Goal: Task Accomplishment & Management: Use online tool/utility

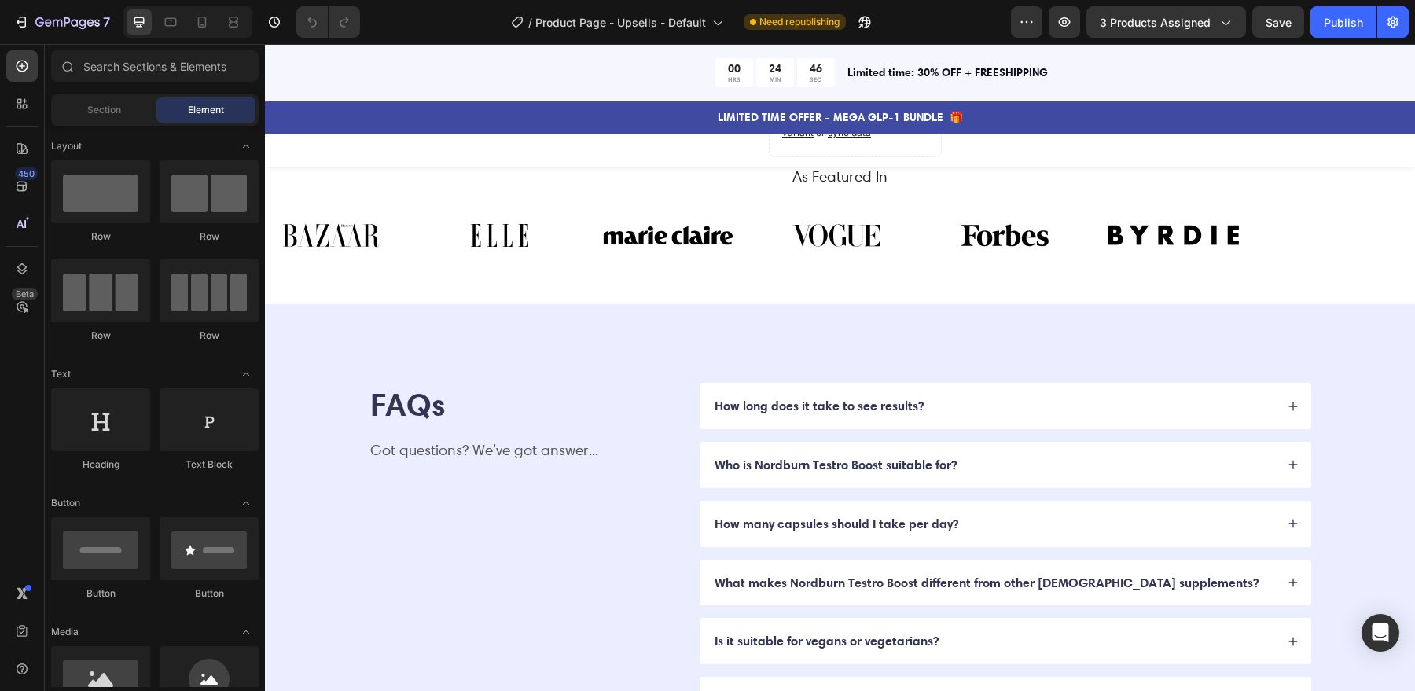
scroll to position [4525, 0]
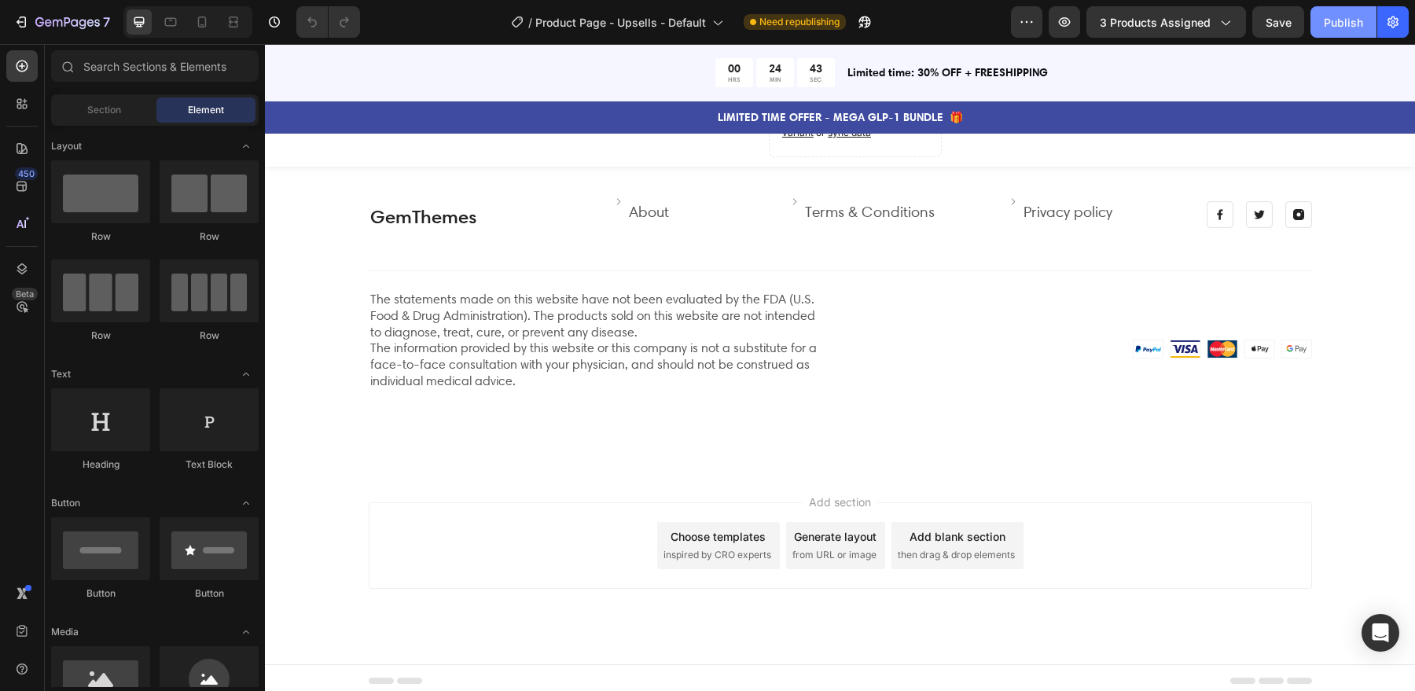
click at [1347, 29] on div "Publish" at bounding box center [1343, 22] width 39 height 17
click at [440, 210] on link "GemThemes" at bounding box center [423, 216] width 106 height 23
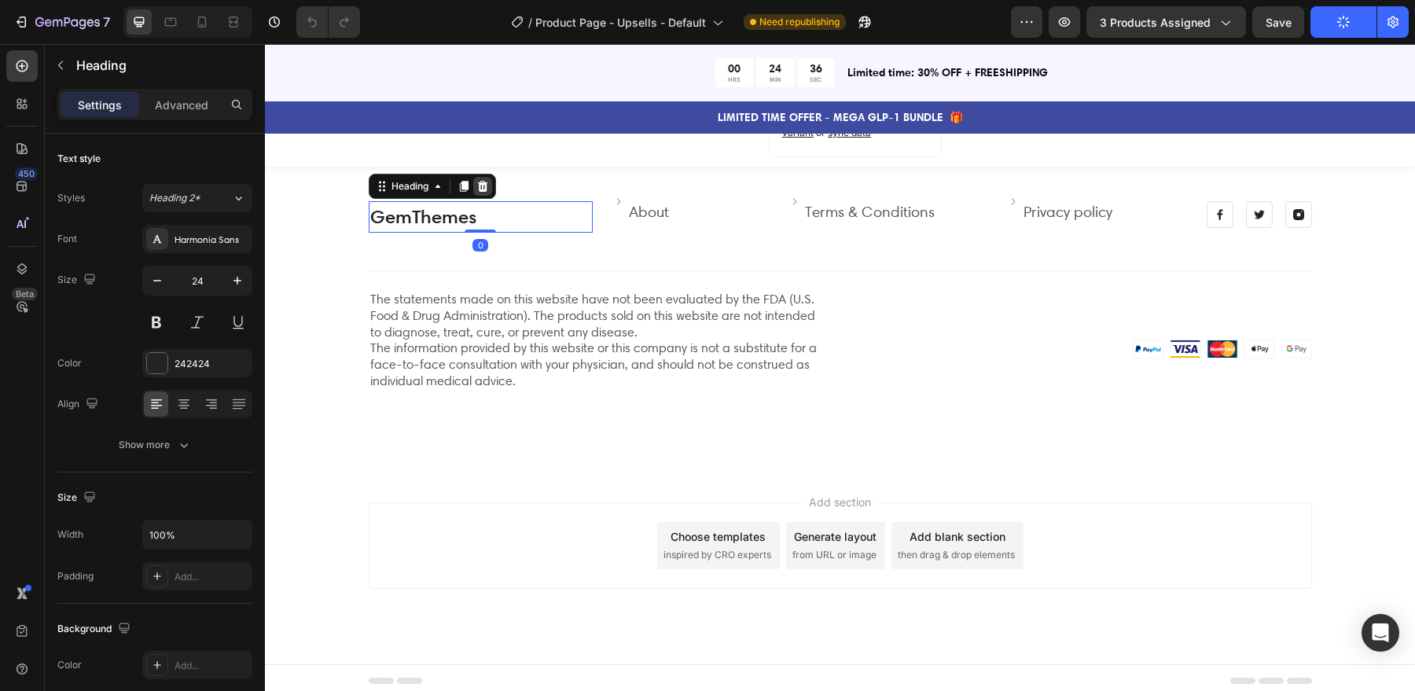
click at [487, 180] on icon at bounding box center [482, 186] width 13 height 13
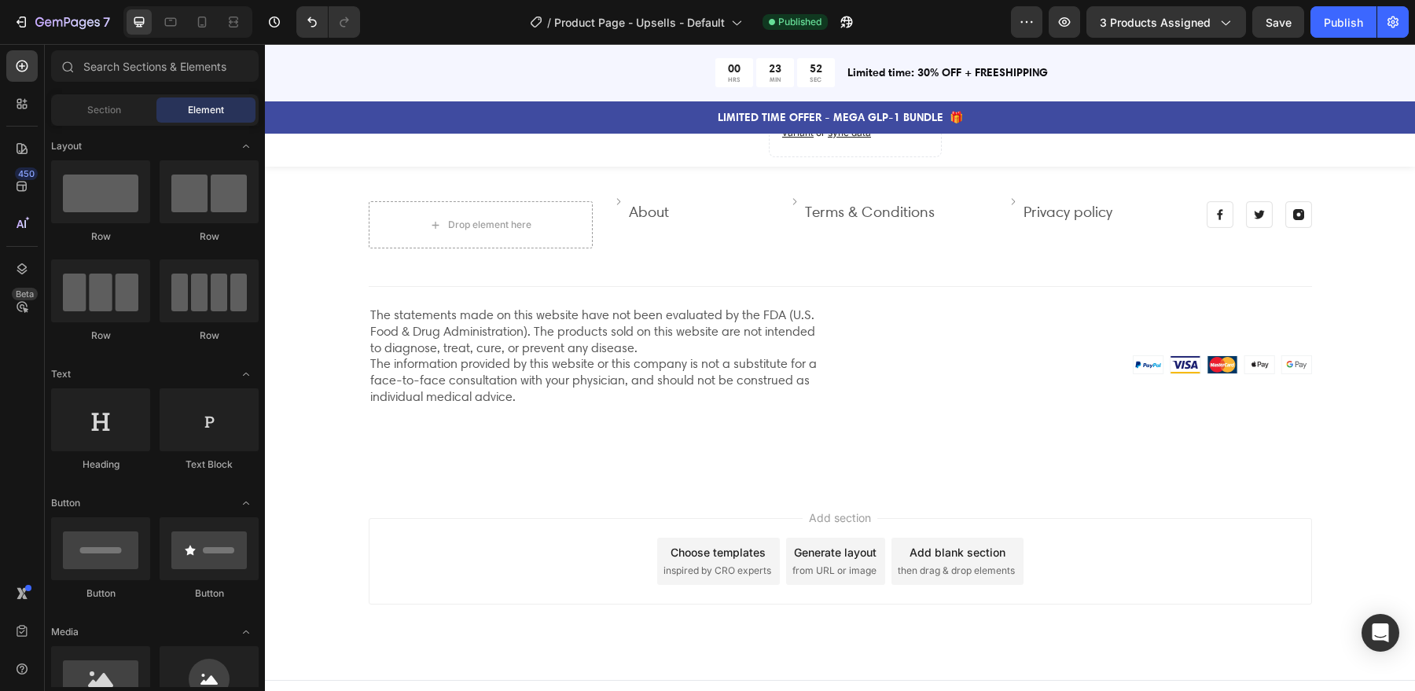
click at [1289, 528] on div "Add section Choose templates inspired by CRO experts Generate layout from URL o…" at bounding box center [841, 561] width 944 height 86
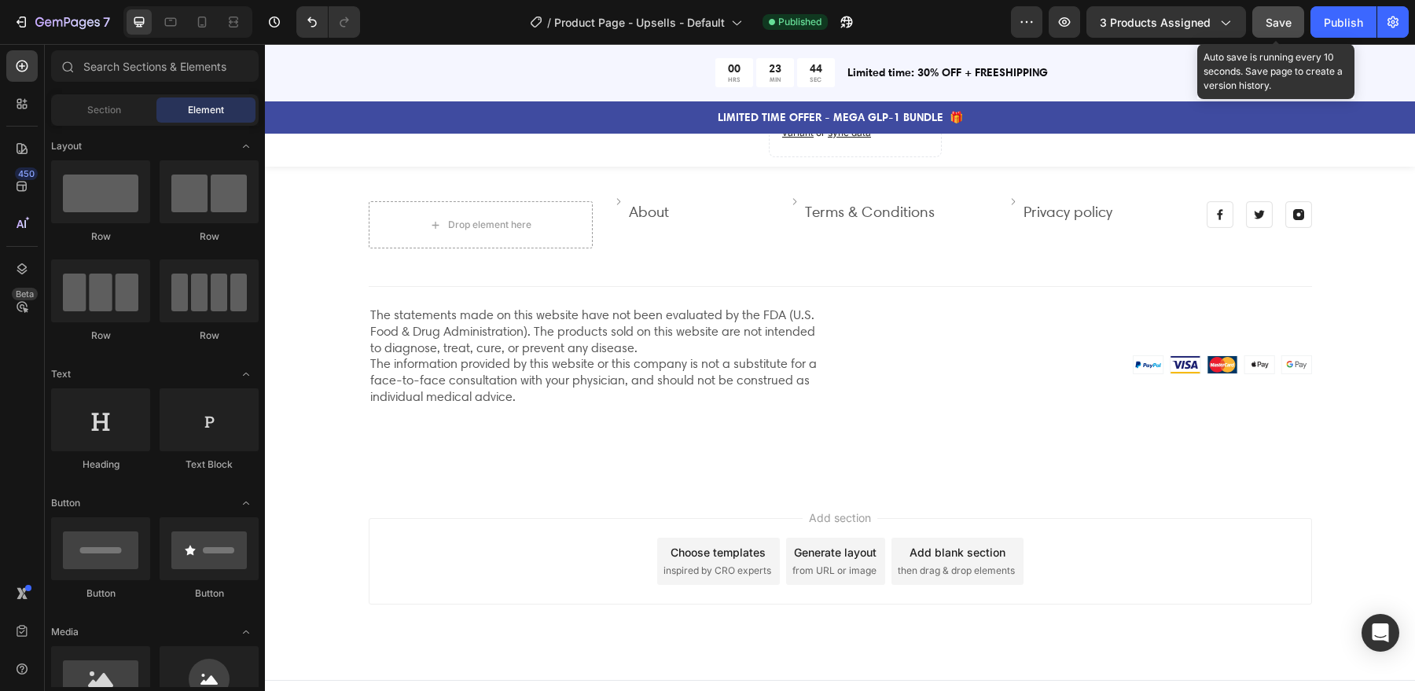
click at [1274, 29] on div "Save" at bounding box center [1279, 22] width 26 height 17
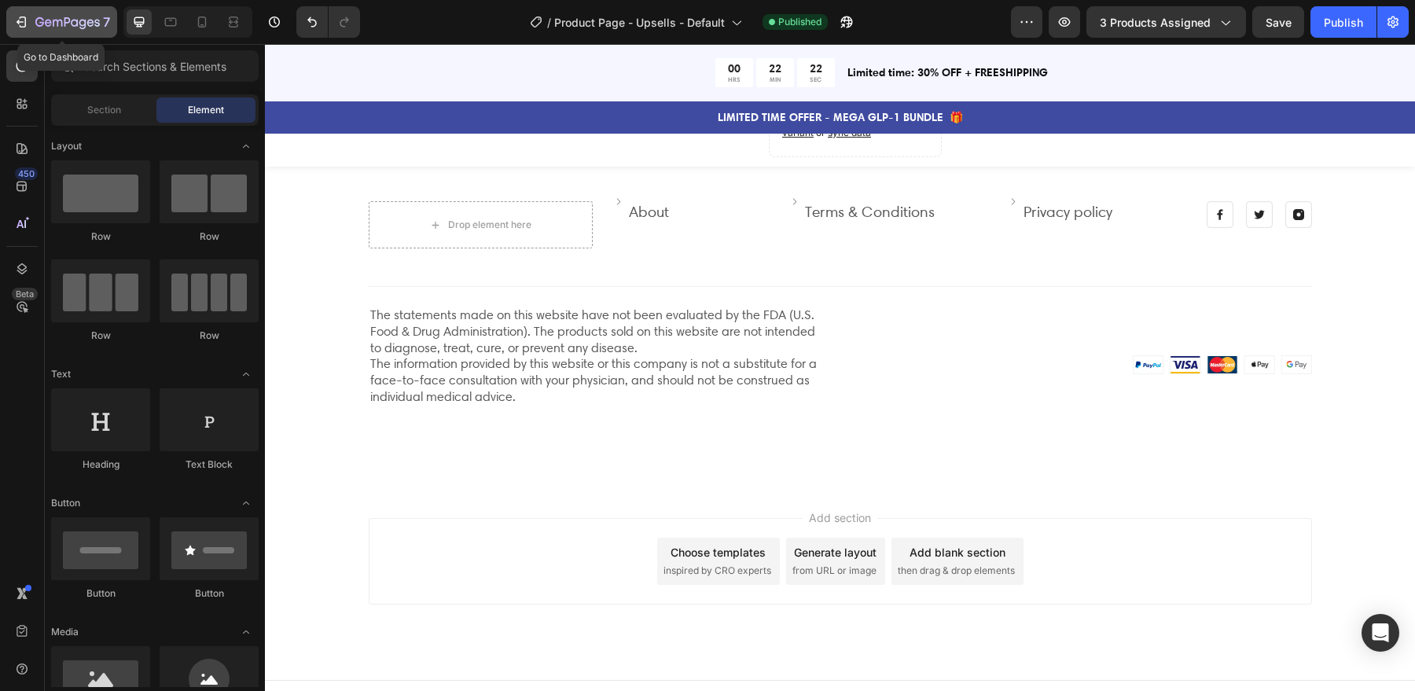
click at [83, 17] on icon "button" at bounding box center [67, 23] width 64 height 13
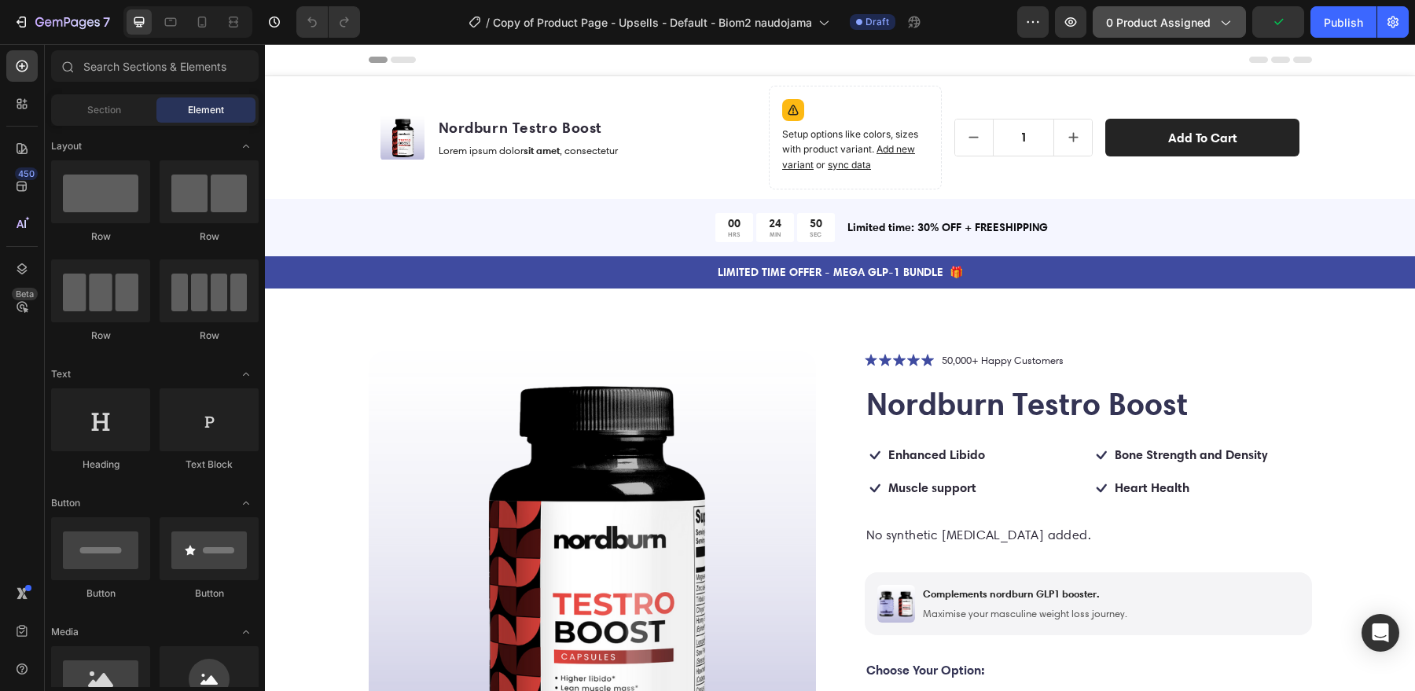
click at [1204, 23] on span "0 product assigned" at bounding box center [1158, 22] width 105 height 17
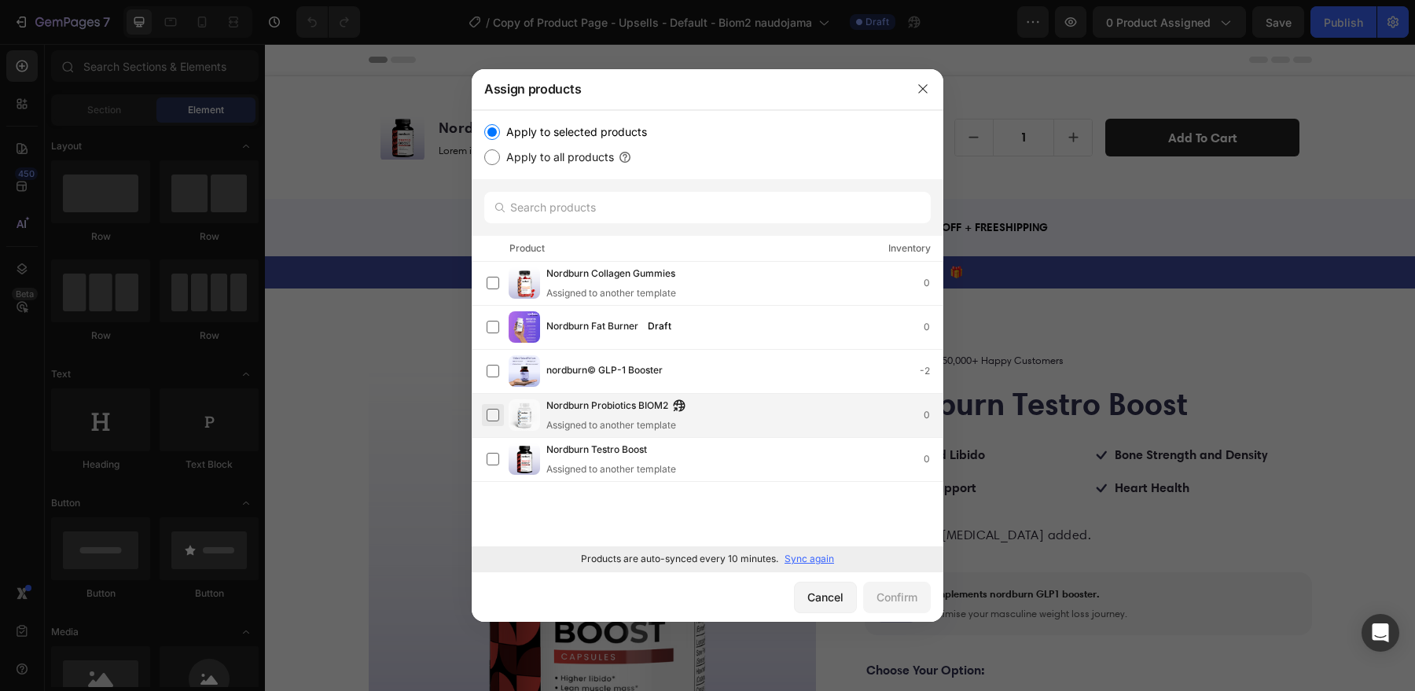
click at [494, 415] on label at bounding box center [493, 415] width 13 height 13
click at [902, 600] on div "Confirm" at bounding box center [897, 597] width 41 height 17
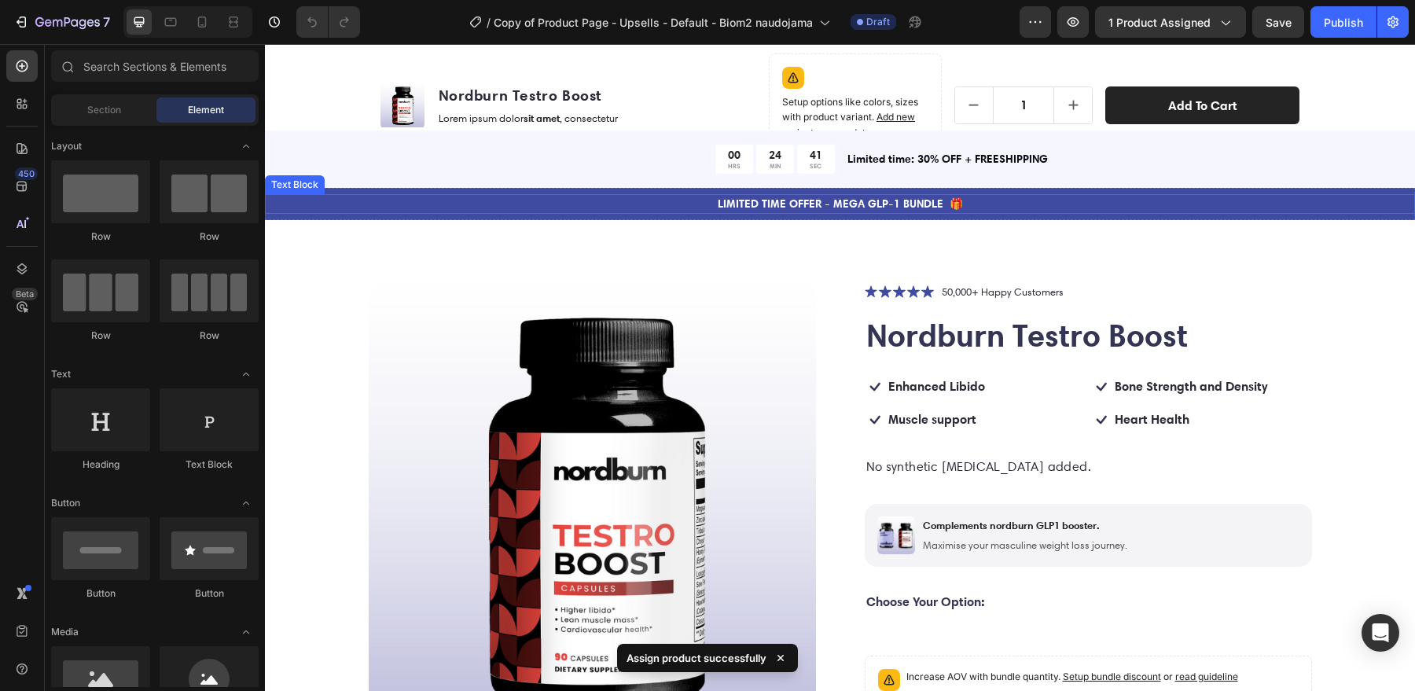
scroll to position [72, 0]
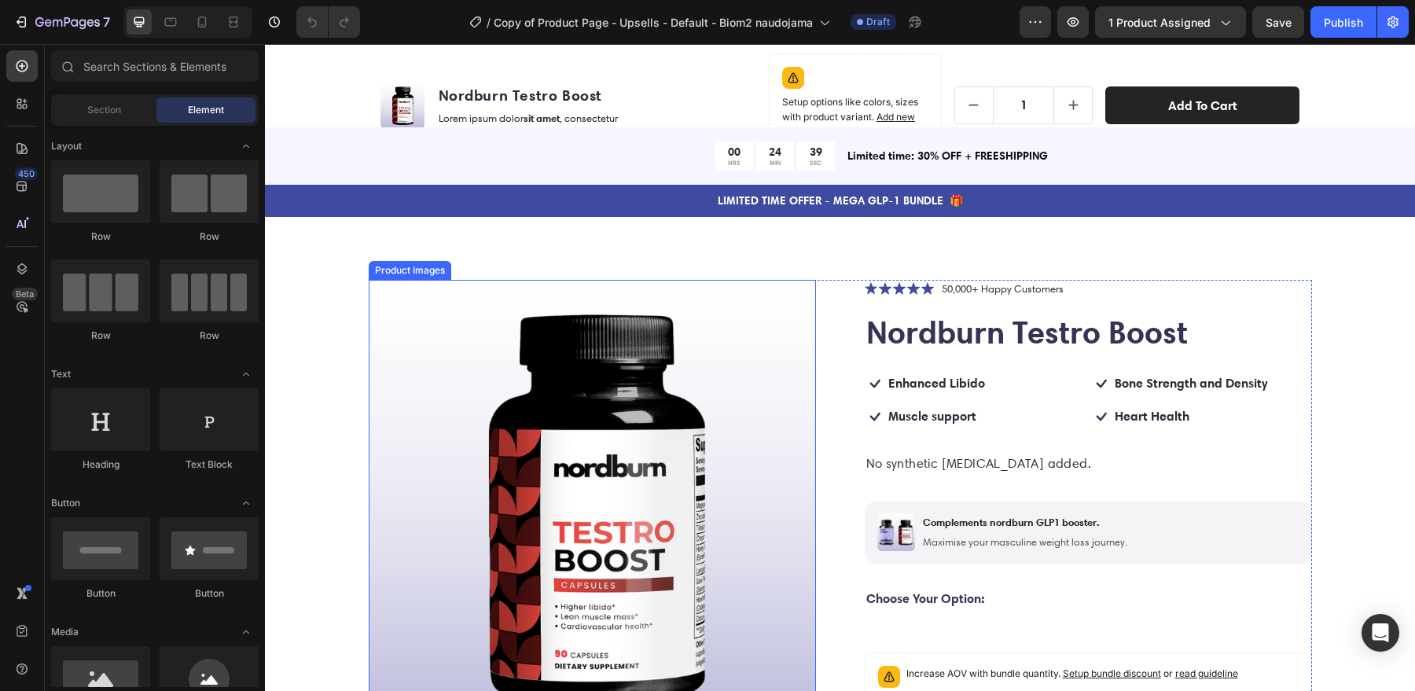
click at [705, 374] on img at bounding box center [592, 503] width 447 height 447
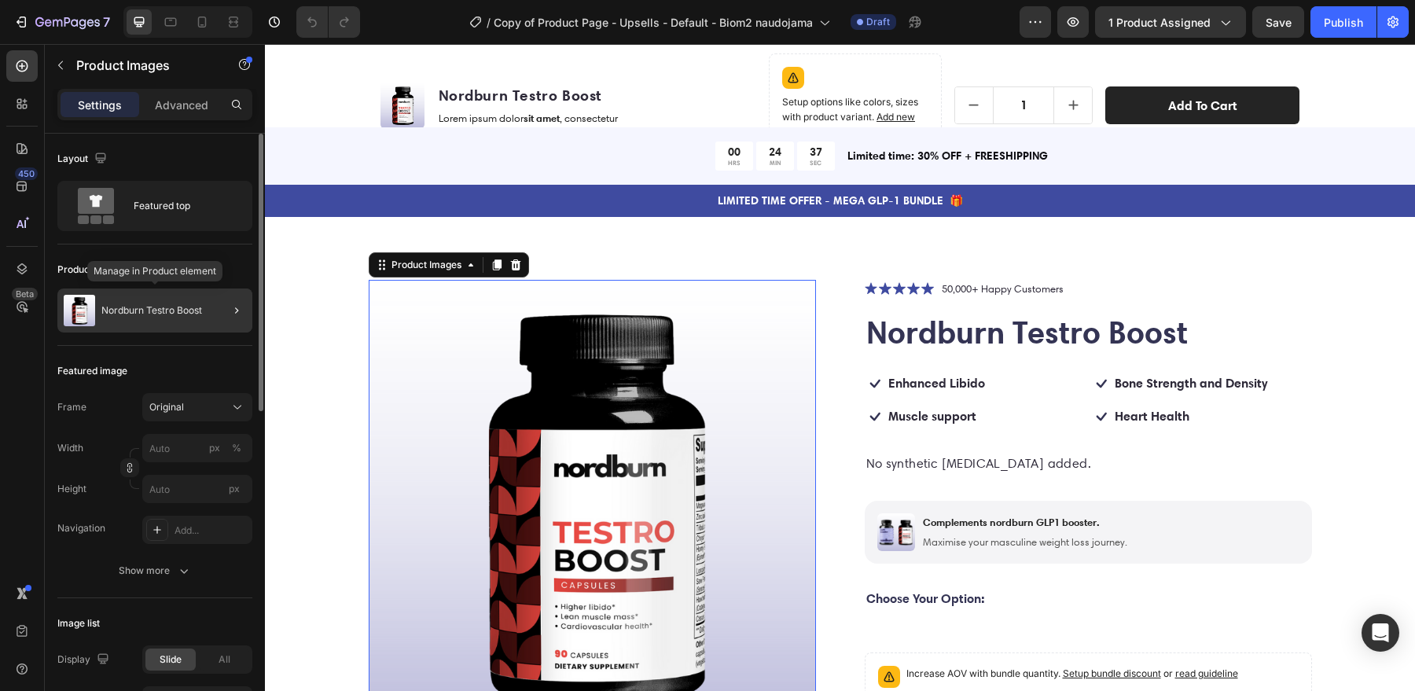
click at [193, 318] on div "Nordburn Testro Boost" at bounding box center [154, 311] width 195 height 44
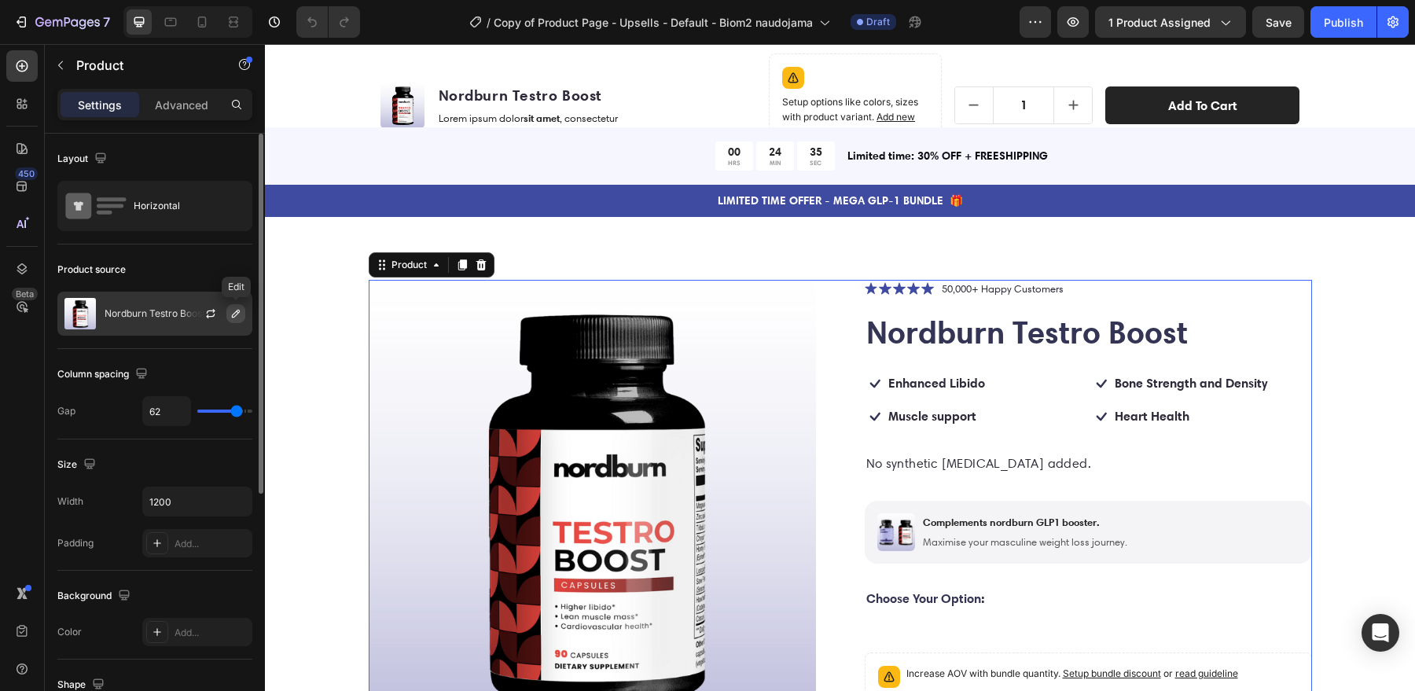
click at [234, 311] on icon "button" at bounding box center [236, 314] width 8 height 8
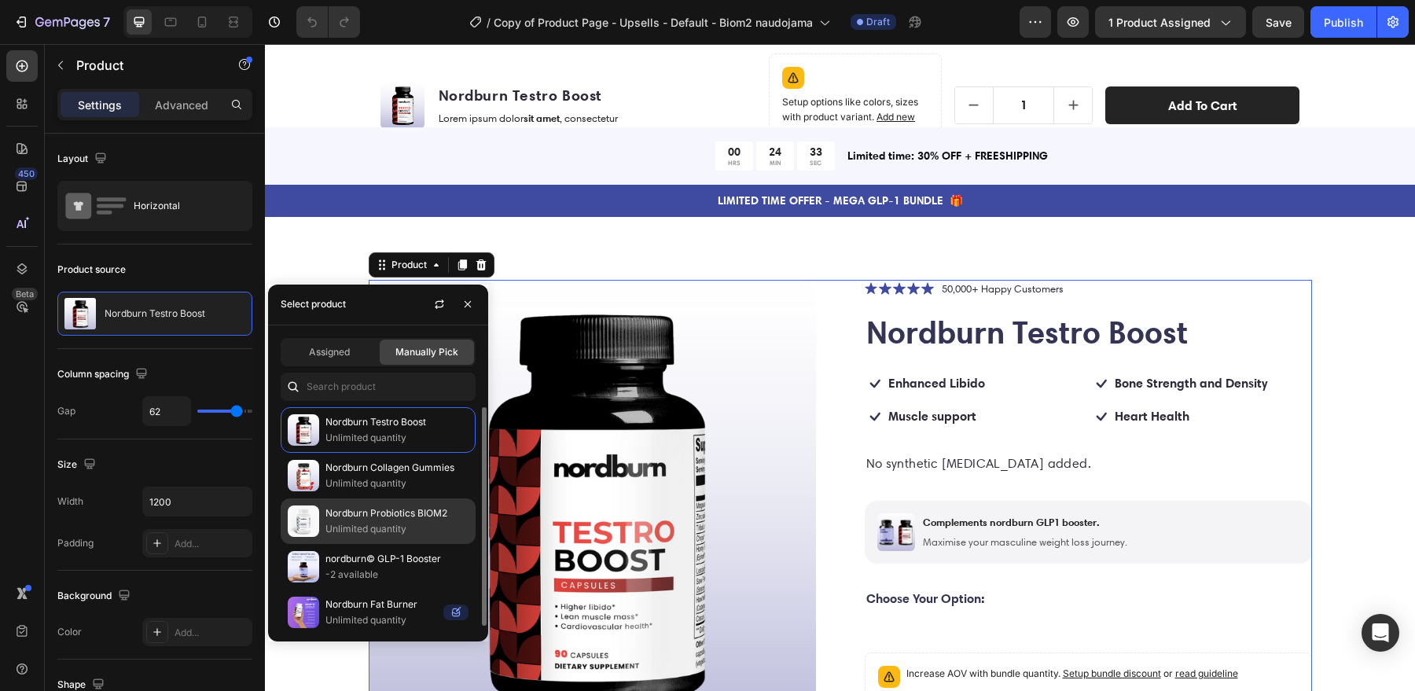
click at [381, 523] on p "Unlimited quantity" at bounding box center [397, 529] width 143 height 16
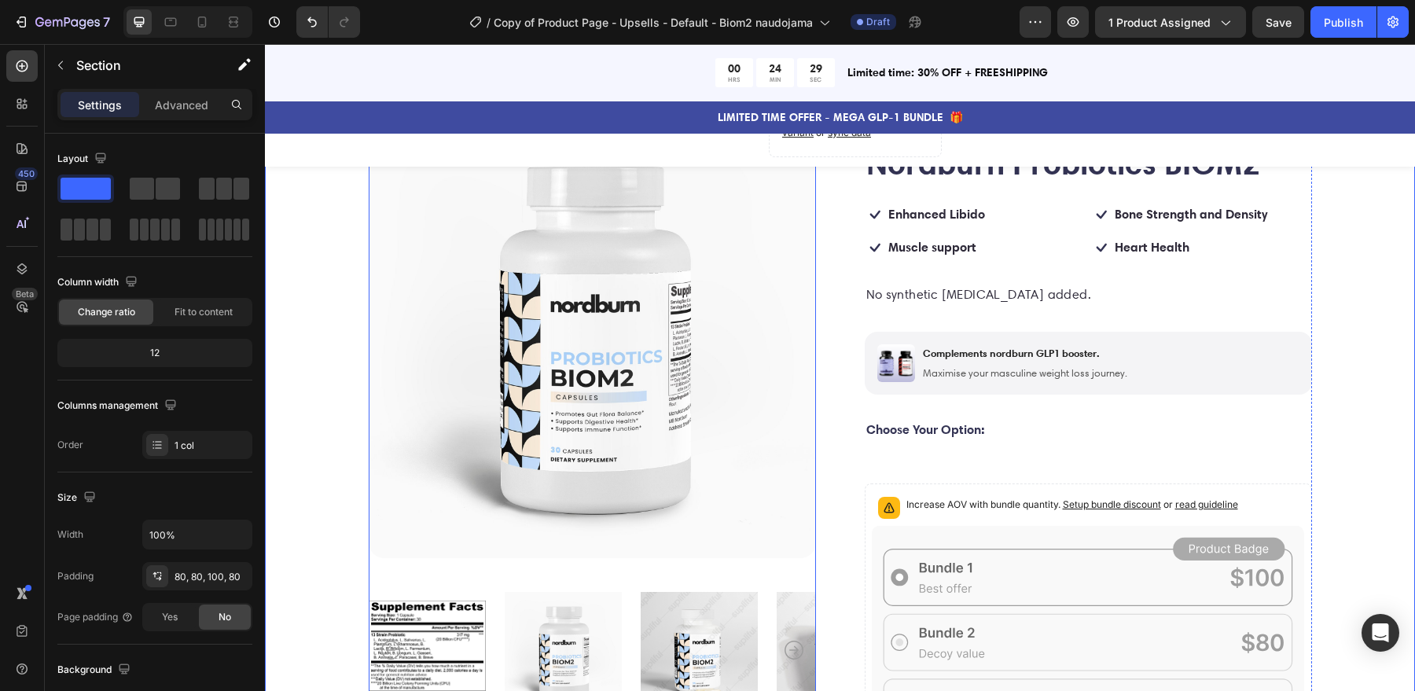
scroll to position [272, 0]
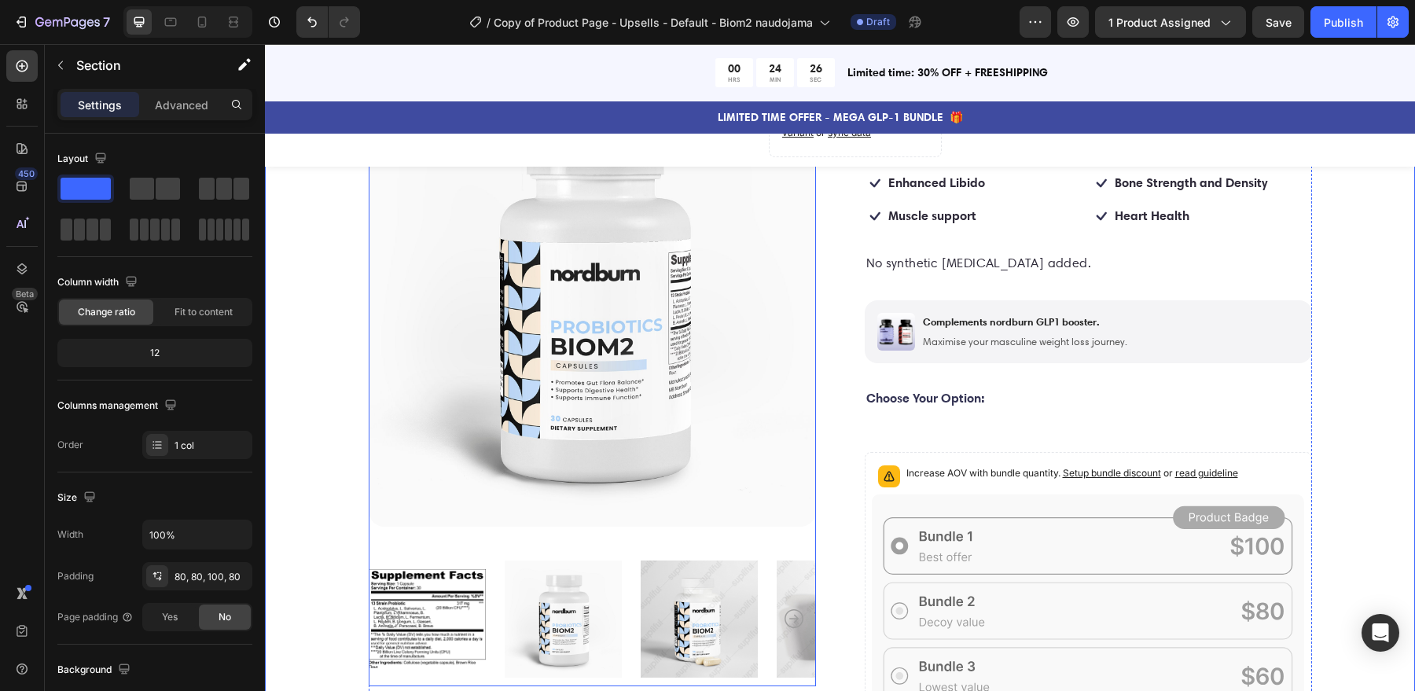
click at [575, 635] on img at bounding box center [562, 619] width 117 height 134
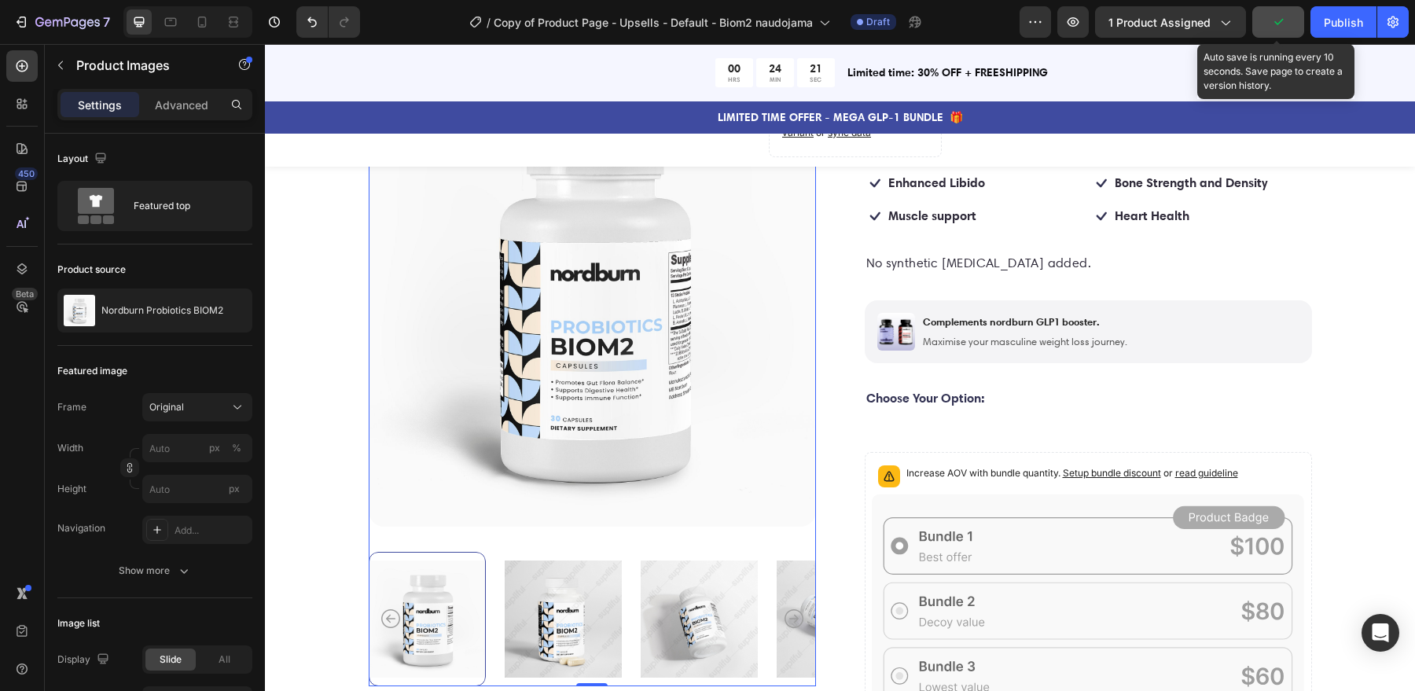
click at [1285, 25] on icon "button" at bounding box center [1279, 22] width 16 height 16
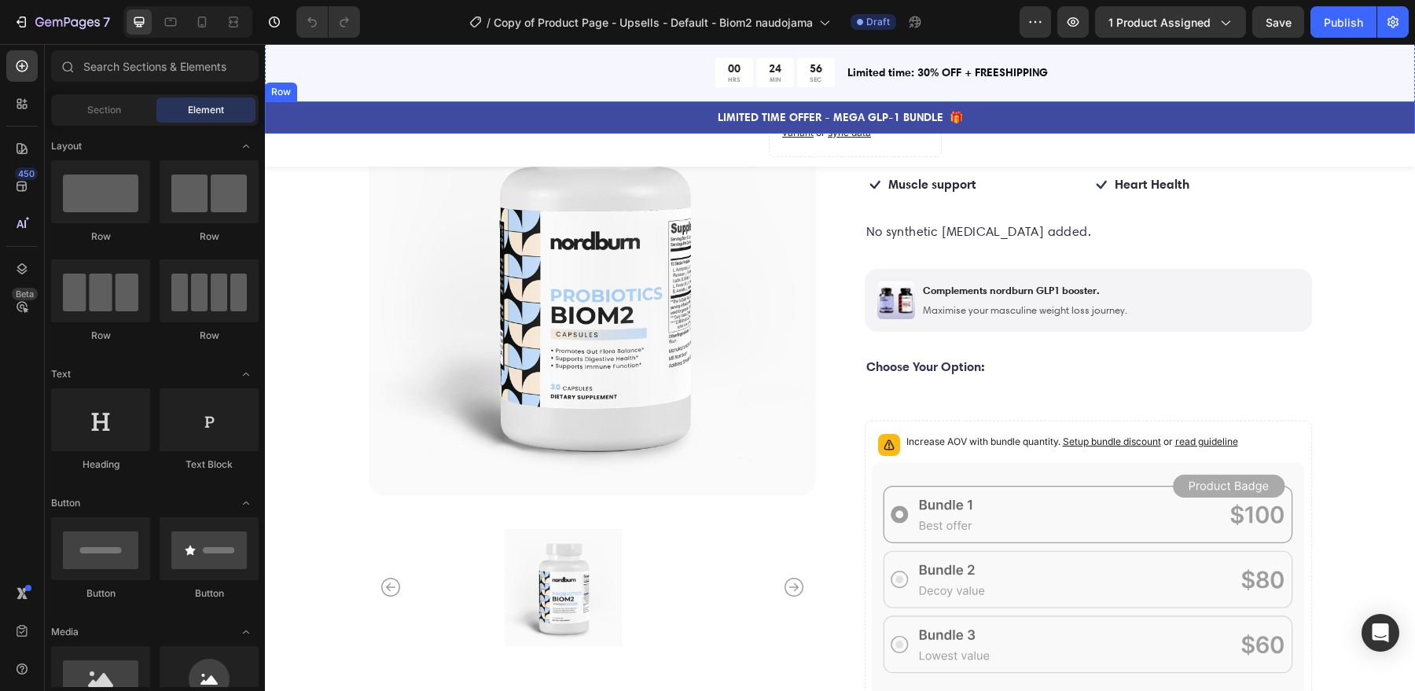
scroll to position [458, 0]
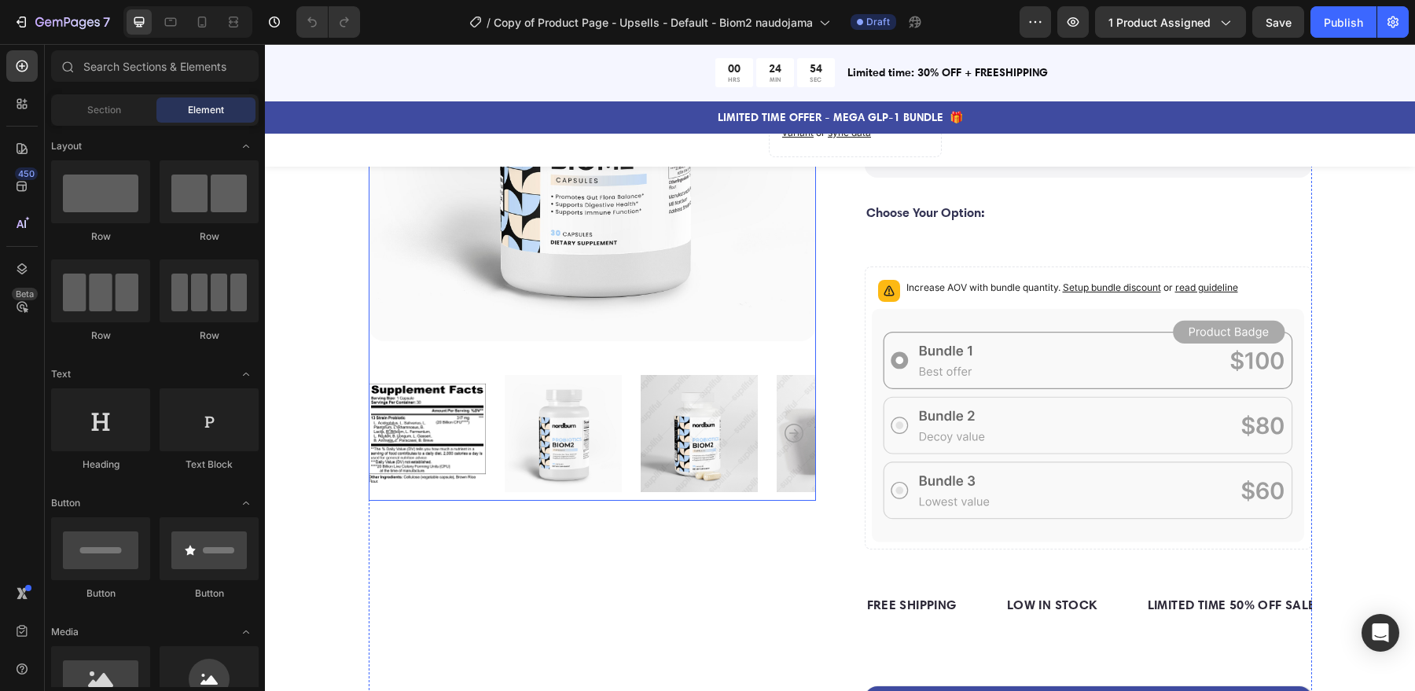
click at [789, 435] on icon "Carousel Next Arrow" at bounding box center [794, 433] width 19 height 19
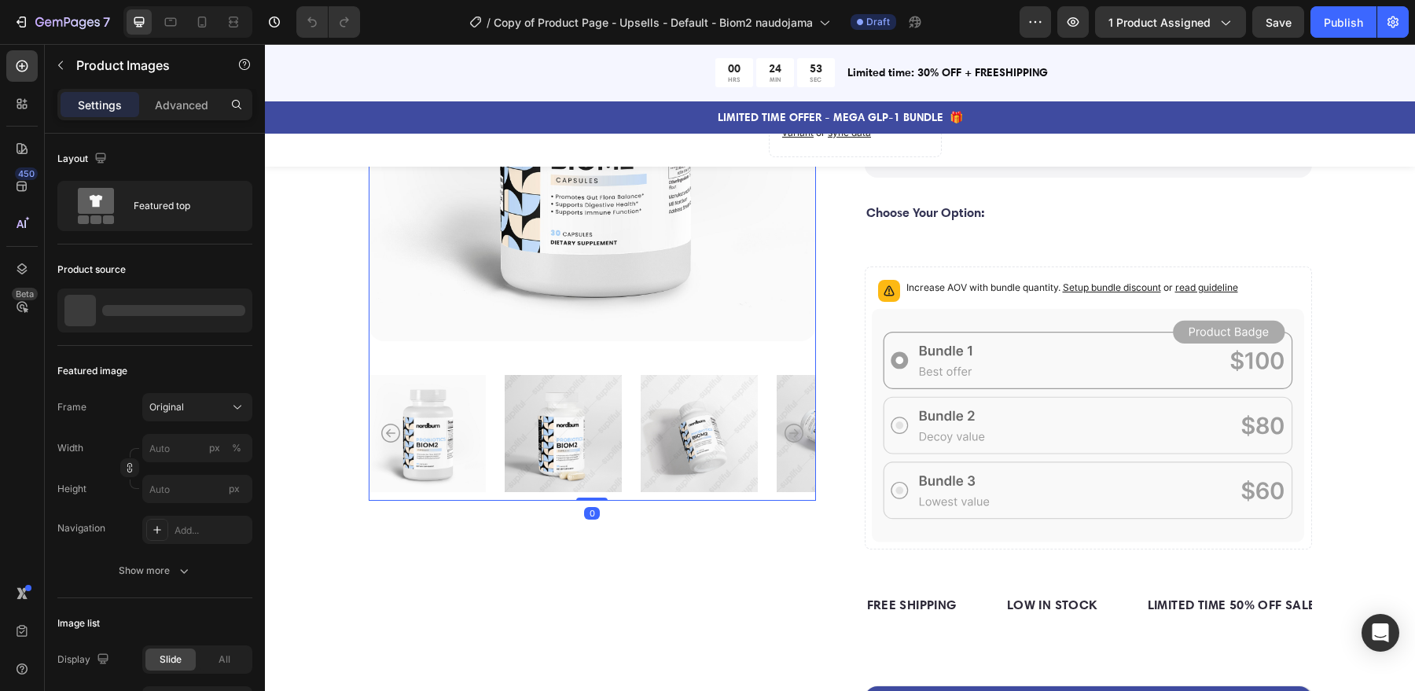
click at [789, 435] on icon "Carousel Next Arrow" at bounding box center [794, 433] width 19 height 19
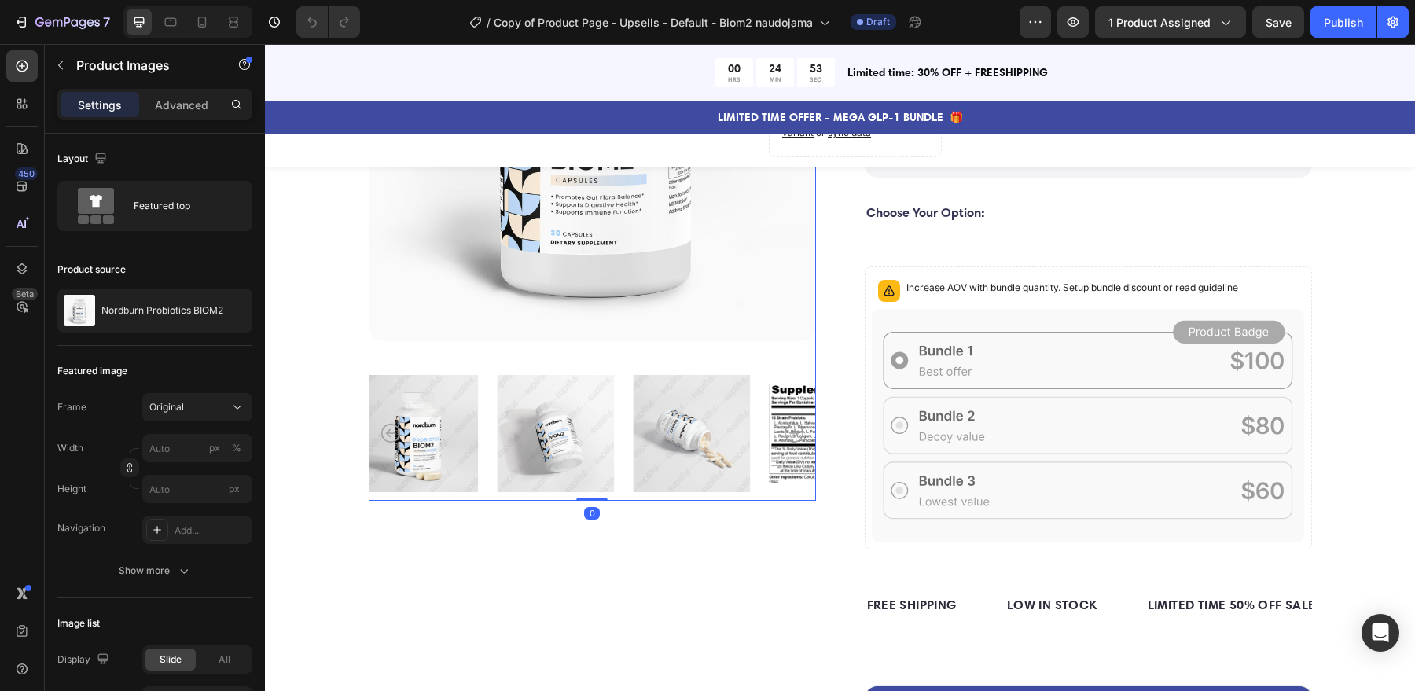
click at [789, 435] on icon "Carousel Next Arrow" at bounding box center [794, 433] width 19 height 19
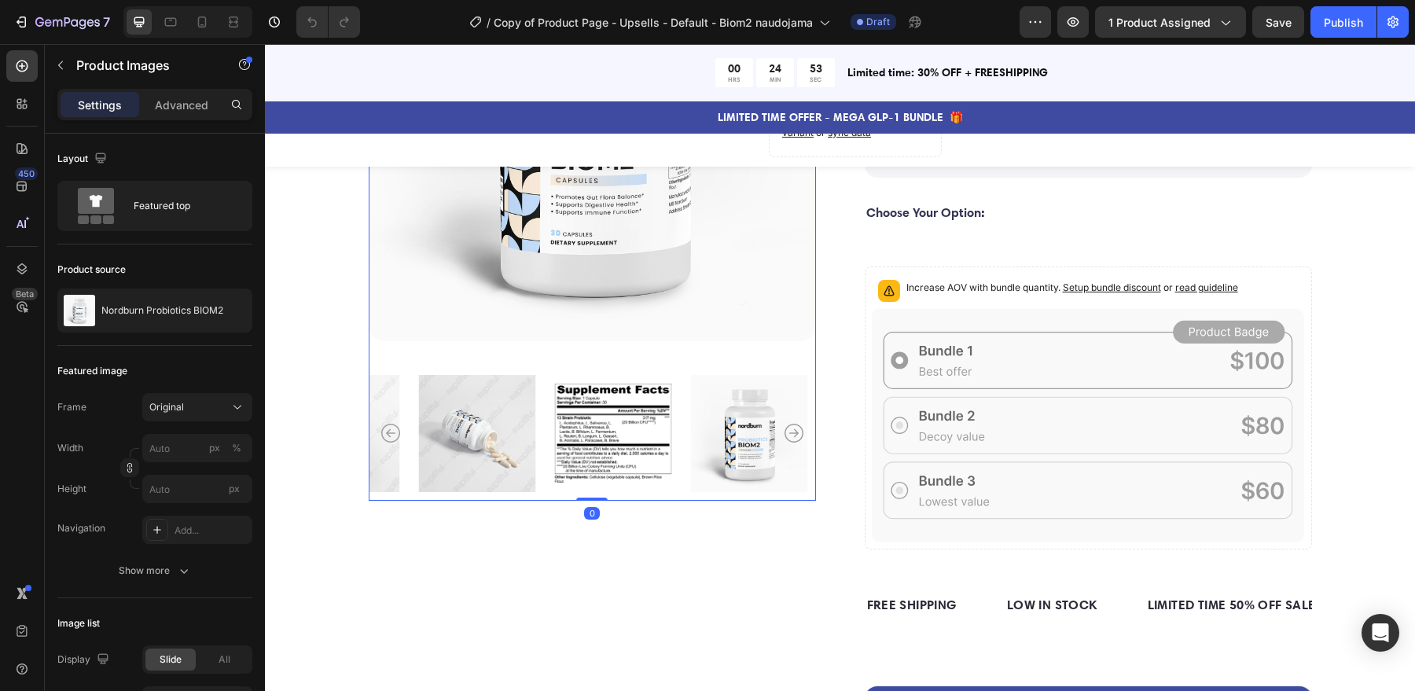
click at [789, 435] on icon "Carousel Next Arrow" at bounding box center [794, 433] width 19 height 19
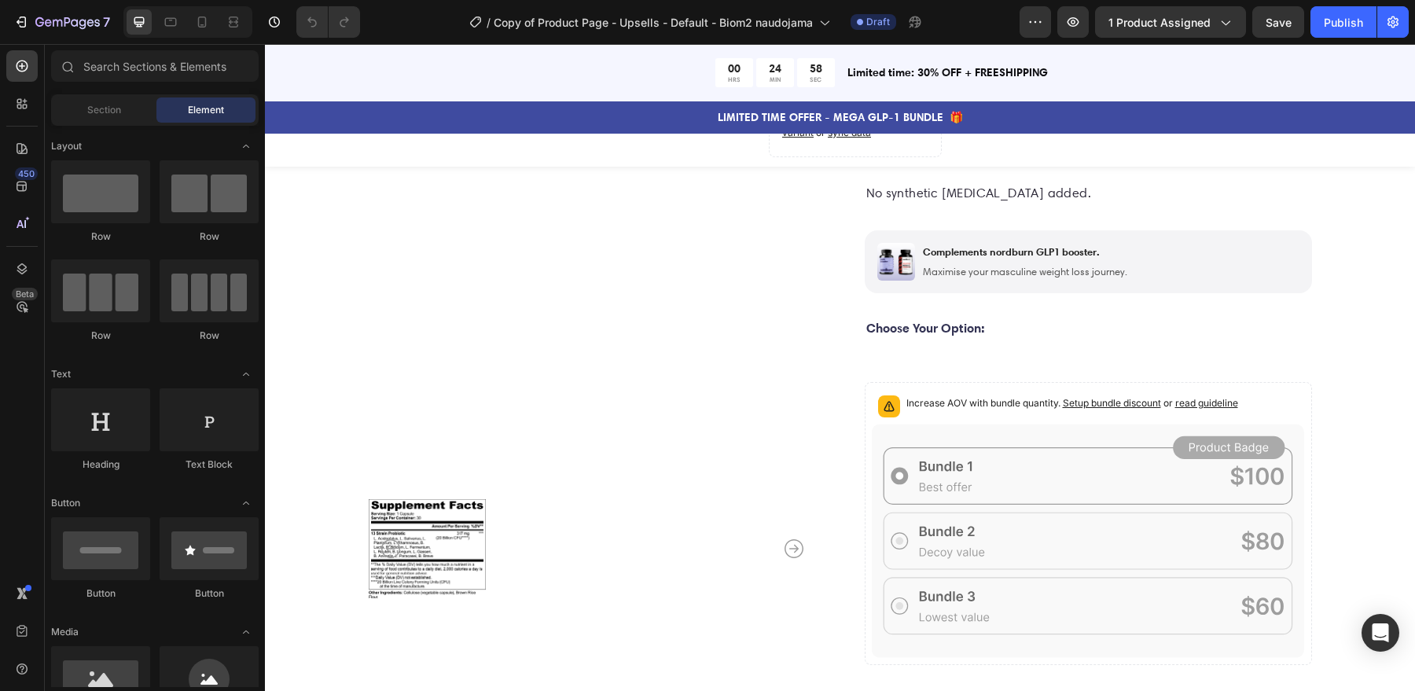
scroll to position [335, 0]
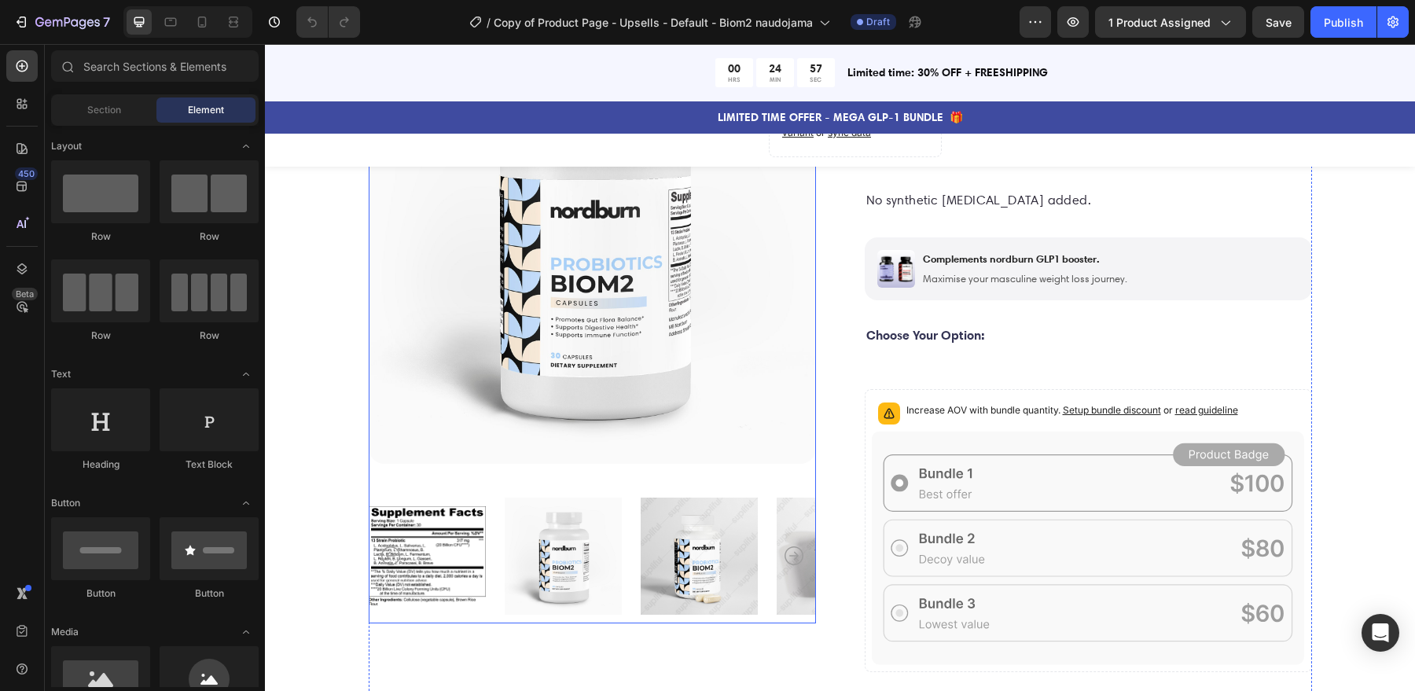
click at [790, 555] on icon "Carousel Next Arrow" at bounding box center [794, 555] width 19 height 19
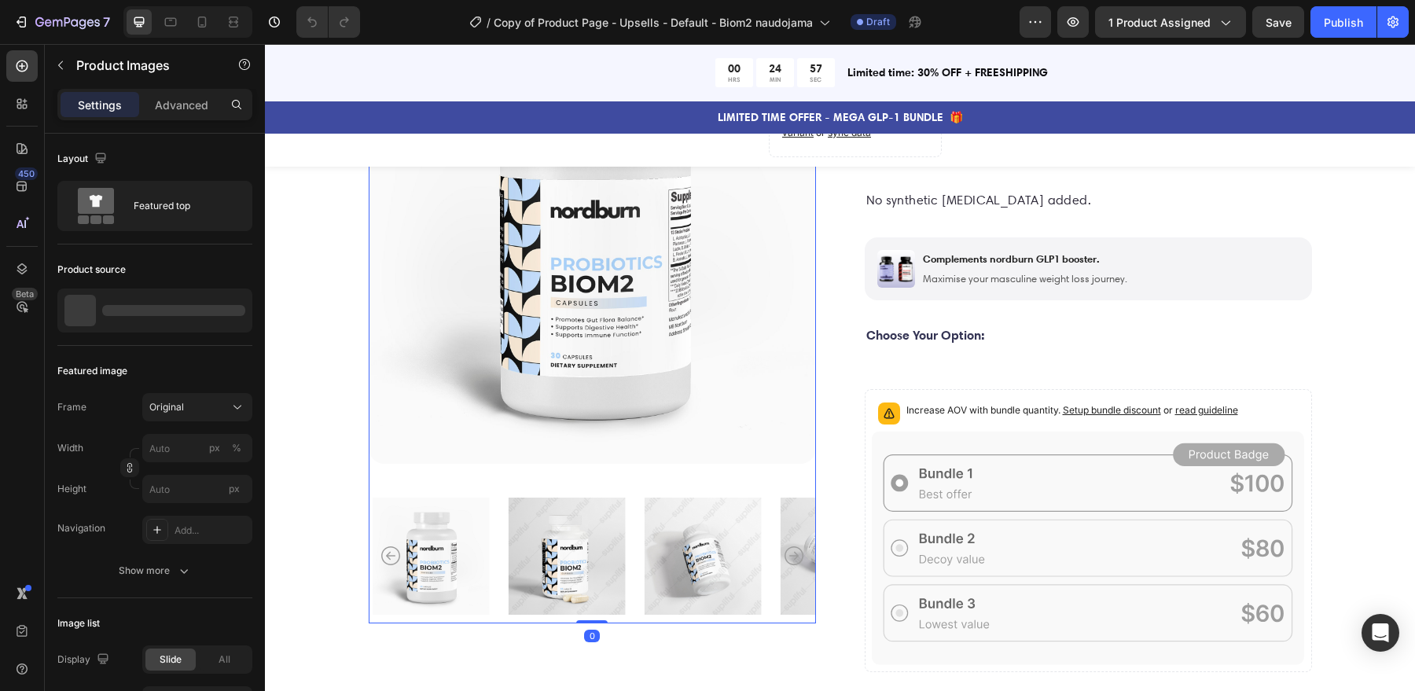
click at [790, 555] on icon "Carousel Next Arrow" at bounding box center [794, 555] width 19 height 19
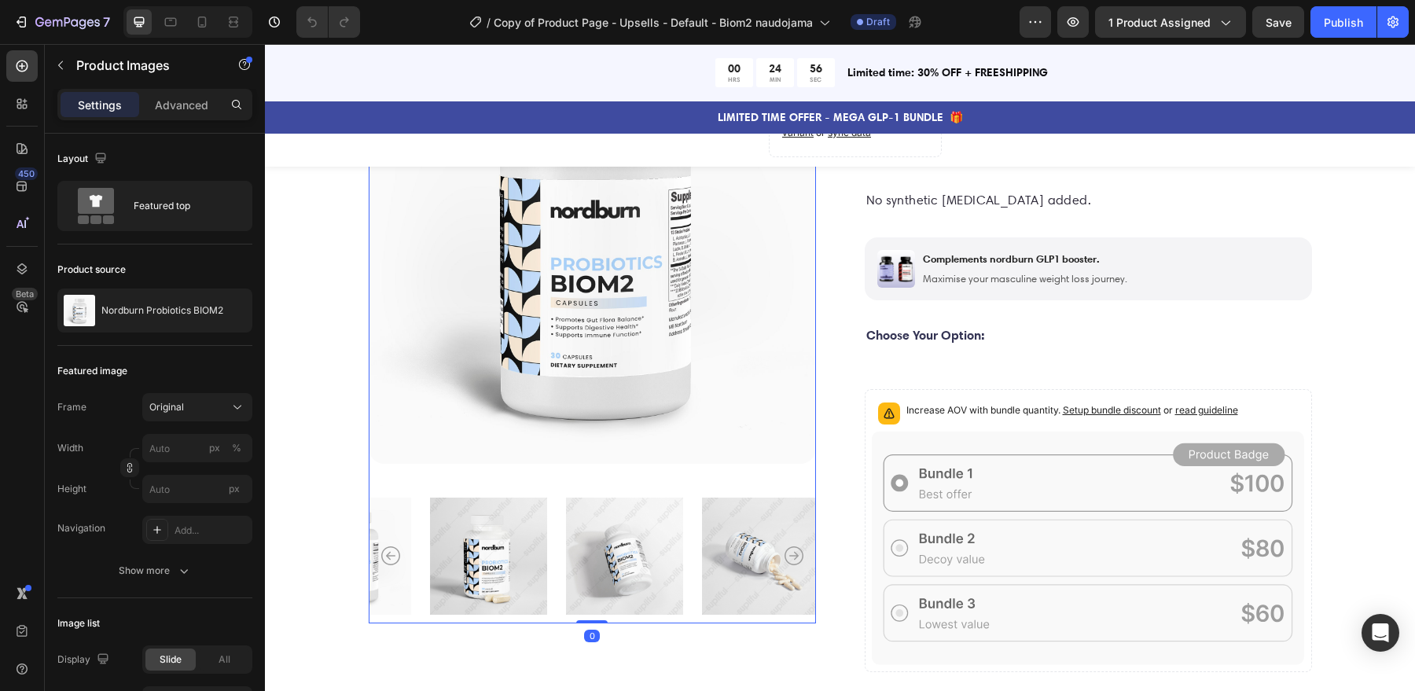
click at [790, 555] on icon "Carousel Next Arrow" at bounding box center [794, 555] width 19 height 19
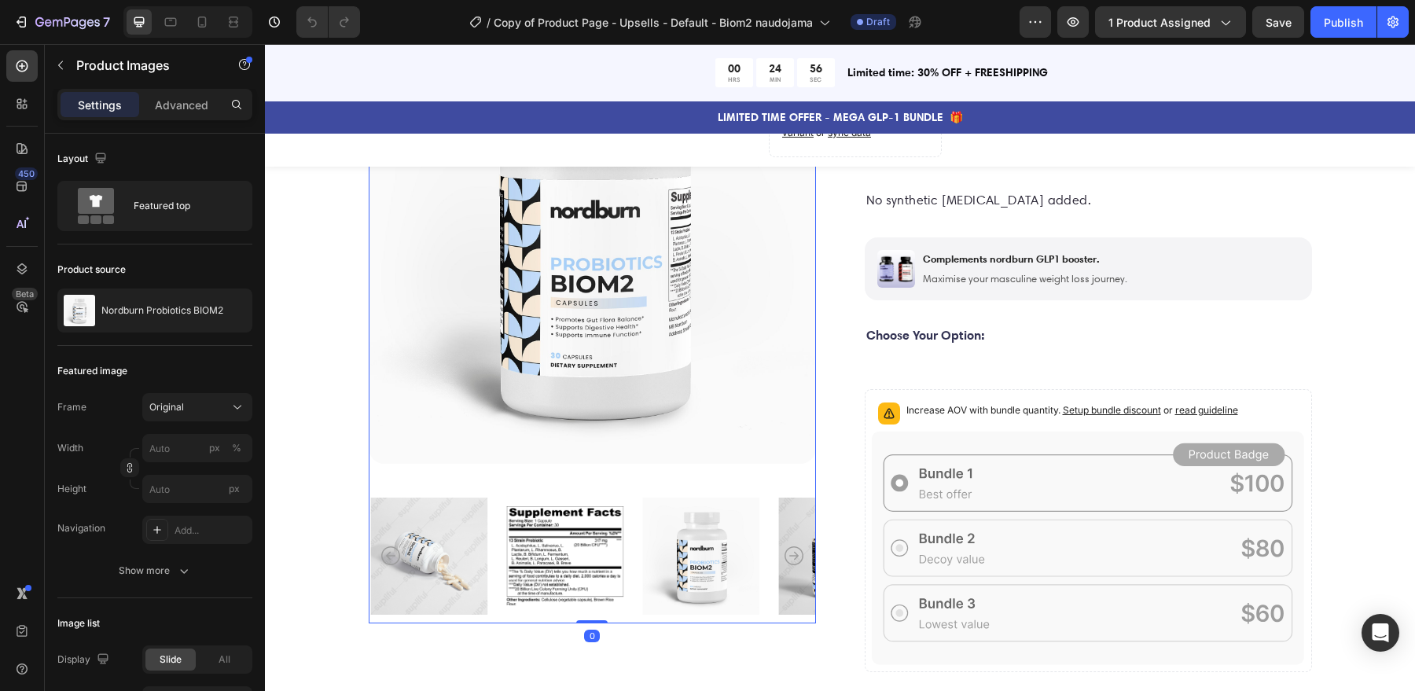
click at [790, 555] on icon "Carousel Next Arrow" at bounding box center [794, 555] width 19 height 19
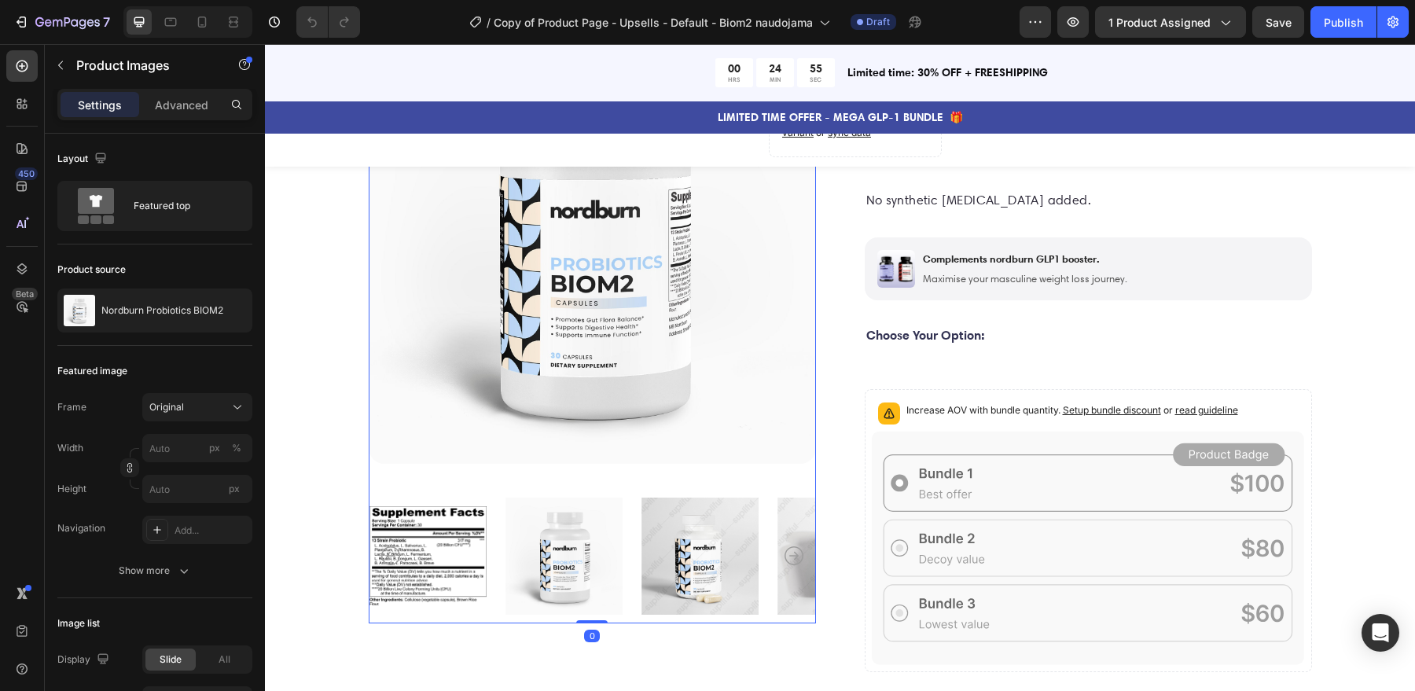
click at [790, 556] on icon "Carousel Next Arrow" at bounding box center [794, 555] width 19 height 19
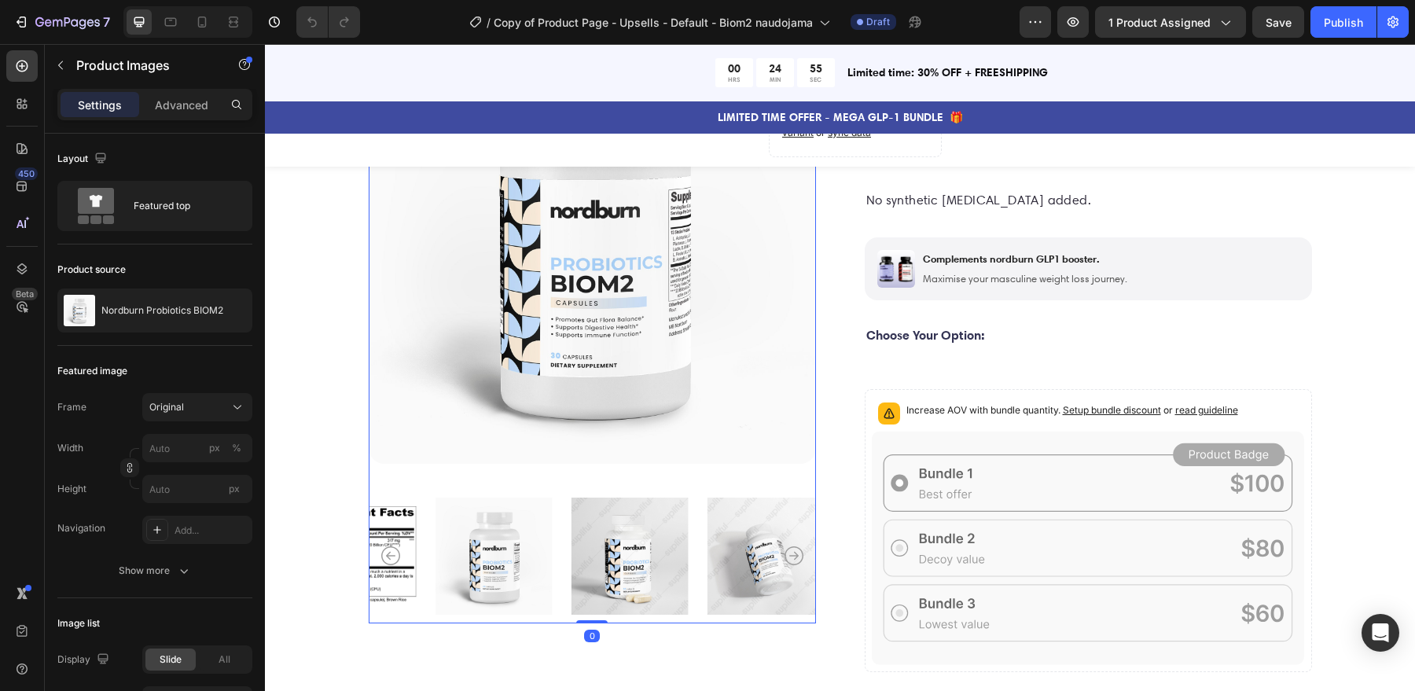
click at [790, 556] on icon "Carousel Next Arrow" at bounding box center [794, 555] width 19 height 19
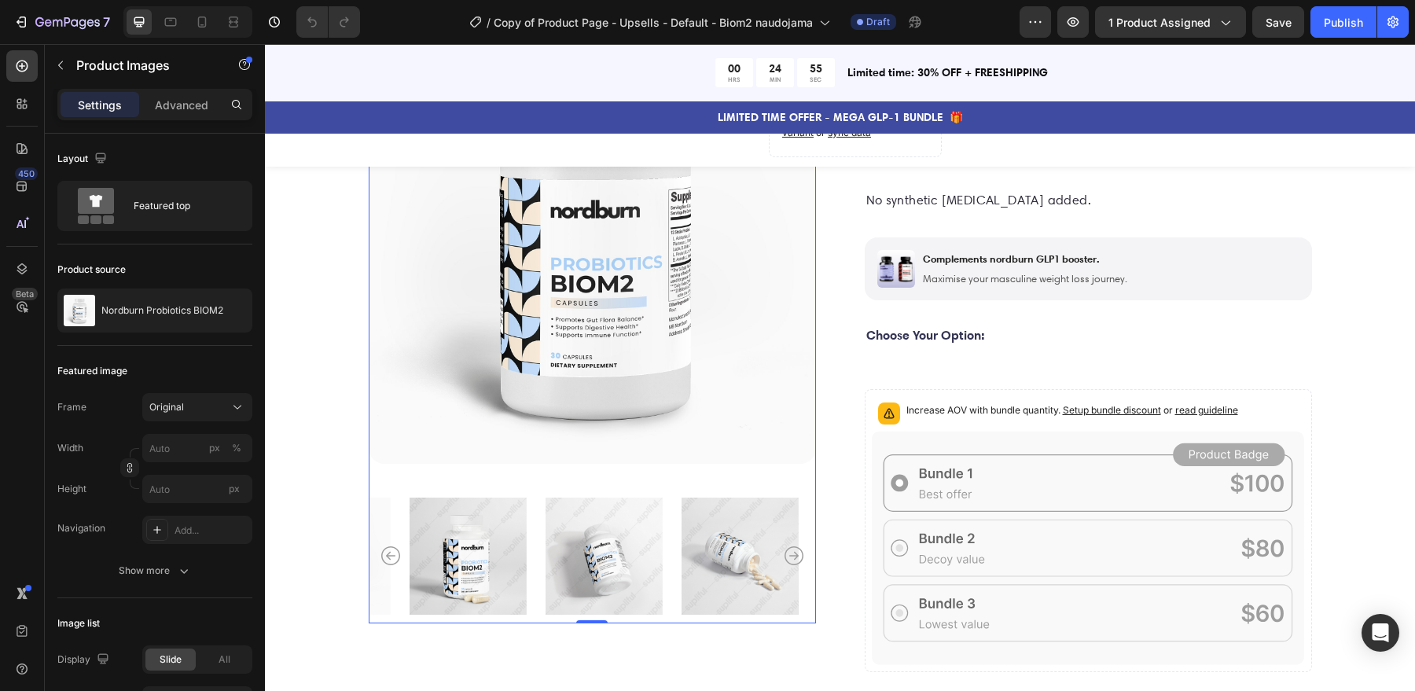
click at [790, 556] on icon "Carousel Next Arrow" at bounding box center [794, 555] width 19 height 19
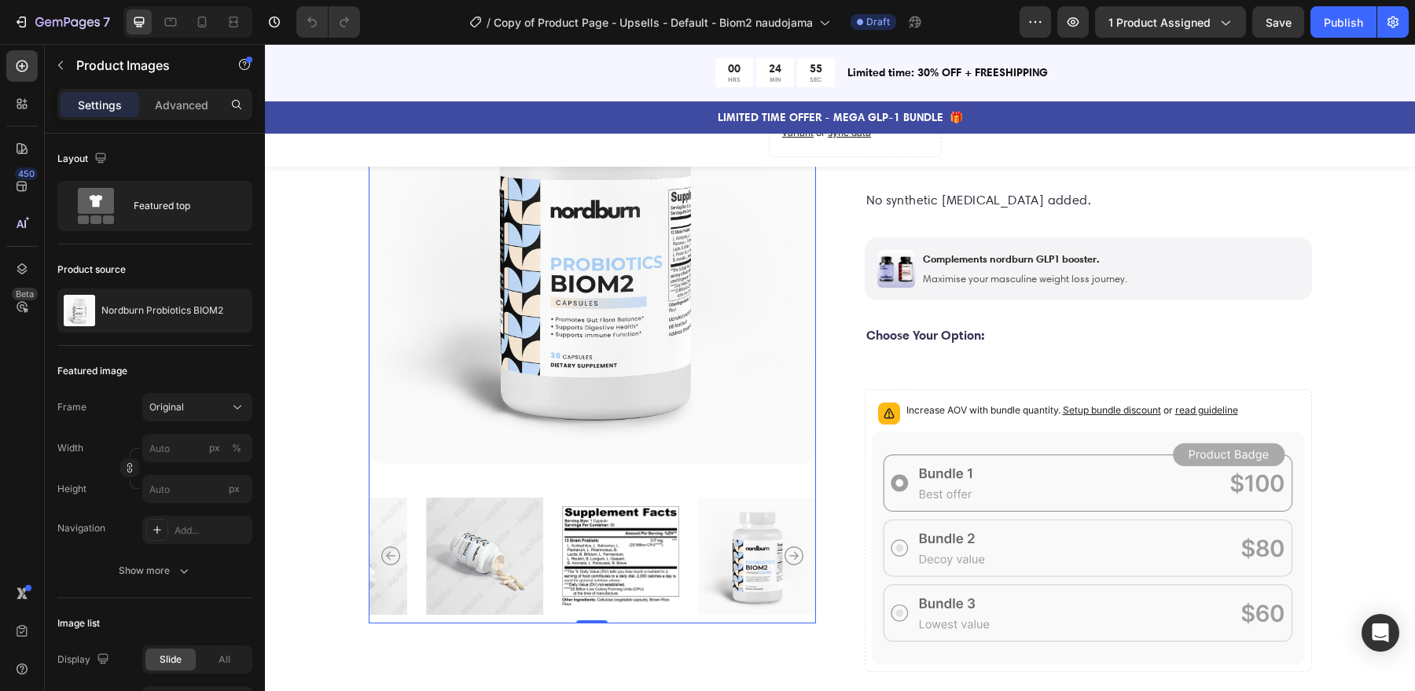
click at [790, 556] on icon "Carousel Next Arrow" at bounding box center [794, 555] width 19 height 19
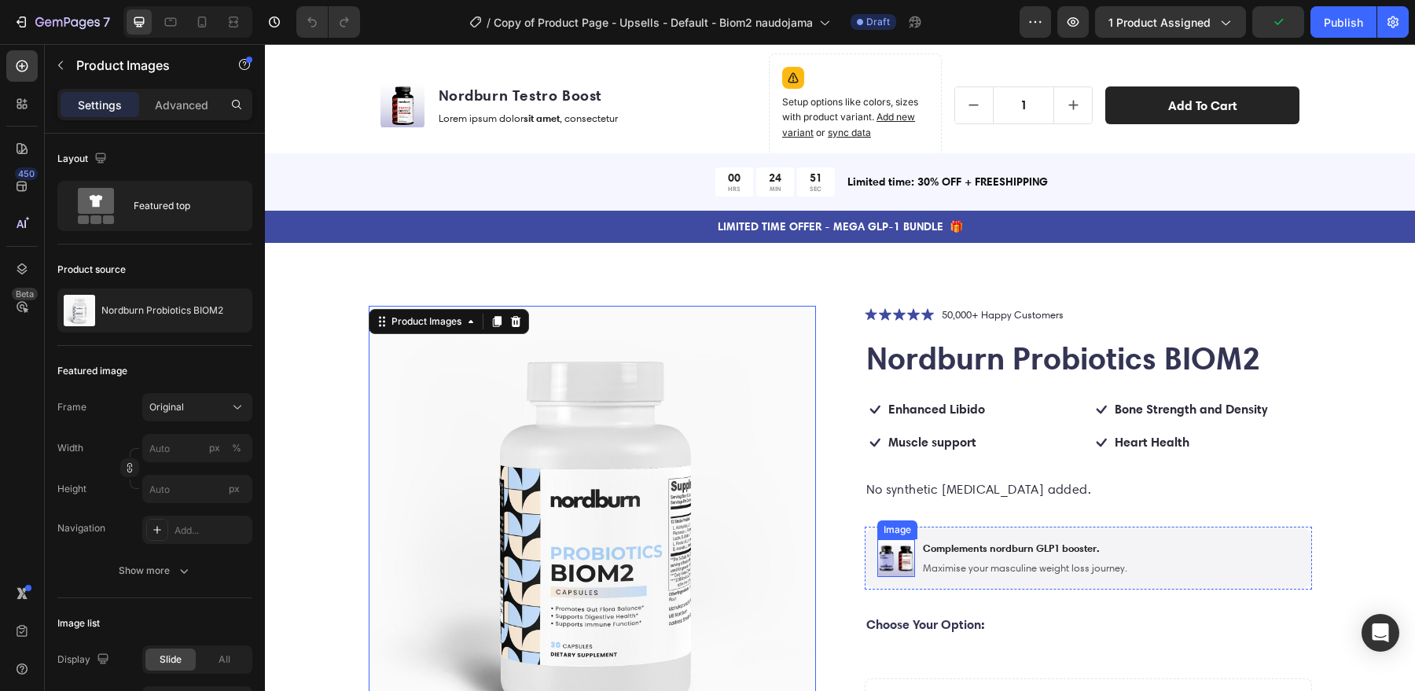
scroll to position [45, 0]
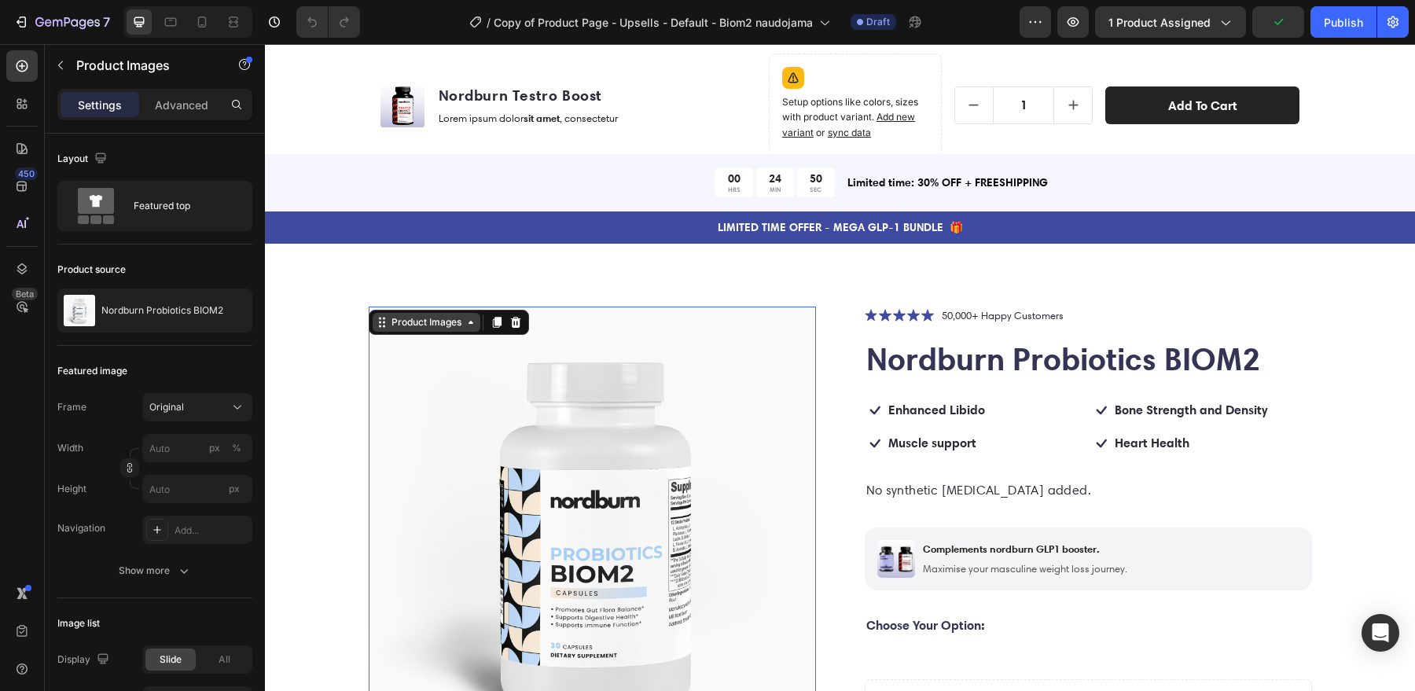
click at [453, 322] on div "Product Images" at bounding box center [426, 322] width 76 height 14
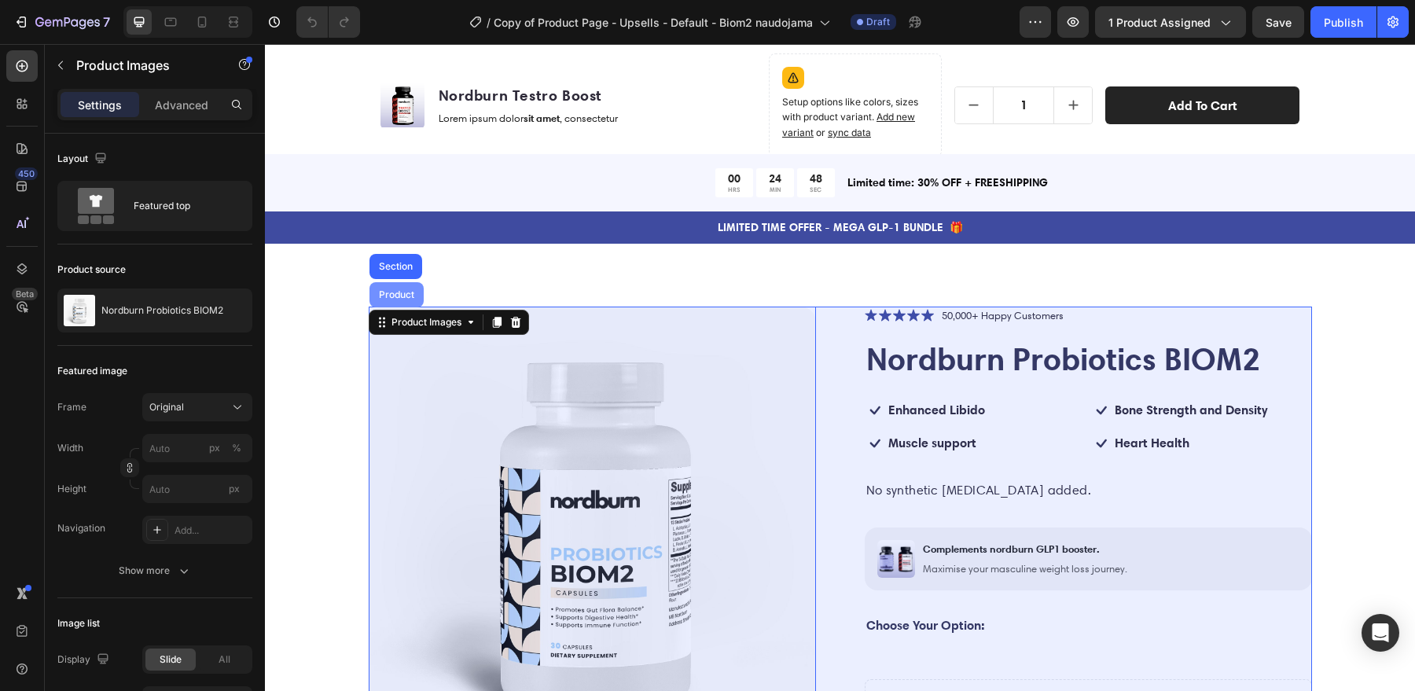
click at [399, 291] on div "Product" at bounding box center [397, 294] width 42 height 9
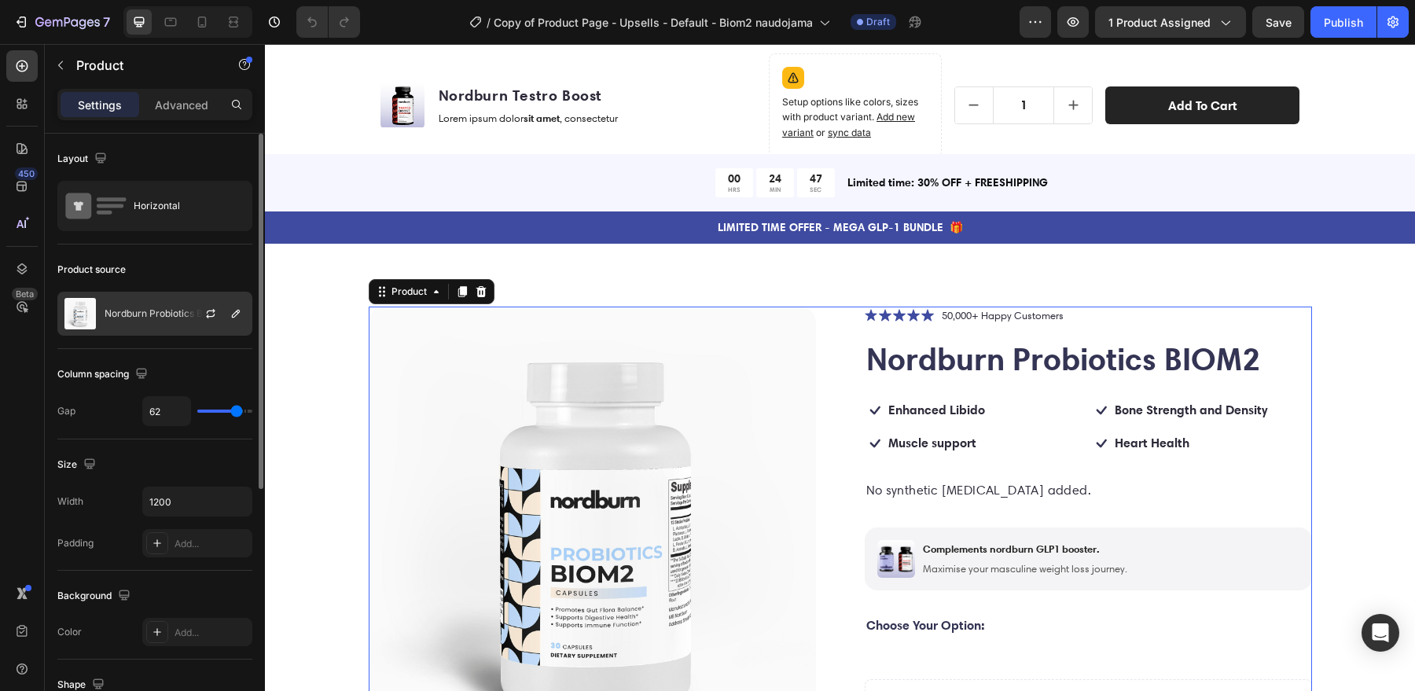
click at [171, 312] on p "Nordburn Probiotics BIOM2" at bounding box center [166, 313] width 122 height 11
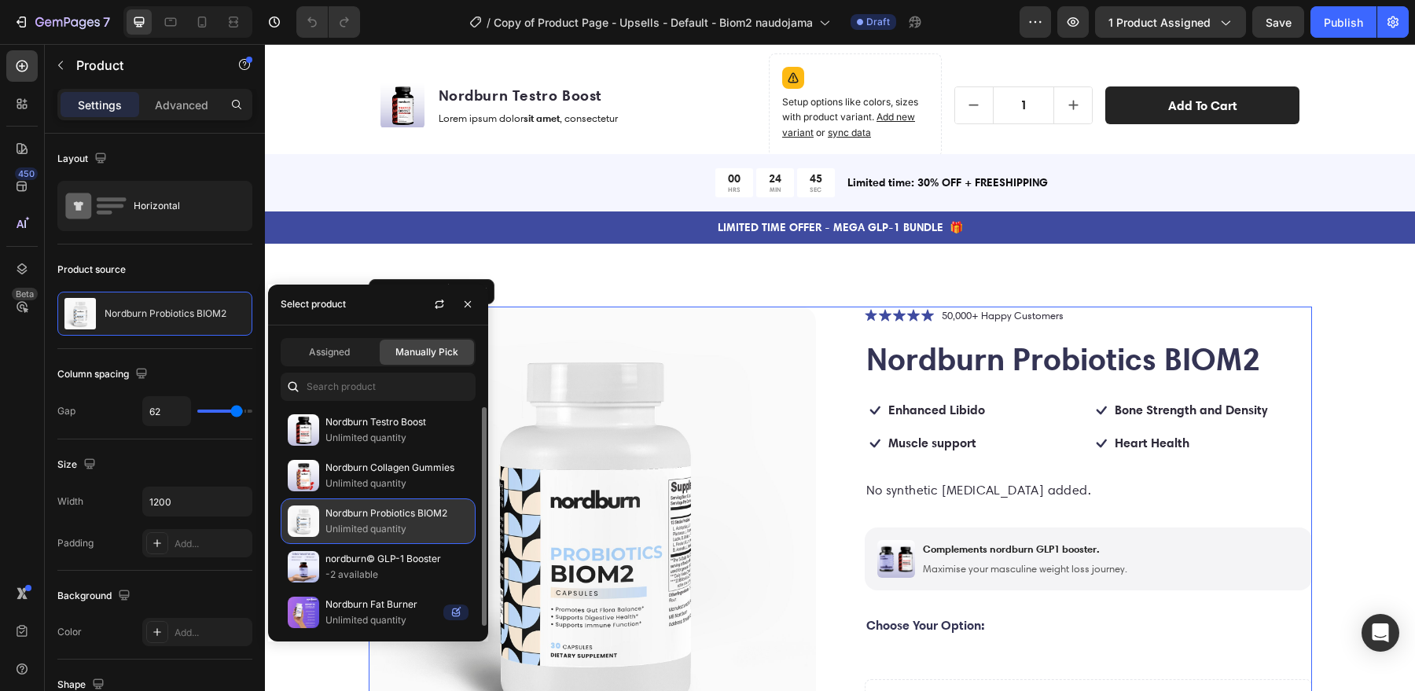
click at [384, 523] on p "Unlimited quantity" at bounding box center [397, 529] width 143 height 16
click at [424, 353] on span "Manually Pick" at bounding box center [427, 352] width 63 height 14
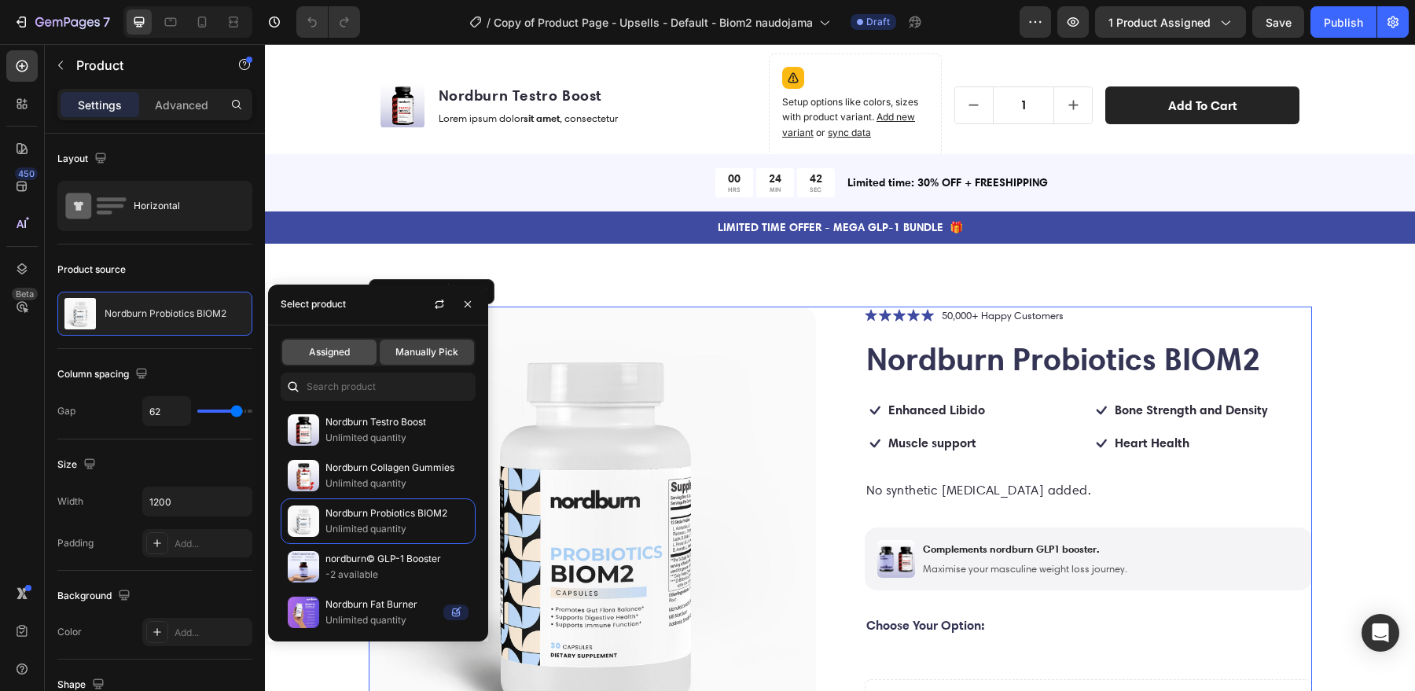
click at [337, 345] on span "Assigned" at bounding box center [329, 352] width 41 height 14
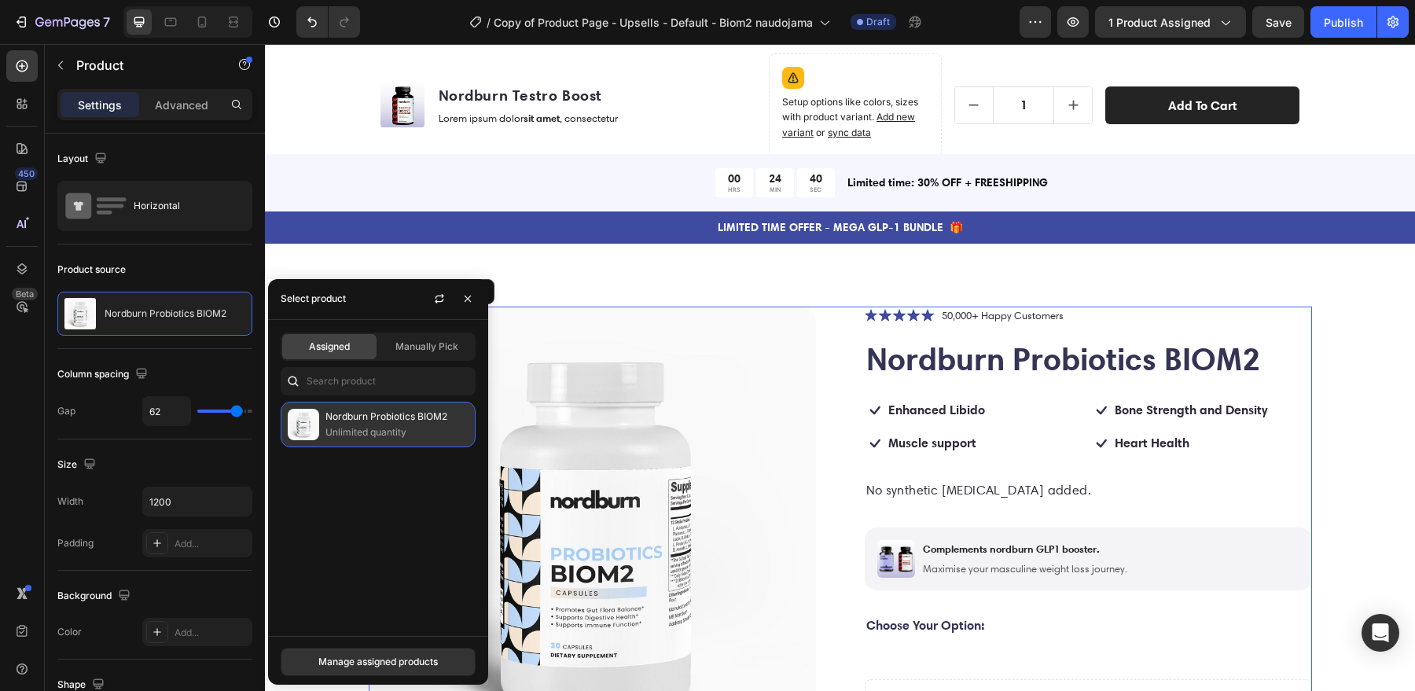
click at [368, 425] on p "Unlimited quantity" at bounding box center [397, 433] width 143 height 16
click at [399, 436] on p "Unlimited quantity" at bounding box center [397, 433] width 143 height 16
click at [398, 435] on p "Unlimited quantity" at bounding box center [397, 433] width 143 height 16
click at [424, 333] on div "Assigned Manually Pick" at bounding box center [378, 347] width 195 height 28
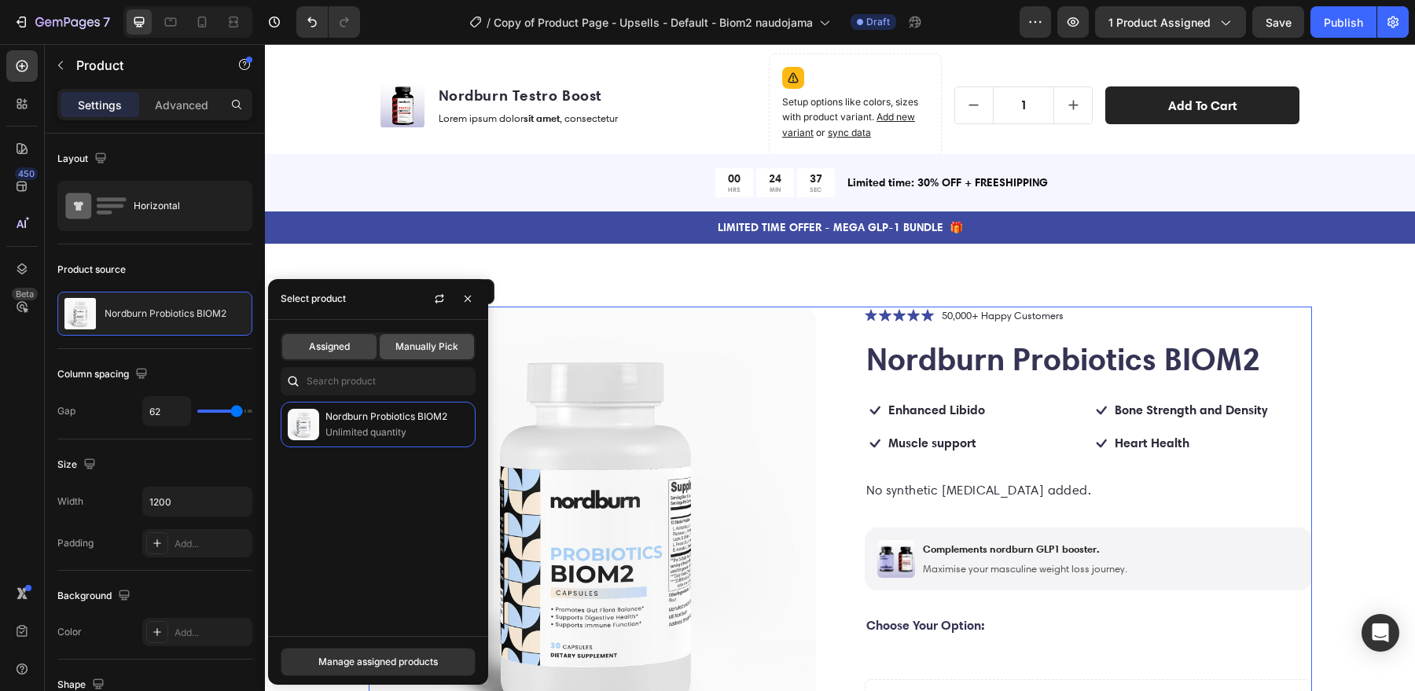
click at [420, 348] on span "Manually Pick" at bounding box center [427, 347] width 63 height 14
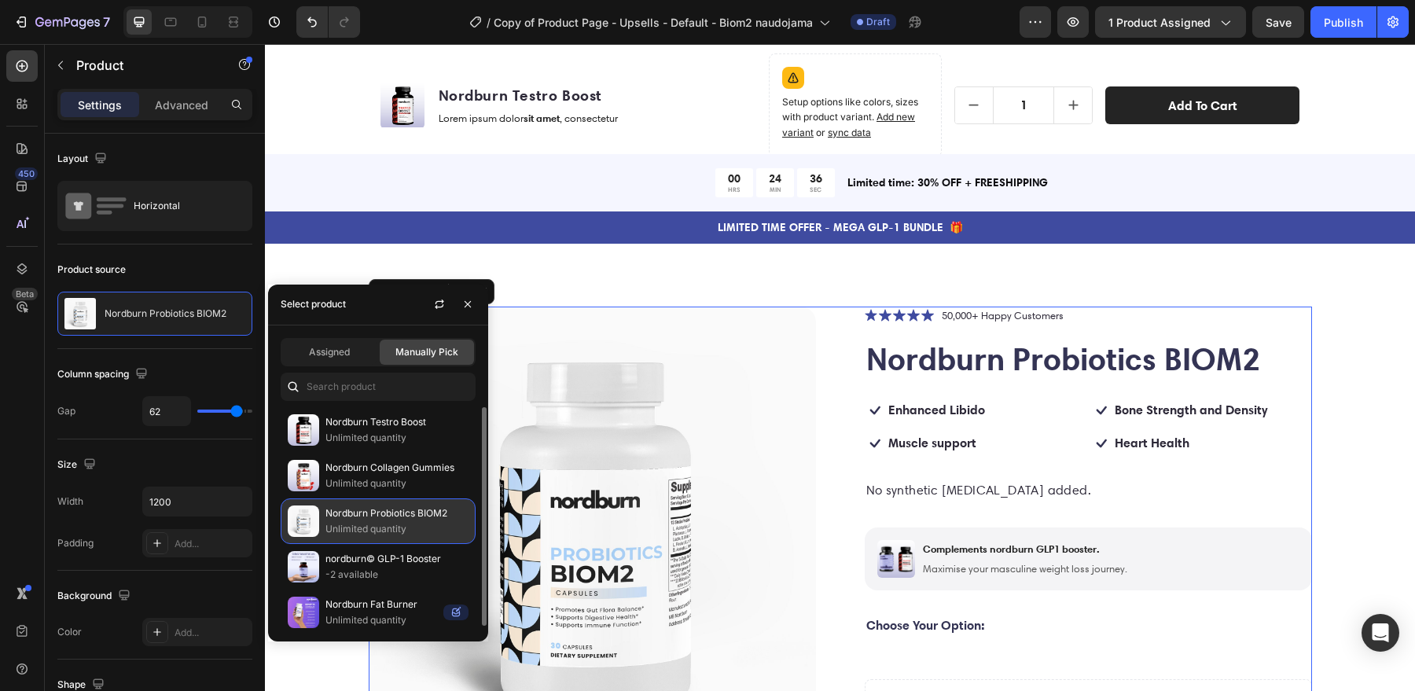
click at [359, 507] on p "Nordburn Probiotics BIOM2" at bounding box center [397, 514] width 143 height 16
click at [303, 517] on img at bounding box center [303, 521] width 31 height 31
click at [301, 517] on img at bounding box center [303, 521] width 31 height 31
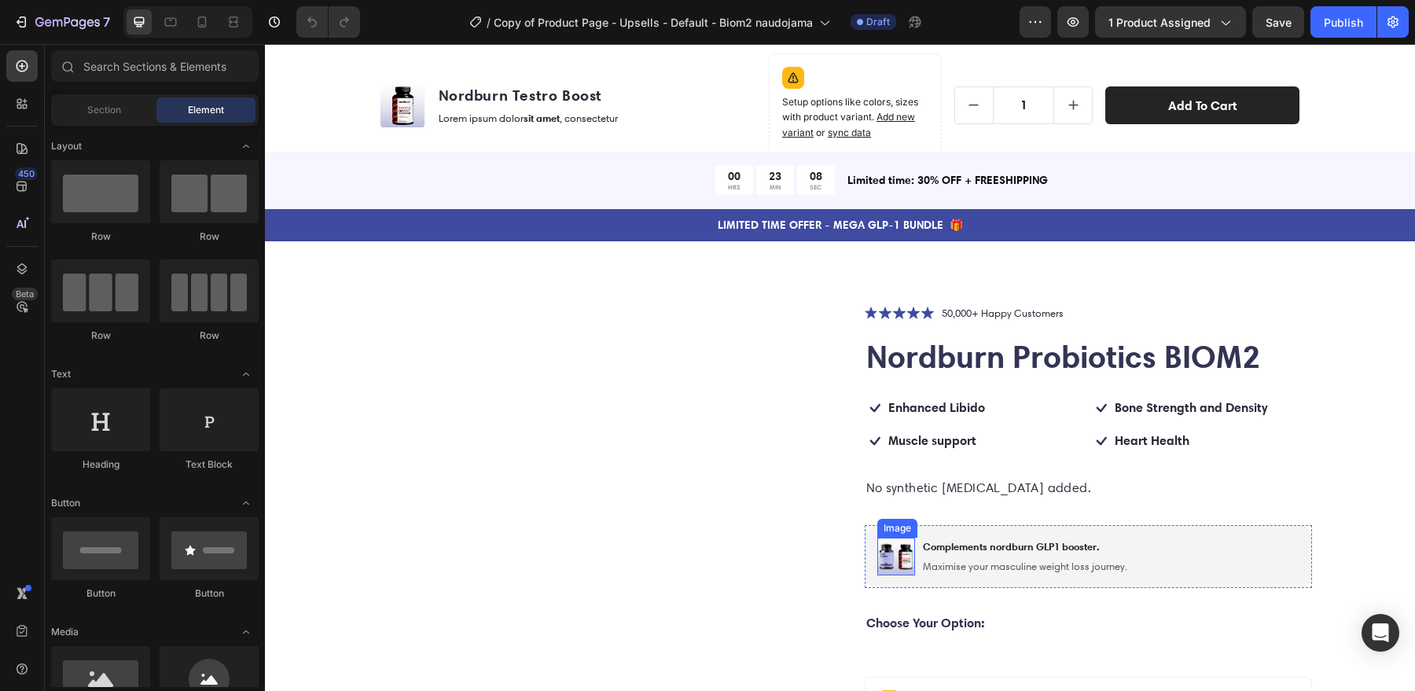
scroll to position [48, 0]
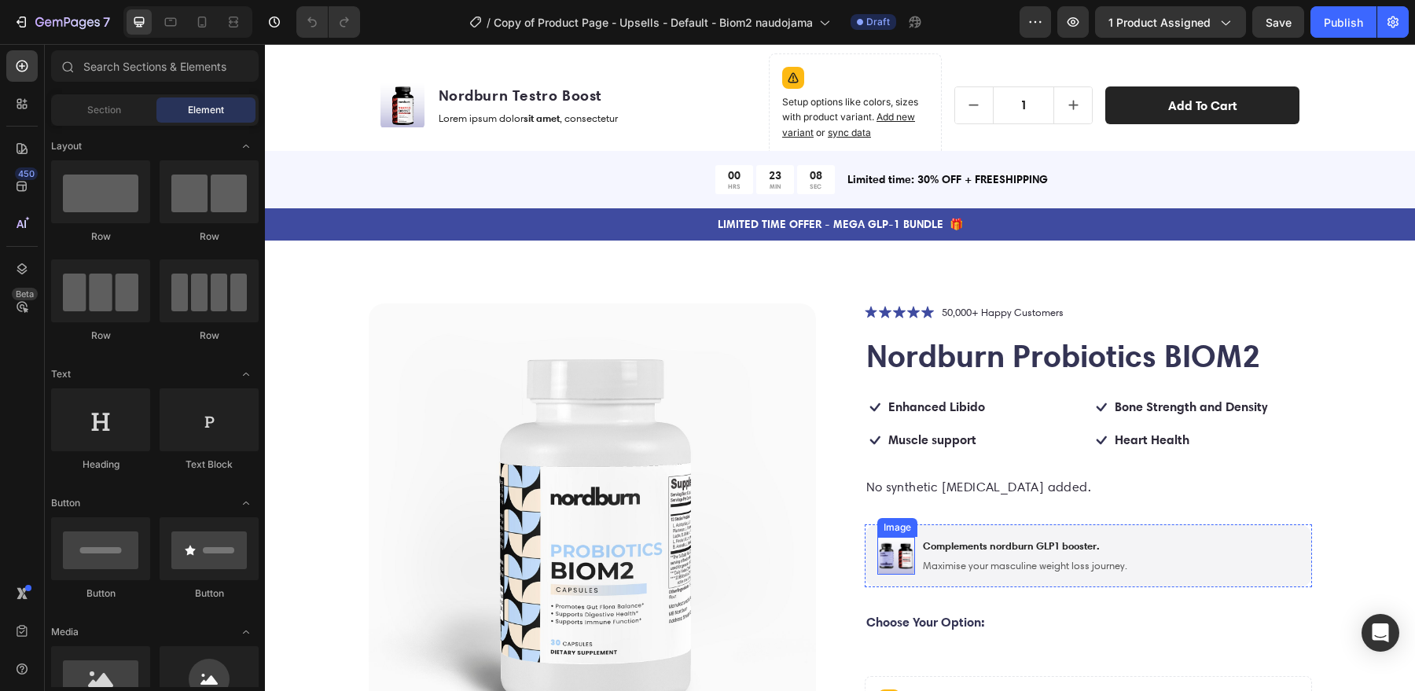
click at [901, 566] on img at bounding box center [896, 556] width 38 height 38
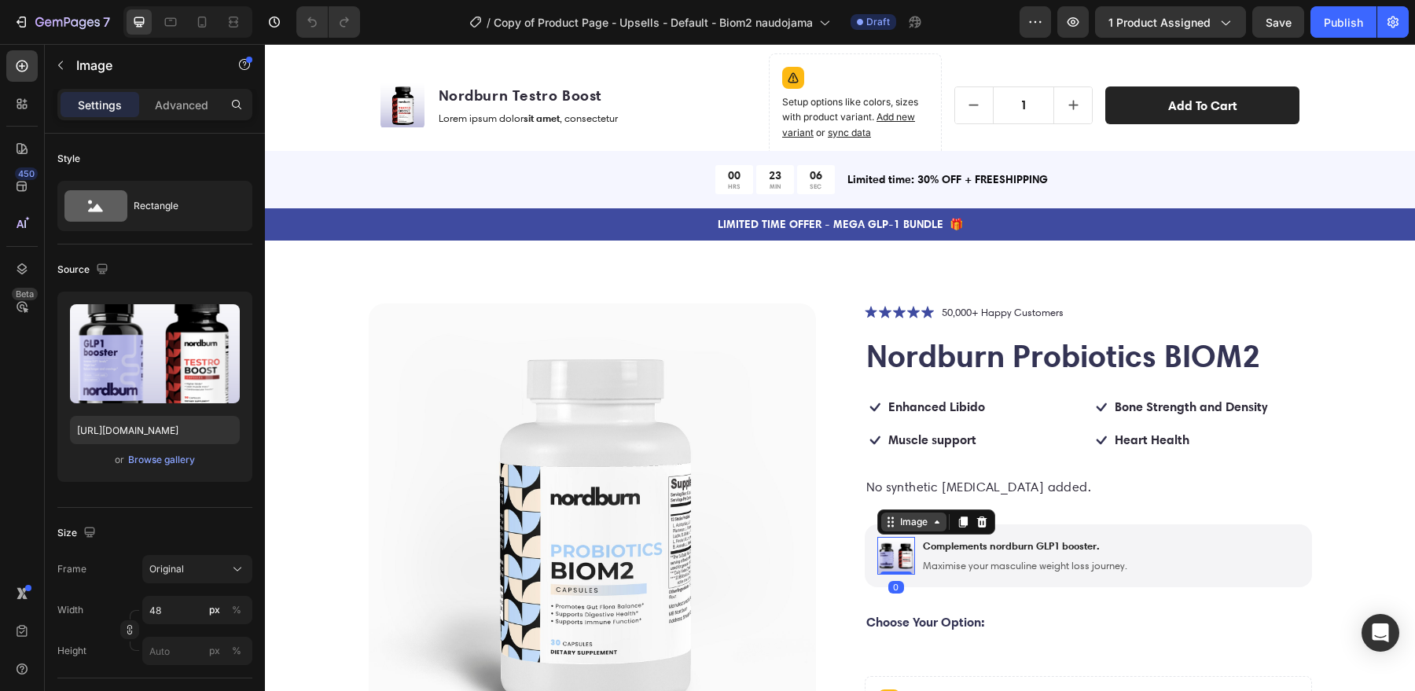
click at [925, 529] on div "Image" at bounding box center [913, 522] width 65 height 19
click at [172, 461] on div "Browse gallery" at bounding box center [161, 460] width 67 height 14
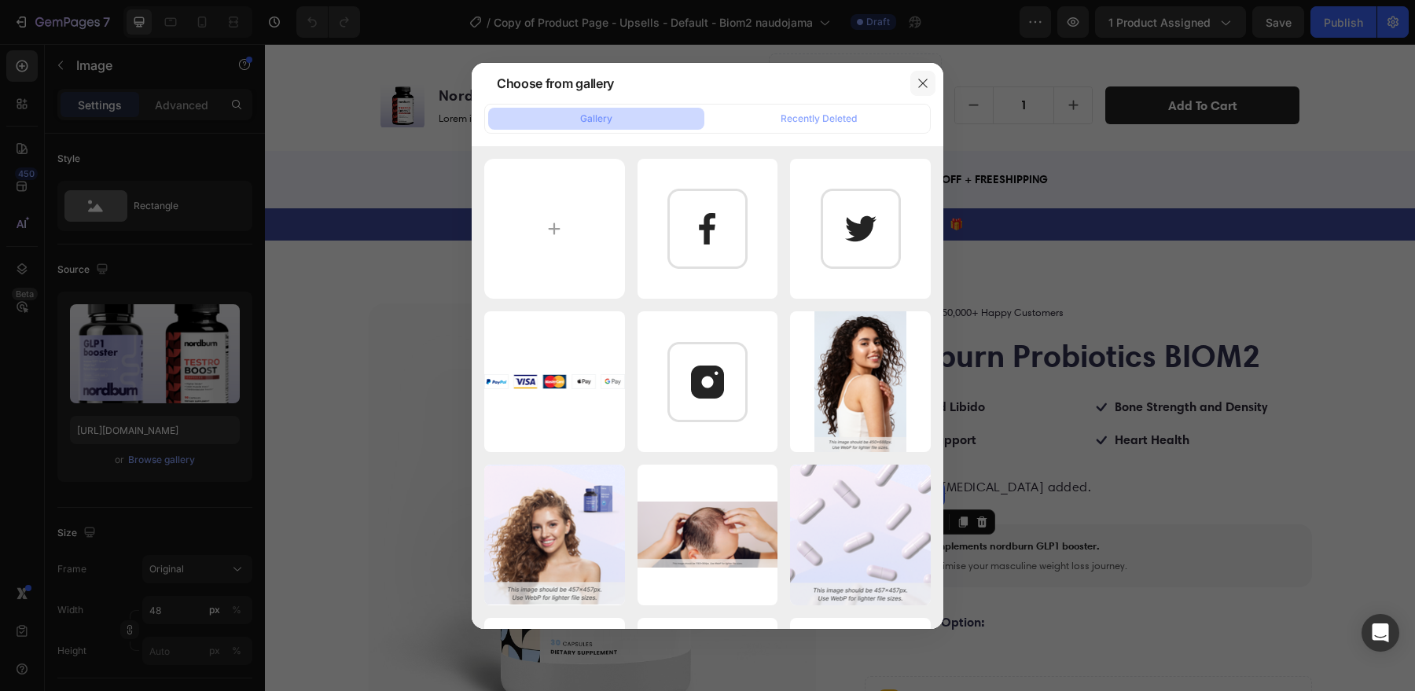
click at [924, 81] on icon "button" at bounding box center [922, 83] width 9 height 9
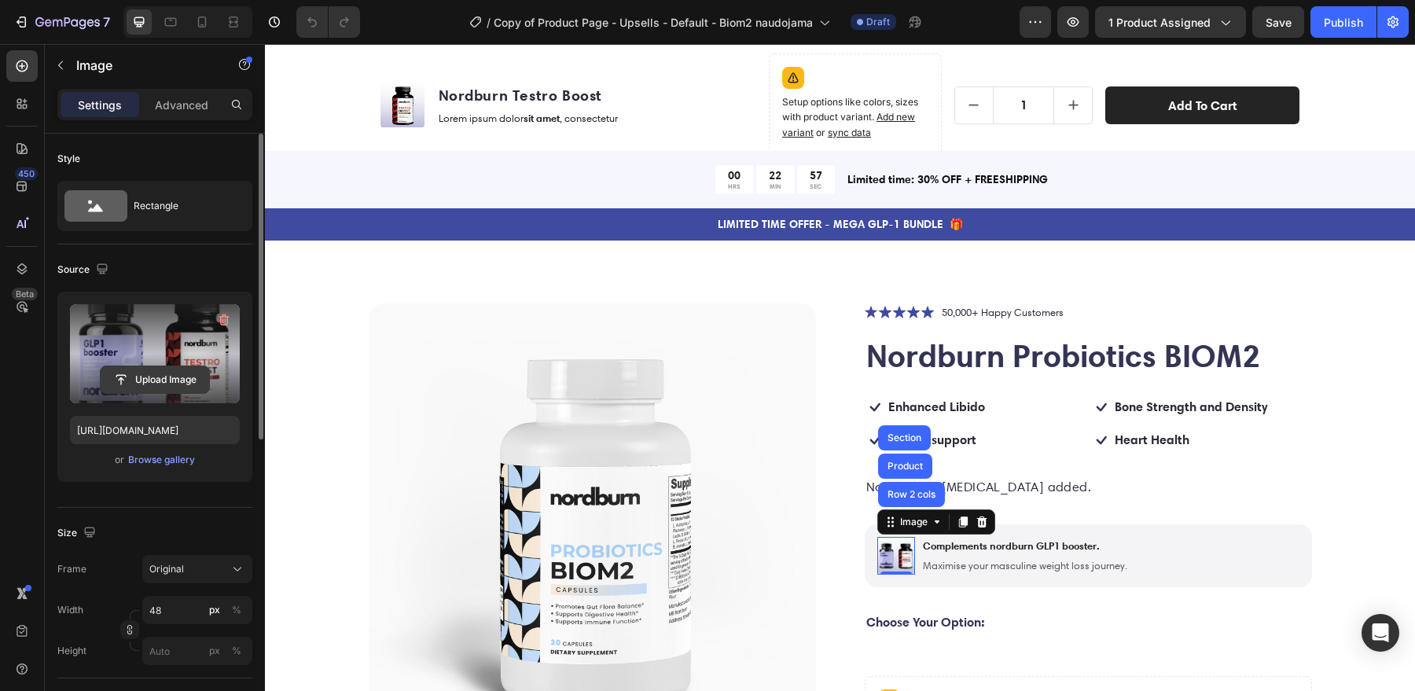
click at [160, 379] on input "file" at bounding box center [155, 379] width 109 height 27
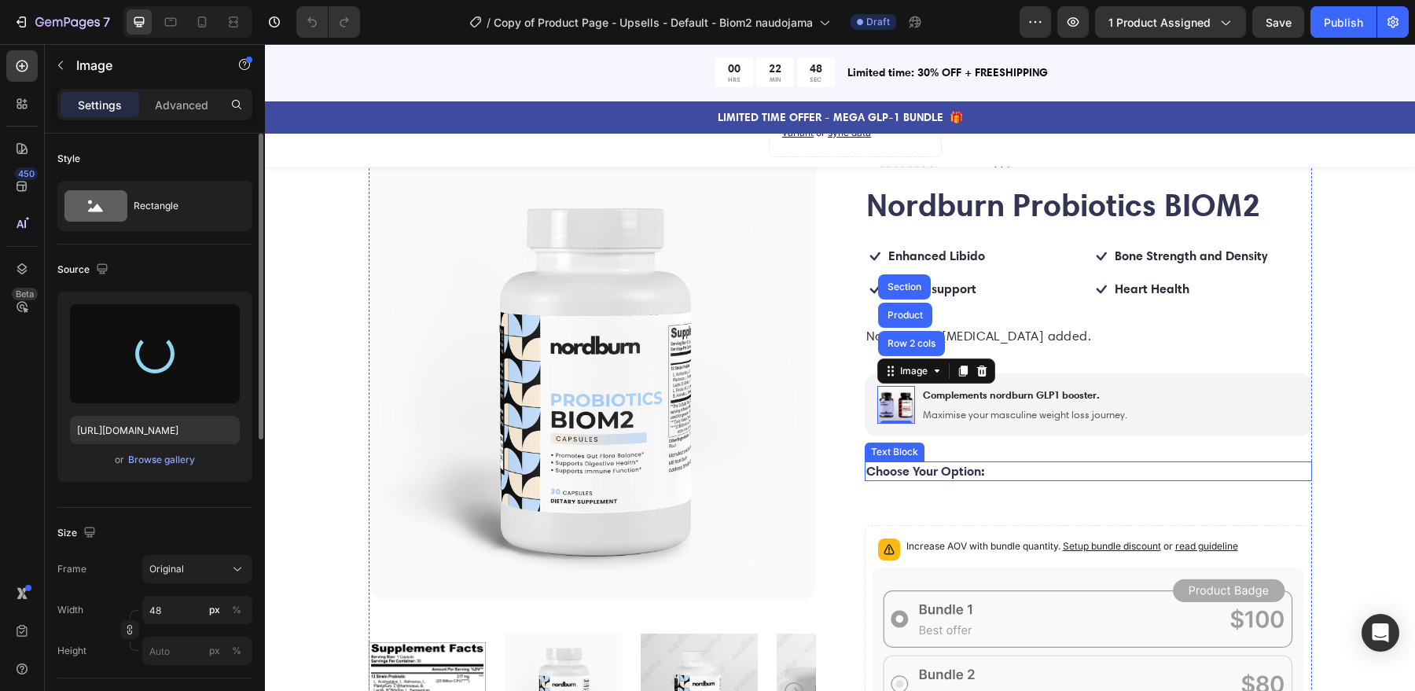
scroll to position [171, 0]
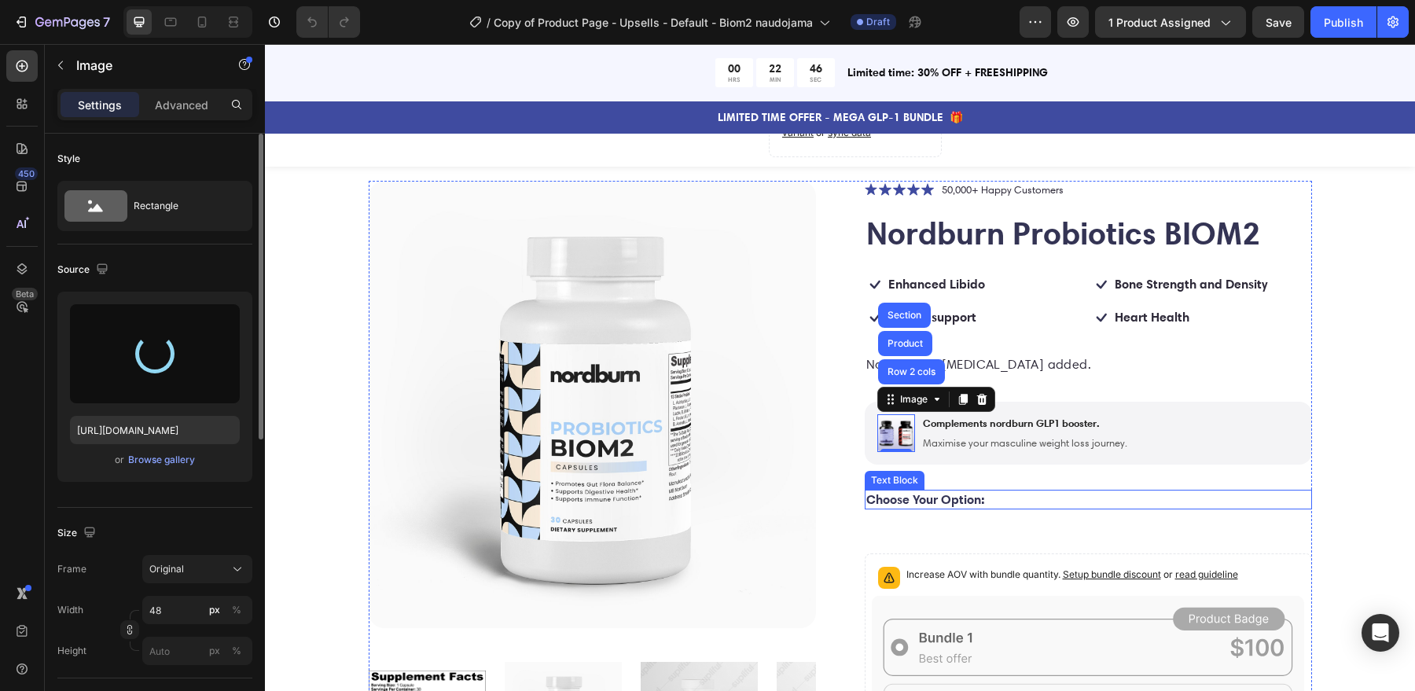
type input "https://cdn.shopify.com/s/files/1/0847/3981/7815/files/gempages_524836908077941…"
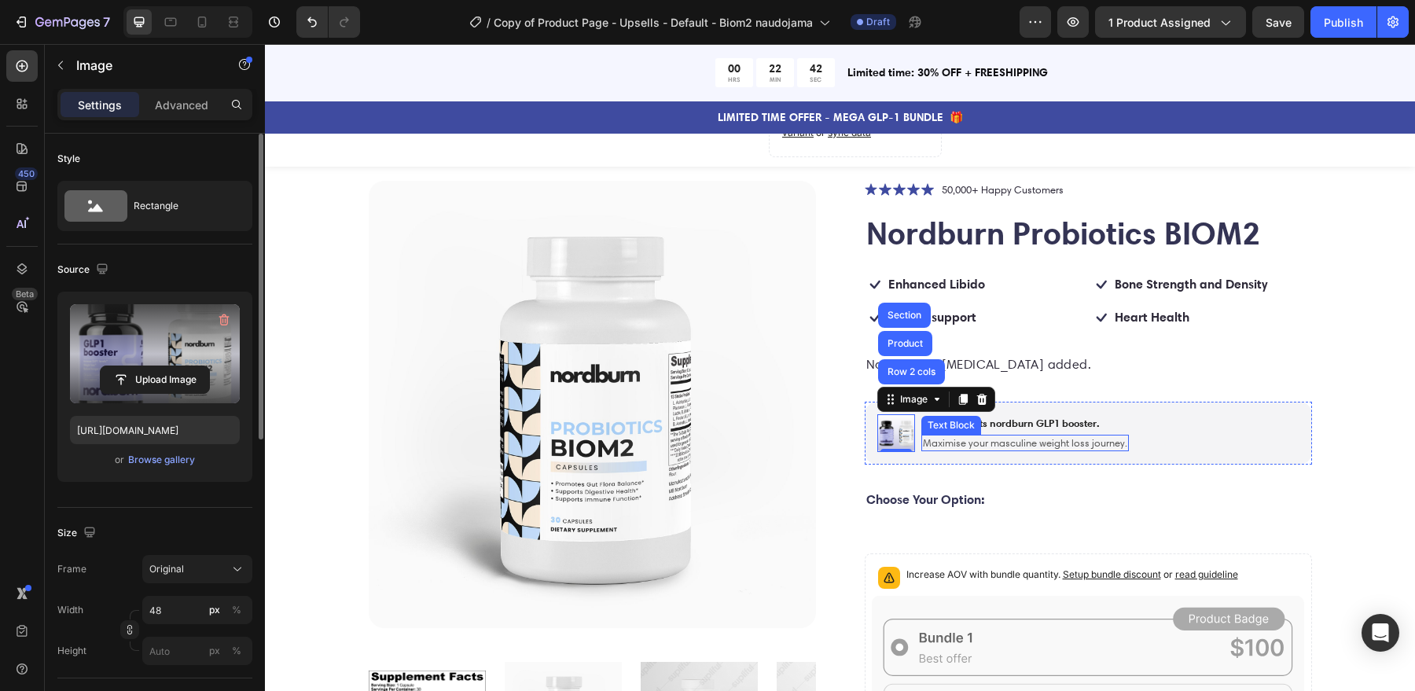
click at [1034, 446] on p "Maximise your masculine weight loss journey." at bounding box center [1025, 442] width 204 height 13
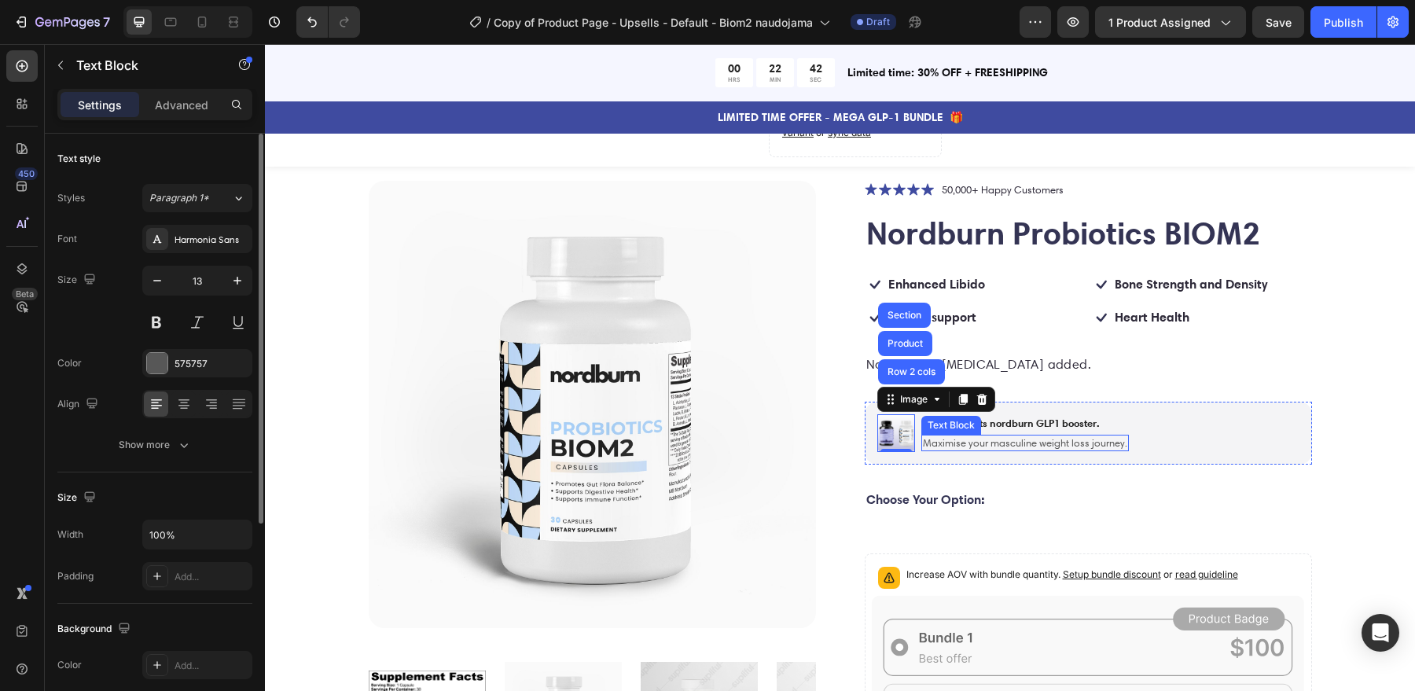
click at [1034, 446] on p "Maximise your masculine weight loss journey." at bounding box center [1025, 442] width 204 height 13
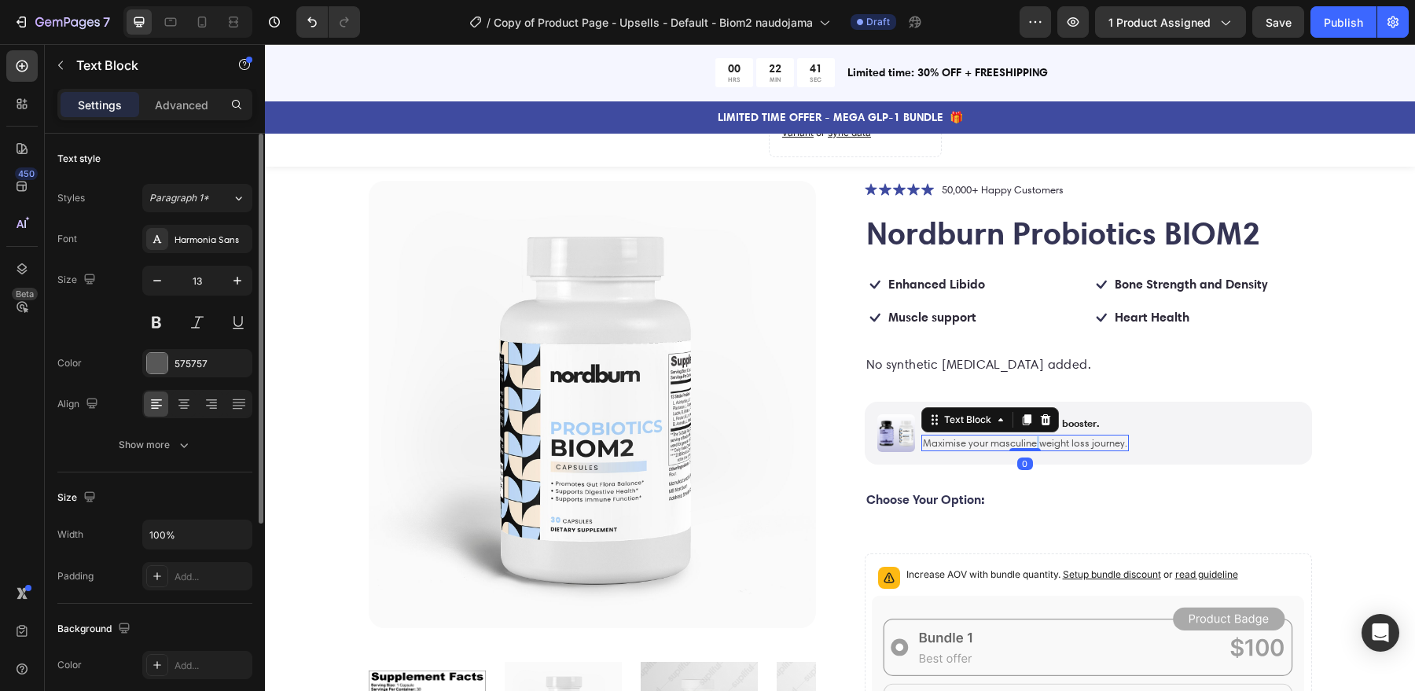
click at [1034, 448] on div at bounding box center [1025, 449] width 31 height 3
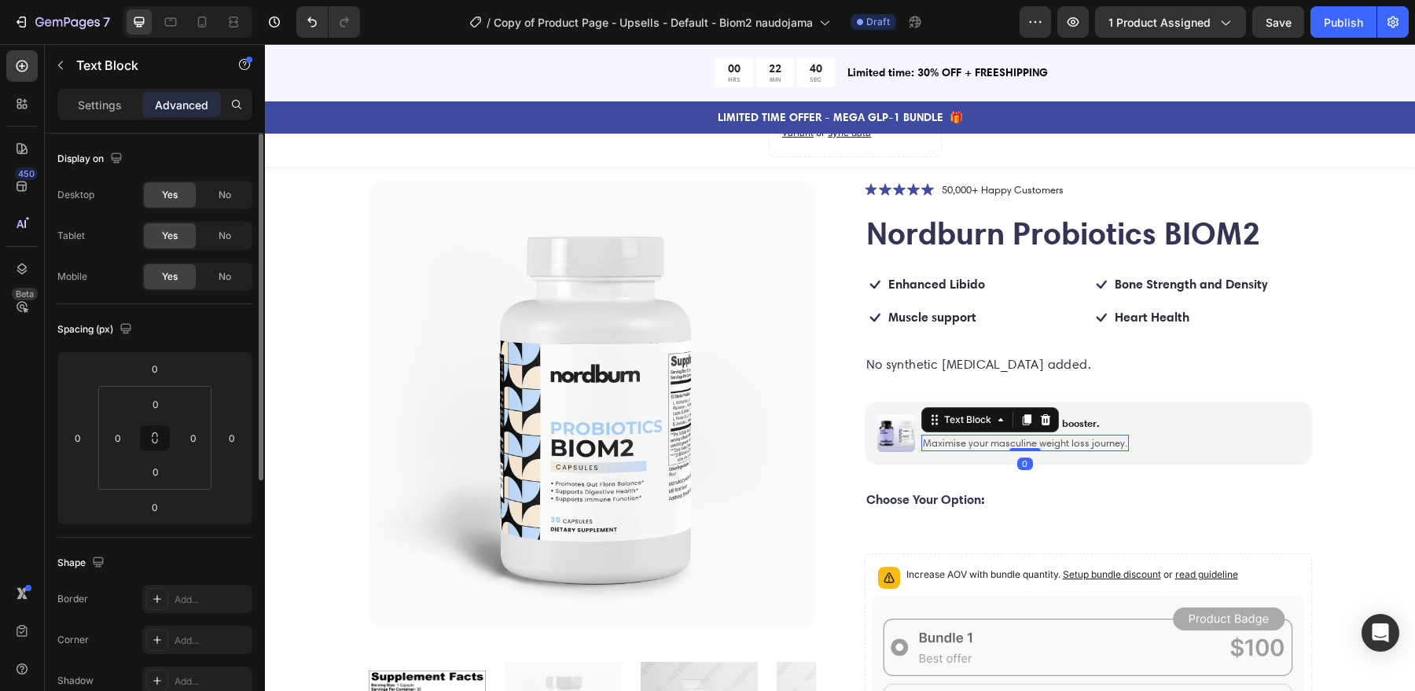
click at [1053, 442] on p "Maximise your masculine weight loss journey." at bounding box center [1025, 442] width 204 height 13
click at [1047, 438] on p "Support your weight loss journey with gut" at bounding box center [1015, 442] width 184 height 13
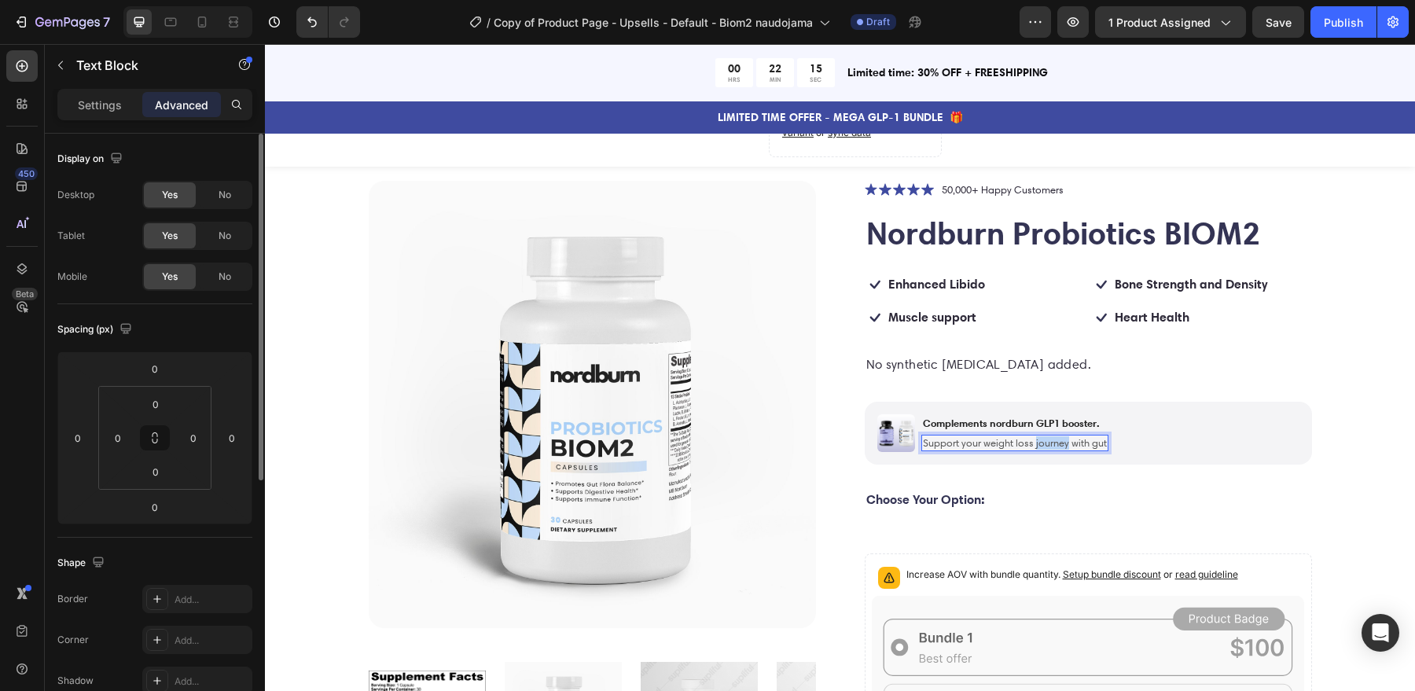
click at [1047, 438] on p "Support your weight loss journey with gut" at bounding box center [1015, 442] width 184 height 13
click at [1339, 359] on div "Product Images Icon Icon Icon Icon Icon Icon List 50,000+ Happy Customers Text …" at bounding box center [840, 632] width 1025 height 903
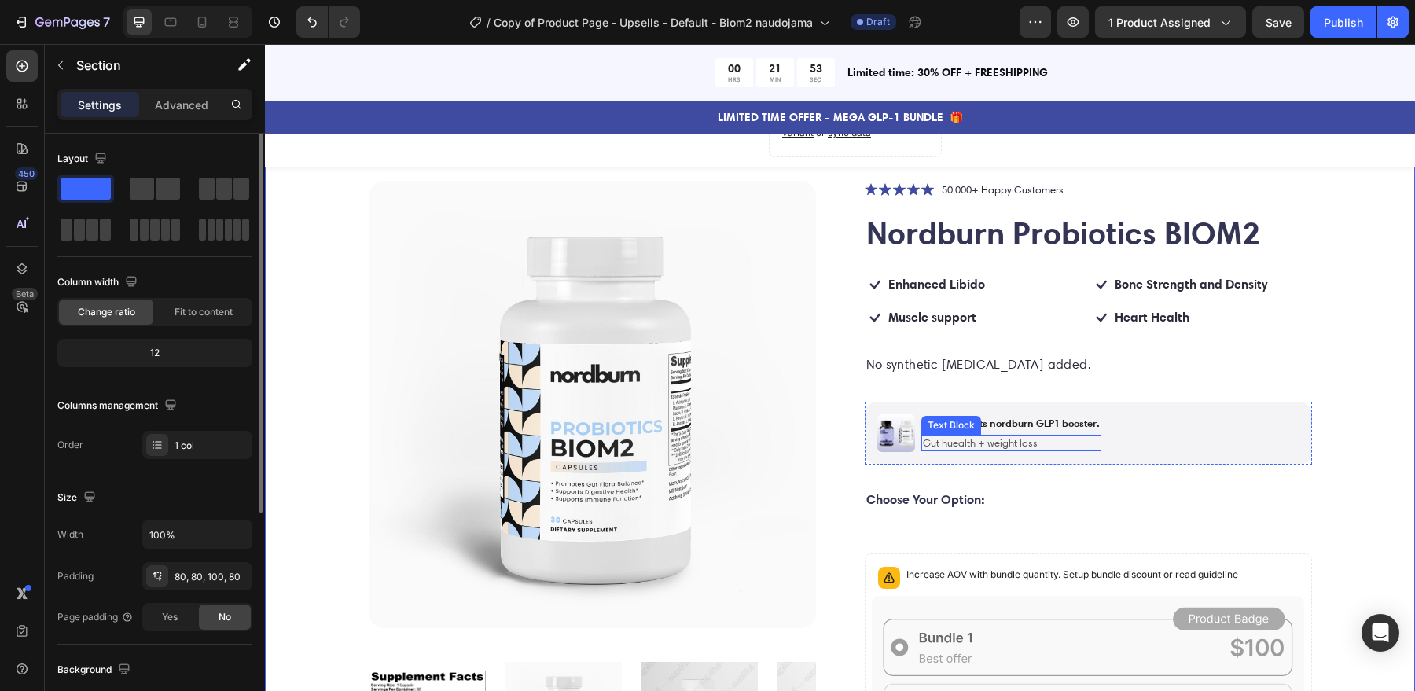
click at [994, 444] on p "Gut huealth + weight loss" at bounding box center [1011, 442] width 177 height 13
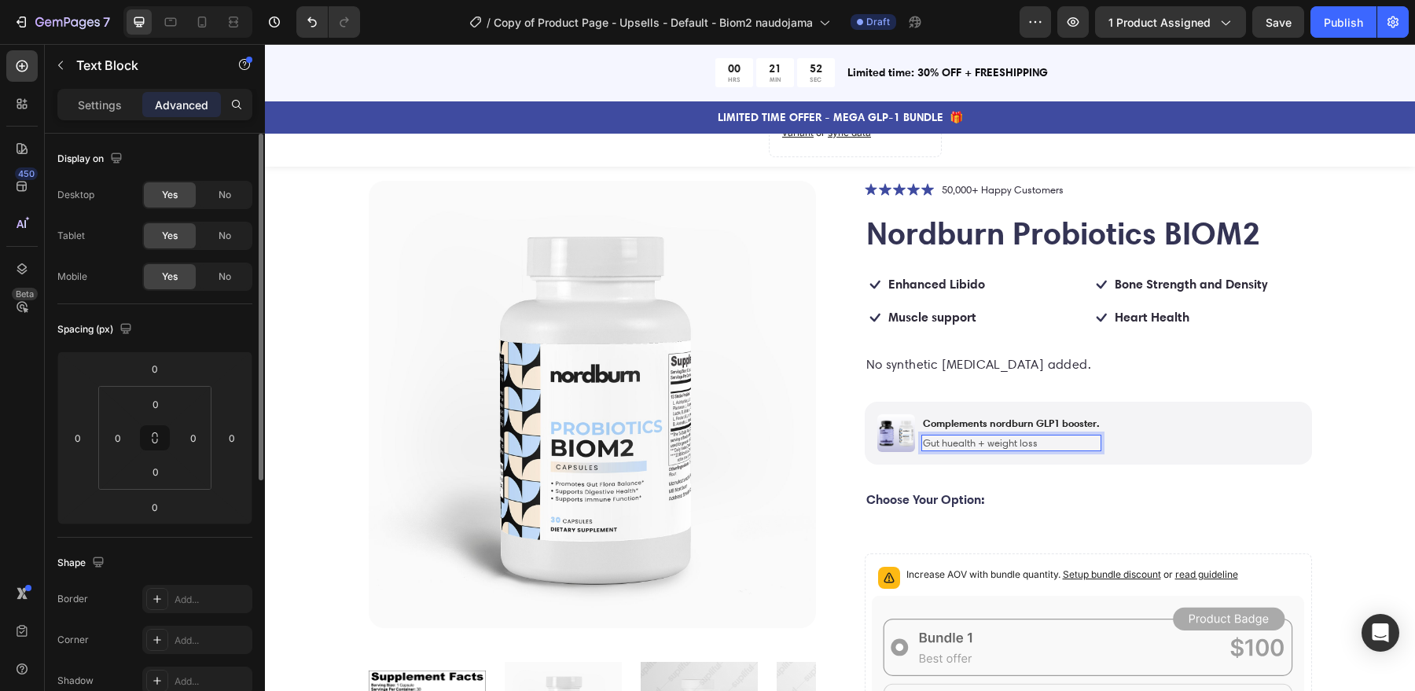
click at [1088, 447] on p "Gut huealth + weight loss" at bounding box center [1011, 442] width 177 height 13
click at [1087, 446] on p "Gut huealth + weight loss" at bounding box center [1011, 442] width 177 height 13
click at [958, 441] on p "Gut huealth + weight loss" at bounding box center [1011, 442] width 177 height 13
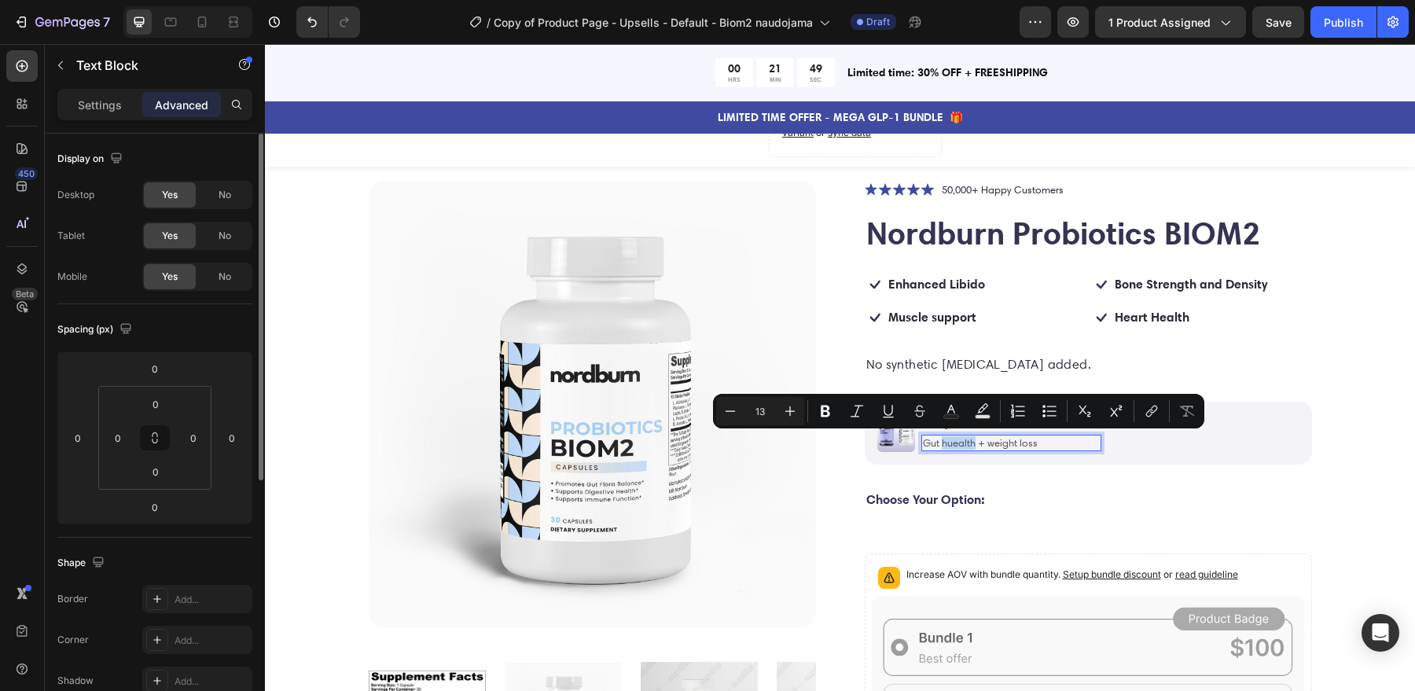
click at [952, 443] on p "Gut huealth + weight loss" at bounding box center [1011, 442] width 177 height 13
click at [955, 443] on p "Gut huealth + weight loss" at bounding box center [1011, 442] width 177 height 13
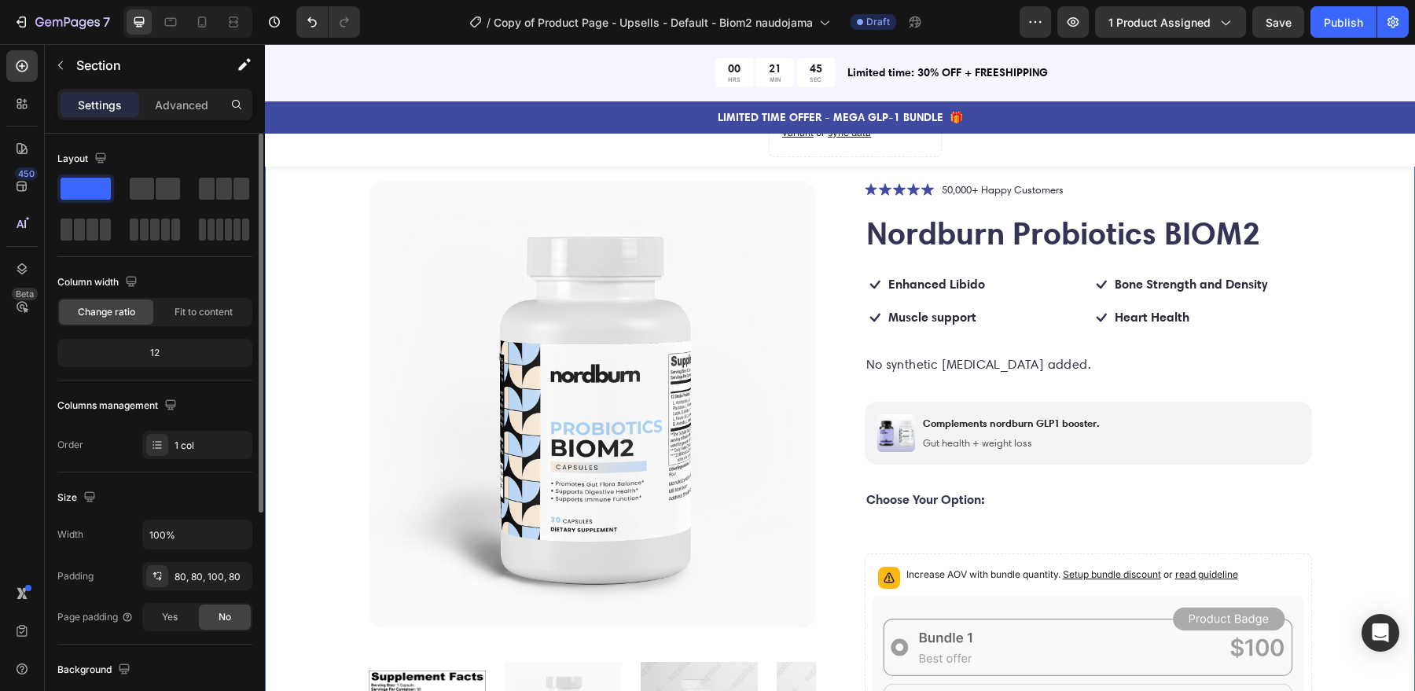
click at [1330, 391] on div "Product Images Icon Icon Icon Icon Icon Icon List 50,000+ Happy Customers Text …" at bounding box center [840, 632] width 1025 height 903
click at [1002, 440] on p "Gut health + weight loss" at bounding box center [1011, 442] width 177 height 13
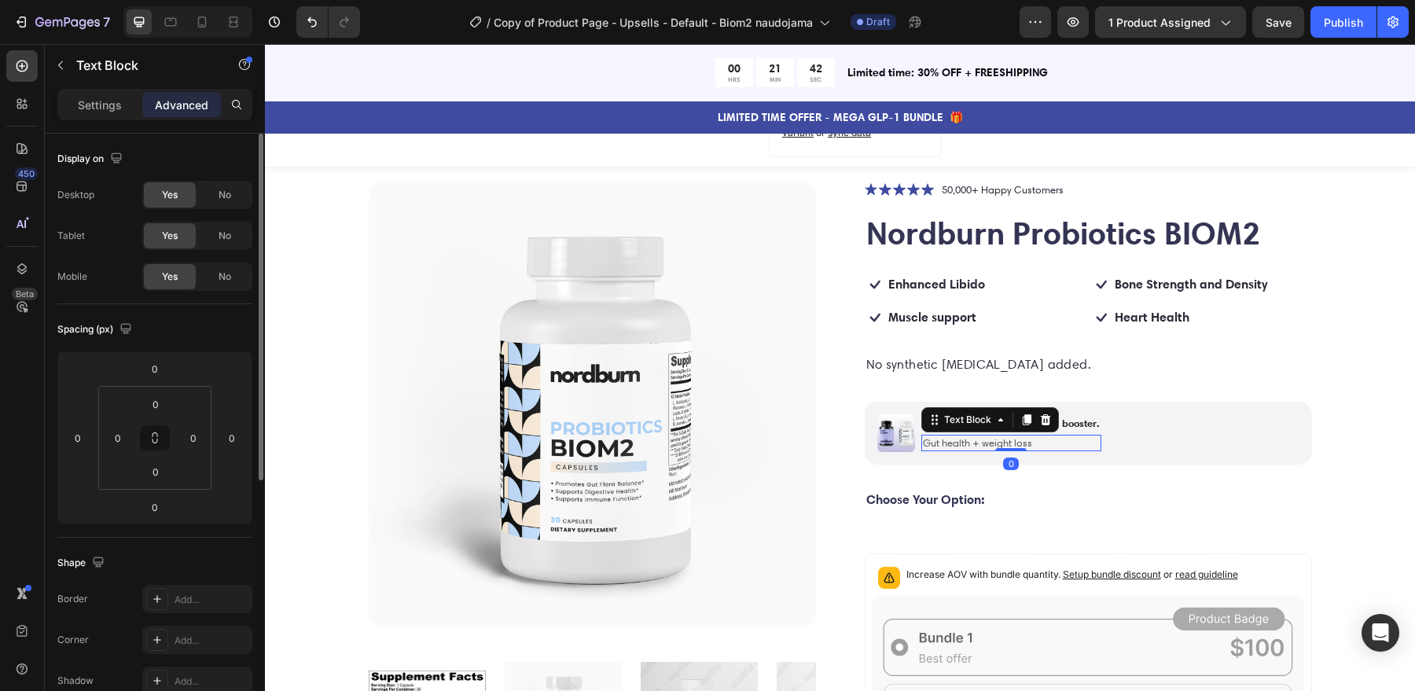
click at [1002, 440] on p "Gut health + weight loss" at bounding box center [1011, 442] width 177 height 13
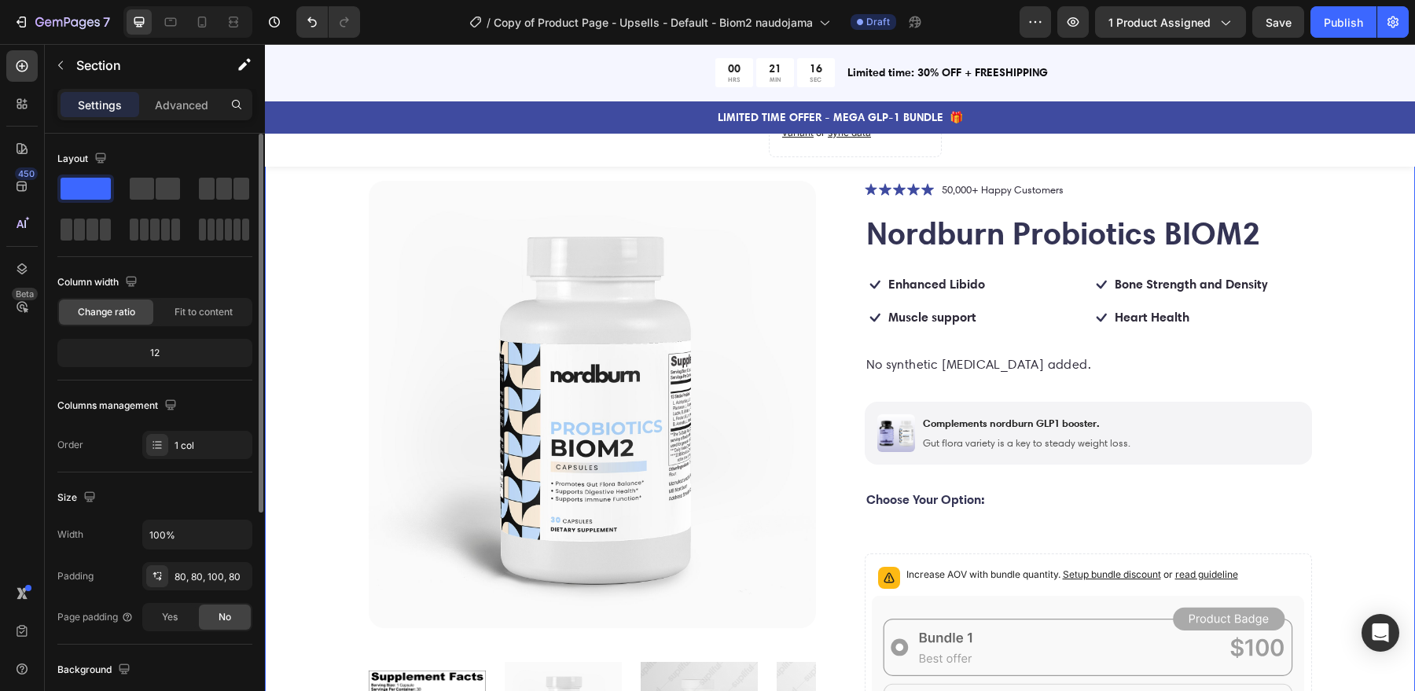
click at [1391, 388] on div "Product Images Icon Icon Icon Icon Icon Icon List 50,000+ Happy Customers Text …" at bounding box center [840, 640] width 1150 height 1044
click at [1083, 443] on p "Gut flora variety is a key to steady weight loss." at bounding box center [1027, 442] width 208 height 13
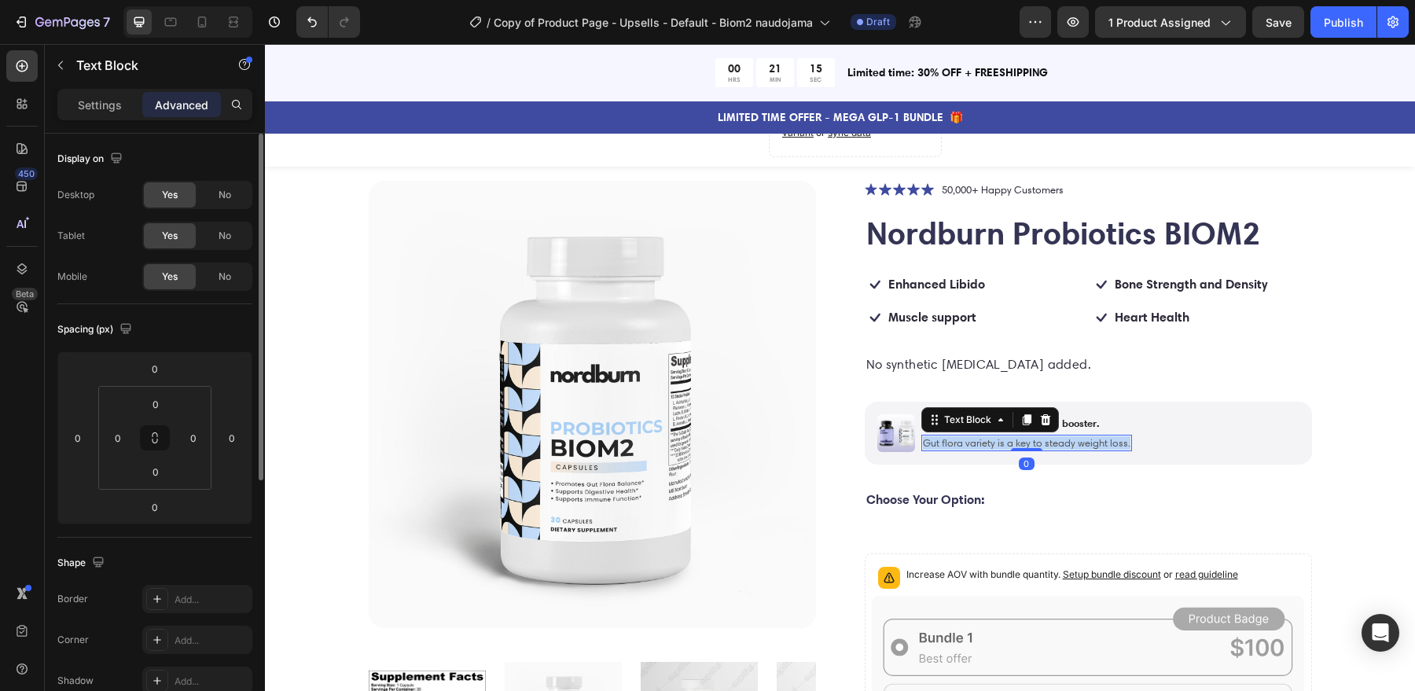
click at [1083, 443] on p "Gut flora variety is a key to steady weight loss." at bounding box center [1027, 442] width 208 height 13
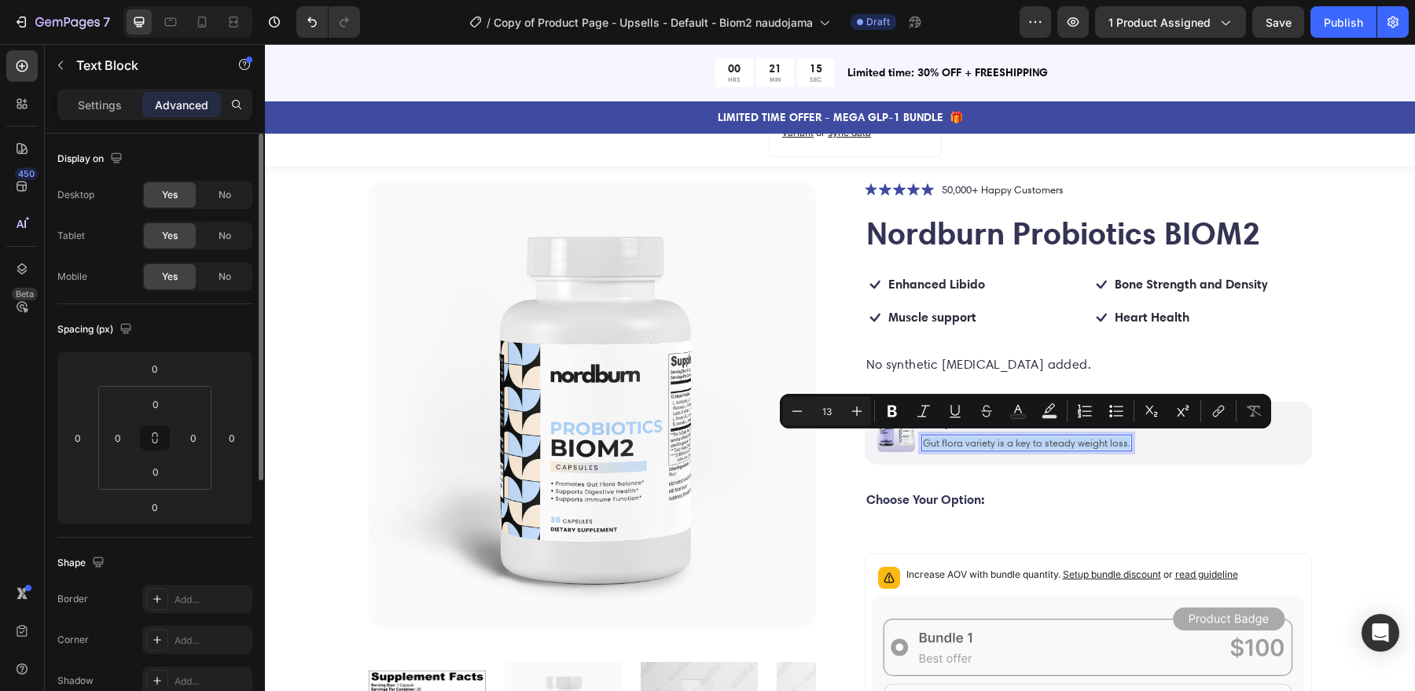
copy p "Gut flora variety is a key to steady weight loss."
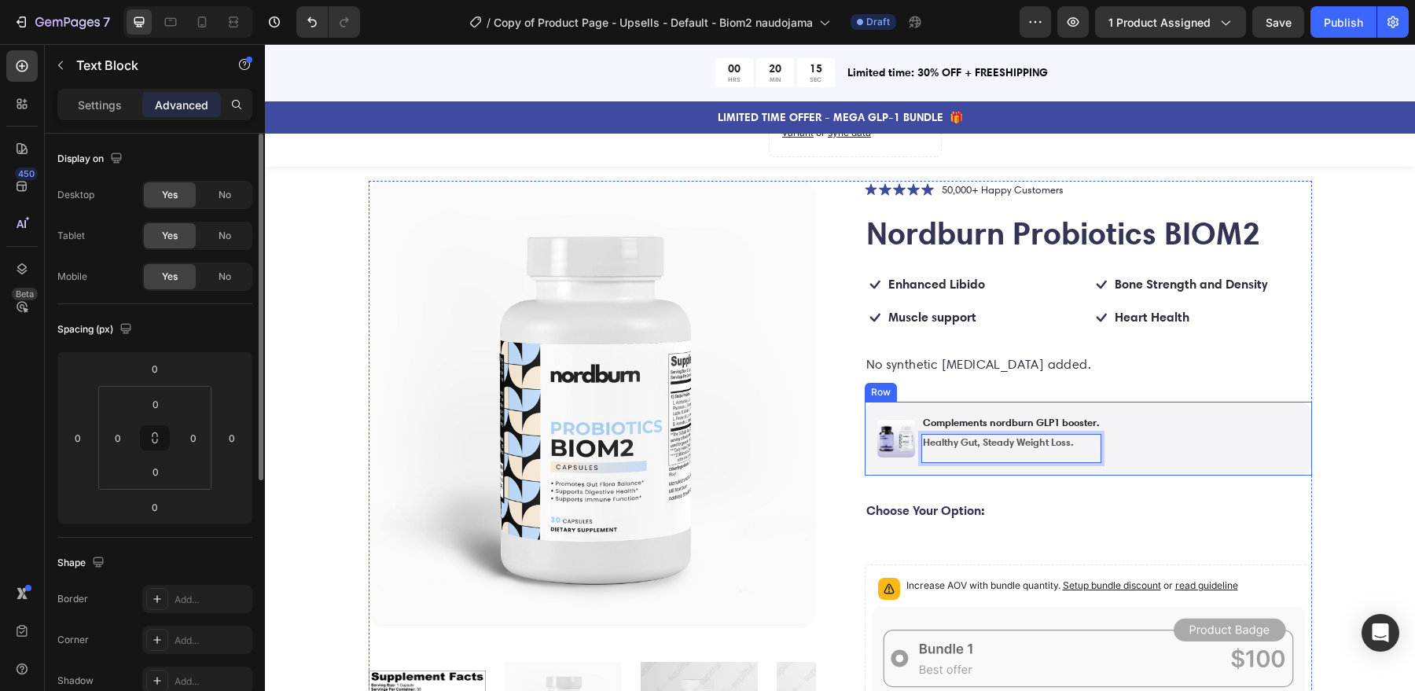
scroll to position [170, 0]
click at [994, 443] on strong "Healthy Gut, Steady Weight Loss." at bounding box center [998, 442] width 151 height 13
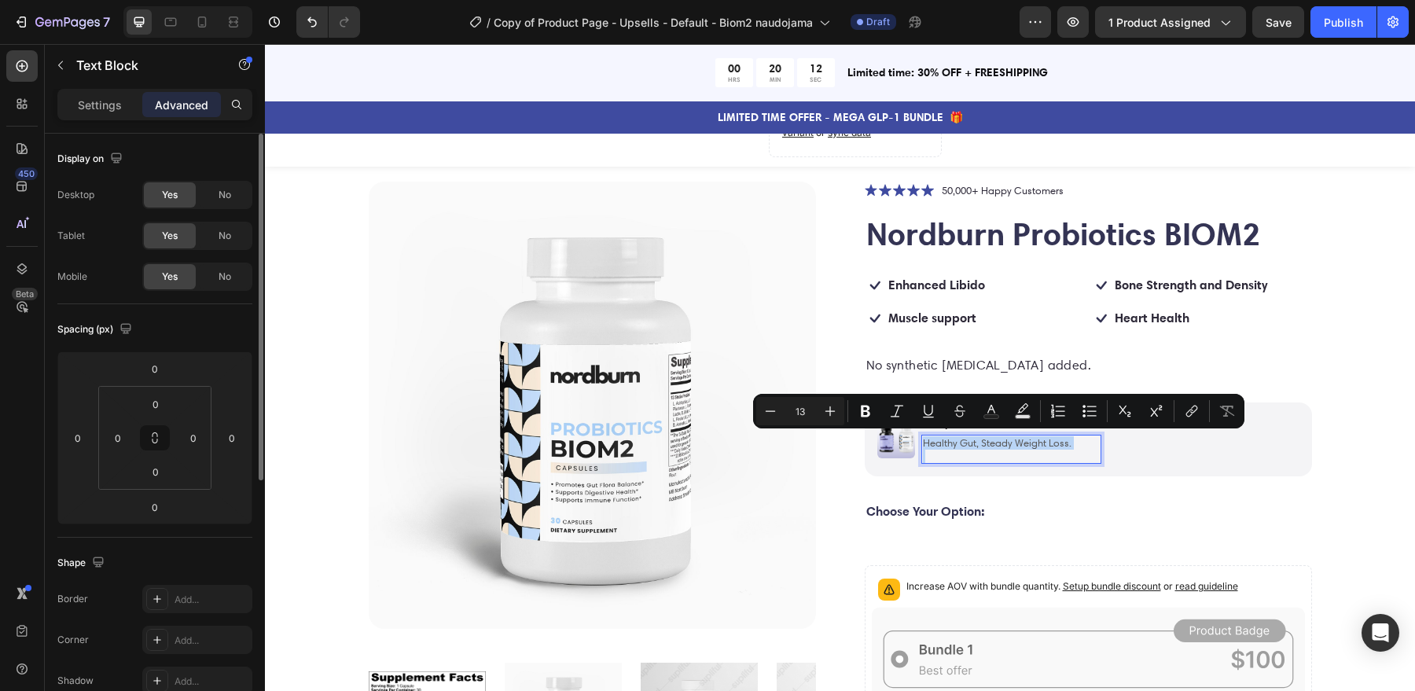
click at [964, 452] on p "Rich Text Editor. Editing area: main" at bounding box center [1011, 456] width 177 height 13
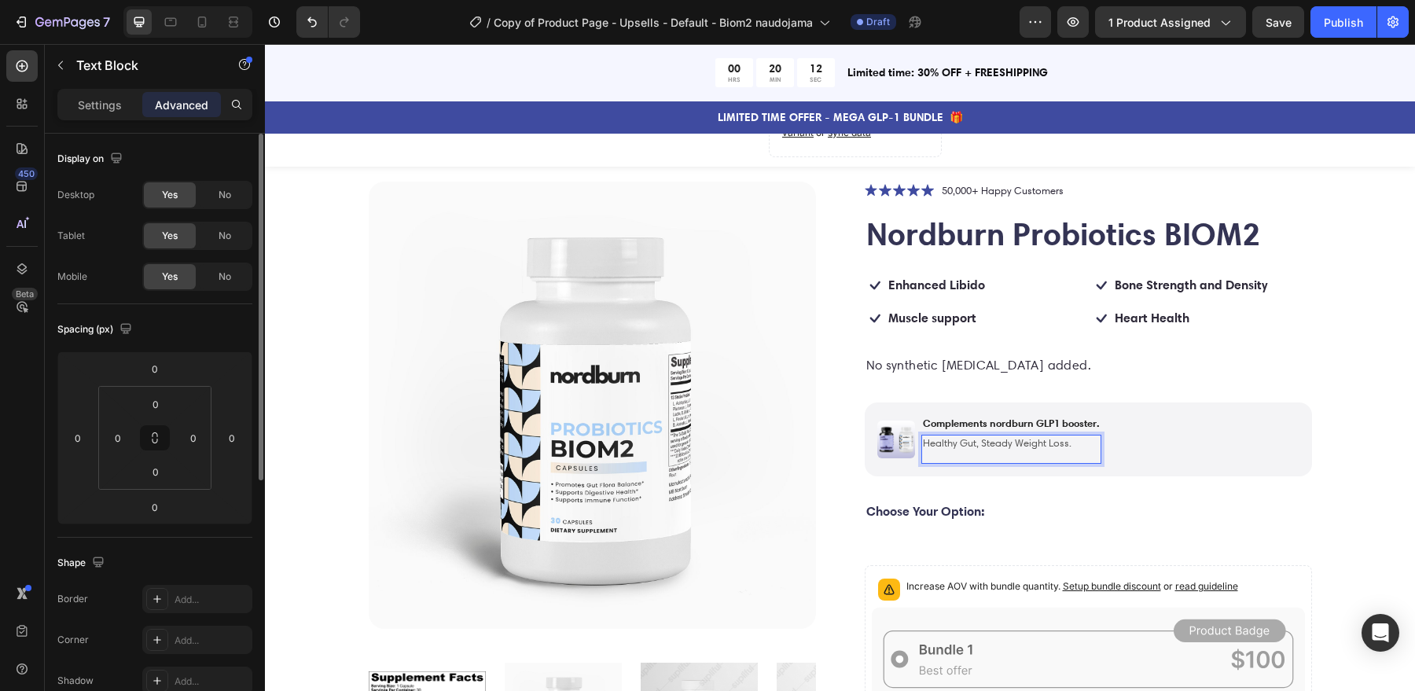
scroll to position [171, 0]
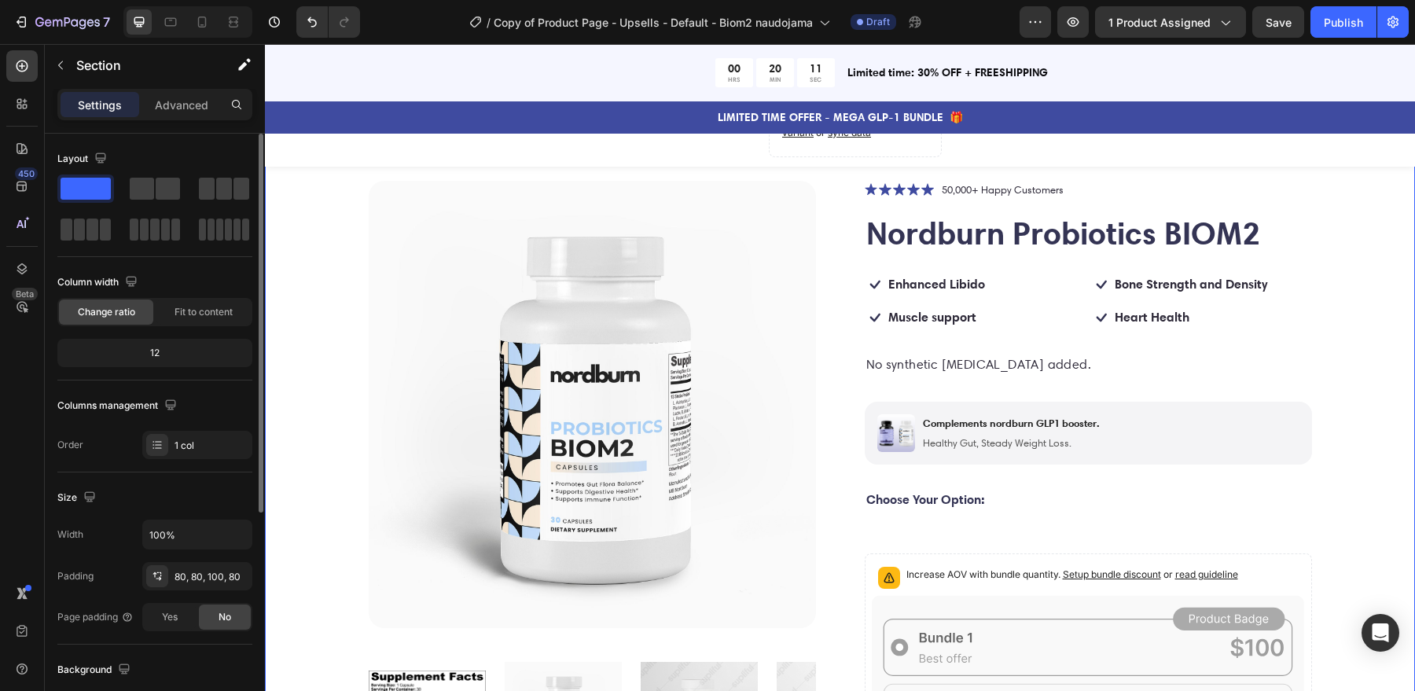
click at [1348, 387] on div "Product Images Icon Icon Icon Icon Icon Icon List 50,000+ Happy Customers Text …" at bounding box center [840, 632] width 1025 height 903
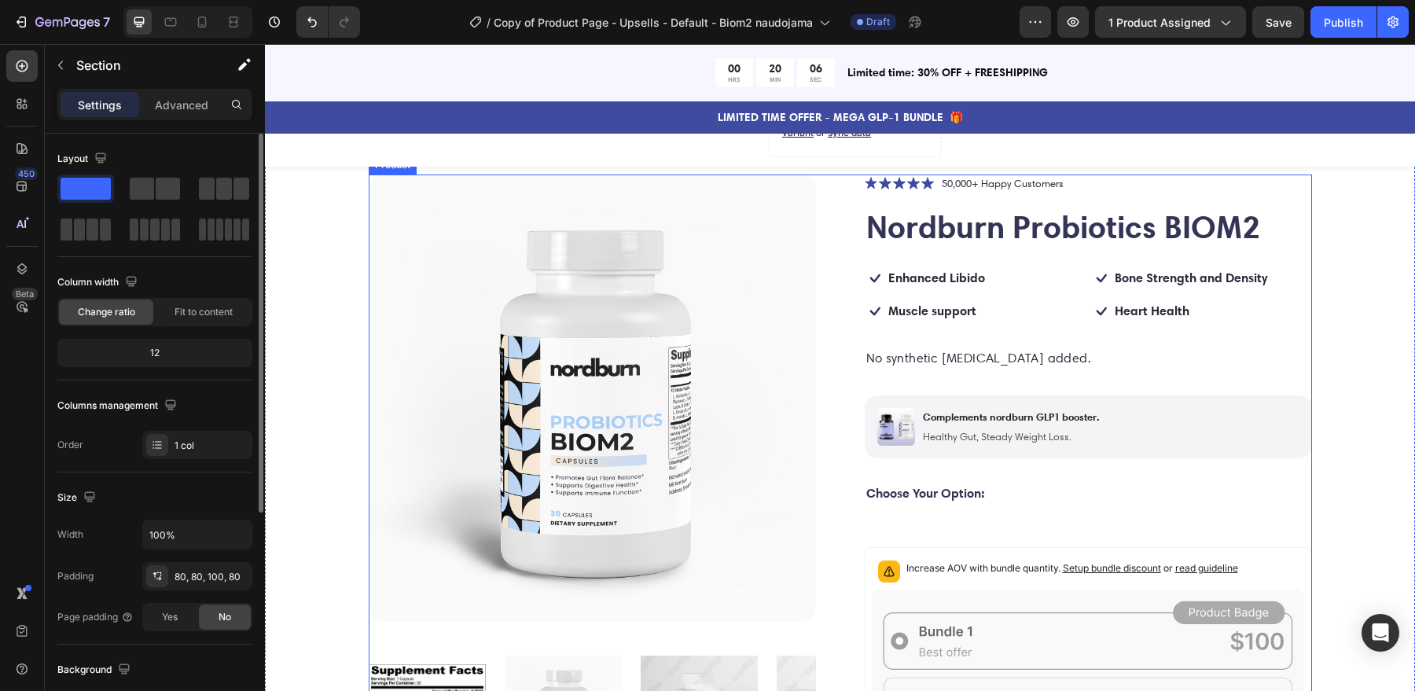
scroll to position [104, 0]
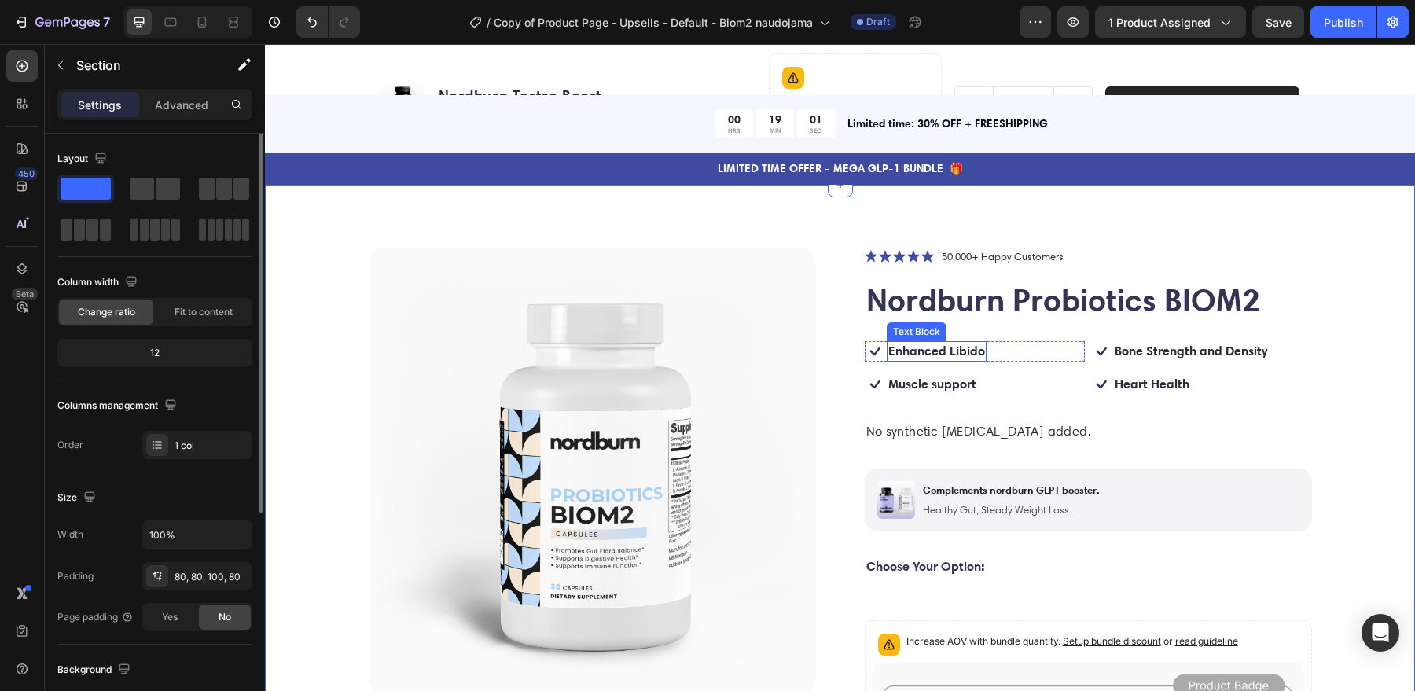
click at [941, 346] on strong "Enhanced Libido" at bounding box center [937, 351] width 97 height 16
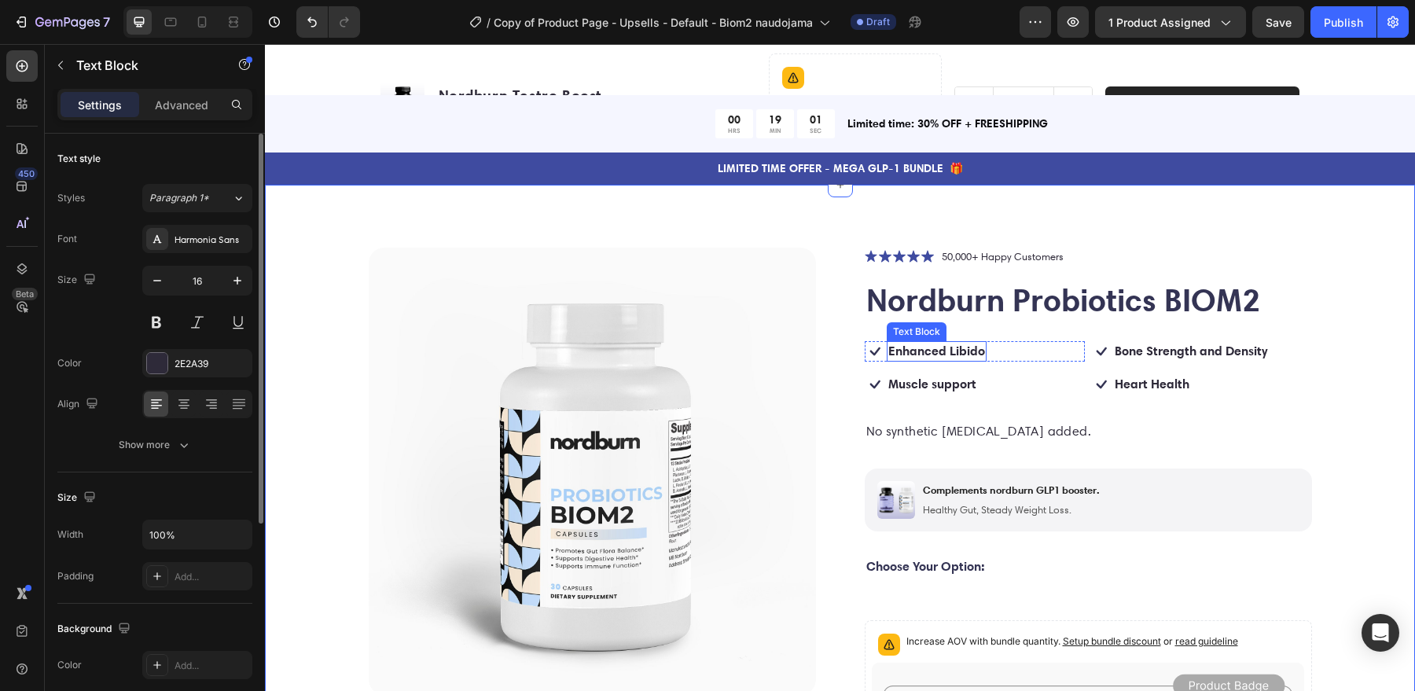
click at [941, 346] on strong "Enhanced Libido" at bounding box center [937, 351] width 97 height 16
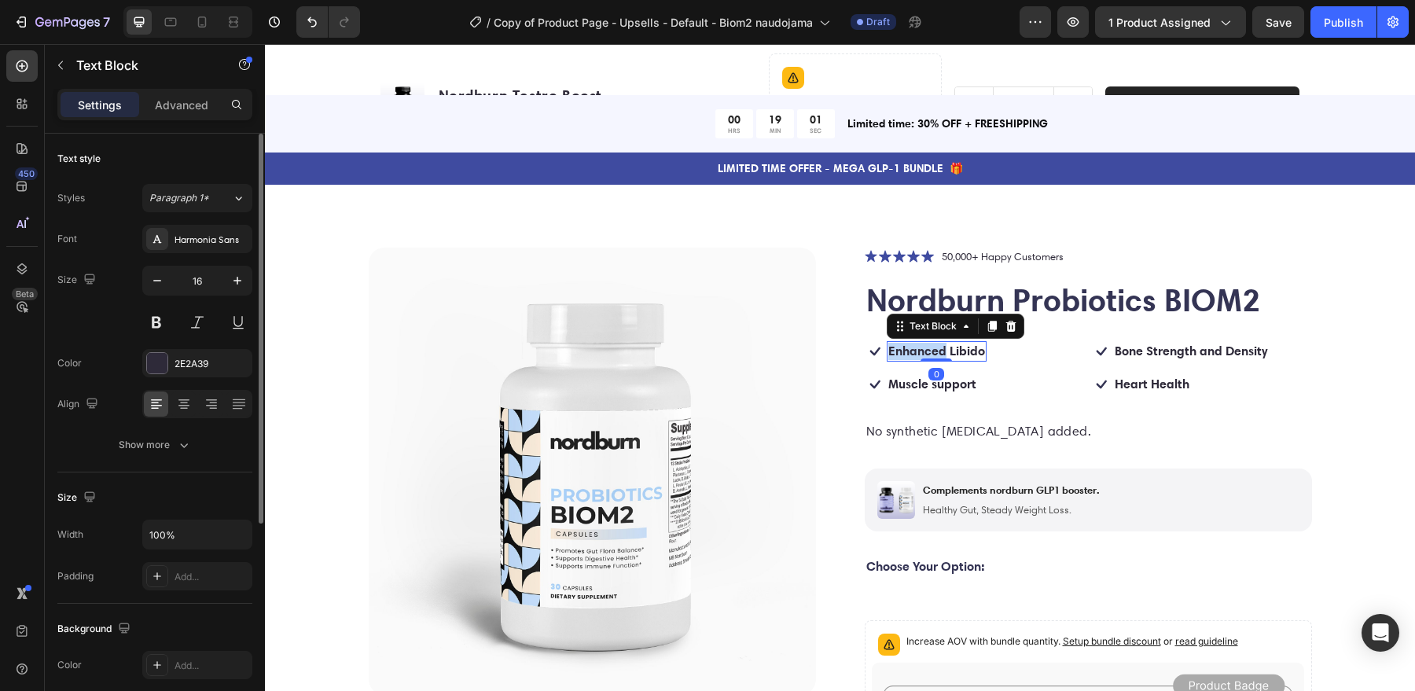
click at [941, 346] on strong "Enhanced Libido" at bounding box center [937, 351] width 97 height 16
click at [962, 350] on p "Reduced [MEDICAL_DATA]" at bounding box center [965, 352] width 153 height 17
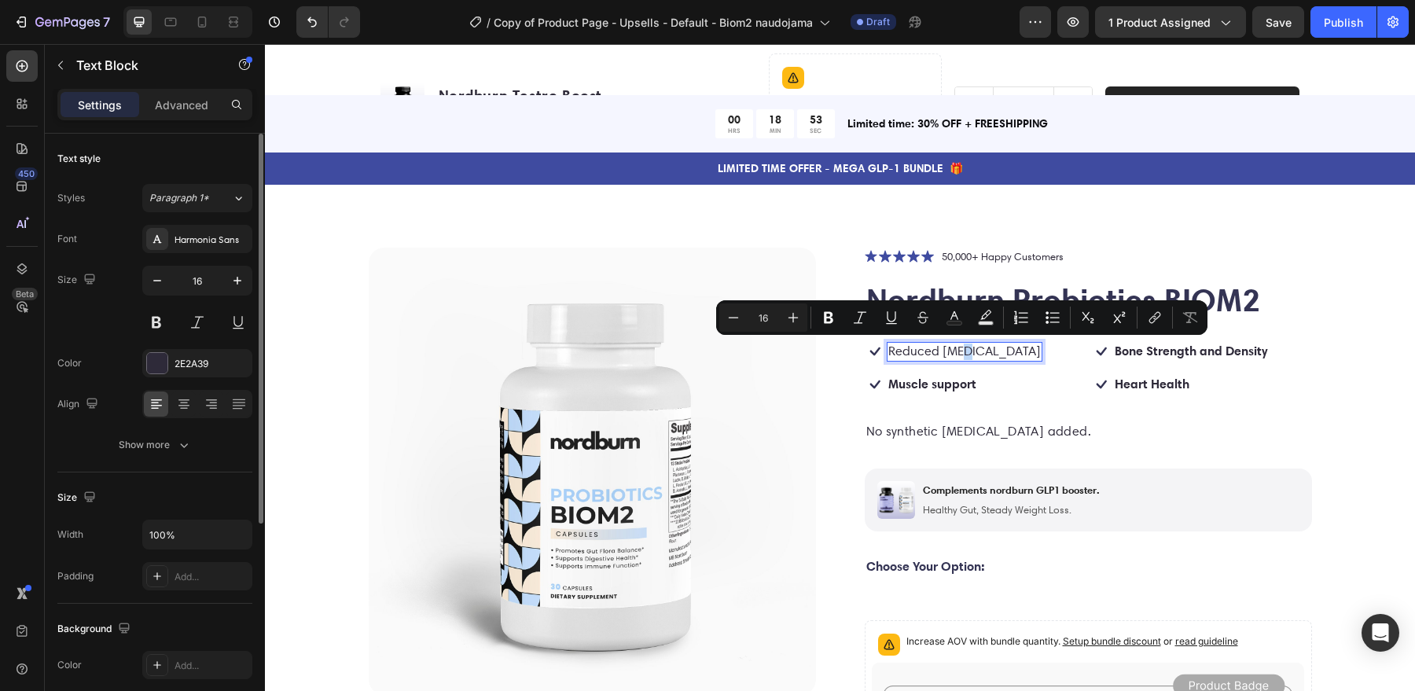
click at [961, 350] on p "Reduced [MEDICAL_DATA]" at bounding box center [965, 352] width 153 height 17
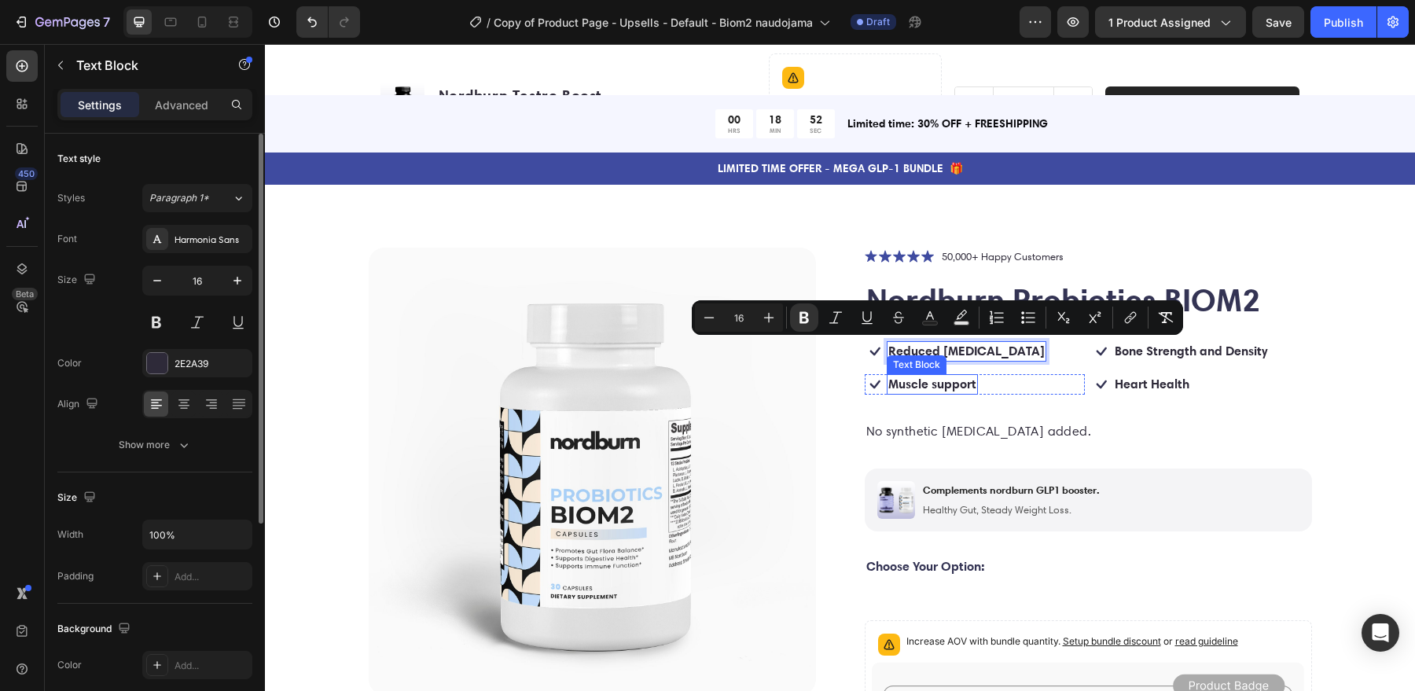
click at [947, 380] on strong "Muscle support" at bounding box center [933, 384] width 88 height 16
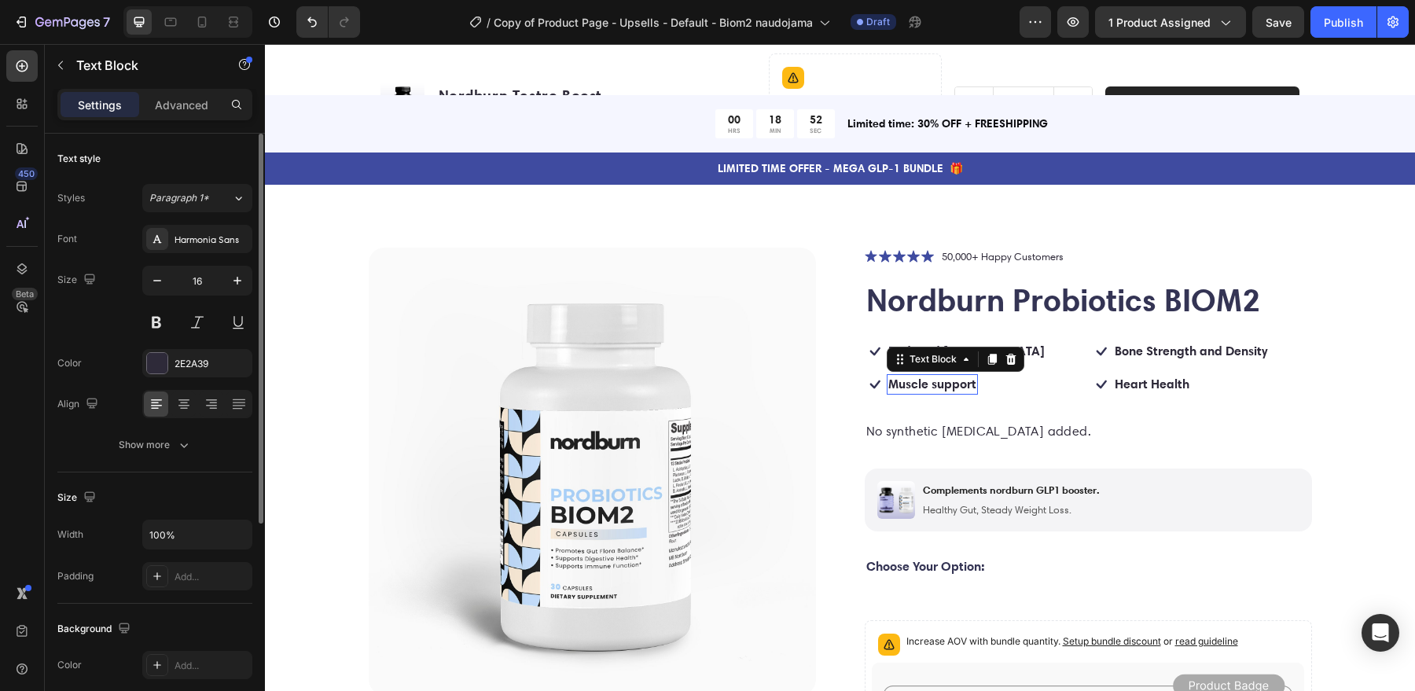
click at [946, 380] on strong "Muscle support" at bounding box center [933, 384] width 88 height 16
click at [1174, 344] on strong "Bone Strength and Density" at bounding box center [1191, 351] width 153 height 16
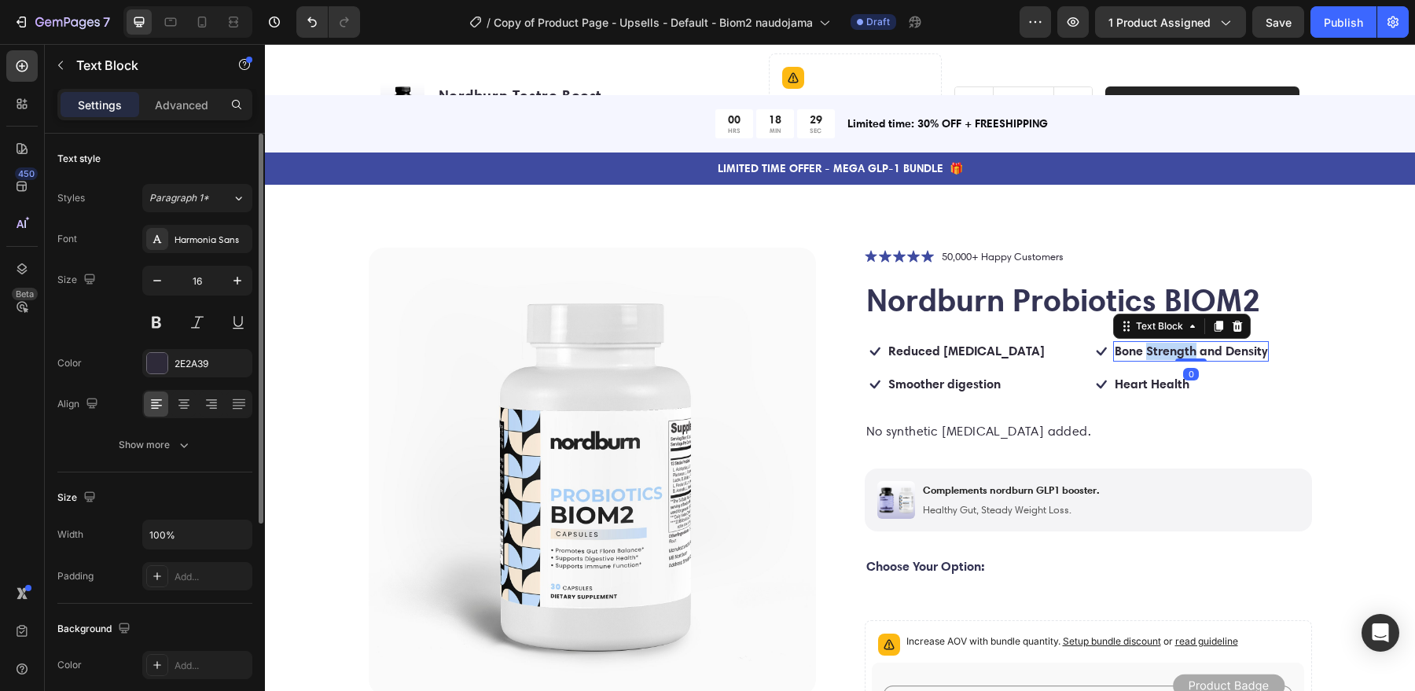
click at [1174, 344] on strong "Bone Strength and Density" at bounding box center [1191, 351] width 153 height 16
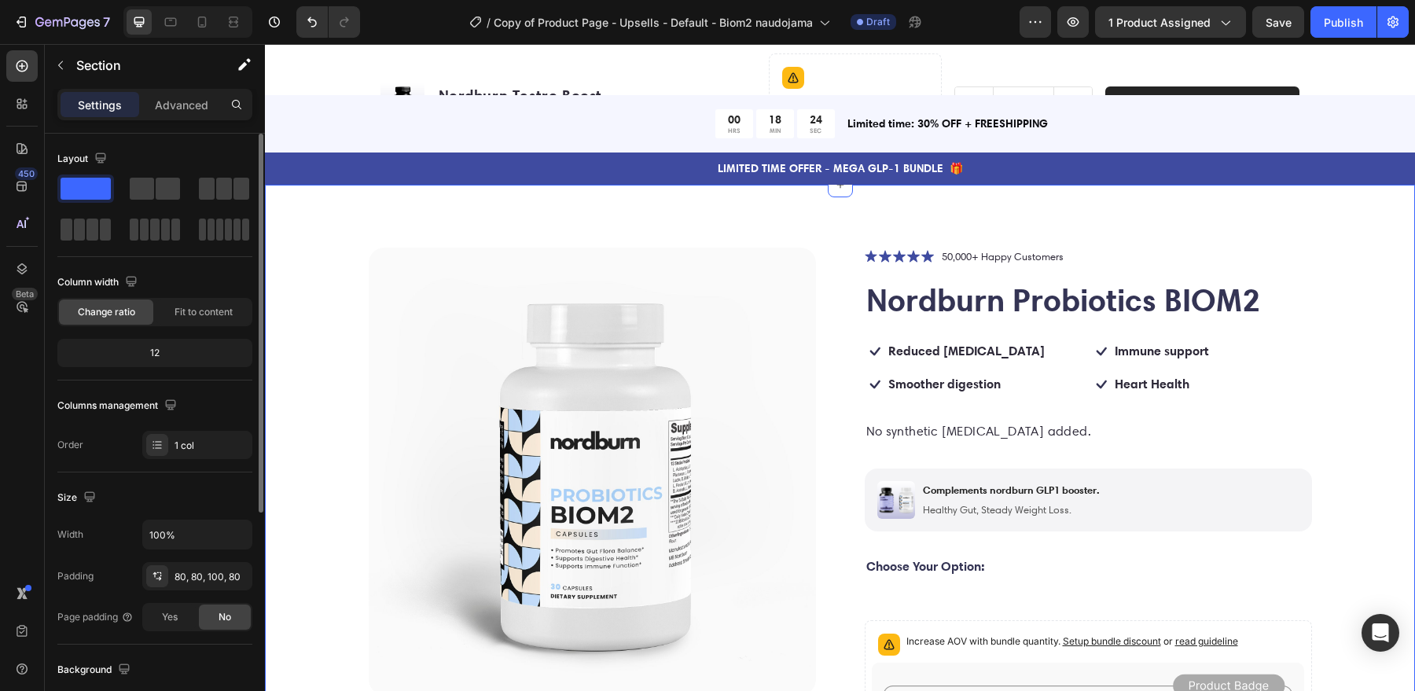
click at [1147, 383] on strong "Heart Health" at bounding box center [1152, 384] width 75 height 16
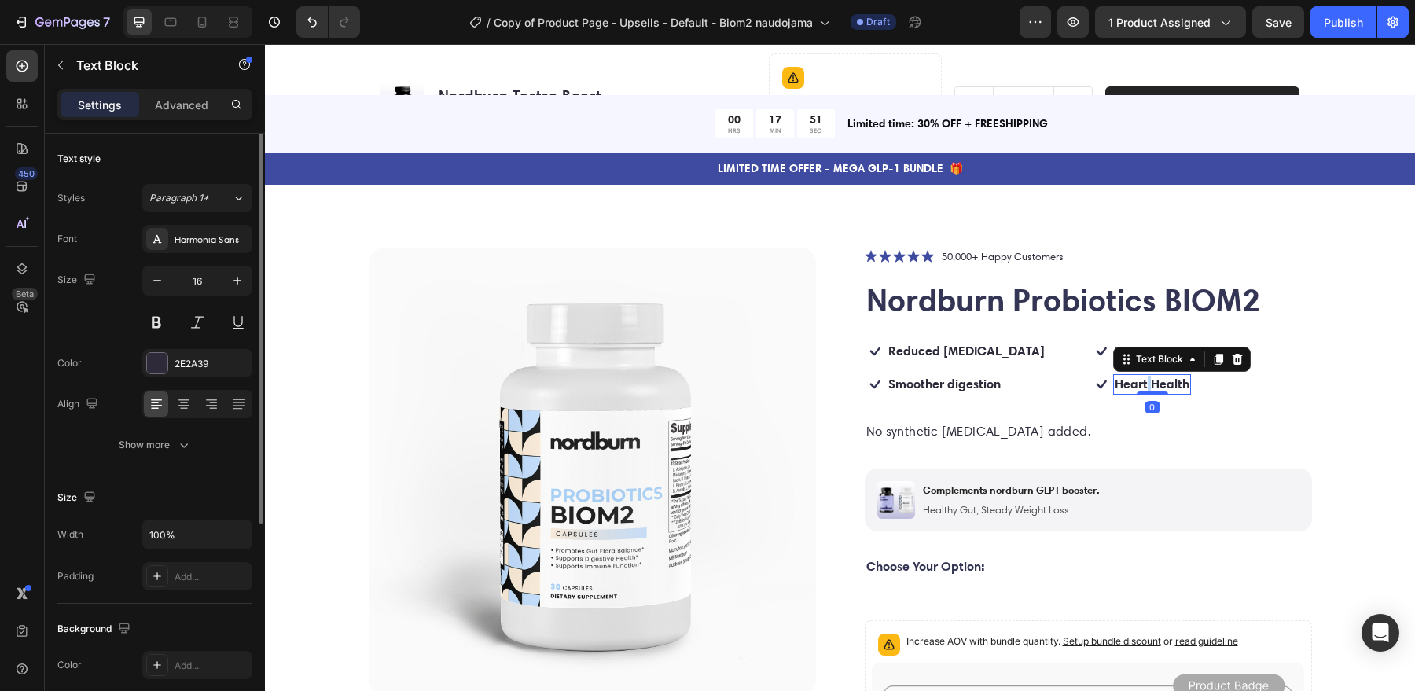
click at [1147, 383] on strong "Heart Health" at bounding box center [1152, 384] width 75 height 16
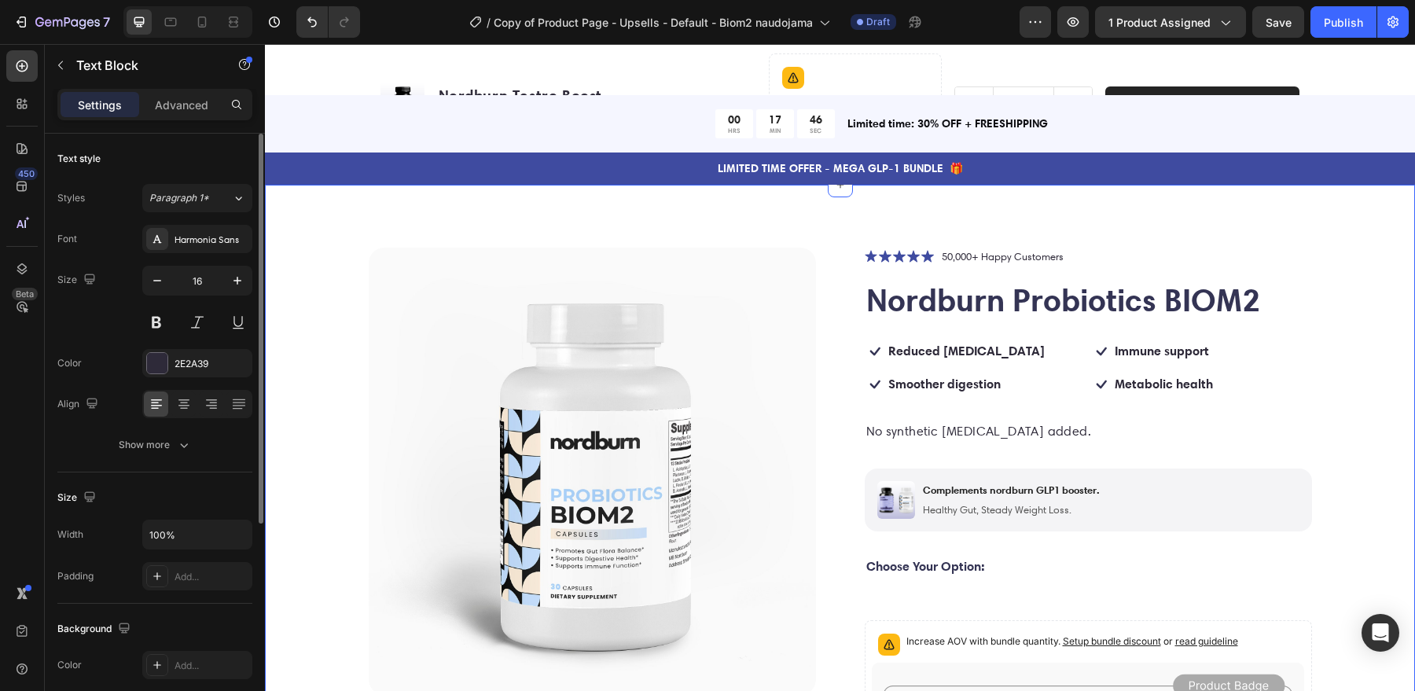
click at [1344, 401] on div "Product Images Icon Icon Icon Icon Icon Icon List 50,000+ Happy Customers Text …" at bounding box center [840, 699] width 1025 height 903
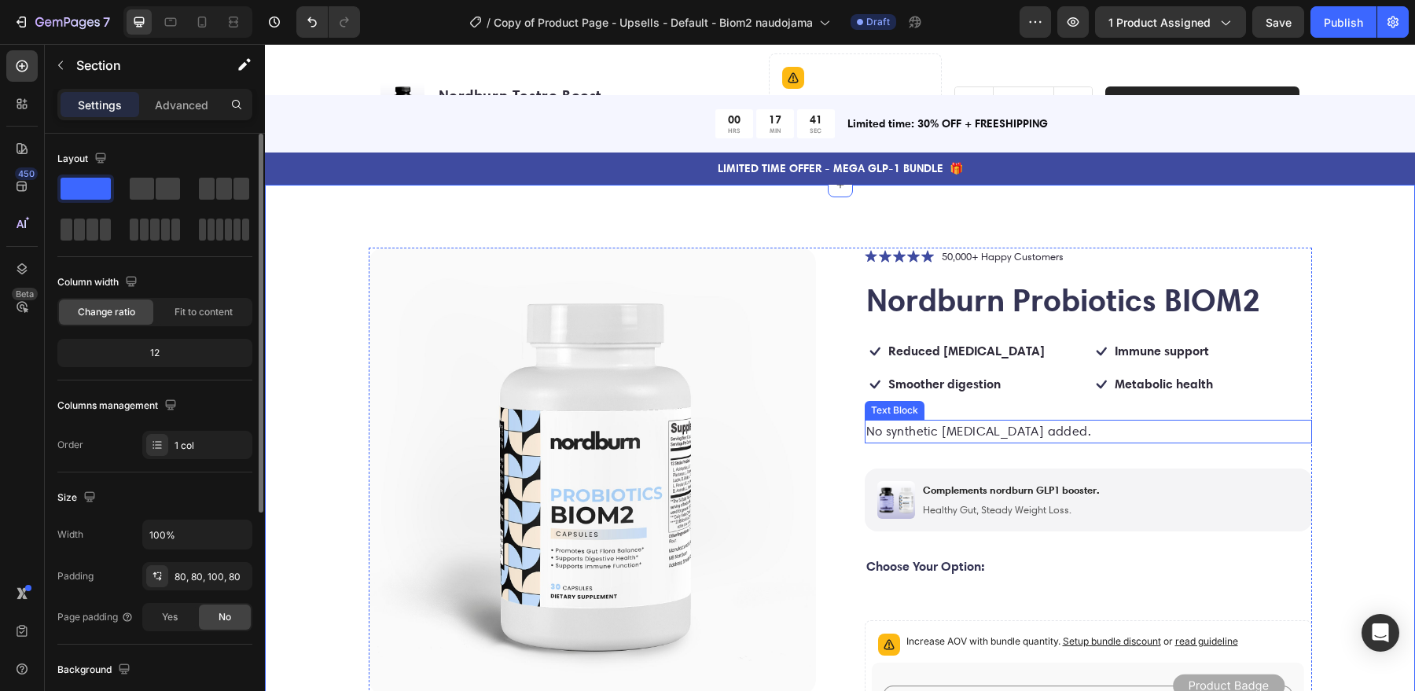
click at [1040, 430] on p "No synthetic testosterone added." at bounding box center [1088, 431] width 444 height 20
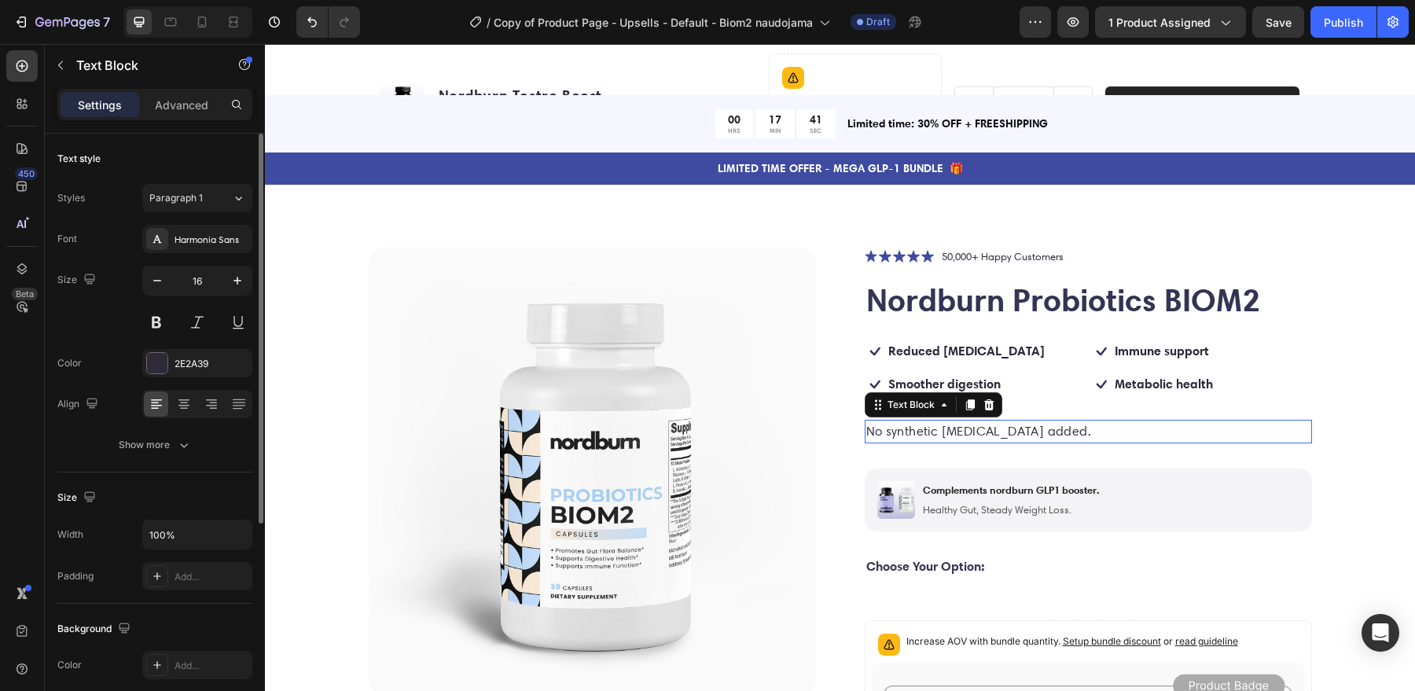
click at [1040, 430] on p "No synthetic testosterone added." at bounding box center [1088, 431] width 444 height 20
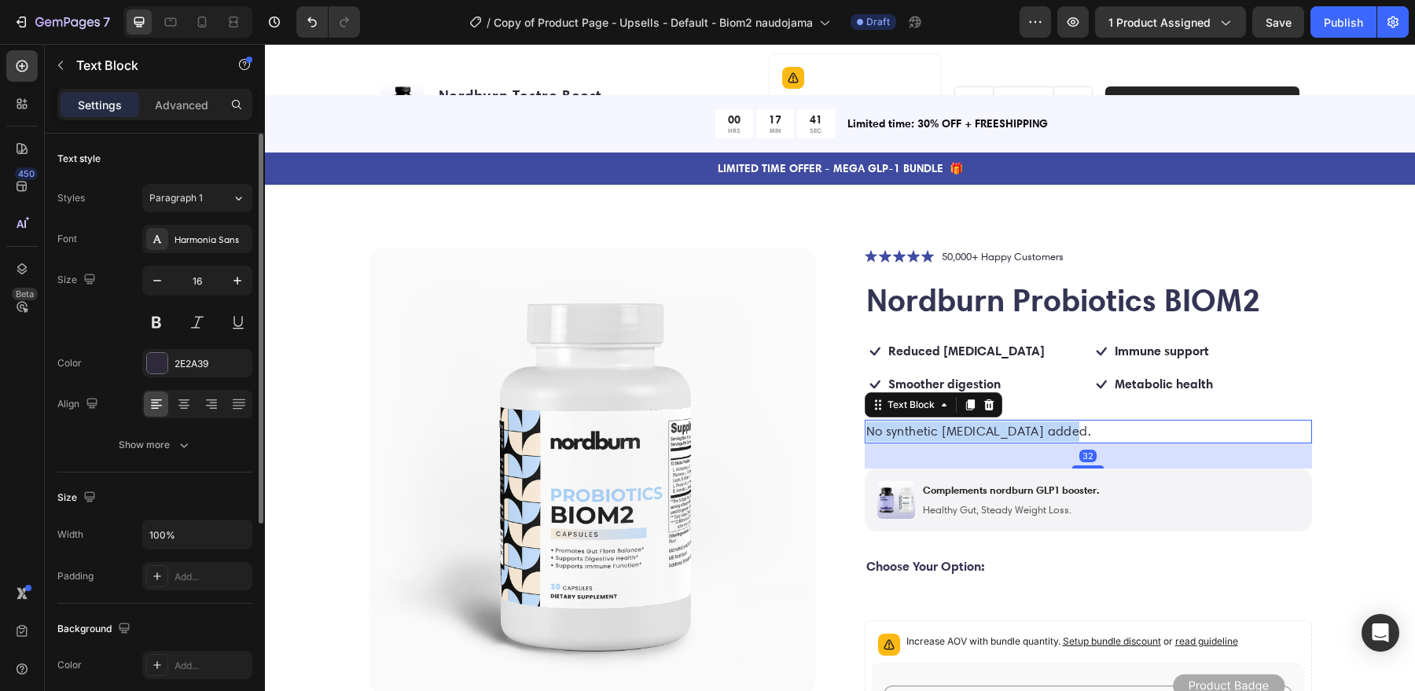
click at [1040, 430] on p "No synthetic testosterone added." at bounding box center [1088, 431] width 444 height 20
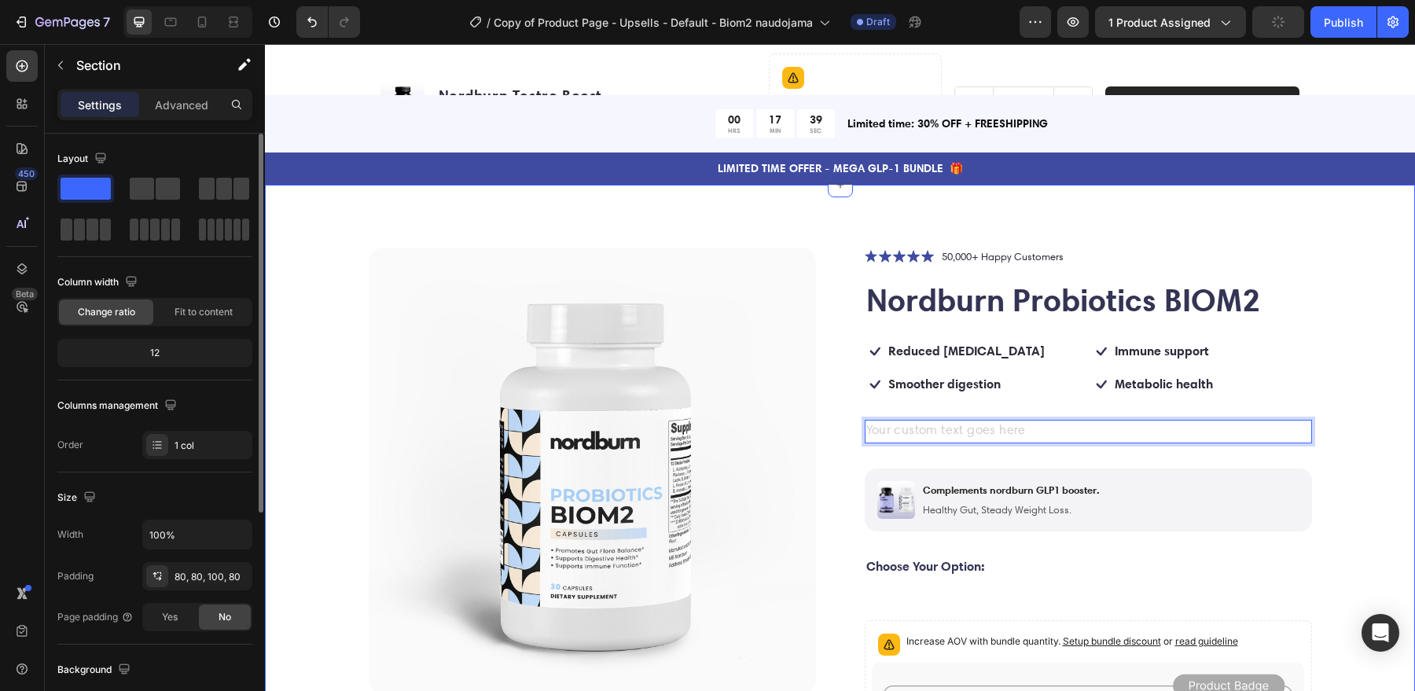
click at [1081, 444] on div "Icon Icon Icon Icon Icon Icon List 50,000+ Happy Customers Text Block Row Nordb…" at bounding box center [1088, 699] width 447 height 903
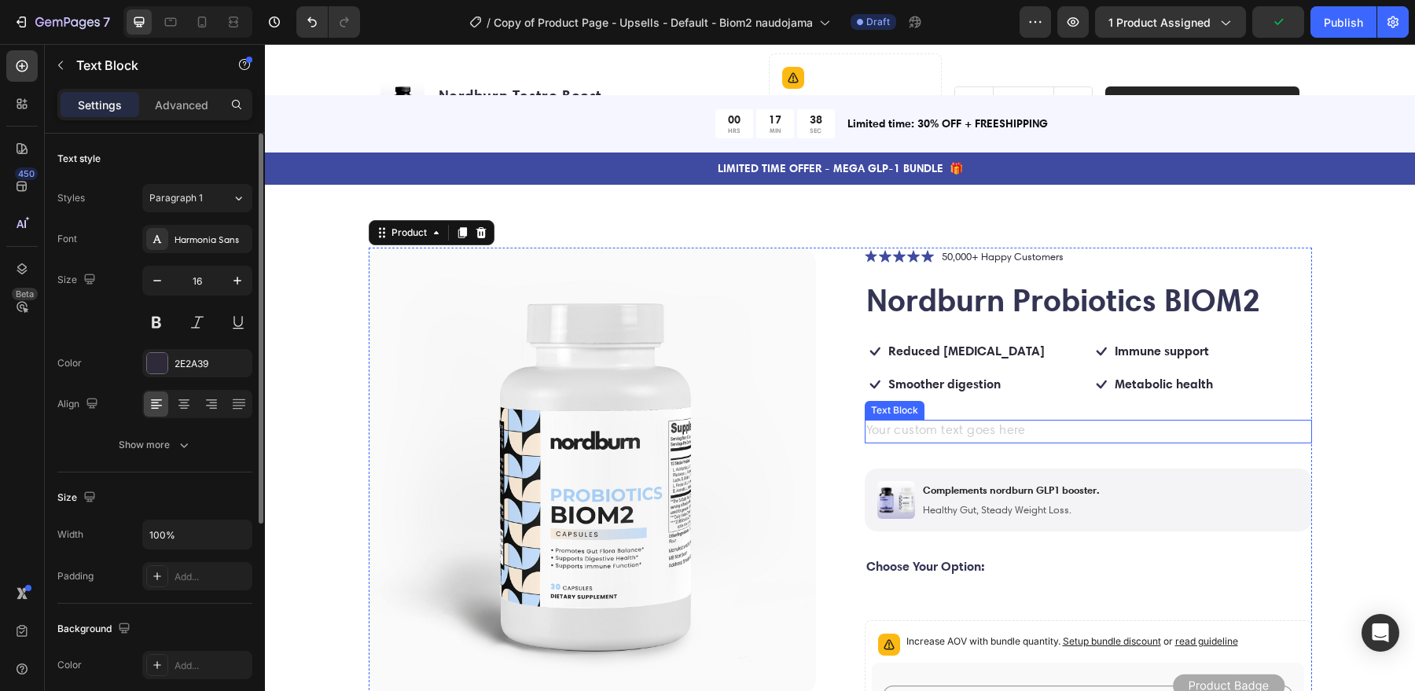
click at [1081, 426] on div "Rich Text Editor. Editing area: main" at bounding box center [1088, 432] width 447 height 24
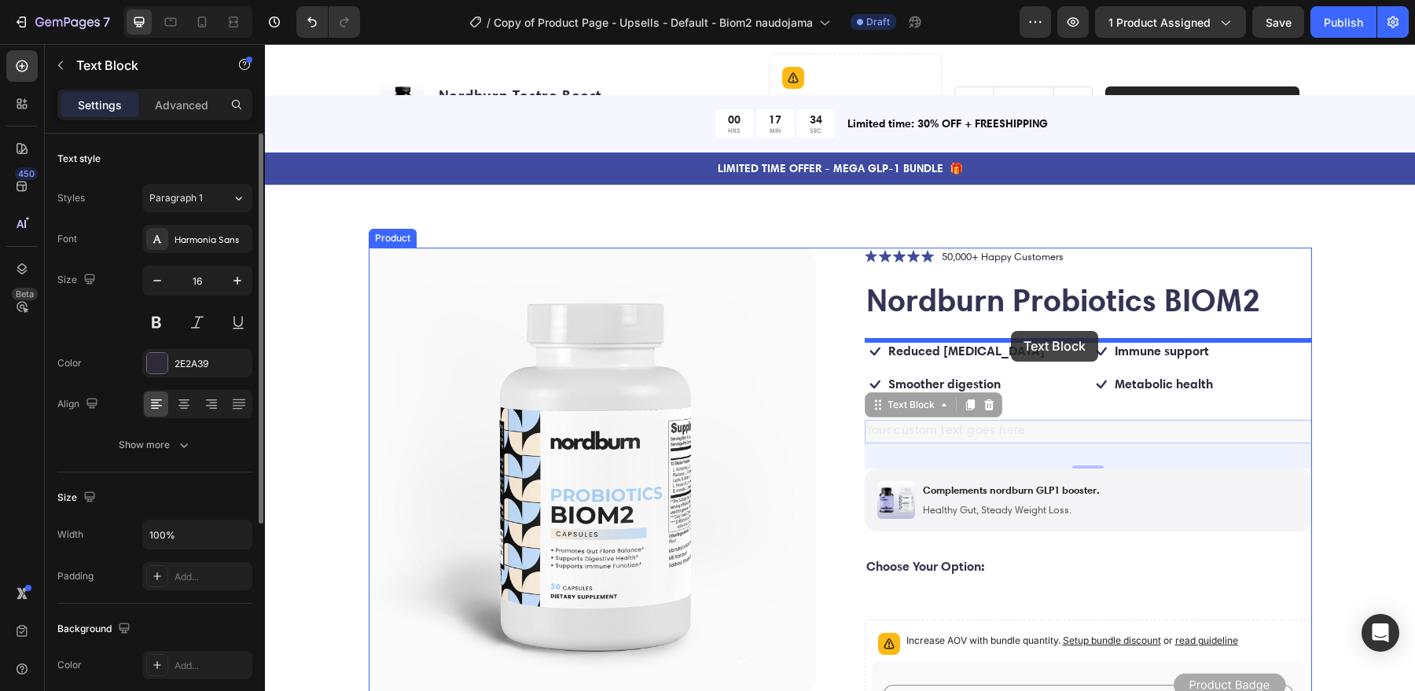
drag, startPoint x: 1019, startPoint y: 427, endPoint x: 1011, endPoint y: 333, distance: 94.7
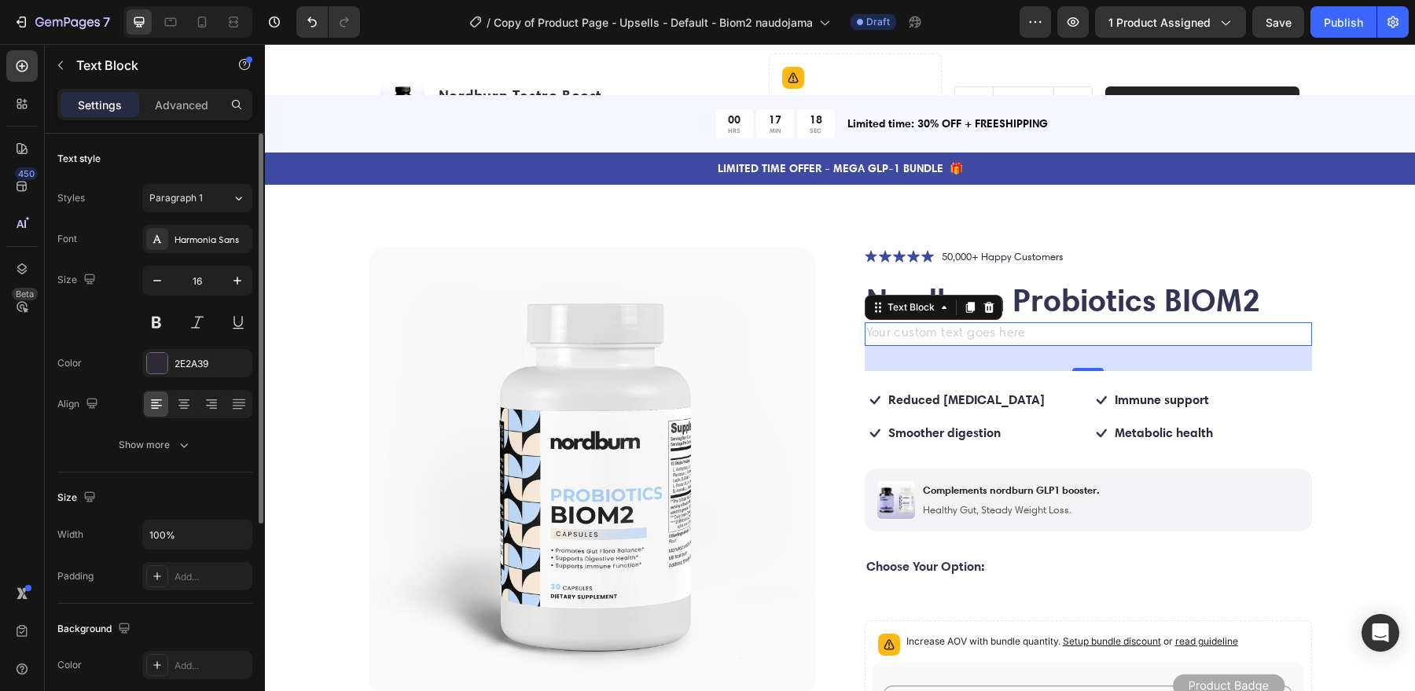
click at [987, 326] on div "Rich Text Editor. Editing area: main" at bounding box center [1088, 334] width 447 height 24
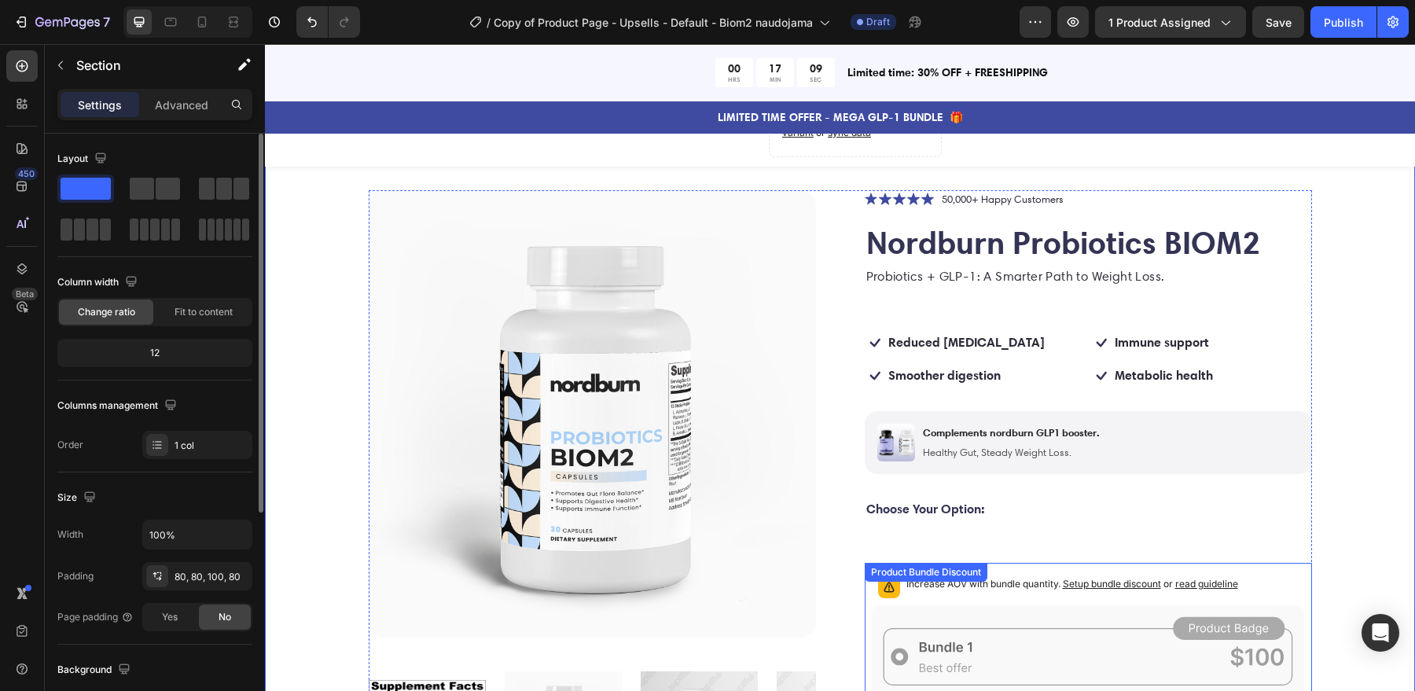
scroll to position [100, 0]
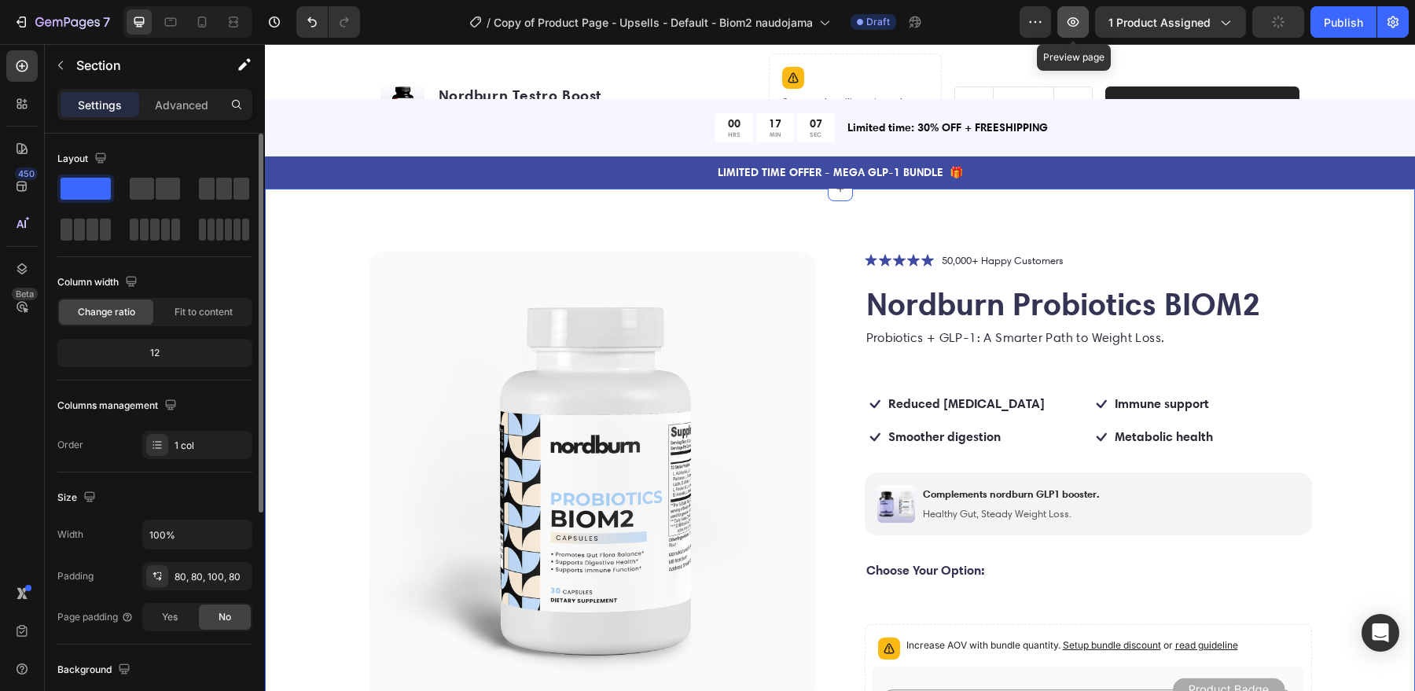
click at [1077, 22] on icon "button" at bounding box center [1073, 22] width 16 height 16
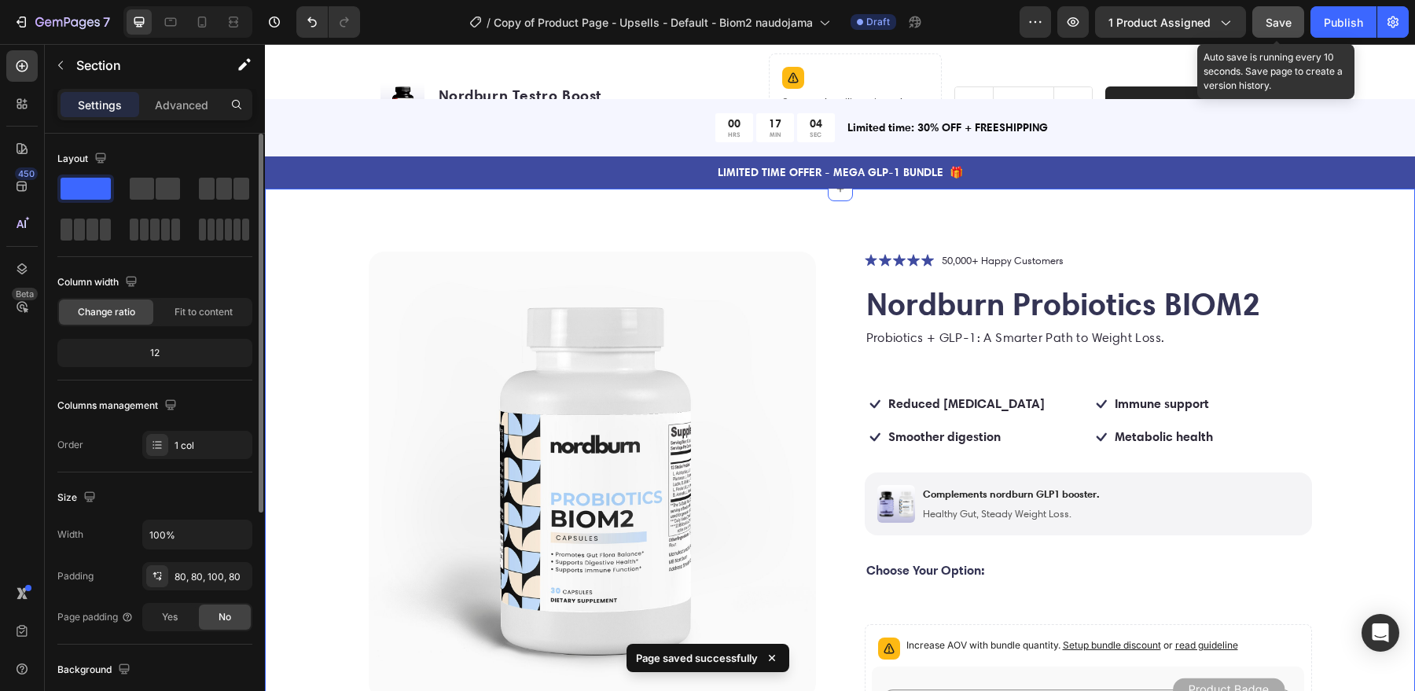
click at [1268, 30] on div "Save" at bounding box center [1279, 22] width 26 height 17
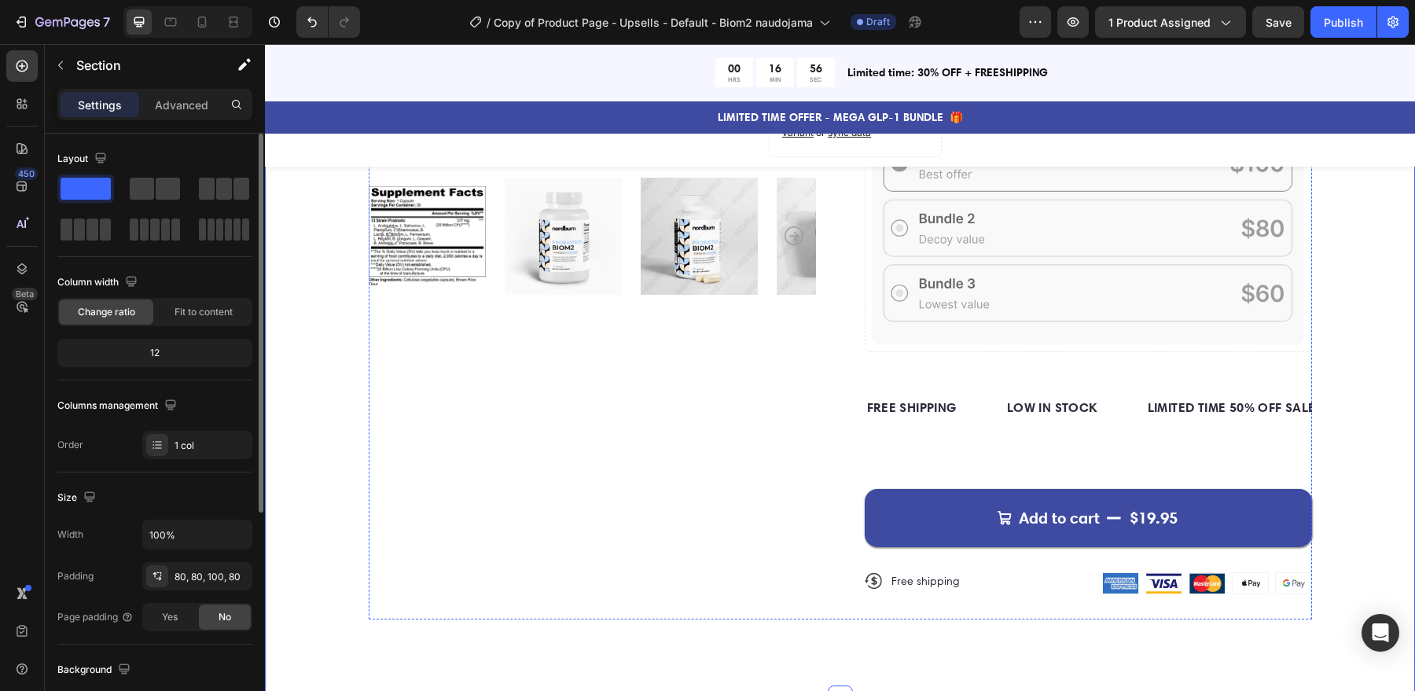
scroll to position [627, 0]
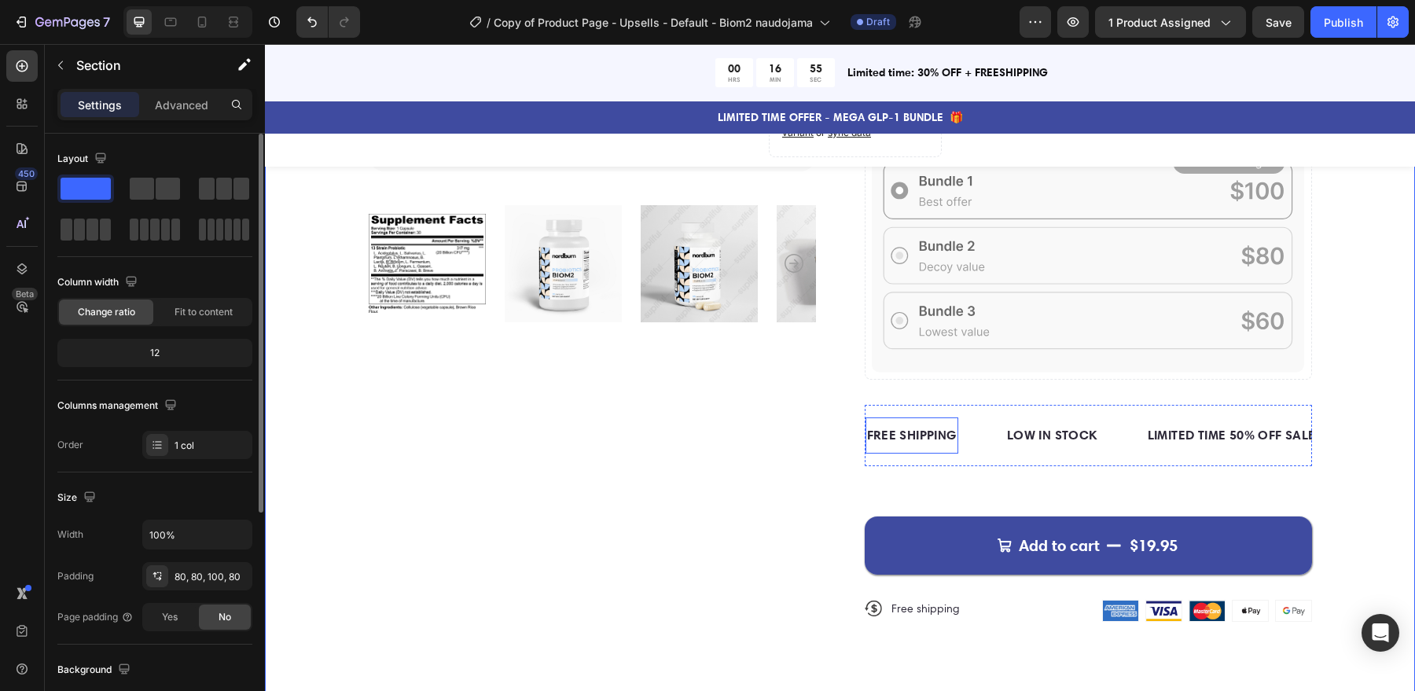
click at [928, 432] on div "FREE SHIPPING" at bounding box center [912, 436] width 93 height 24
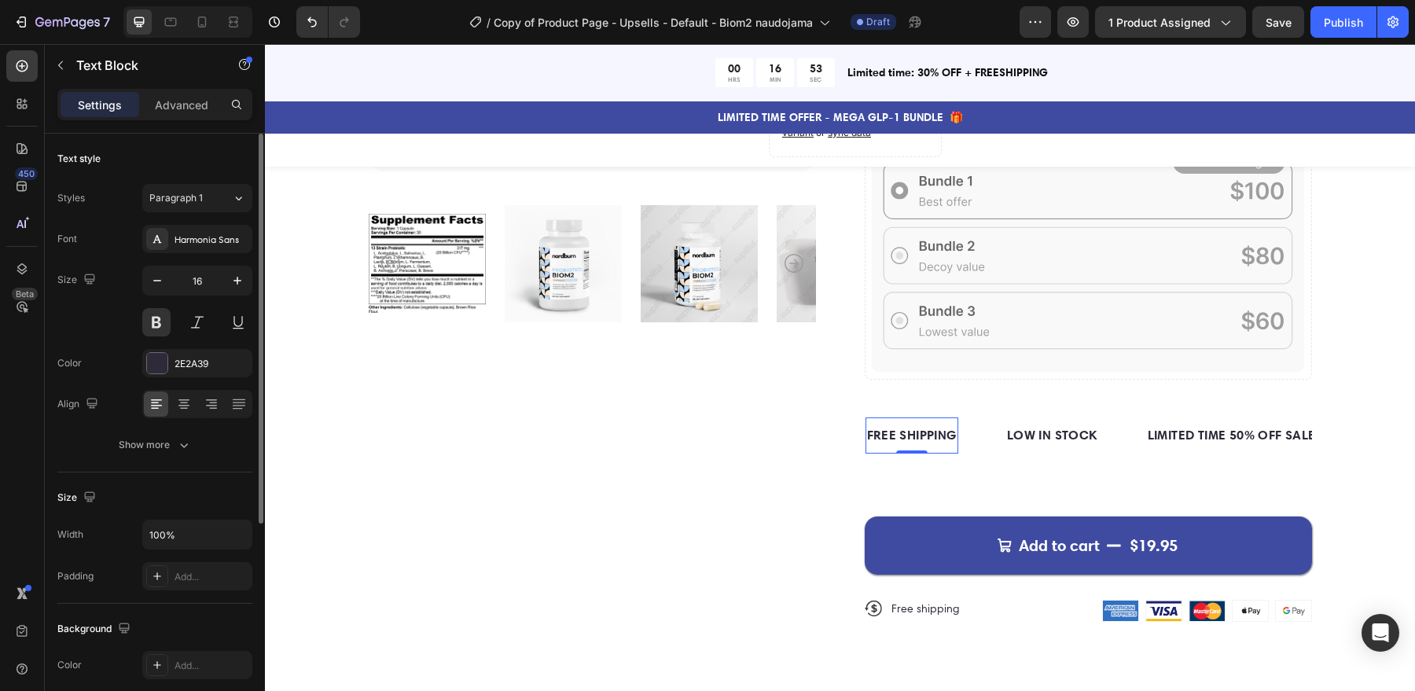
click at [734, 427] on div "Product Images" at bounding box center [592, 185] width 447 height 923
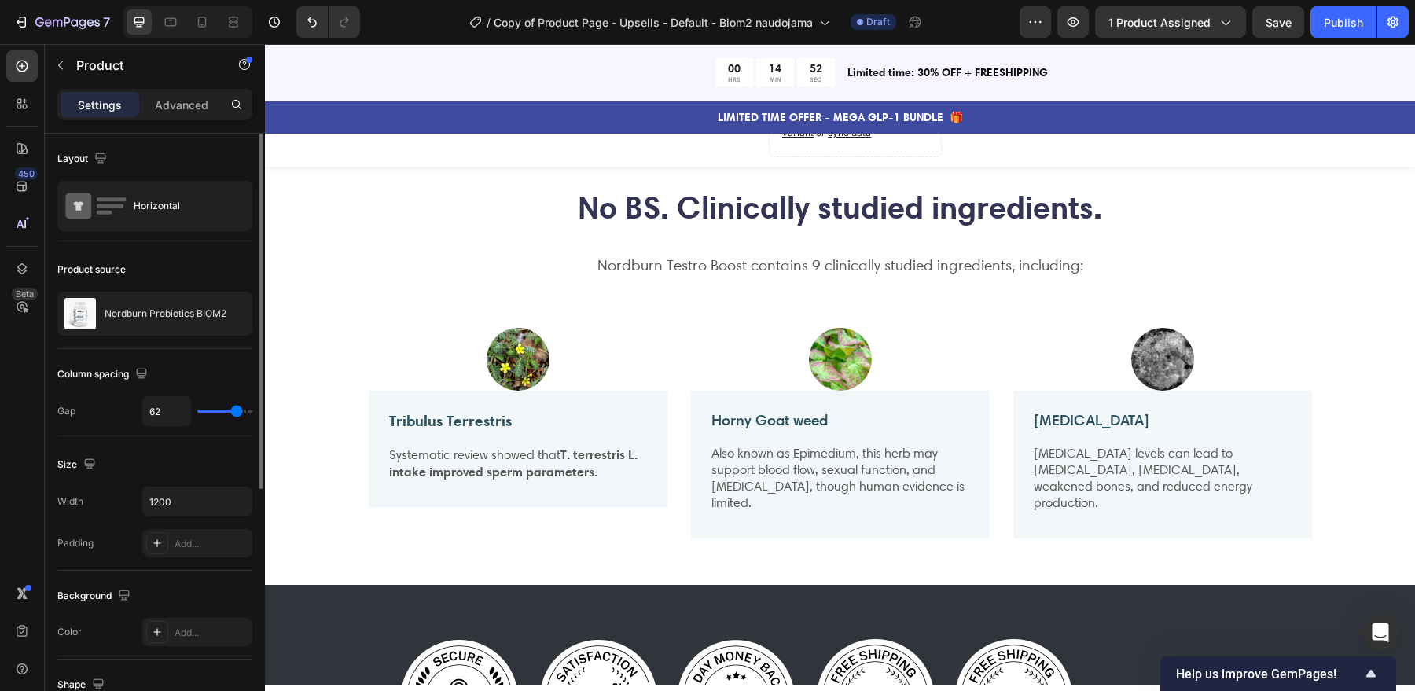
scroll to position [1231, 0]
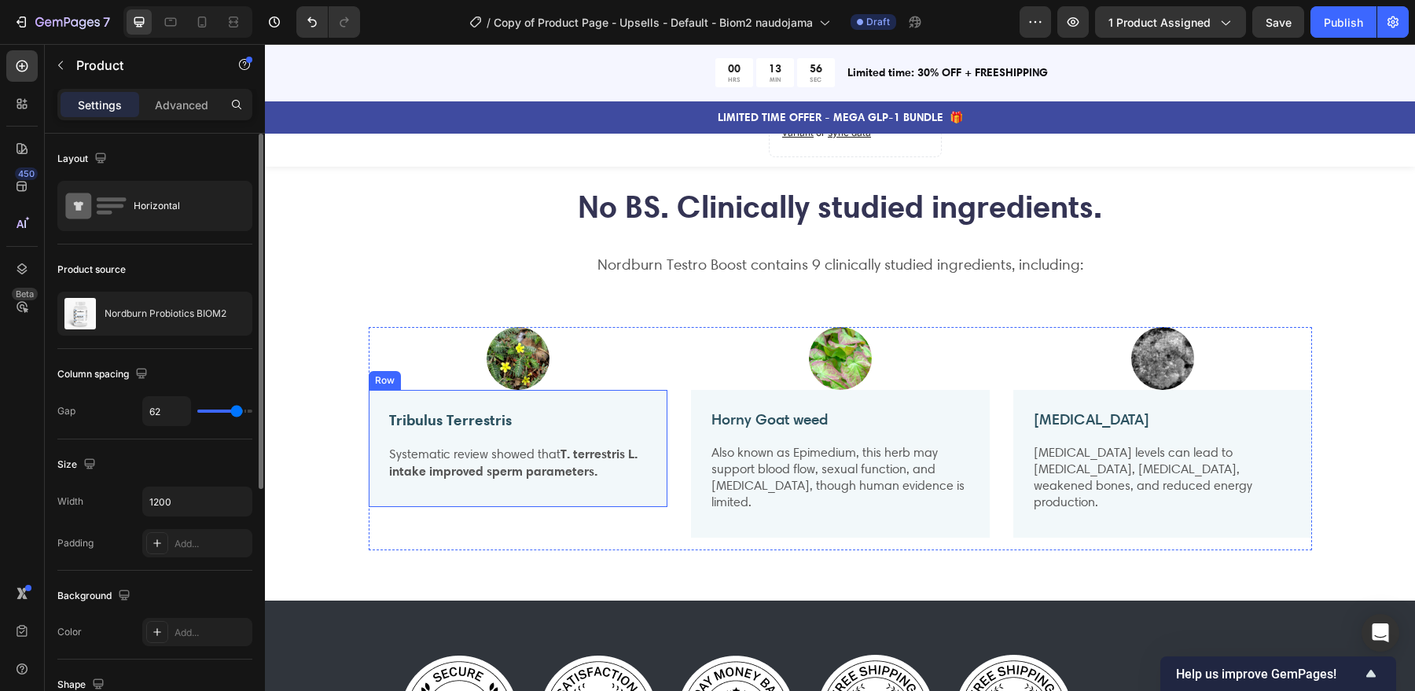
click at [465, 415] on strong "Tribulus Terrestris" at bounding box center [450, 419] width 123 height 19
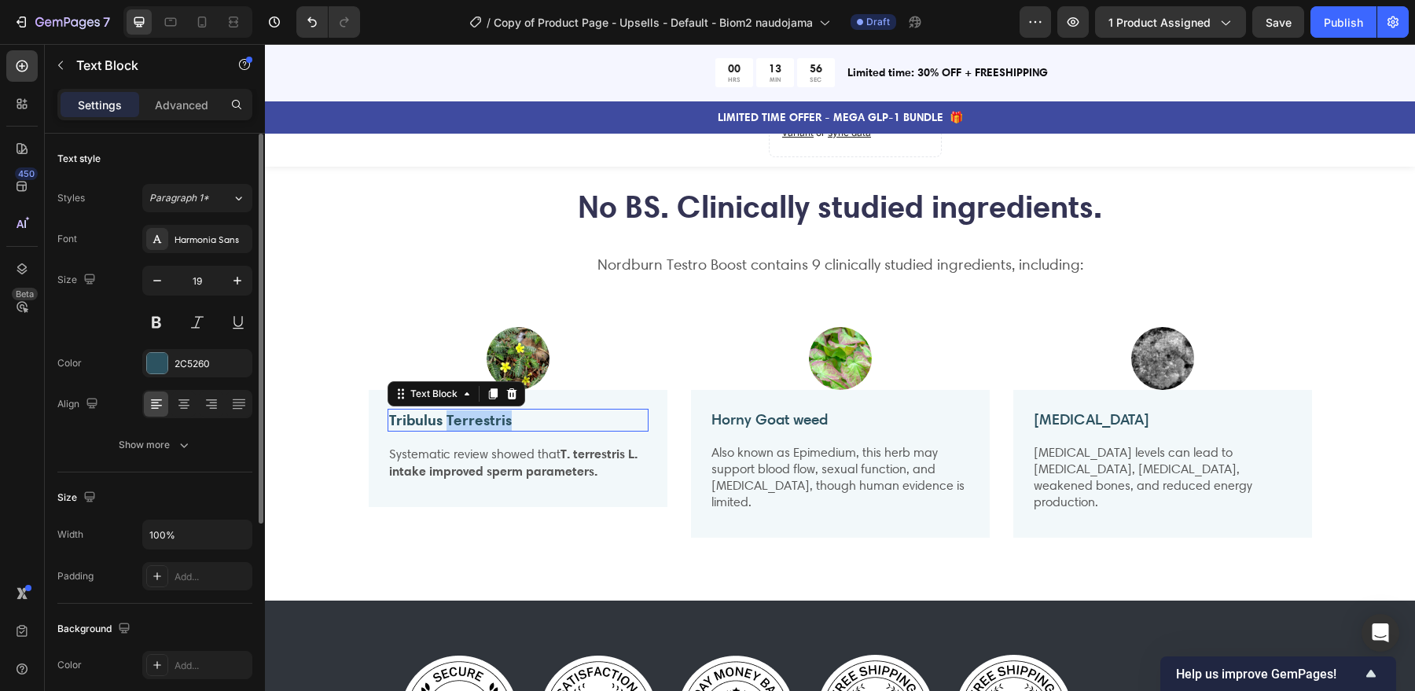
click at [464, 415] on strong "Tribulus Terrestris" at bounding box center [450, 419] width 123 height 19
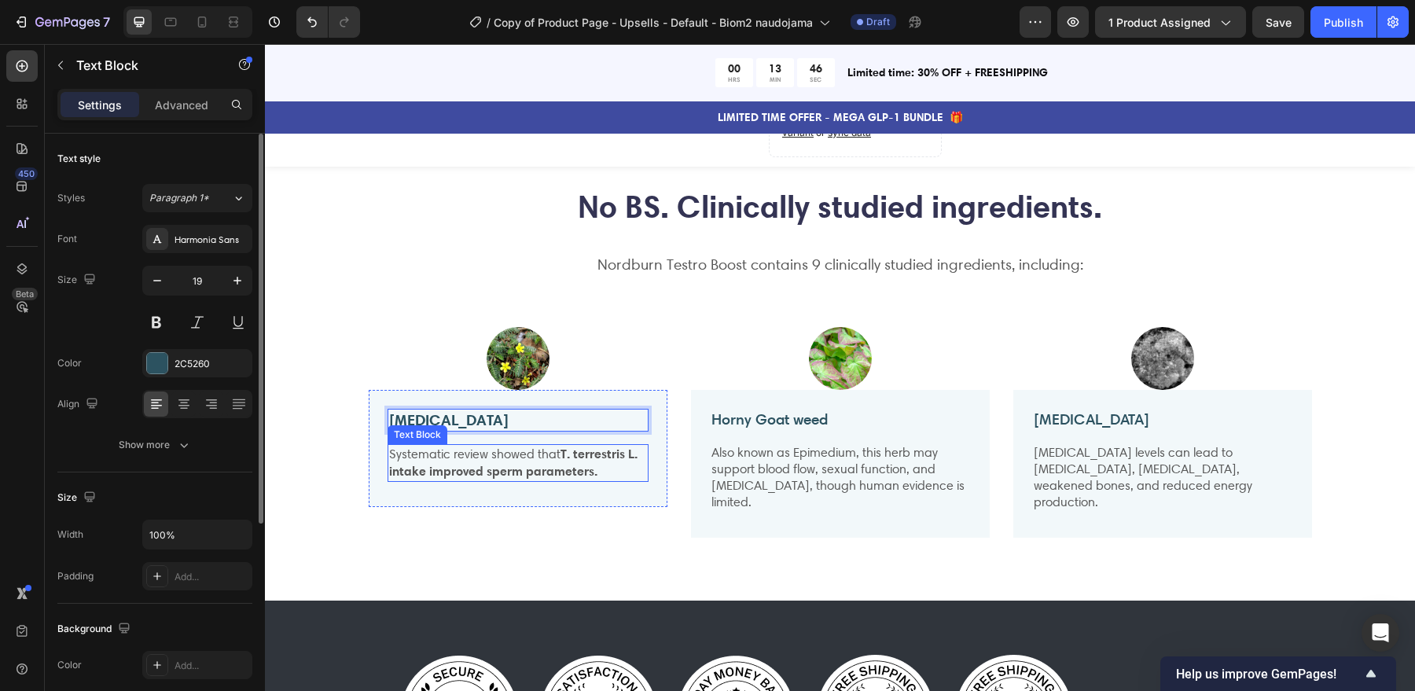
click at [567, 466] on strong "T. terrestris L. intake improved sperm parameters." at bounding box center [513, 462] width 248 height 33
click at [567, 465] on strong "T. terrestris L. intake improved sperm parameters." at bounding box center [513, 462] width 248 height 33
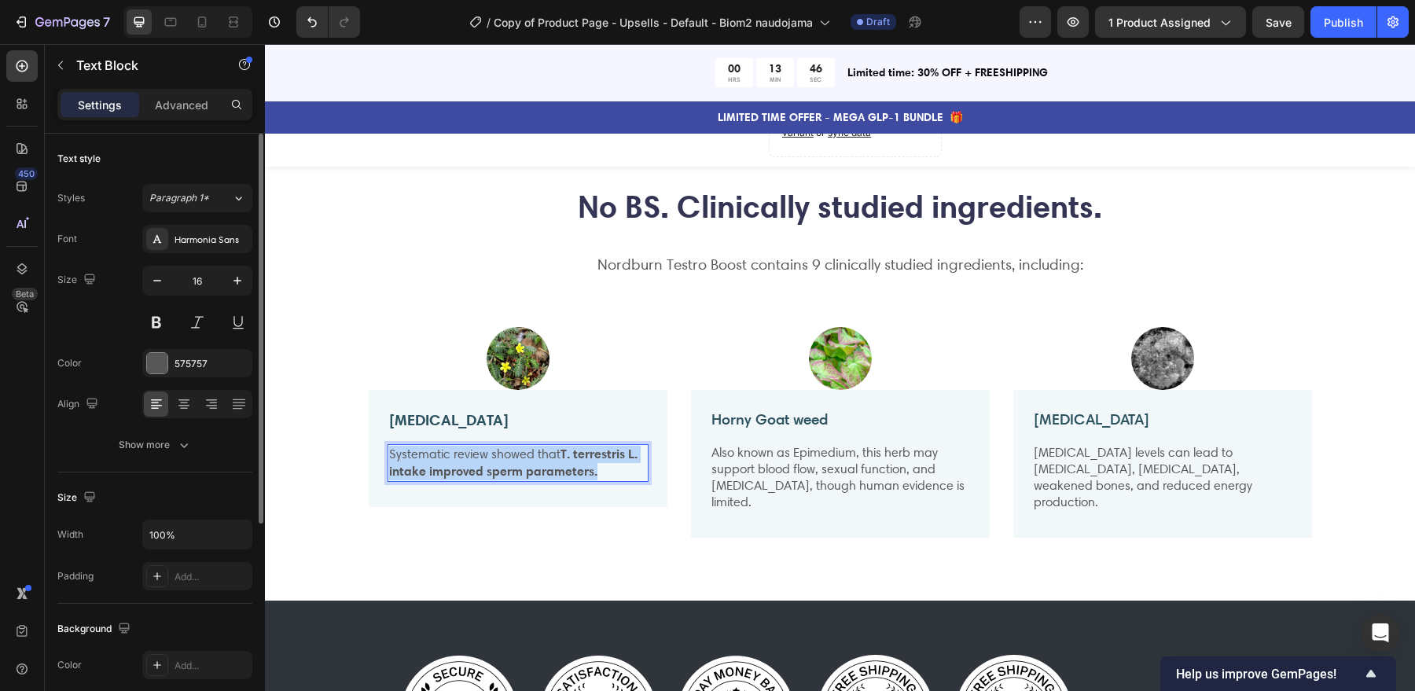
click at [567, 465] on strong "T. terrestris L. intake improved sperm parameters." at bounding box center [513, 462] width 248 height 33
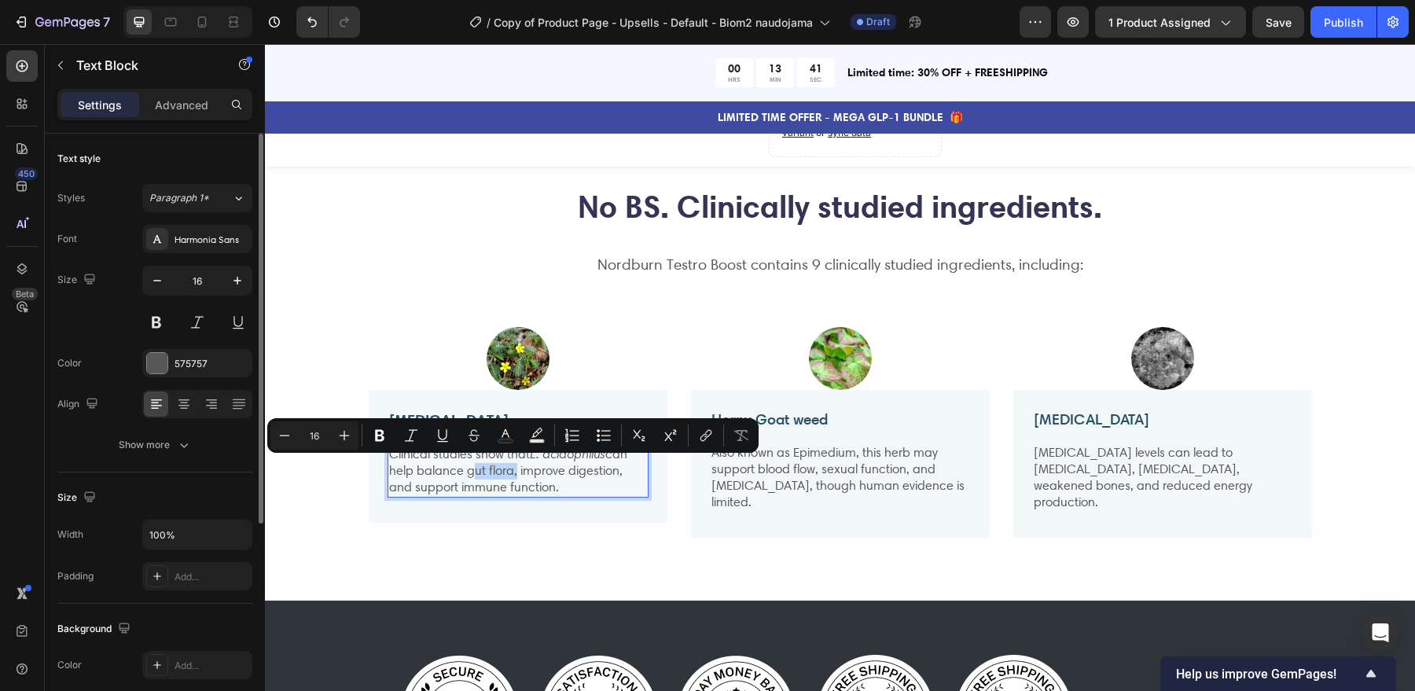
drag, startPoint x: 465, startPoint y: 465, endPoint x: 510, endPoint y: 467, distance: 44.8
click at [510, 467] on p "Clinical studies show that L. acidophilus can help balance gut flora, improve d…" at bounding box center [518, 471] width 258 height 50
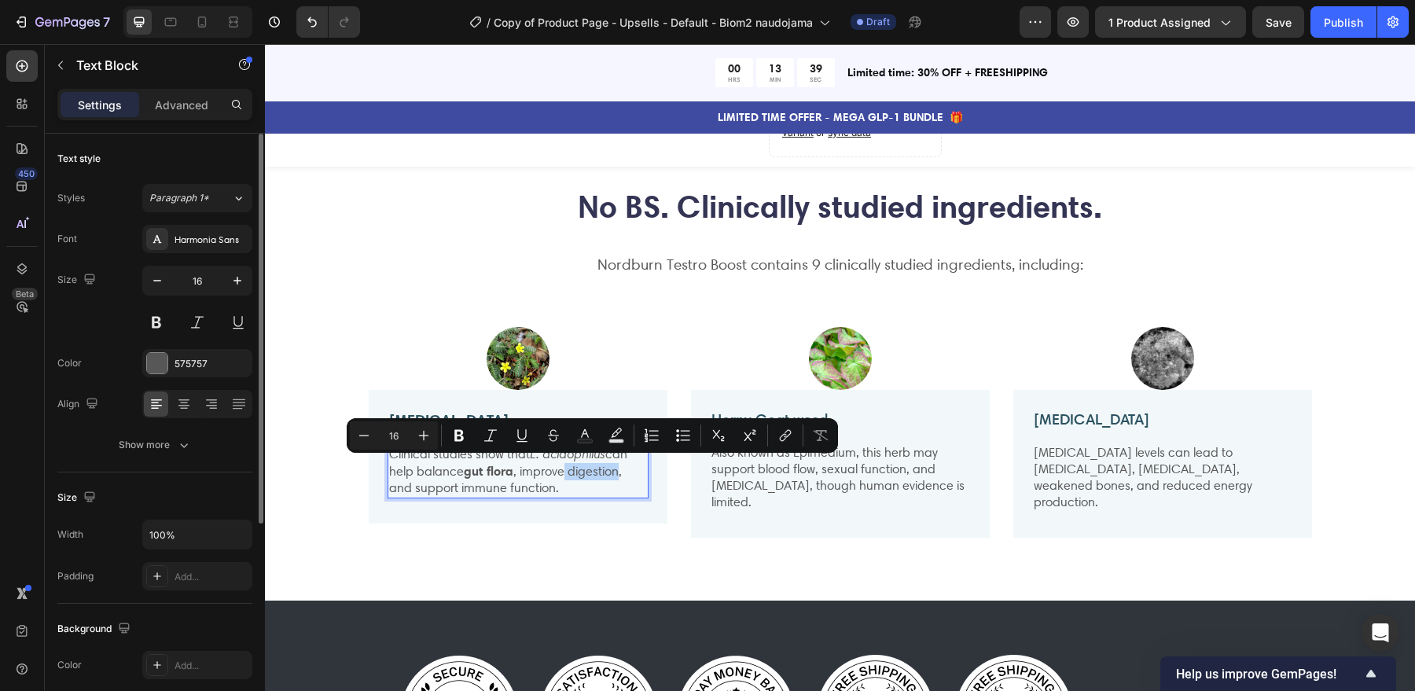
drag, startPoint x: 567, startPoint y: 465, endPoint x: 618, endPoint y: 464, distance: 51.1
click at [618, 464] on p "Clinical studies show that L. acidophilus can help balance gut flora , improve …" at bounding box center [518, 471] width 258 height 50
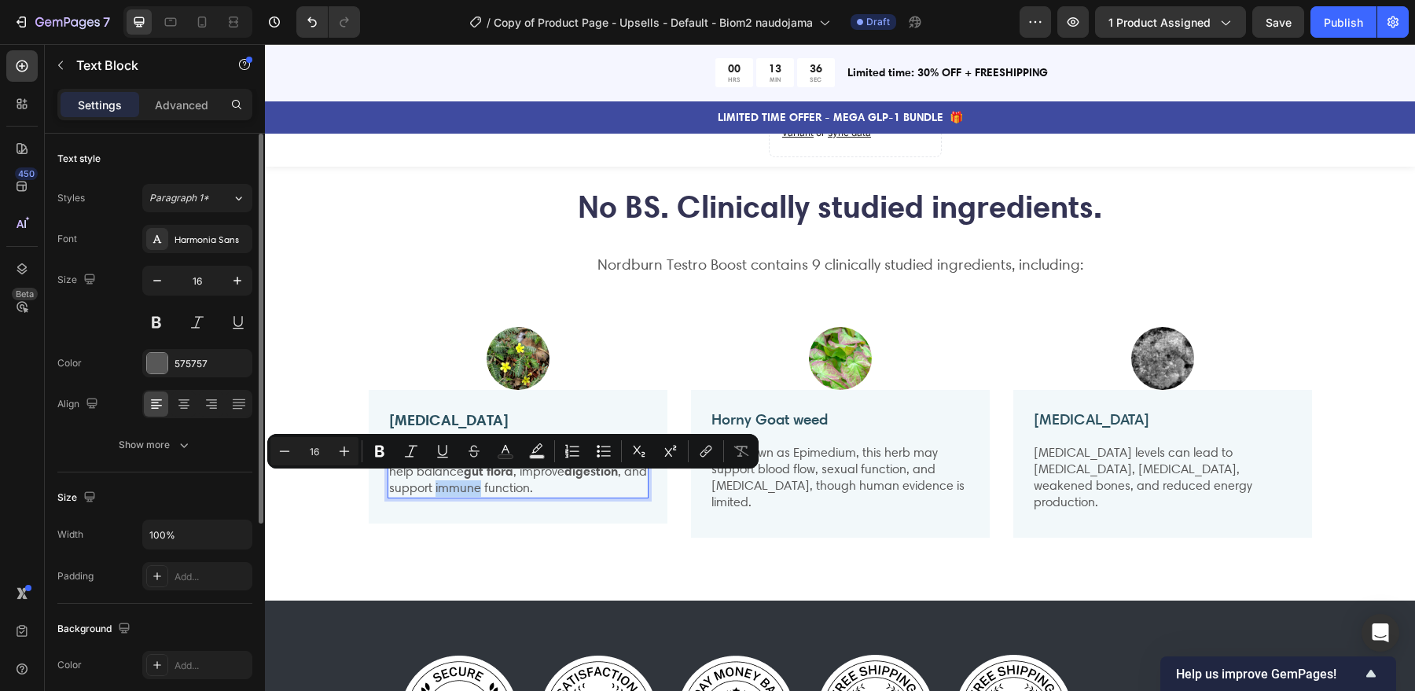
drag, startPoint x: 460, startPoint y: 482, endPoint x: 502, endPoint y: 482, distance: 42.5
click at [502, 482] on p "Clinical studies show that L. acidophilus can help balance gut flora , improve …" at bounding box center [518, 471] width 258 height 50
click at [1121, 424] on p "Magnesium Oxide" at bounding box center [1163, 420] width 258 height 20
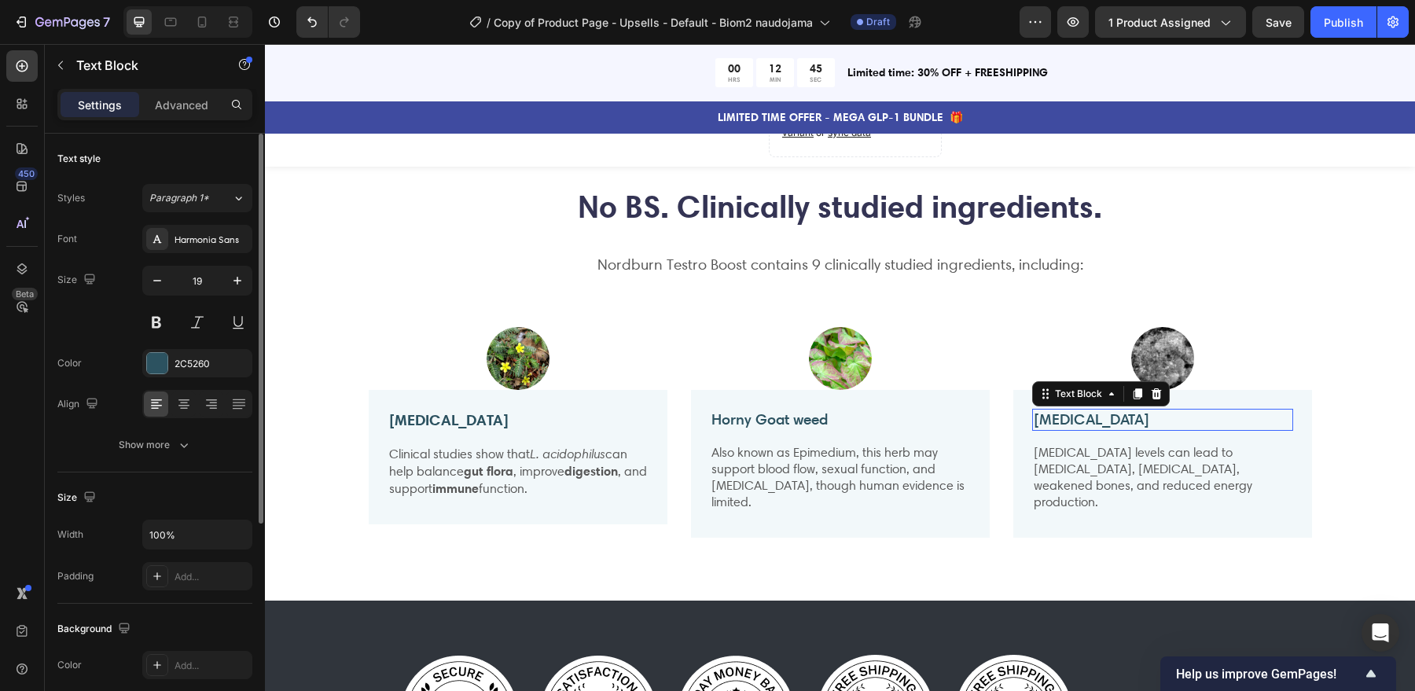
click at [1121, 424] on p "Magnesium Oxide" at bounding box center [1163, 420] width 258 height 20
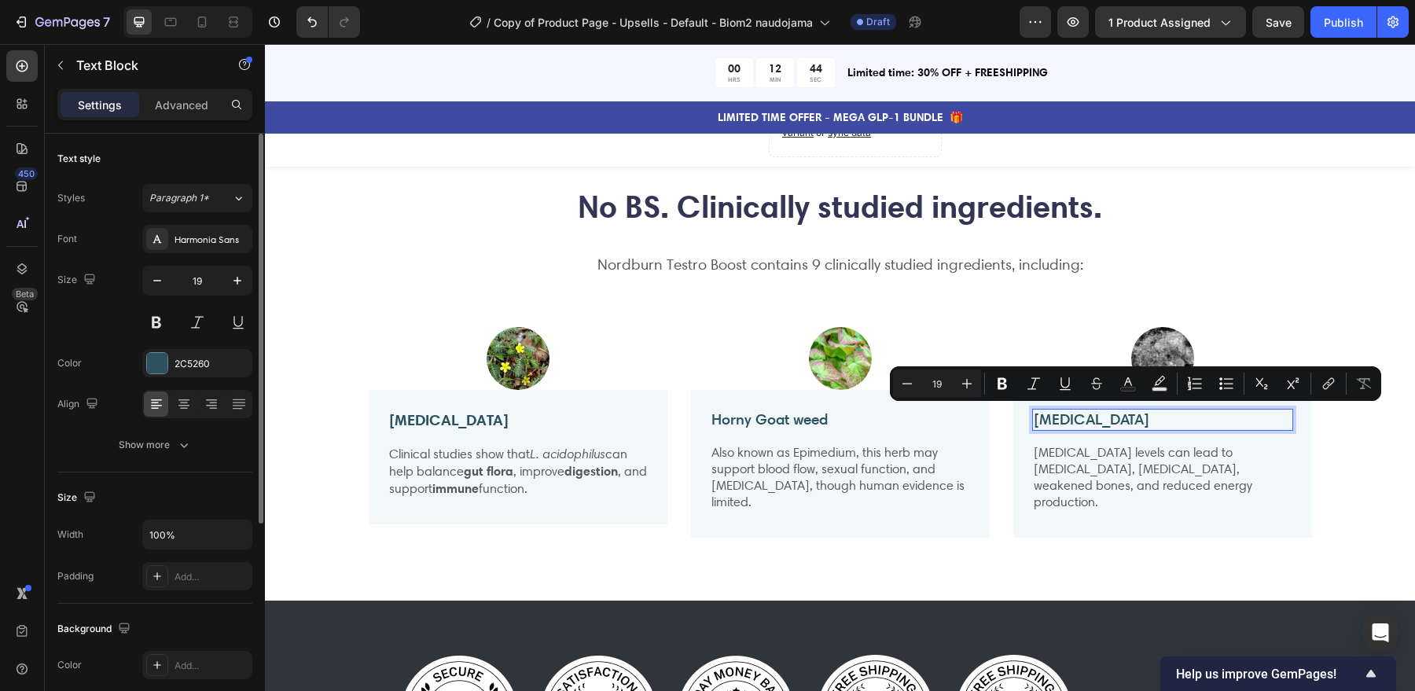
click at [1118, 416] on p "Magnesium Oxide" at bounding box center [1163, 420] width 258 height 20
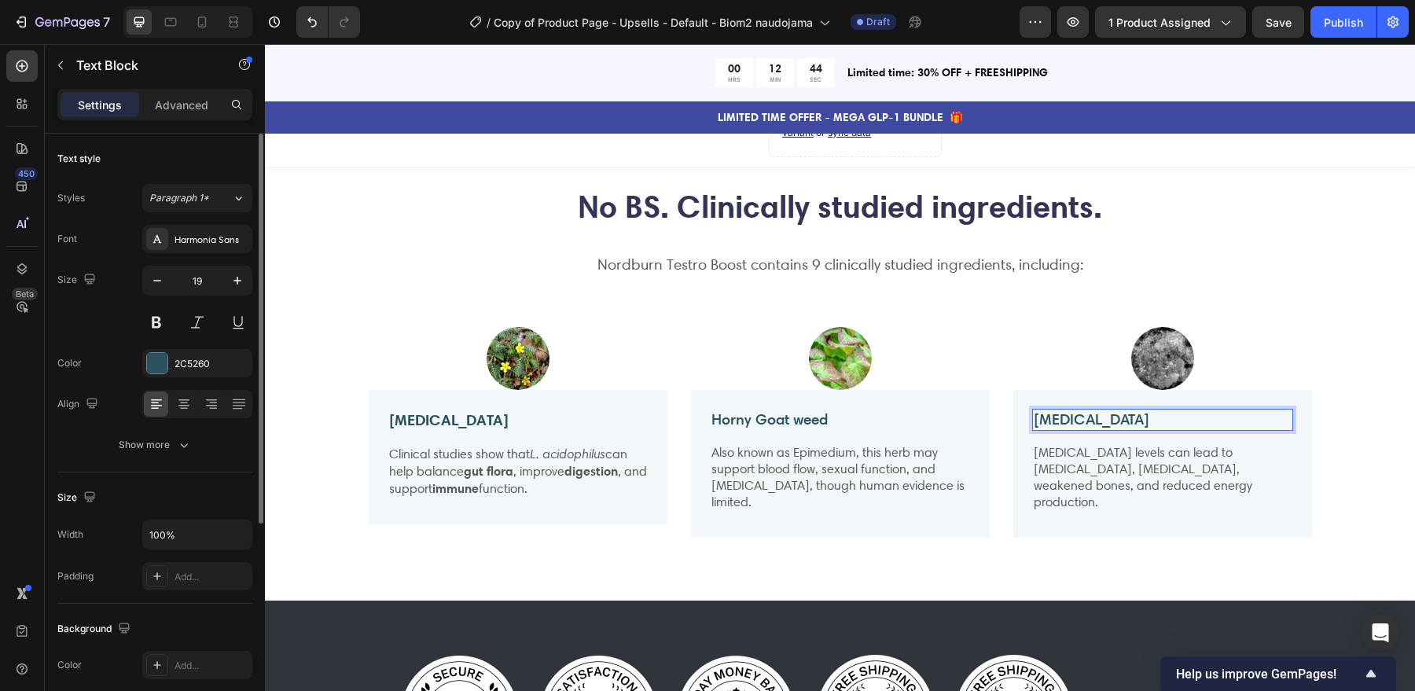
click at [1118, 416] on p "Magnesium Oxide" at bounding box center [1163, 420] width 258 height 20
click at [1140, 462] on p "Low magnesium levels can lead to irregular heartbeat, muscle cramps, weakened b…" at bounding box center [1163, 477] width 258 height 65
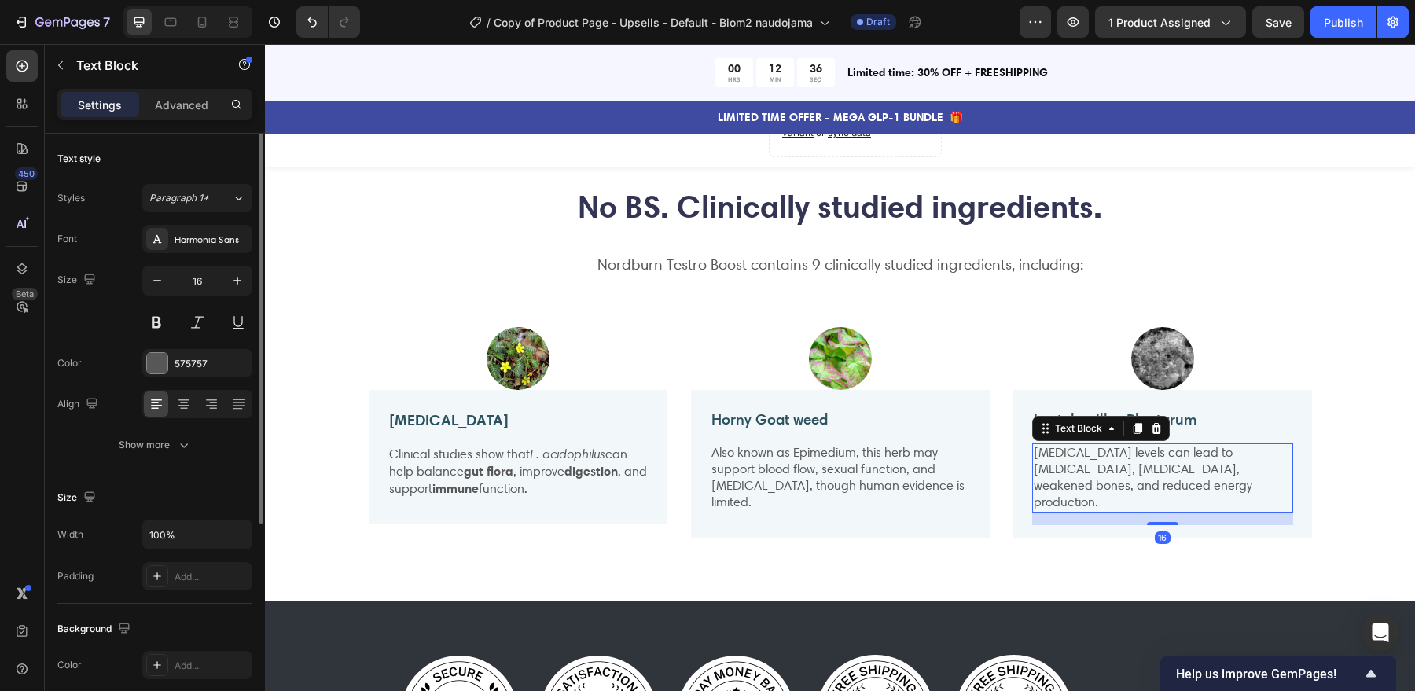
click at [1140, 462] on p "Low magnesium levels can lead to irregular heartbeat, muscle cramps, weakened b…" at bounding box center [1163, 477] width 258 height 65
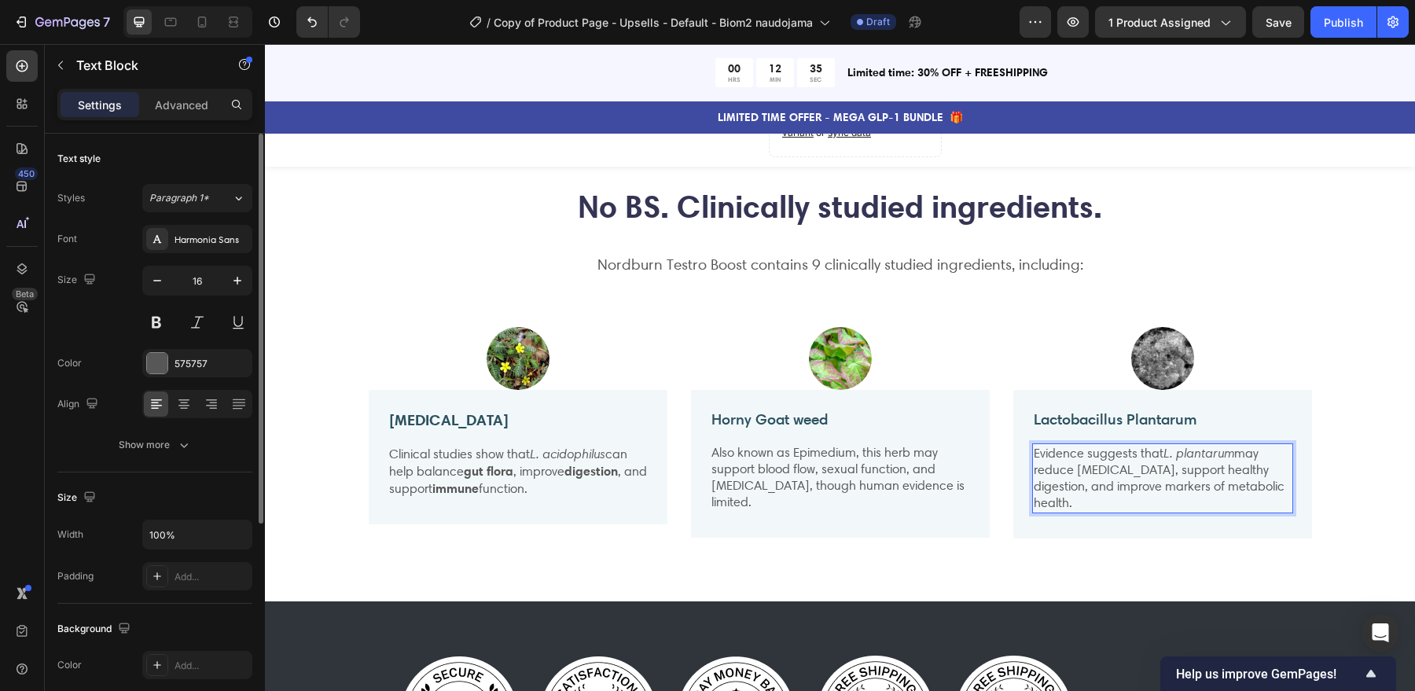
click at [1137, 473] on p "Evidence suggests that L. plantarum may reduce bloating, support healthy digest…" at bounding box center [1163, 478] width 258 height 66
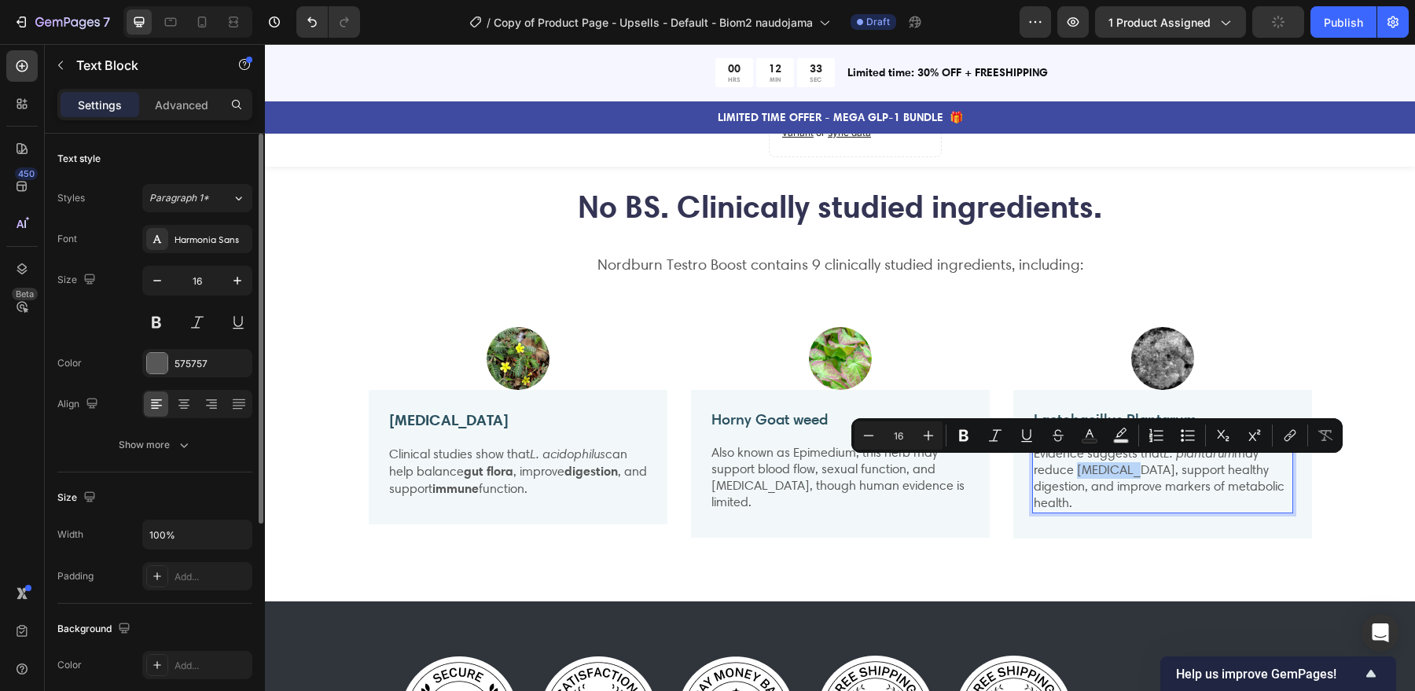
drag, startPoint x: 1121, startPoint y: 469, endPoint x: 1072, endPoint y: 469, distance: 48.8
click at [1072, 469] on p "Evidence suggests that L. plantarum may reduce bloating, support healthy digest…" at bounding box center [1163, 478] width 258 height 66
click at [1158, 471] on p "Evidence suggests that L. plantarum may reduce bloating , support healthy diges…" at bounding box center [1163, 478] width 258 height 67
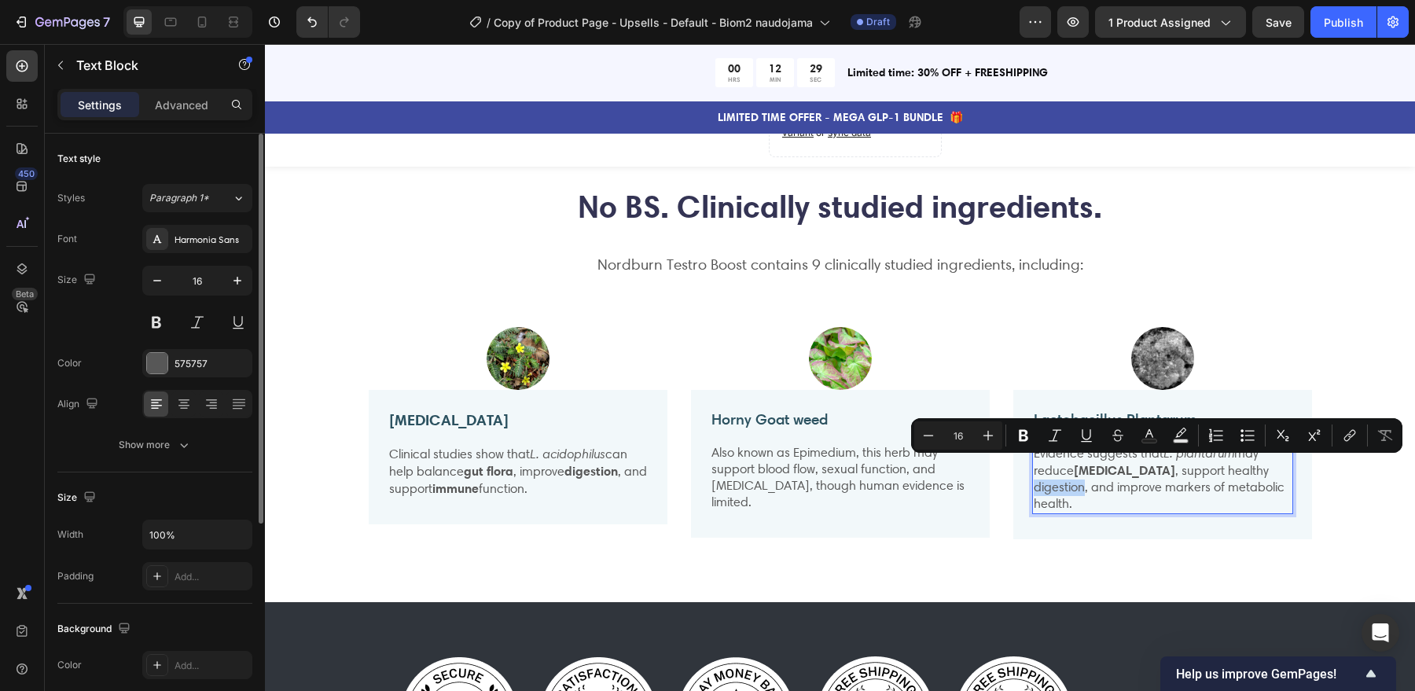
drag, startPoint x: 1220, startPoint y: 466, endPoint x: 1269, endPoint y: 468, distance: 48.8
click at [1269, 468] on p "Evidence suggests that L. plantarum may reduce bloating , support healthy diges…" at bounding box center [1163, 478] width 258 height 67
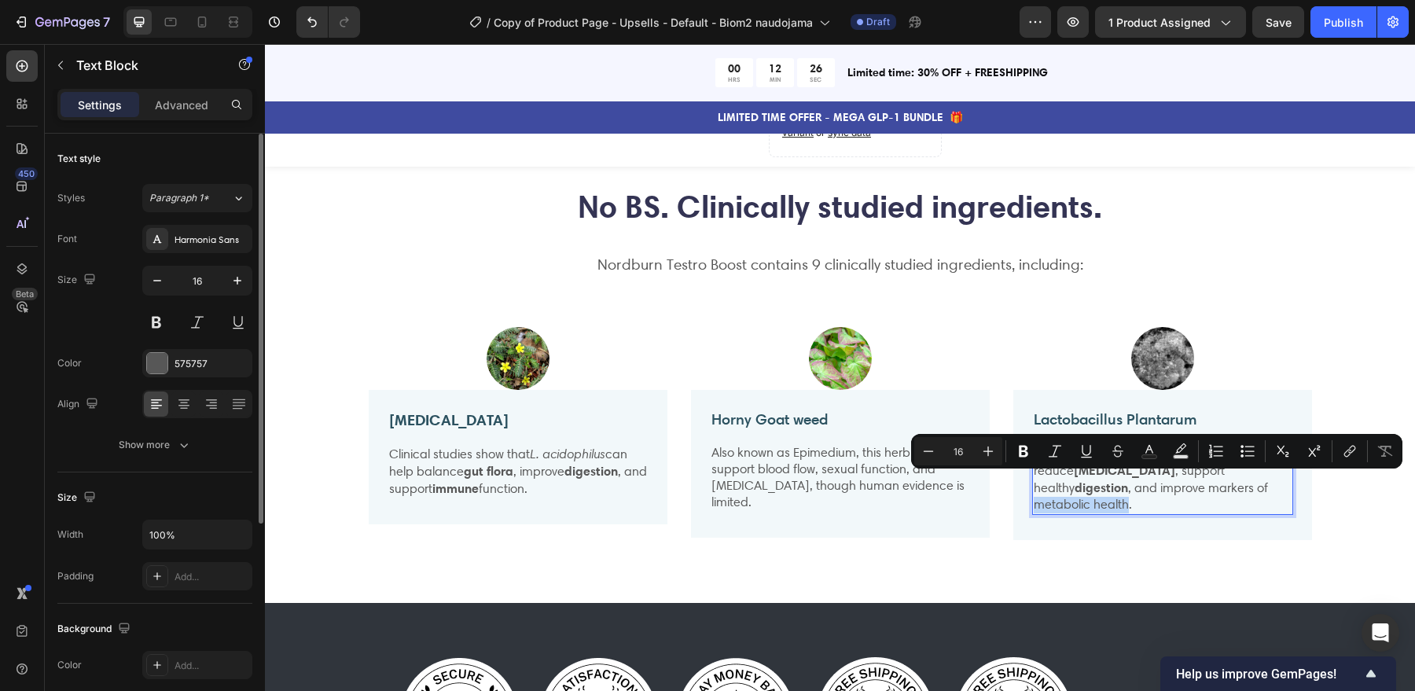
drag, startPoint x: 1171, startPoint y: 486, endPoint x: 1263, endPoint y: 487, distance: 92.0
click at [1263, 487] on p "Evidence suggests that L. plantarum may reduce bloating , support healthy diges…" at bounding box center [1163, 479] width 258 height 68
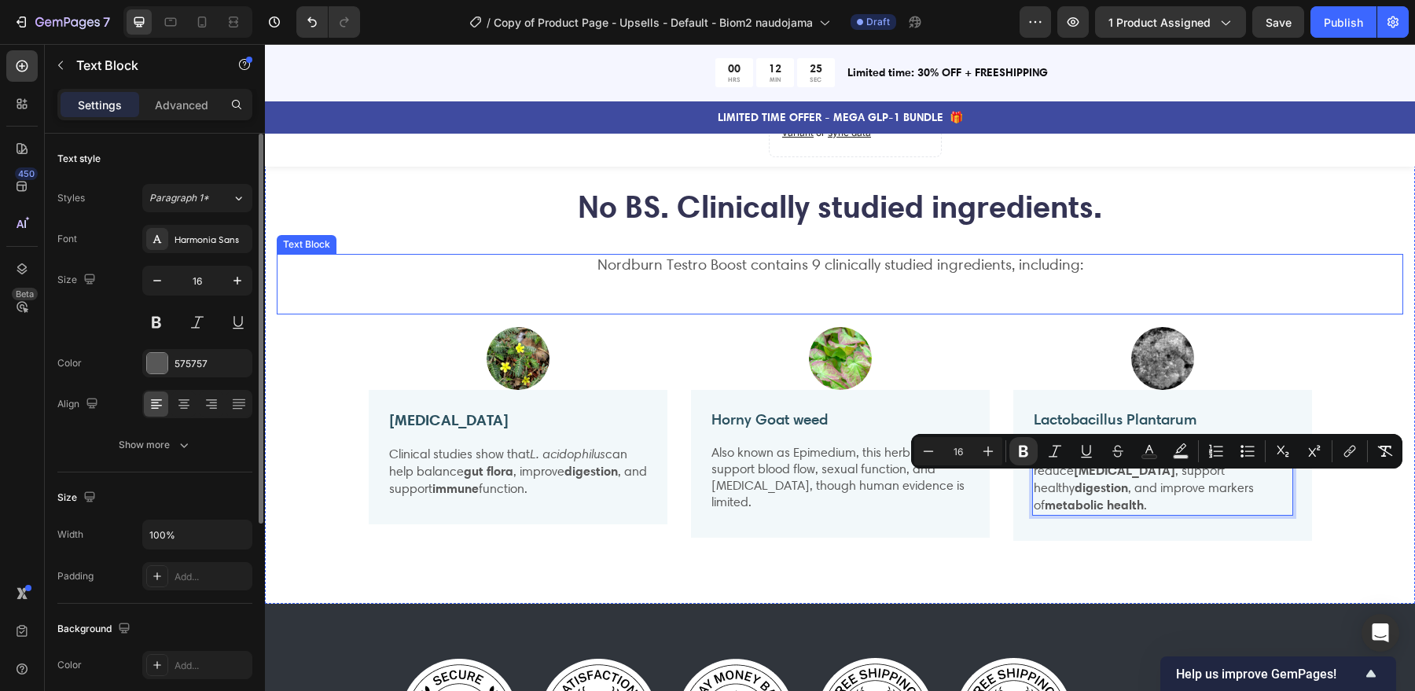
click at [1269, 278] on div "Nordburn Testro Boost contains 9 clinically studied ingredients, including: Tex…" at bounding box center [840, 284] width 1127 height 61
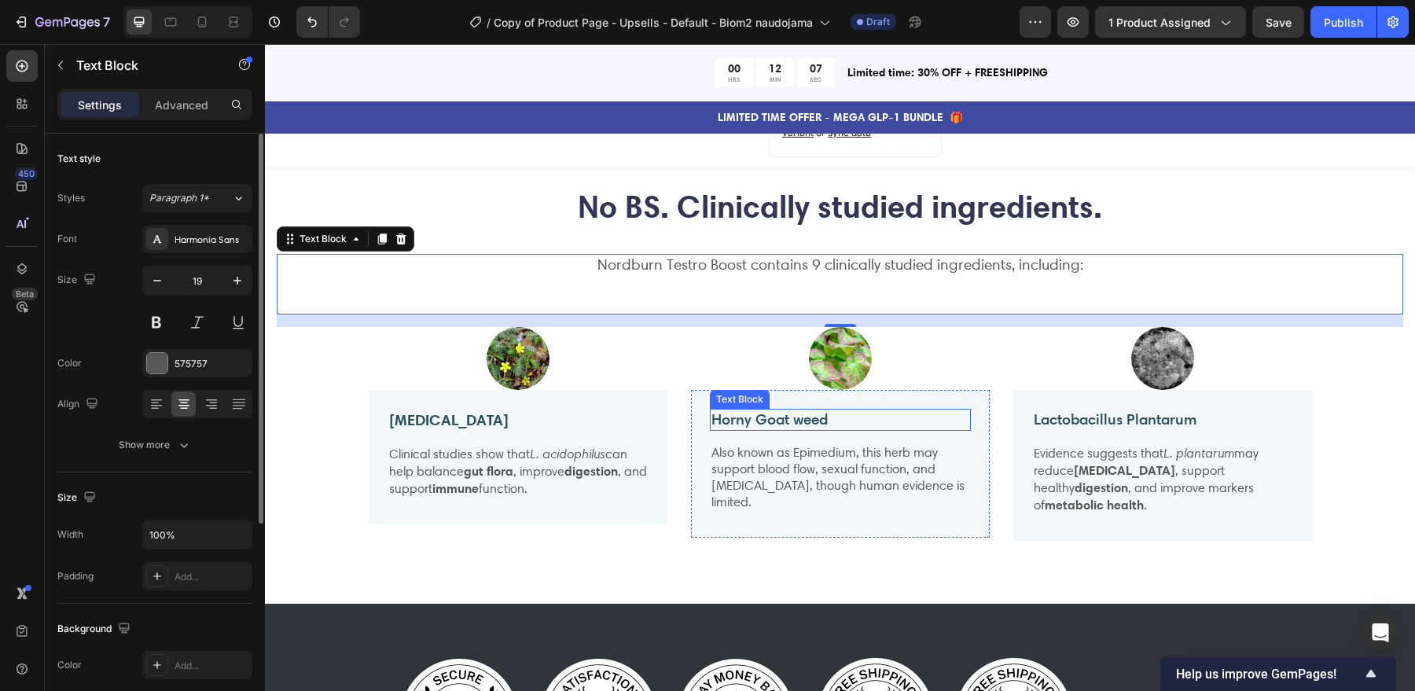
click at [787, 415] on p "Horny Goat weed" at bounding box center [841, 420] width 258 height 20
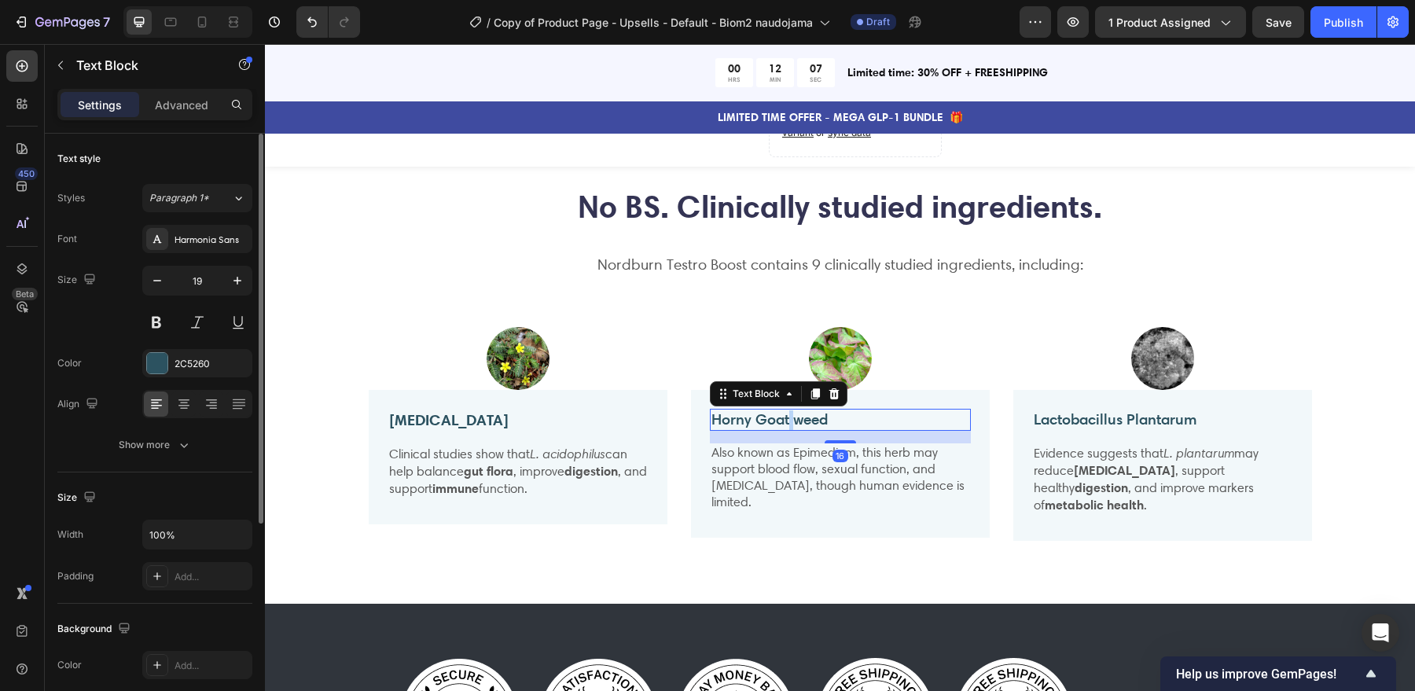
click at [787, 415] on p "Horny Goat weed" at bounding box center [841, 420] width 258 height 20
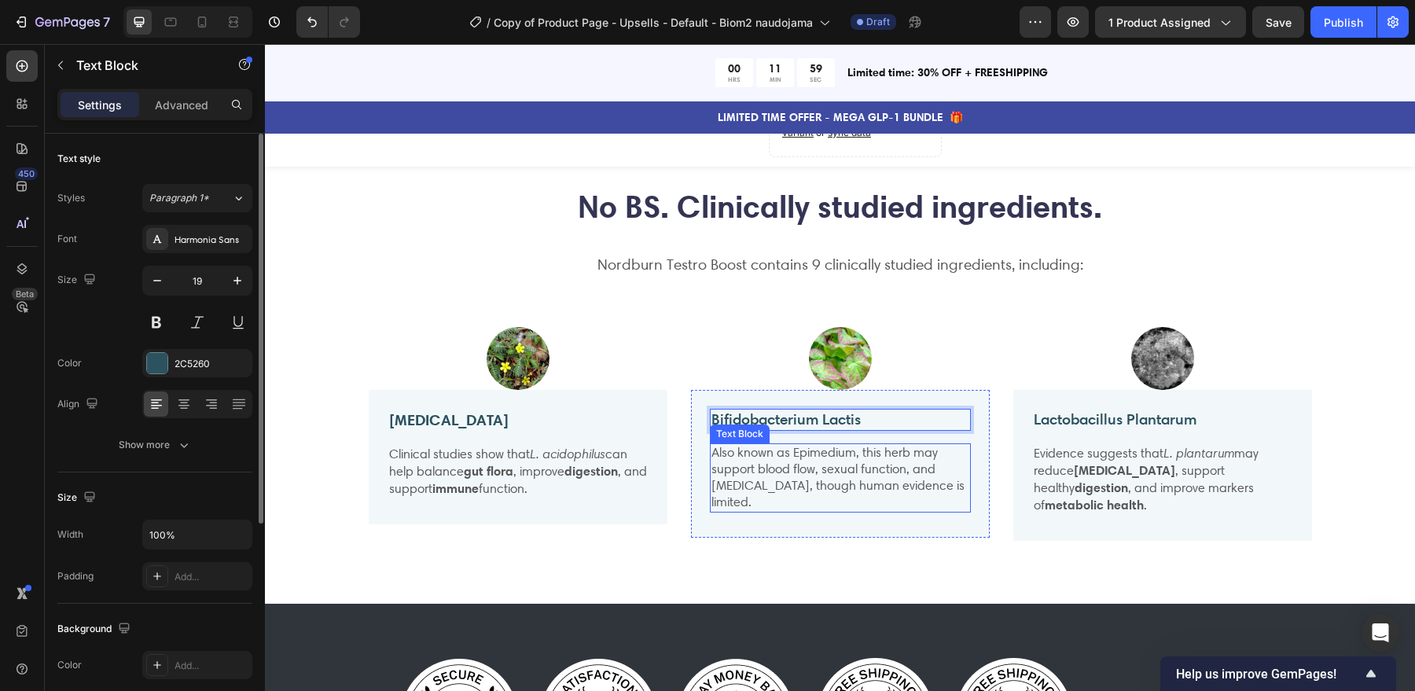
click at [863, 461] on p "Also known as Epimedium, this herb may support blood flow, sexual function, and…" at bounding box center [841, 477] width 258 height 65
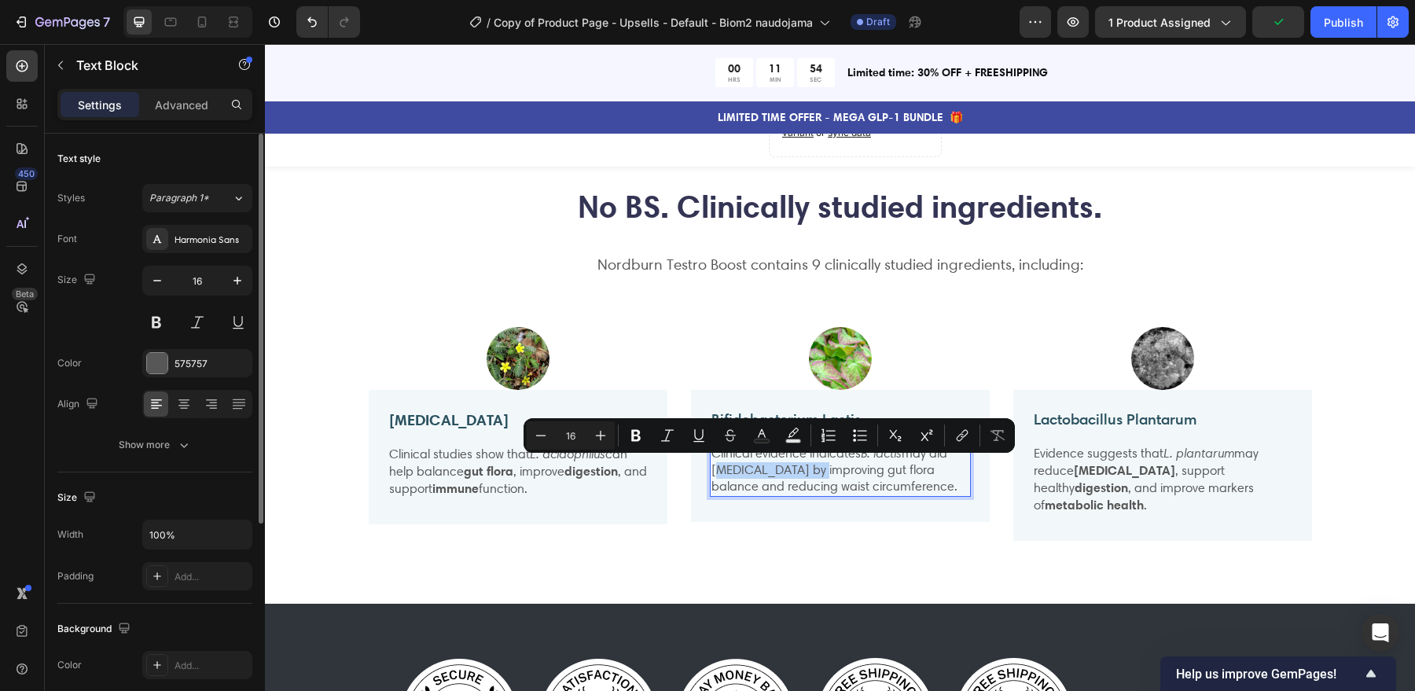
drag, startPoint x: 712, startPoint y: 465, endPoint x: 826, endPoint y: 469, distance: 113.3
click at [826, 469] on p "Clinical evidence indicates B. lactis may aid weight management by improving gu…" at bounding box center [841, 470] width 258 height 50
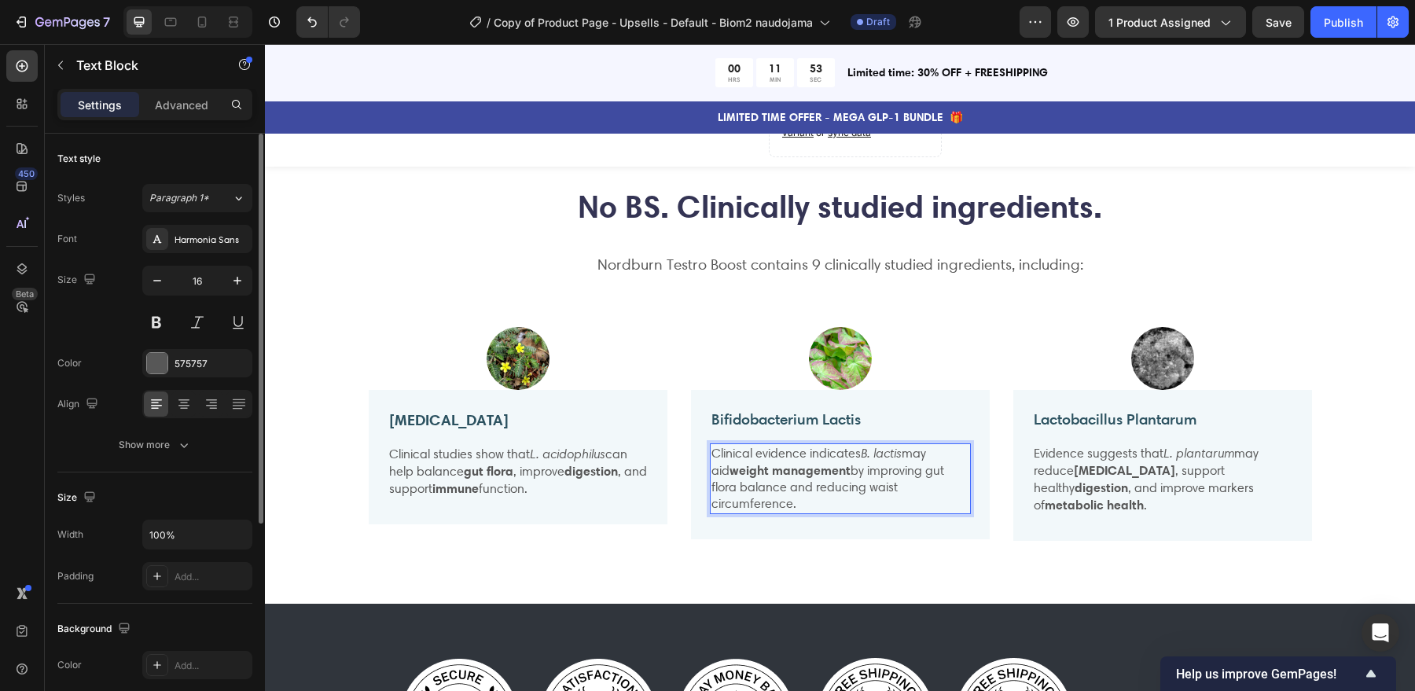
click at [880, 478] on p "Clinical evidence indicates B. lactis may aid weight management by improving gu…" at bounding box center [841, 478] width 258 height 67
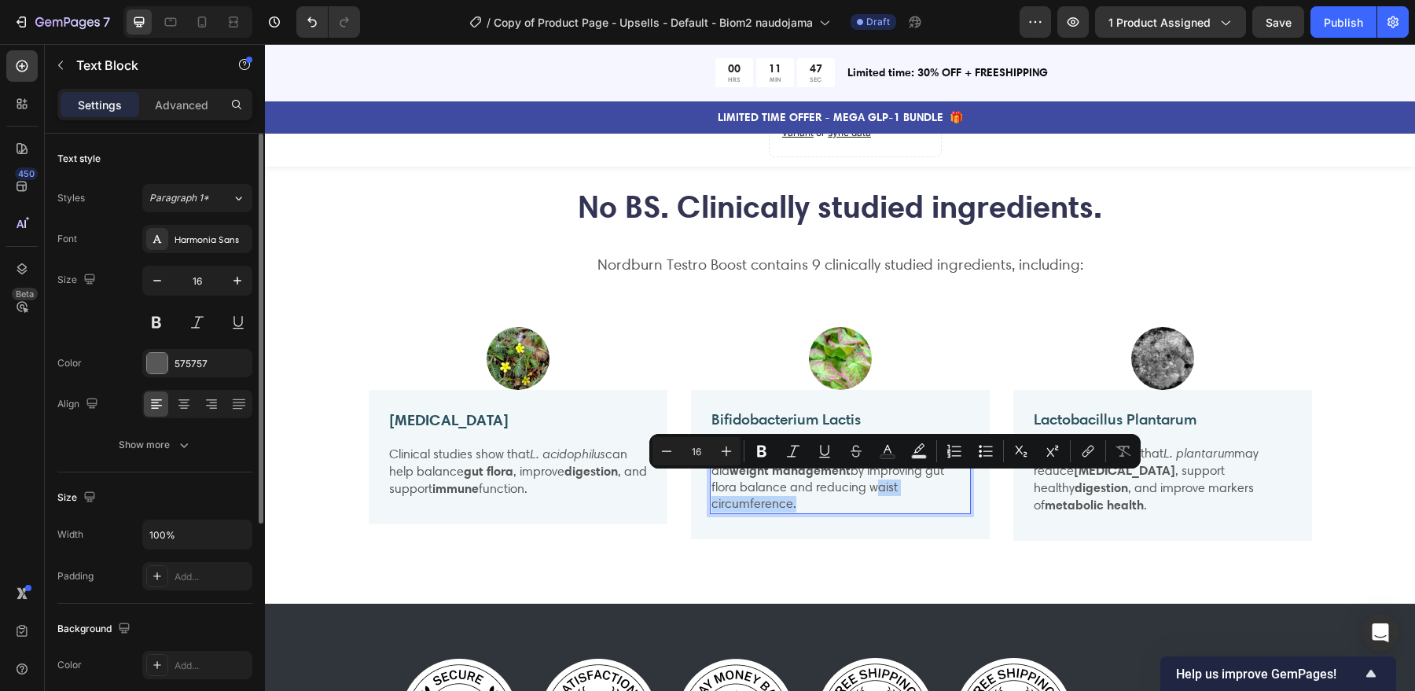
drag, startPoint x: 841, startPoint y: 484, endPoint x: 950, endPoint y: 485, distance: 108.5
click at [950, 485] on p "Clinical evidence indicates B. lactis may aid weight management by improving gu…" at bounding box center [841, 478] width 258 height 67
click at [951, 537] on div "No BS. Clinically studied ingredients. Heading Nordburn Testro Boost contains 9…" at bounding box center [840, 375] width 1127 height 381
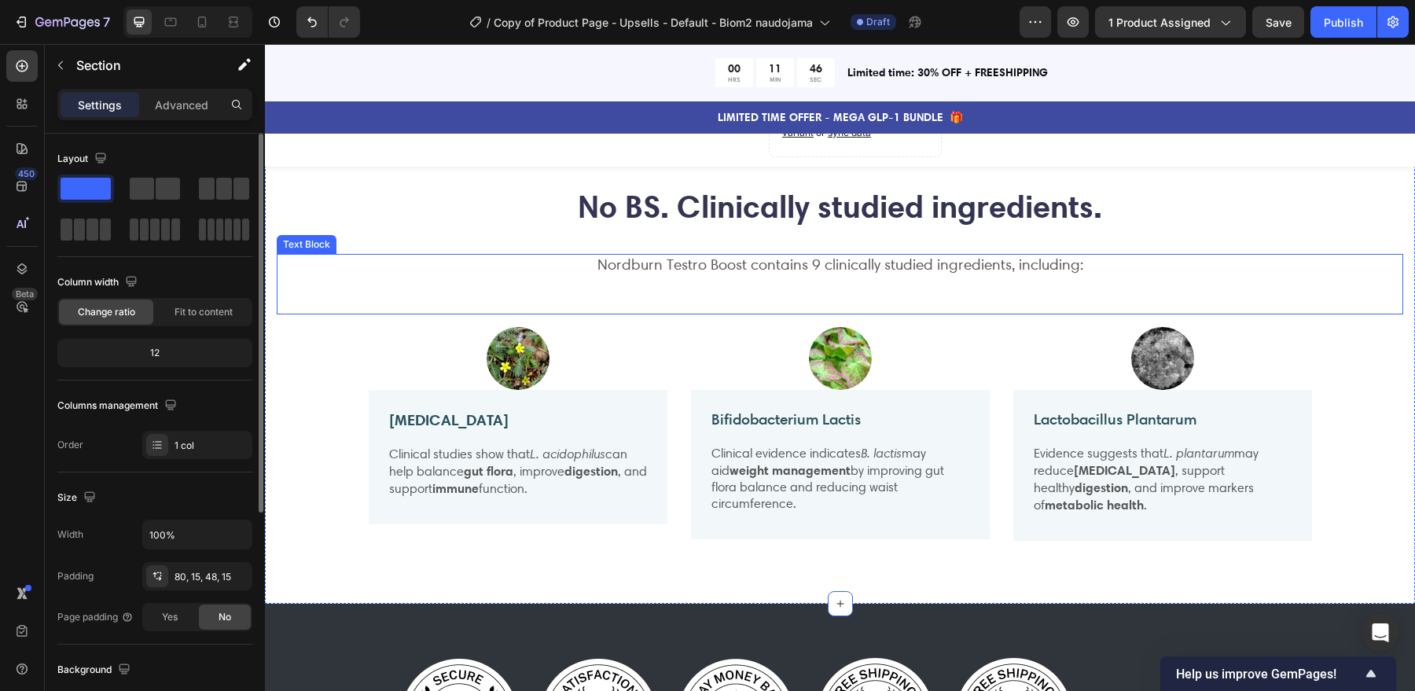
click at [1379, 292] on div "Nordburn Testro Boost contains 9 clinically studied ingredients, including: Tex…" at bounding box center [840, 284] width 1127 height 61
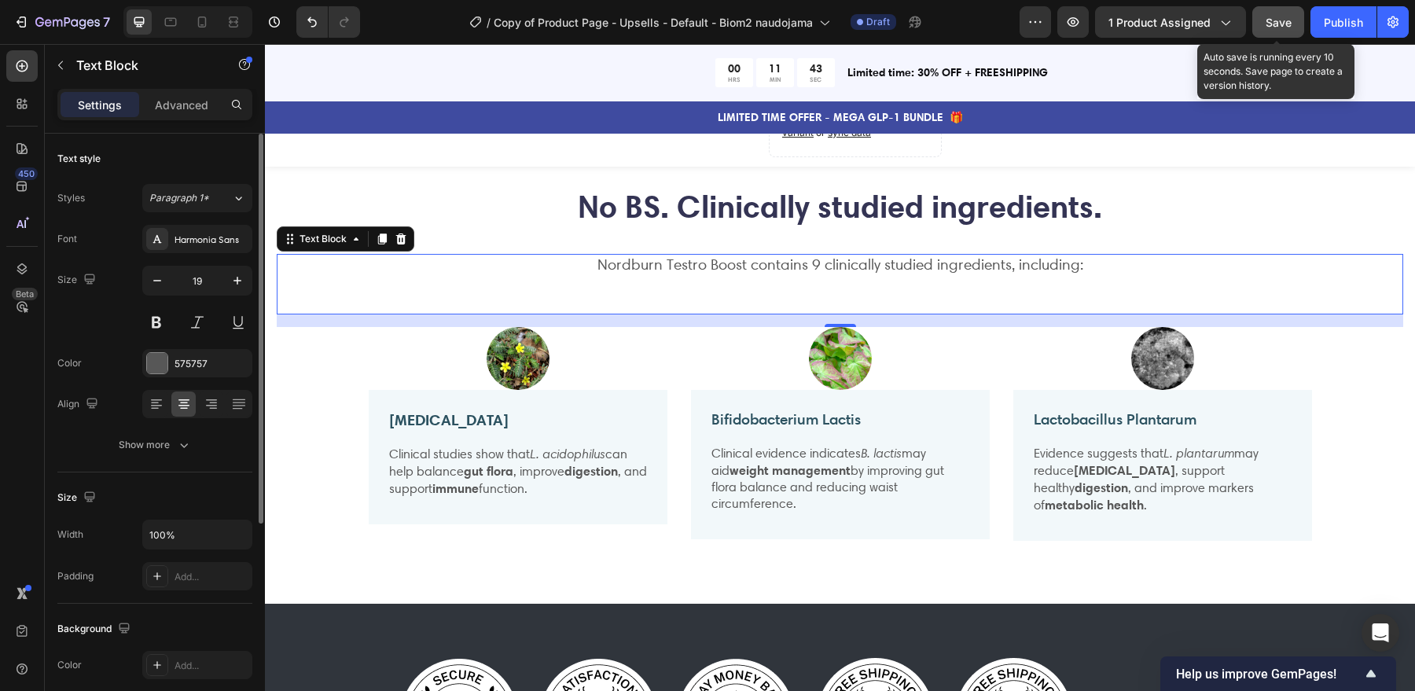
click at [1290, 21] on span "Save" at bounding box center [1279, 22] width 26 height 13
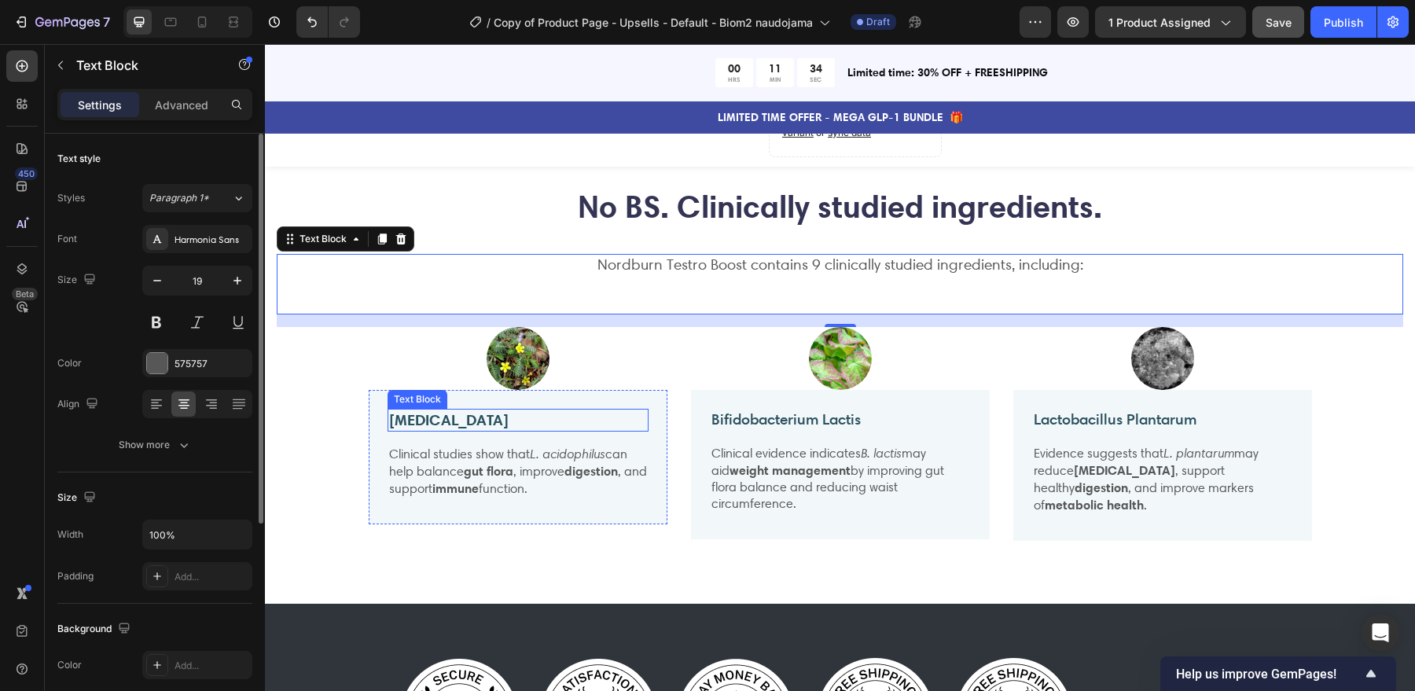
click at [509, 419] on strong "[MEDICAL_DATA]" at bounding box center [449, 419] width 120 height 19
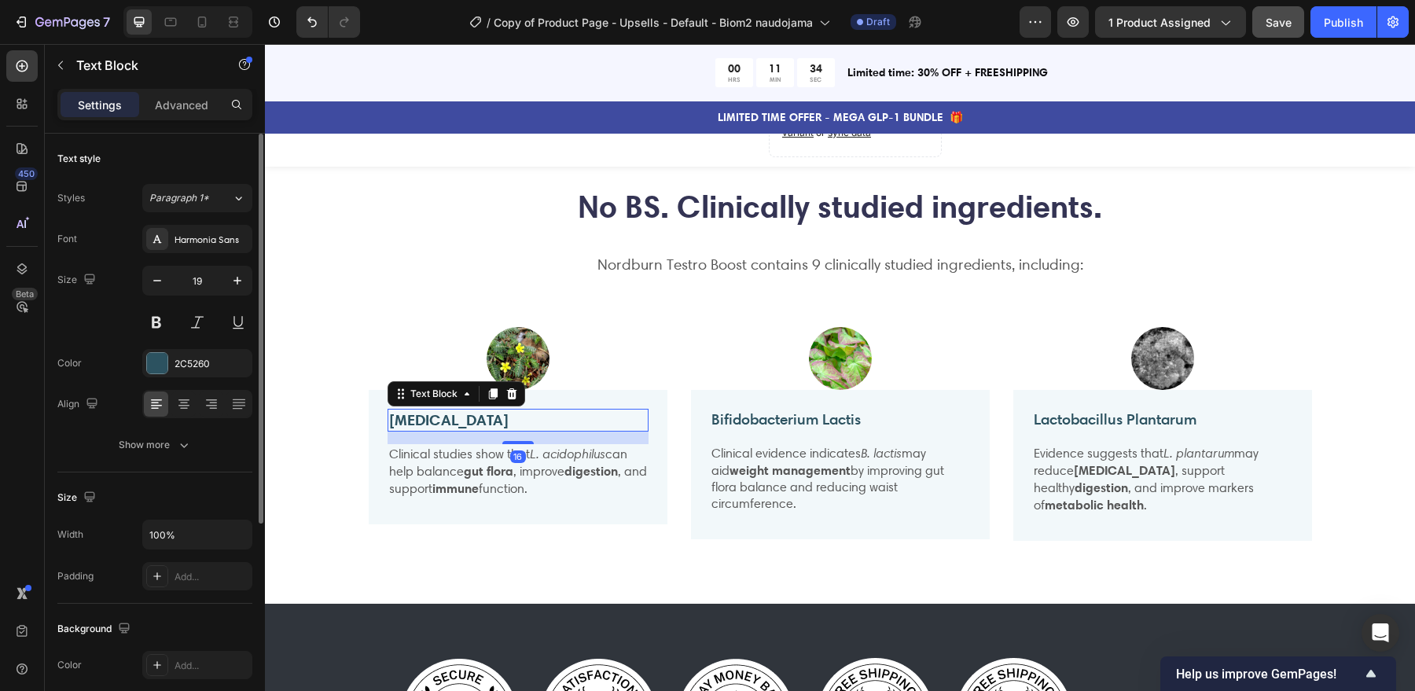
click at [509, 419] on strong "[MEDICAL_DATA]" at bounding box center [449, 419] width 120 height 19
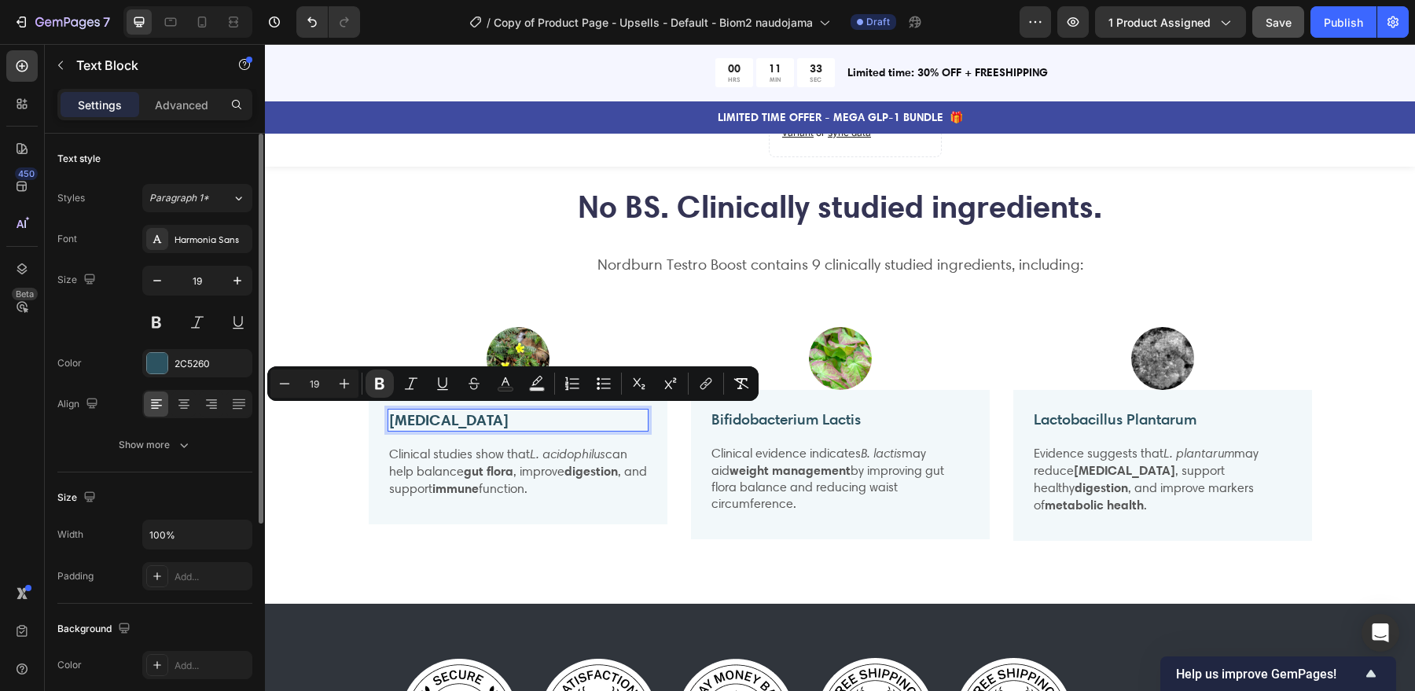
copy strong "[MEDICAL_DATA]"
click at [797, 414] on p "Bifidobacterium Lactis" at bounding box center [841, 420] width 258 height 20
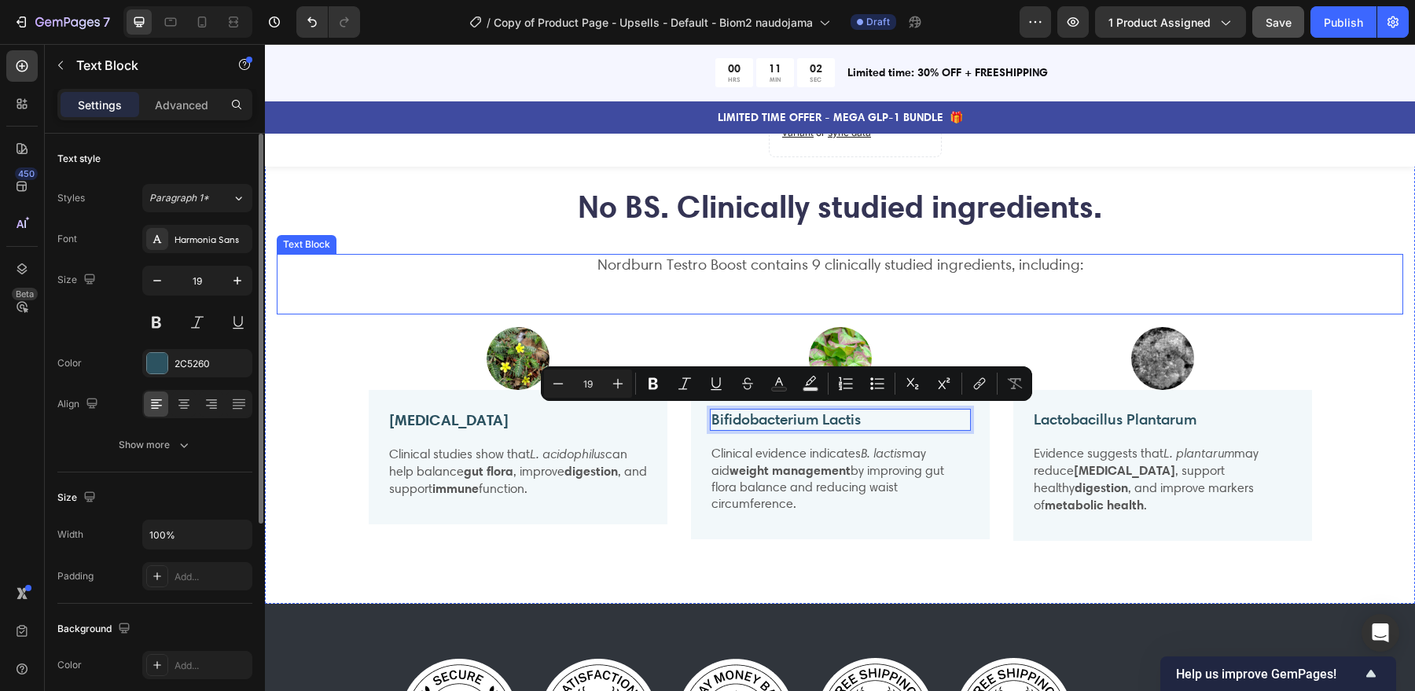
click at [510, 346] on img at bounding box center [518, 358] width 63 height 63
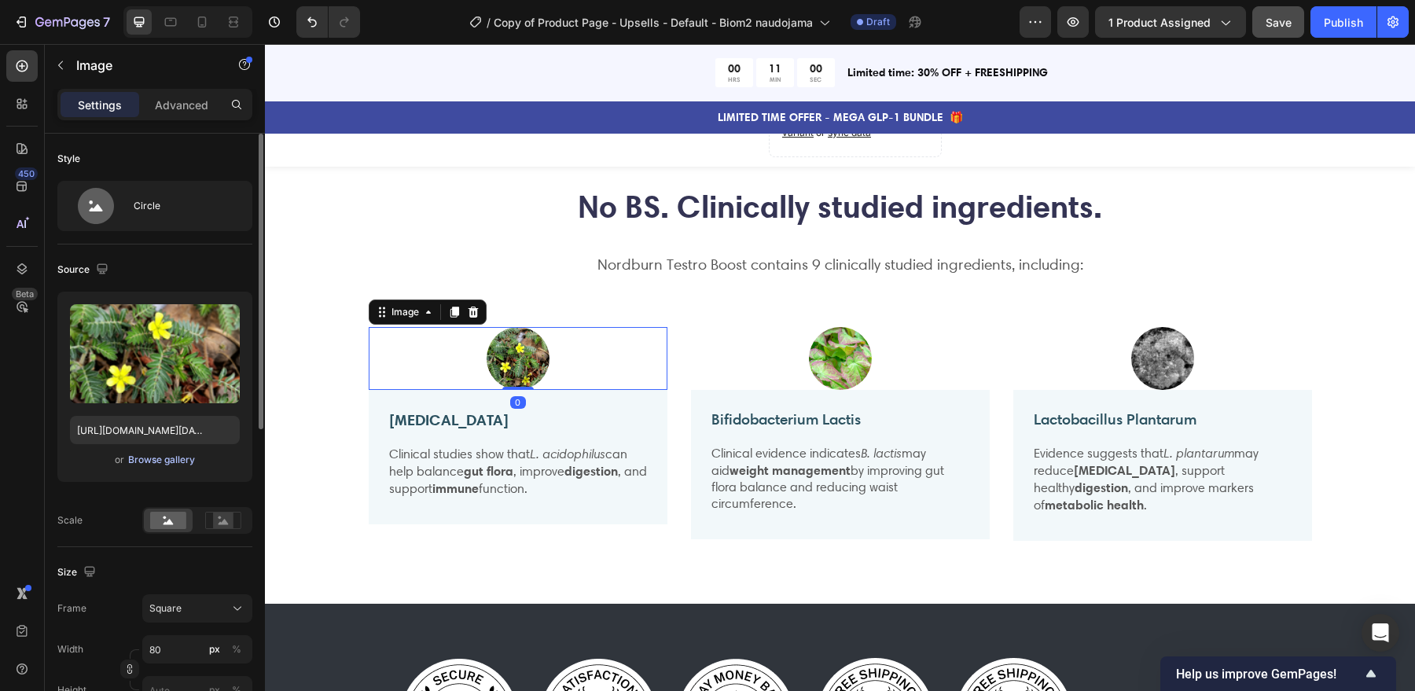
click at [156, 461] on div "Browse gallery" at bounding box center [161, 460] width 67 height 14
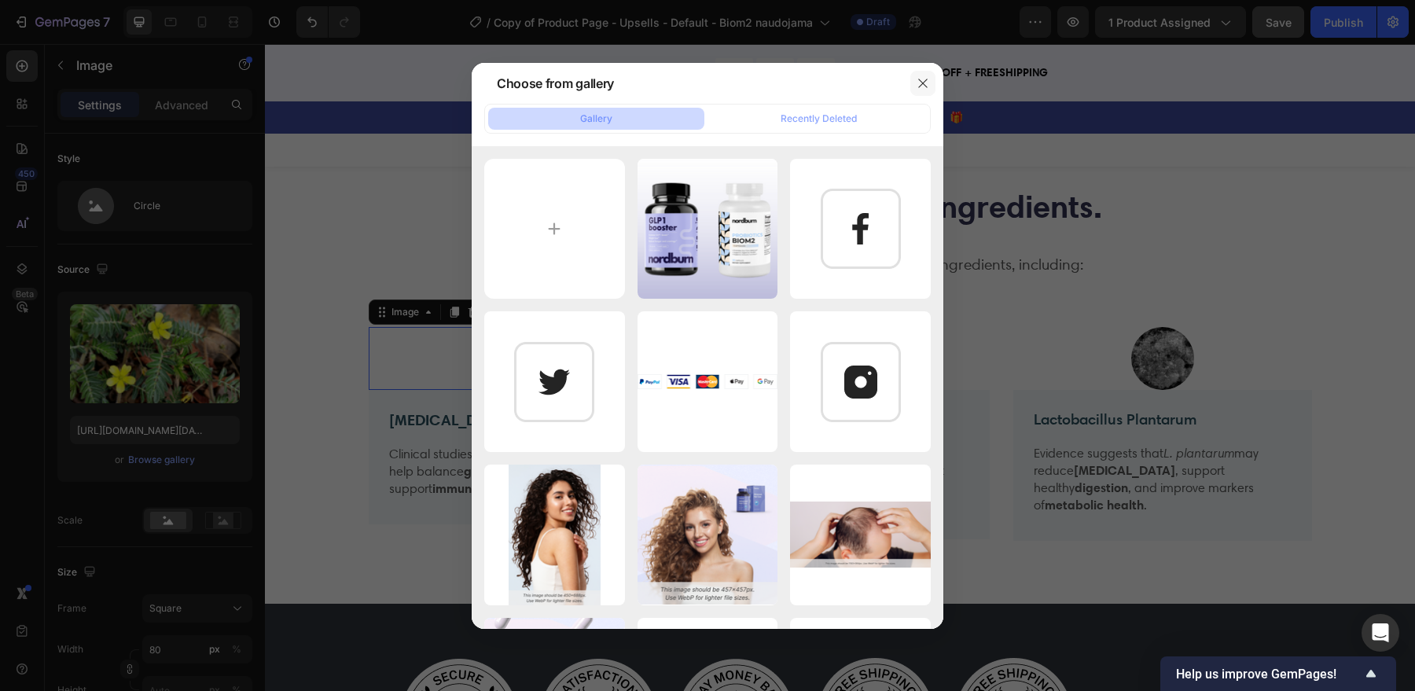
click at [922, 87] on icon "button" at bounding box center [923, 83] width 13 height 13
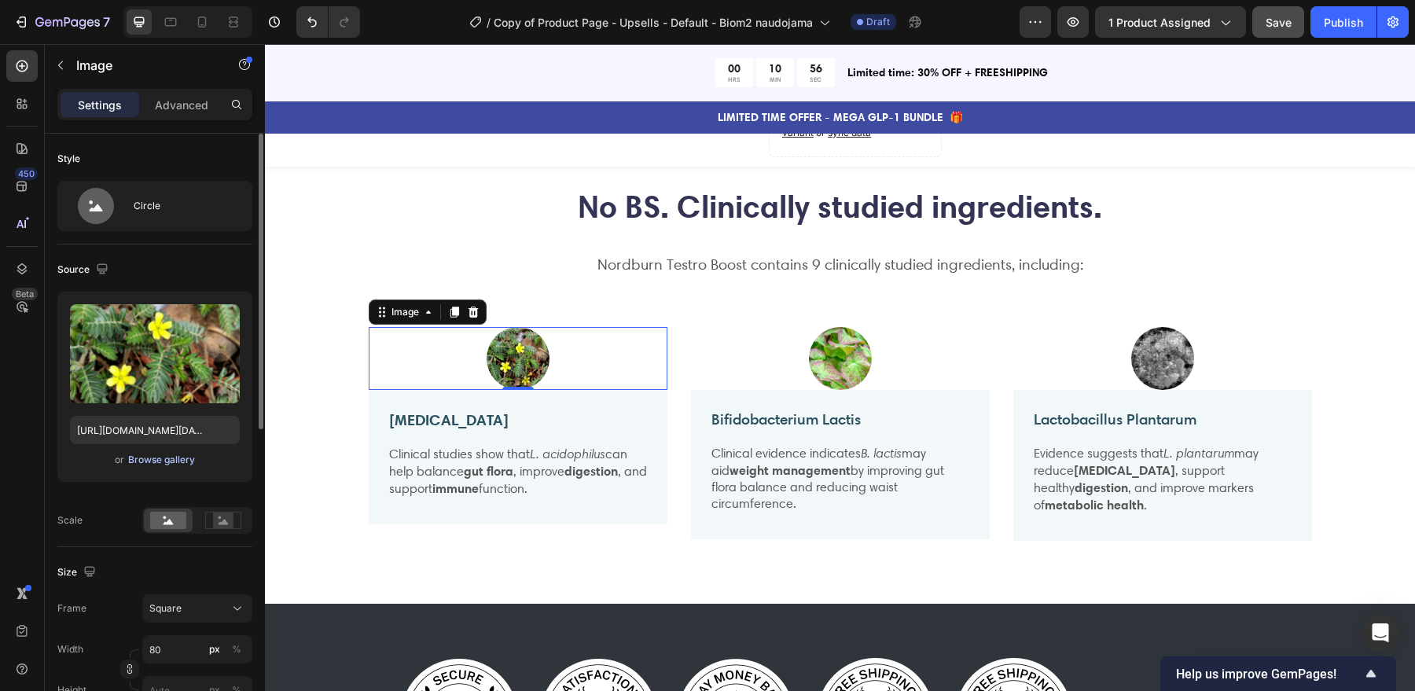
click at [160, 459] on div "Browse gallery" at bounding box center [161, 460] width 67 height 14
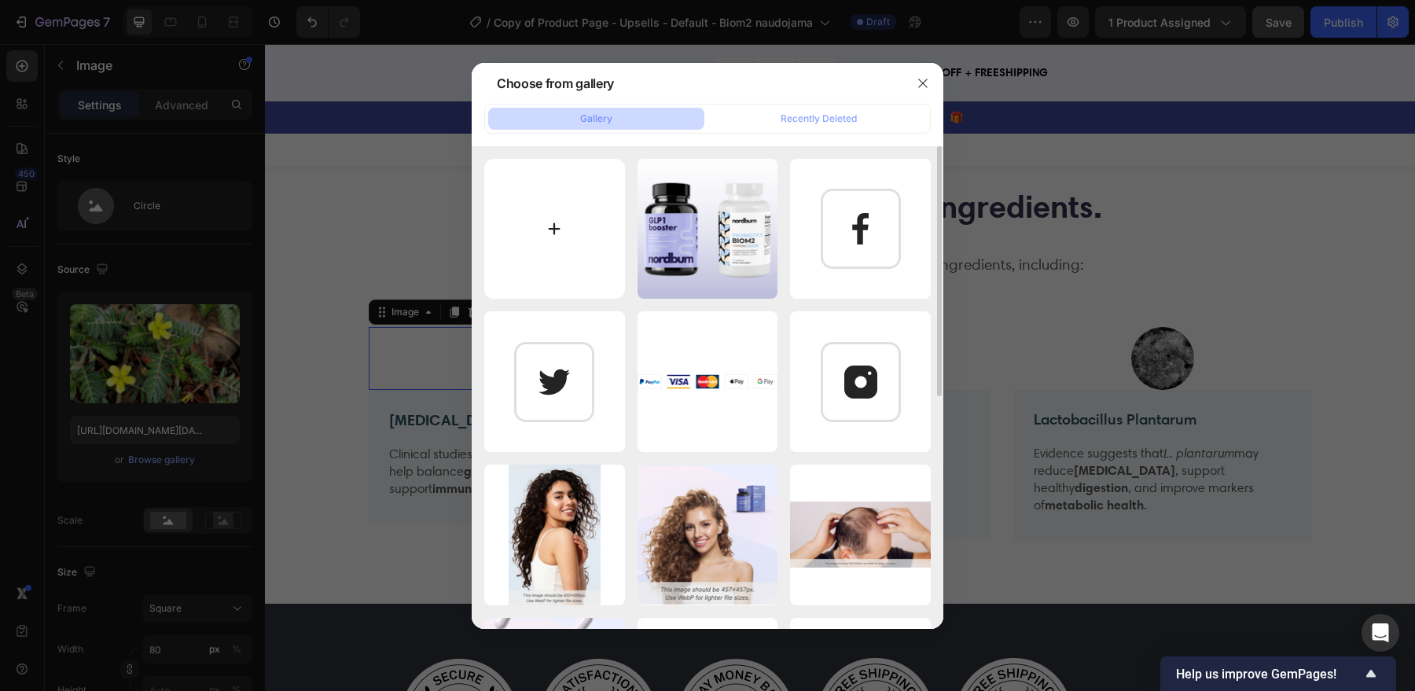
click at [547, 241] on input "file" at bounding box center [554, 229] width 141 height 141
type input "C:\fakepath\Screenshot 2025-09-26 at 19.33.10.png"
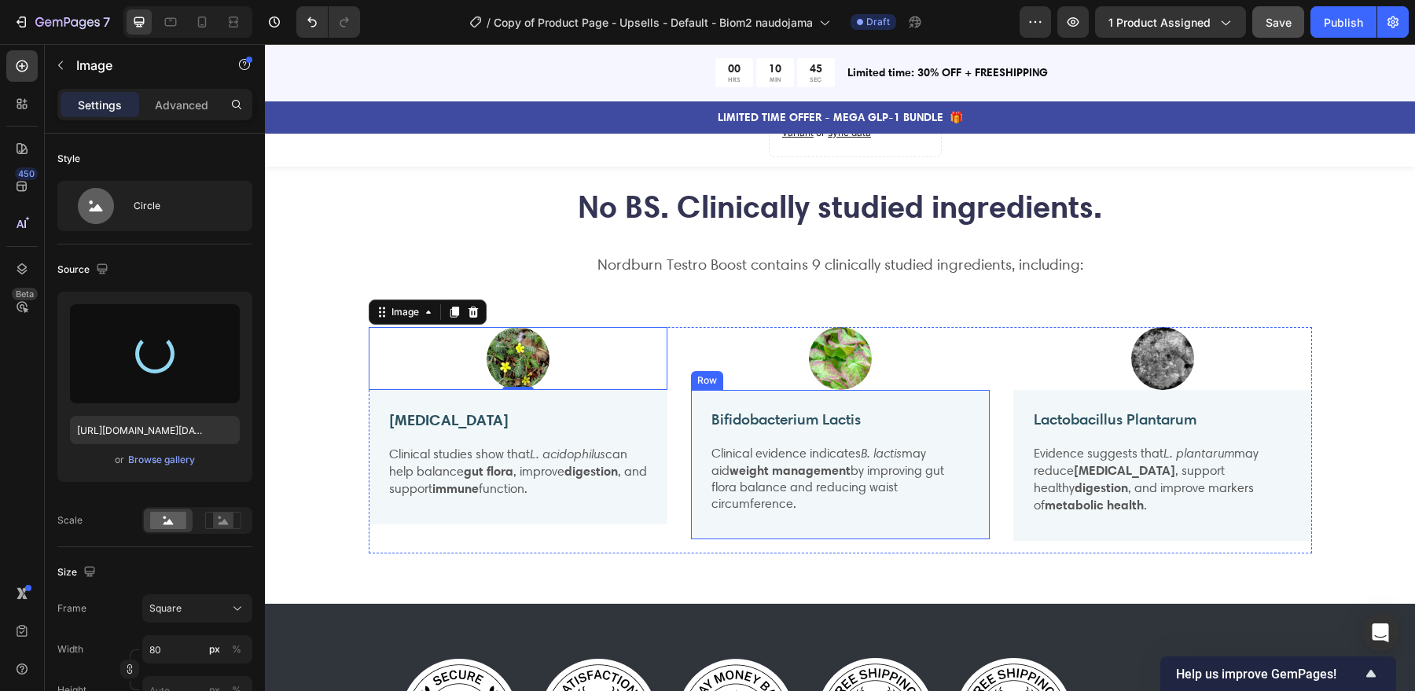
type input "https://cdn.shopify.com/s/files/1/0847/3981/7815/files/gempages_524836908077941…"
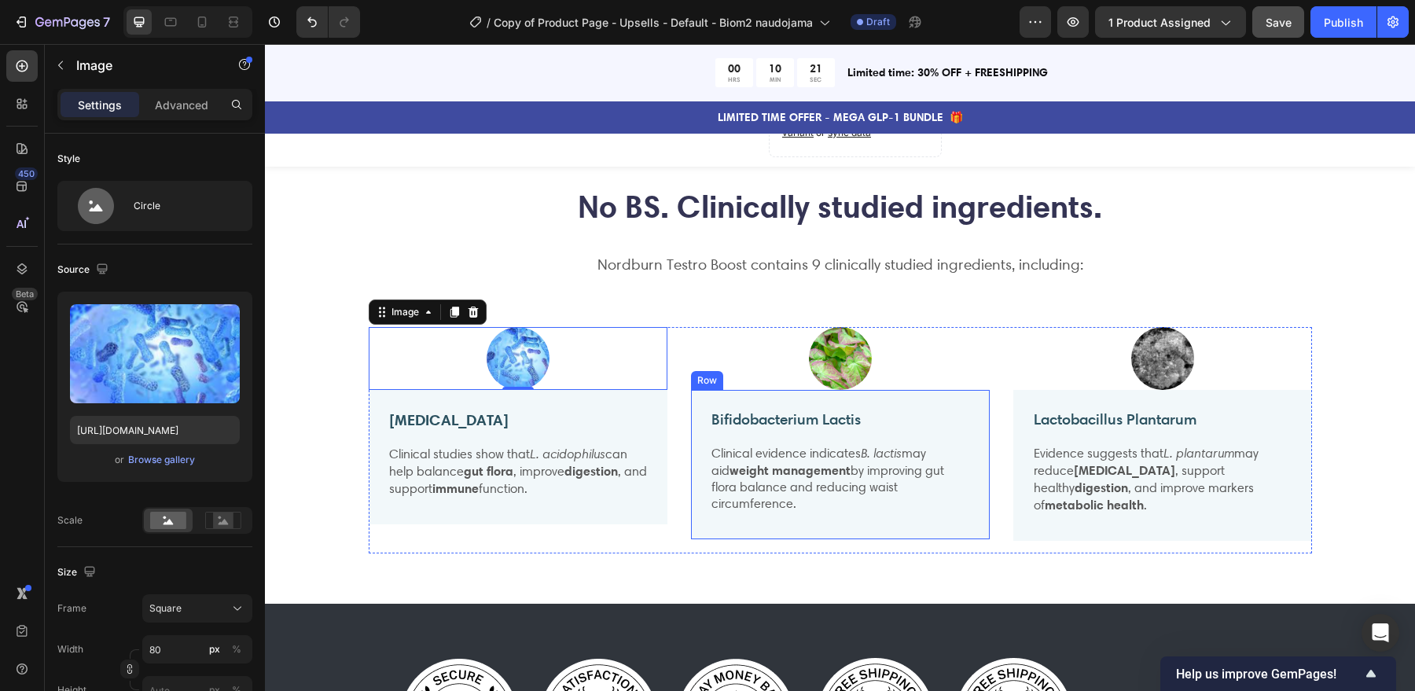
click at [845, 355] on img at bounding box center [840, 358] width 63 height 63
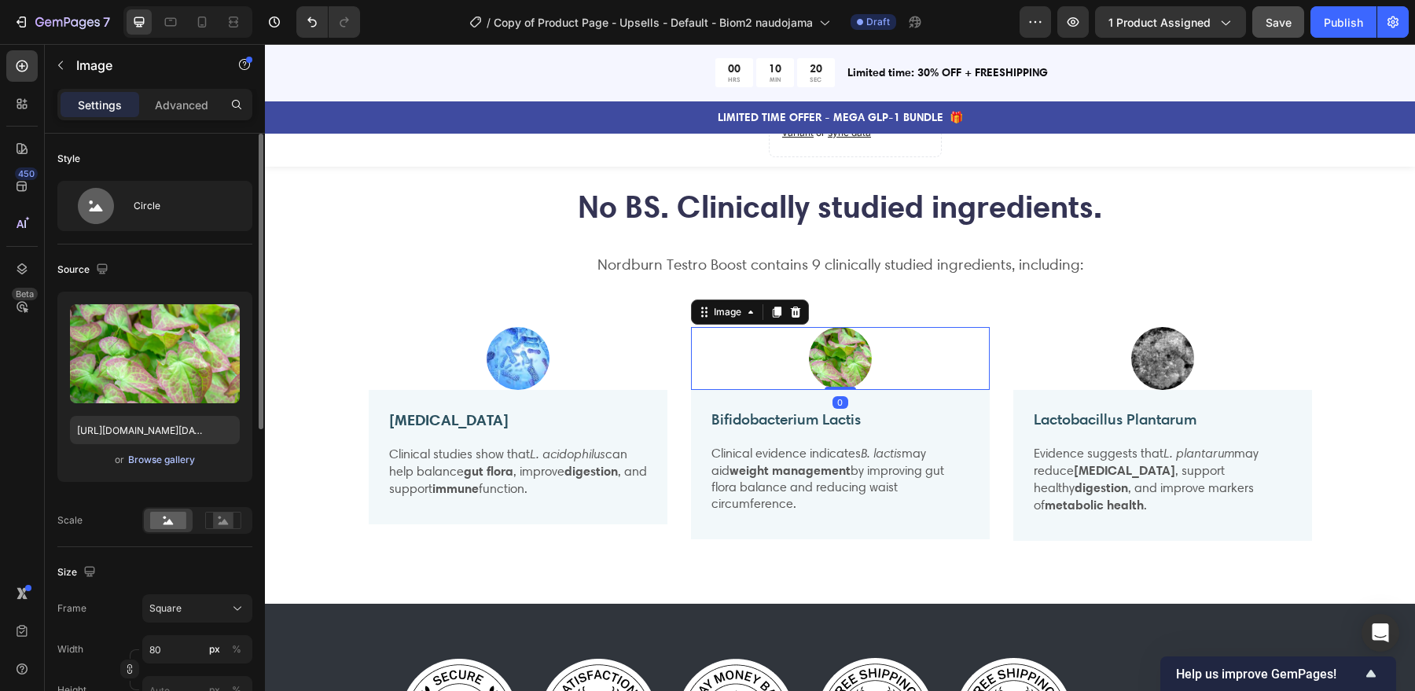
click at [154, 459] on div "Browse gallery" at bounding box center [161, 460] width 67 height 14
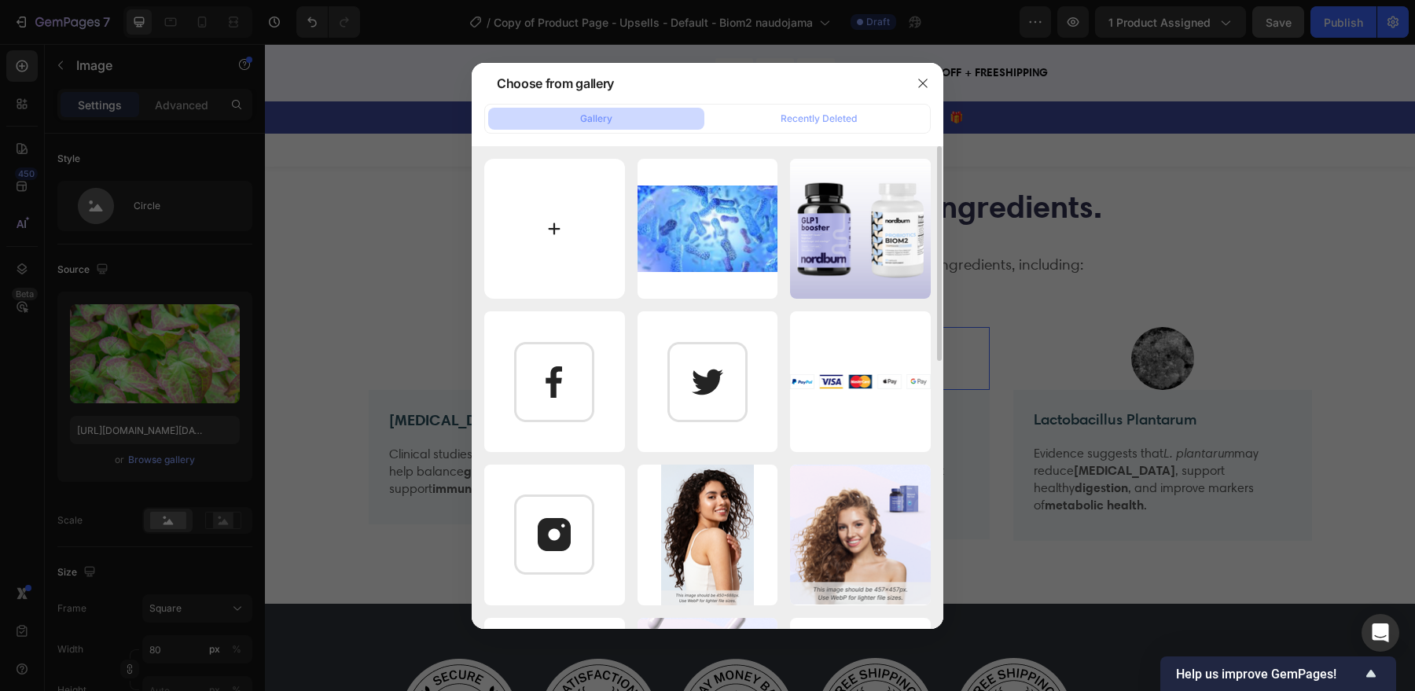
click at [561, 224] on input "file" at bounding box center [554, 229] width 141 height 141
type input "C:\fakepath\Screenshot 2025-09-26 at 19.34.06.png"
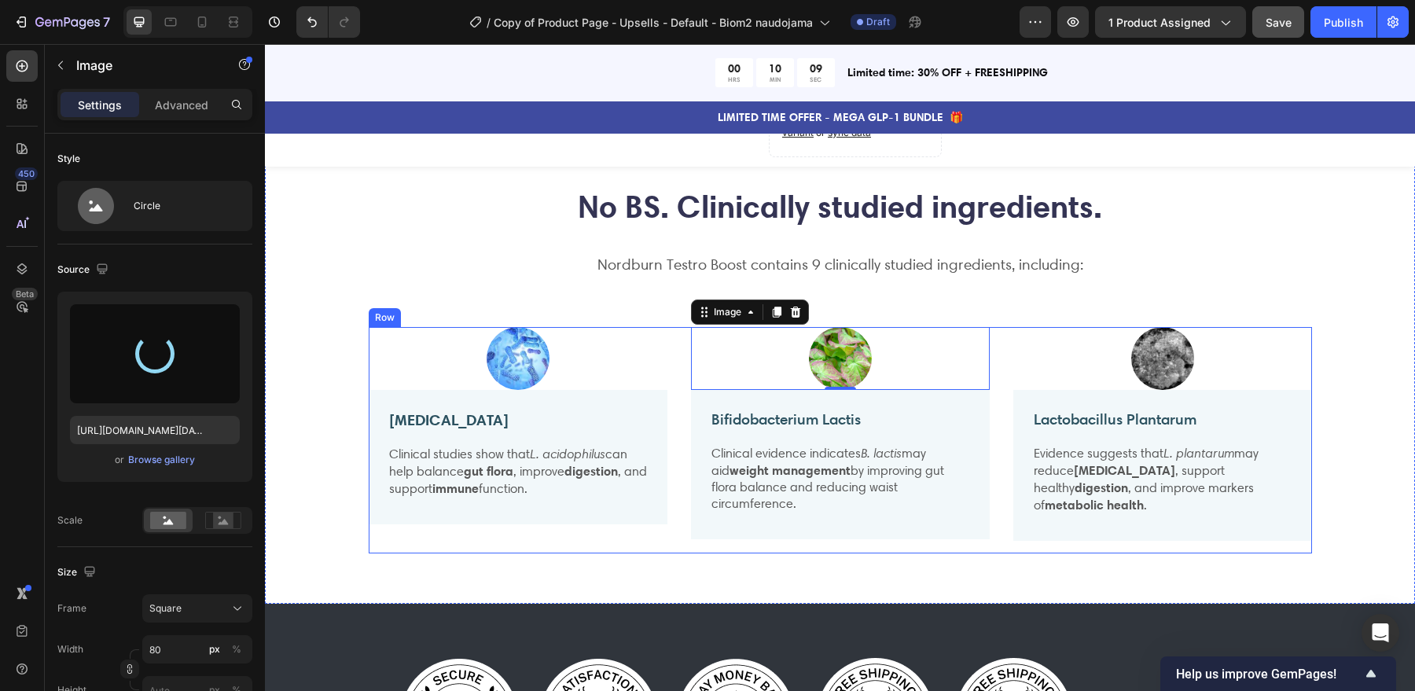
type input "https://cdn.shopify.com/s/files/1/0847/3981/7815/files/gempages_524836908077941…"
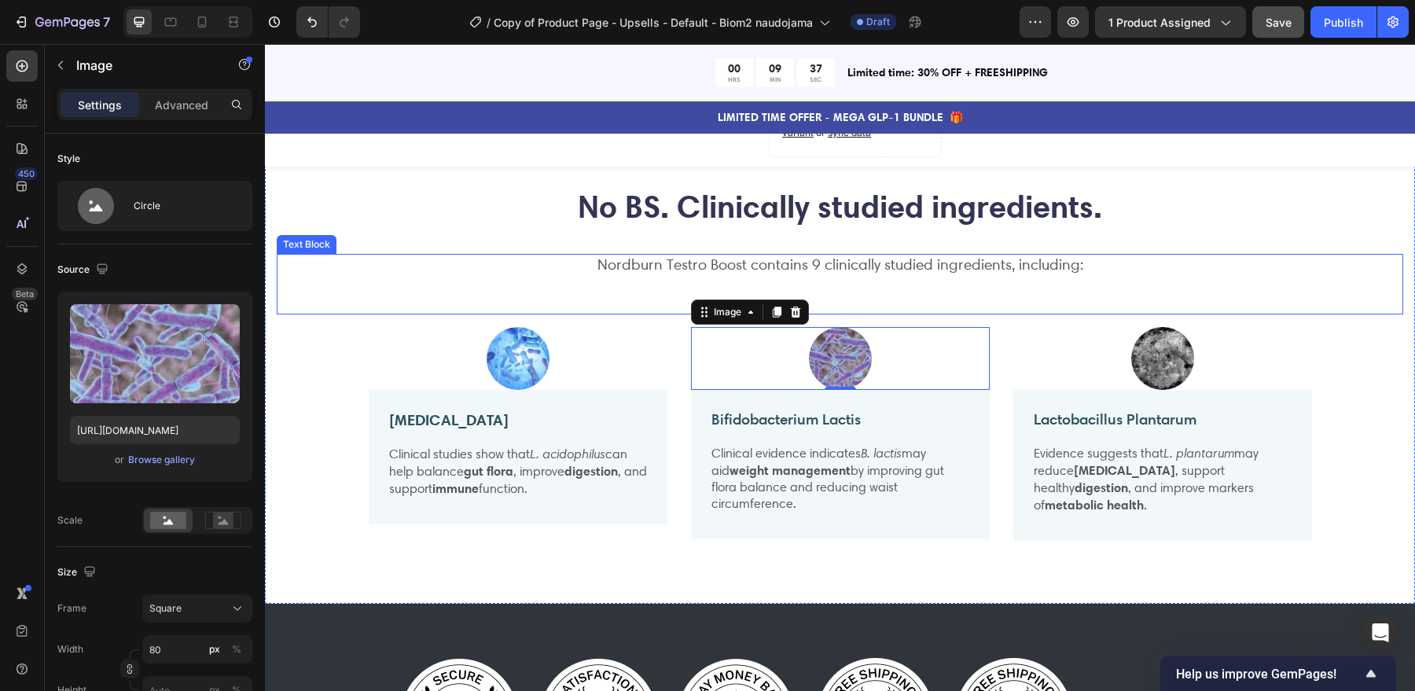
click at [682, 263] on p "Nordburn Testro Boost contains 9 clinically studied ingredients, including:" at bounding box center [840, 266] width 1124 height 20
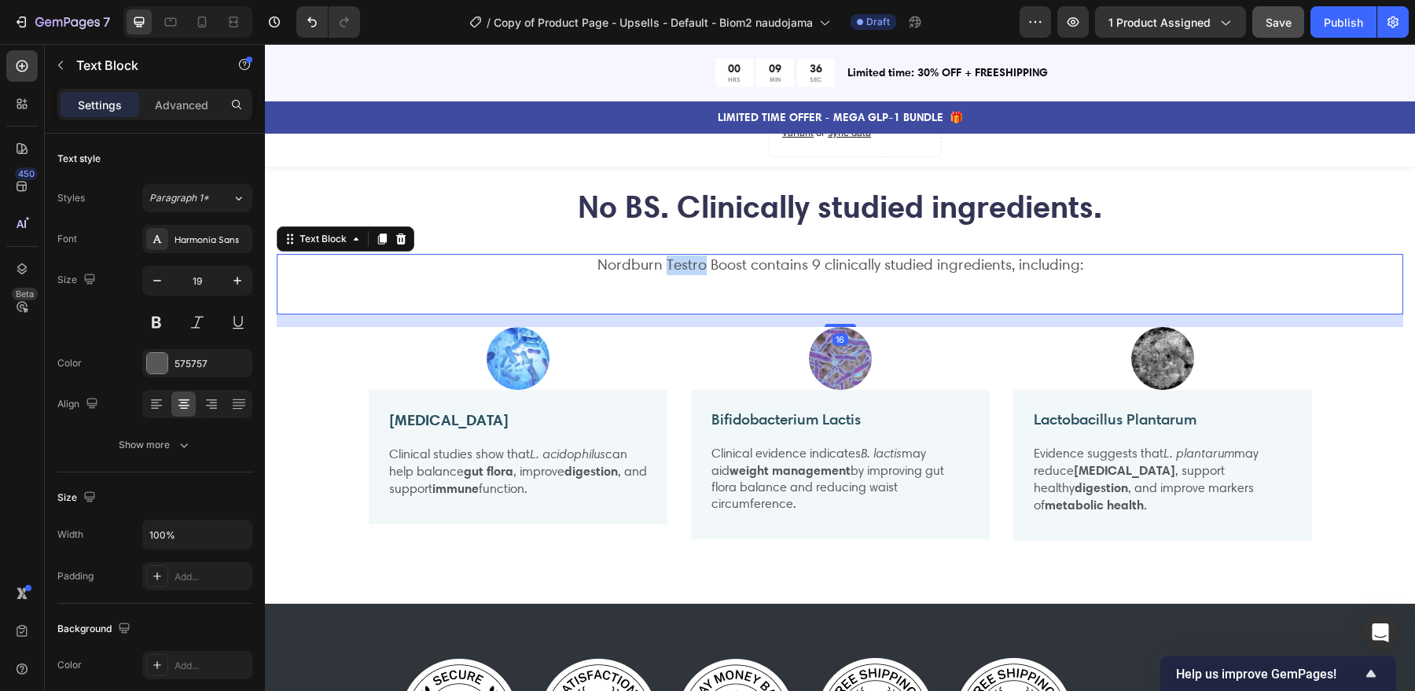
click at [682, 263] on p "Nordburn Testro Boost contains 9 clinically studied ingredients, including:" at bounding box center [840, 266] width 1124 height 20
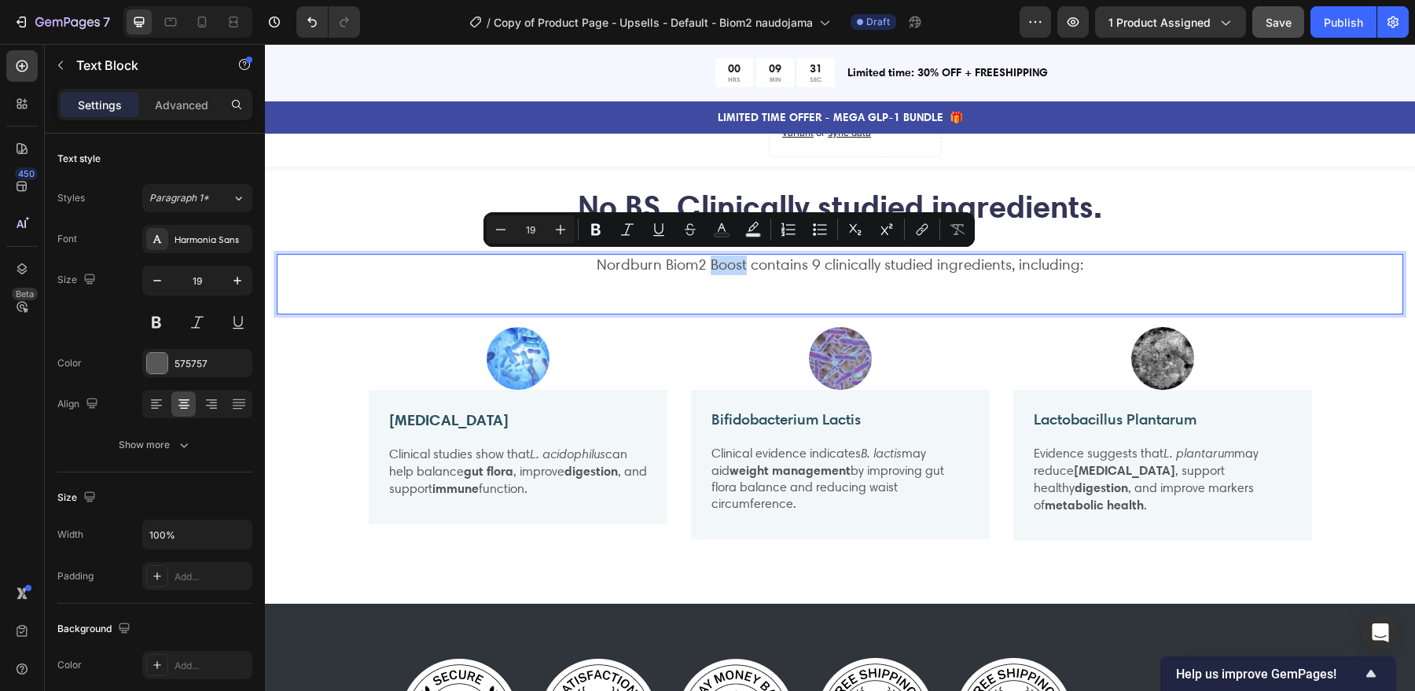
drag, startPoint x: 748, startPoint y: 264, endPoint x: 712, endPoint y: 263, distance: 36.2
click at [712, 263] on p "Nordburn Biom2 Boost contains 9 clinically studied ingredients, including:" at bounding box center [840, 266] width 1124 height 20
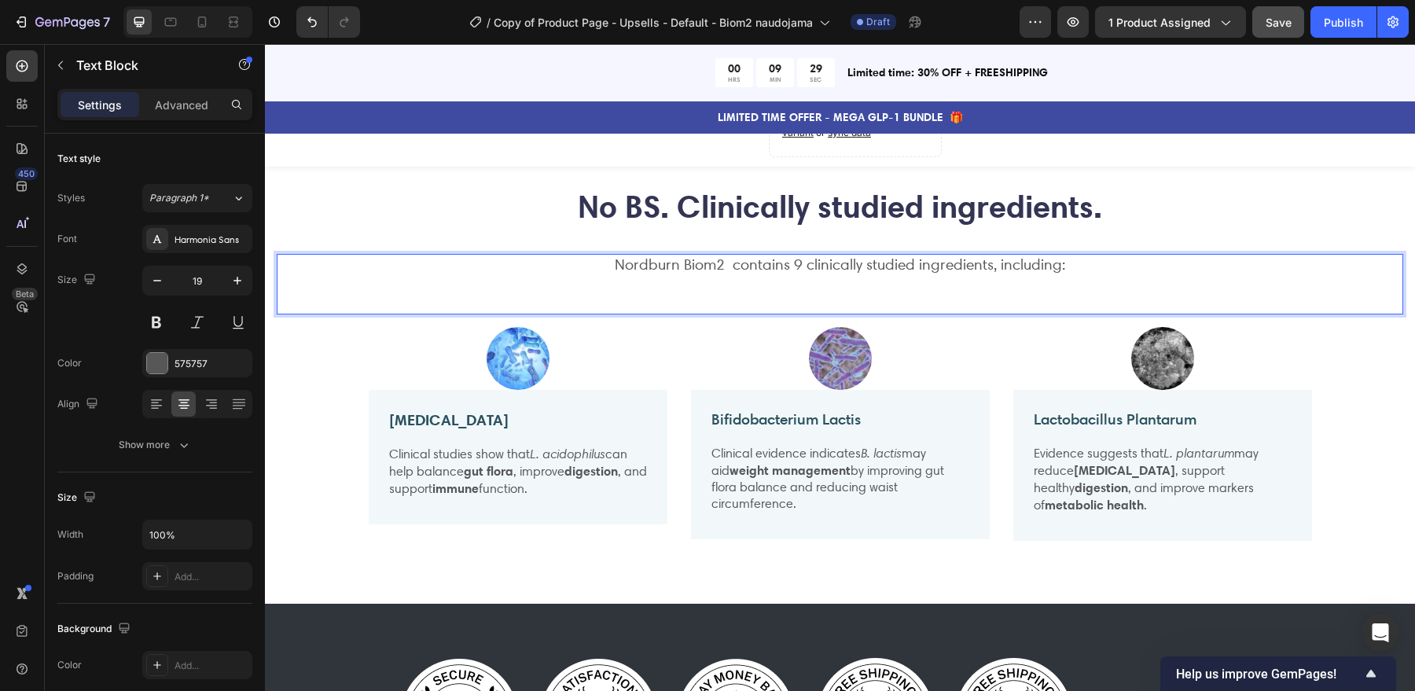
click at [800, 259] on p "Nordburn Biom2 contains 9 clinically studied ingredients, including:" at bounding box center [840, 266] width 1124 height 20
click at [1023, 348] on div at bounding box center [1163, 358] width 299 height 63
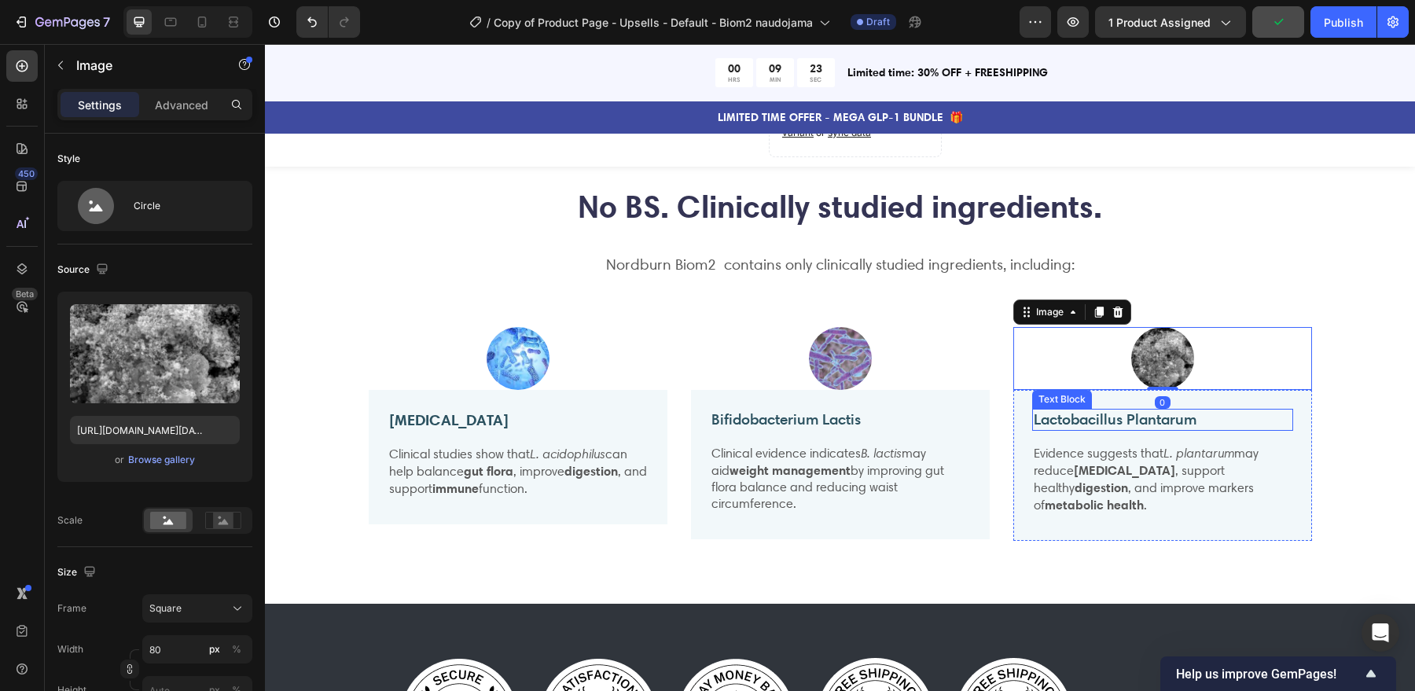
click at [1144, 412] on p "Lactobacillus Plantarum" at bounding box center [1163, 420] width 258 height 20
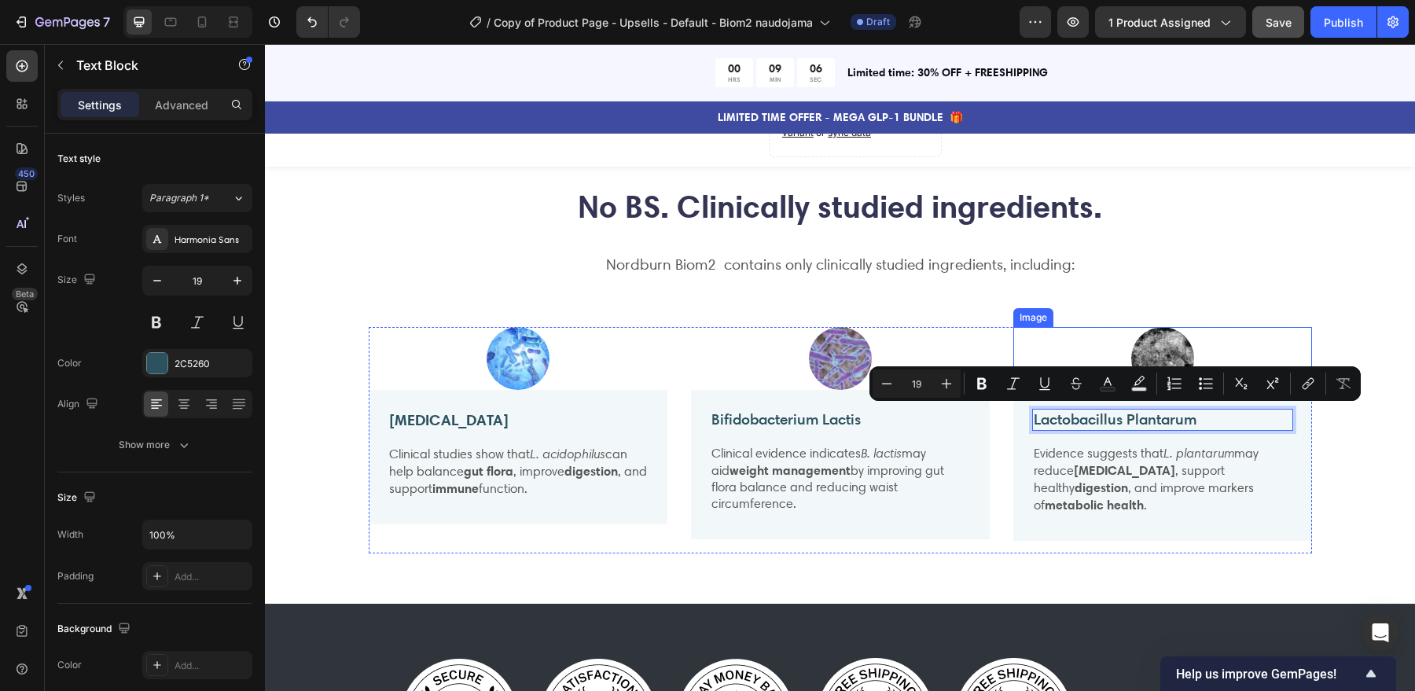
click at [1234, 297] on div "Nordburn Biom2 contains only clinically studied ingredients, including: Text Bl…" at bounding box center [840, 284] width 1127 height 61
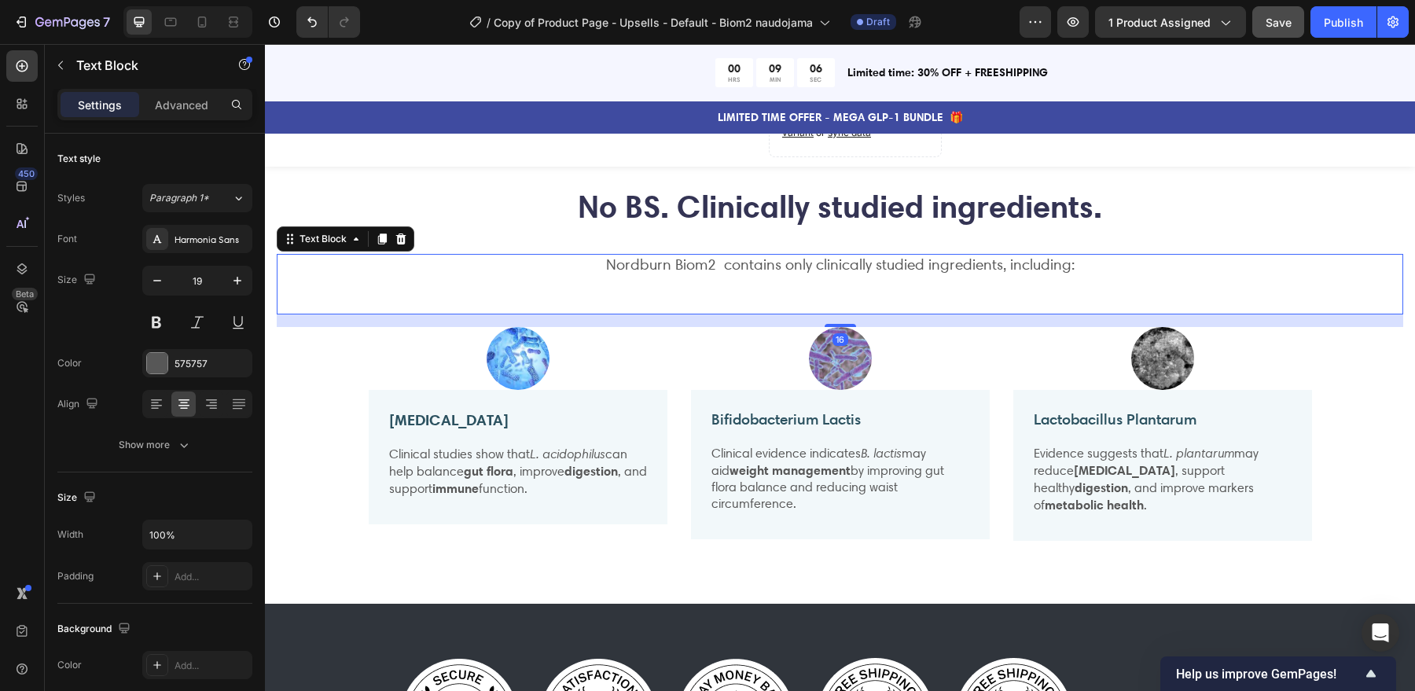
click at [1161, 349] on img at bounding box center [1162, 358] width 63 height 63
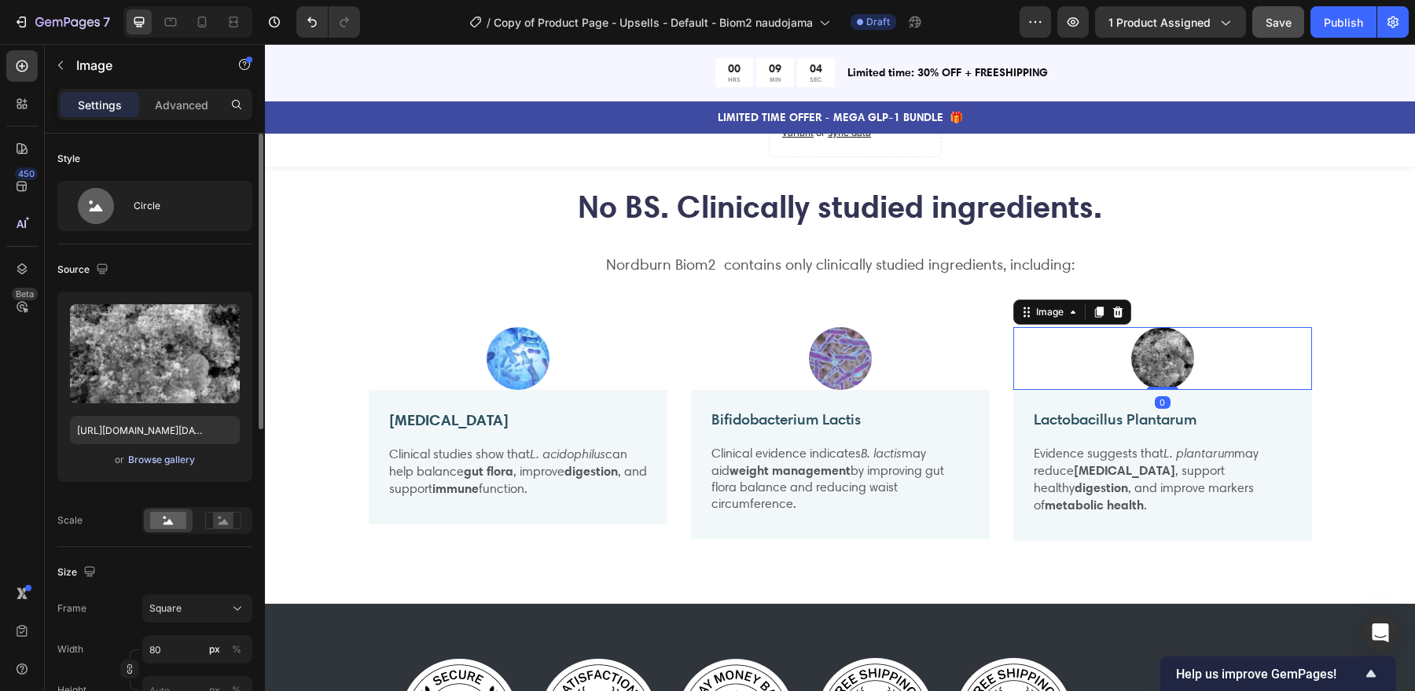
click at [160, 461] on div "Browse gallery" at bounding box center [161, 460] width 67 height 14
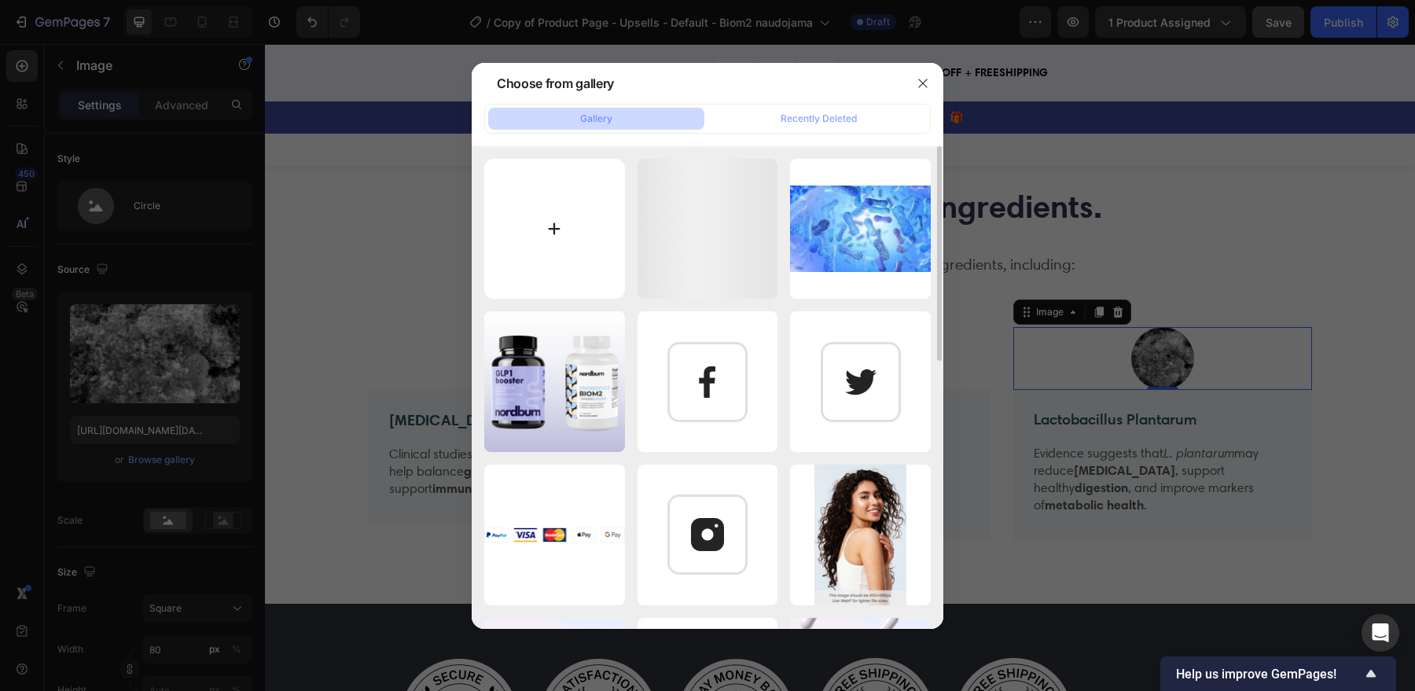
click at [544, 226] on input "file" at bounding box center [554, 229] width 141 height 141
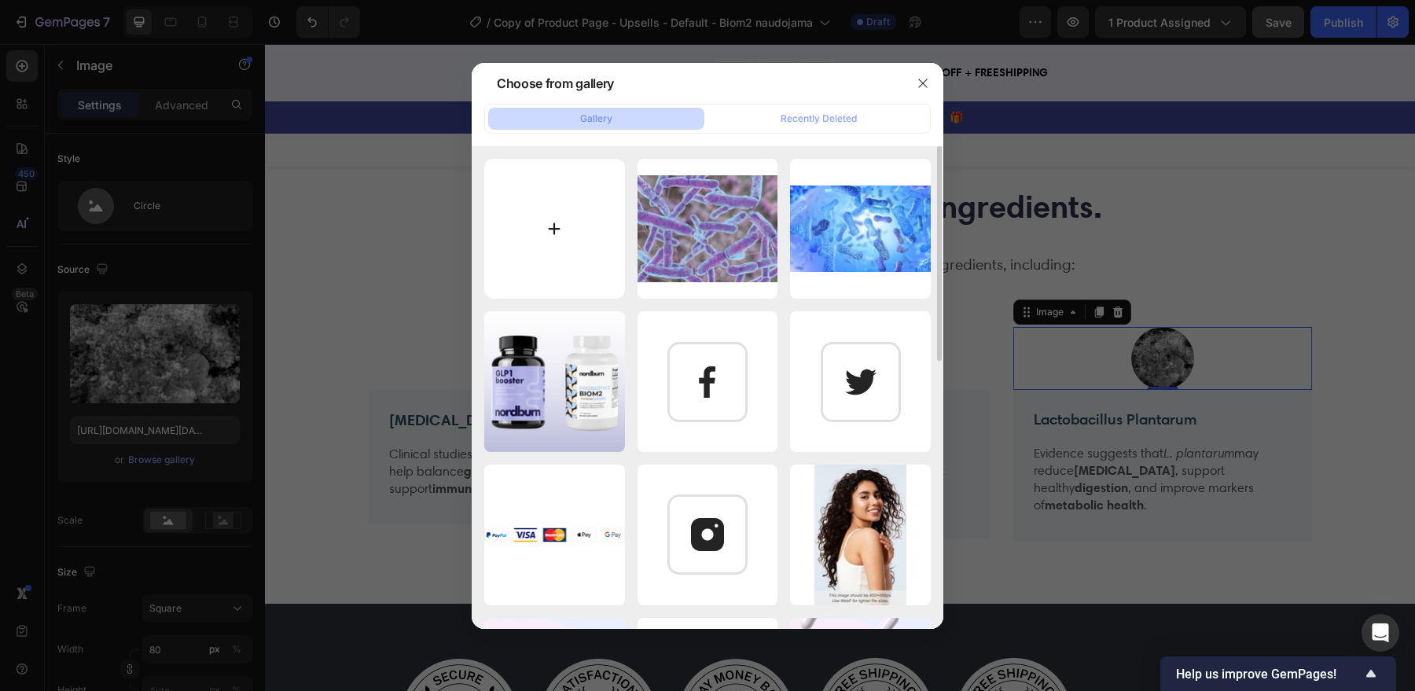
type input "C:\fakepath\Screenshot 2025-09-26 at 19.35.22.png"
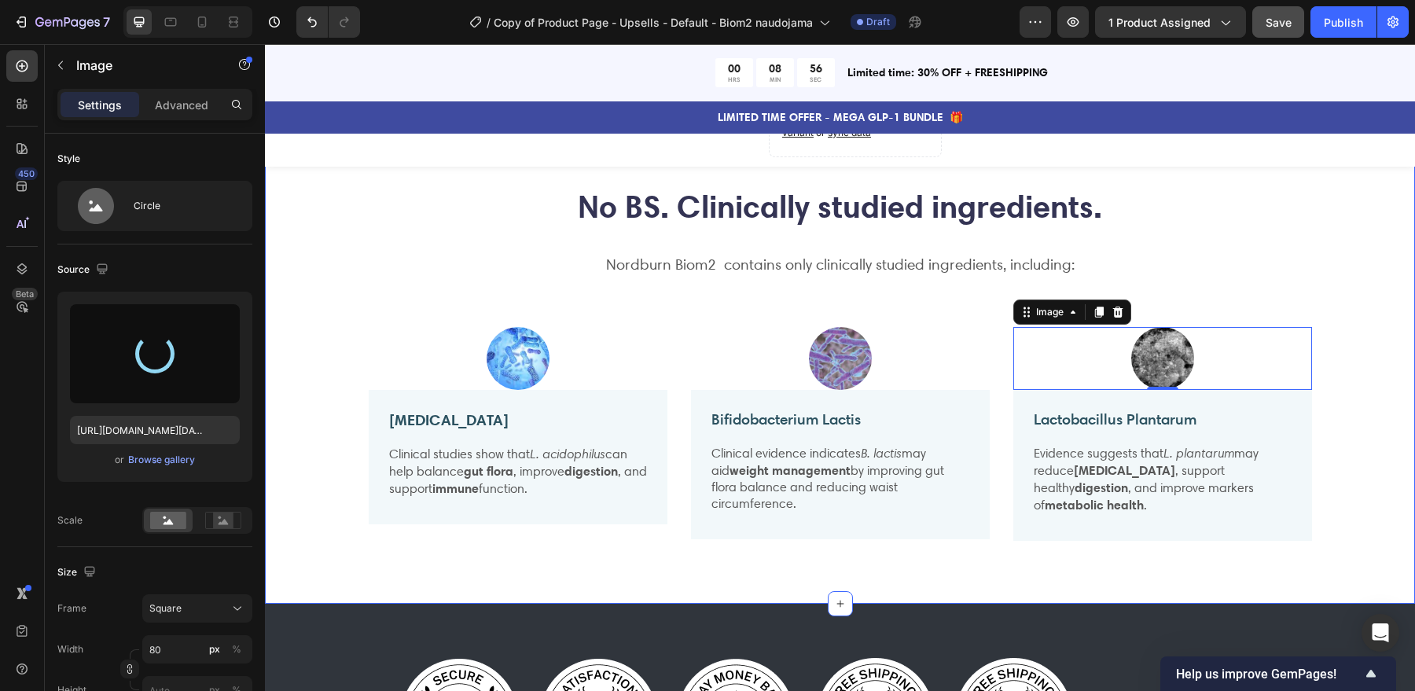
type input "https://cdn.shopify.com/s/files/1/0847/3981/7815/files/gempages_524836908077941…"
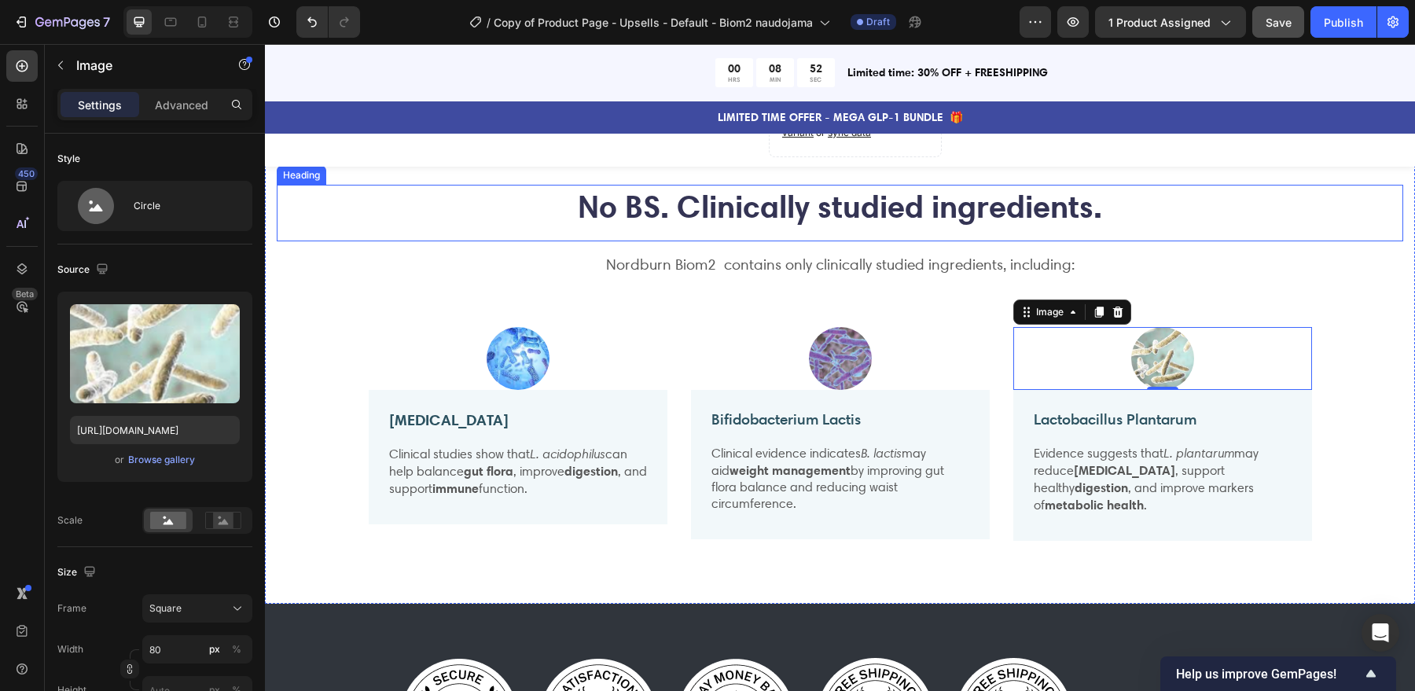
click at [1323, 231] on div "No BS. Clinically studied ingredients. Heading" at bounding box center [840, 213] width 1127 height 57
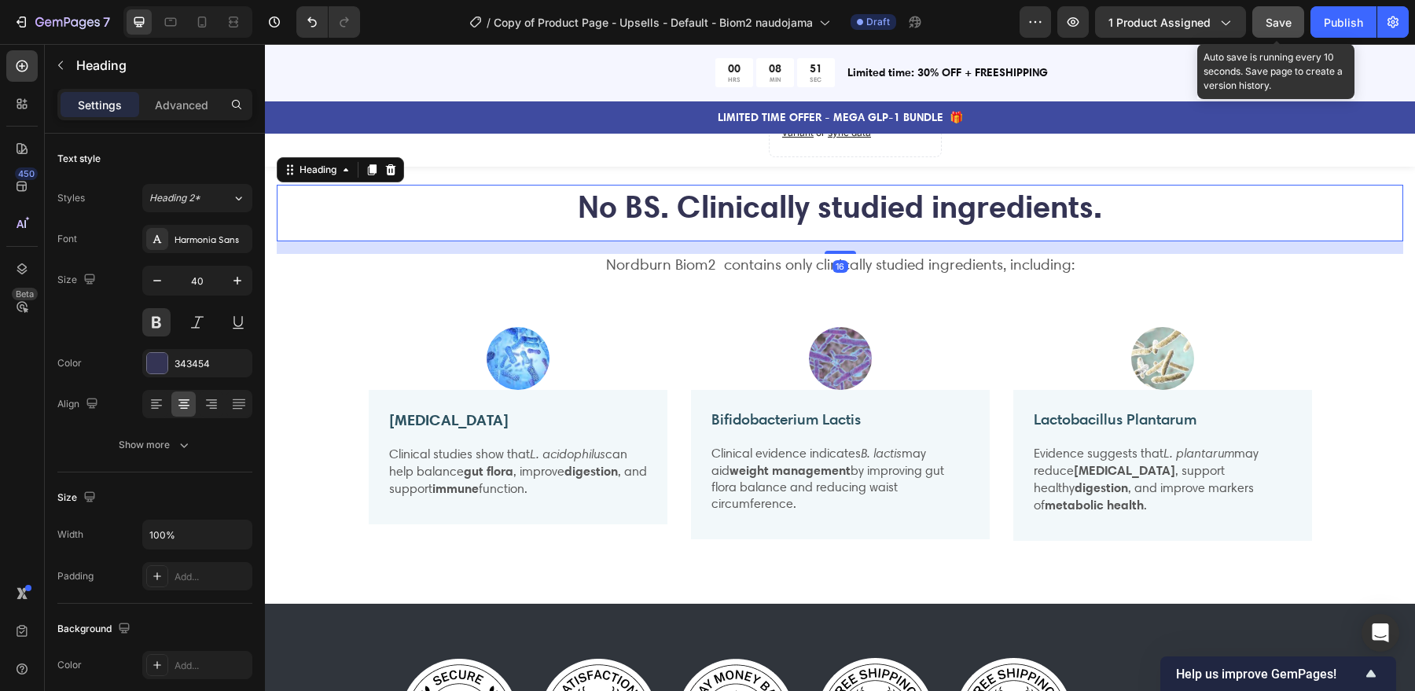
click at [1271, 20] on span "Save" at bounding box center [1279, 22] width 26 height 13
click at [1183, 196] on h2 "No BS. Clinically studied ingredients." at bounding box center [840, 207] width 1127 height 44
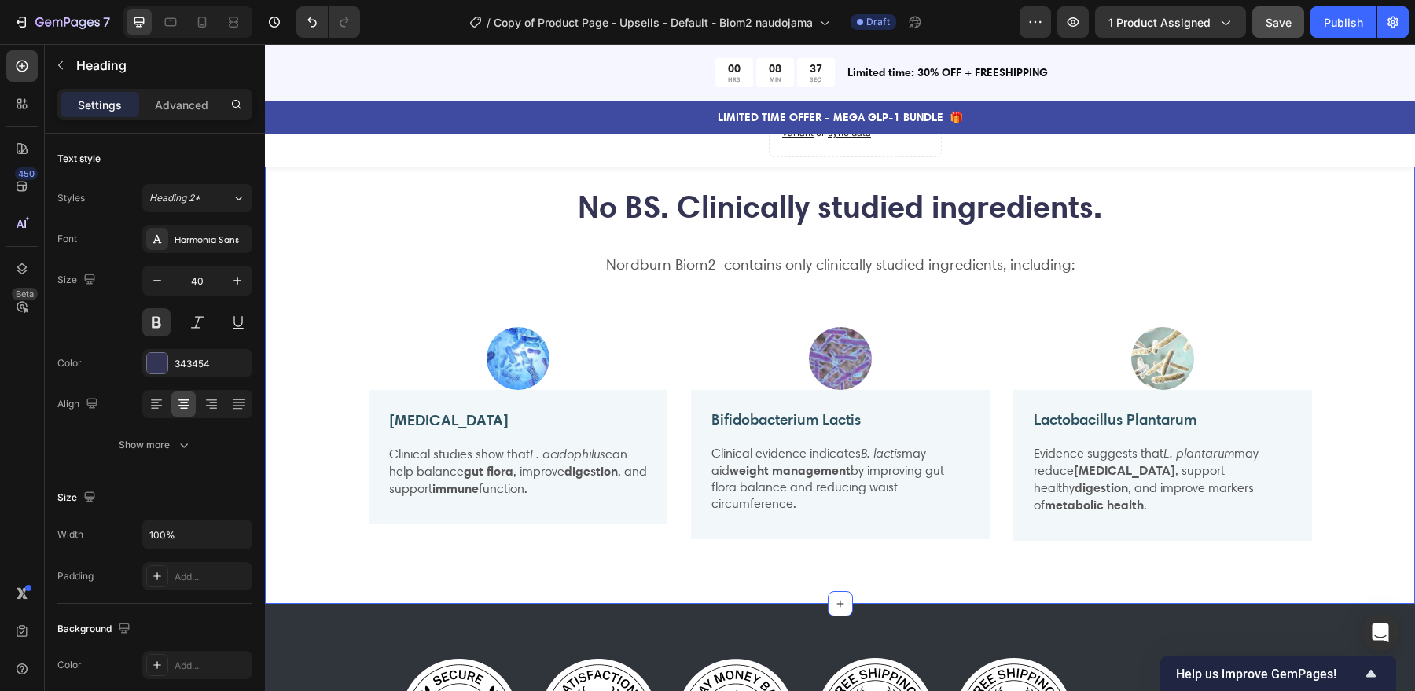
click at [1174, 171] on div "No BS. Clinically studied ingredients. Heading Nordburn Biom2 contains only cli…" at bounding box center [840, 363] width 1150 height 482
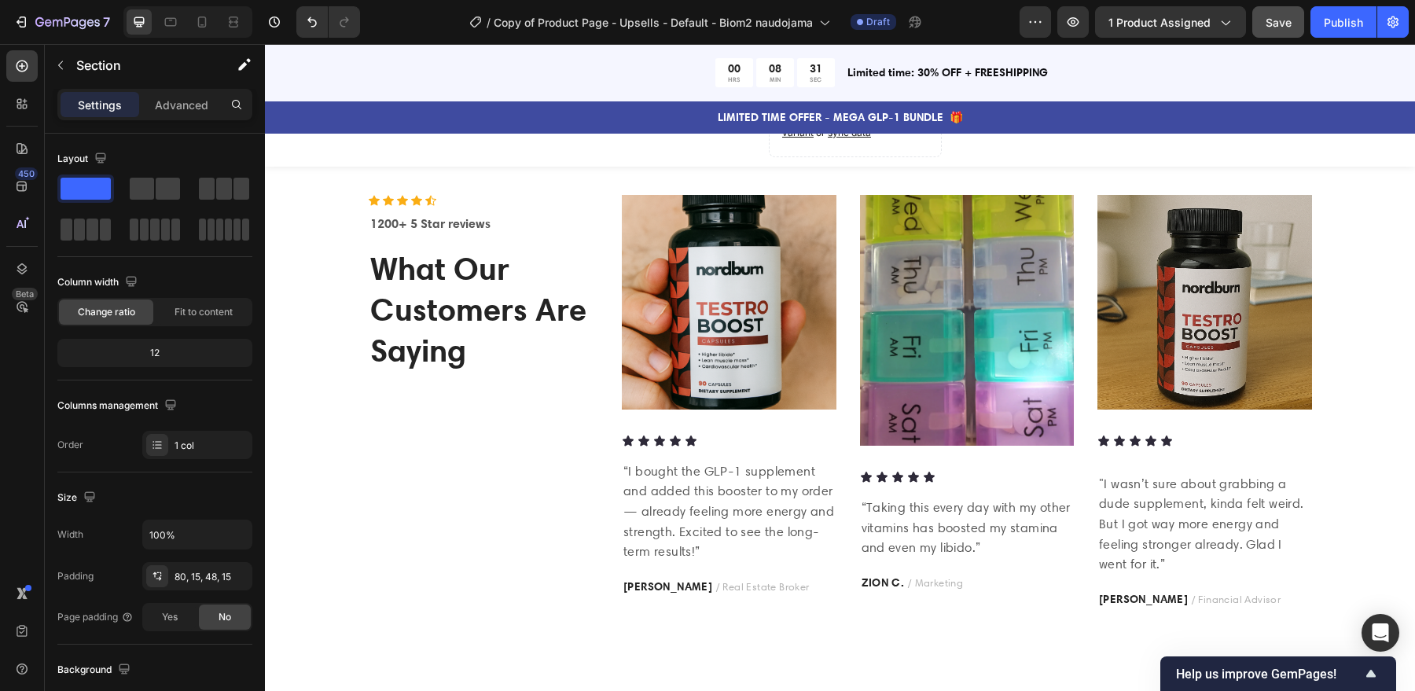
scroll to position [1952, 0]
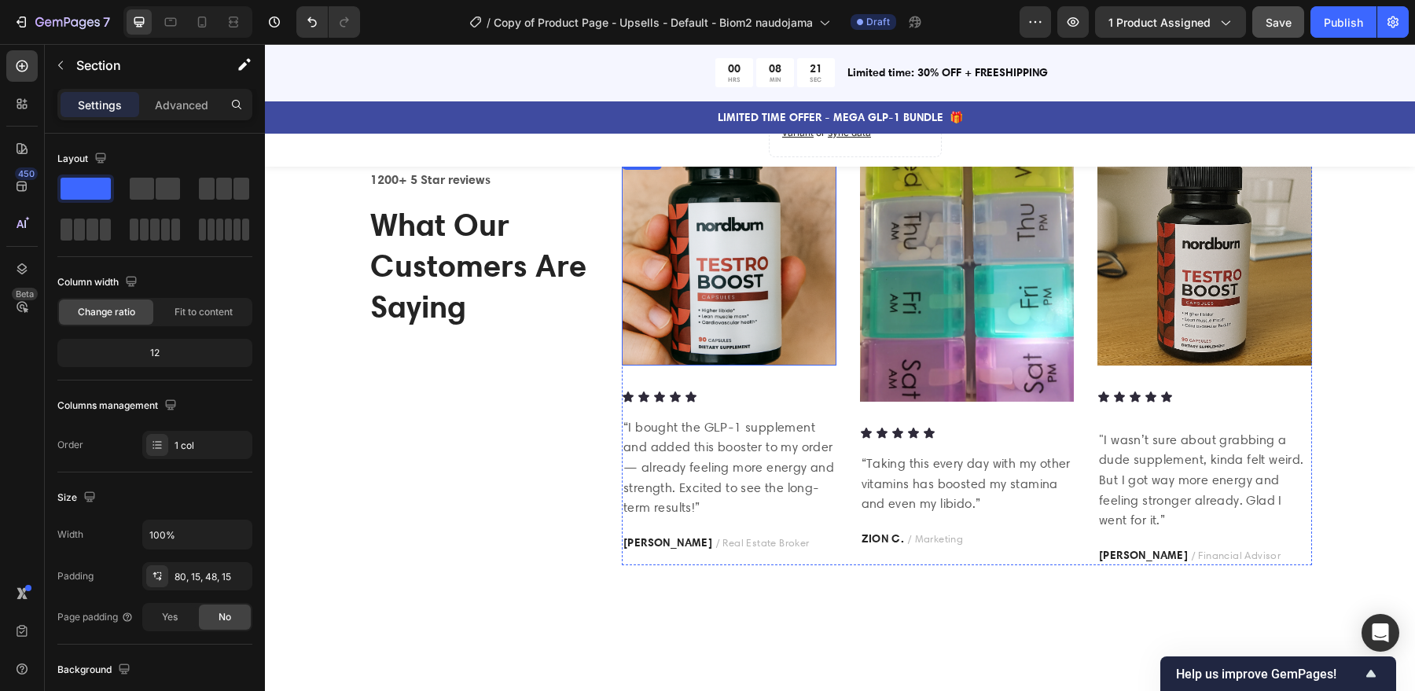
click at [752, 285] on img at bounding box center [729, 258] width 215 height 215
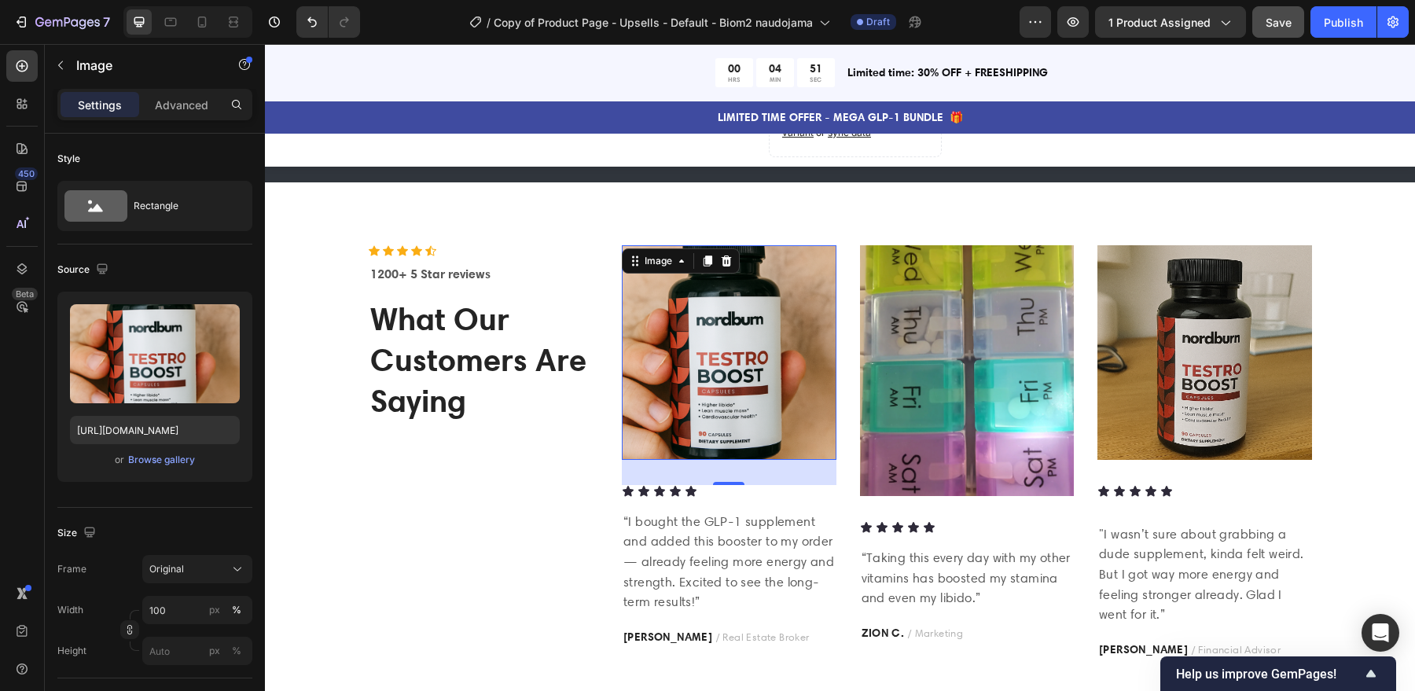
scroll to position [1860, 0]
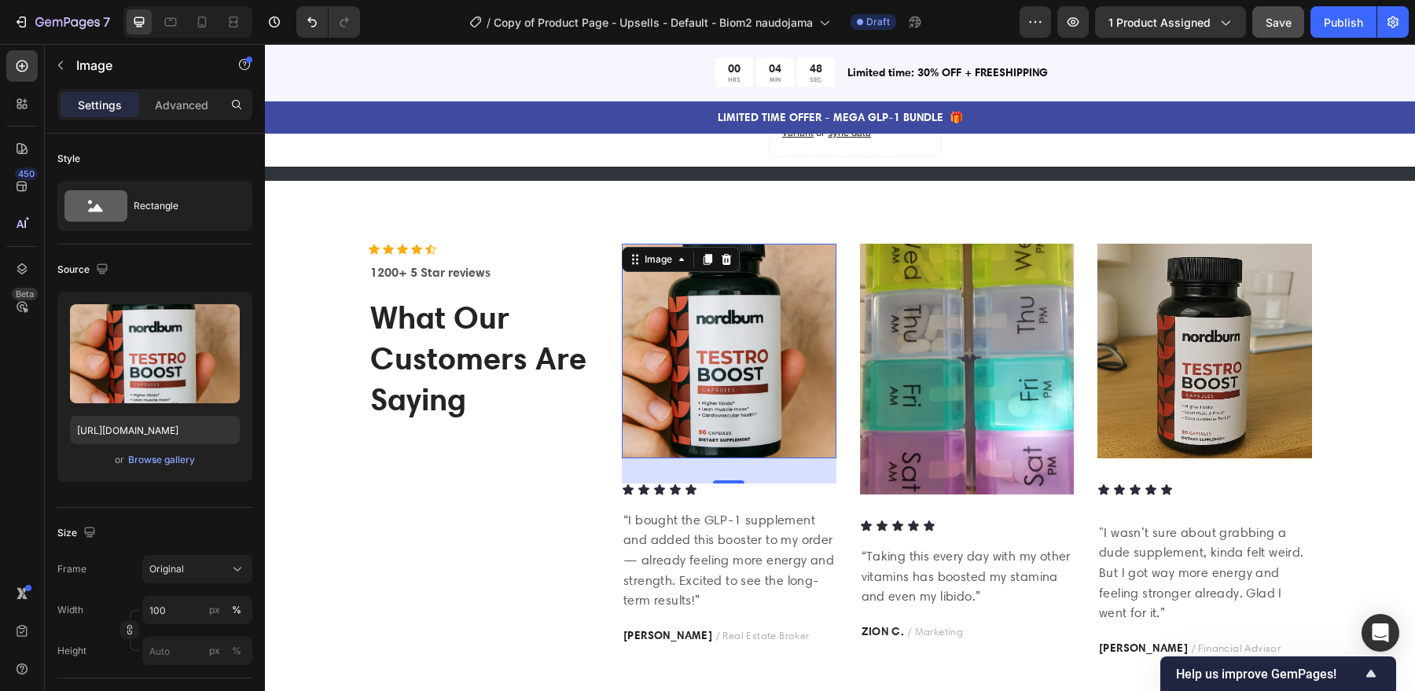
click at [690, 307] on img at bounding box center [729, 351] width 215 height 215
click at [176, 462] on div "Browse gallery" at bounding box center [161, 460] width 67 height 14
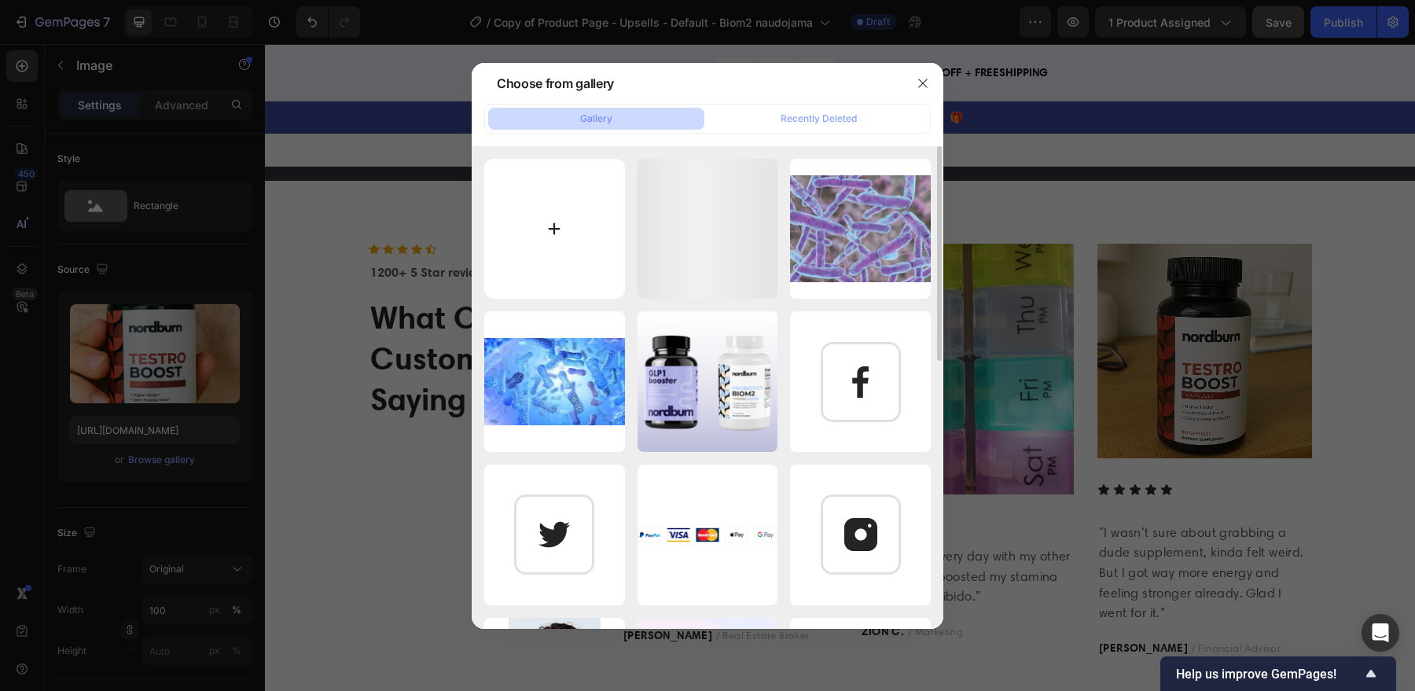
click at [548, 238] on input "file" at bounding box center [554, 229] width 141 height 141
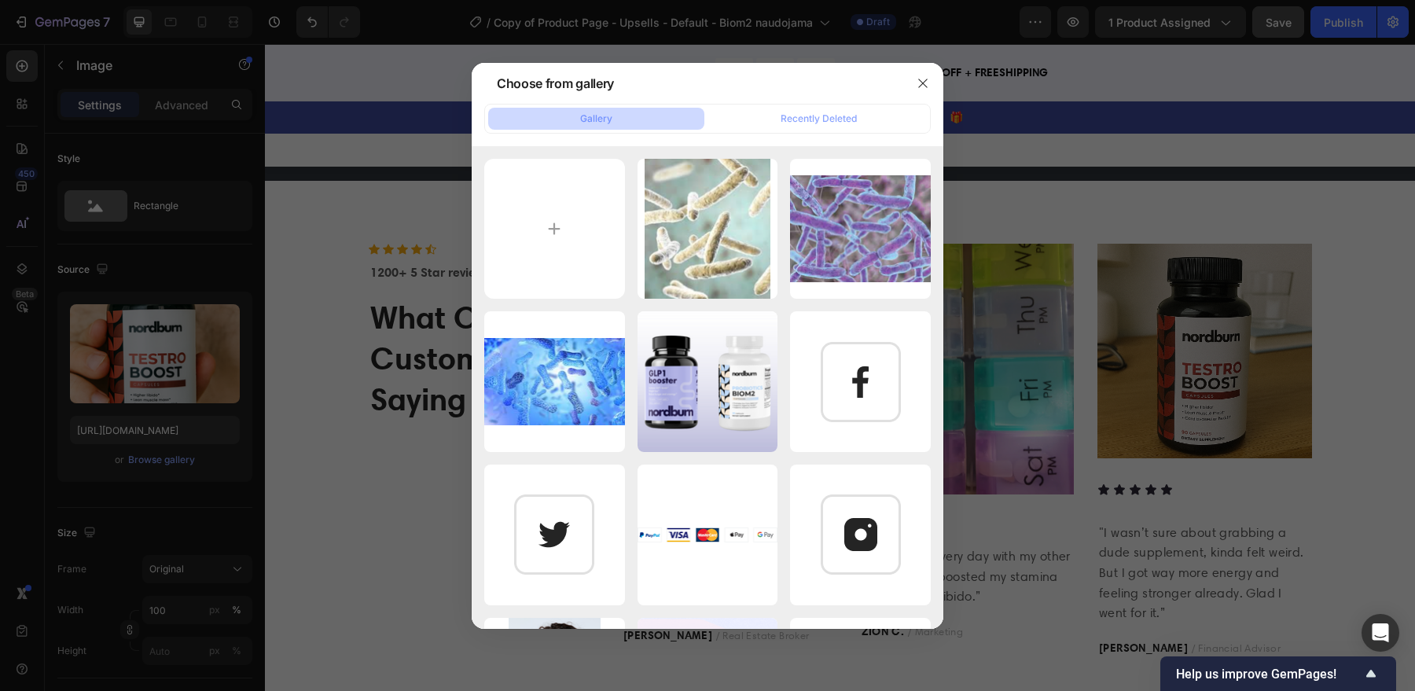
type input "C:\fakepath\ChatGPT Image Sep 26, 2025, 07_47_21 PM.png"
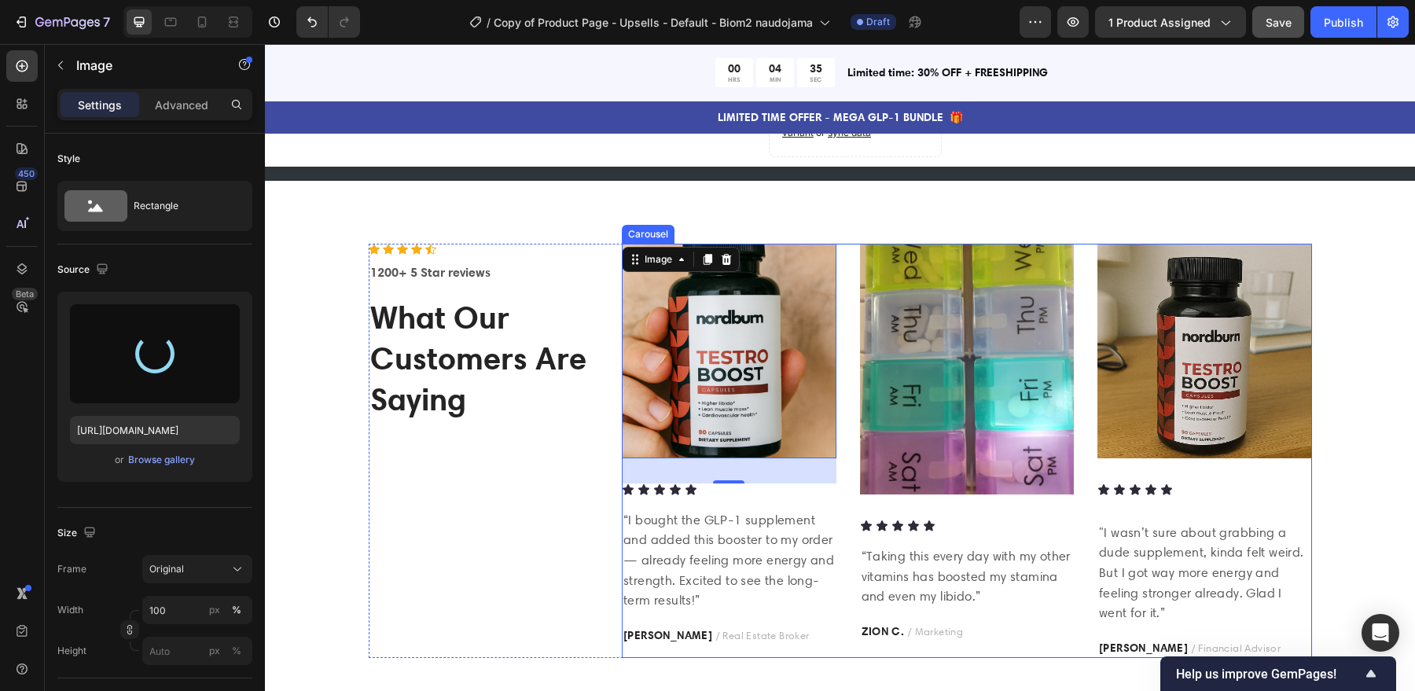
type input "https://cdn.shopify.com/s/files/1/0847/3981/7815/files/gempages_524836908077941…"
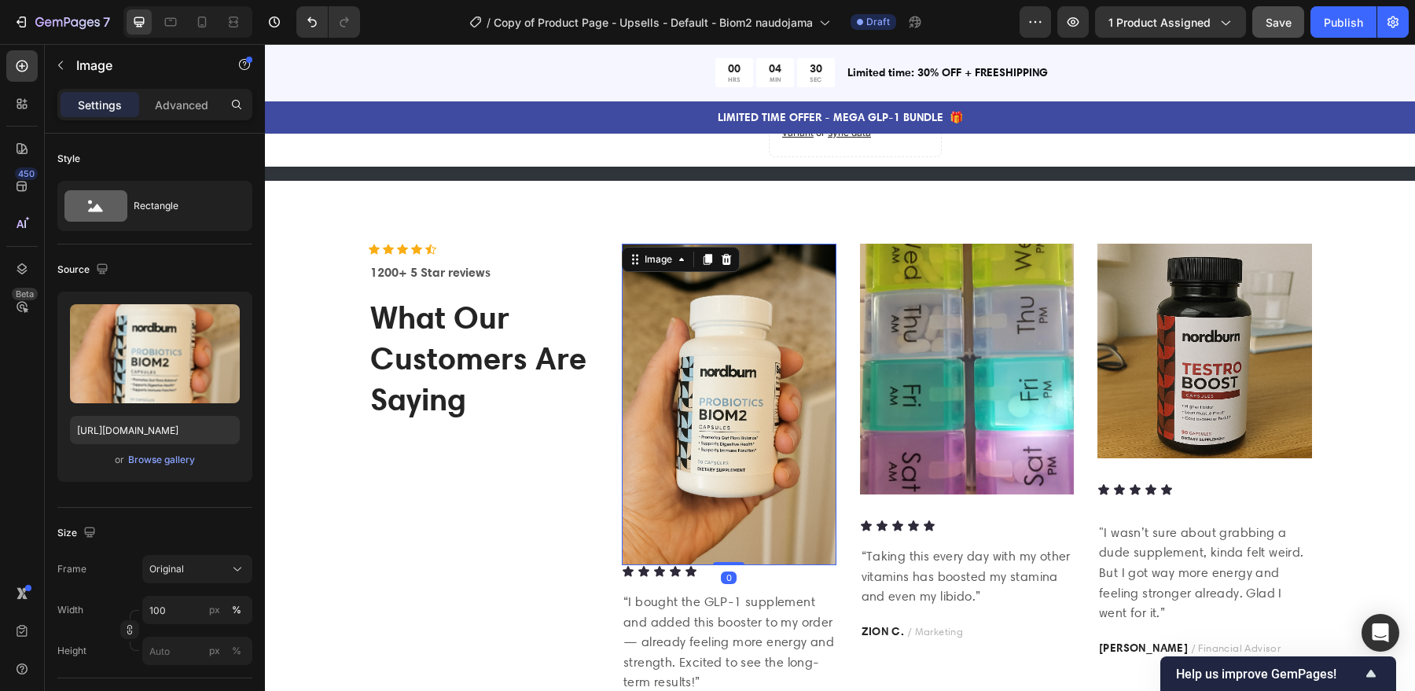
drag, startPoint x: 731, startPoint y: 587, endPoint x: 731, endPoint y: 515, distance: 72.3
click at [731, 515] on div "Image 0" at bounding box center [729, 405] width 215 height 322
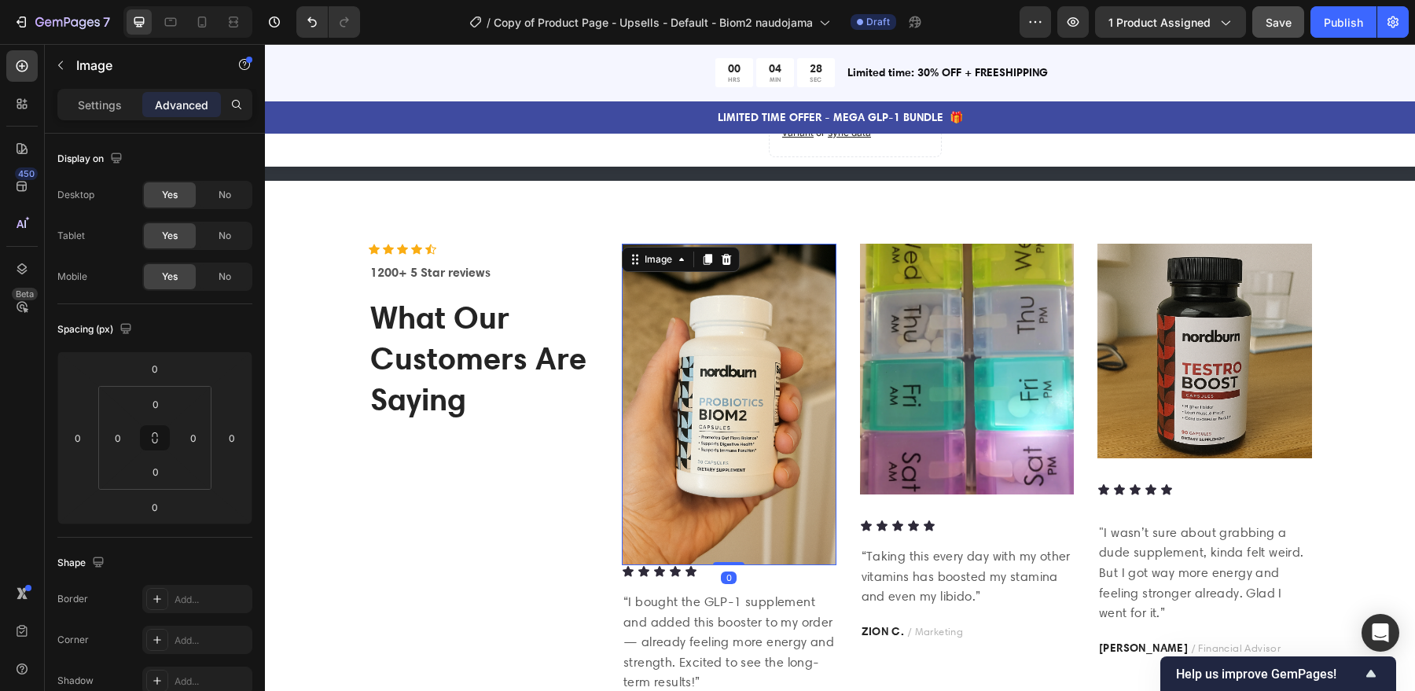
click at [726, 443] on img at bounding box center [729, 405] width 215 height 322
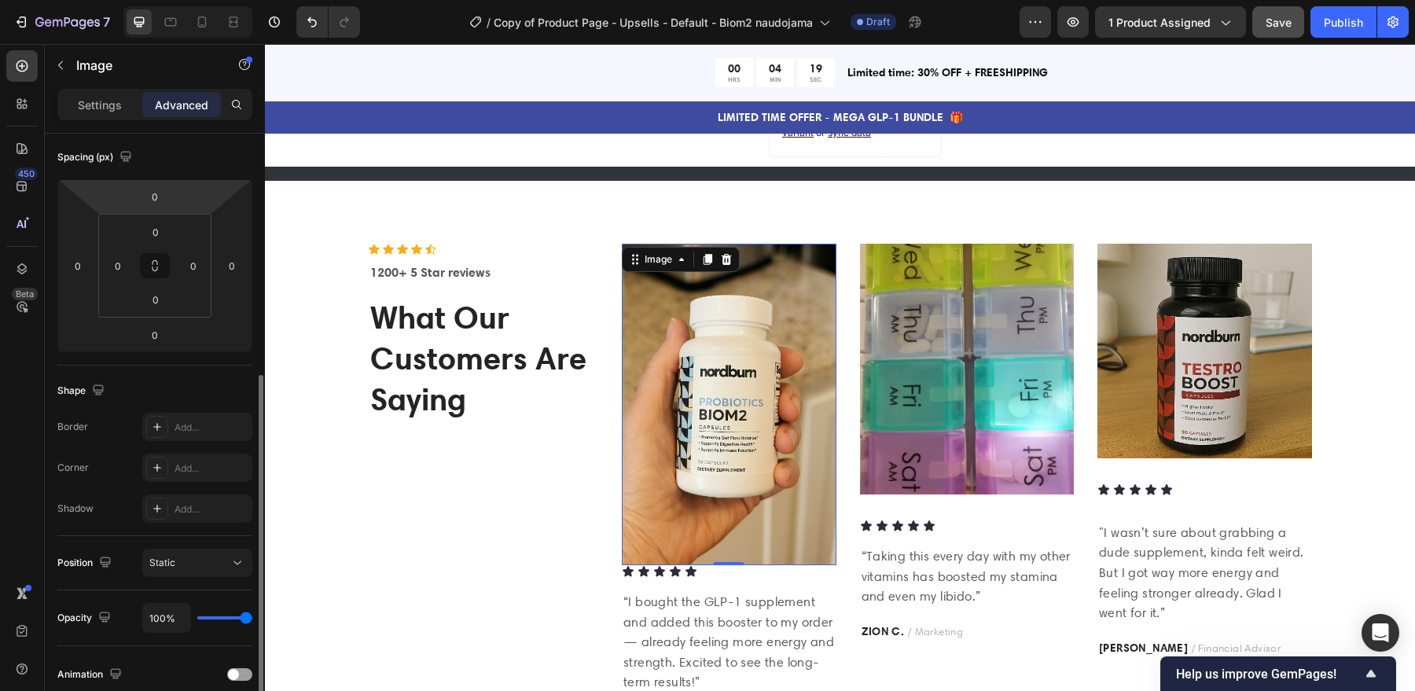
scroll to position [0, 0]
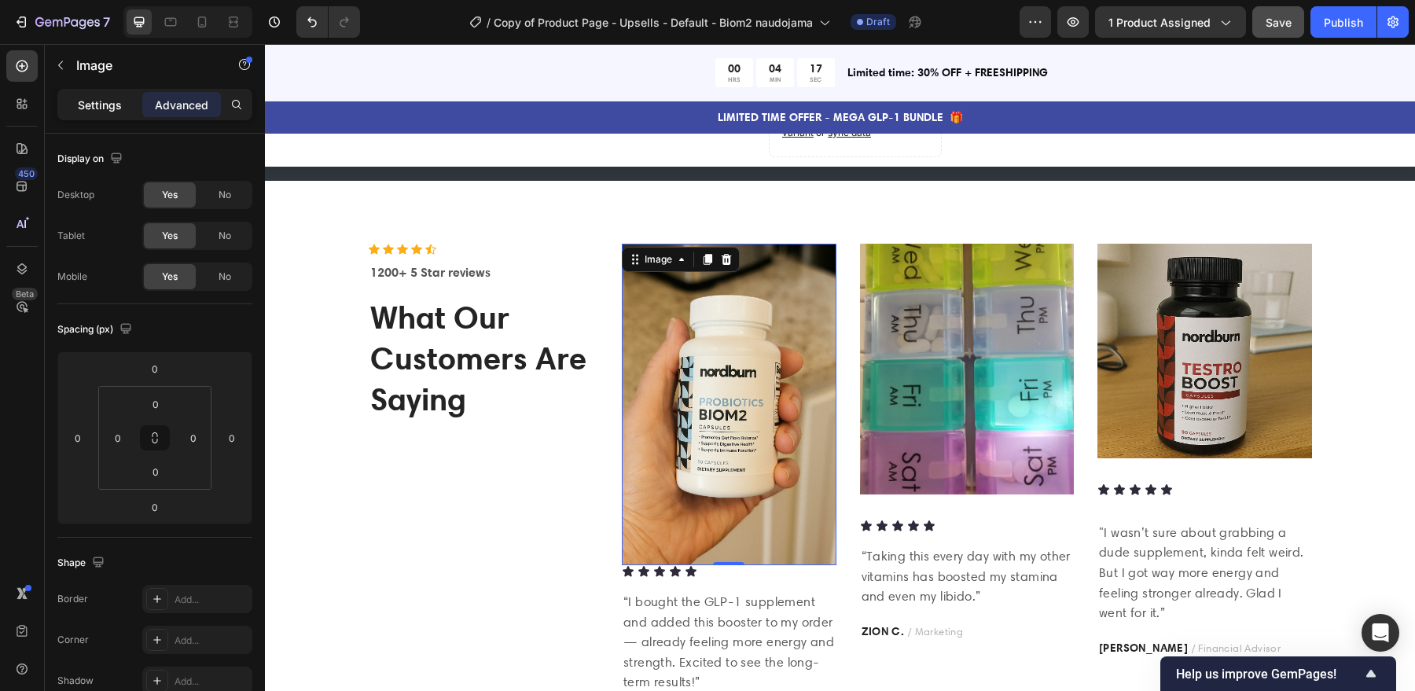
click at [115, 107] on p "Settings" at bounding box center [100, 105] width 44 height 17
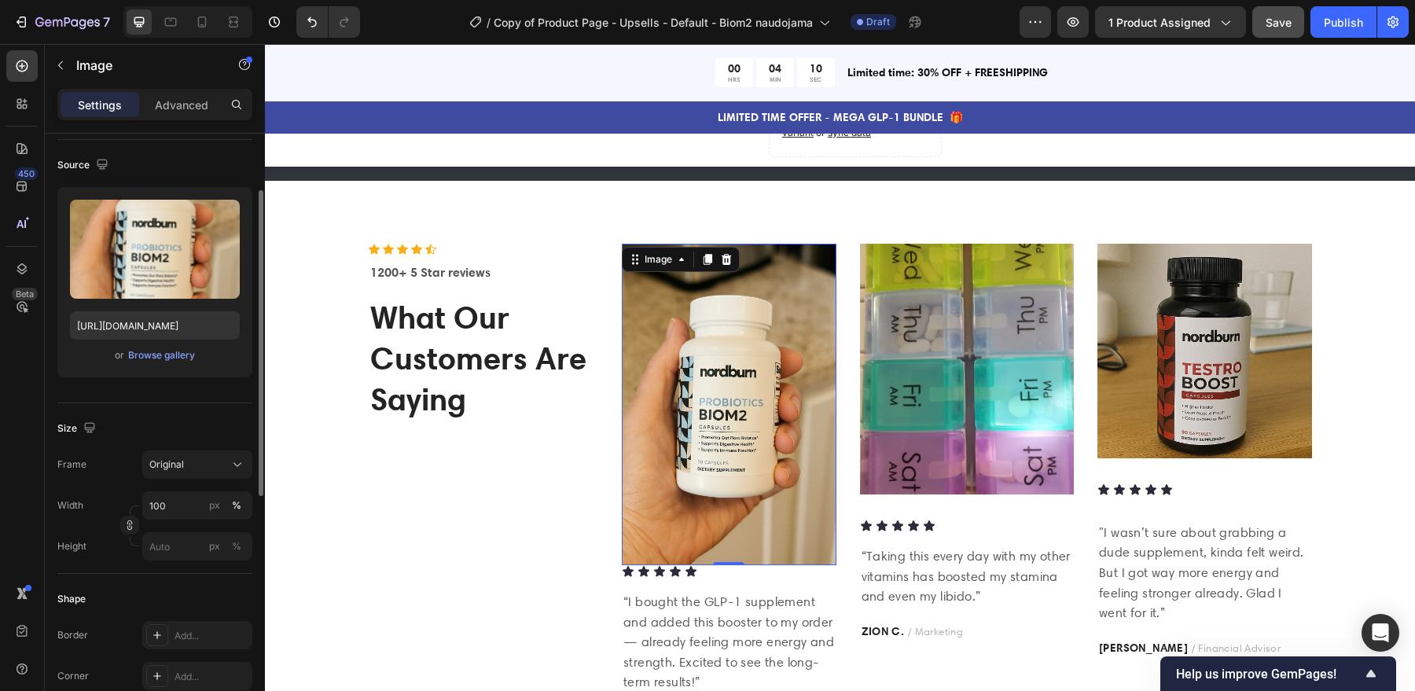
scroll to position [107, 0]
click at [187, 541] on input "px %" at bounding box center [197, 544] width 110 height 28
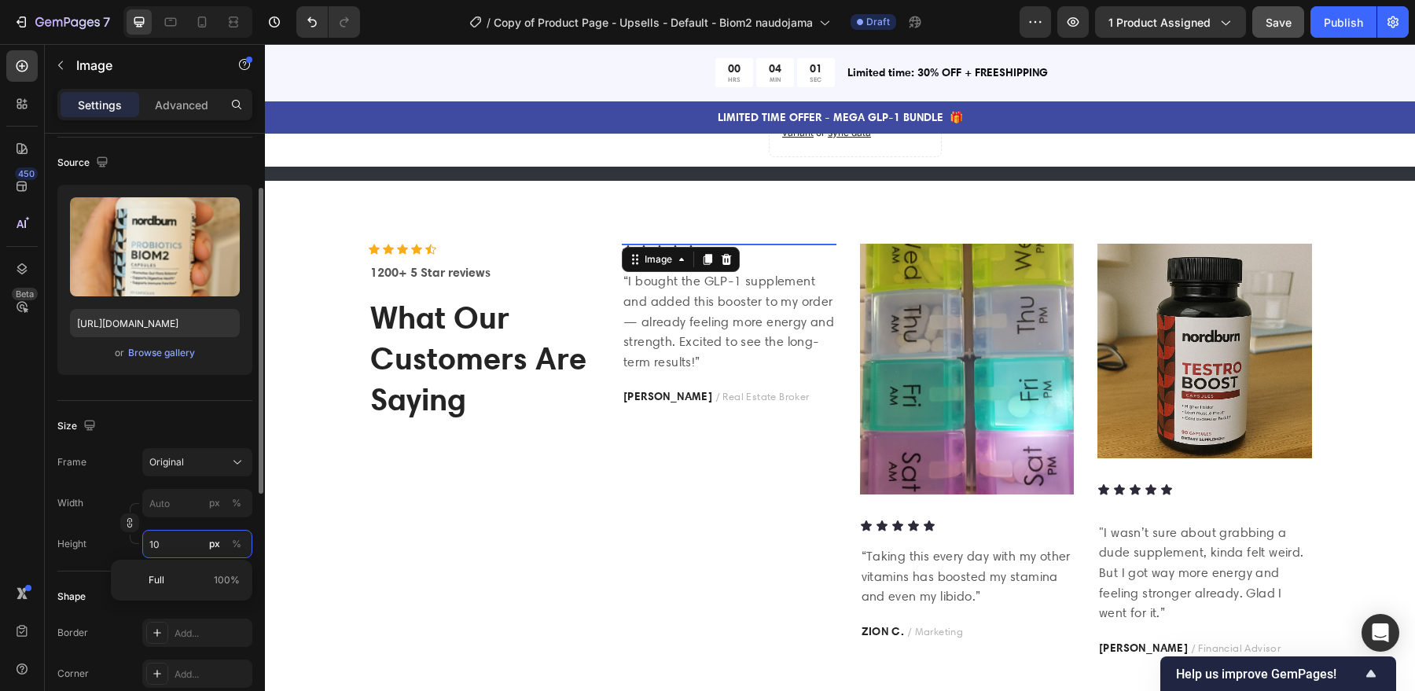
type input "100"
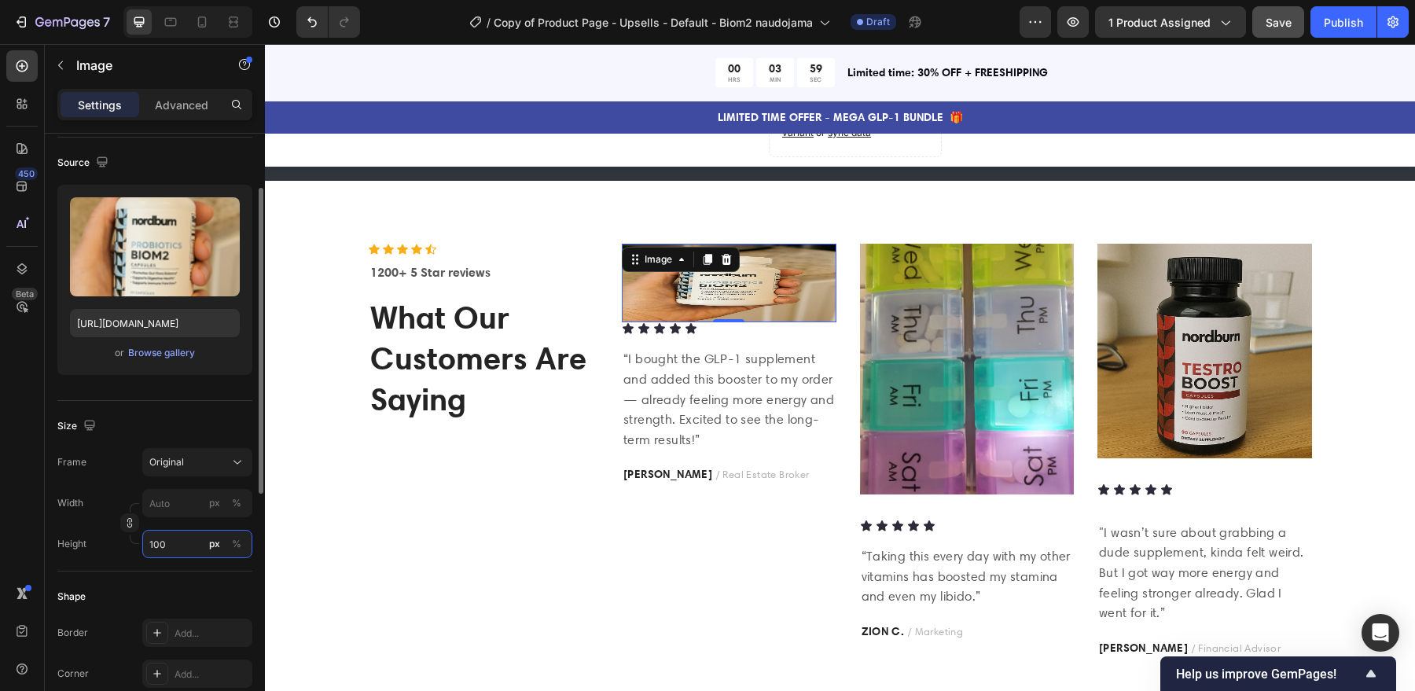
type input "100"
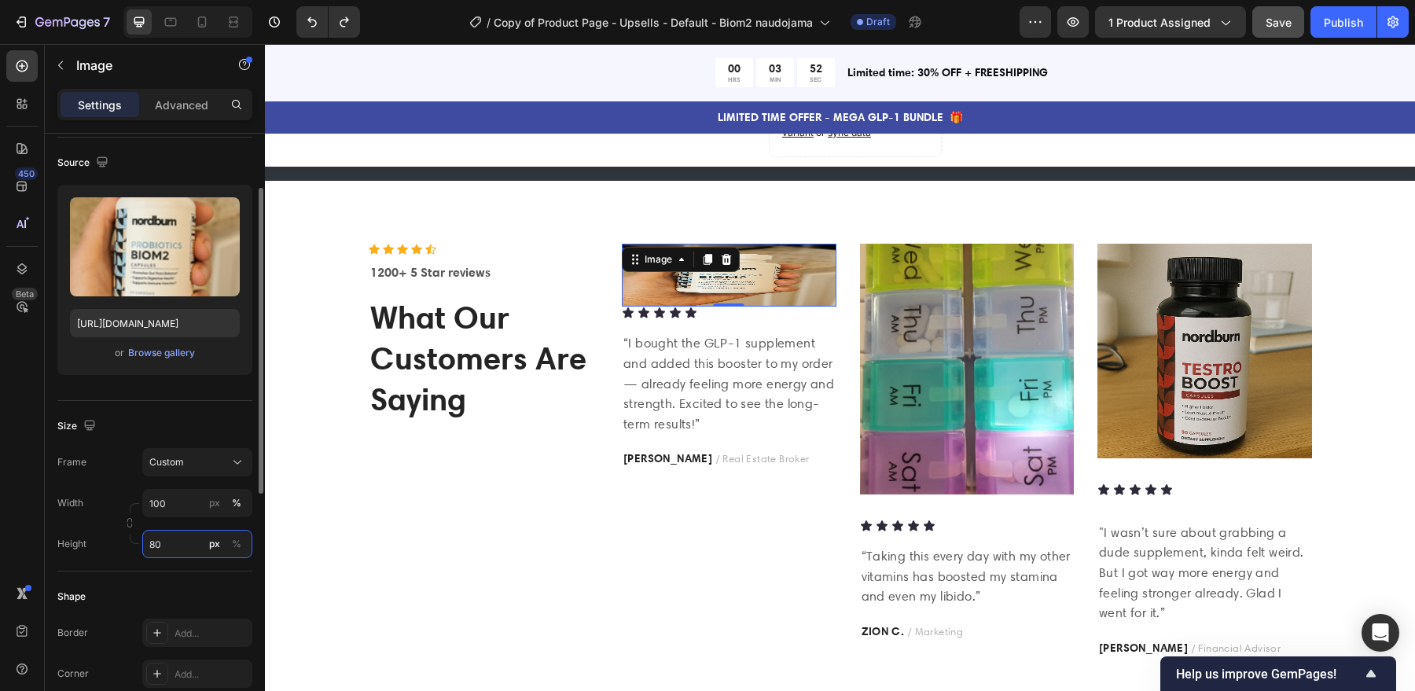
type input "8"
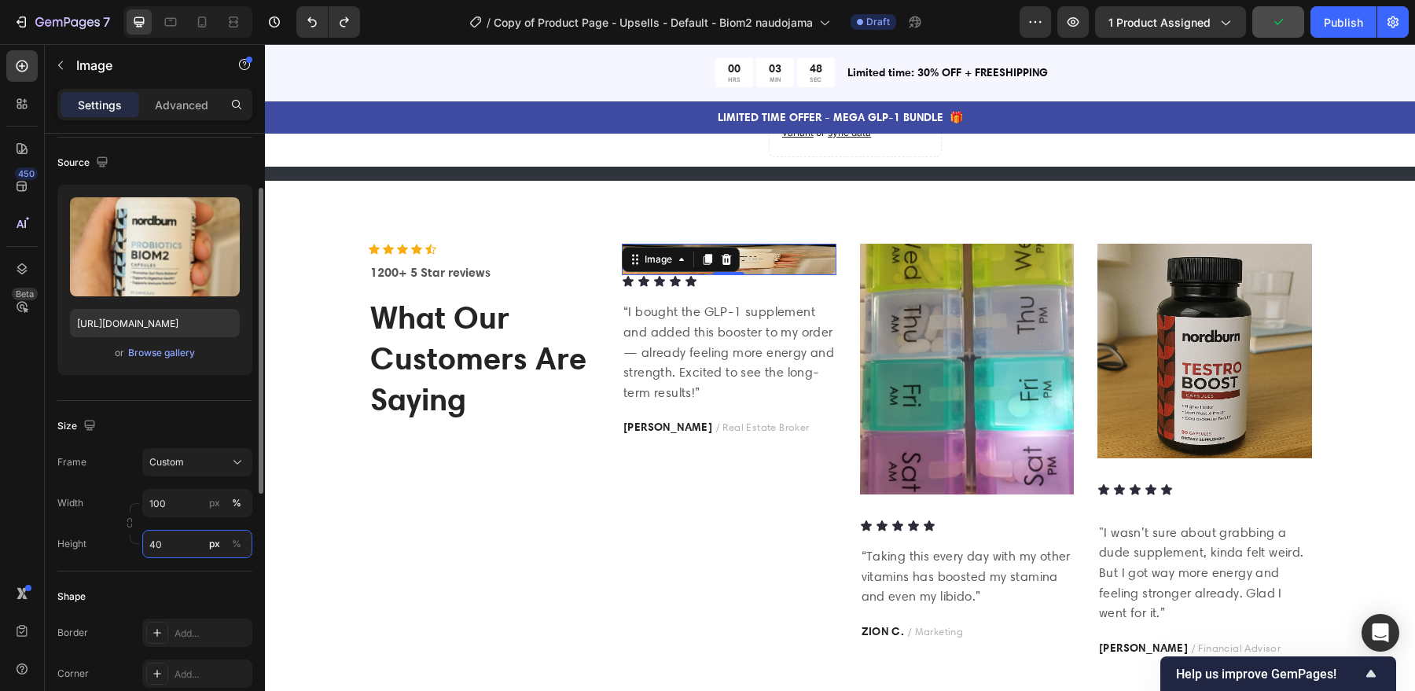
type input "4"
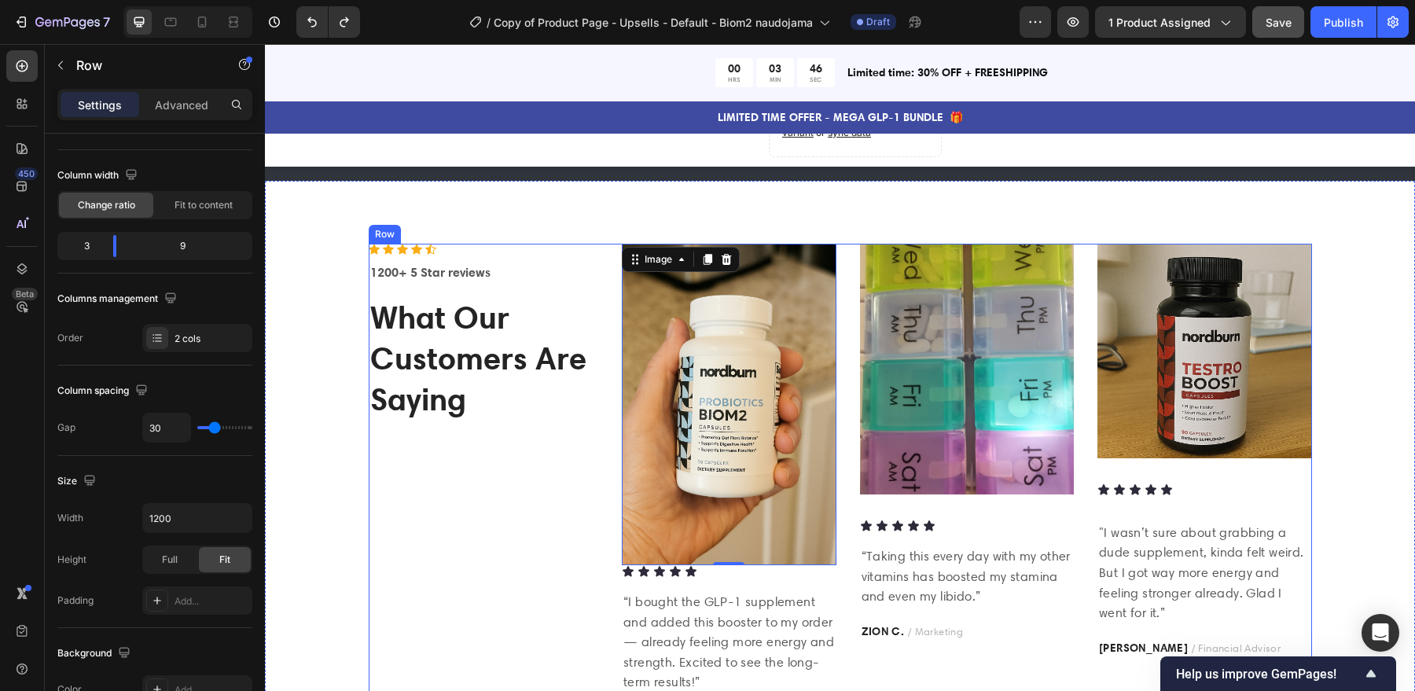
click at [461, 598] on div "Icon Icon Icon Icon Icon Icon List Hoz 1200+ 5 Star reviews Text block What Our…" at bounding box center [484, 486] width 230 height 484
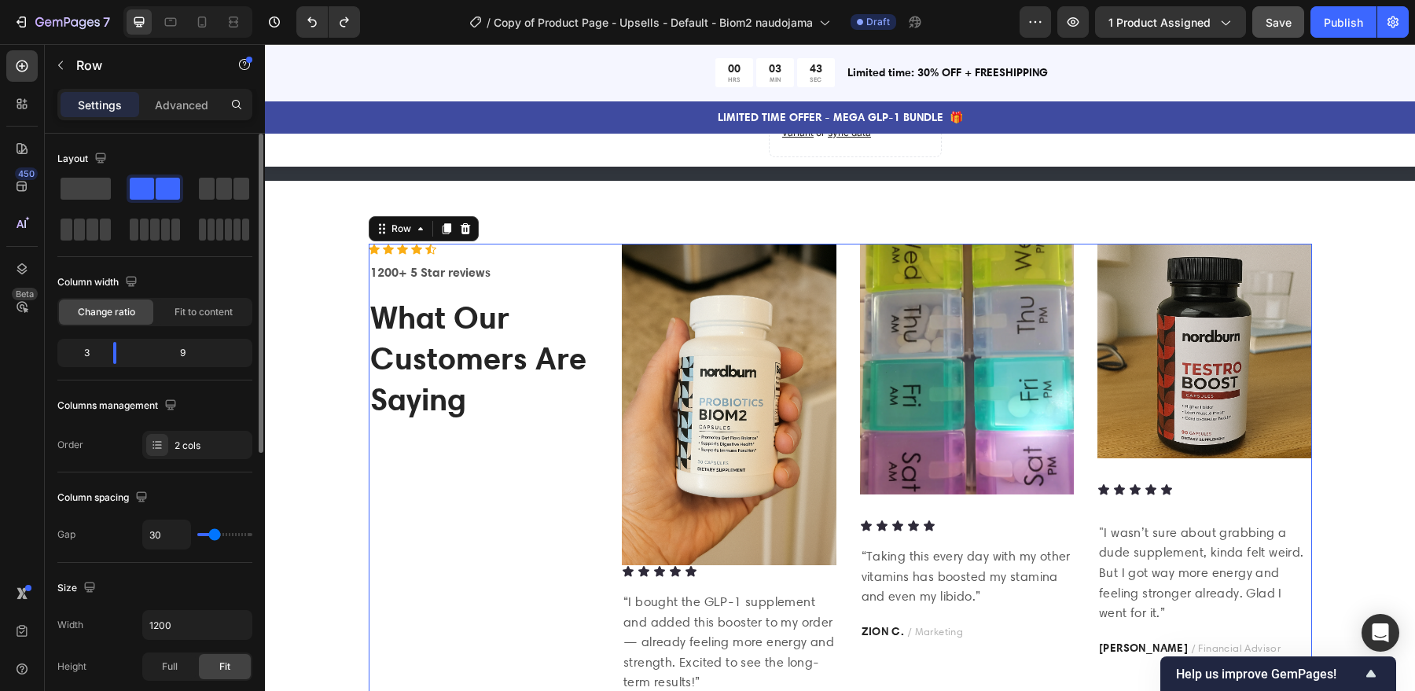
type input "33"
type input "77"
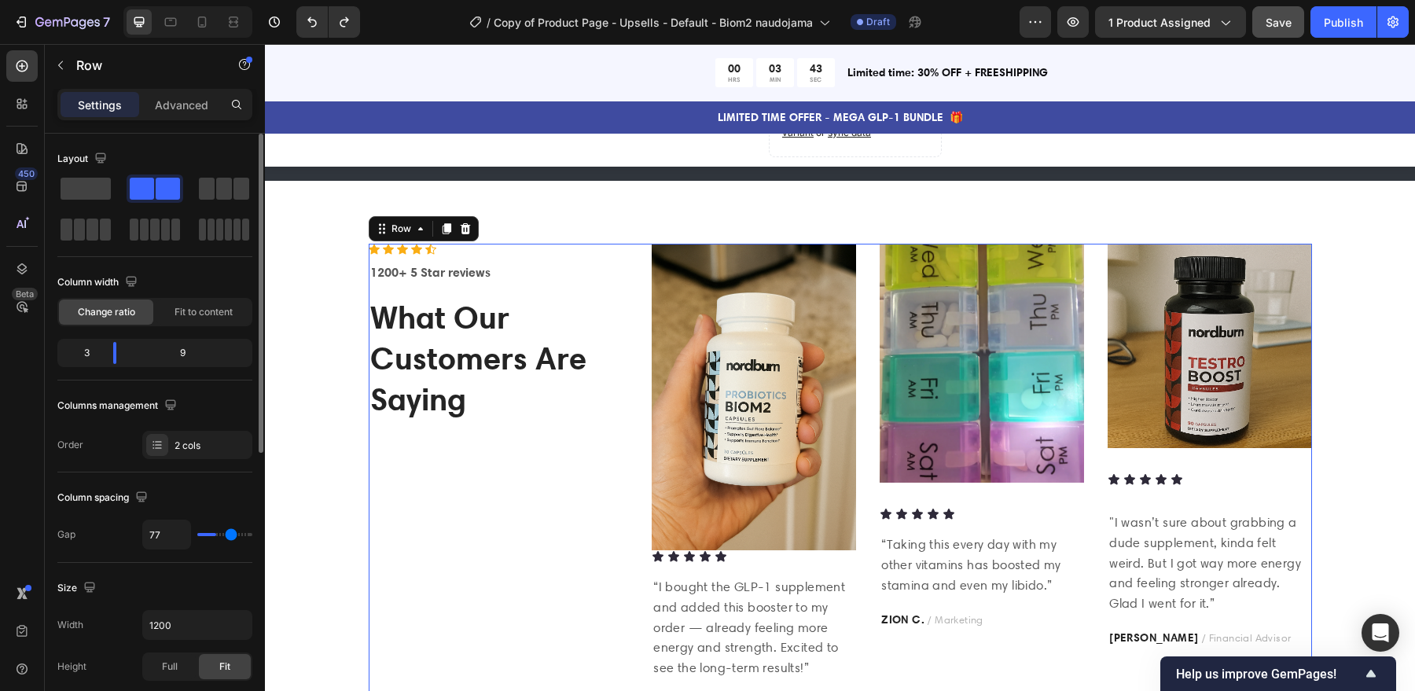
type input "81"
type input "82"
type input "83"
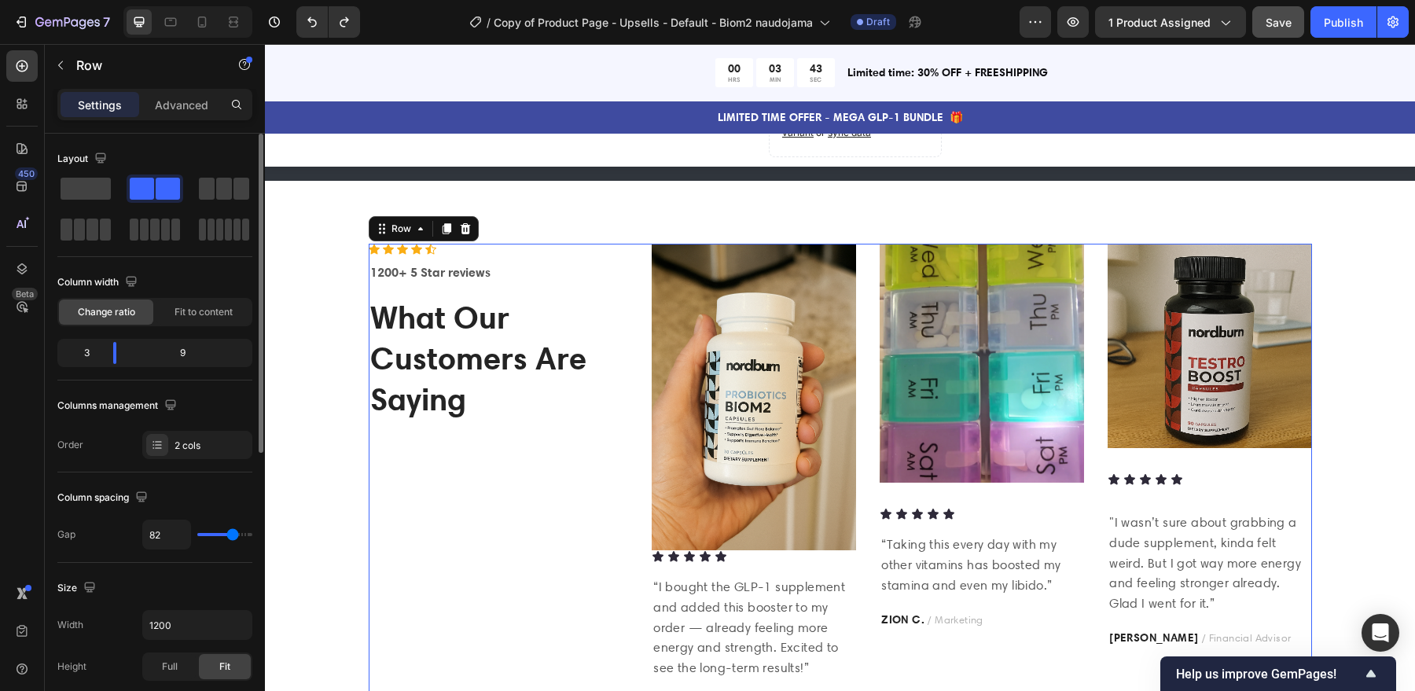
type input "83"
type input "58"
type input "37"
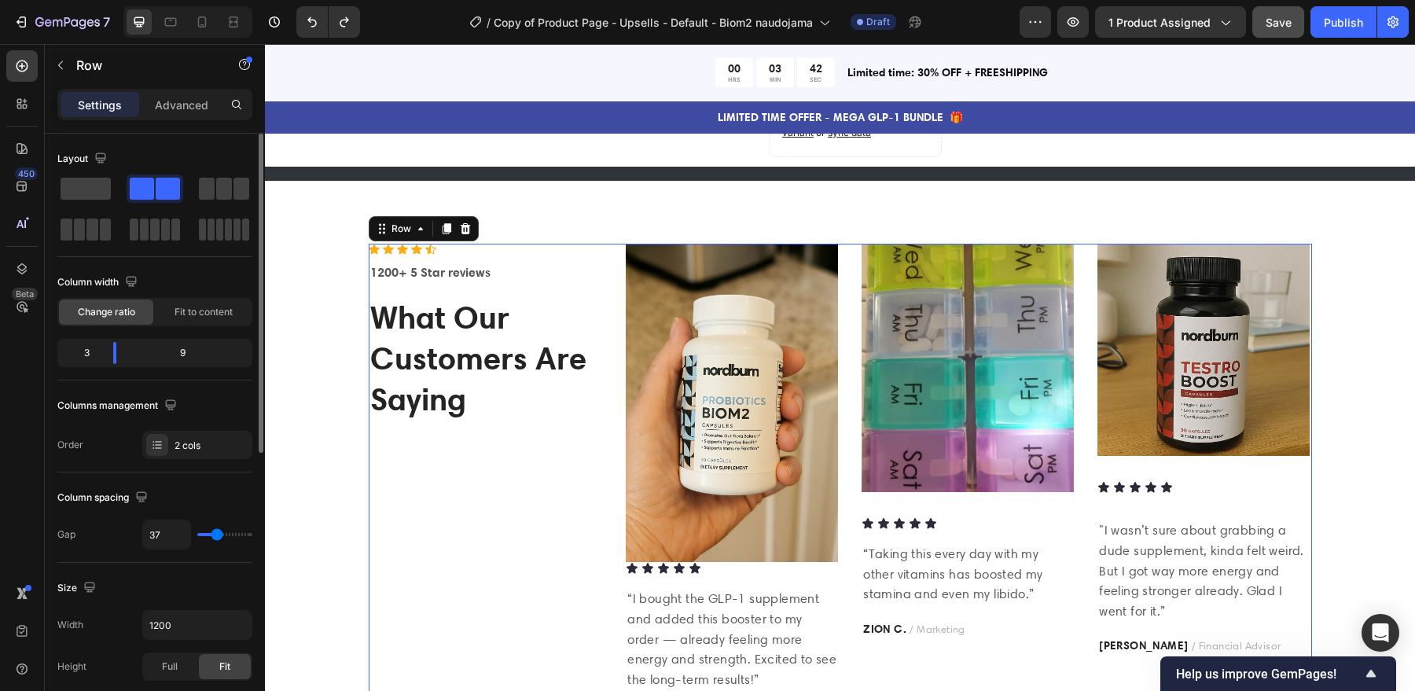
type input "34"
type input "30"
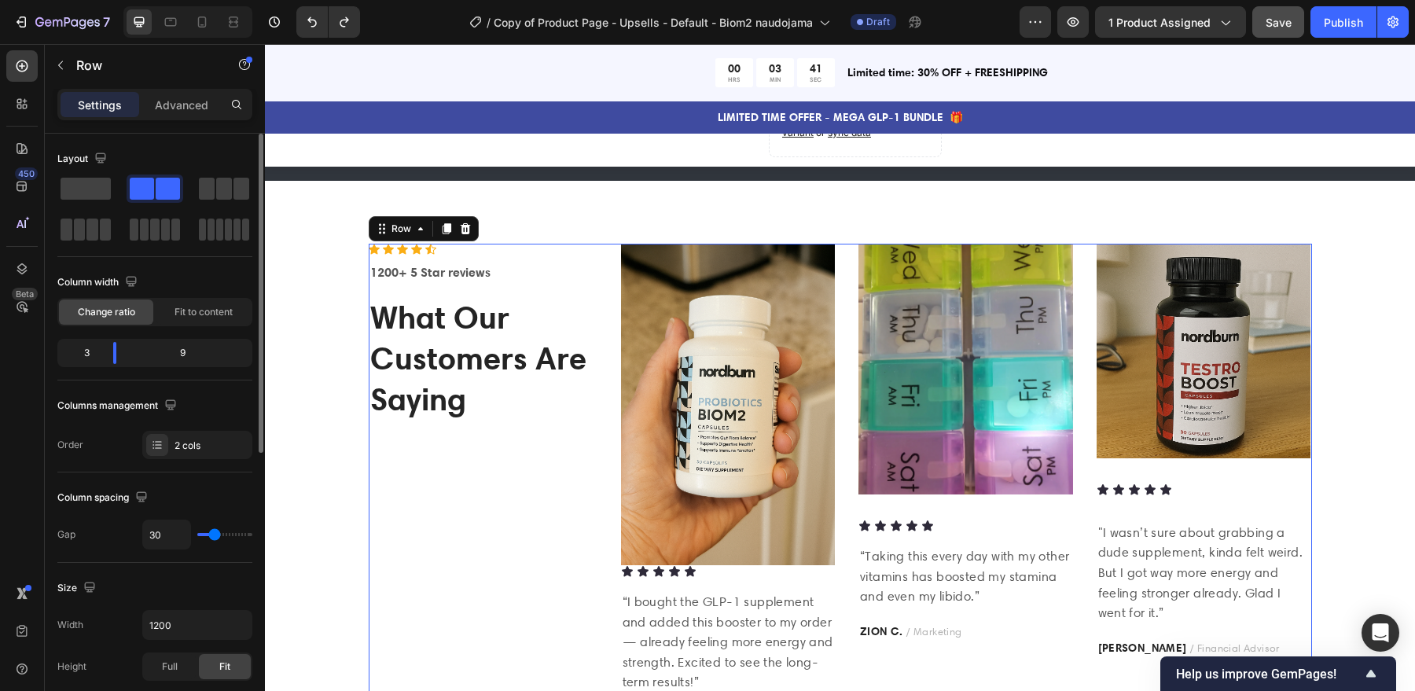
type input "28"
type input "27"
type input "25"
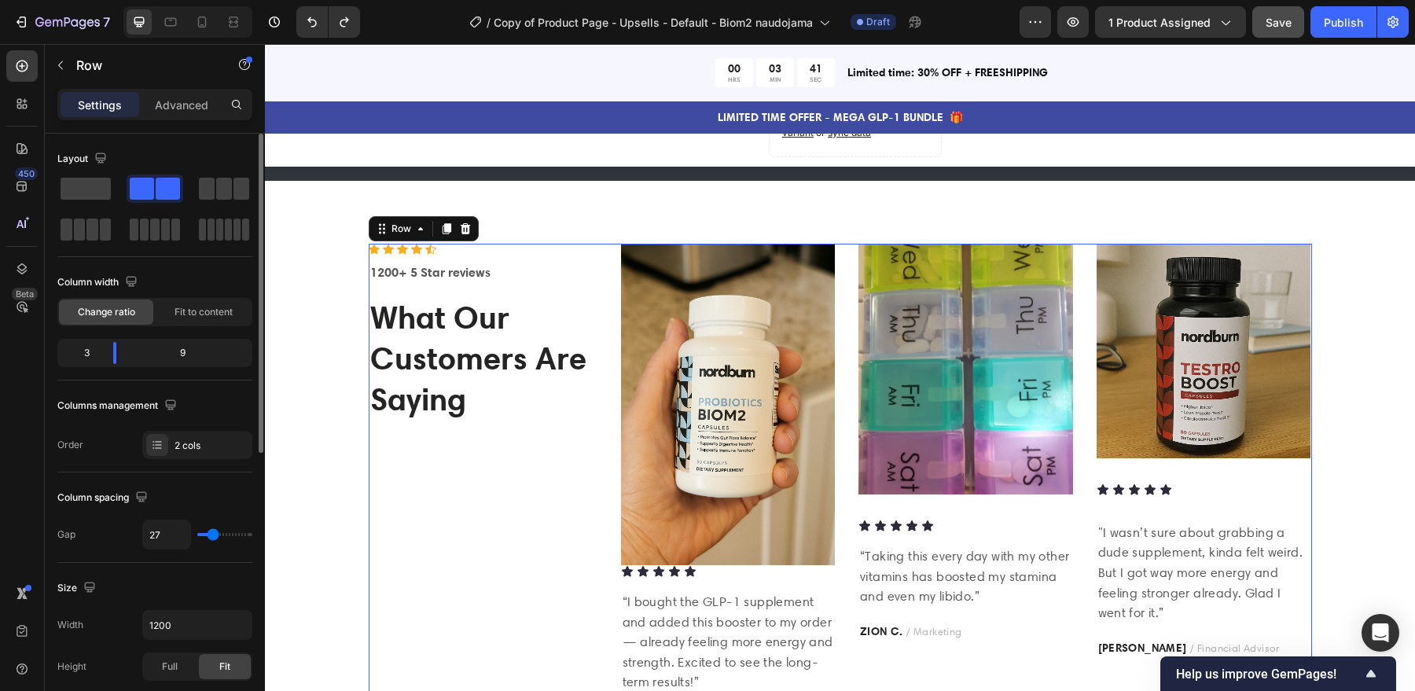
type input "25"
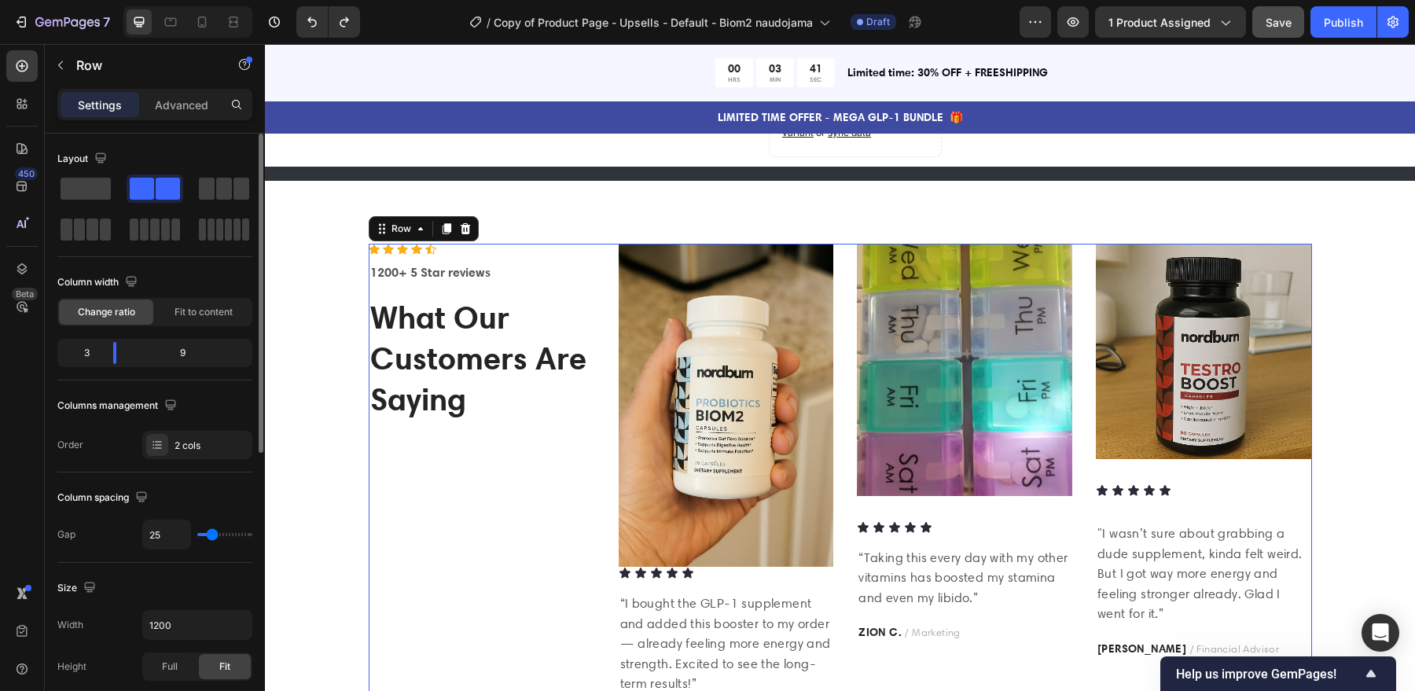
type input "24"
type input "26"
type input "28"
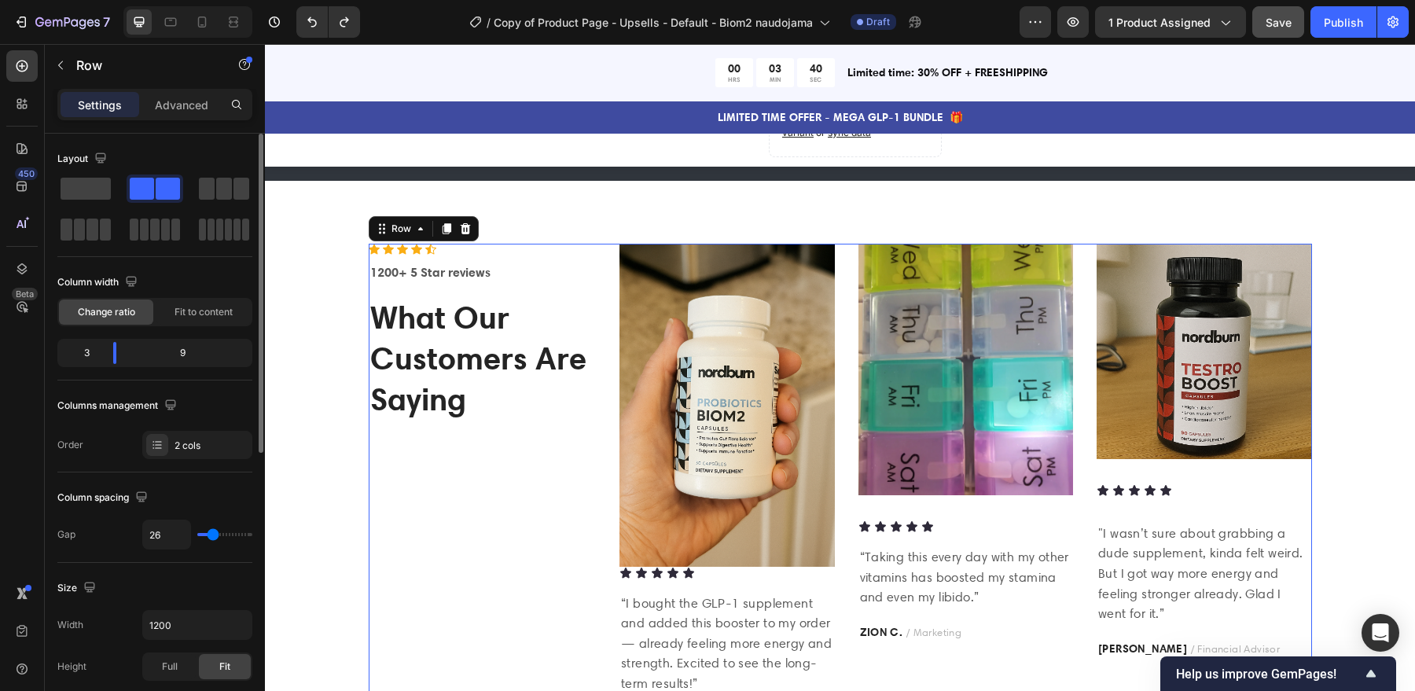
type input "28"
type input "32"
click at [215, 535] on input "range" at bounding box center [224, 534] width 55 height 3
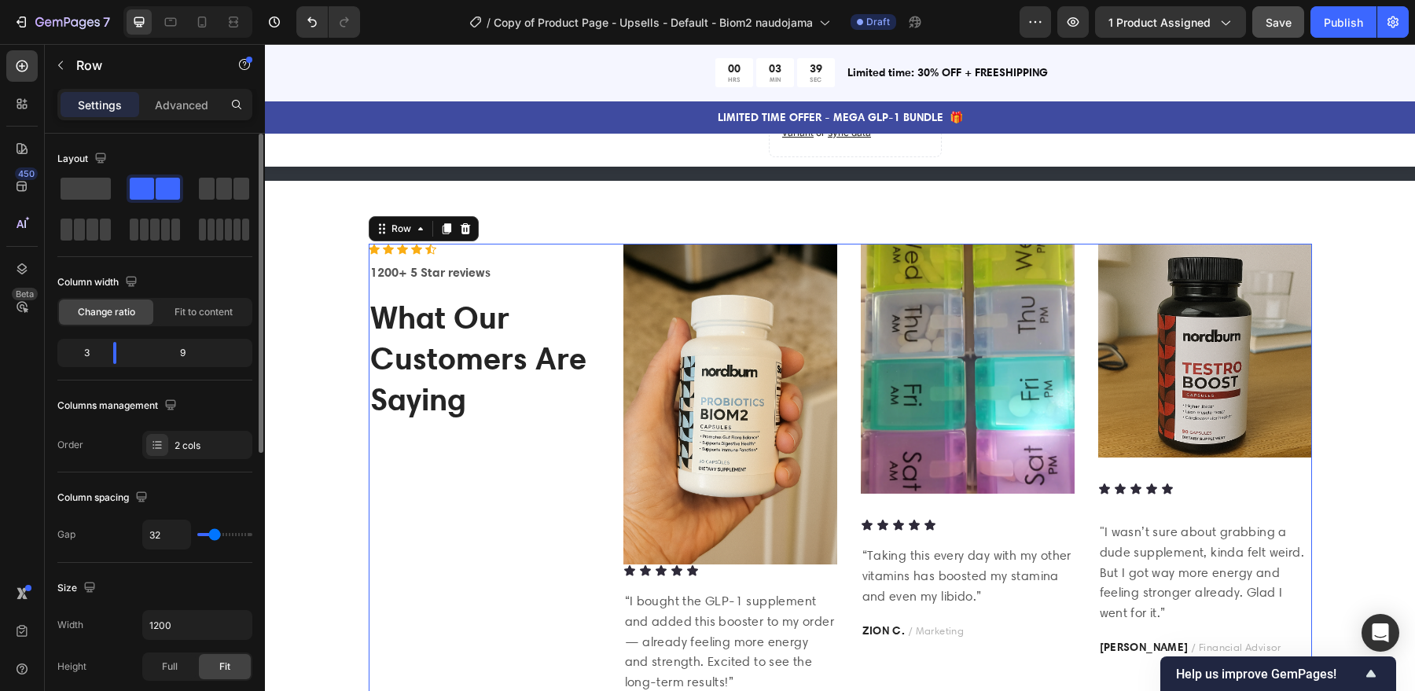
type input "17"
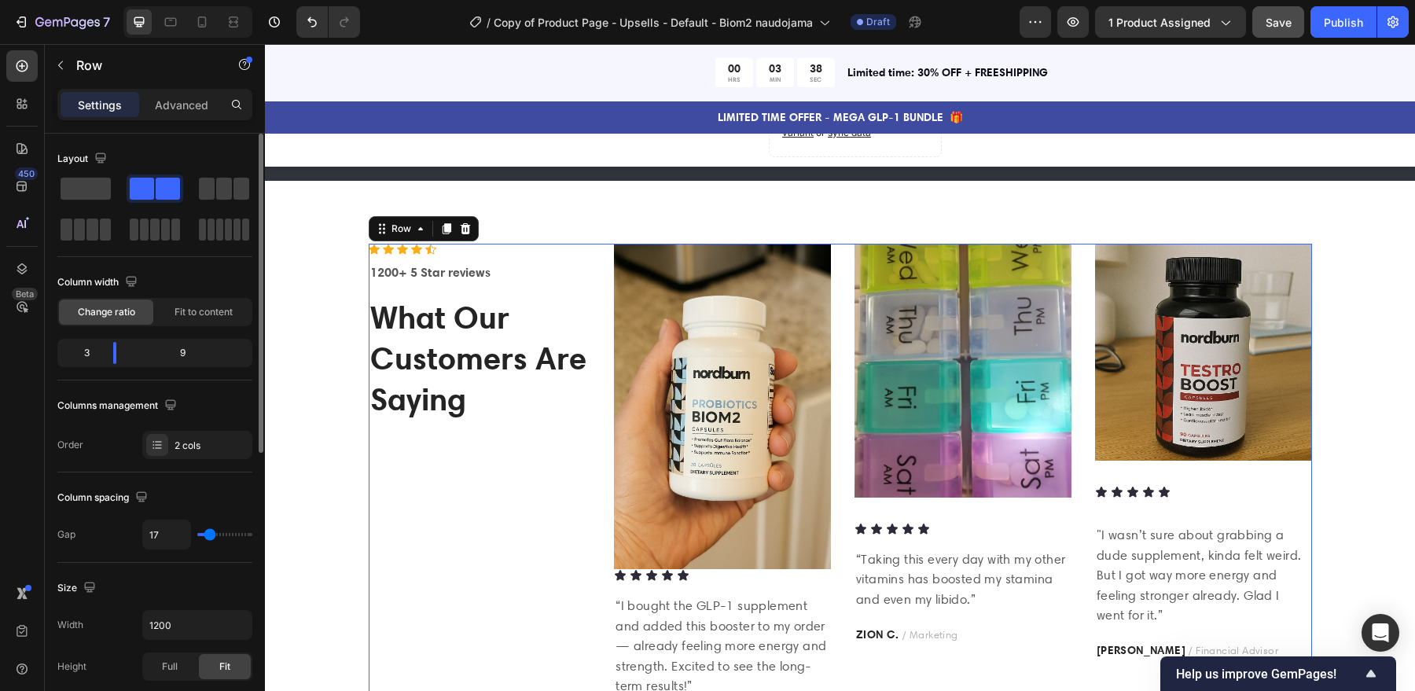
type input "20"
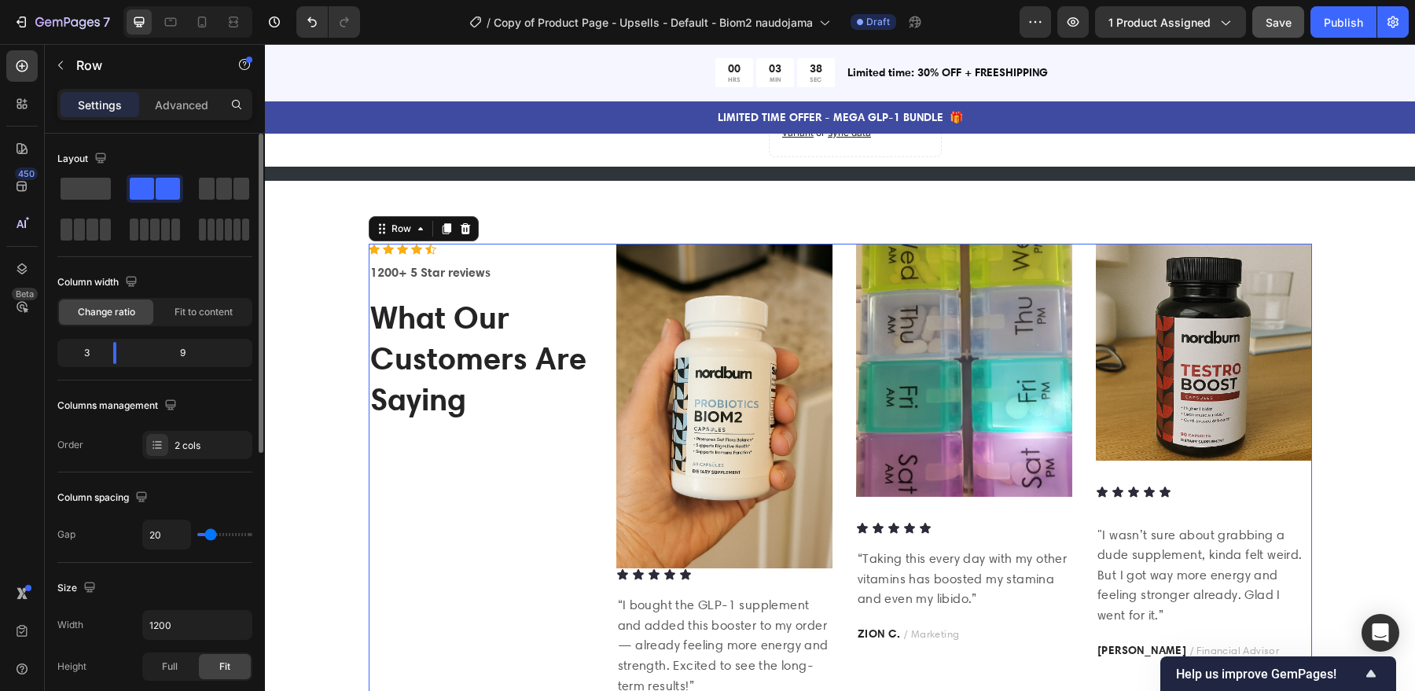
type input "21"
type input "22"
type input "25"
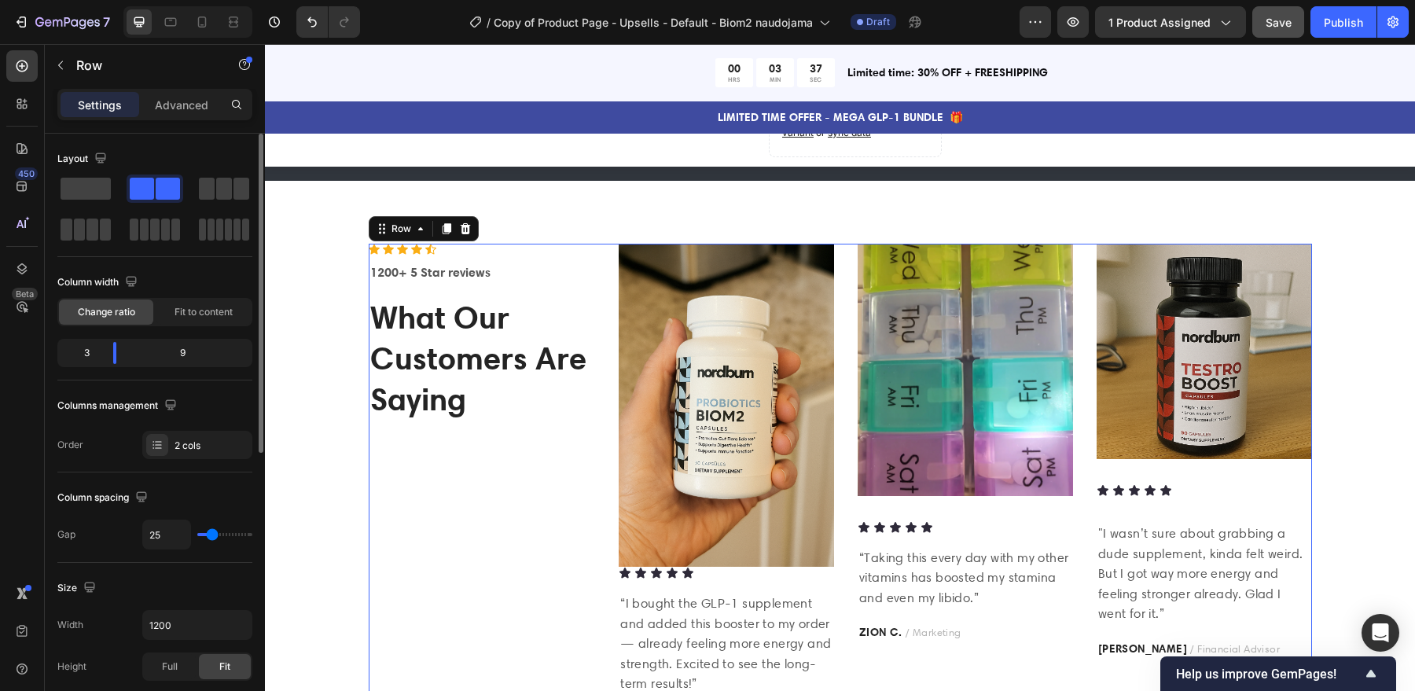
type input "25"
click at [212, 533] on input "range" at bounding box center [224, 534] width 55 height 3
click at [185, 311] on span "Fit to content" at bounding box center [204, 312] width 58 height 14
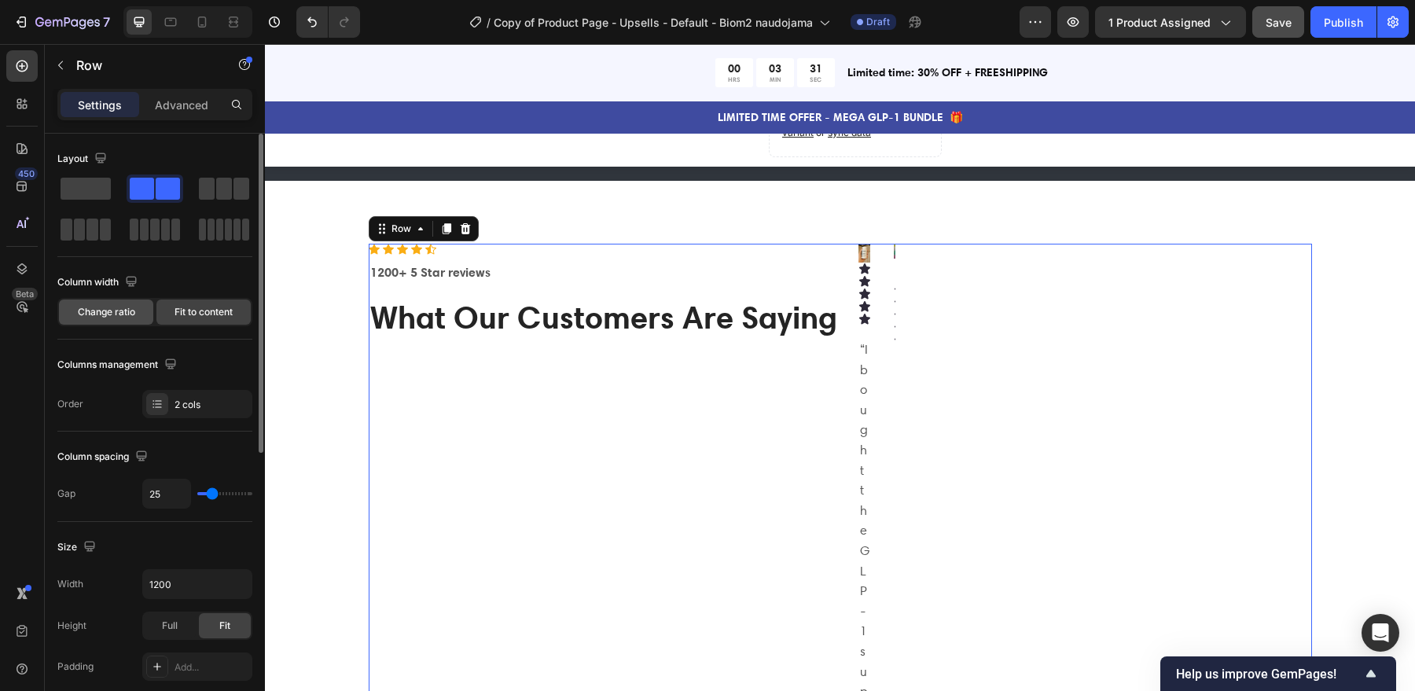
click at [112, 306] on span "Change ratio" at bounding box center [106, 312] width 57 height 14
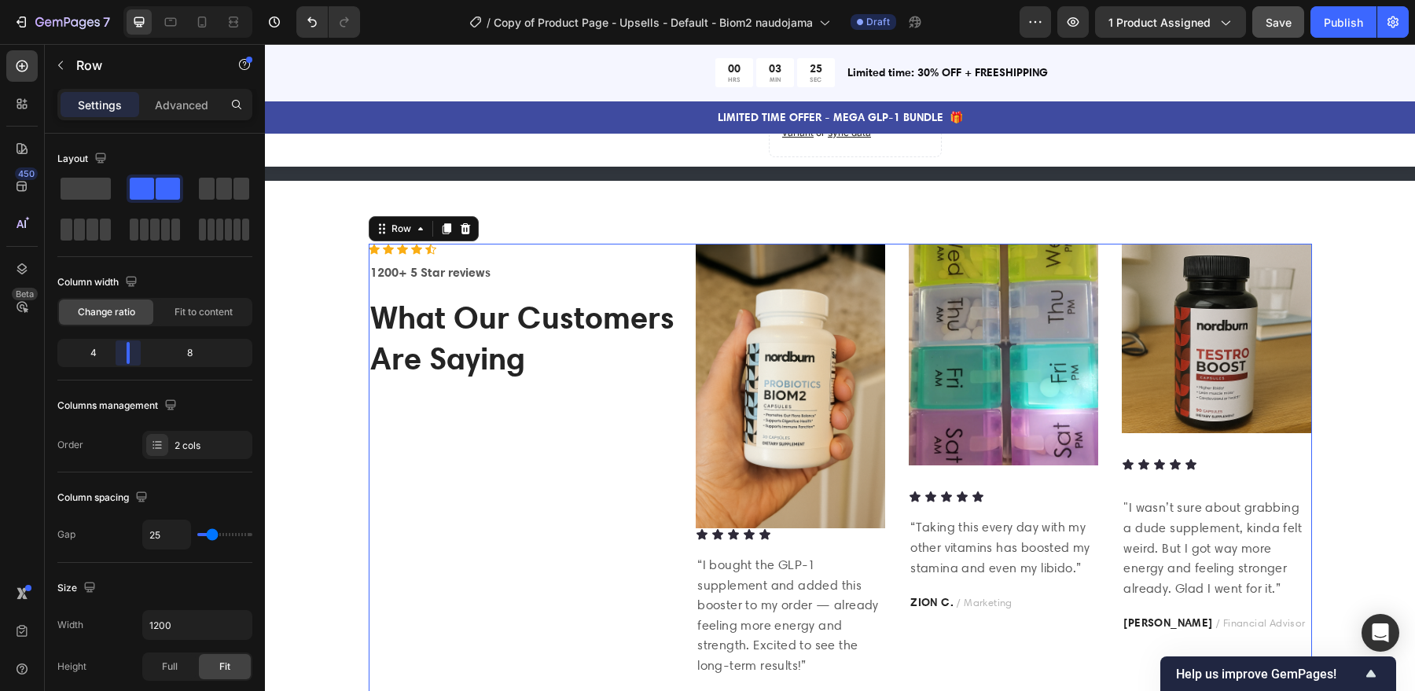
drag, startPoint x: 116, startPoint y: 352, endPoint x: 130, endPoint y: 363, distance: 17.3
click at [130, 0] on body "7 Version history / Copy of Product Page - Upsells - Default - Biom2 naudojama …" at bounding box center [707, 0] width 1415 height 0
click at [308, 26] on icon "Undo/Redo" at bounding box center [312, 22] width 16 height 16
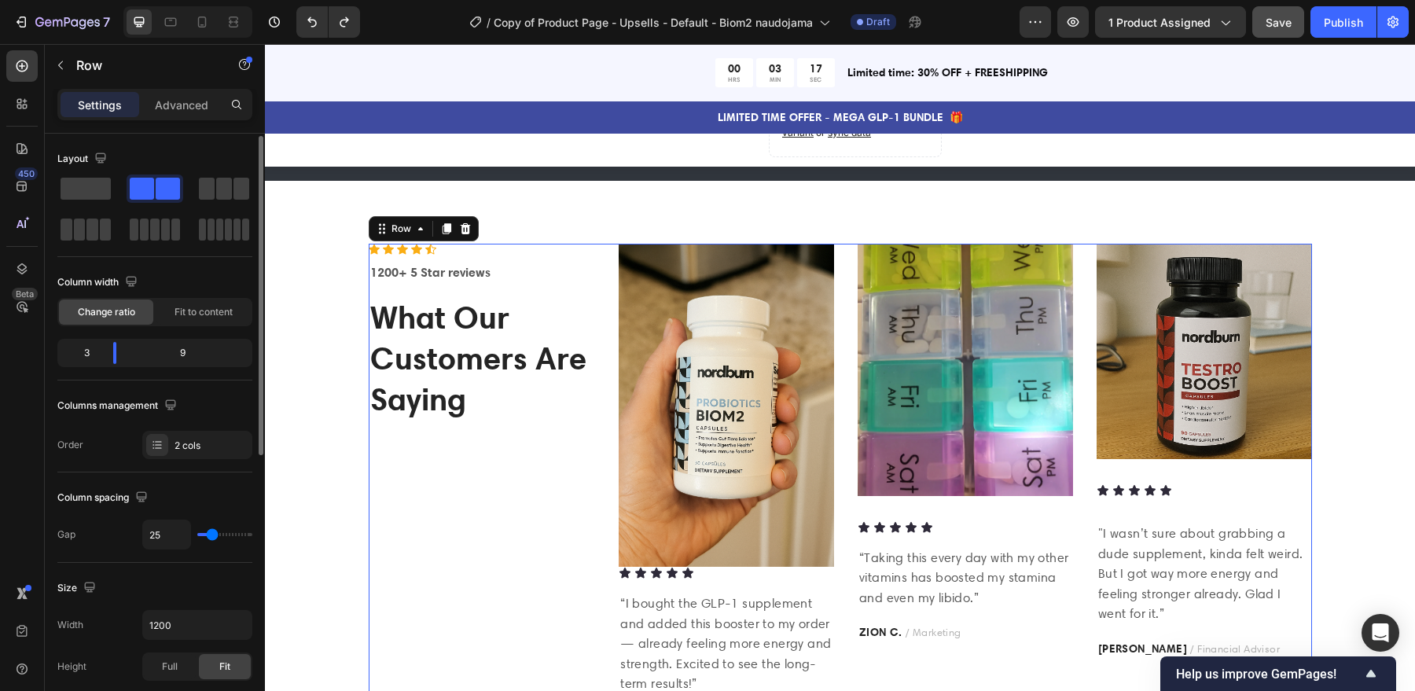
scroll to position [532, 0]
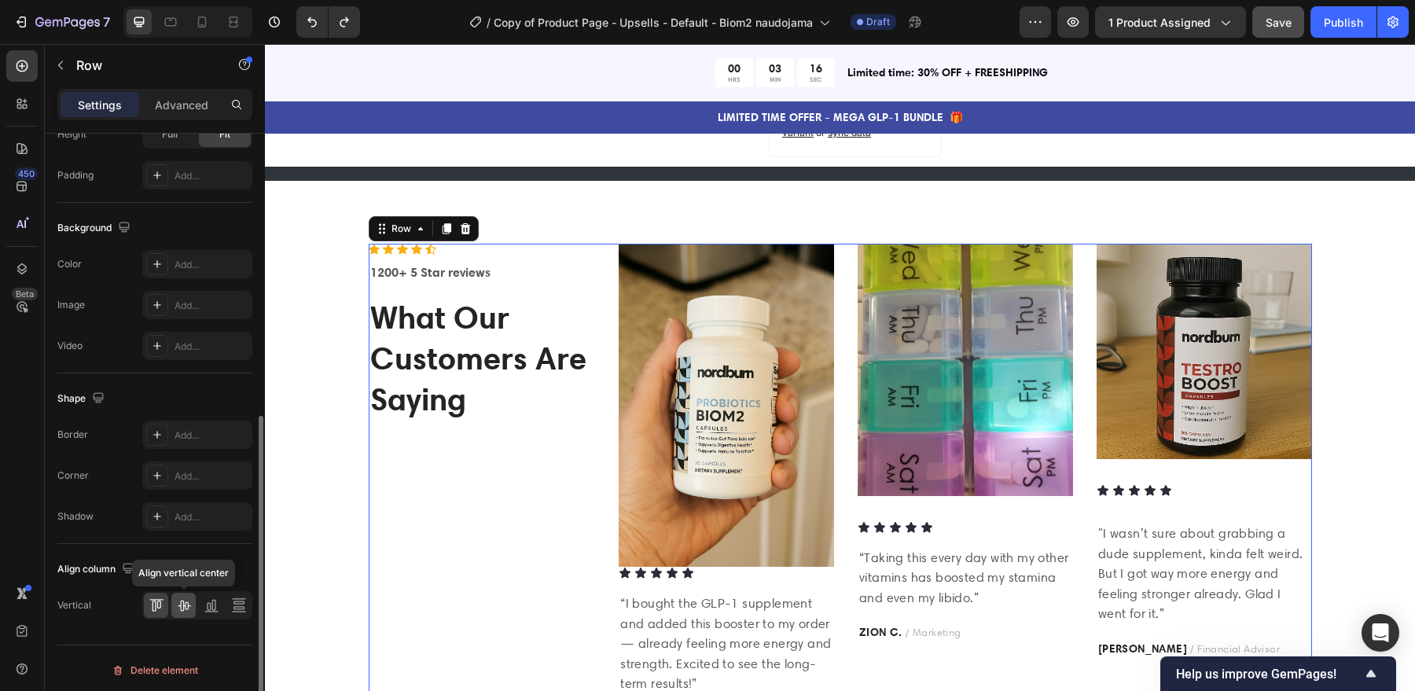
click at [187, 604] on icon at bounding box center [184, 606] width 13 height 11
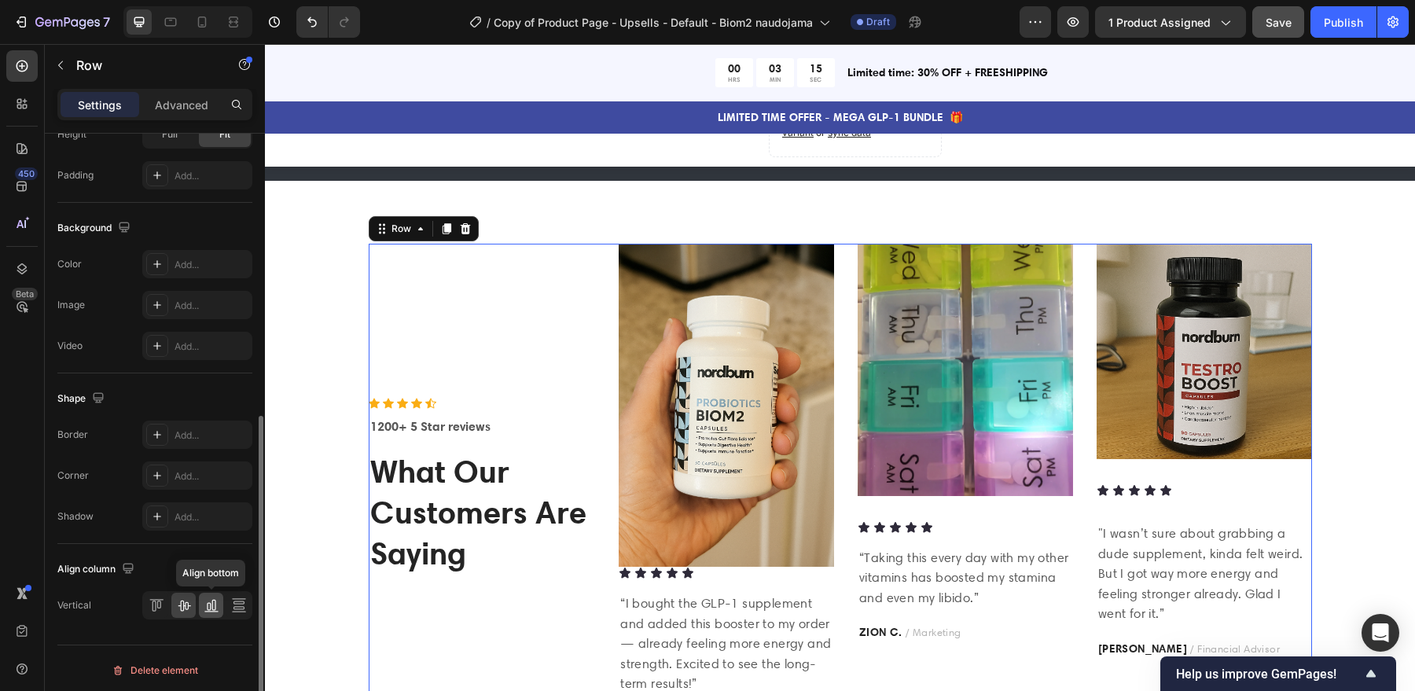
click at [214, 605] on icon at bounding box center [214, 605] width 4 height 11
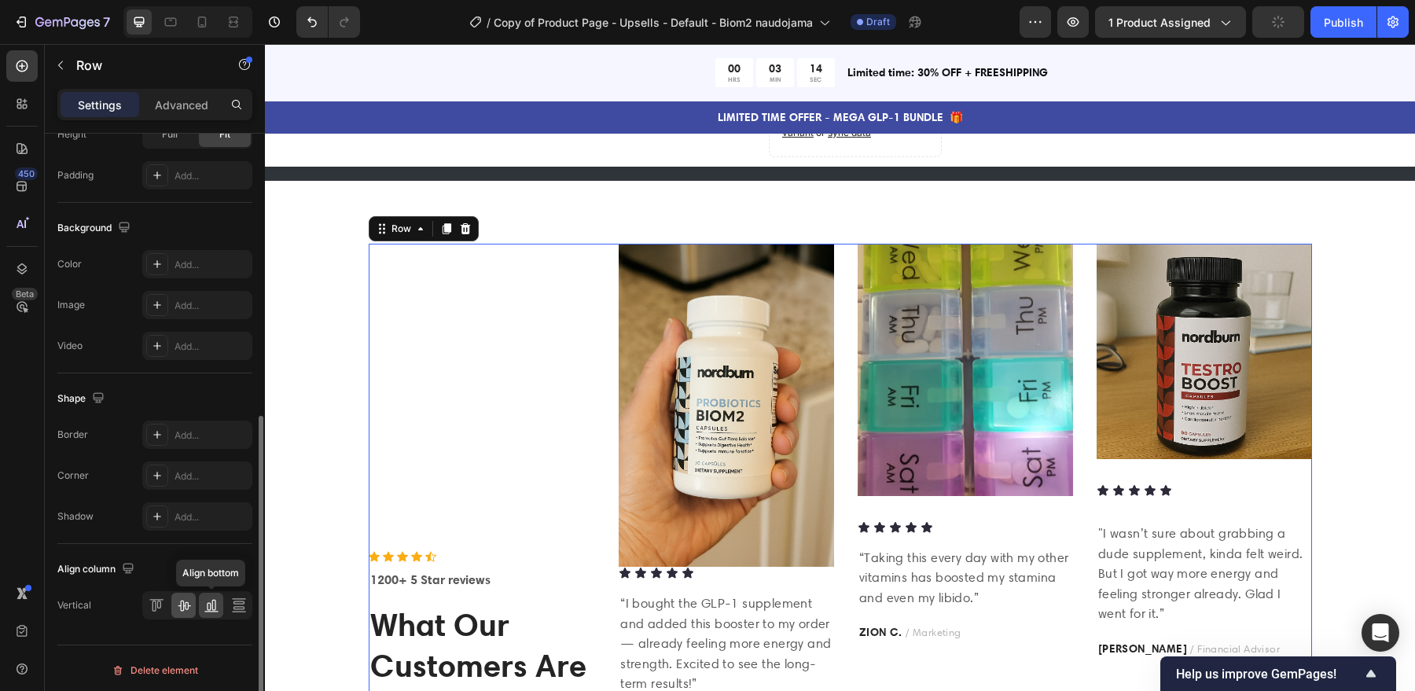
click at [186, 610] on div at bounding box center [183, 605] width 24 height 25
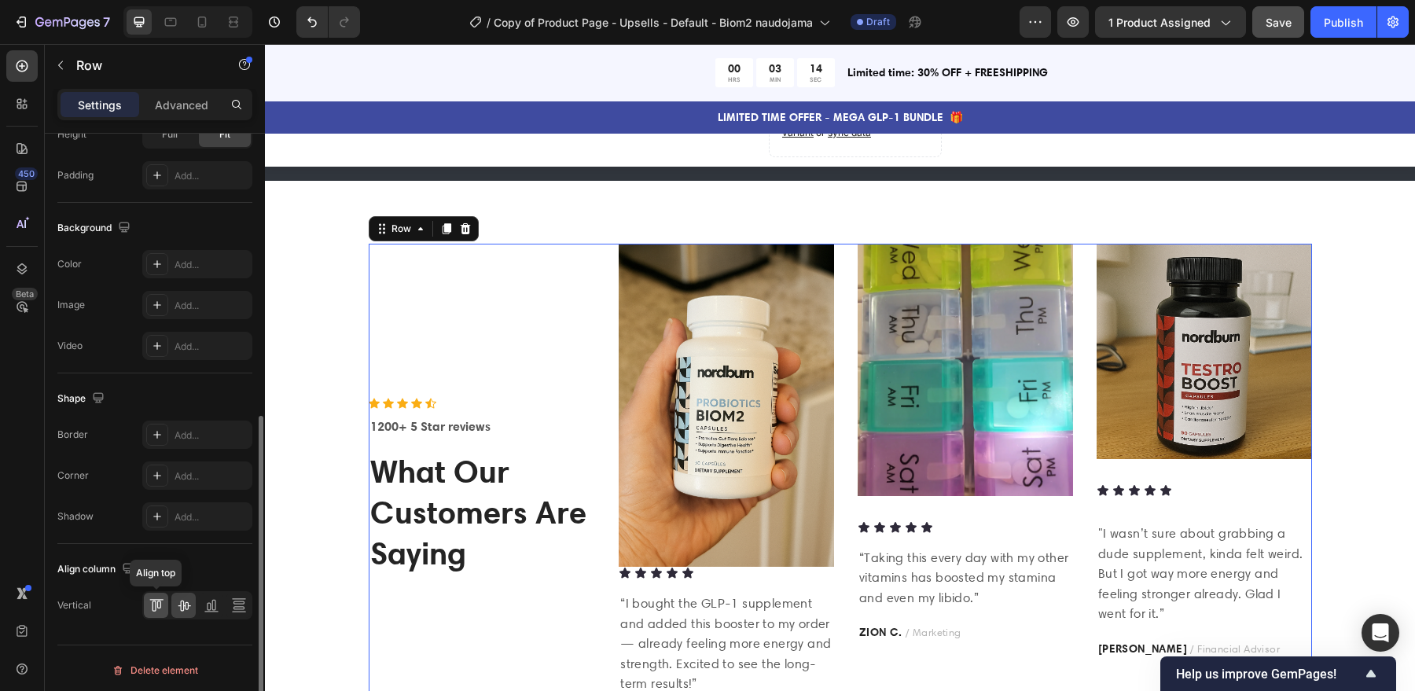
click at [153, 604] on icon at bounding box center [157, 606] width 16 height 16
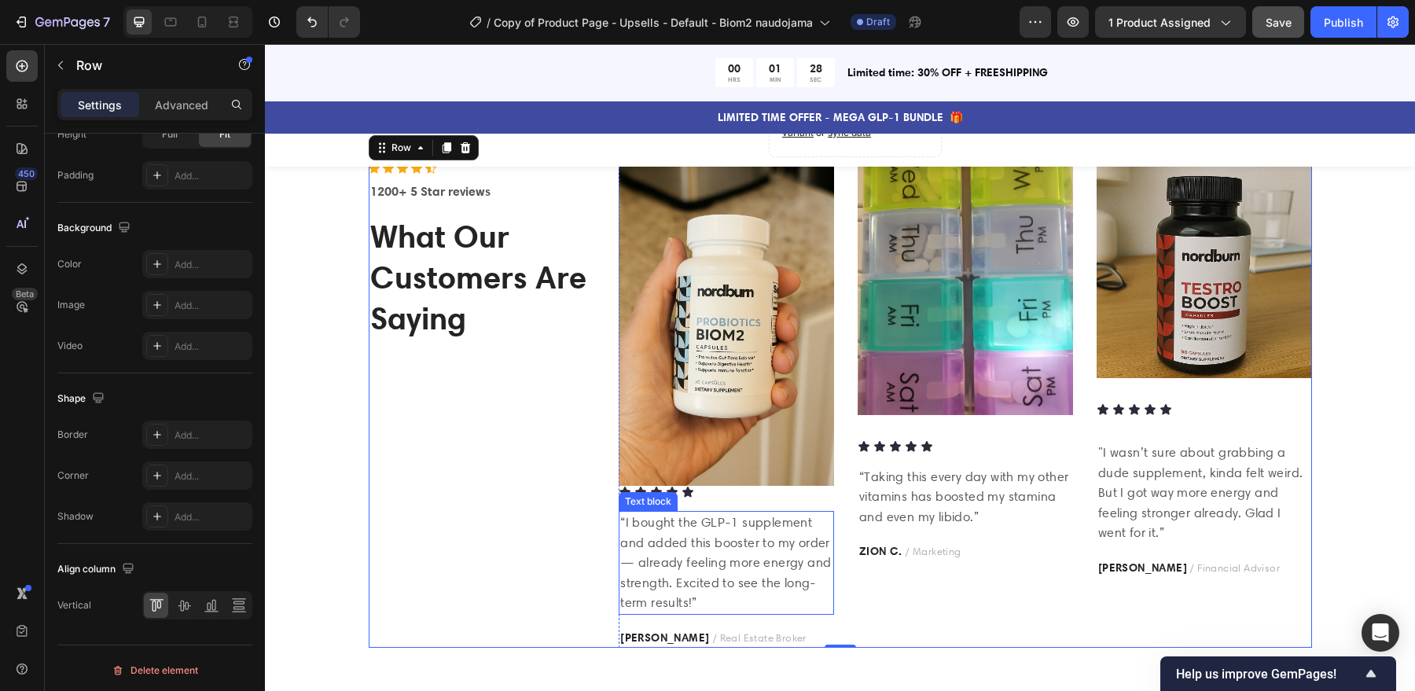
scroll to position [1980, 0]
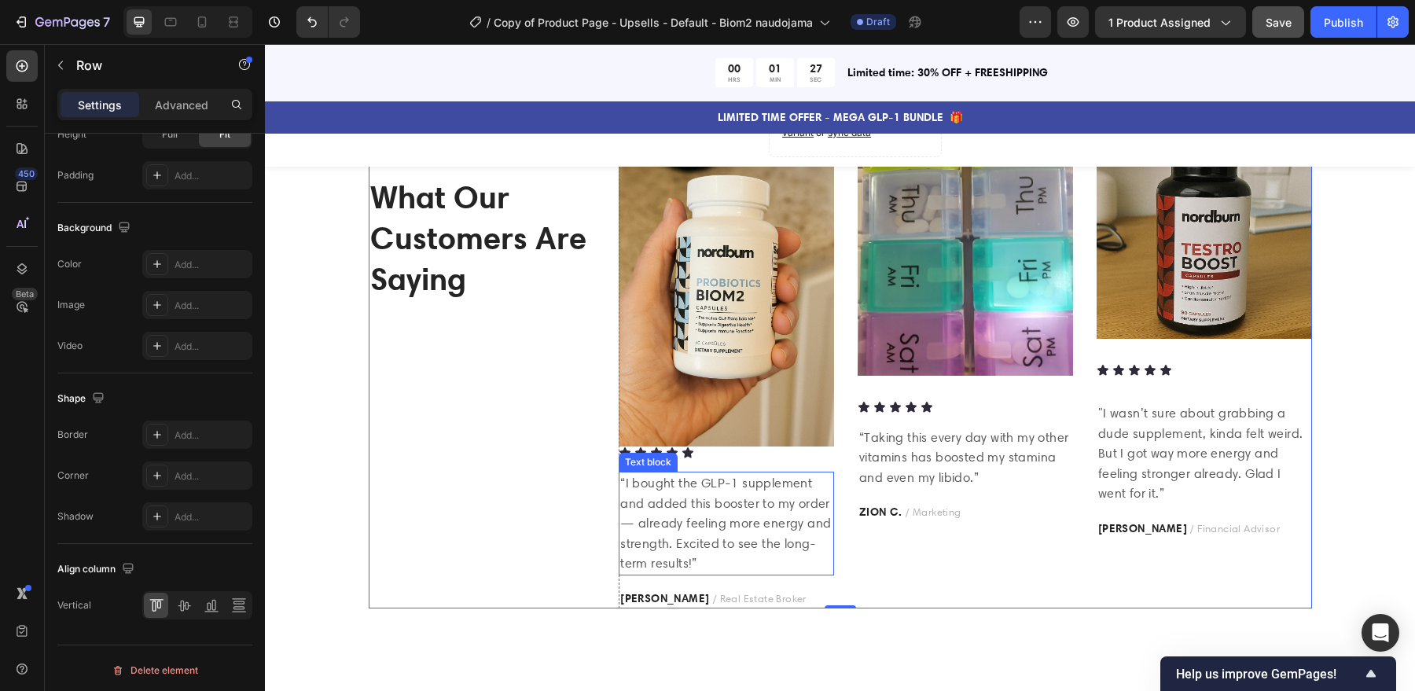
click at [741, 520] on p "“I bought the GLP-1 supplement and added this booster to my order — already fee…" at bounding box center [726, 523] width 212 height 101
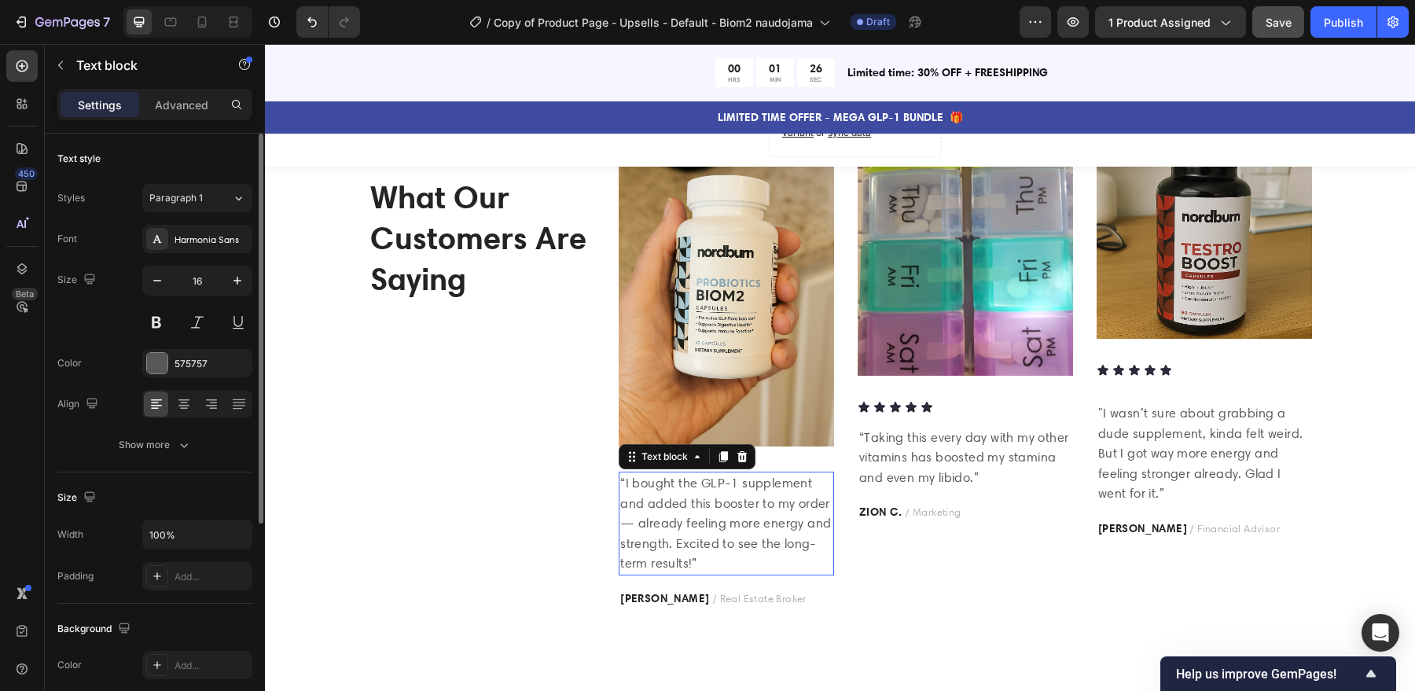
click at [741, 520] on p "“I bought the GLP-1 supplement and added this booster to my order — already fee…" at bounding box center [726, 523] width 212 height 101
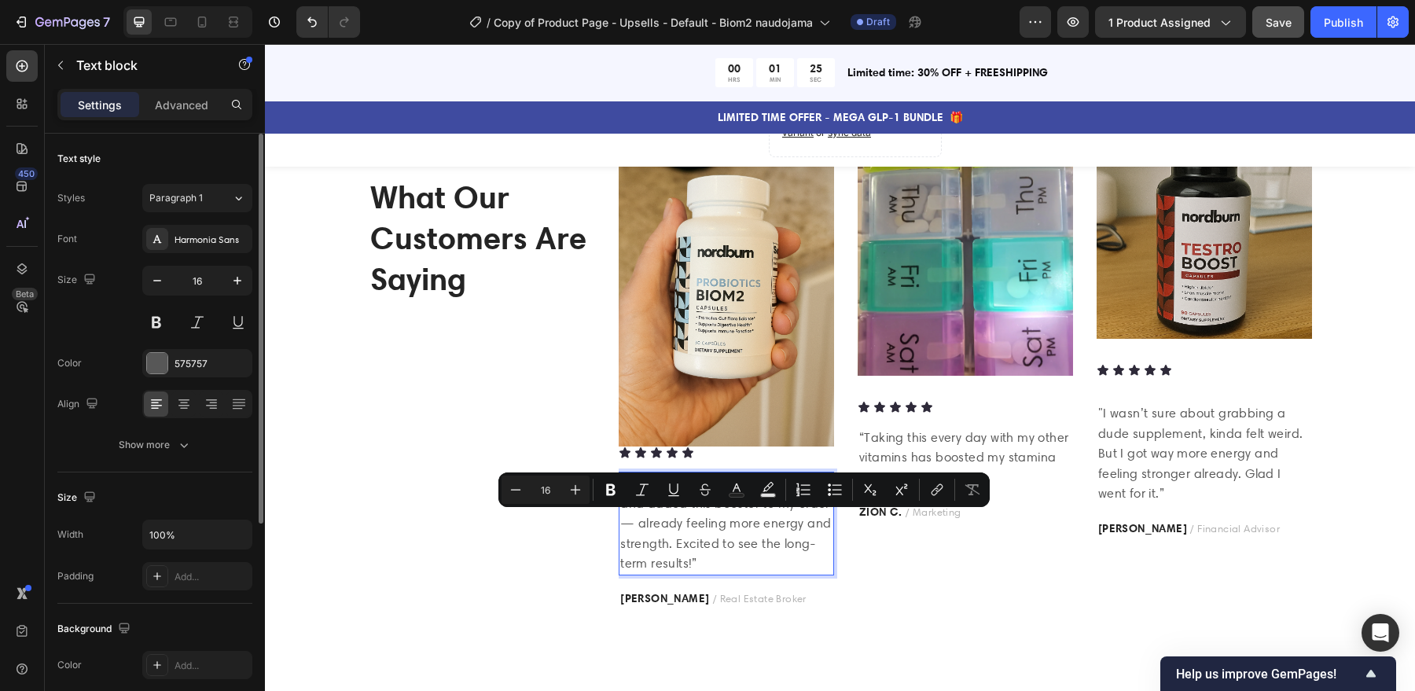
click at [699, 565] on p "“I bought the GLP-1 supplement and added this booster to my order — already fee…" at bounding box center [726, 523] width 212 height 101
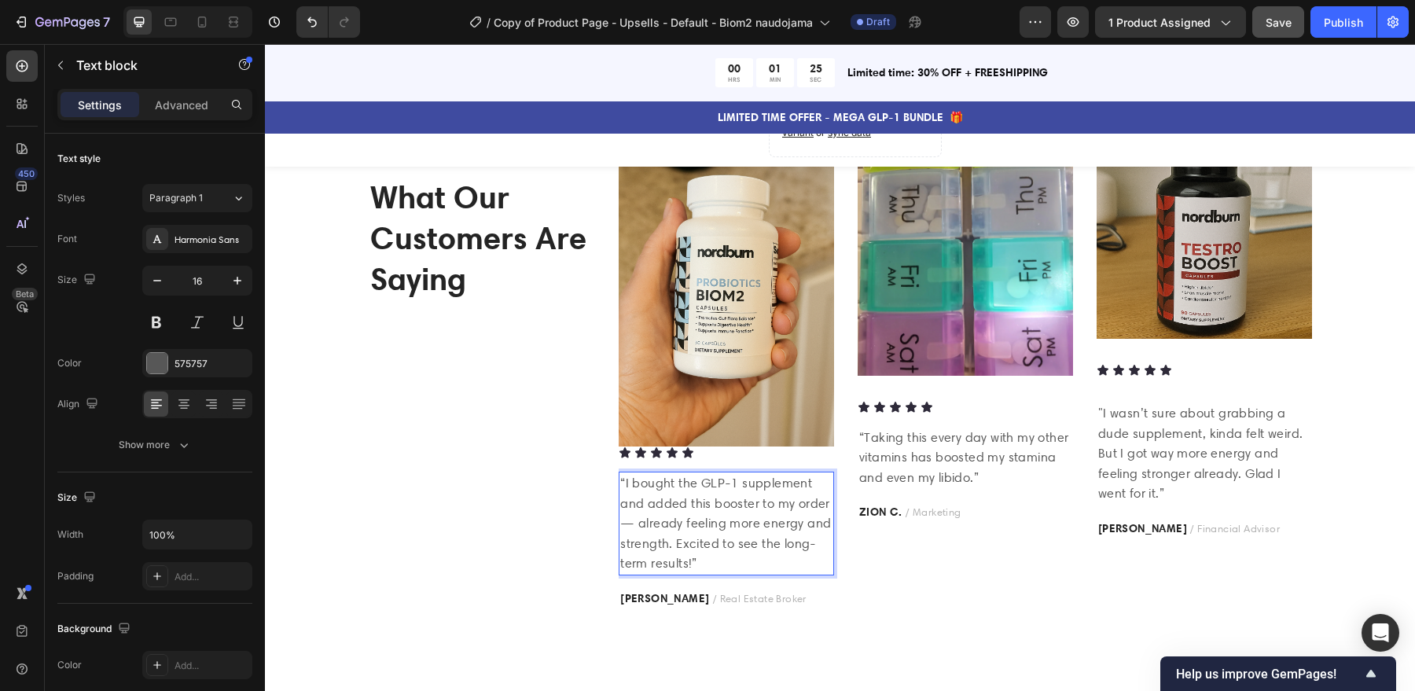
click at [686, 561] on p "“I bought the GLP-1 supplement and added this booster to my order — already fee…" at bounding box center [726, 523] width 212 height 101
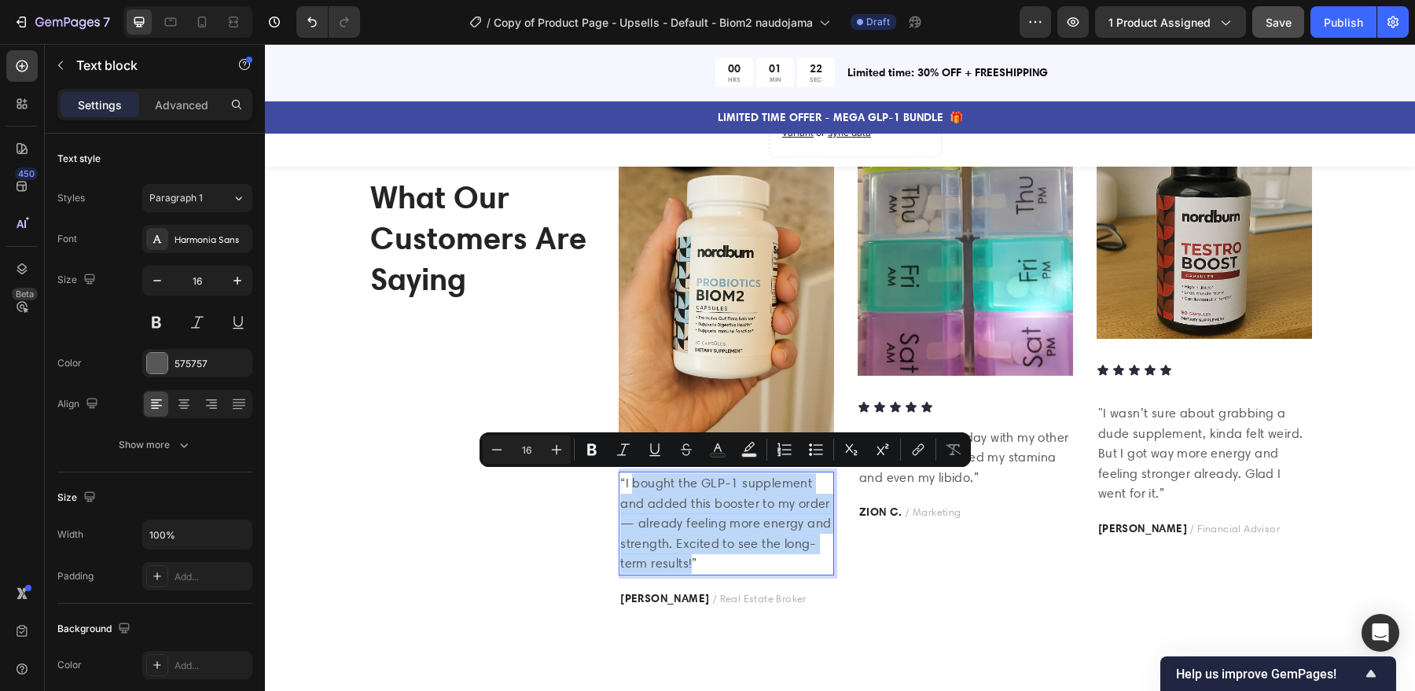
drag, startPoint x: 690, startPoint y: 563, endPoint x: 633, endPoint y: 487, distance: 94.8
click at [633, 487] on p "“I bought the GLP-1 supplement and added this booster to my order — already fee…" at bounding box center [726, 523] width 212 height 101
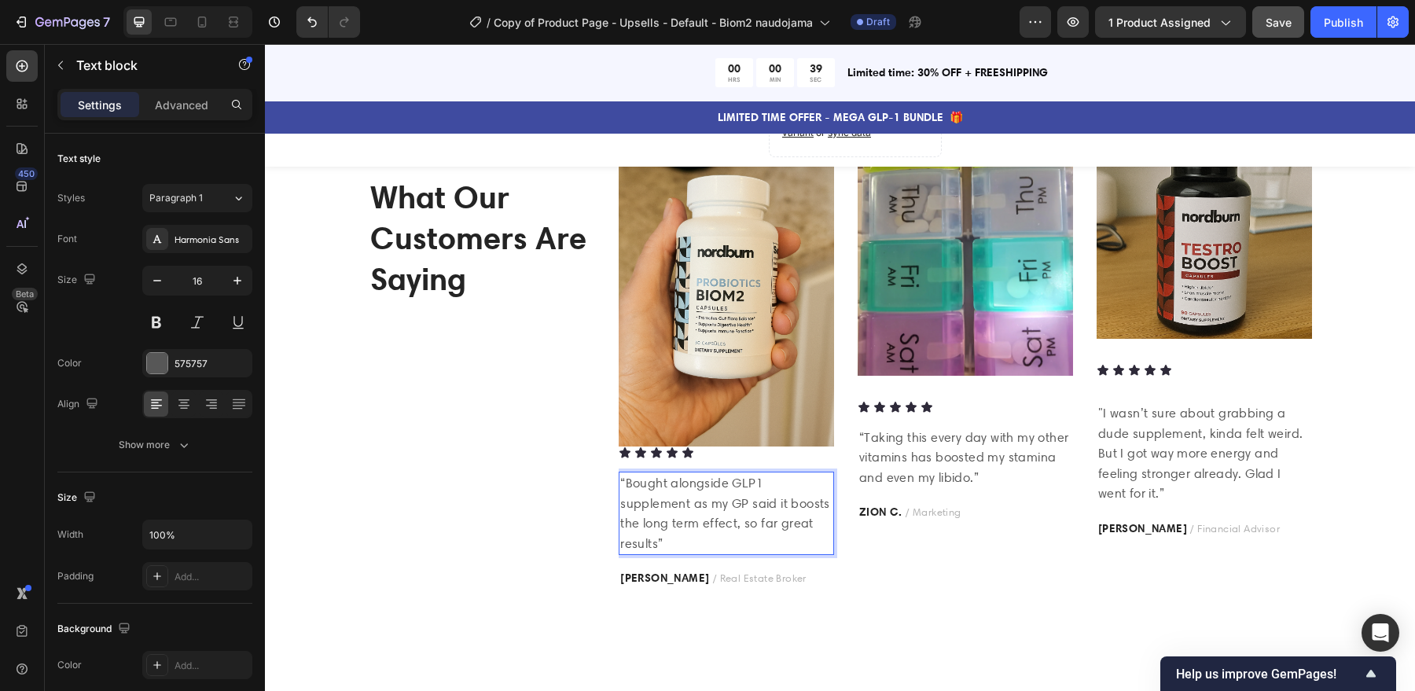
click at [695, 540] on p "“Bought alongside GLP1 supplement as my GP said it boosts the long term effect,…" at bounding box center [726, 513] width 212 height 80
click at [666, 540] on p "“Bought alongside GLP1 supplement as my GP said it boosts the long term effect,…" at bounding box center [726, 513] width 212 height 80
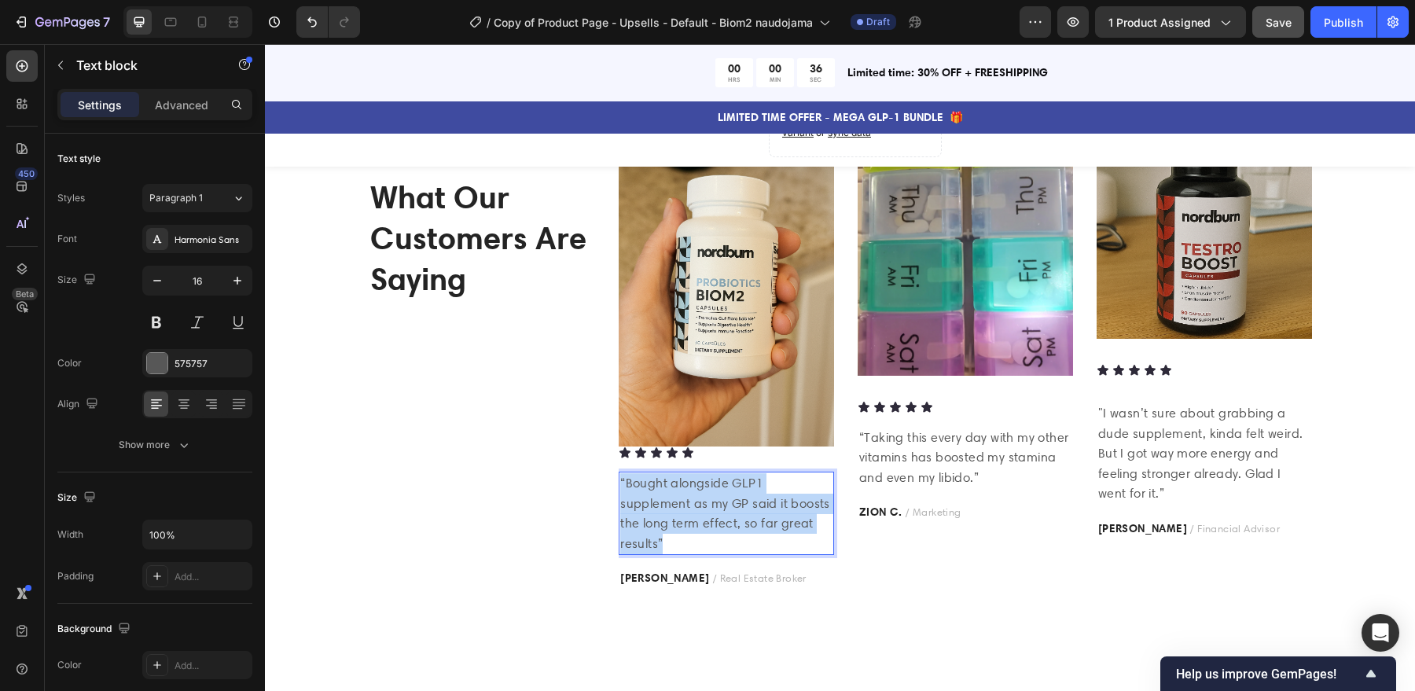
click at [666, 540] on p "“Bought alongside GLP1 supplement as my GP said it boosts the long term effect,…" at bounding box center [726, 513] width 212 height 80
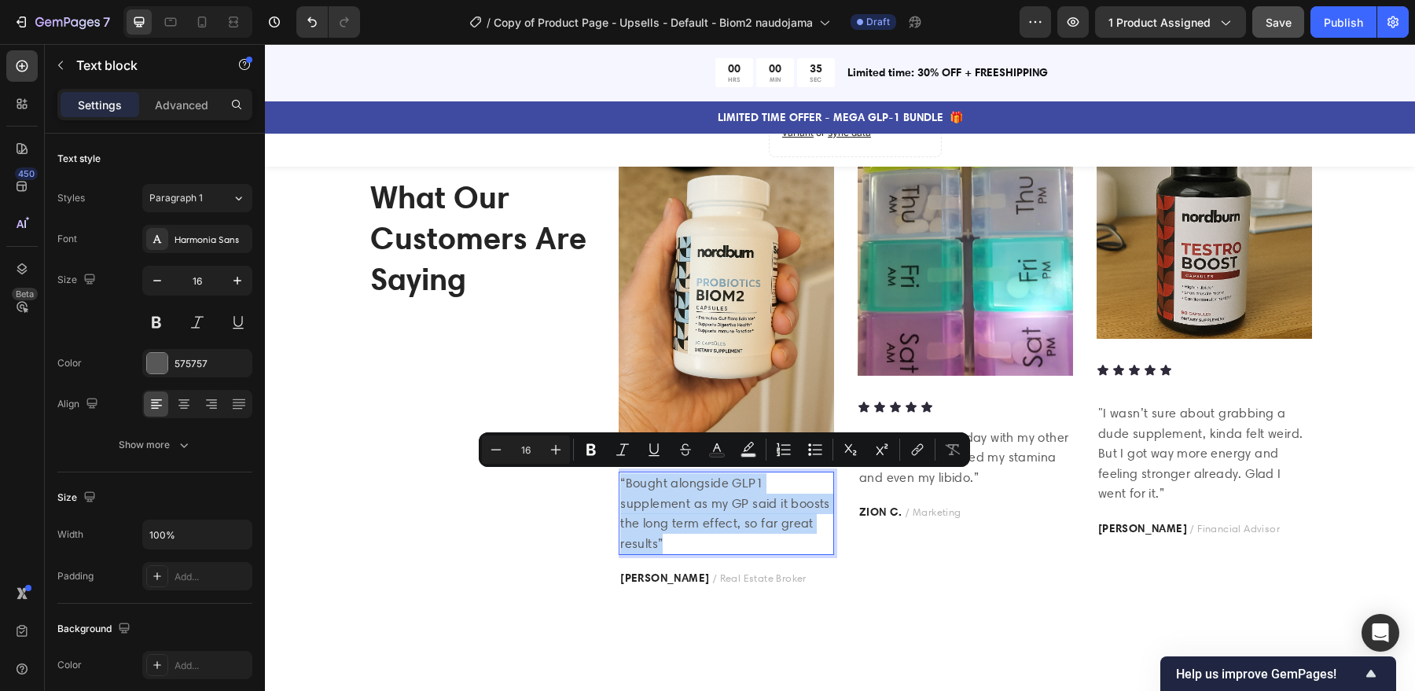
copy p "“Bought alongside GLP1 supplement as my GP said it boosts the long term effect,…"
click at [1214, 268] on img at bounding box center [1204, 230] width 215 height 215
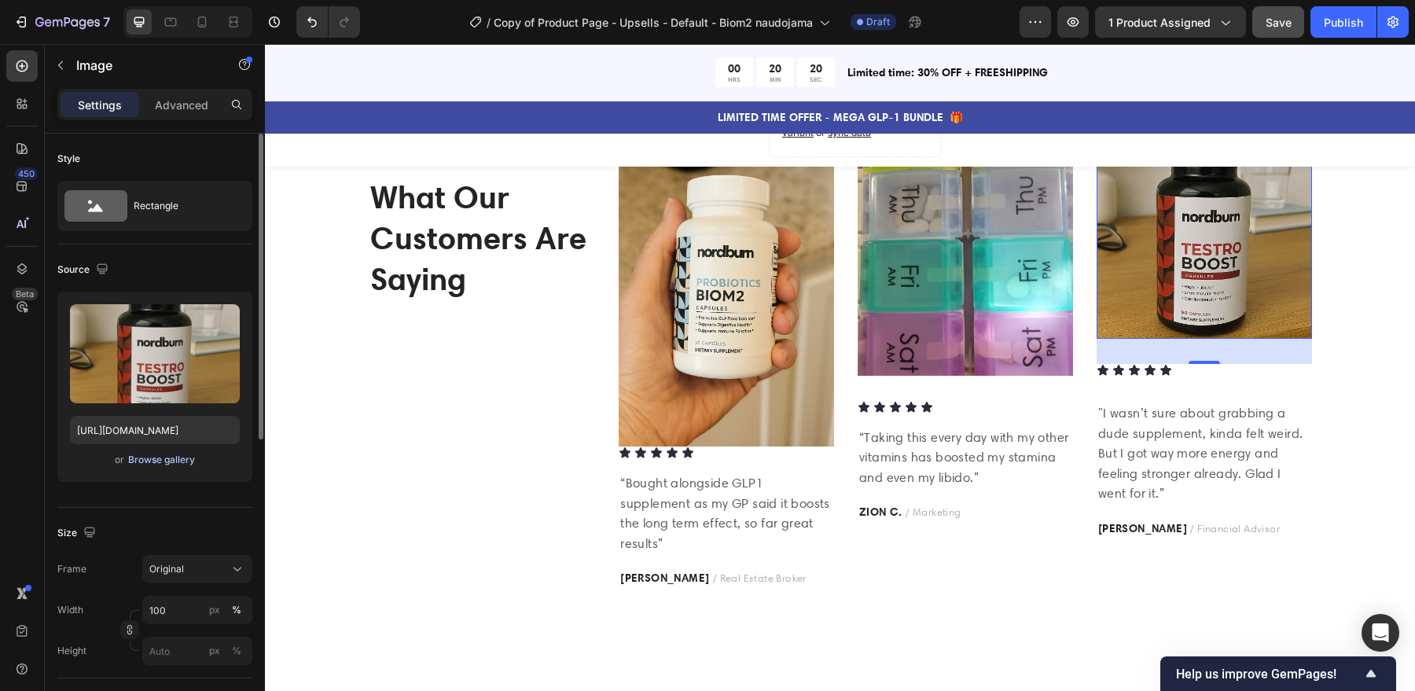
click at [152, 457] on div "Browse gallery" at bounding box center [161, 460] width 67 height 14
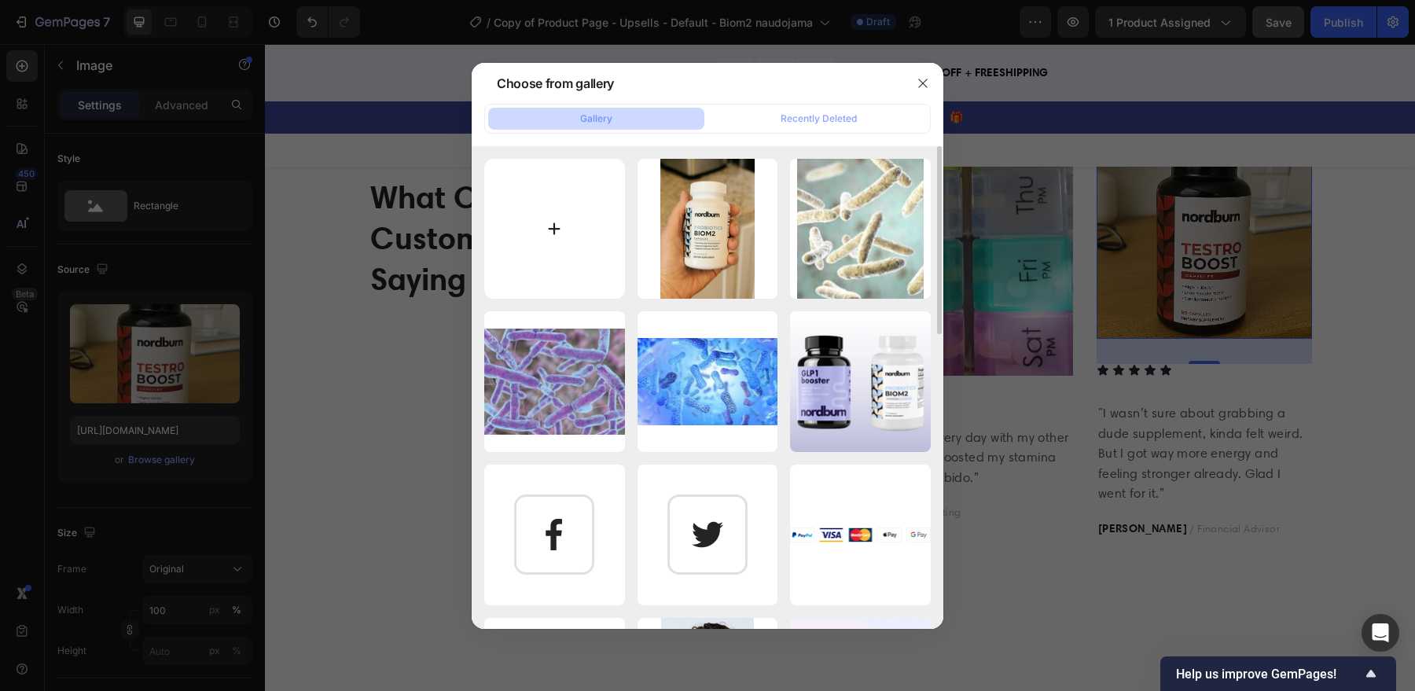
click at [562, 214] on input "file" at bounding box center [554, 229] width 141 height 141
type input "C:\fakepath\ChatGPT Image Sep 26, 2025, 07_52_43 PM.png"
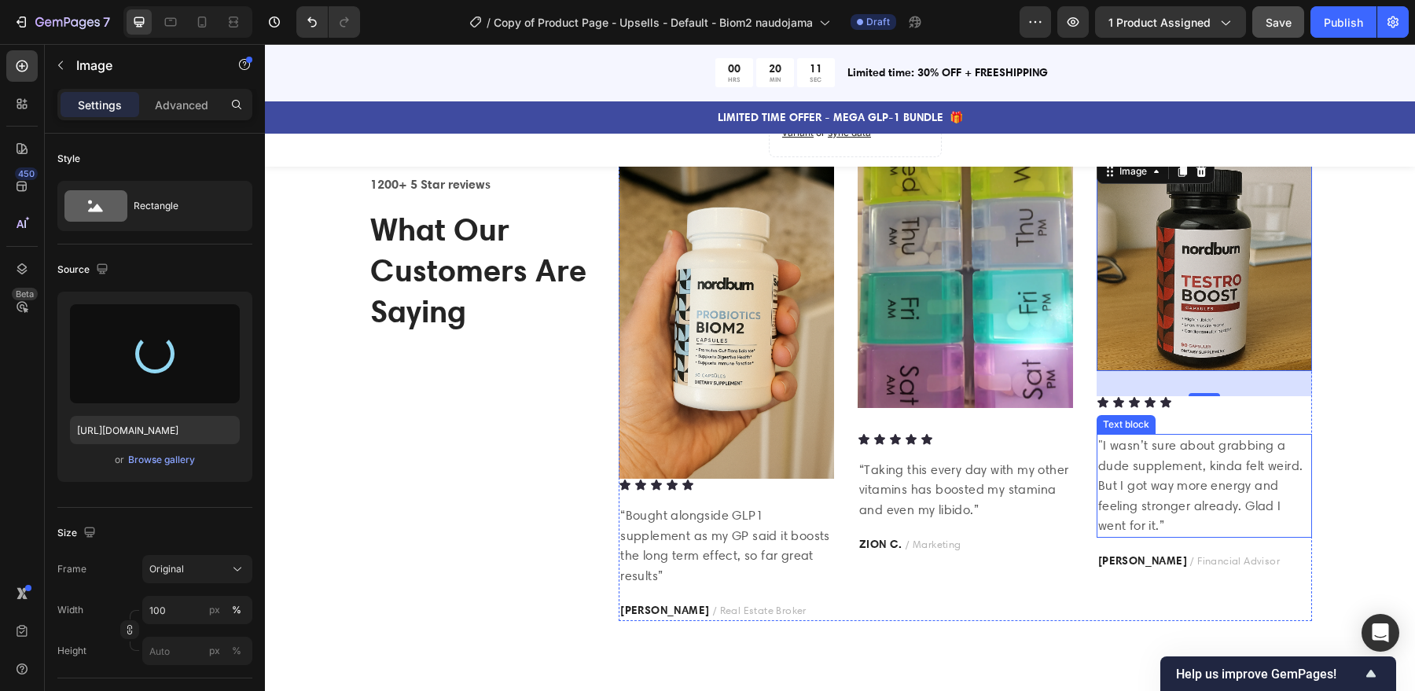
scroll to position [1933, 0]
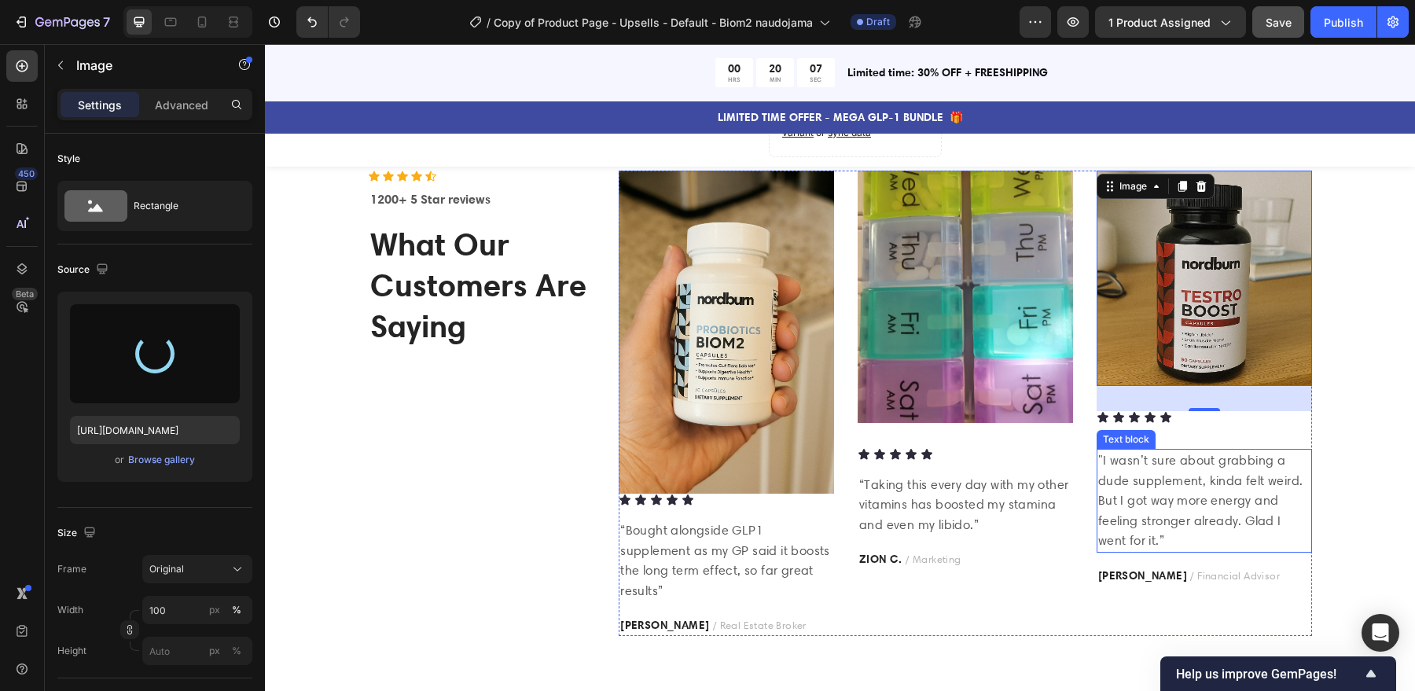
type input "[URL][DOMAIN_NAME]"
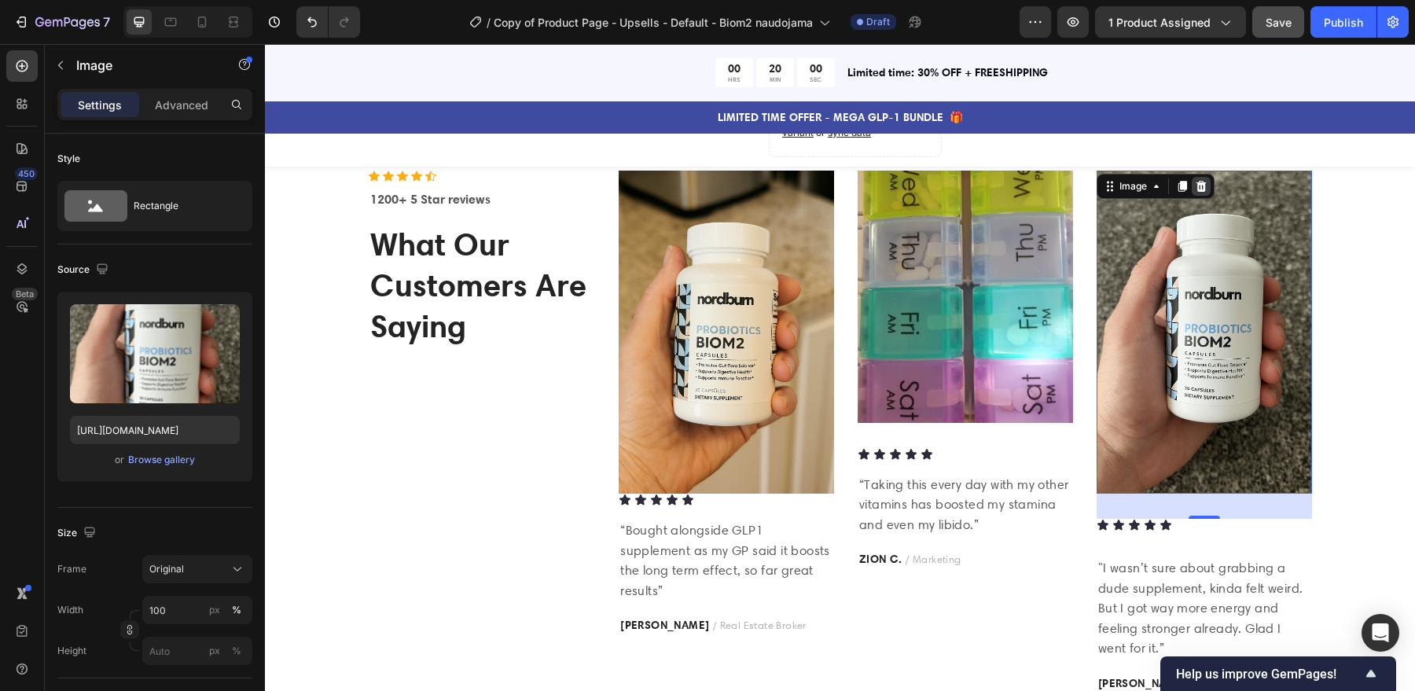
click at [1205, 188] on icon at bounding box center [1201, 186] width 13 height 13
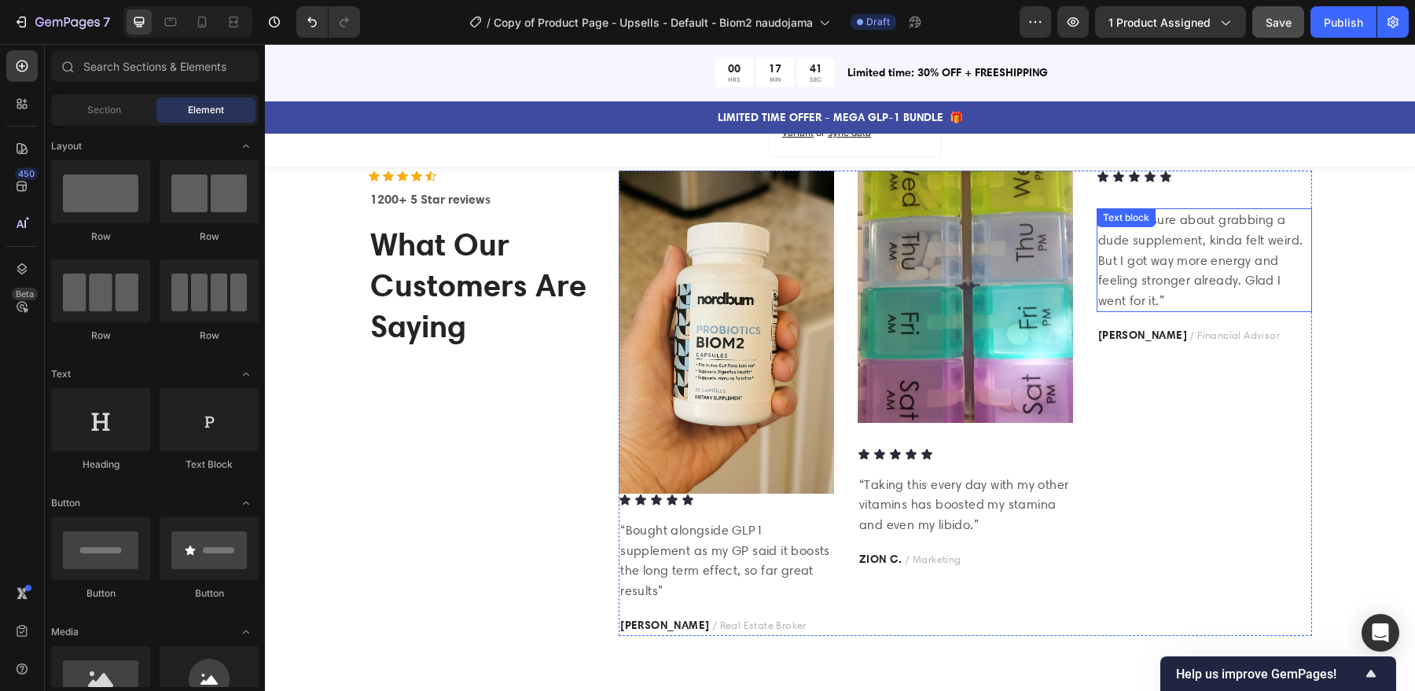
click at [1157, 233] on div ""I wasn’t sure about grabbing a dude supplement, kinda felt weird. But I got wa…" at bounding box center [1204, 260] width 215 height 104
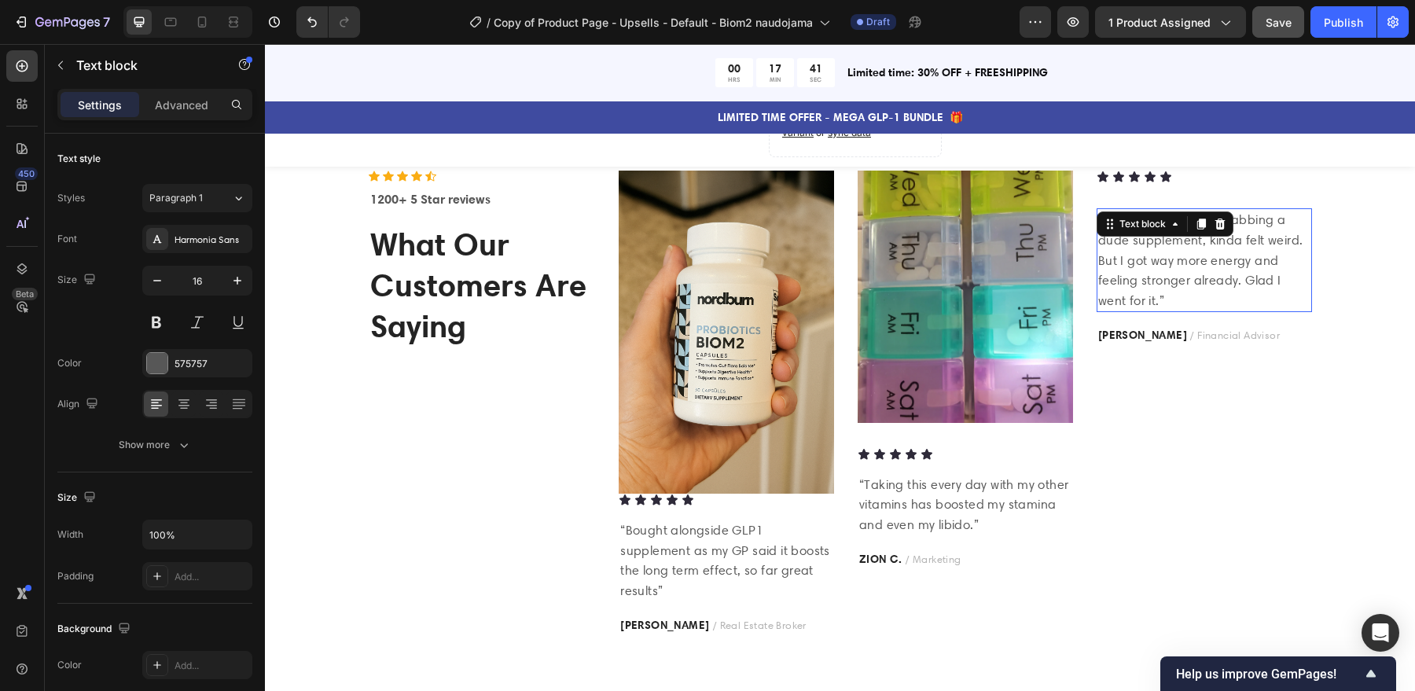
click at [1157, 233] on div "Text block" at bounding box center [1165, 224] width 137 height 25
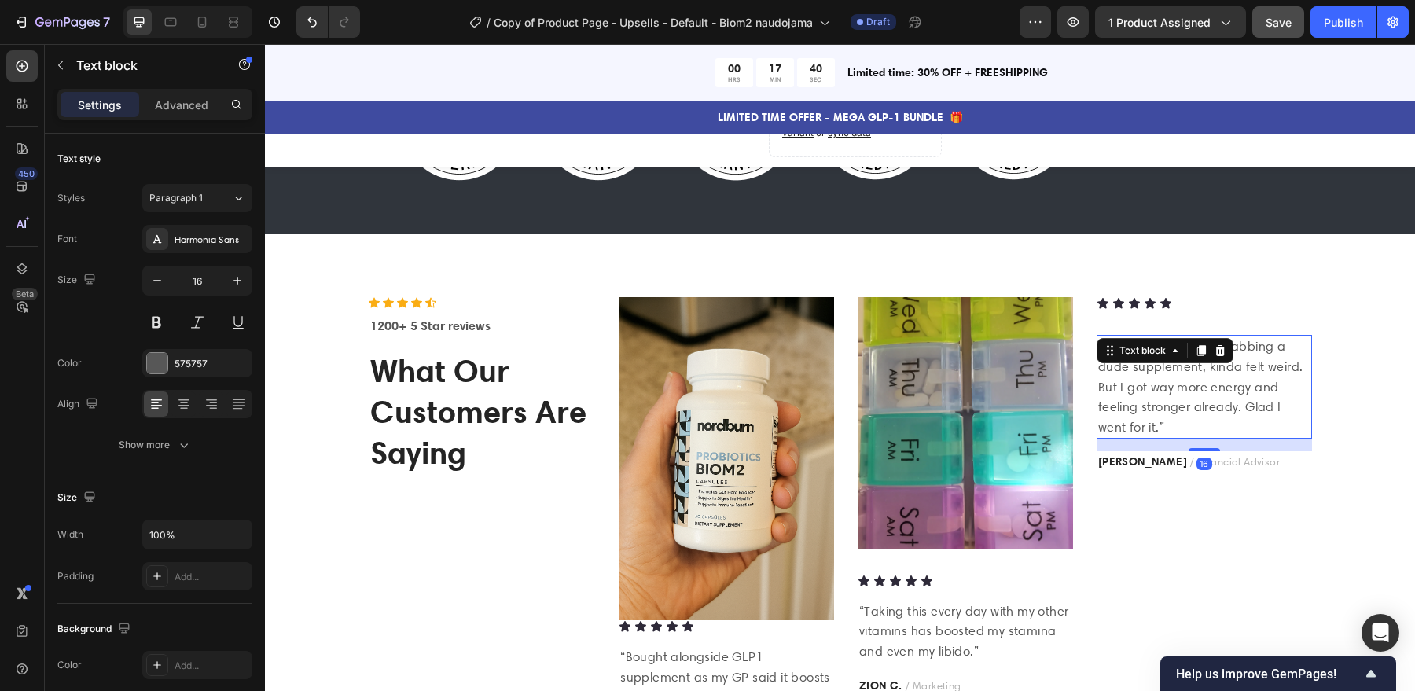
scroll to position [1837, 0]
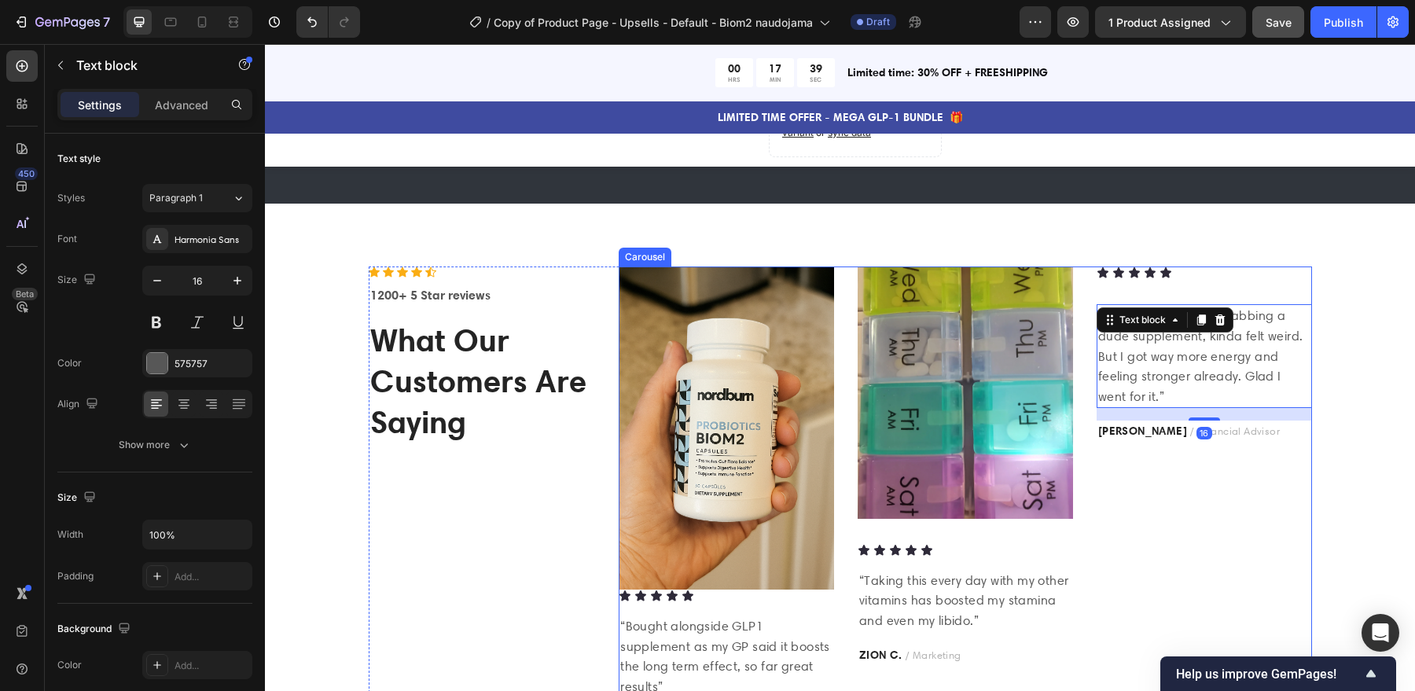
click at [1178, 449] on div "Icon Icon Icon Icon Icon Icon List "I wasn’t sure about grabbing a dude supplem…" at bounding box center [1204, 499] width 215 height 465
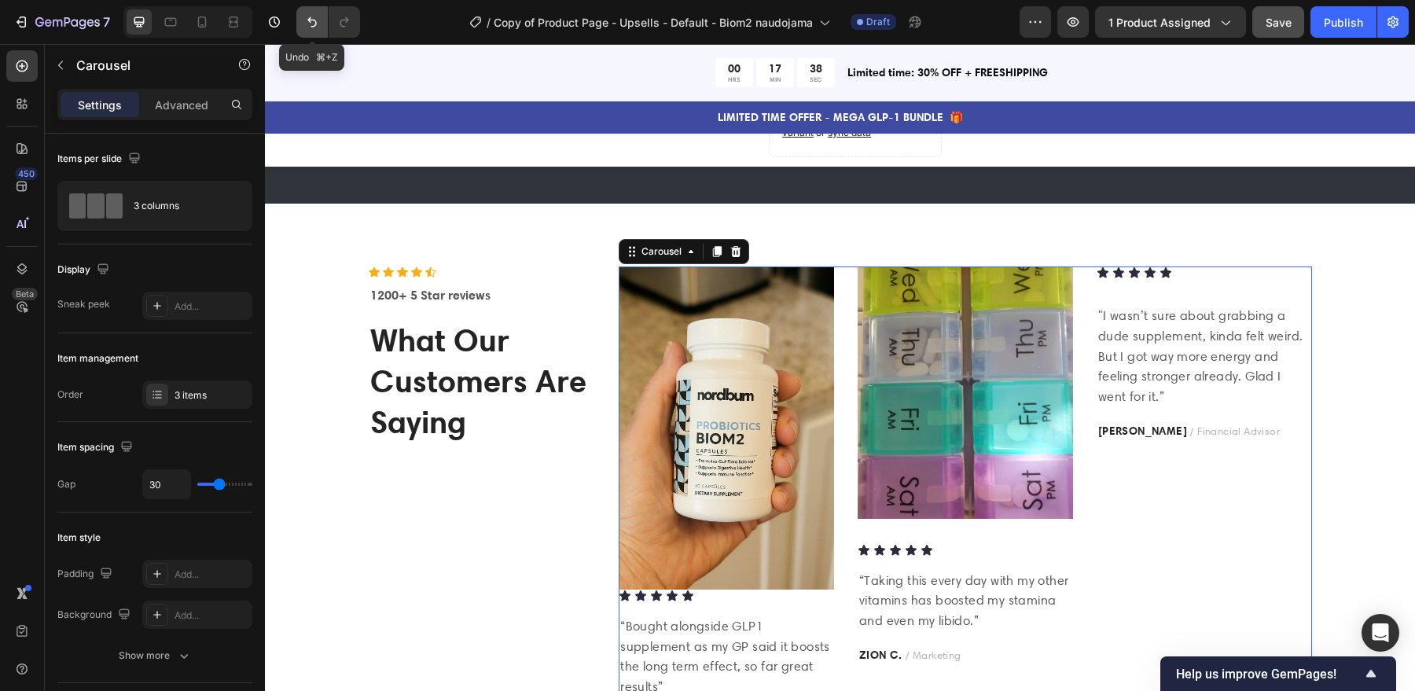
click at [311, 21] on icon "Undo/Redo" at bounding box center [312, 22] width 16 height 16
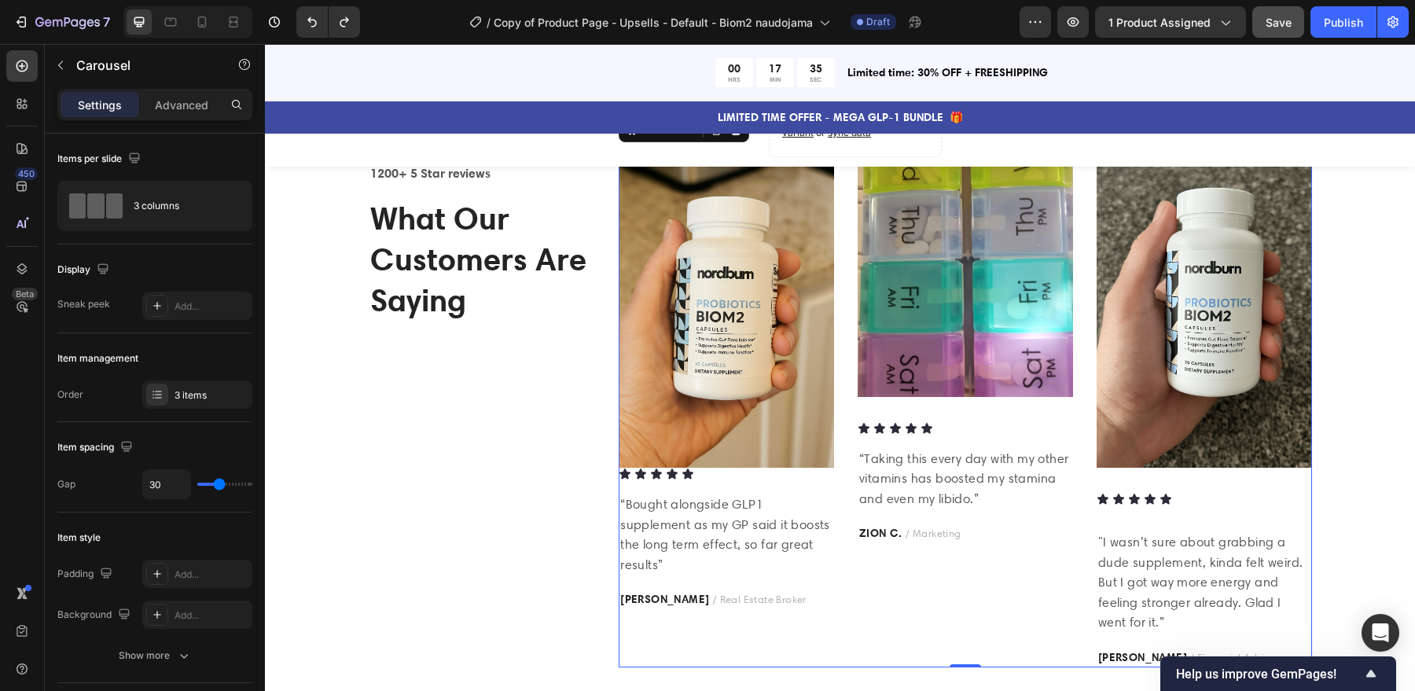
scroll to position [1960, 0]
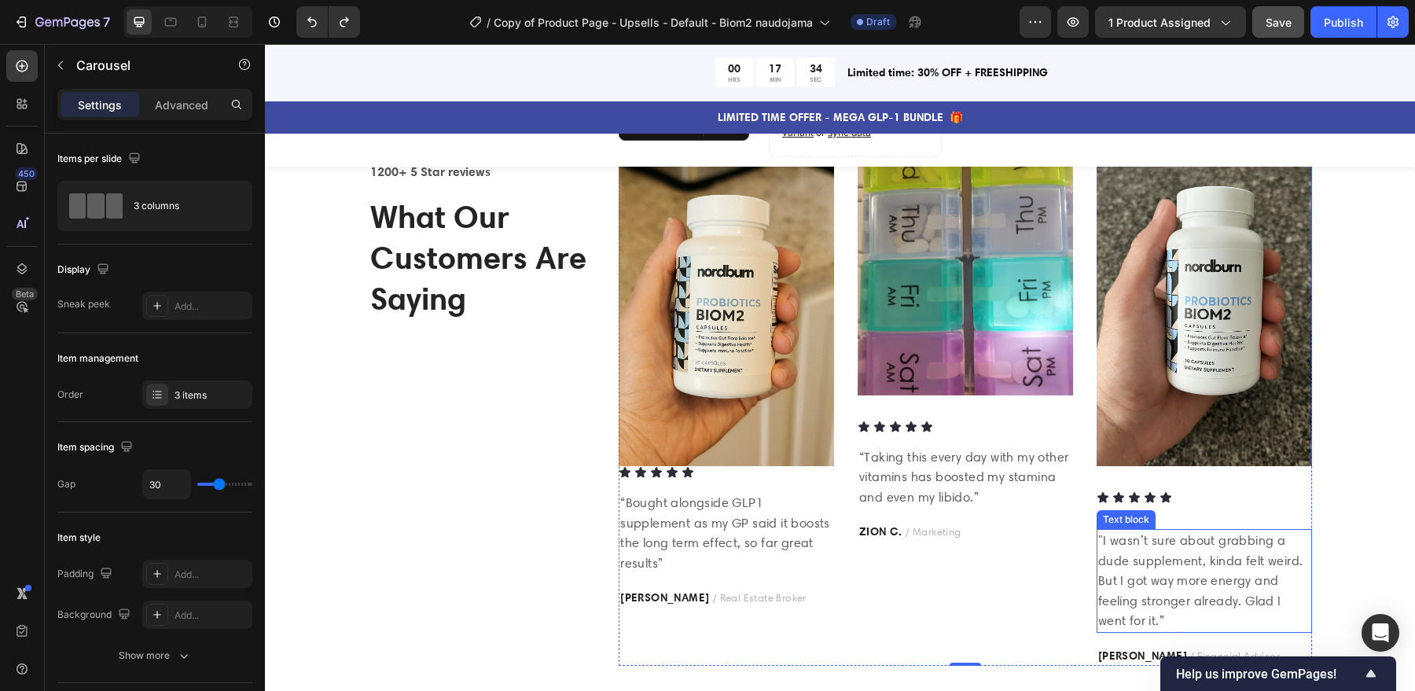
click at [1166, 574] on p ""I wasn’t sure about grabbing a dude supplement, kinda felt weird. But I got wa…" at bounding box center [1204, 581] width 212 height 101
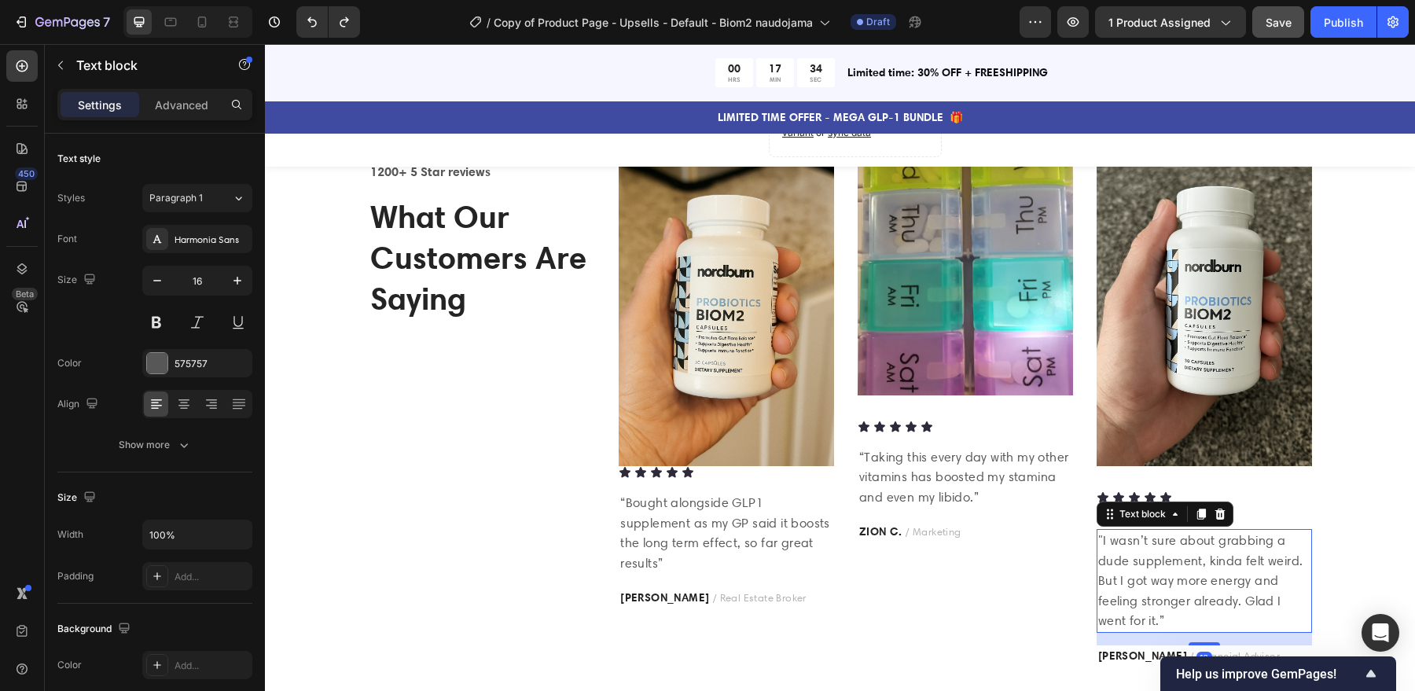
click at [1166, 573] on p ""I wasn’t sure about grabbing a dude supplement, kinda felt weird. But I got wa…" at bounding box center [1204, 581] width 212 height 101
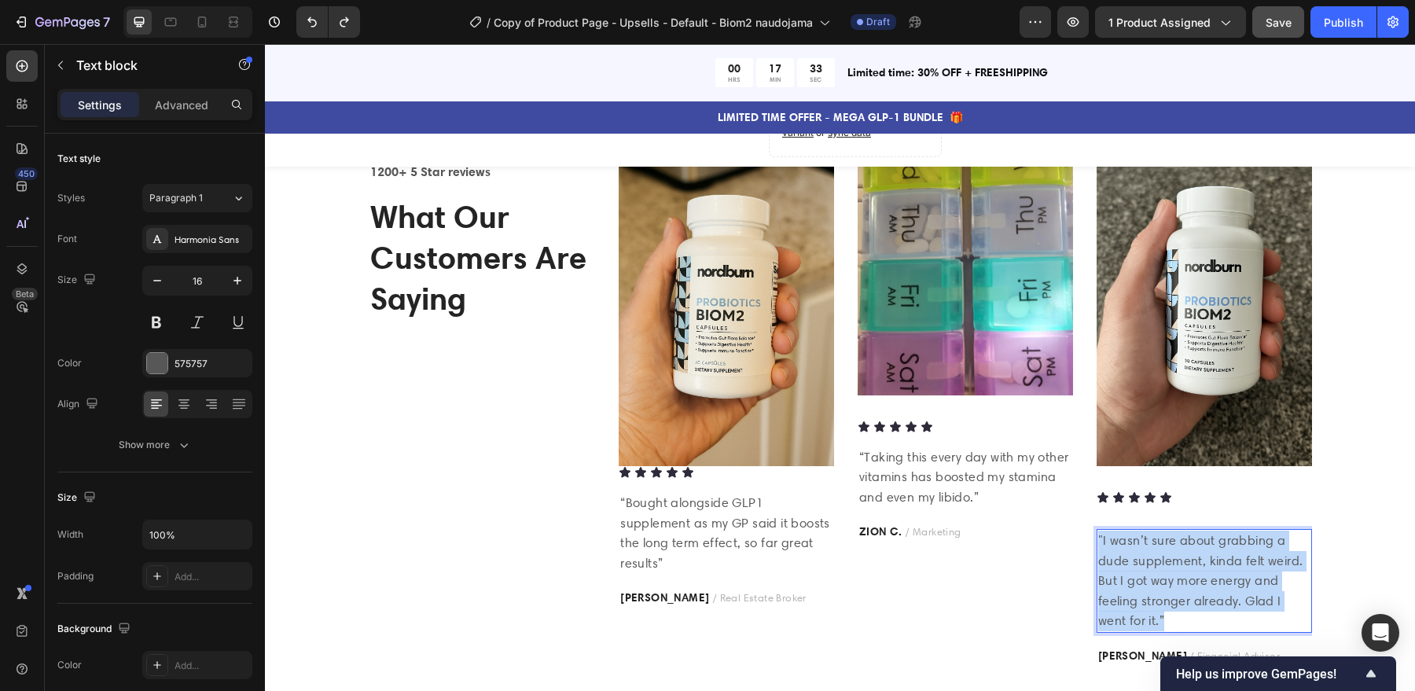
click at [1166, 573] on p ""I wasn’t sure about grabbing a dude supplement, kinda felt weird. But I got wa…" at bounding box center [1204, 581] width 212 height 101
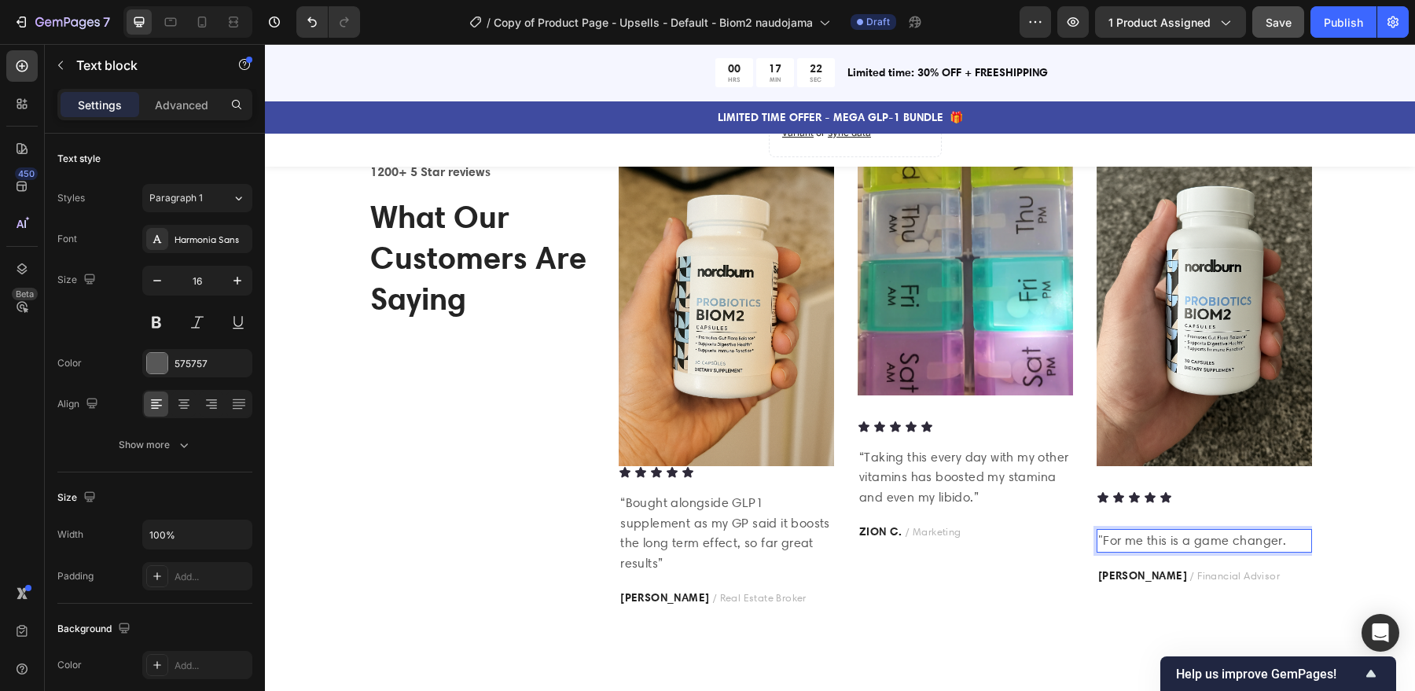
click at [1175, 536] on p ""For me this is a game changer." at bounding box center [1204, 541] width 212 height 20
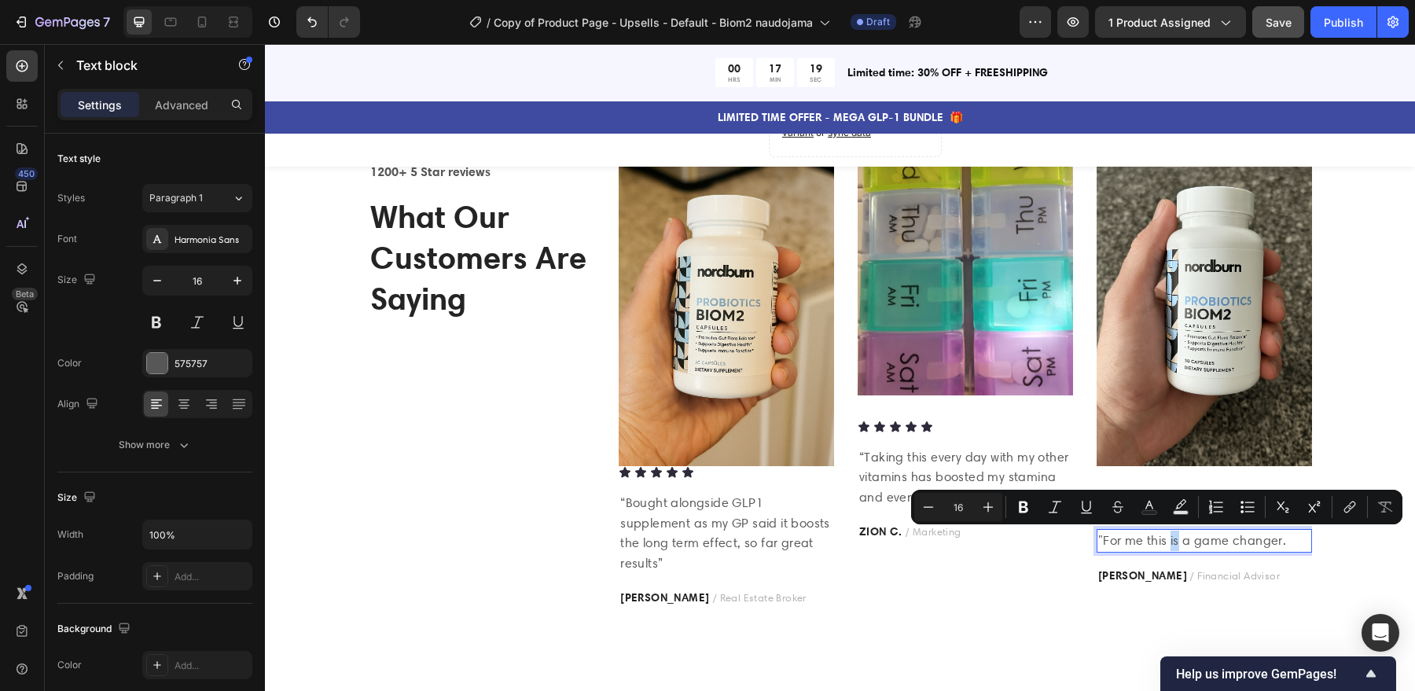
copy p ""For me this is a game changer."
click at [942, 454] on p "“Taking this every day with my other vitamins has boosted my stamina and even m…" at bounding box center [965, 477] width 212 height 61
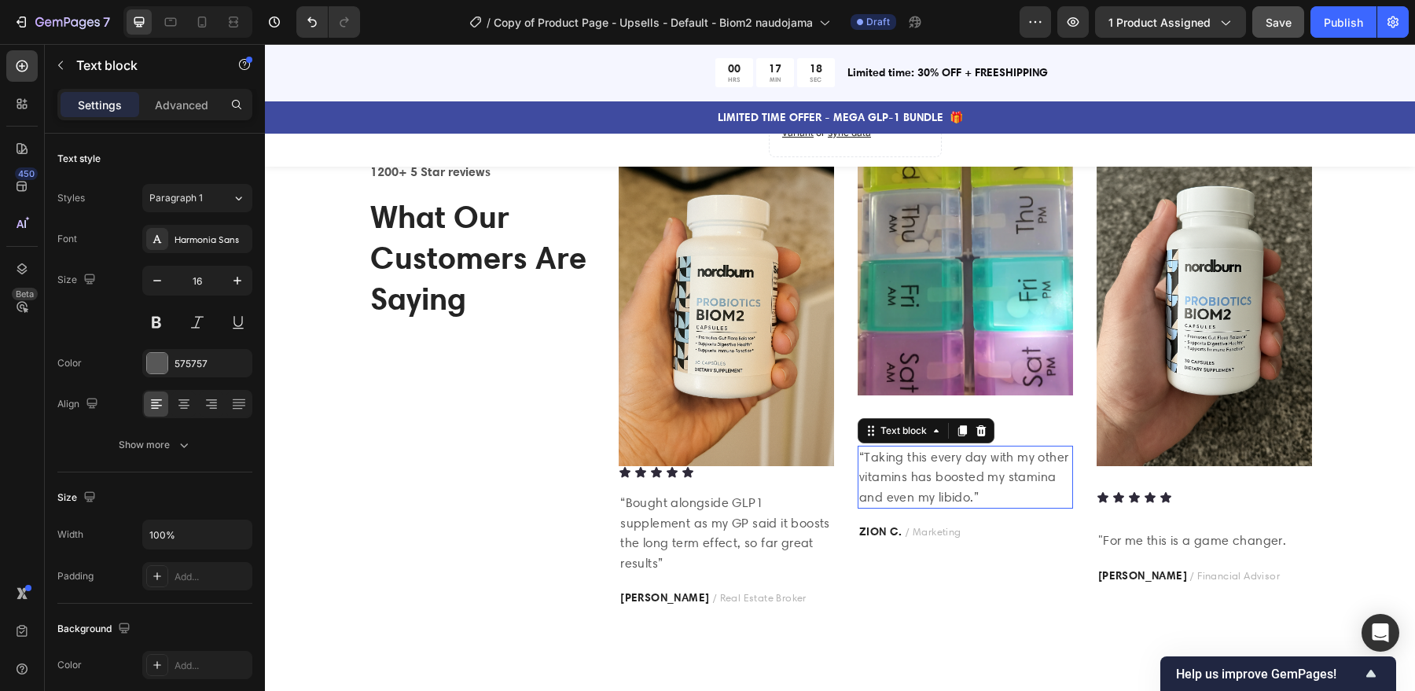
click at [942, 454] on p "“Taking this every day with my other vitamins has boosted my stamina and even m…" at bounding box center [965, 477] width 212 height 61
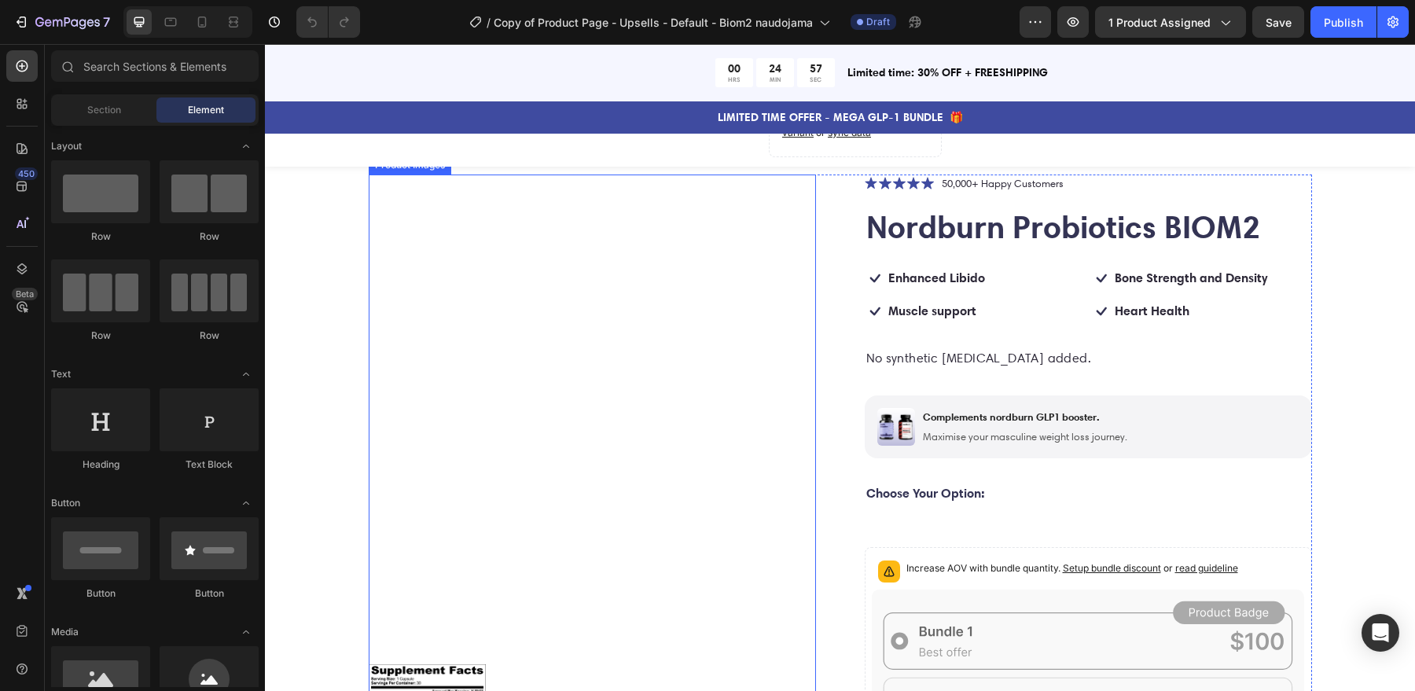
scroll to position [309, 0]
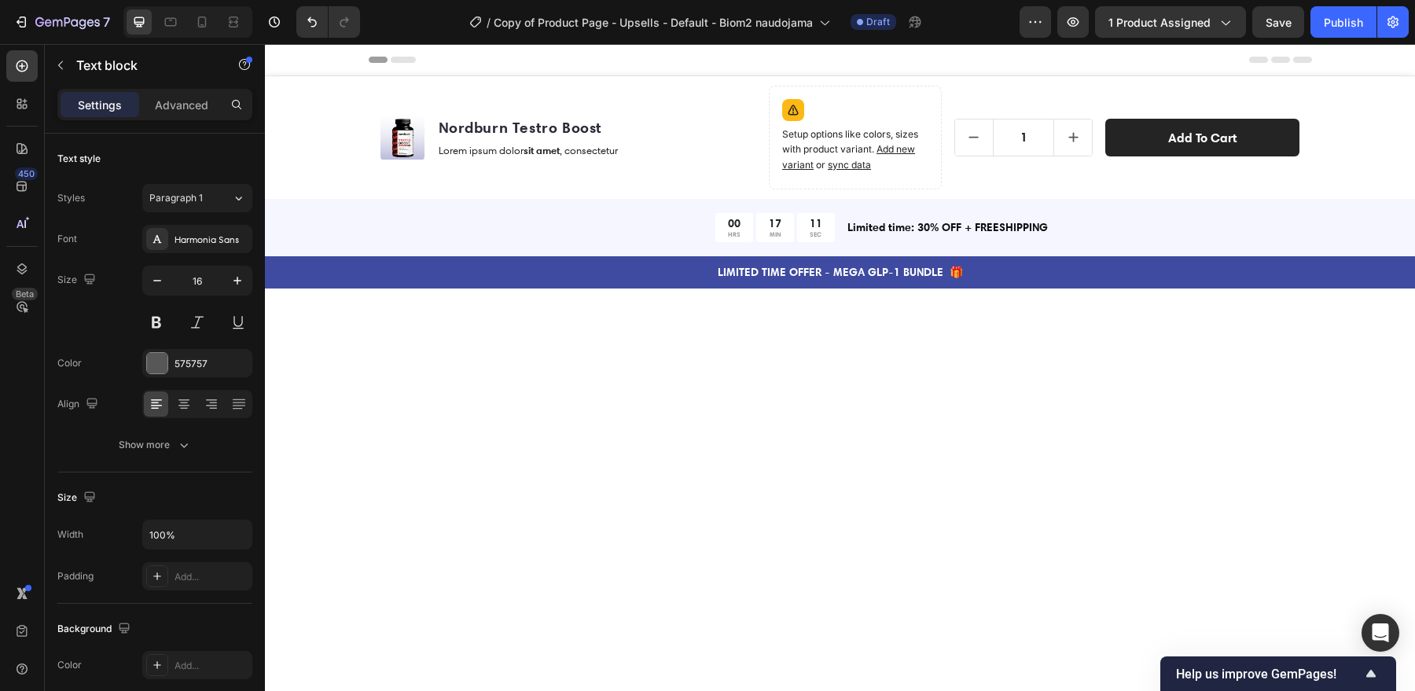
scroll to position [1960, 0]
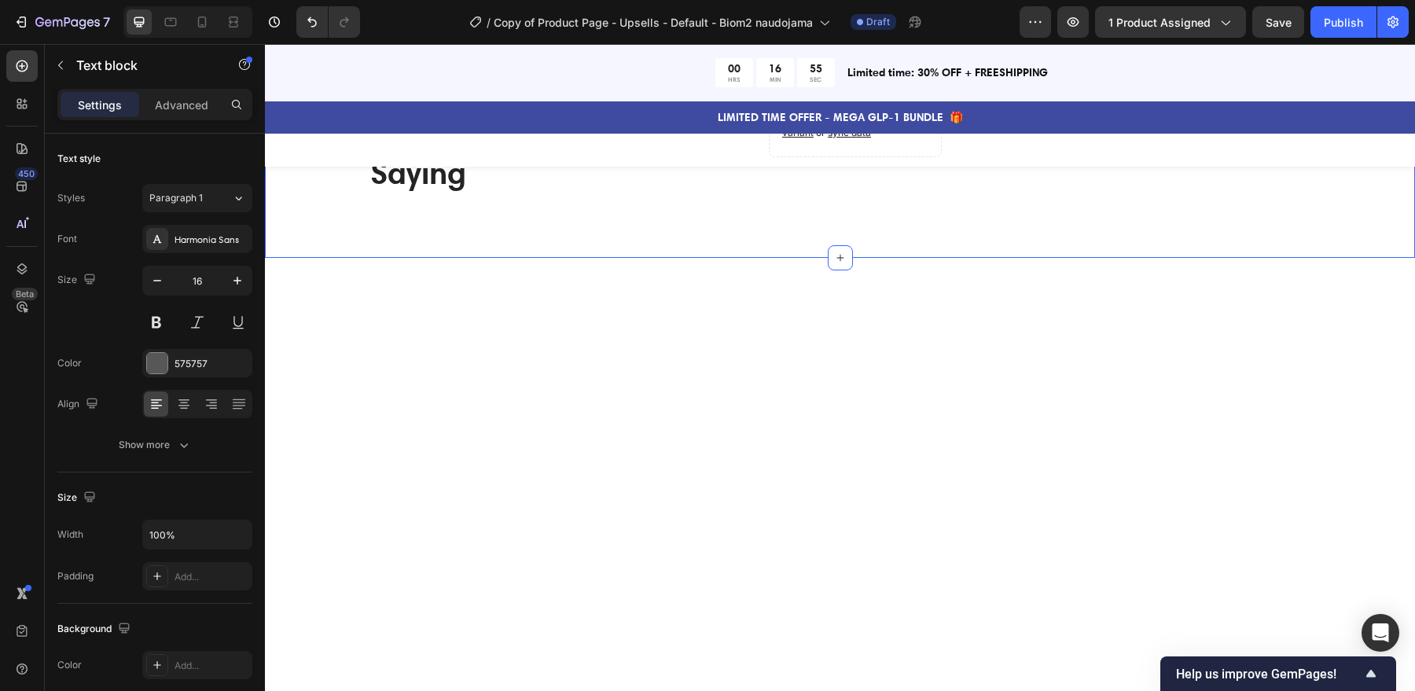
click at [1006, 258] on div "Icon Icon Icon Icon Icon Icon List Hoz 1200+ 5 Star reviews Text block What Our…" at bounding box center [840, 106] width 1150 height 304
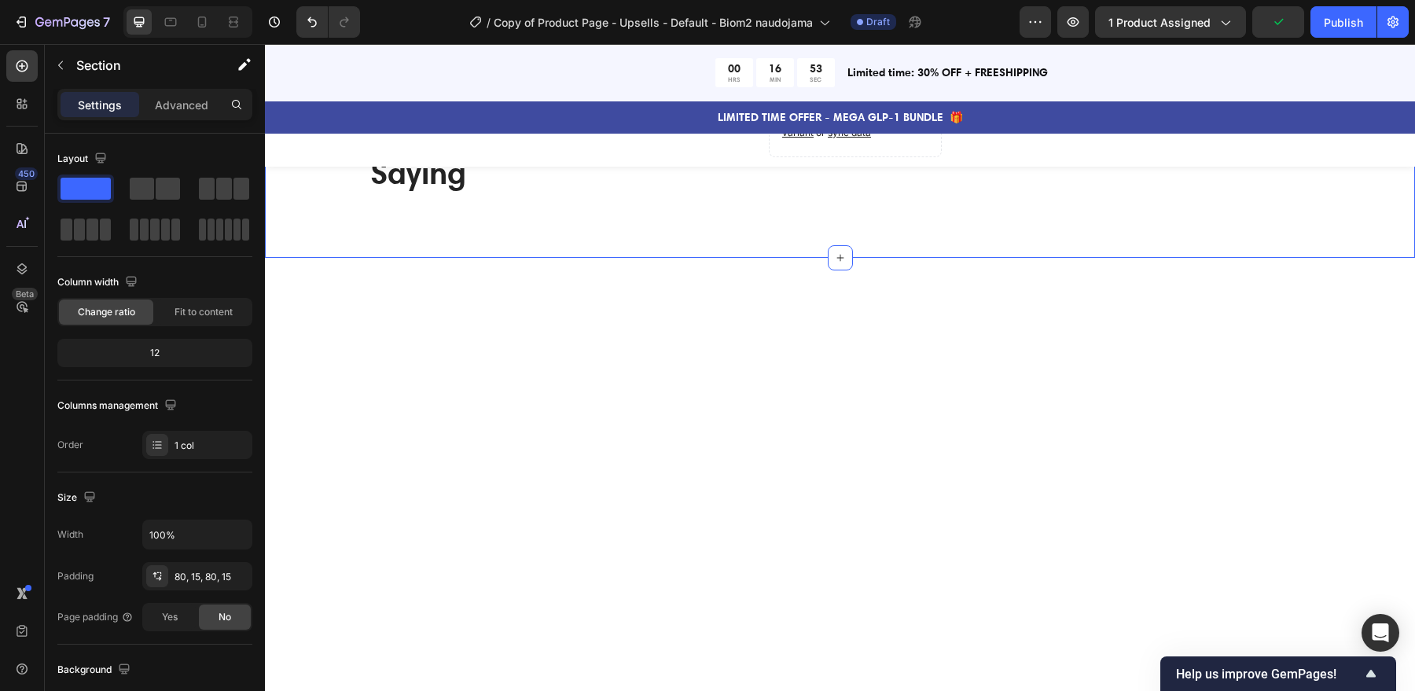
click at [869, 161] on strong "ZION C." at bounding box center [880, 154] width 43 height 14
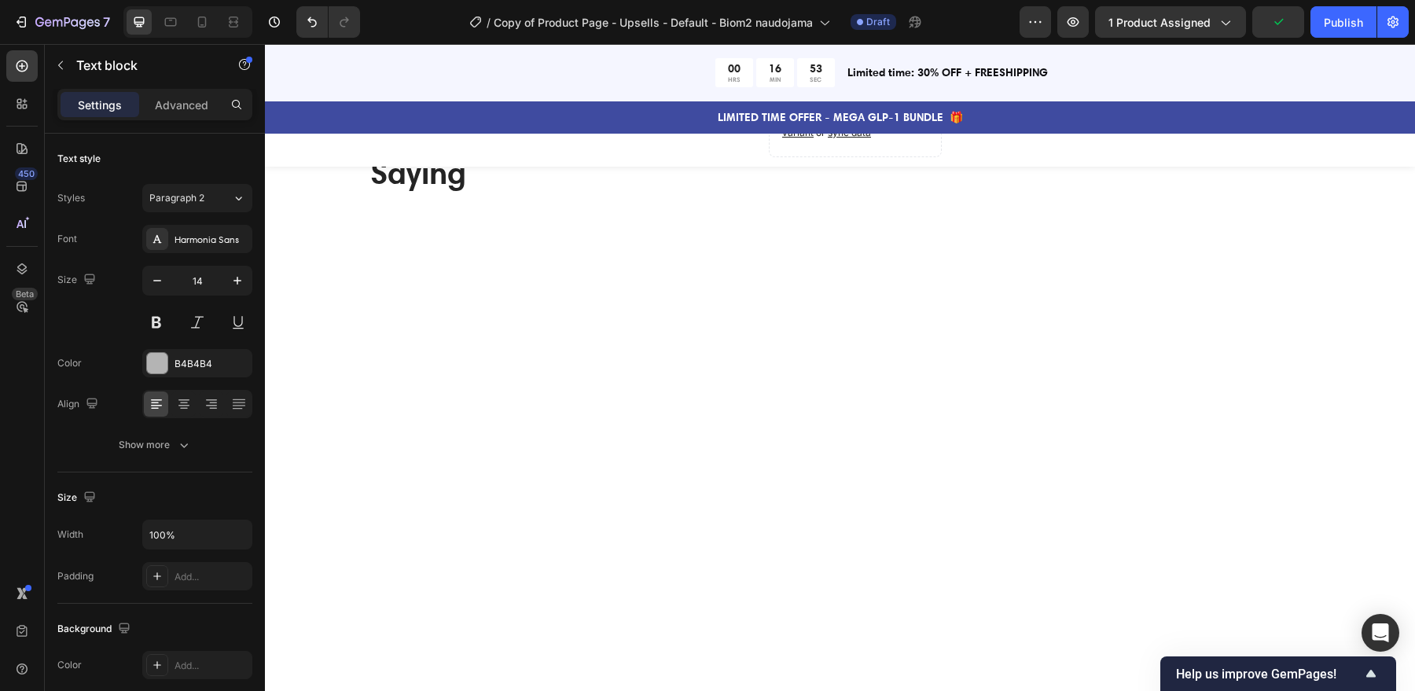
click at [869, 161] on strong "ZION C." at bounding box center [880, 154] width 43 height 14
click at [638, 156] on strong "[PERSON_NAME]" at bounding box center [664, 149] width 89 height 14
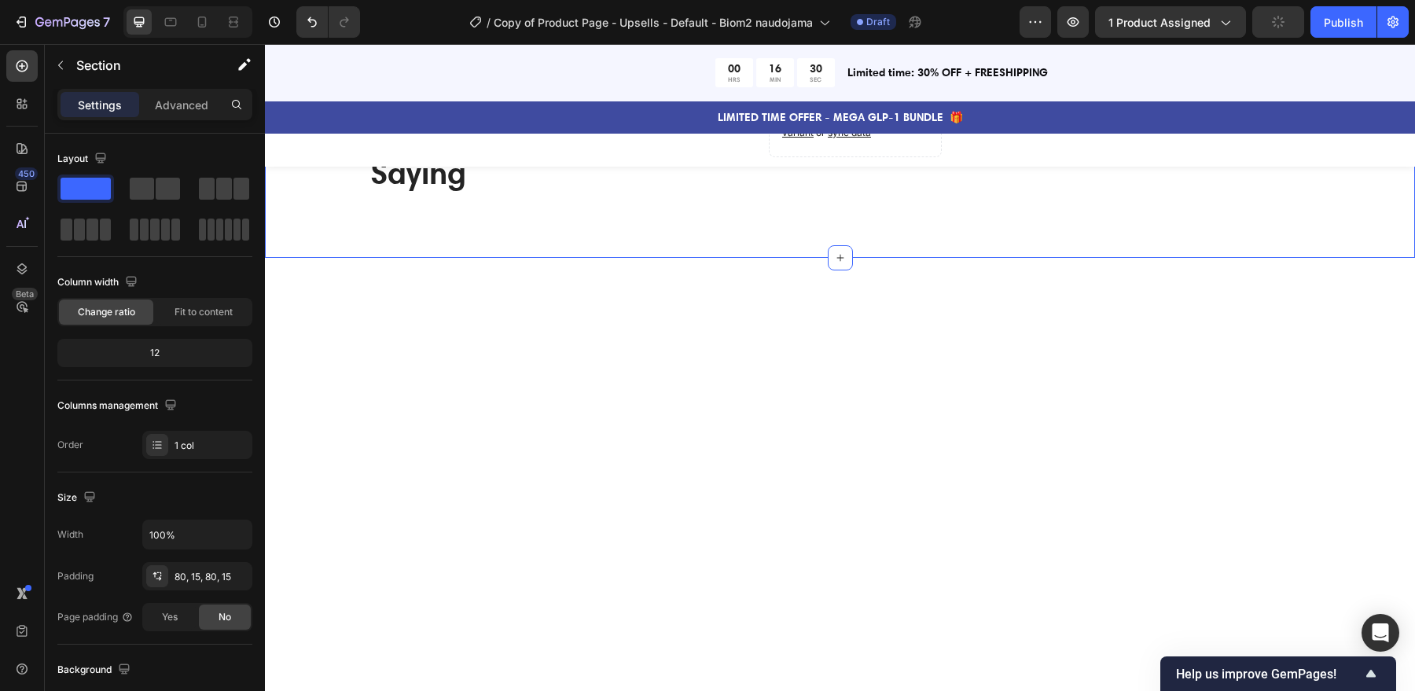
click at [736, 258] on div "Icon Icon Icon Icon Icon Icon List Hoz 1200+ 5 Star reviews Text block What Our…" at bounding box center [840, 106] width 1150 height 304
click at [1118, 134] on strong "[PERSON_NAME]" at bounding box center [1142, 127] width 89 height 14
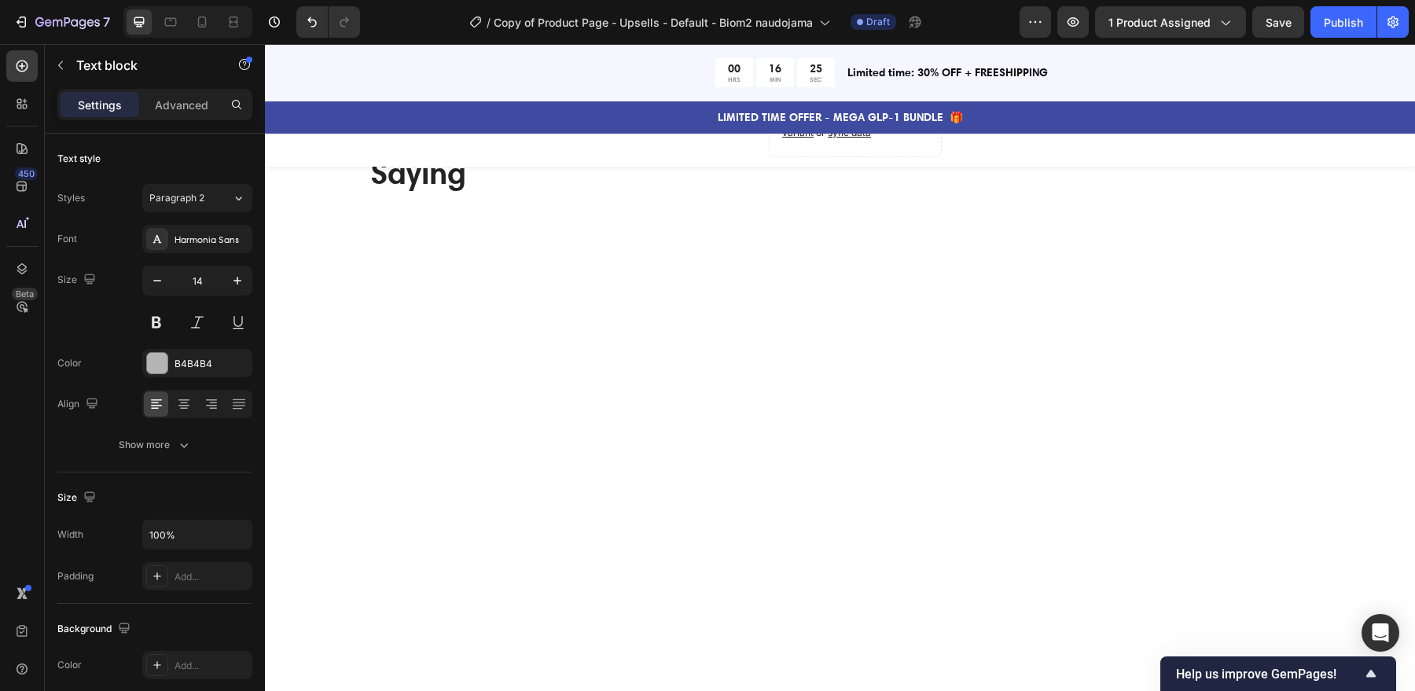
click at [1118, 134] on strong "[PERSON_NAME]" at bounding box center [1142, 127] width 89 height 14
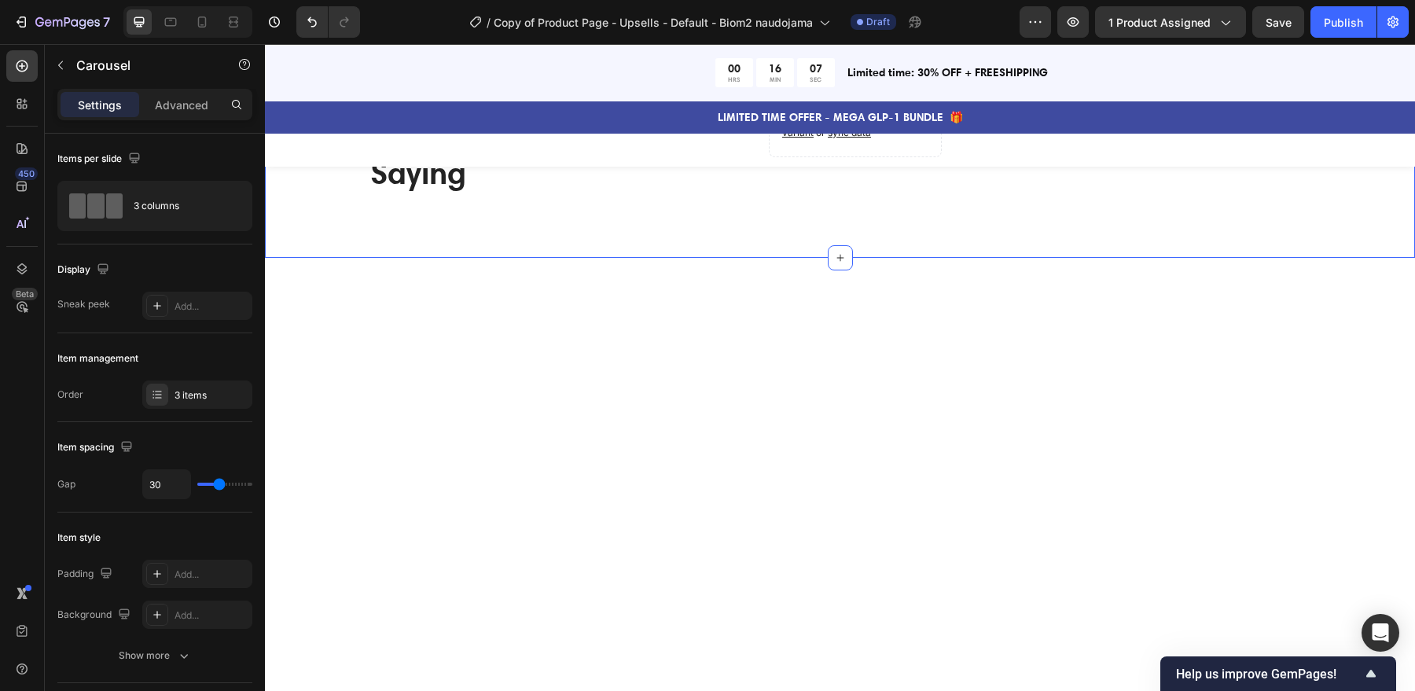
click at [959, 164] on div "Image Icon Icon Icon Icon Icon Icon List "For me this is a game changer. I was …" at bounding box center [965, 90] width 215 height 147
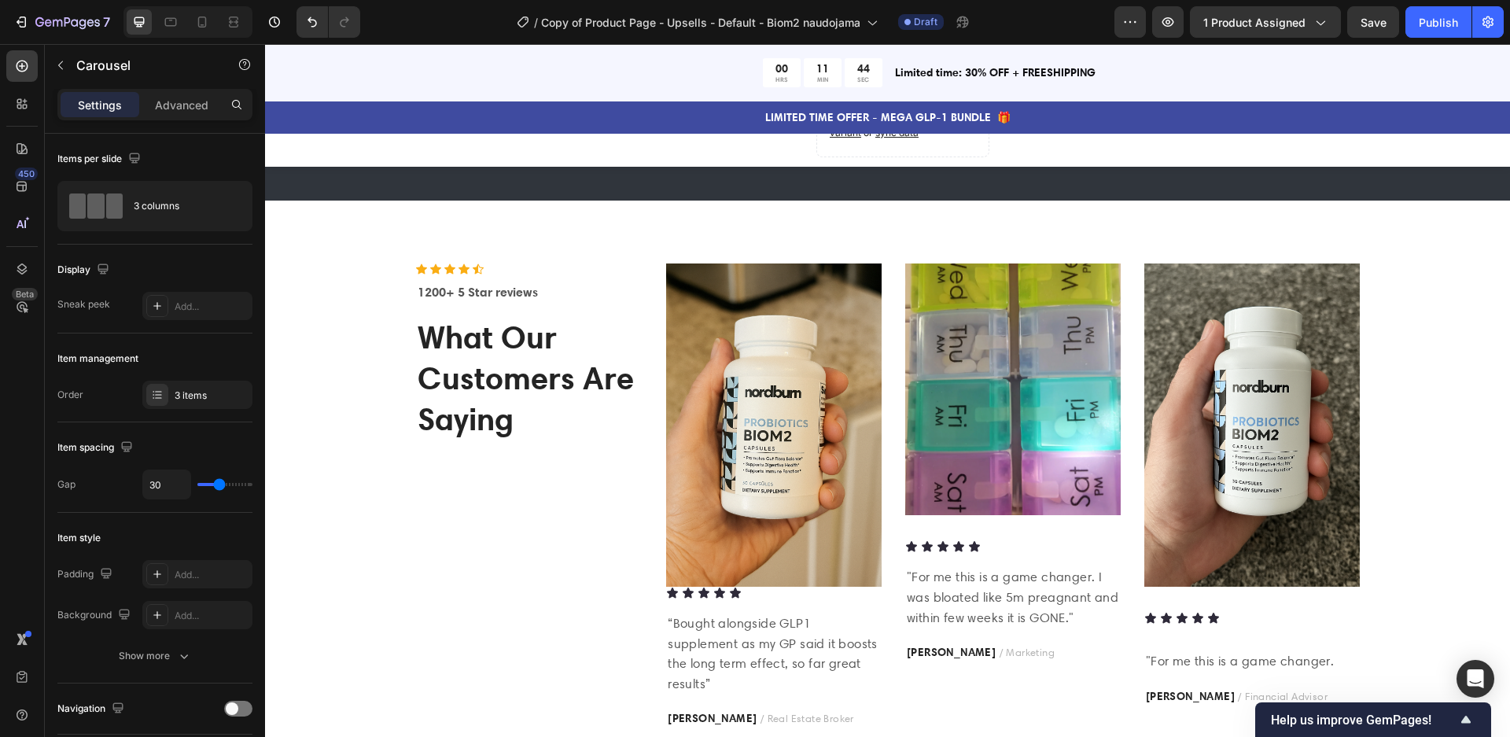
scroll to position [2035, 0]
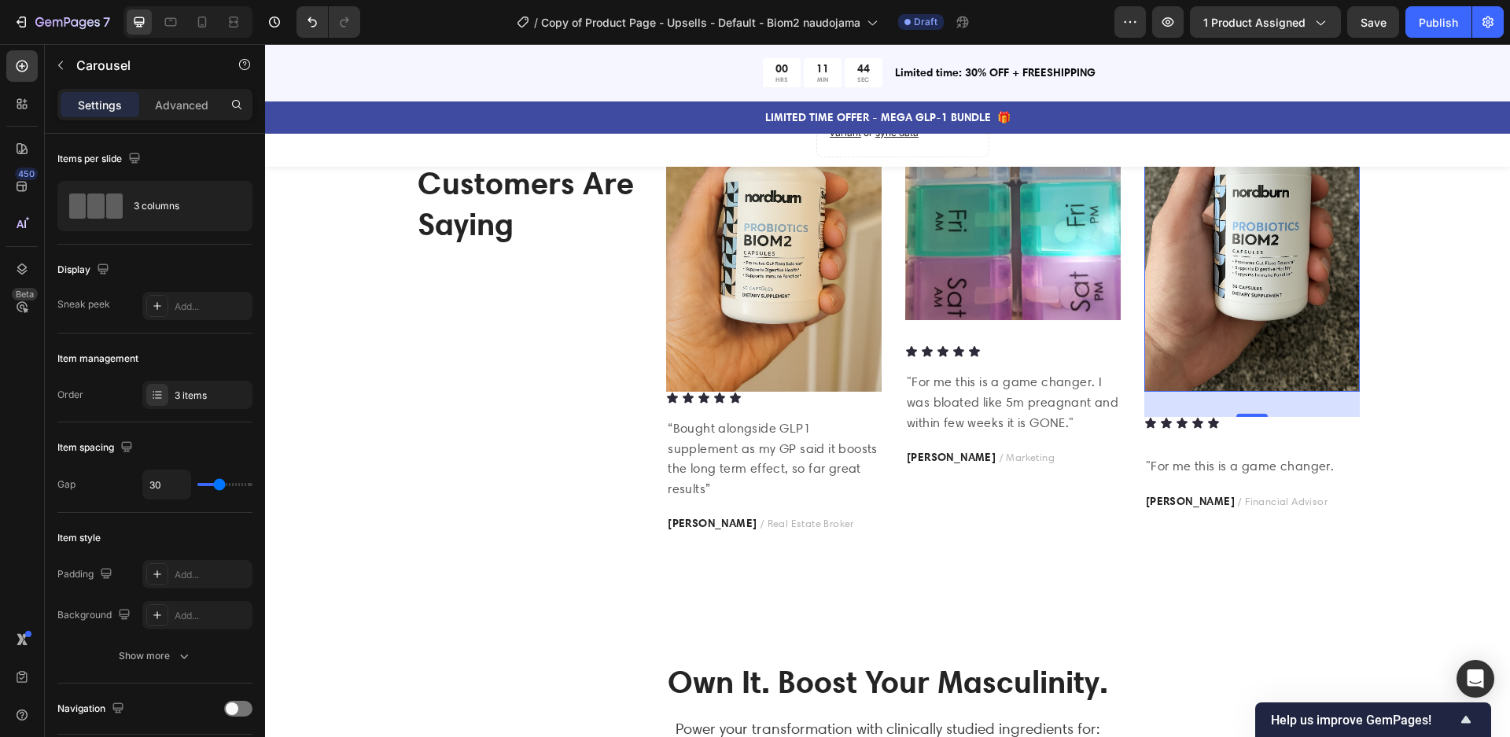
click at [1193, 282] on img at bounding box center [1251, 229] width 215 height 323
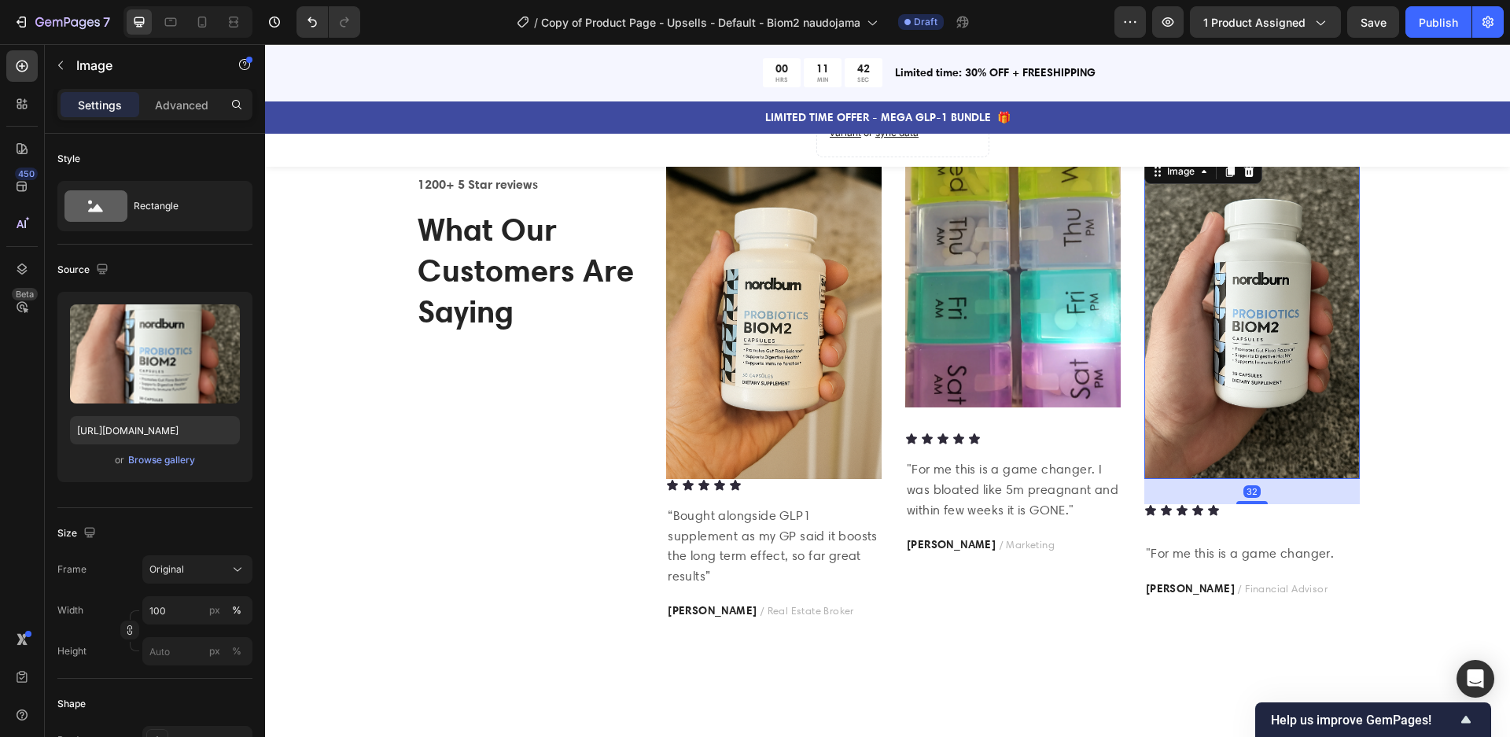
scroll to position [1937, 0]
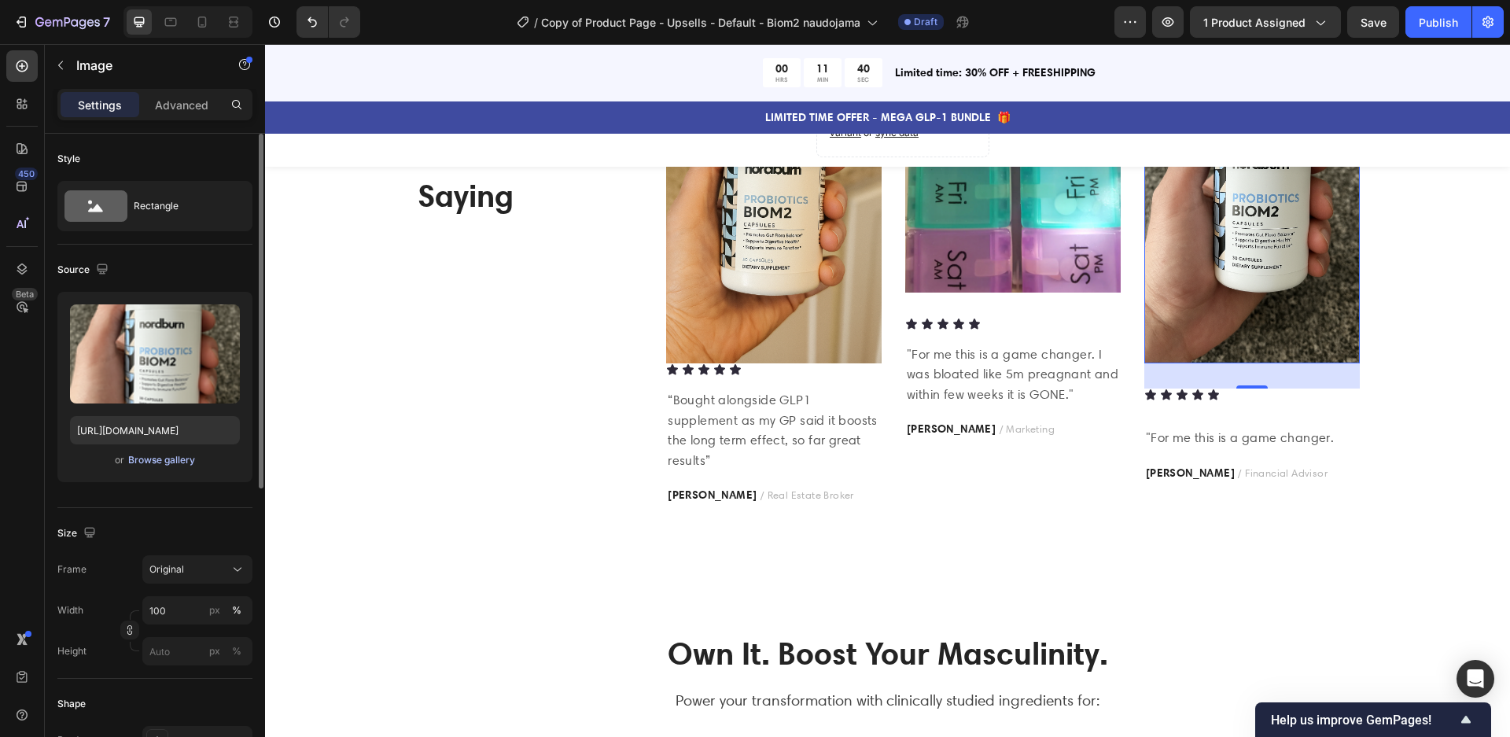
click at [153, 465] on div "Browse gallery" at bounding box center [161, 460] width 67 height 14
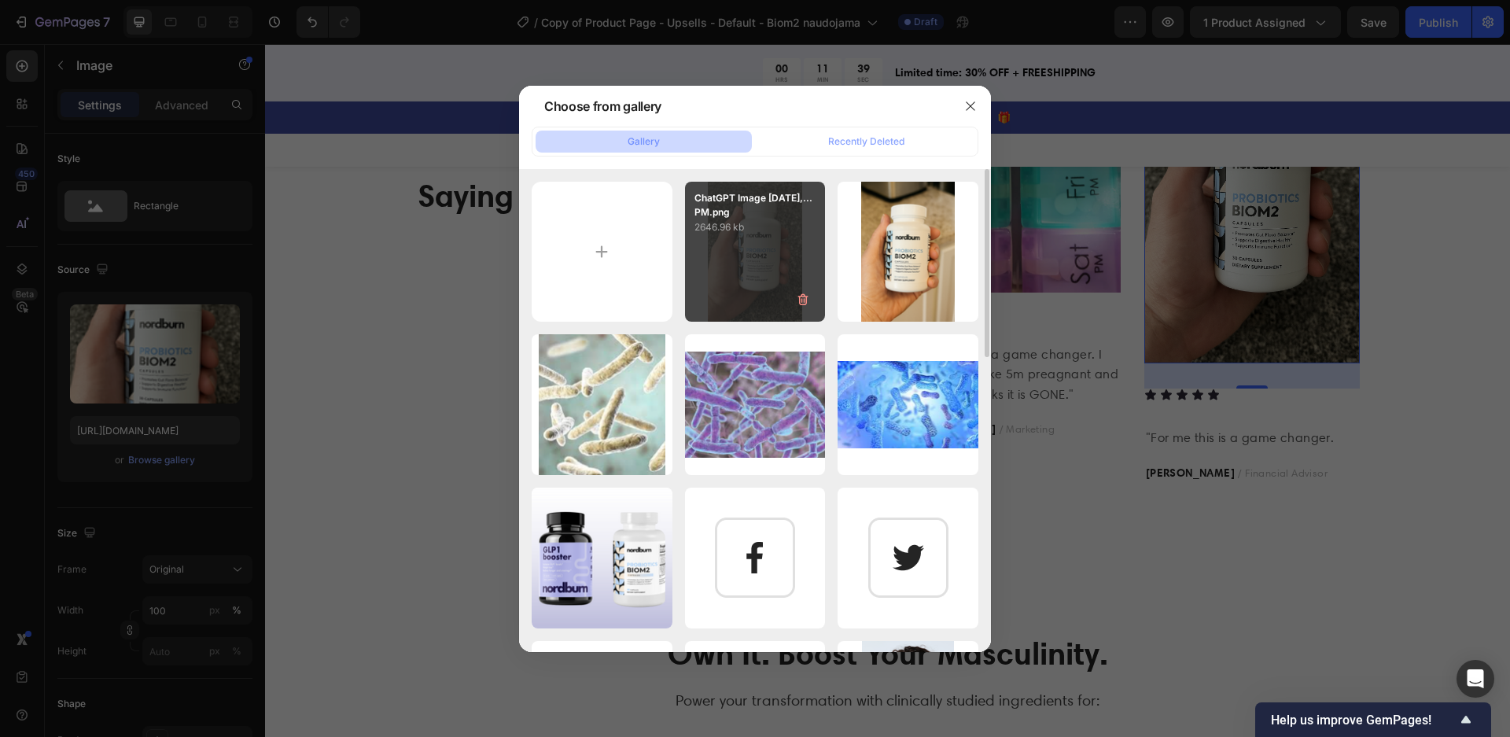
click at [710, 285] on div "ChatGPT Image [DATE],...PM.png 2646.96 kb" at bounding box center [755, 252] width 141 height 141
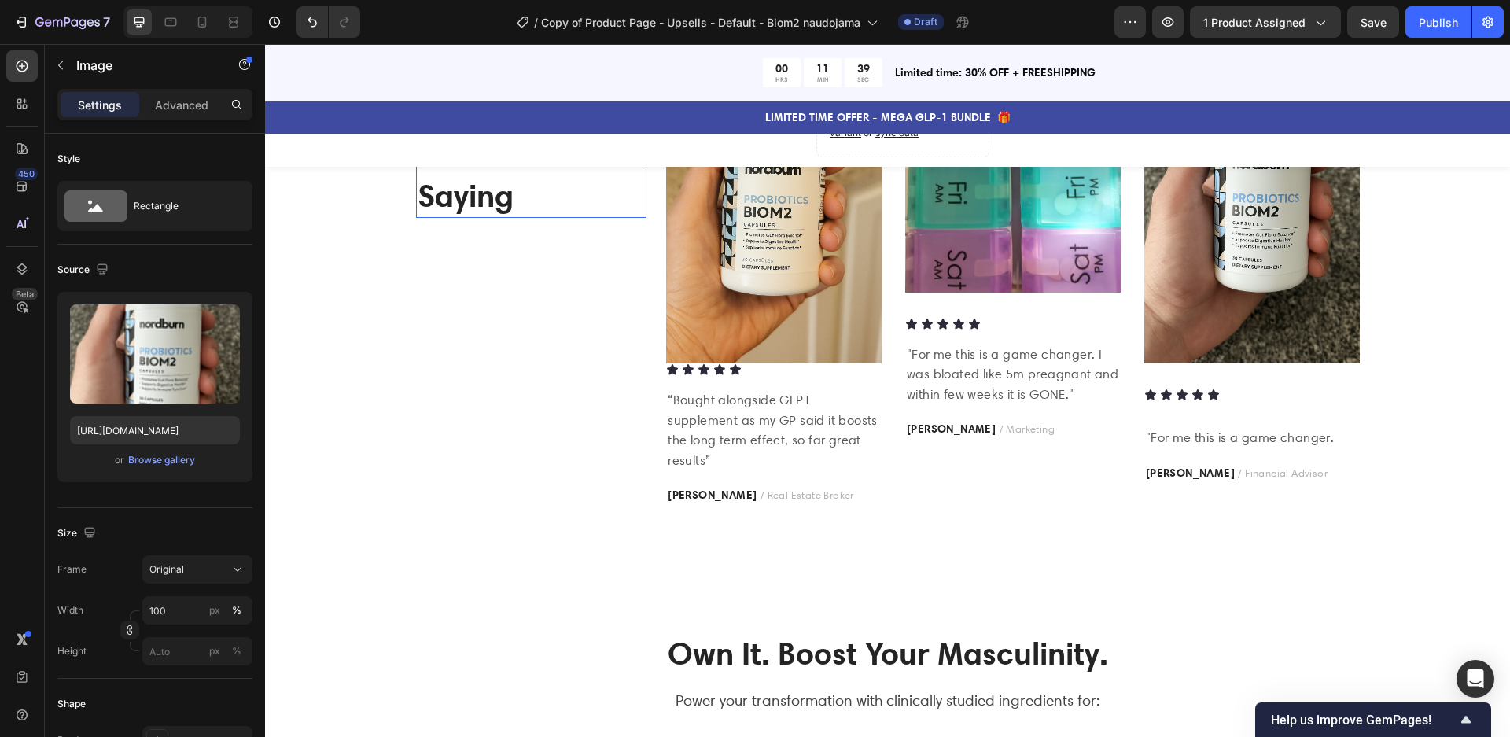
click at [606, 216] on p "What Our Customers Are Saying" at bounding box center [532, 155] width 228 height 123
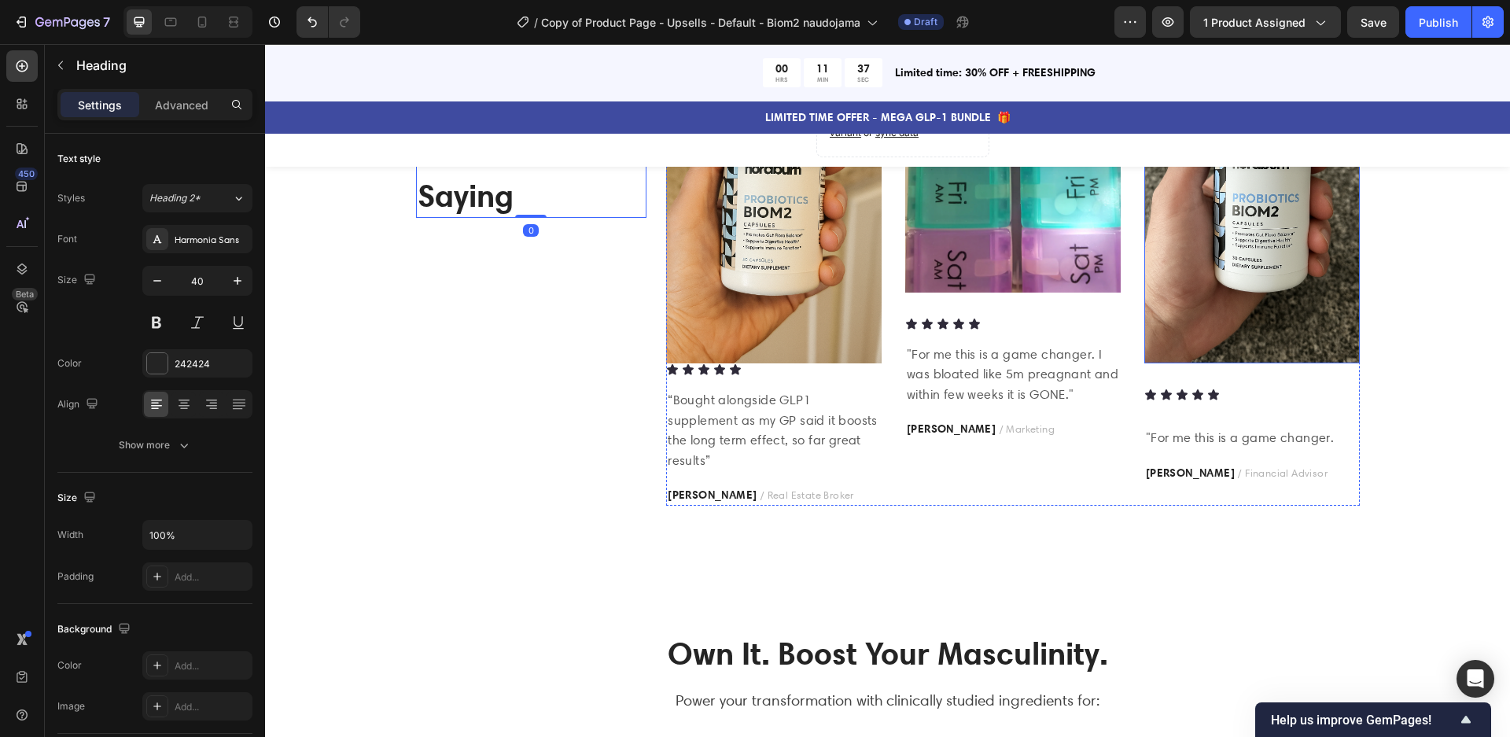
click at [1210, 248] on img at bounding box center [1251, 201] width 215 height 323
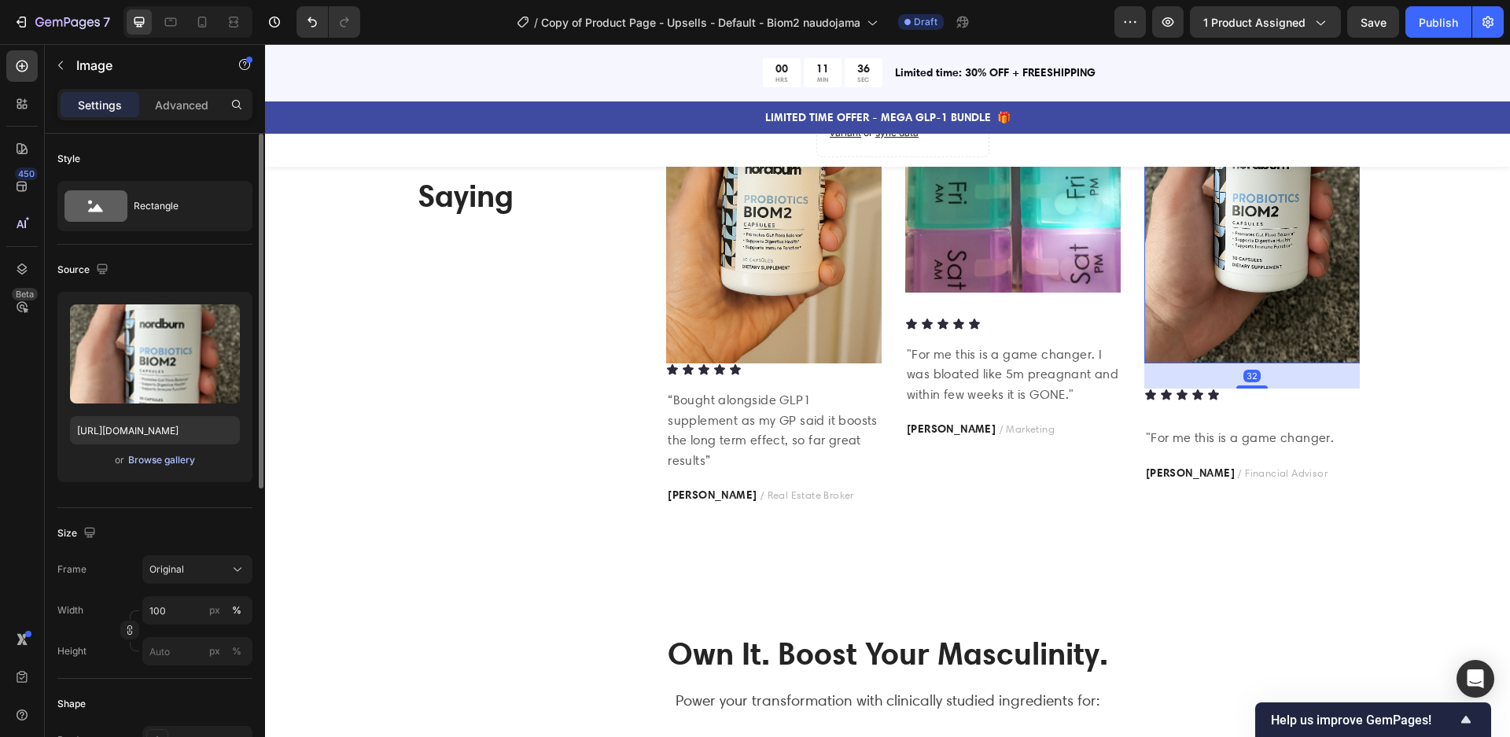
click at [137, 464] on div "Browse gallery" at bounding box center [161, 460] width 67 height 14
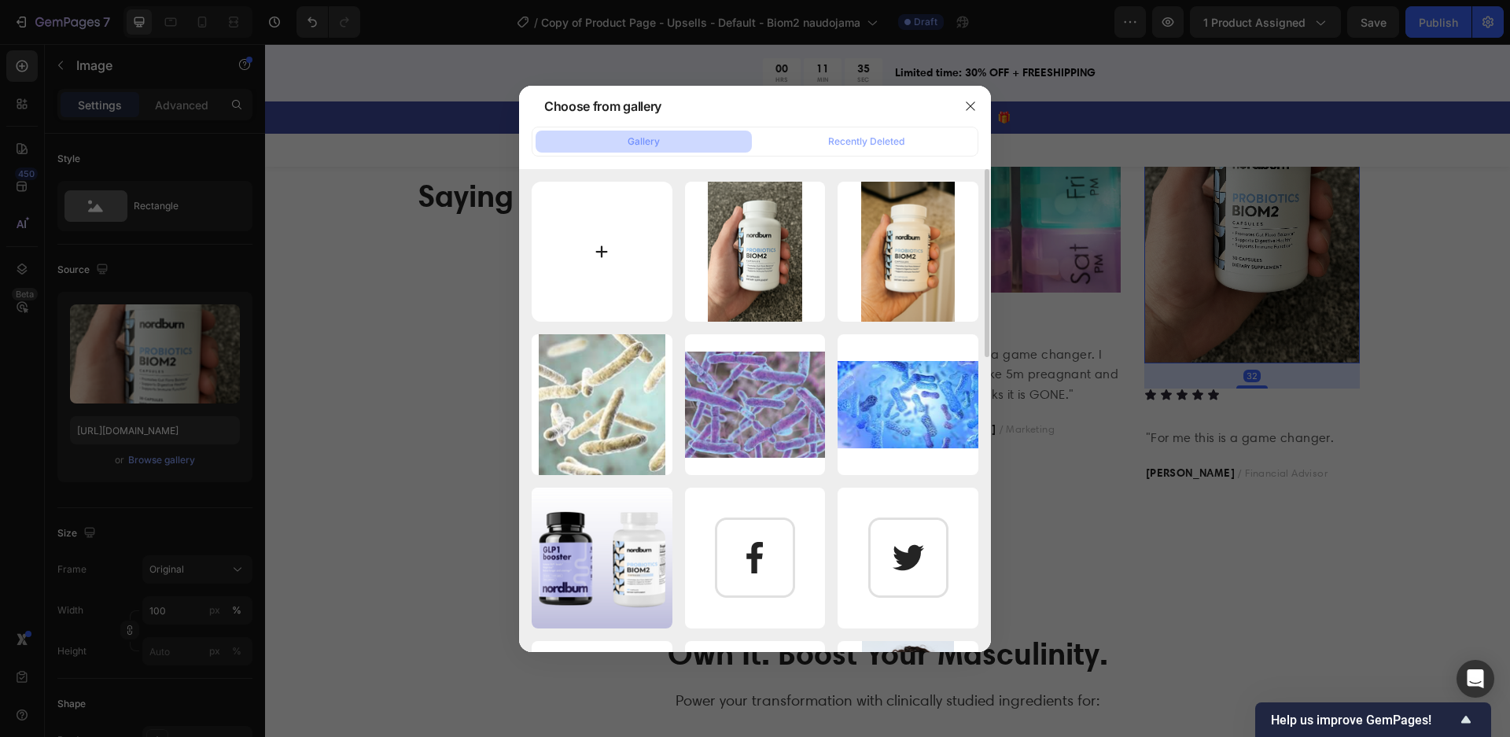
click at [624, 278] on input "file" at bounding box center [602, 252] width 141 height 141
type input "C:\fakepath\Playfair Display (6).png"
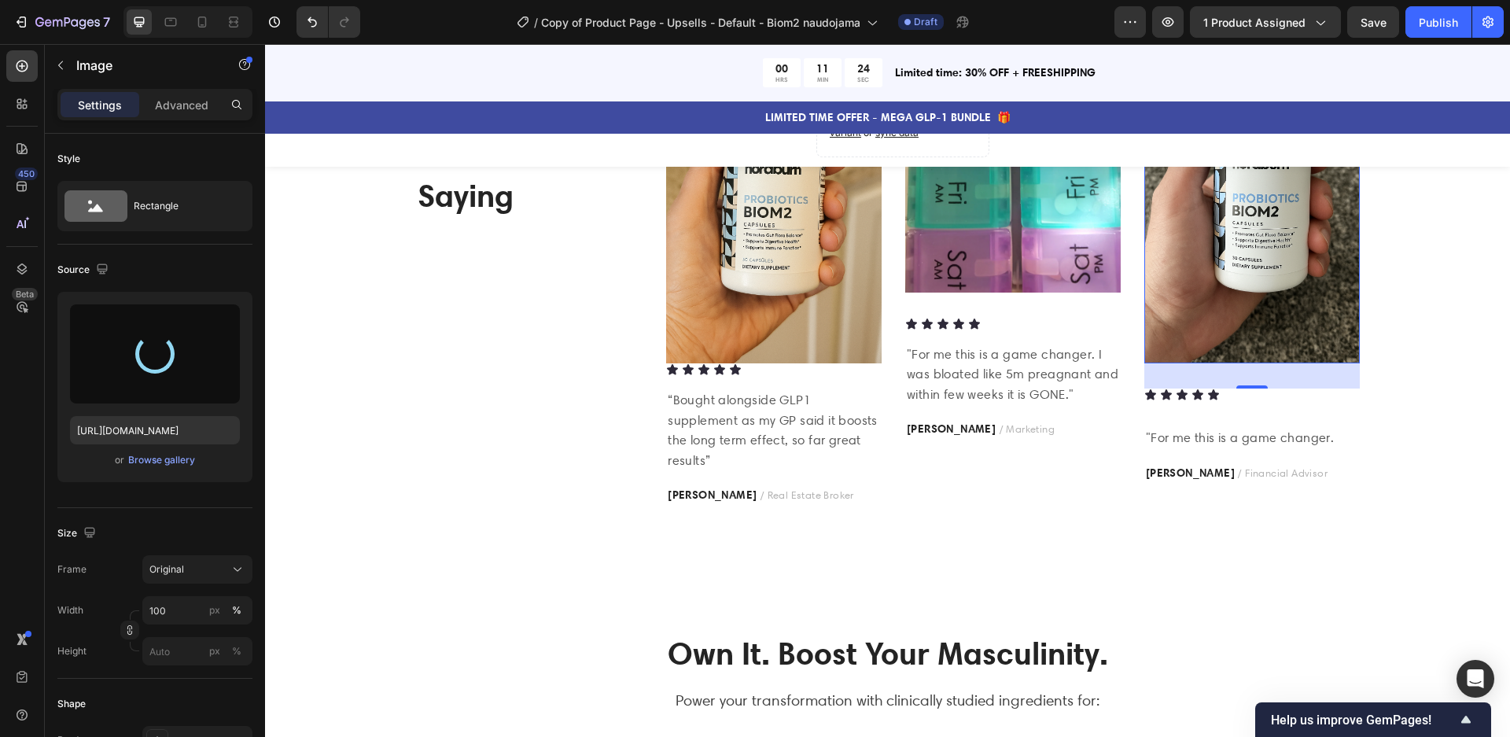
type input "[URL][DOMAIN_NAME]"
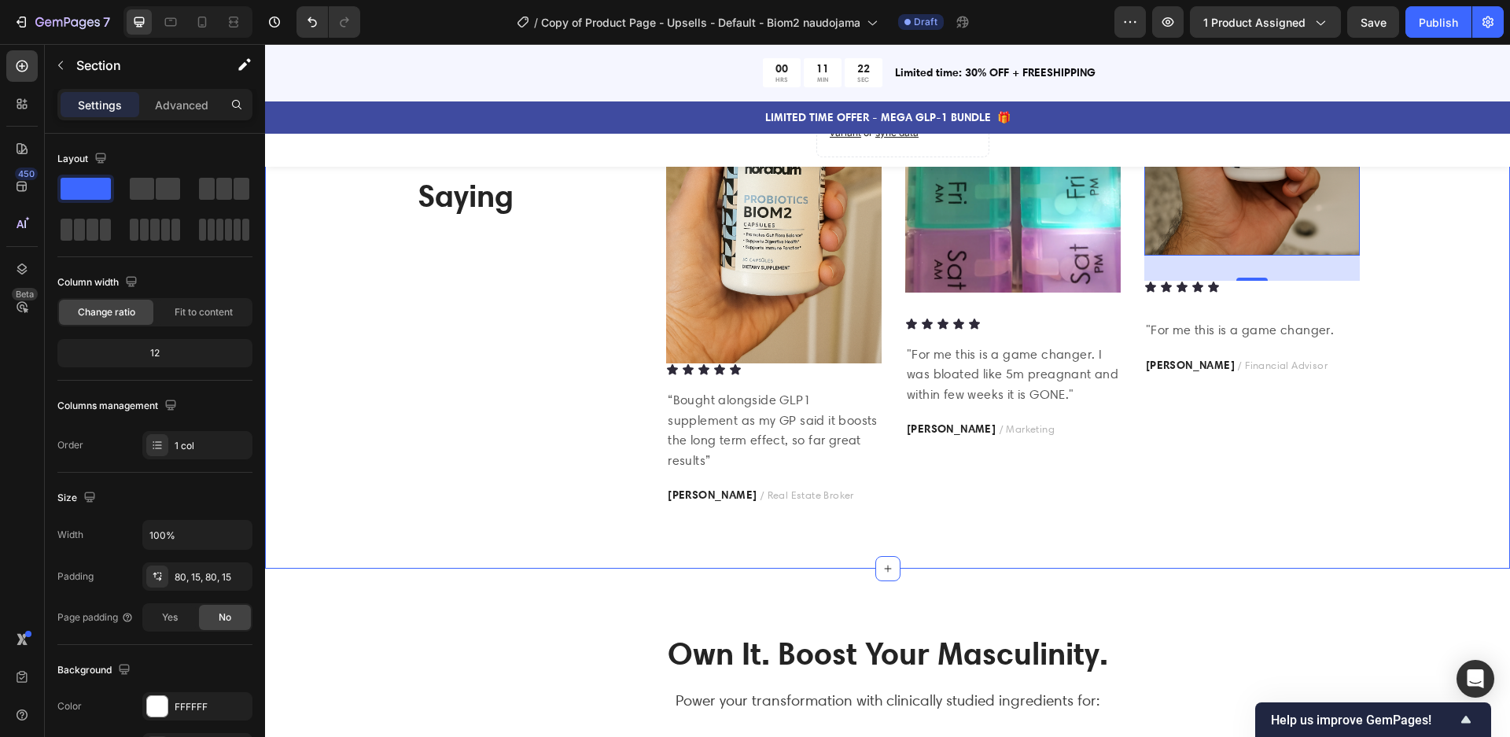
click at [1415, 488] on div "Icon Icon Icon Icon Icon Icon List Hoz 1200+ 5 Star reviews Text block What Our…" at bounding box center [887, 272] width 1221 height 465
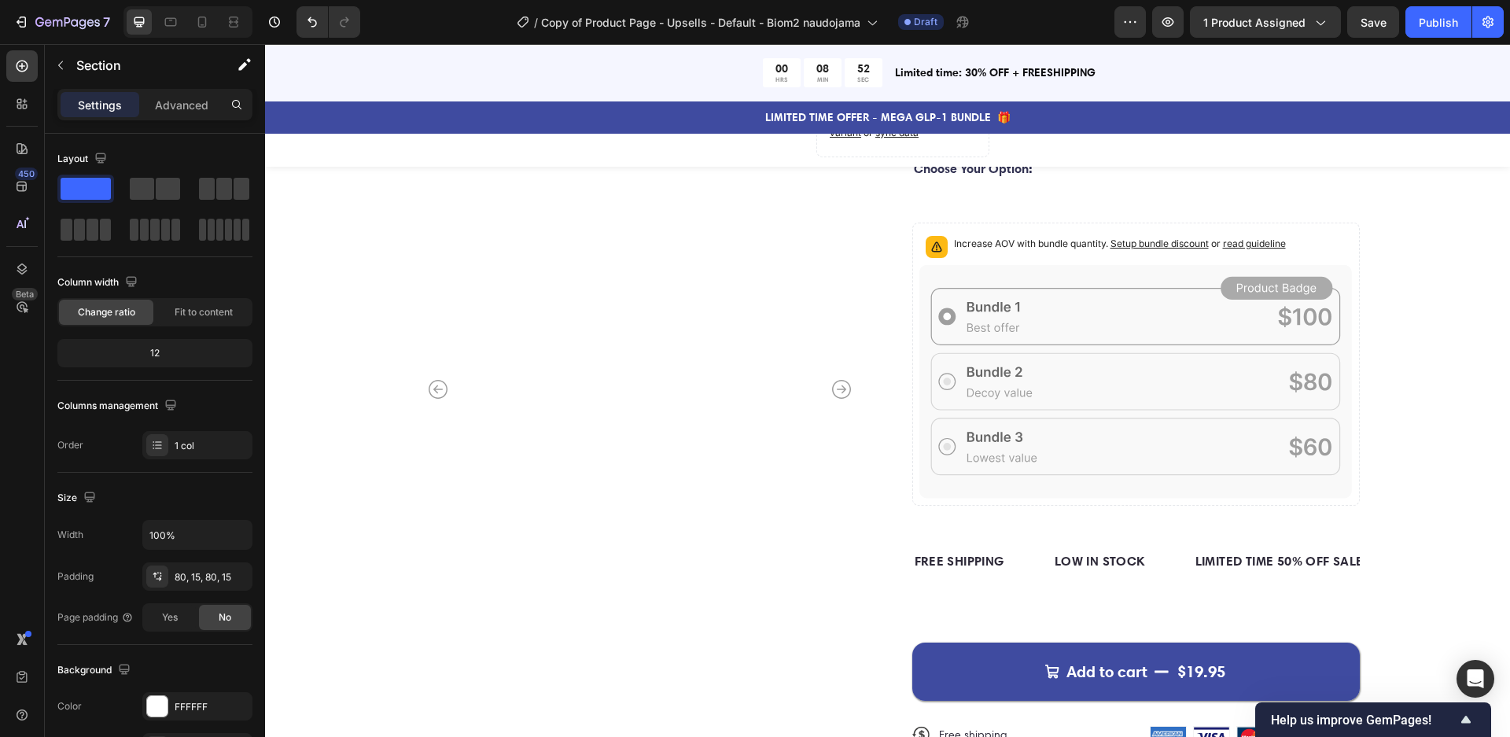
scroll to position [554, 0]
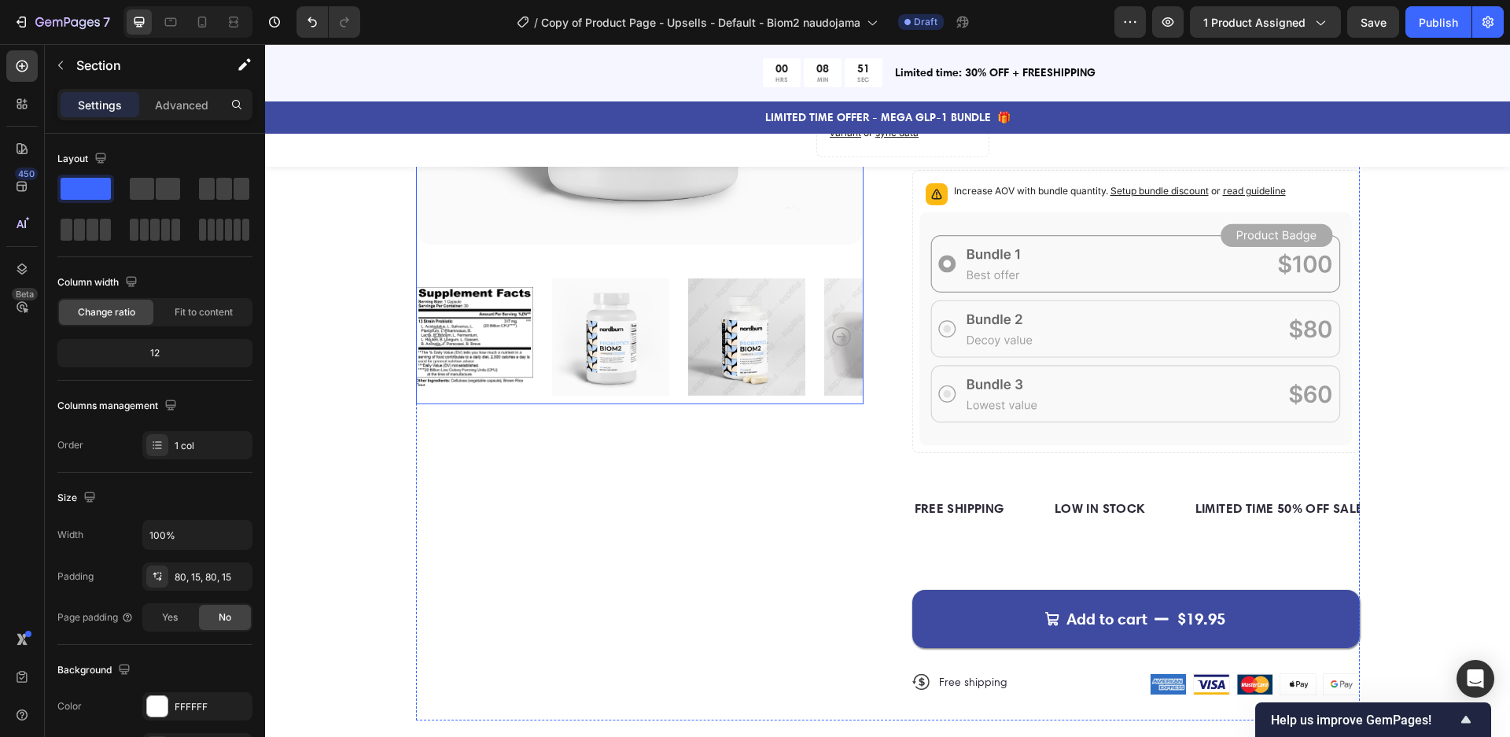
click at [496, 343] on img at bounding box center [474, 337] width 117 height 134
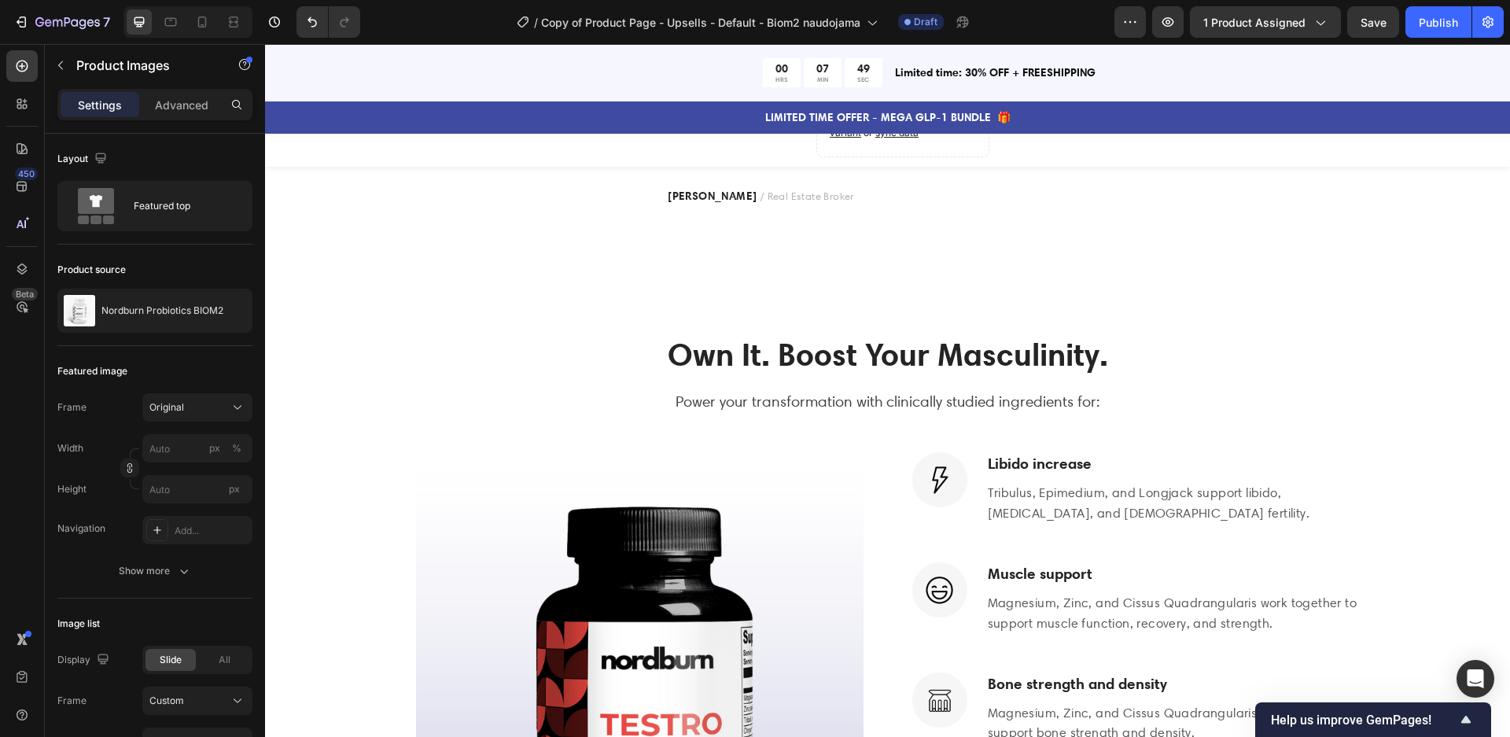
scroll to position [2368, 0]
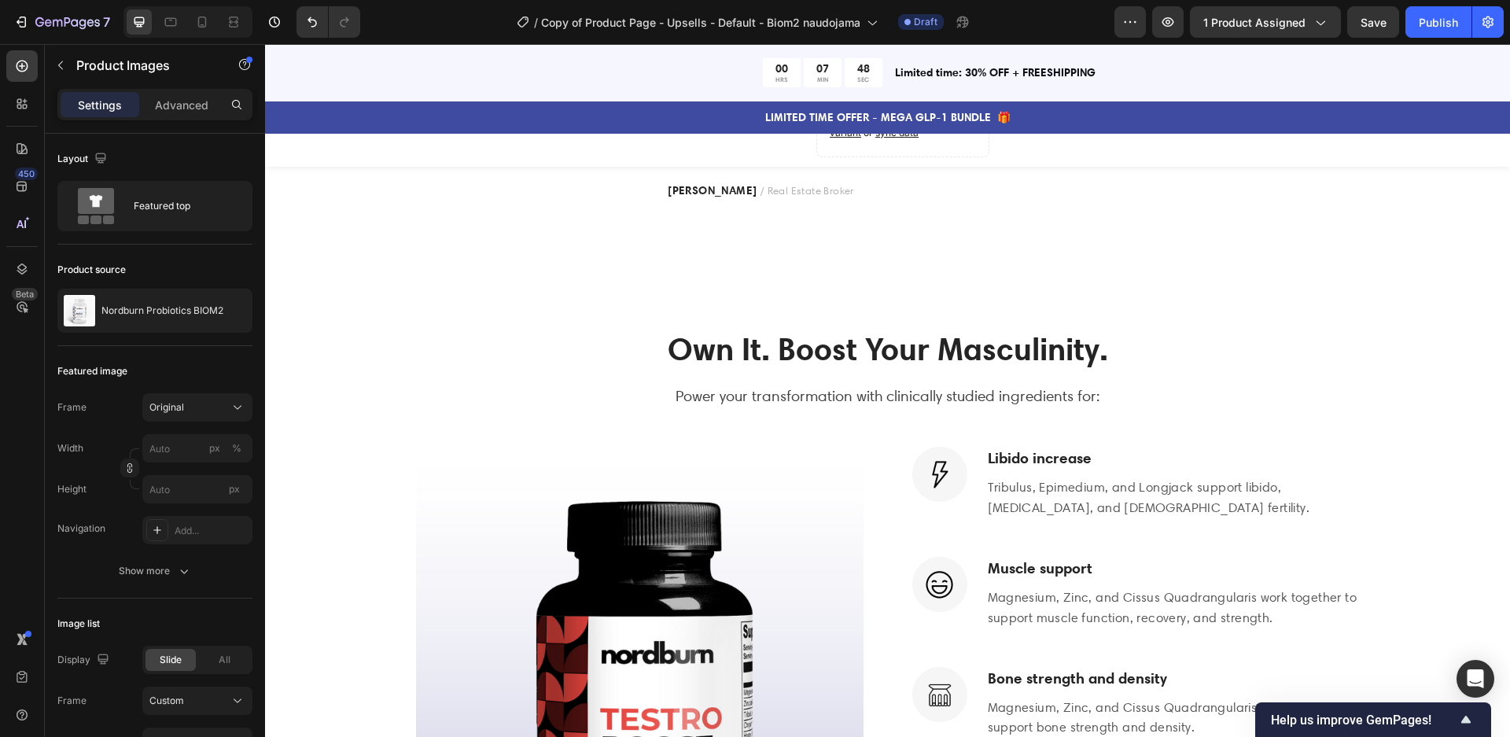
click at [914, 352] on h2 "Own It. Boost Your Masculinity." at bounding box center [888, 349] width 944 height 44
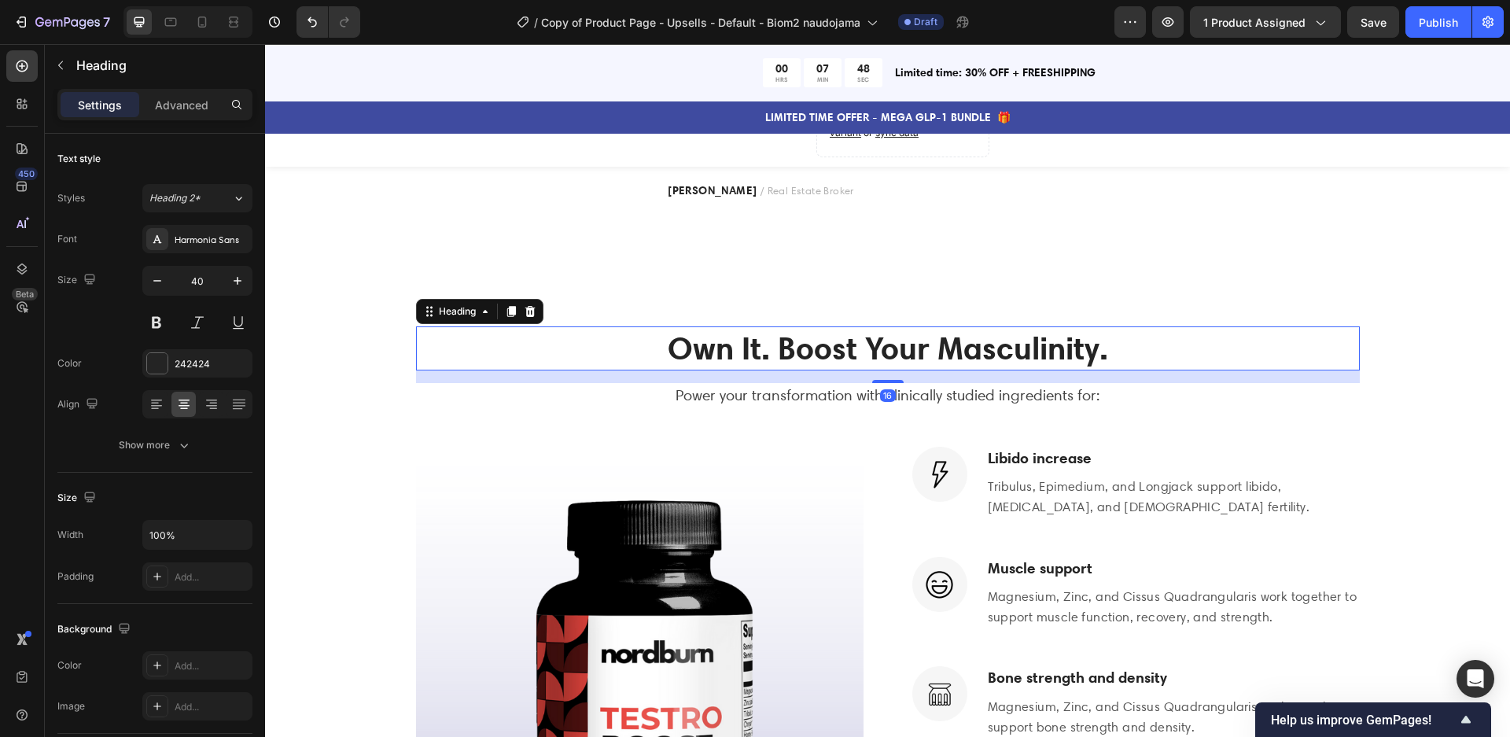
click at [914, 352] on h2 "Own It. Boost Your Masculinity." at bounding box center [888, 348] width 944 height 44
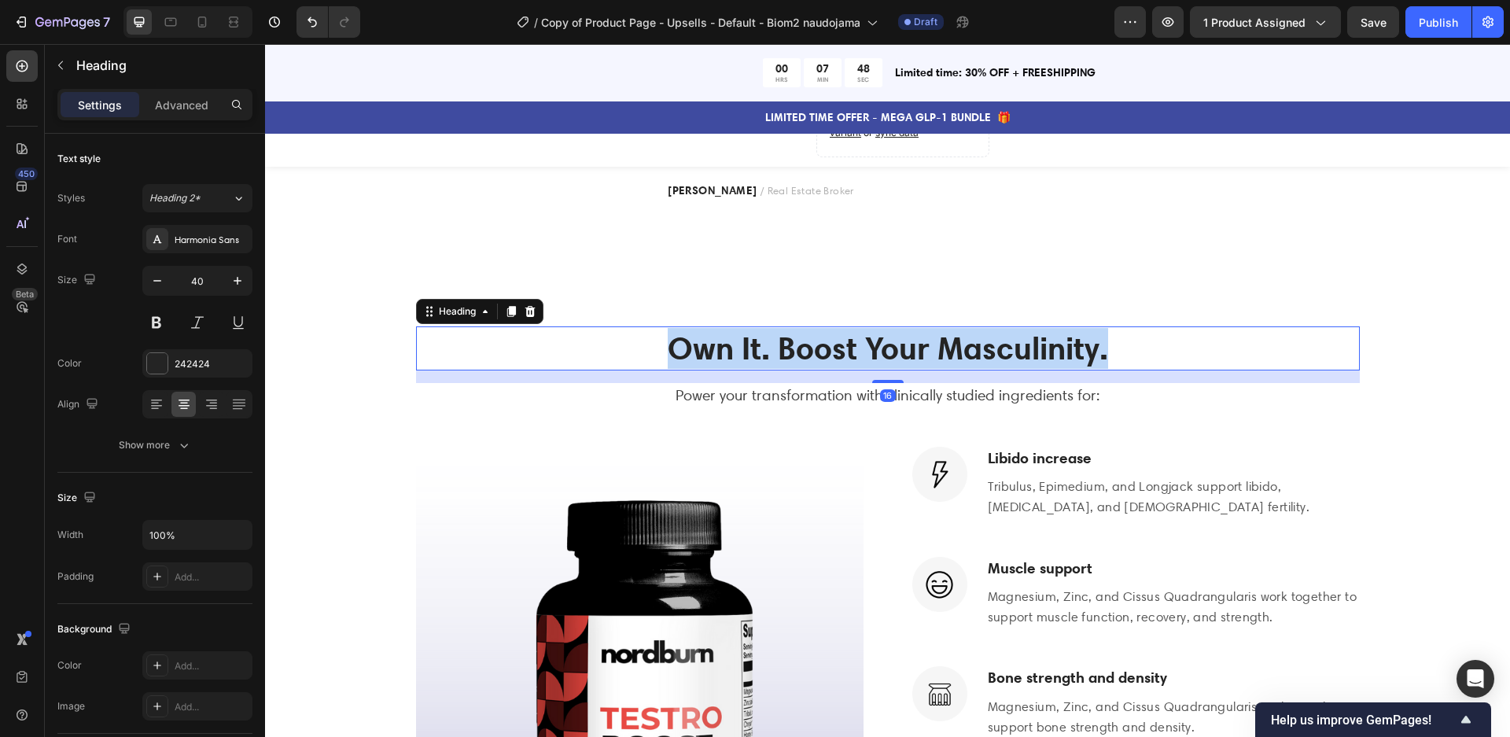
click at [914, 352] on p "Own It. Boost Your Masculinity." at bounding box center [888, 348] width 940 height 41
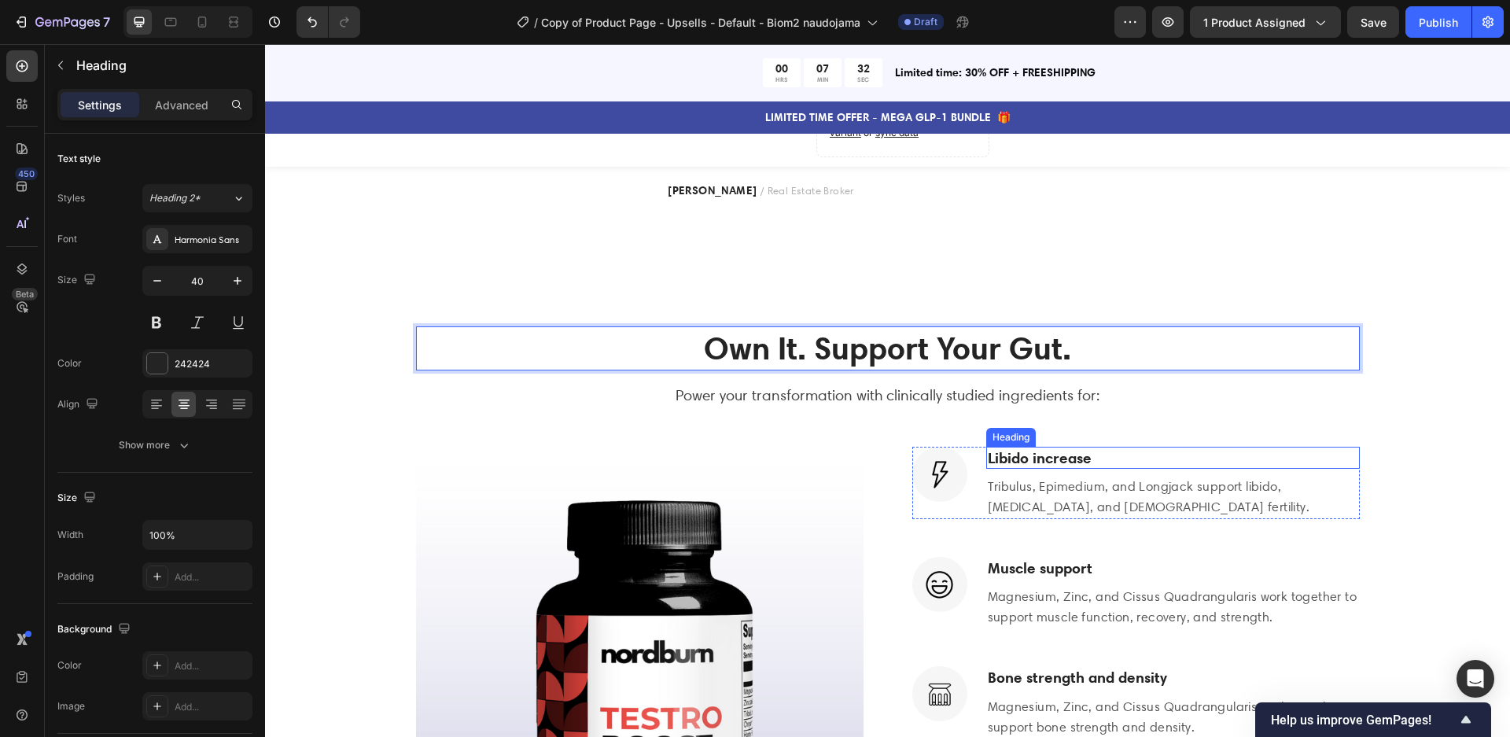
click at [1039, 460] on h3 "Libido increase" at bounding box center [1172, 458] width 373 height 23
click at [1039, 461] on h3 "Libido increase" at bounding box center [1172, 458] width 373 height 23
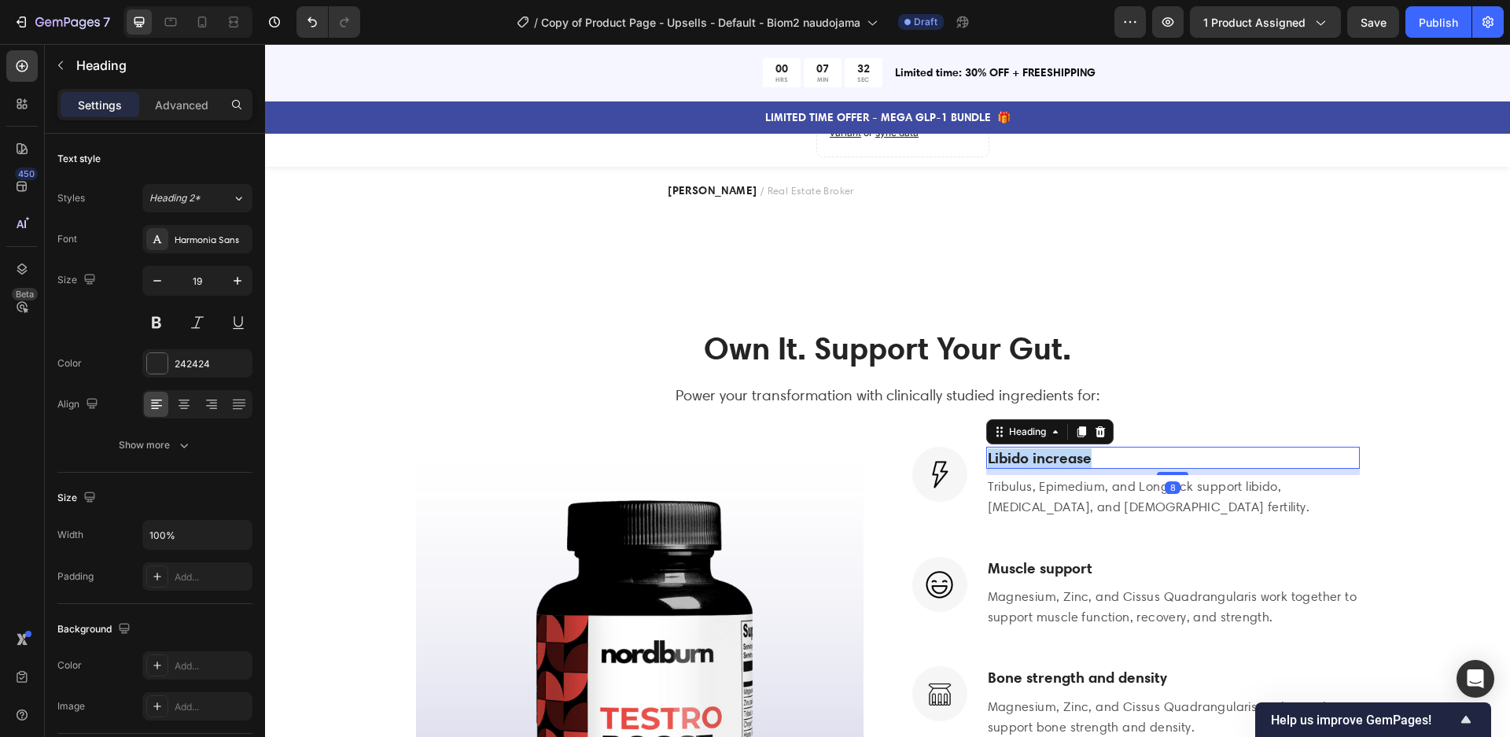
click at [1039, 461] on p "Libido increase" at bounding box center [1173, 458] width 370 height 20
click at [1078, 491] on p "Tribulus, Epimedium, and Longjack support libido, [MEDICAL_DATA], and [DEMOGRAP…" at bounding box center [1173, 496] width 370 height 40
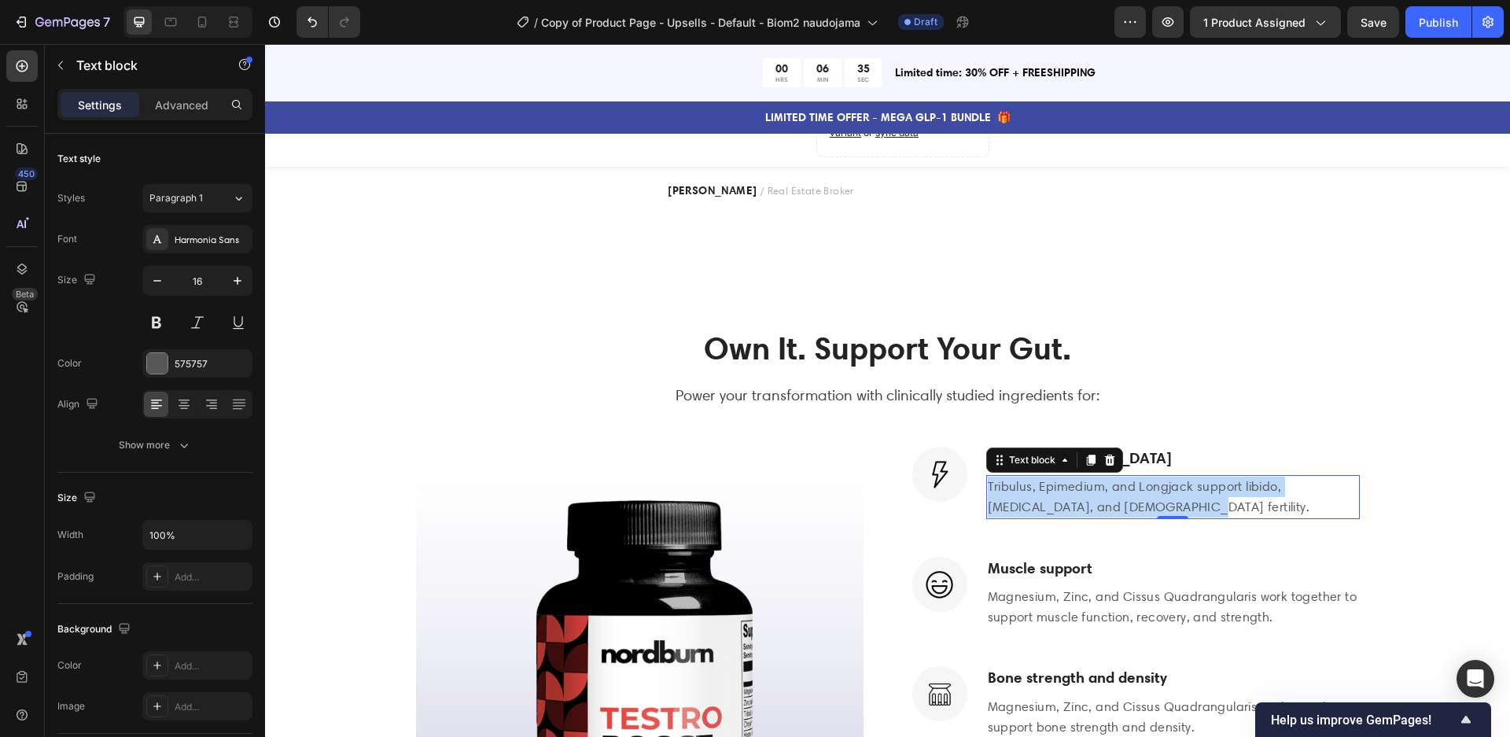
click at [1078, 491] on p "Tribulus, Epimedium, and Longjack support libido, [MEDICAL_DATA], and [DEMOGRAP…" at bounding box center [1173, 496] width 370 height 40
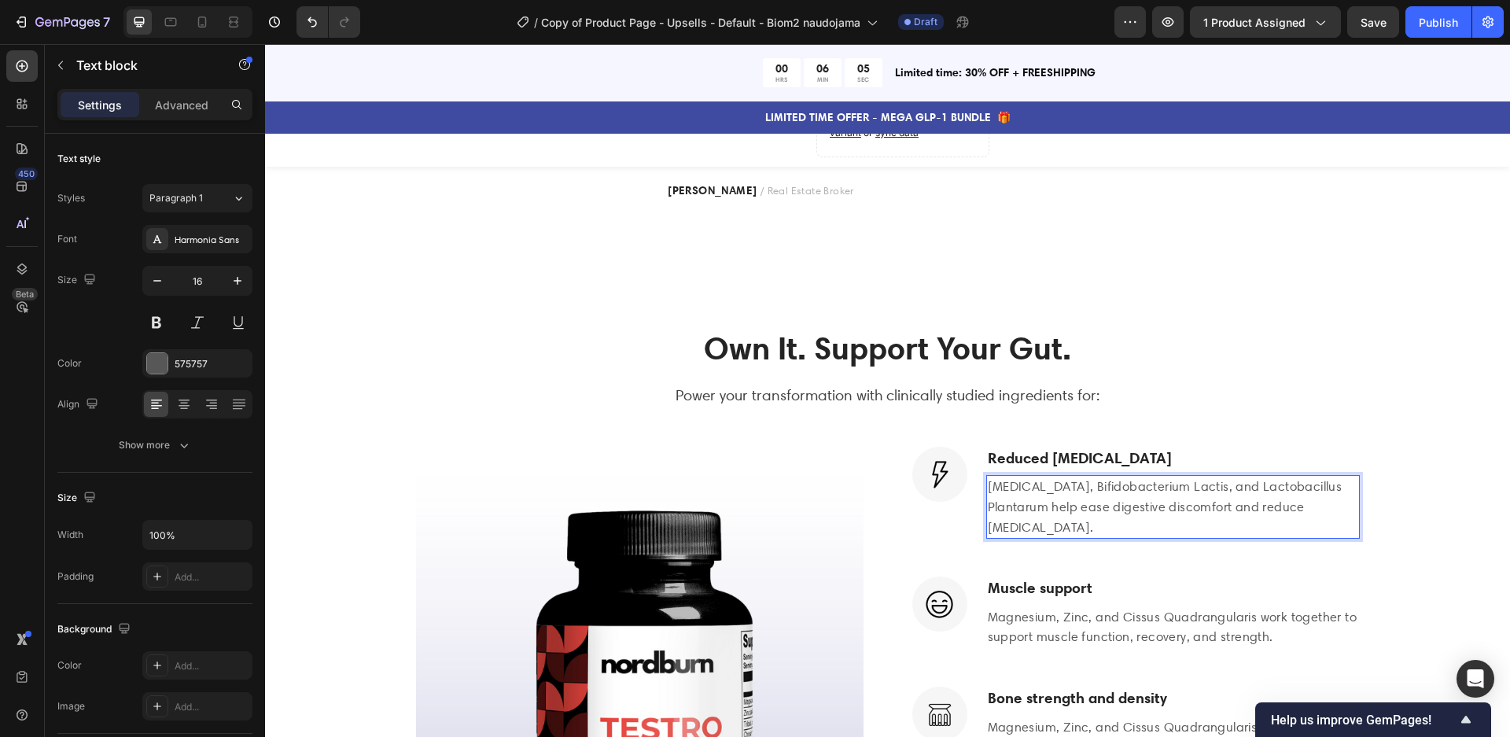
click at [1083, 527] on p "[MEDICAL_DATA], Bifidobacterium Lactis, and Lactobacillus Plantarum help ease d…" at bounding box center [1173, 506] width 370 height 61
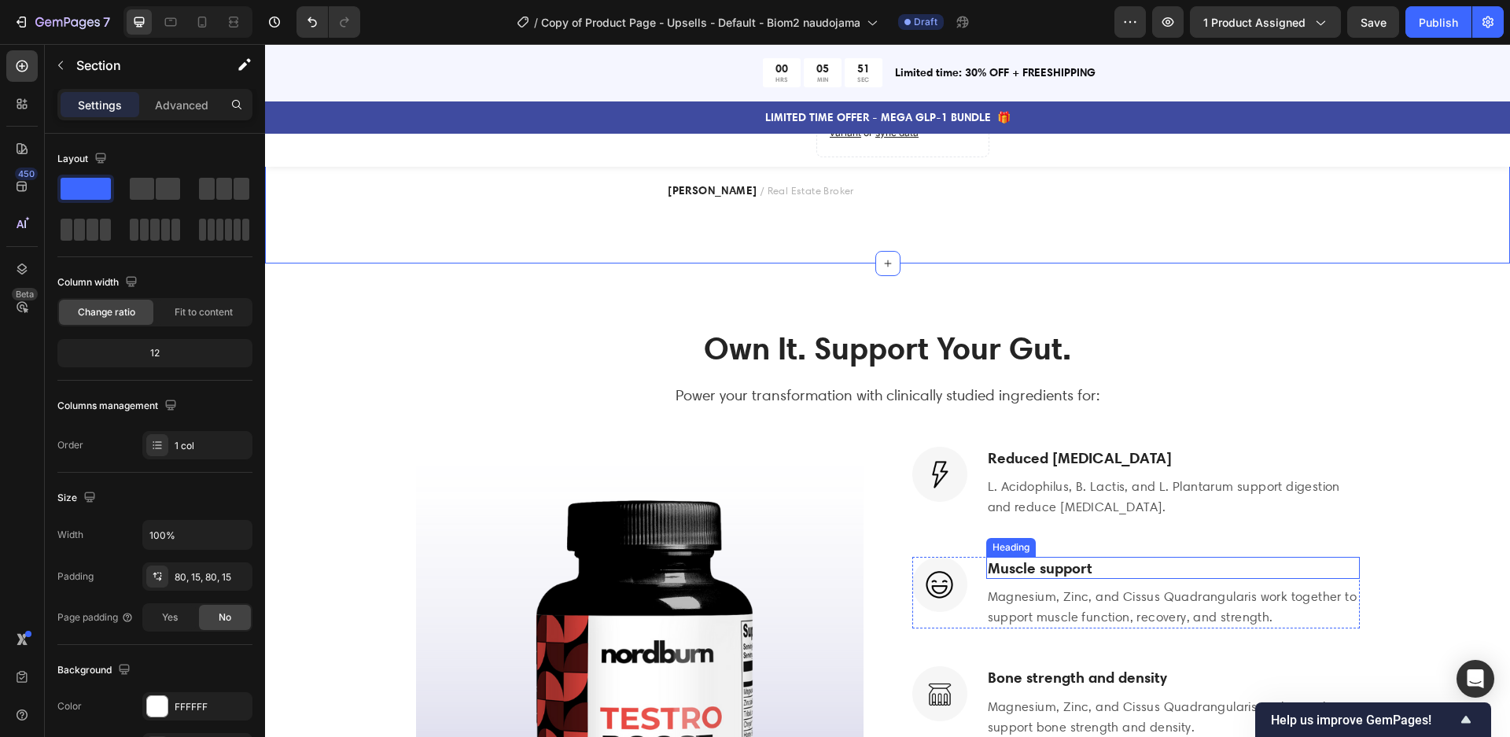
click at [1037, 558] on h3 "Muscle support" at bounding box center [1172, 568] width 373 height 23
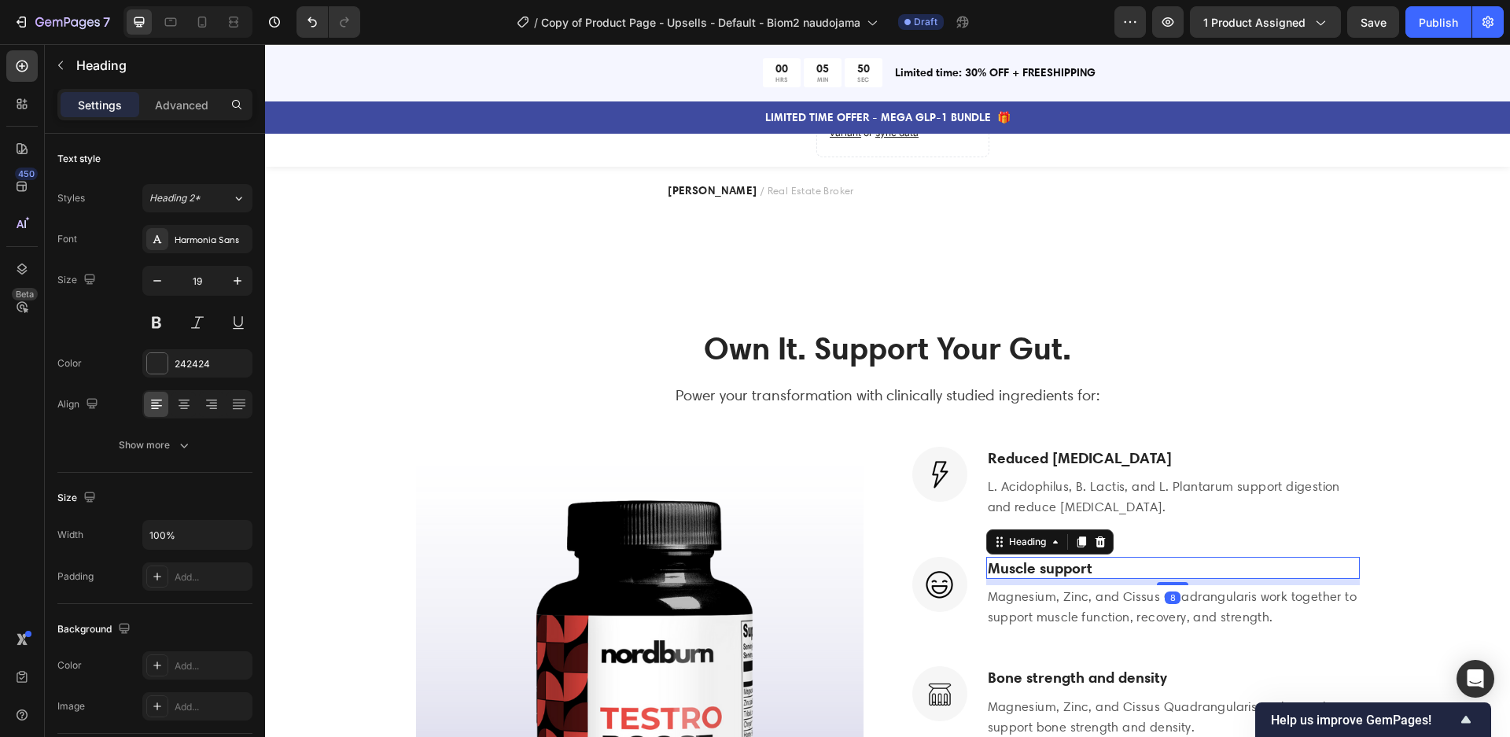
click at [1036, 558] on h3 "Muscle support" at bounding box center [1172, 568] width 373 height 23
click at [1036, 558] on p "Muscle support" at bounding box center [1173, 568] width 370 height 20
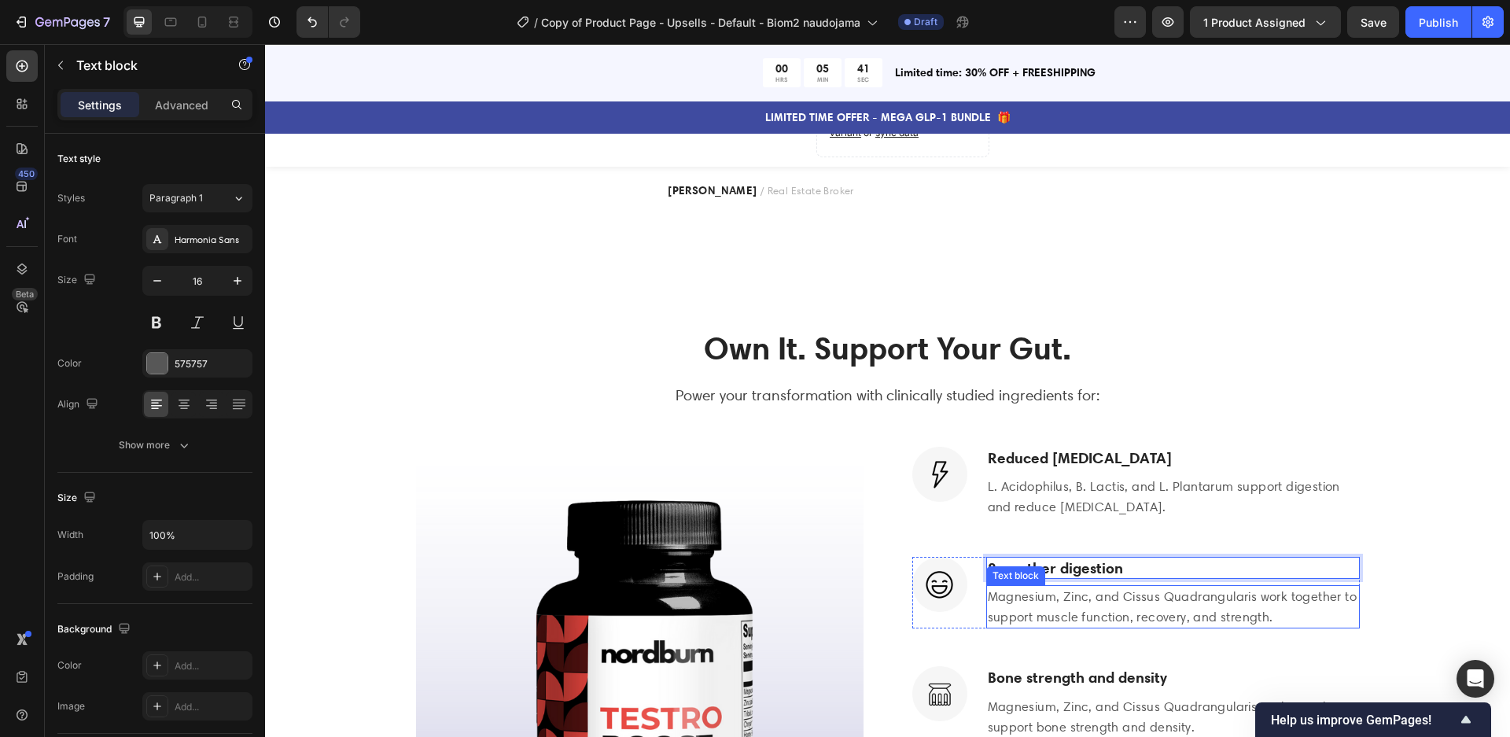
click at [1095, 592] on p "Magnesium, Zinc, and Cissus Quadrangularis work together to support muscle func…" at bounding box center [1173, 607] width 370 height 40
click at [1094, 592] on p "Magnesium, Zinc, and Cissus Quadrangularis work together to support muscle func…" at bounding box center [1173, 607] width 370 height 40
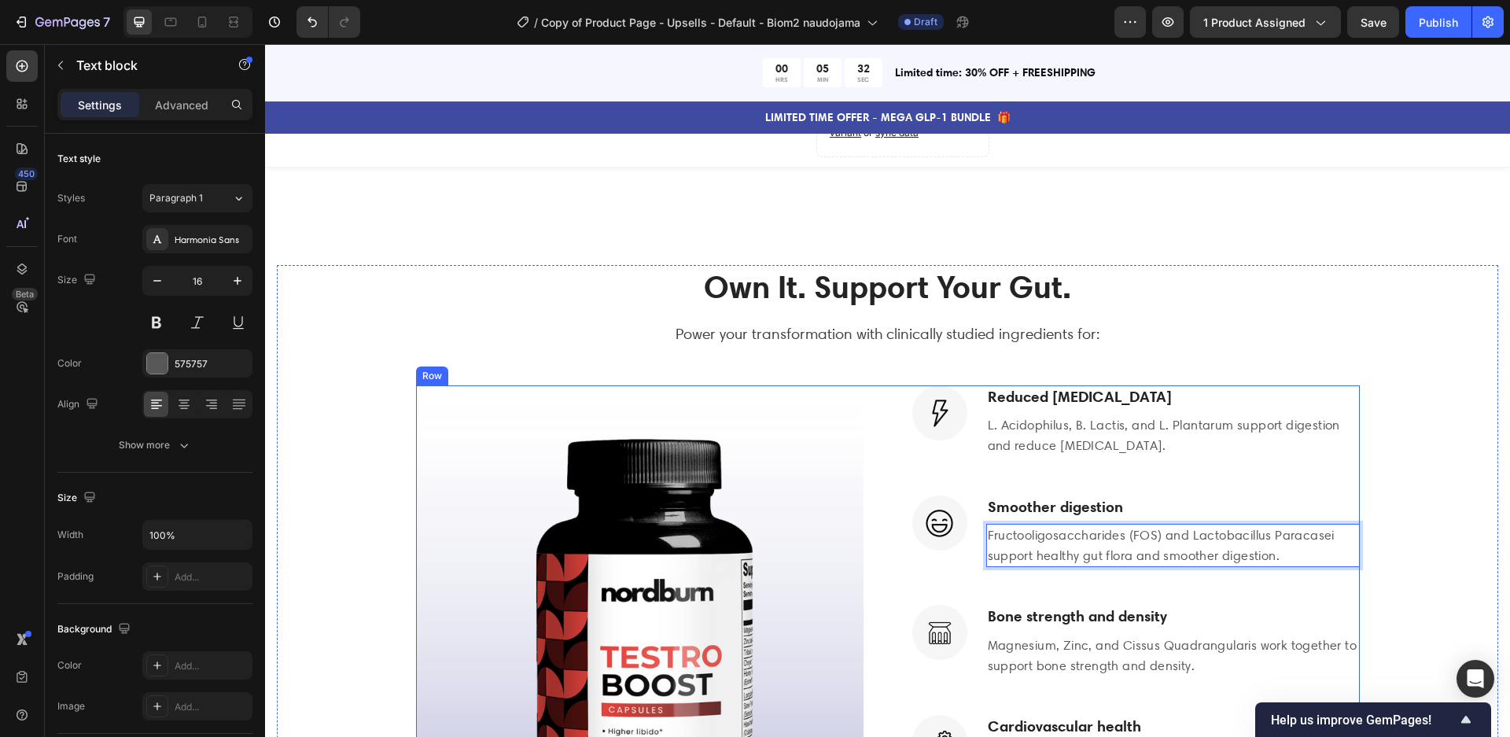
scroll to position [2439, 0]
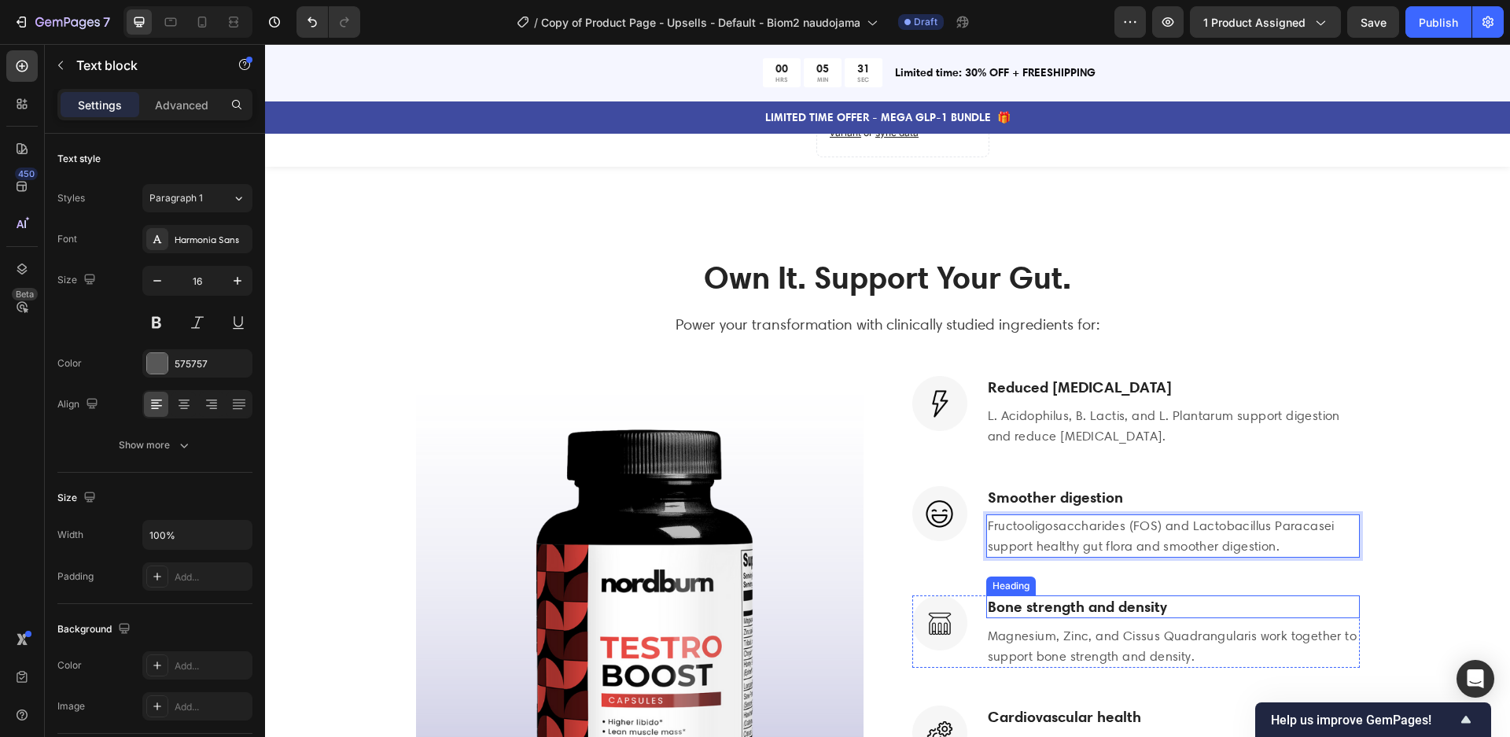
click at [1098, 616] on h3 "Bone strength and density" at bounding box center [1172, 606] width 373 height 23
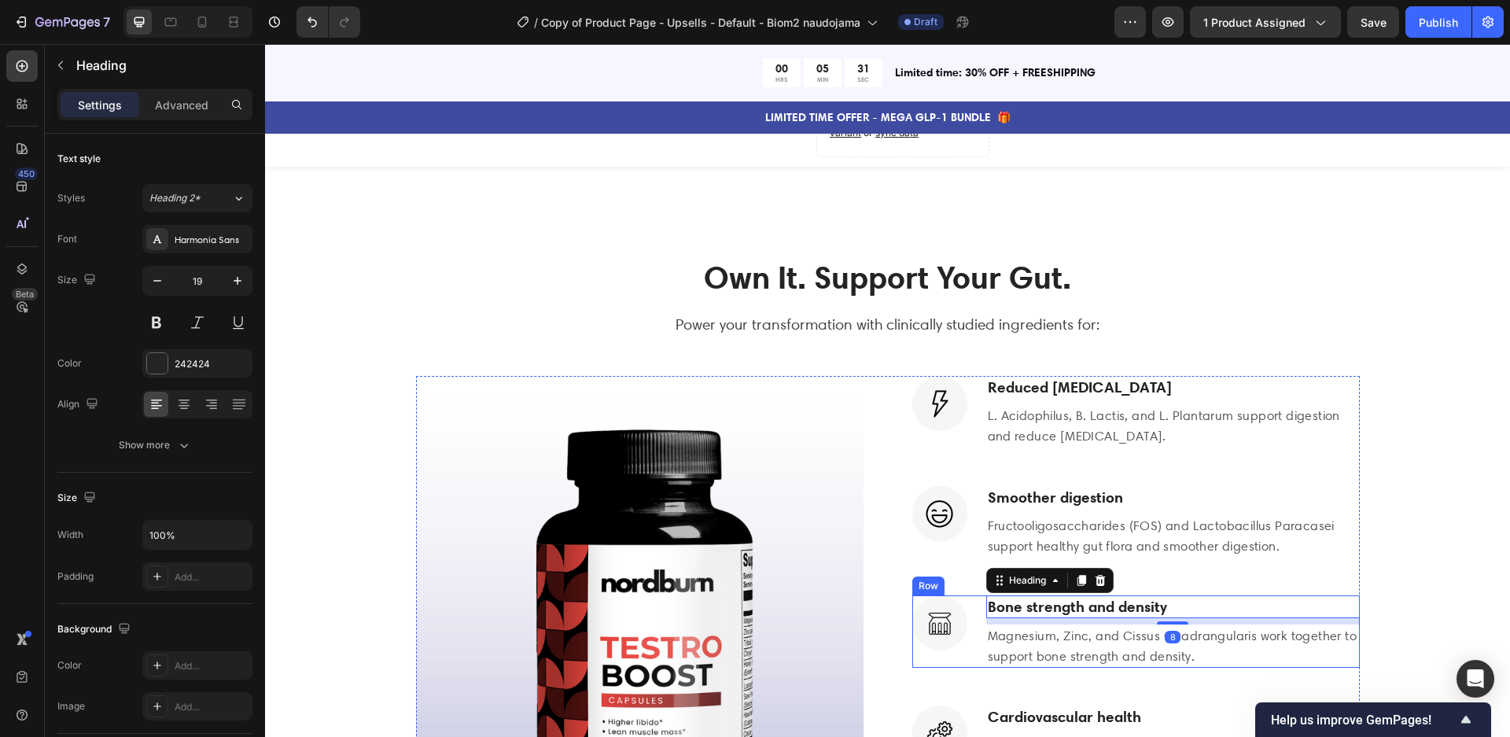
click at [1098, 618] on div "8" at bounding box center [1172, 621] width 373 height 6
click at [1093, 611] on h3 "Bone strength and density" at bounding box center [1172, 606] width 373 height 23
click at [1093, 611] on p "Bone strength and density" at bounding box center [1173, 607] width 370 height 20
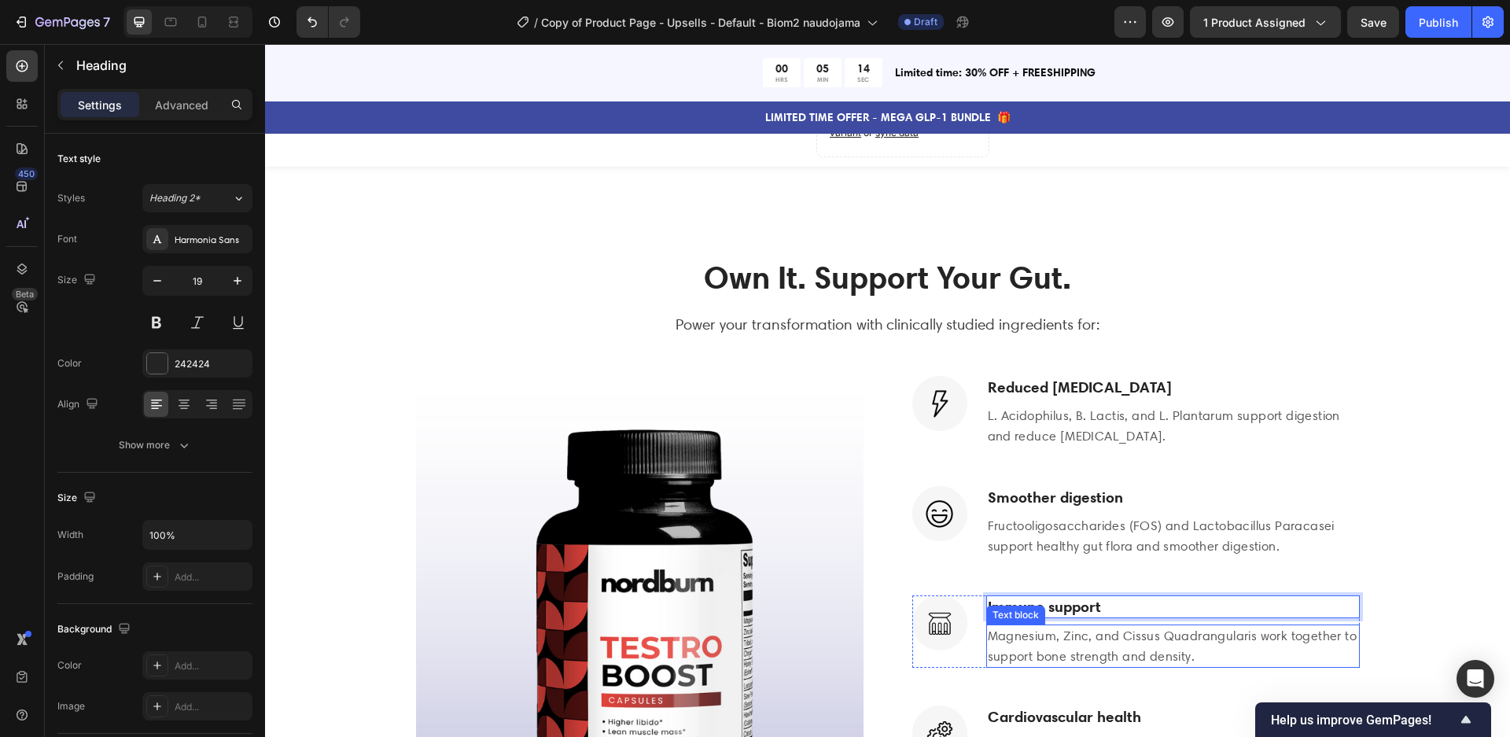
click at [1117, 643] on p "Magnesium, Zinc, and Cissus Quadrangularis work together to support bone streng…" at bounding box center [1173, 646] width 370 height 40
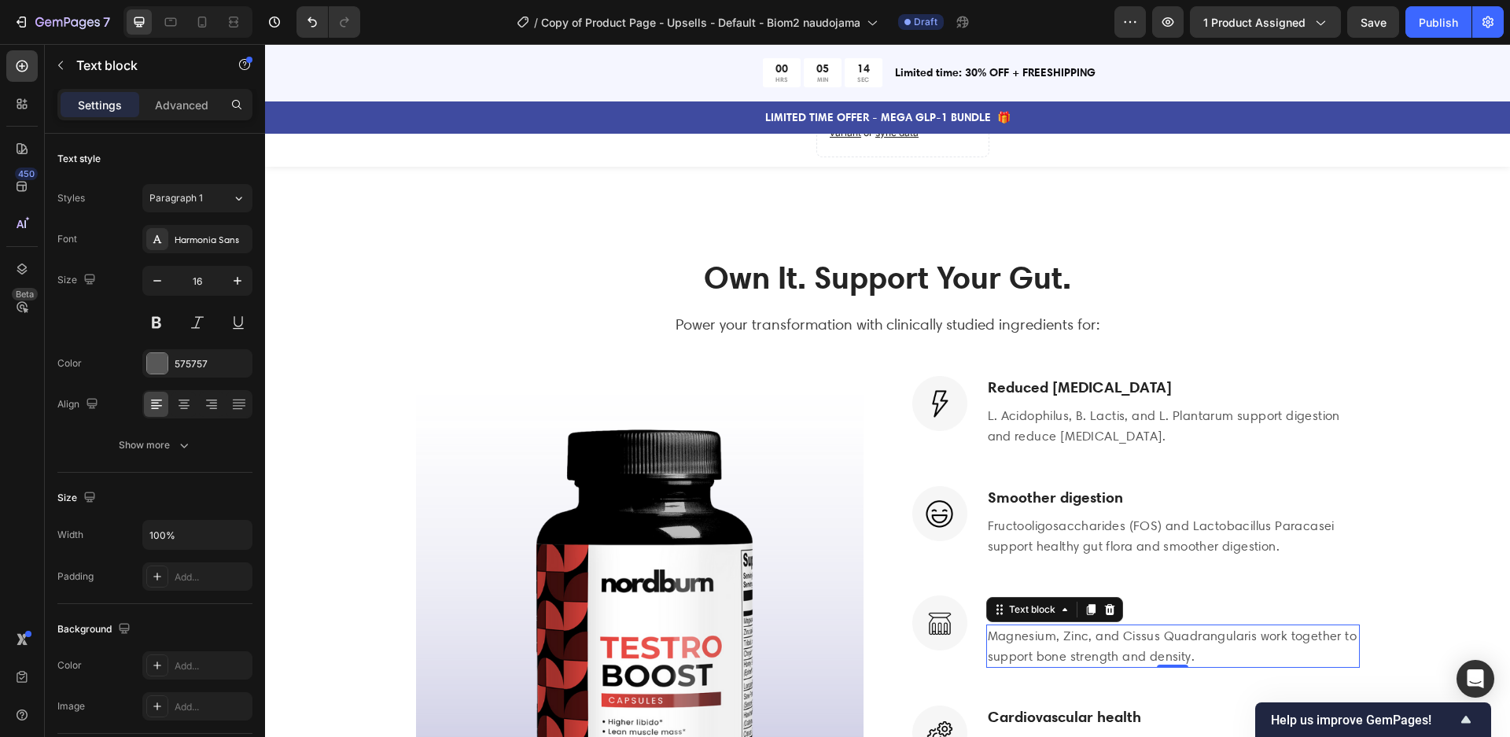
click at [1117, 643] on p "Magnesium, Zinc, and Cissus Quadrangularis work together to support bone streng…" at bounding box center [1173, 646] width 370 height 40
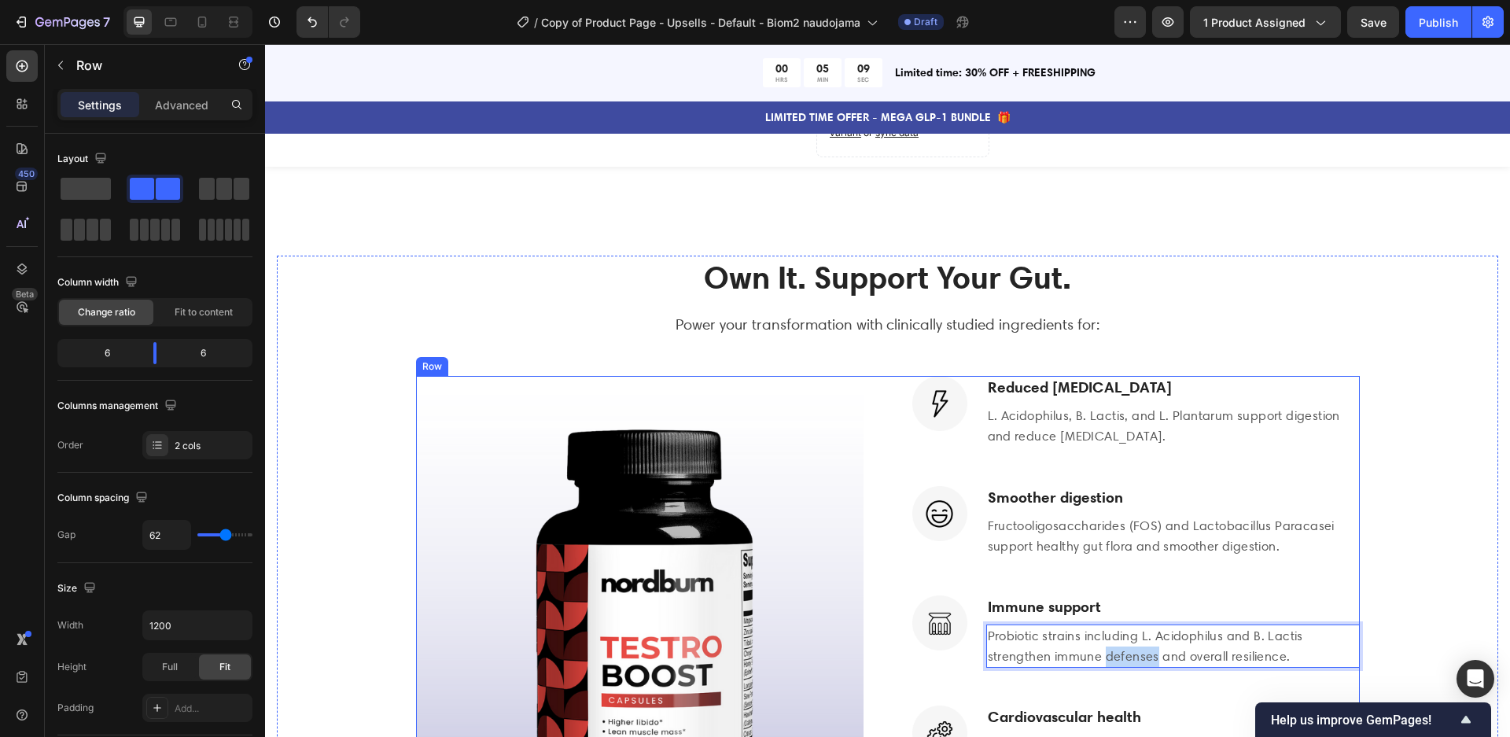
click at [892, 440] on div "(P) Images & Gallery Image Reduced [MEDICAL_DATA] Heading L. Acidophilus, B. La…" at bounding box center [888, 619] width 944 height 486
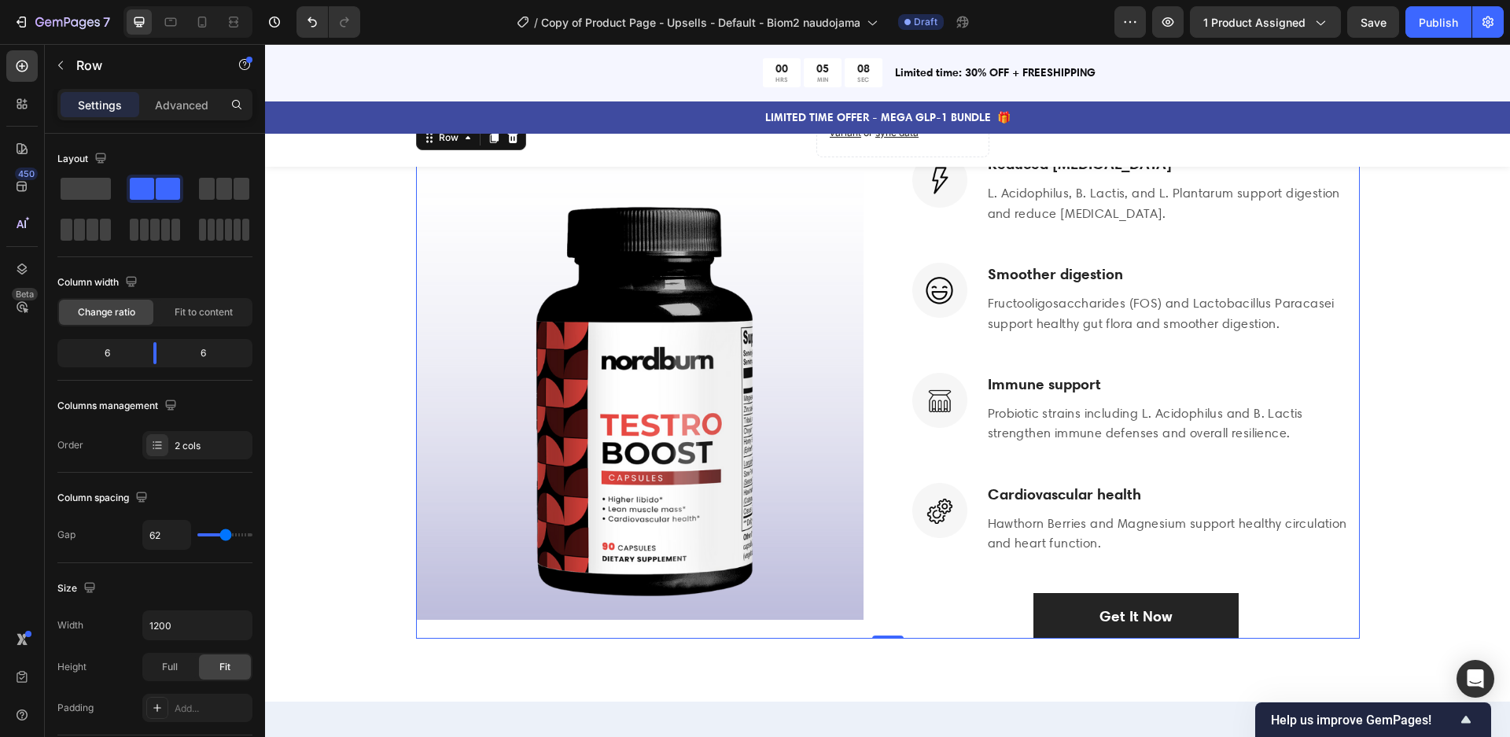
scroll to position [2696, 0]
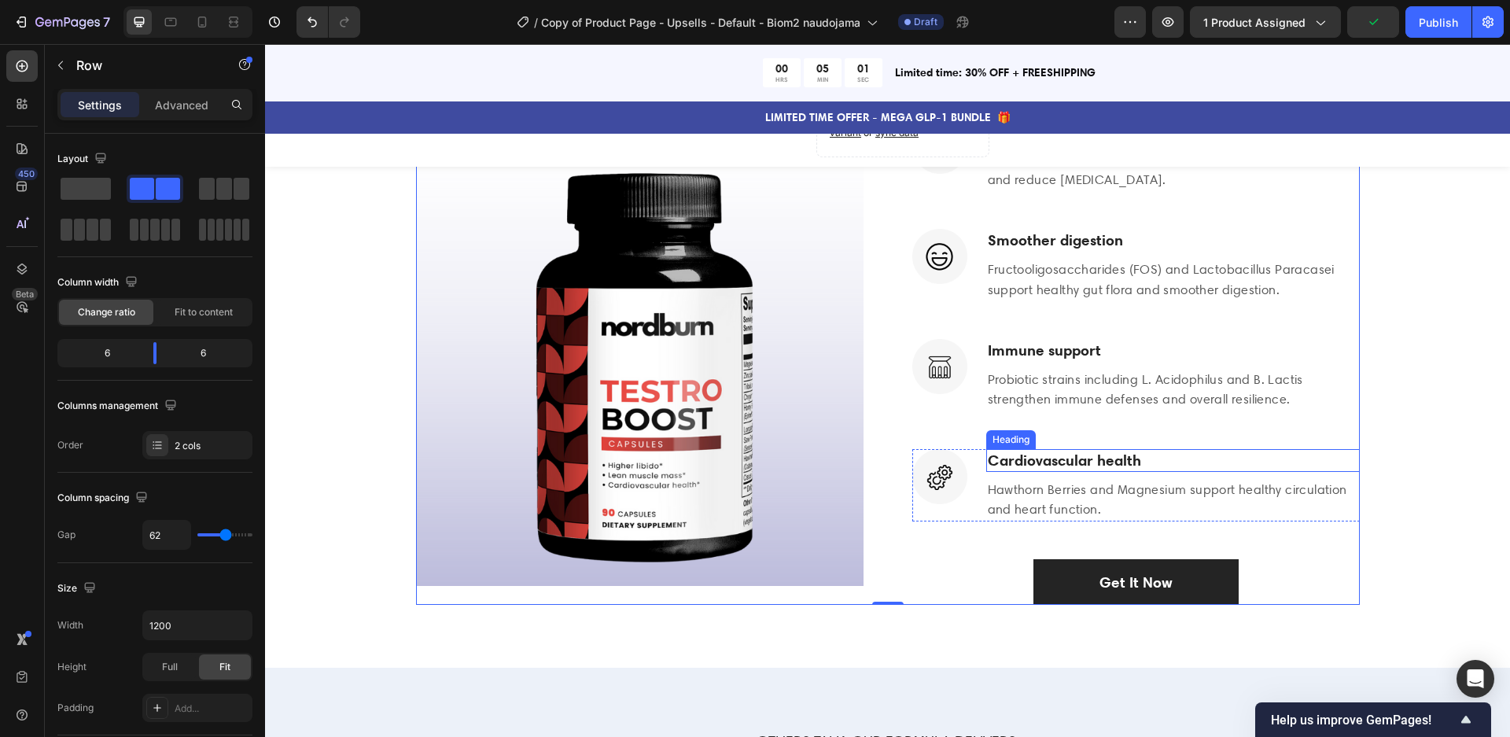
click at [1050, 459] on h3 "Cardiovascular health" at bounding box center [1172, 460] width 373 height 23
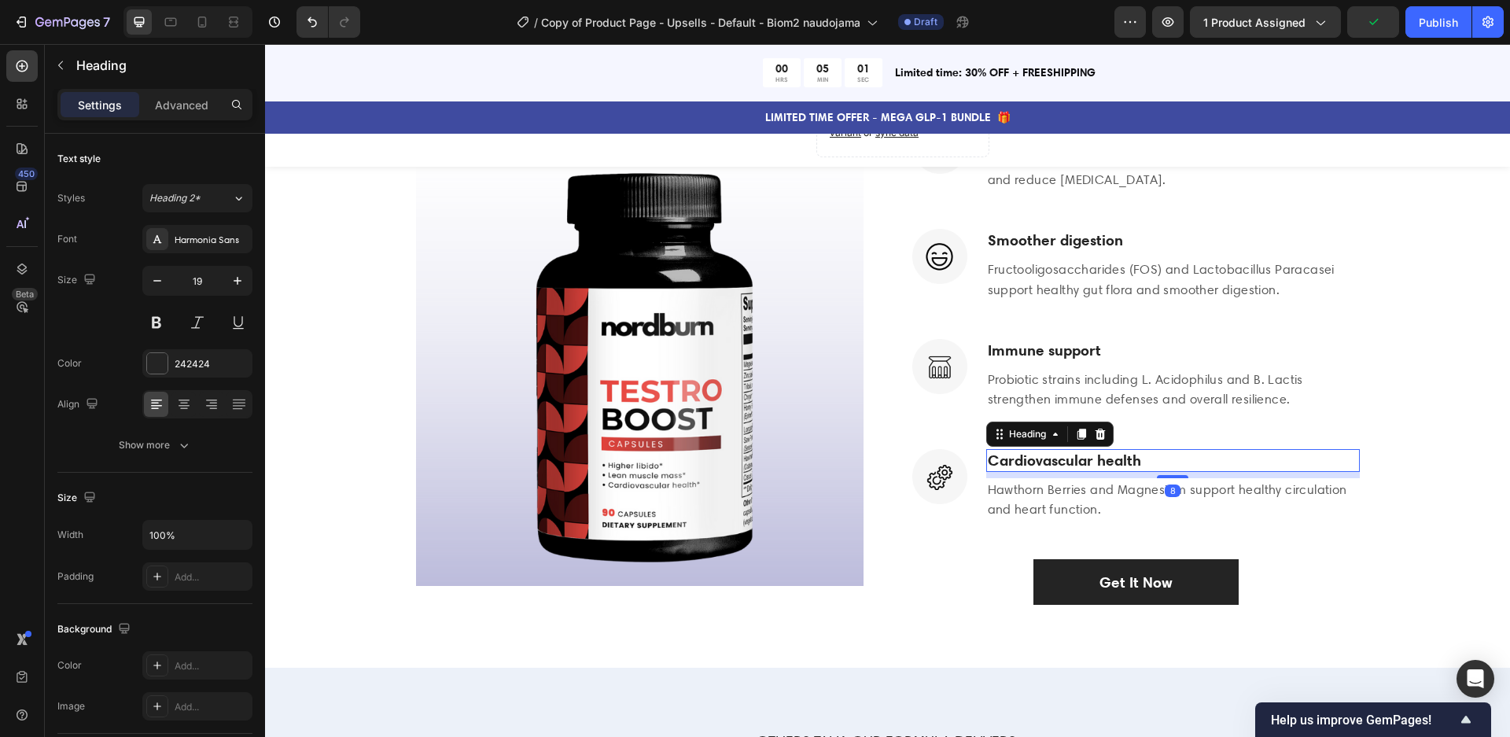
click at [1050, 460] on h3 "Cardiovascular health" at bounding box center [1172, 460] width 373 height 23
click at [1050, 460] on p "Cardiovascular health" at bounding box center [1173, 461] width 370 height 20
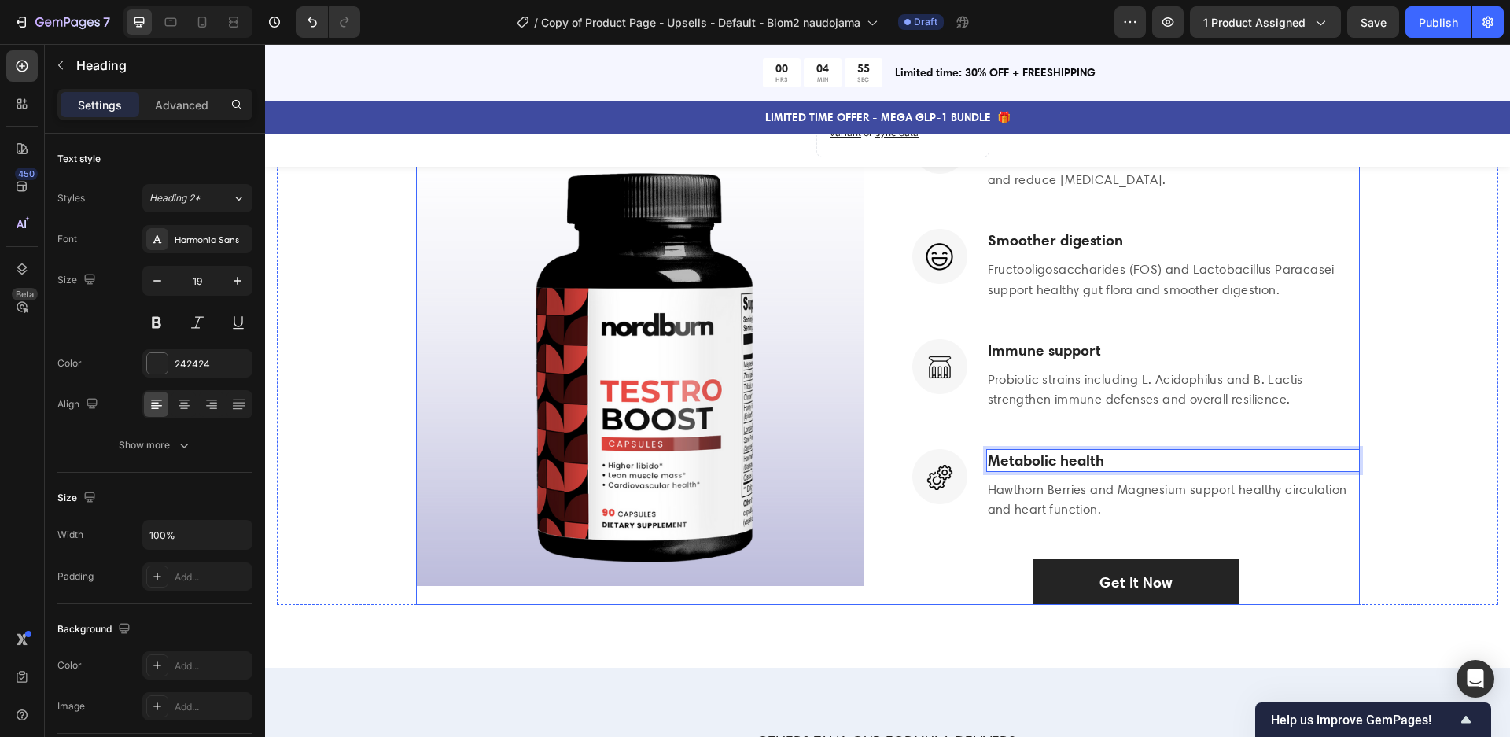
click at [1104, 501] on p "Hawthorn Berries and Magnesium support healthy circulation and heart function." at bounding box center [1173, 500] width 370 height 40
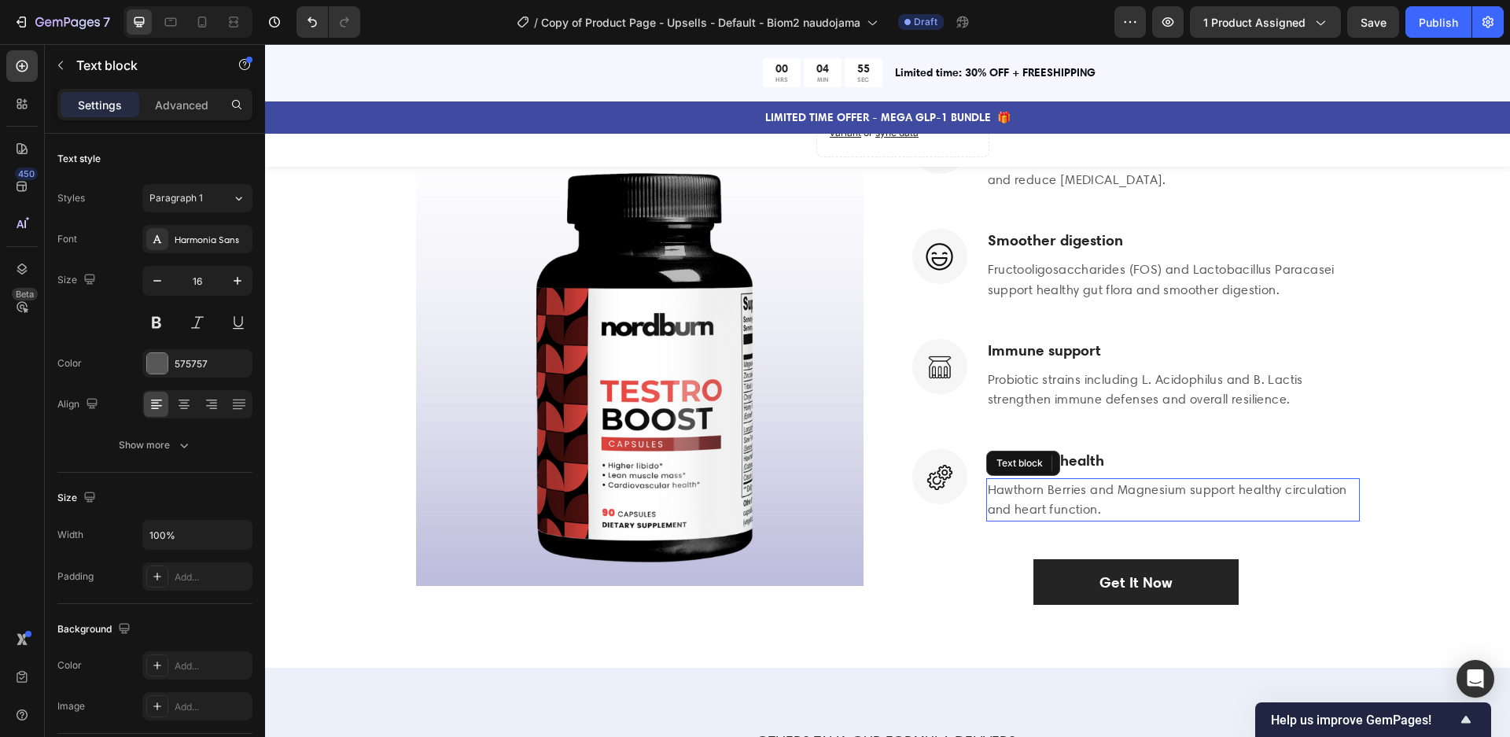
click at [1102, 501] on p "Hawthorn Berries and Magnesium support healthy circulation and heart function." at bounding box center [1173, 500] width 370 height 40
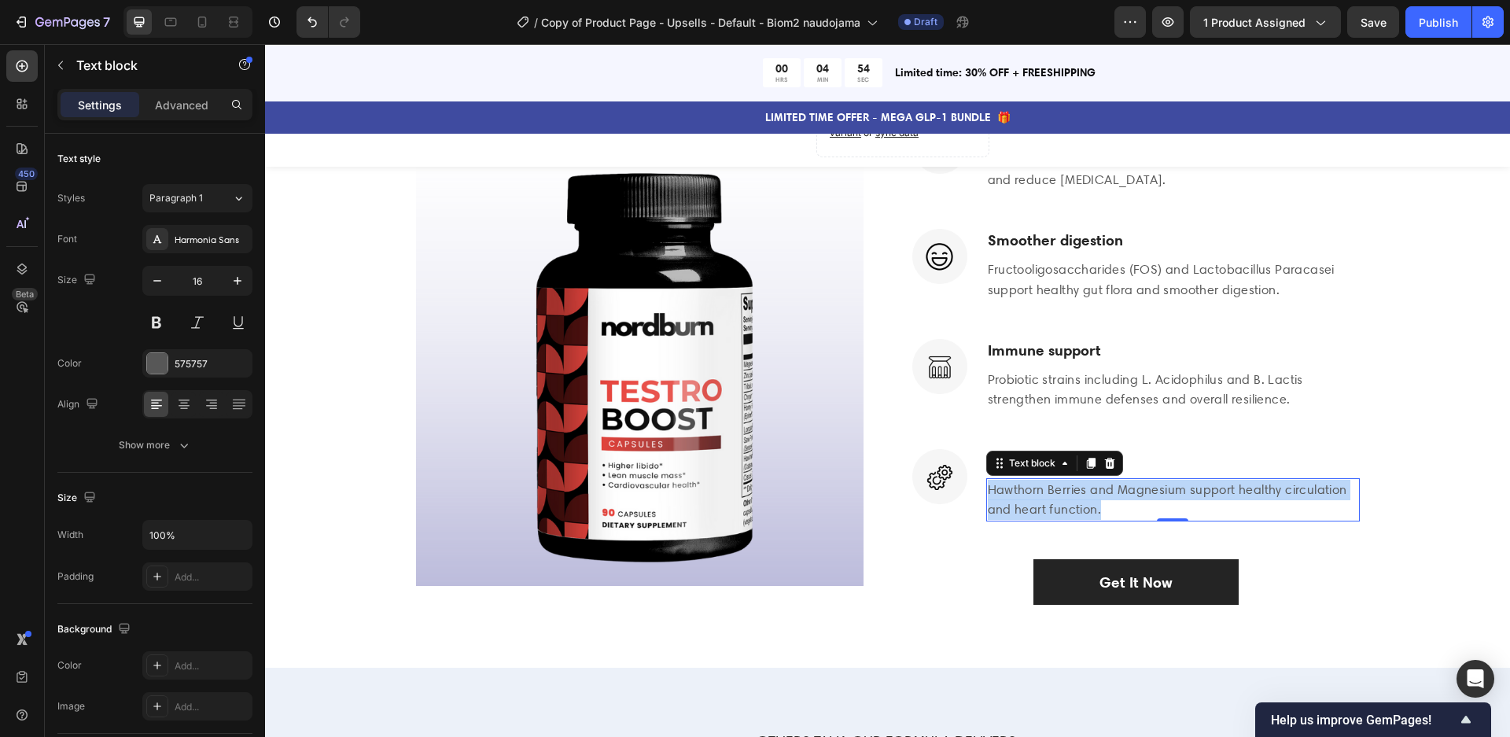
click at [1102, 501] on p "Hawthorn Berries and Magnesium support healthy circulation and heart function." at bounding box center [1173, 500] width 370 height 40
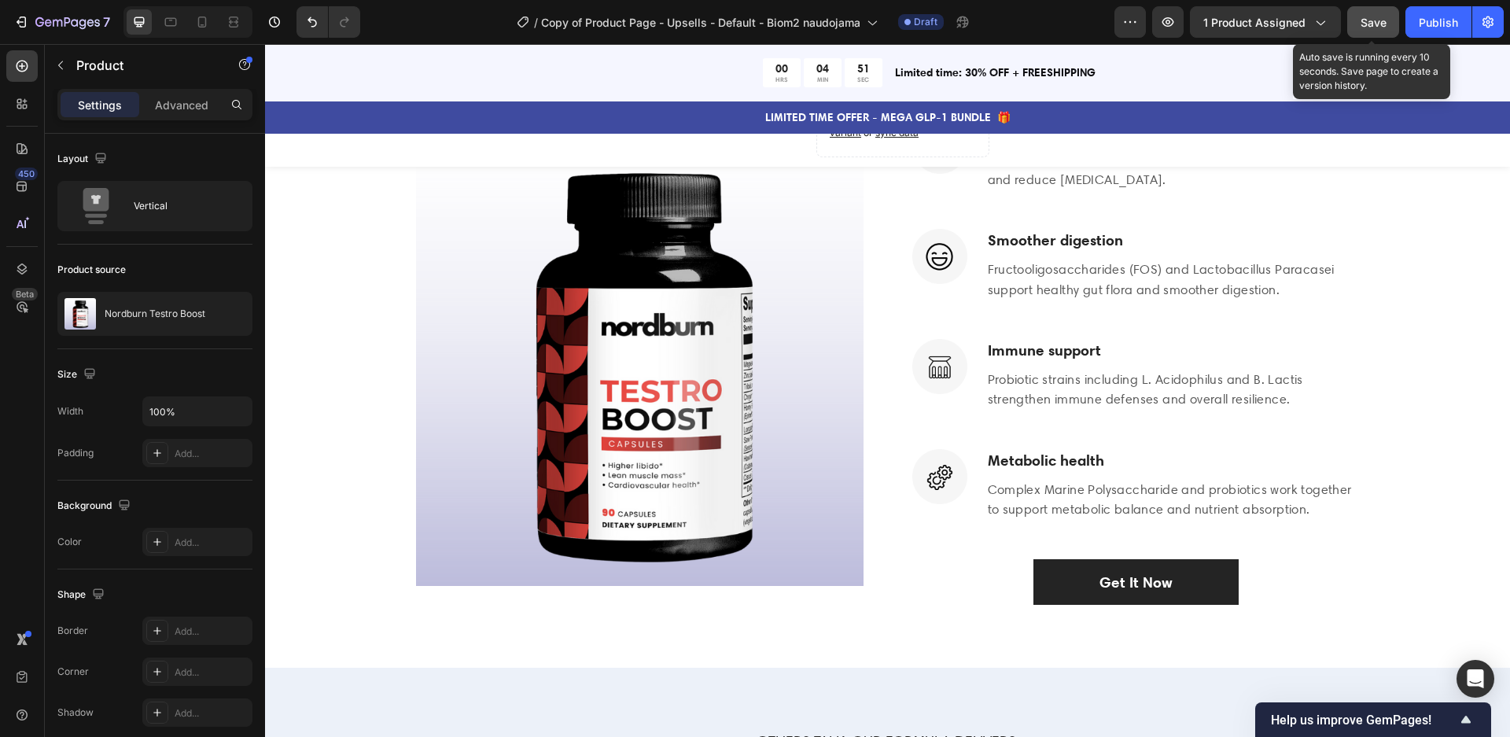
click at [1362, 22] on span "Save" at bounding box center [1373, 22] width 26 height 13
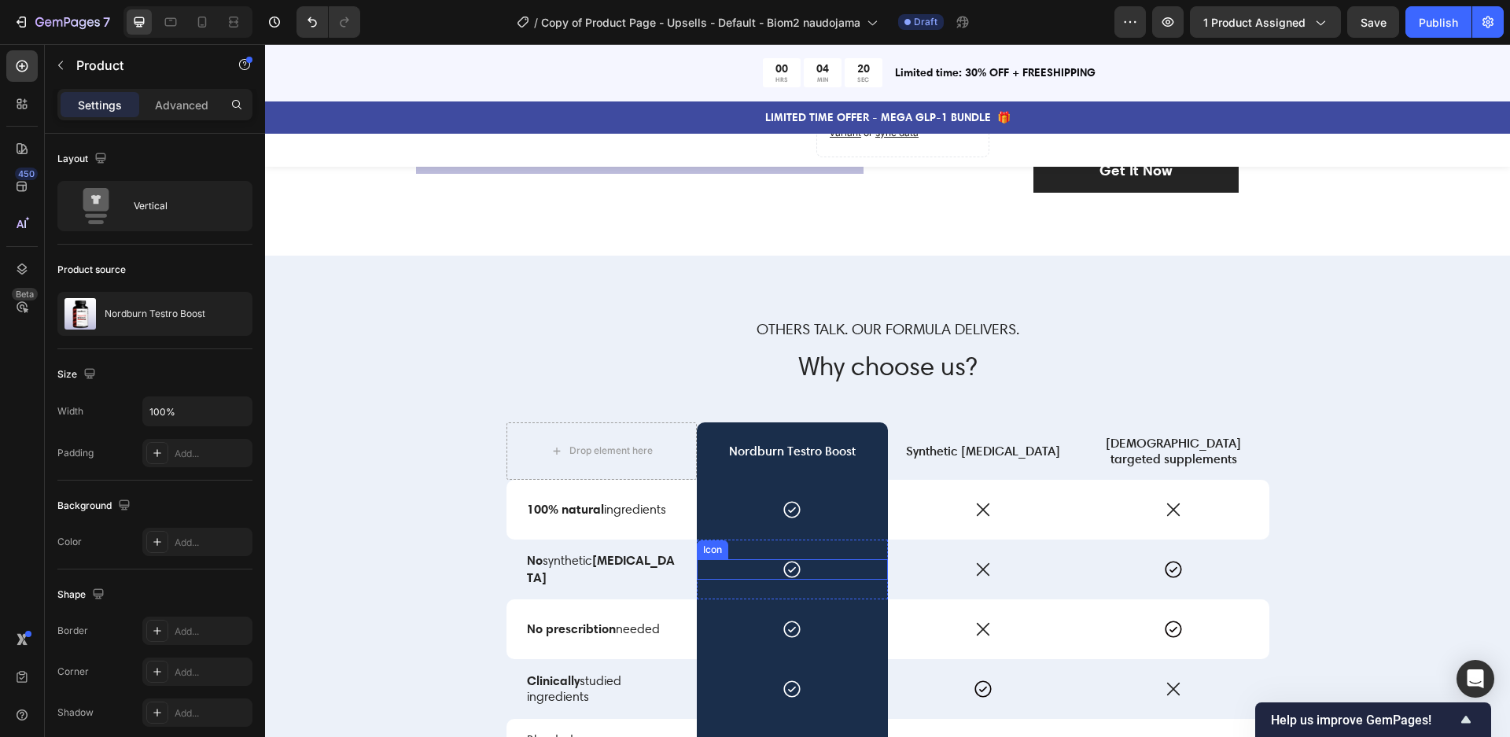
scroll to position [3112, 0]
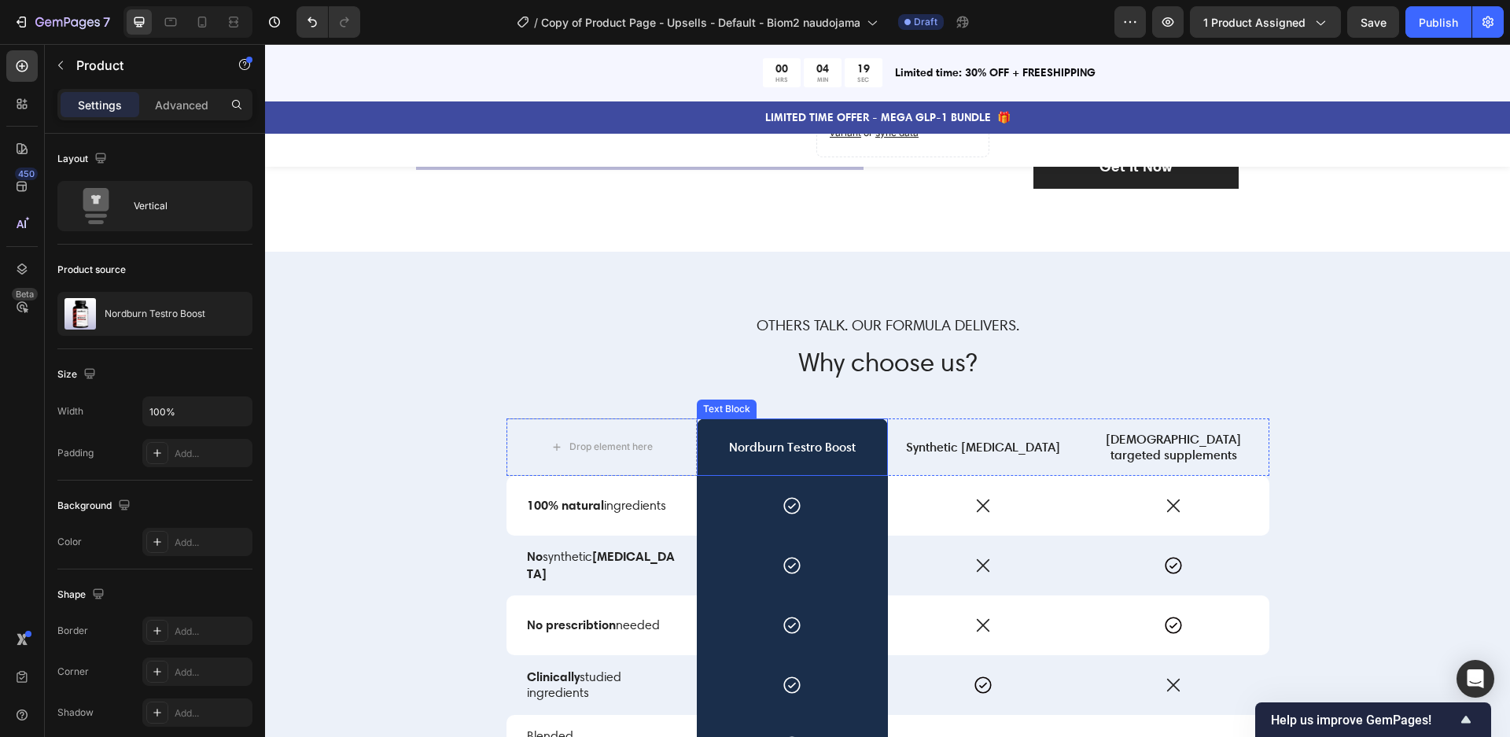
click at [803, 447] on p "Nordburn Testro Boost" at bounding box center [792, 447] width 188 height 17
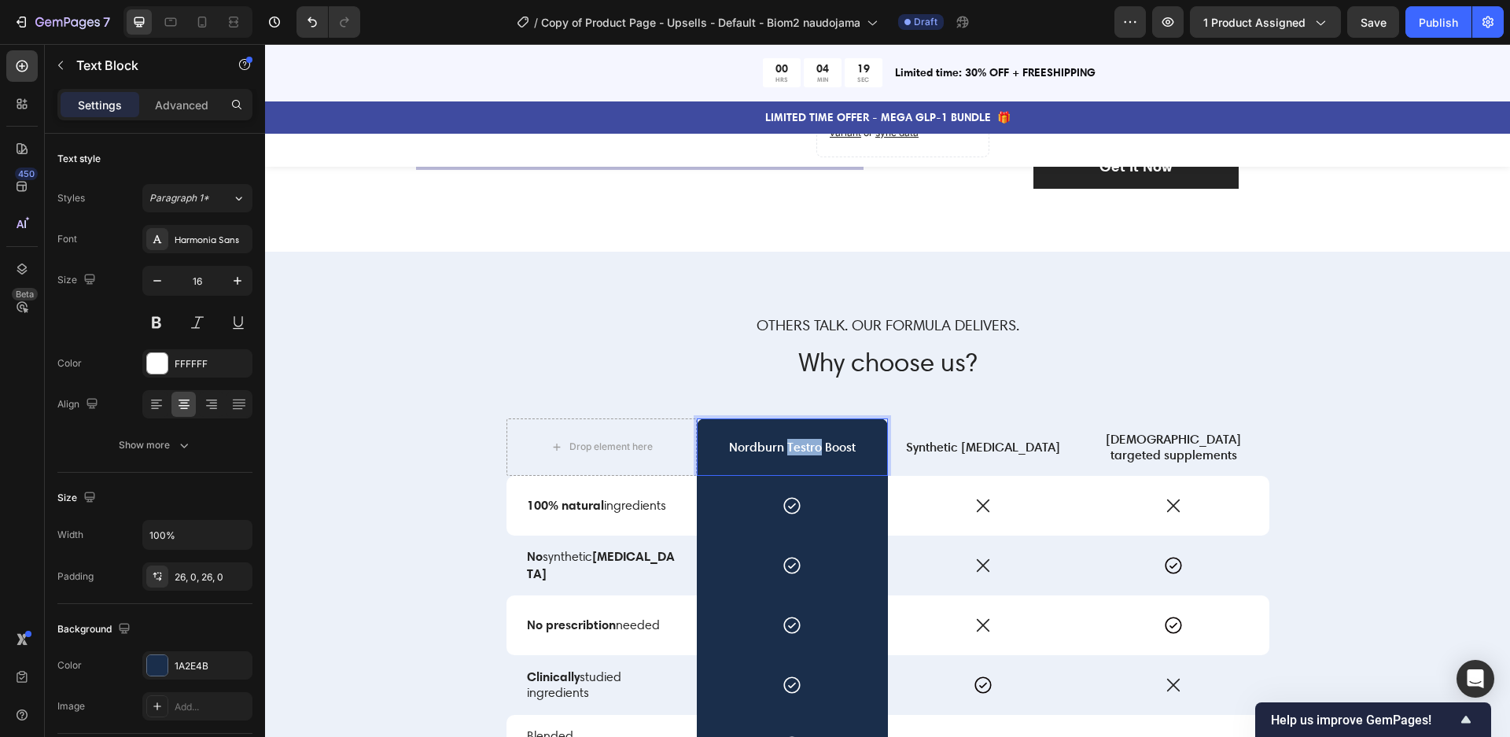
click at [803, 447] on p "Nordburn Testro Boost" at bounding box center [792, 447] width 188 height 17
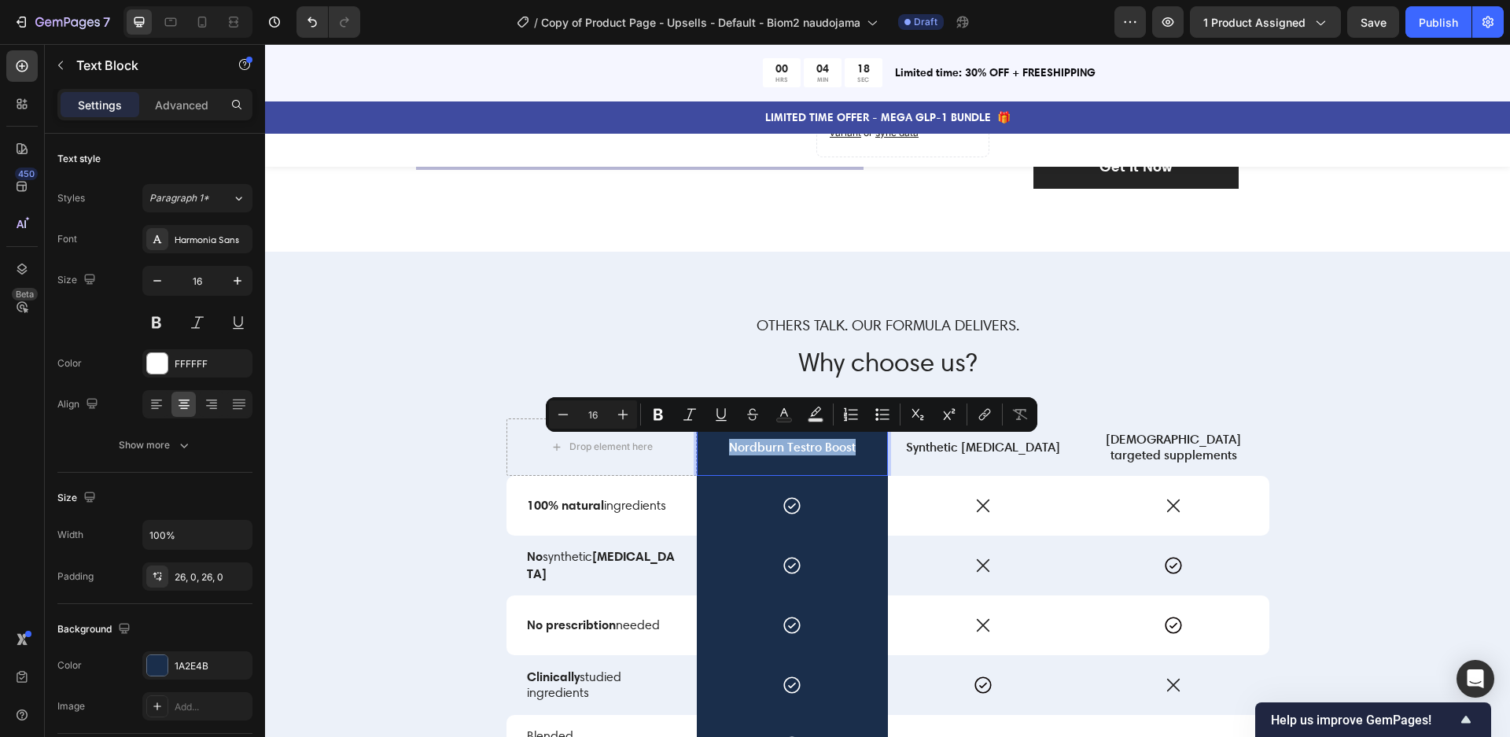
click at [803, 446] on p "Nordburn Testro Boost" at bounding box center [792, 447] width 188 height 17
drag, startPoint x: 857, startPoint y: 447, endPoint x: 787, endPoint y: 444, distance: 70.0
click at [787, 445] on p "Nordburn Testro Boost" at bounding box center [792, 447] width 188 height 17
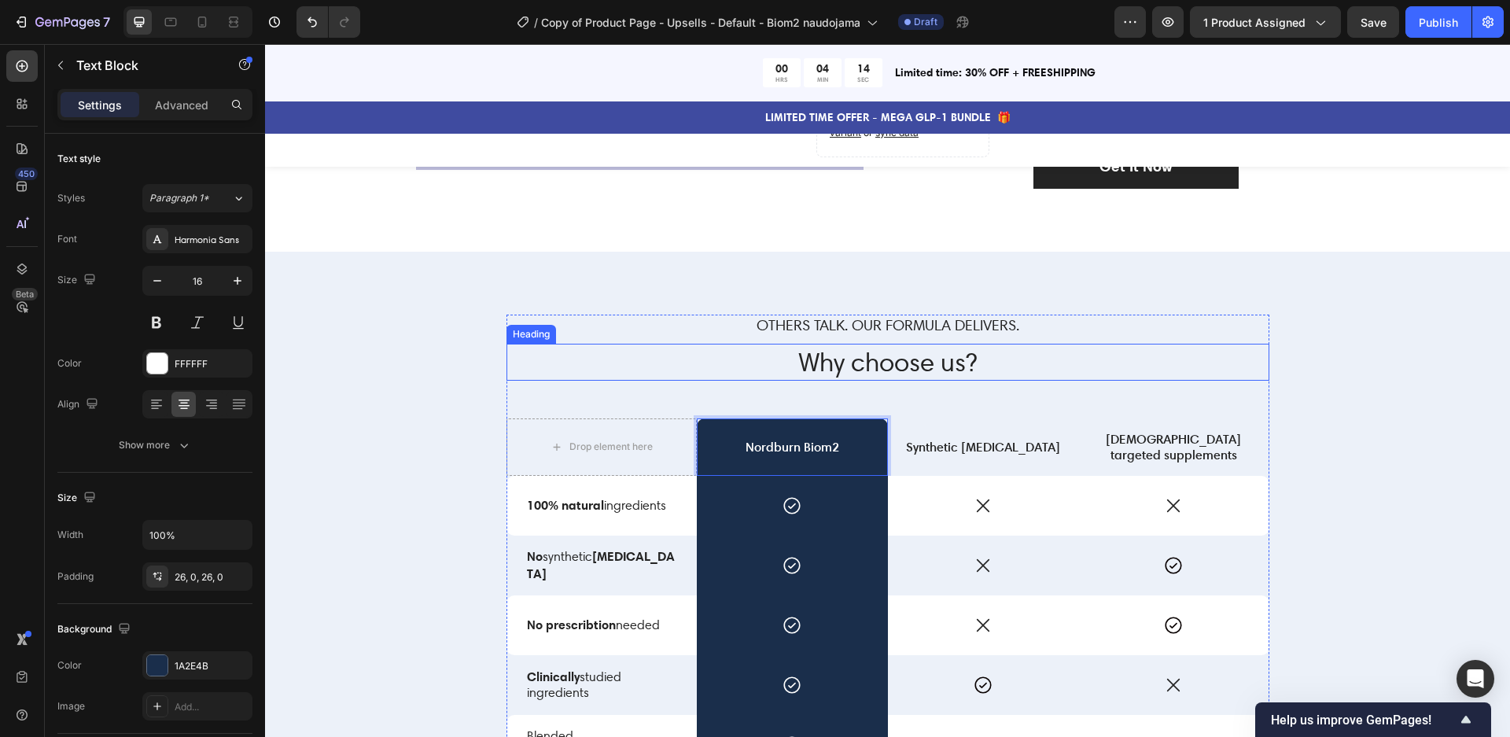
click at [1245, 340] on div "Others talk. Our formula delivers. Text Block Why choose us? Heading Drop eleme…" at bounding box center [887, 616] width 763 height 602
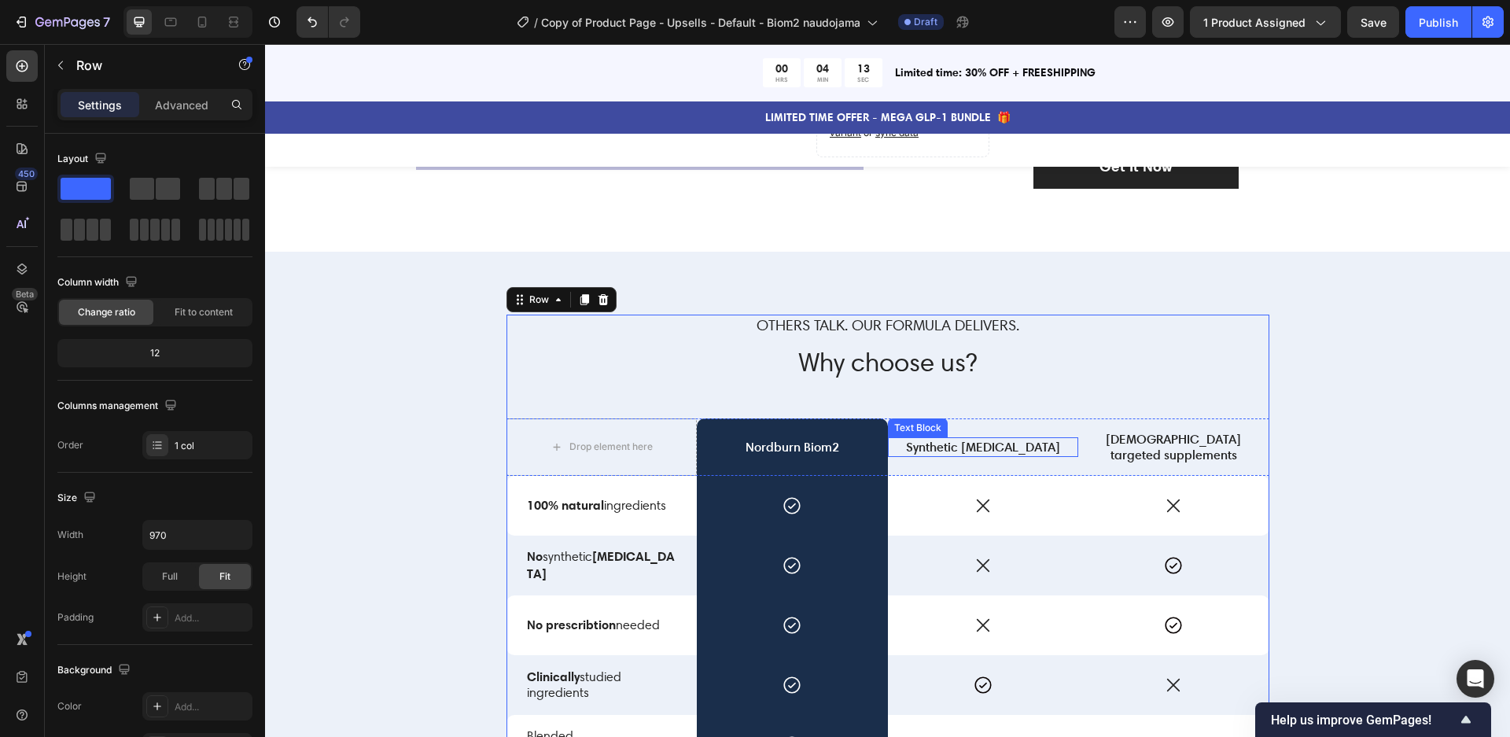
click at [979, 451] on p "Synthetic [MEDICAL_DATA]" at bounding box center [983, 447] width 188 height 17
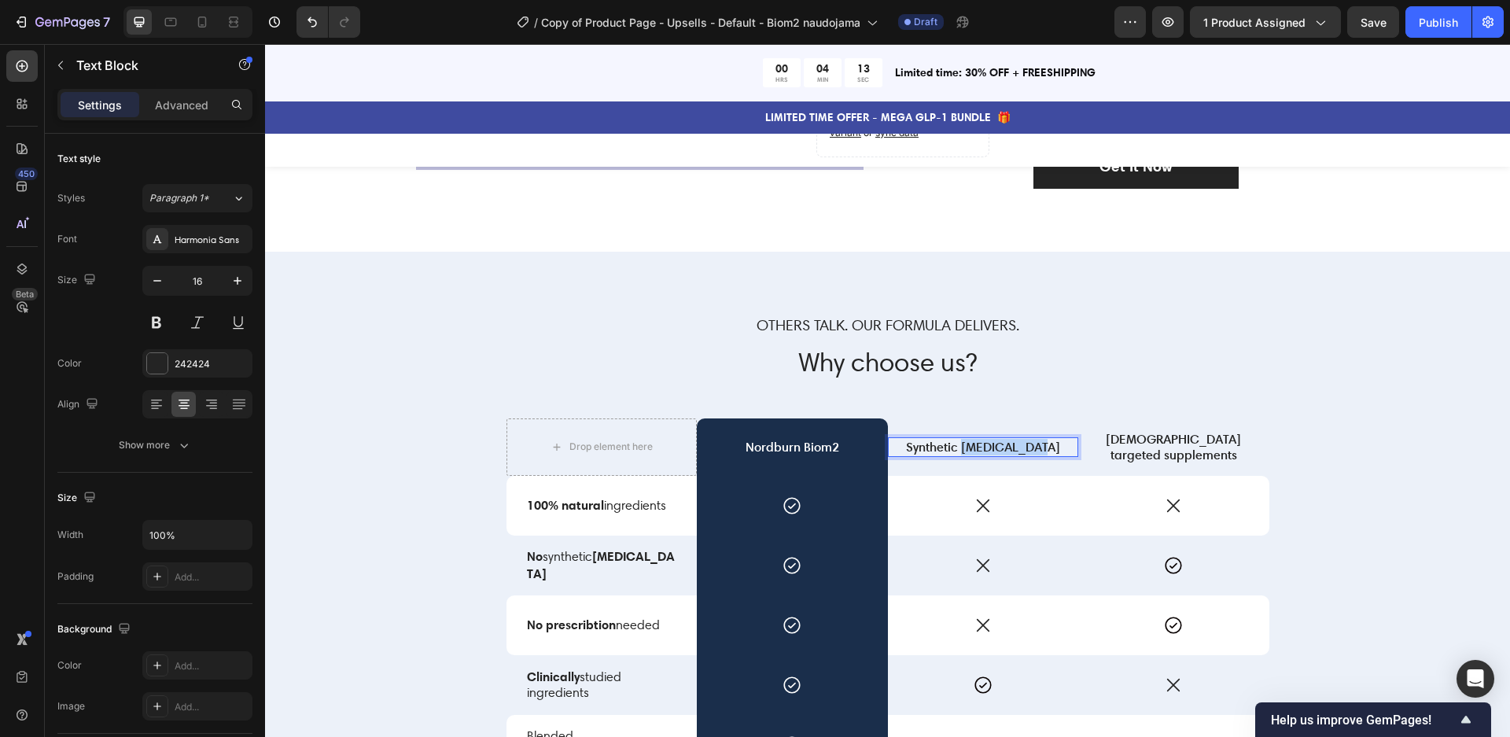
click at [979, 451] on p "Synthetic [MEDICAL_DATA]" at bounding box center [983, 447] width 188 height 17
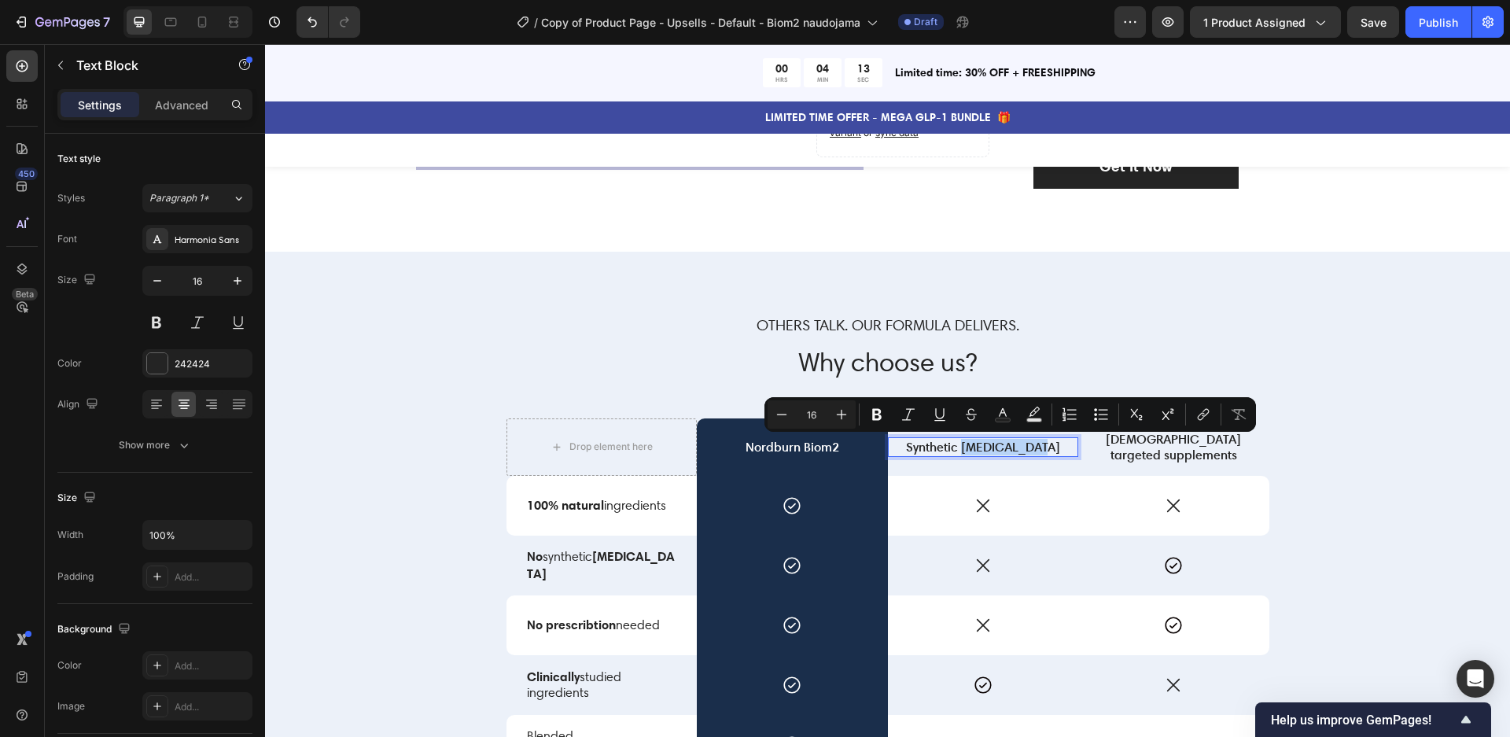
click at [979, 451] on p "Synthetic [MEDICAL_DATA]" at bounding box center [983, 447] width 188 height 17
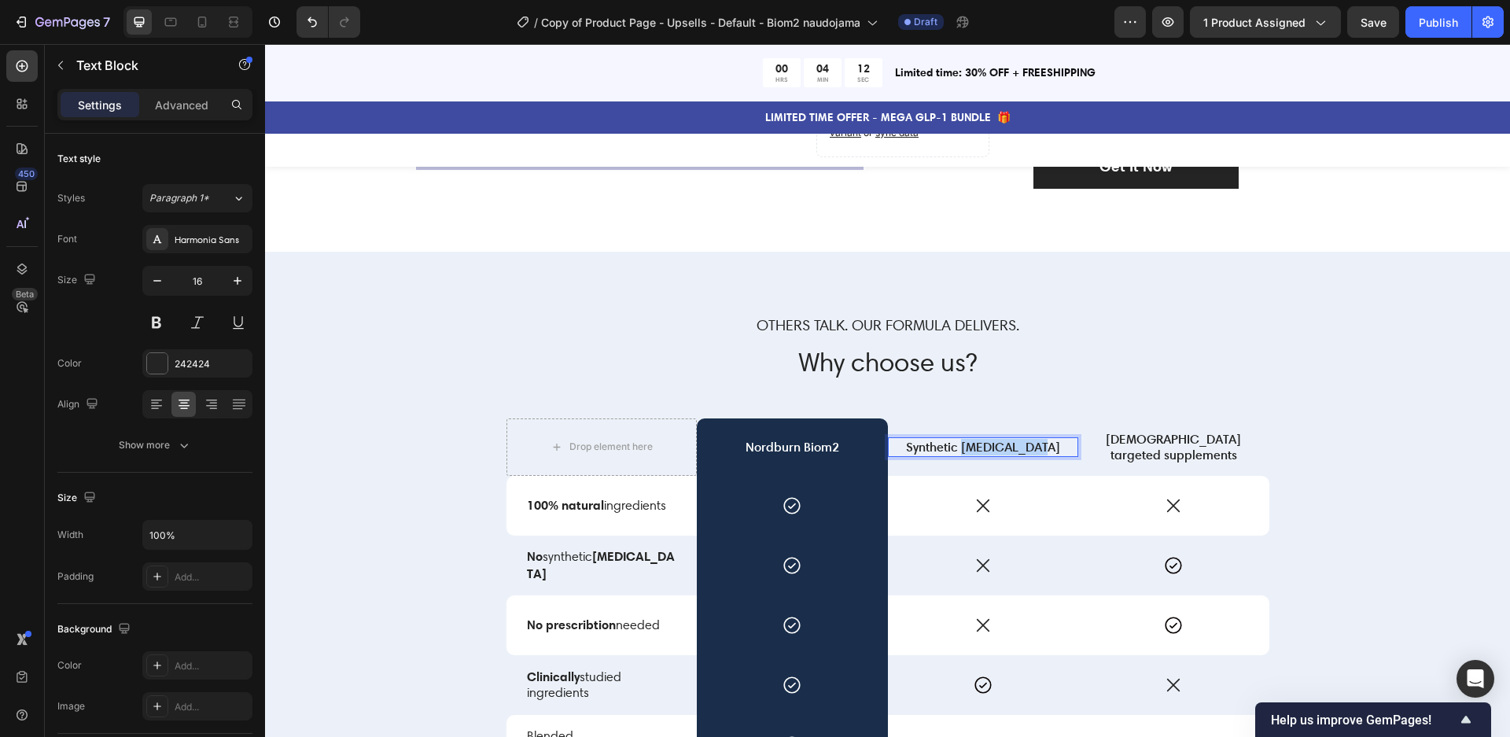
click at [979, 451] on p "Synthetic [MEDICAL_DATA]" at bounding box center [983, 447] width 188 height 17
click at [966, 441] on p "Probiotics" at bounding box center [983, 447] width 188 height 17
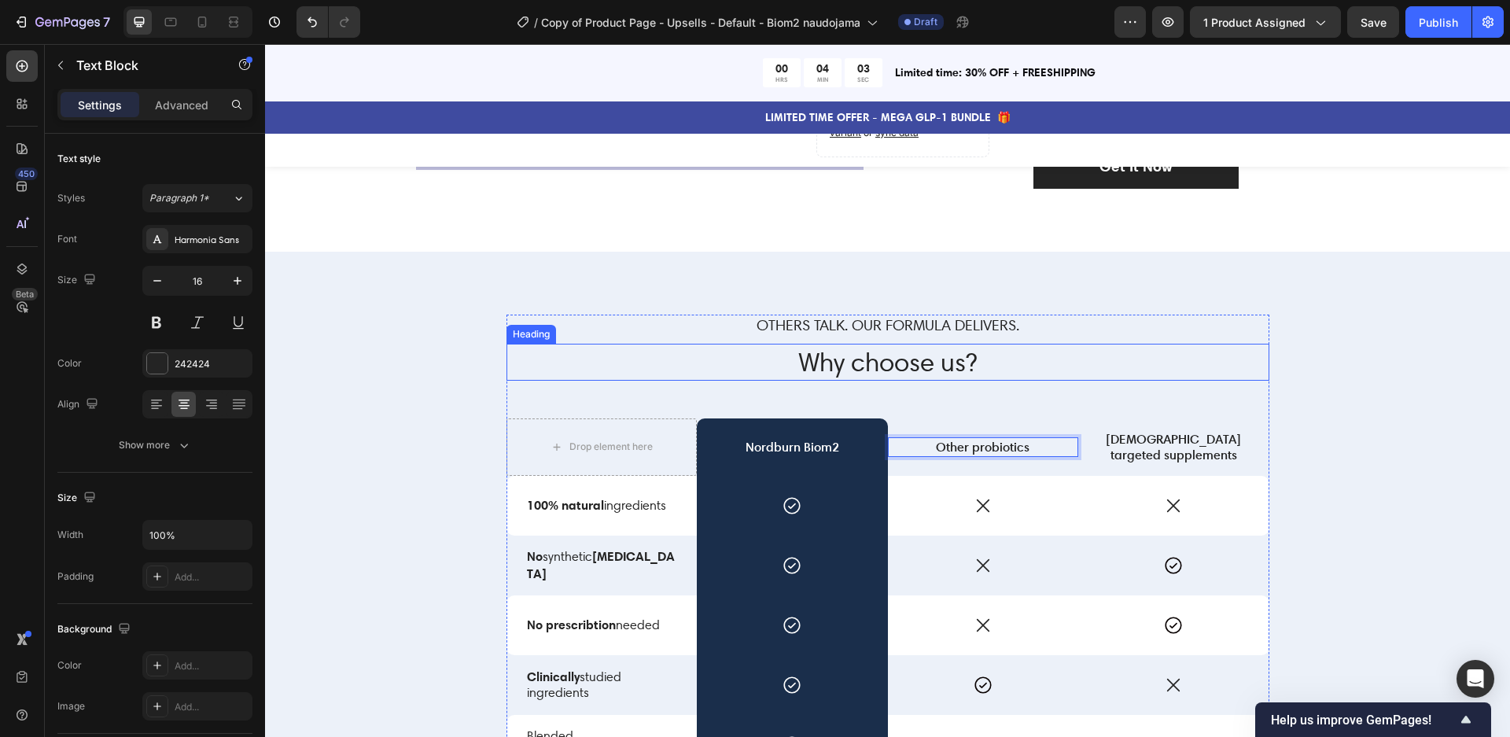
click at [1163, 344] on h2 "Why choose us?" at bounding box center [887, 362] width 763 height 37
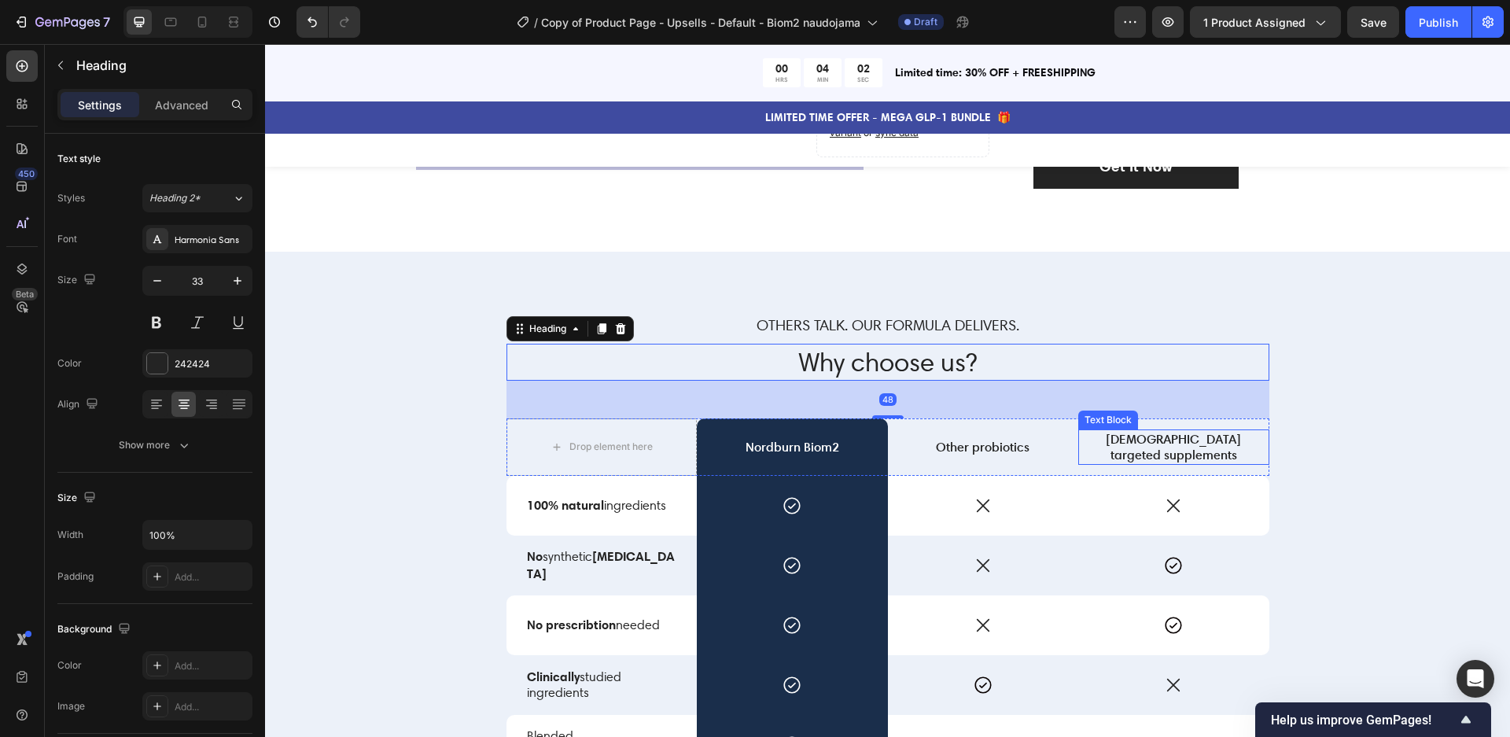
click at [1161, 451] on p "[DEMOGRAPHIC_DATA] targeted supplements" at bounding box center [1174, 447] width 188 height 33
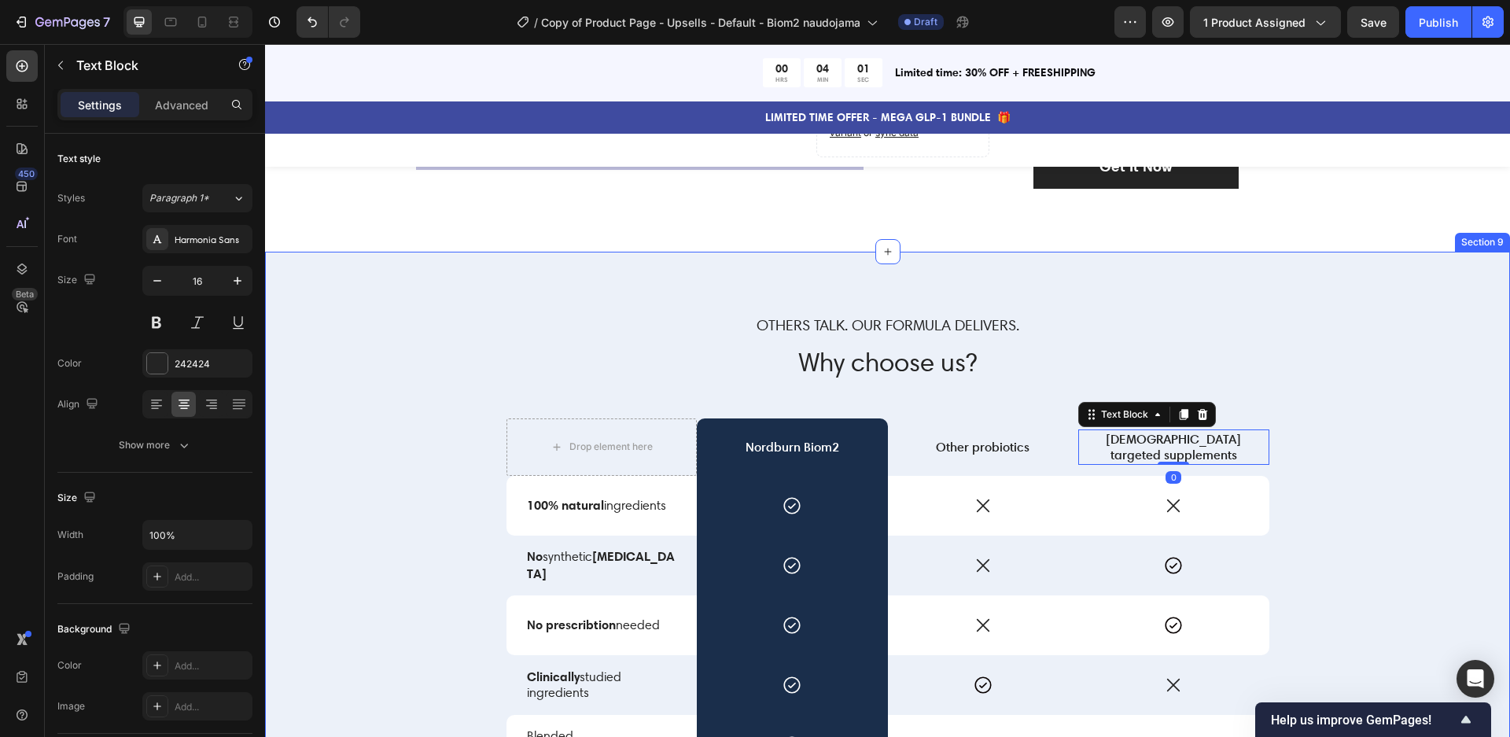
click at [1326, 460] on div "Others talk. Our formula delivers. Text Block Why choose us? Heading Drop eleme…" at bounding box center [887, 622] width 1221 height 614
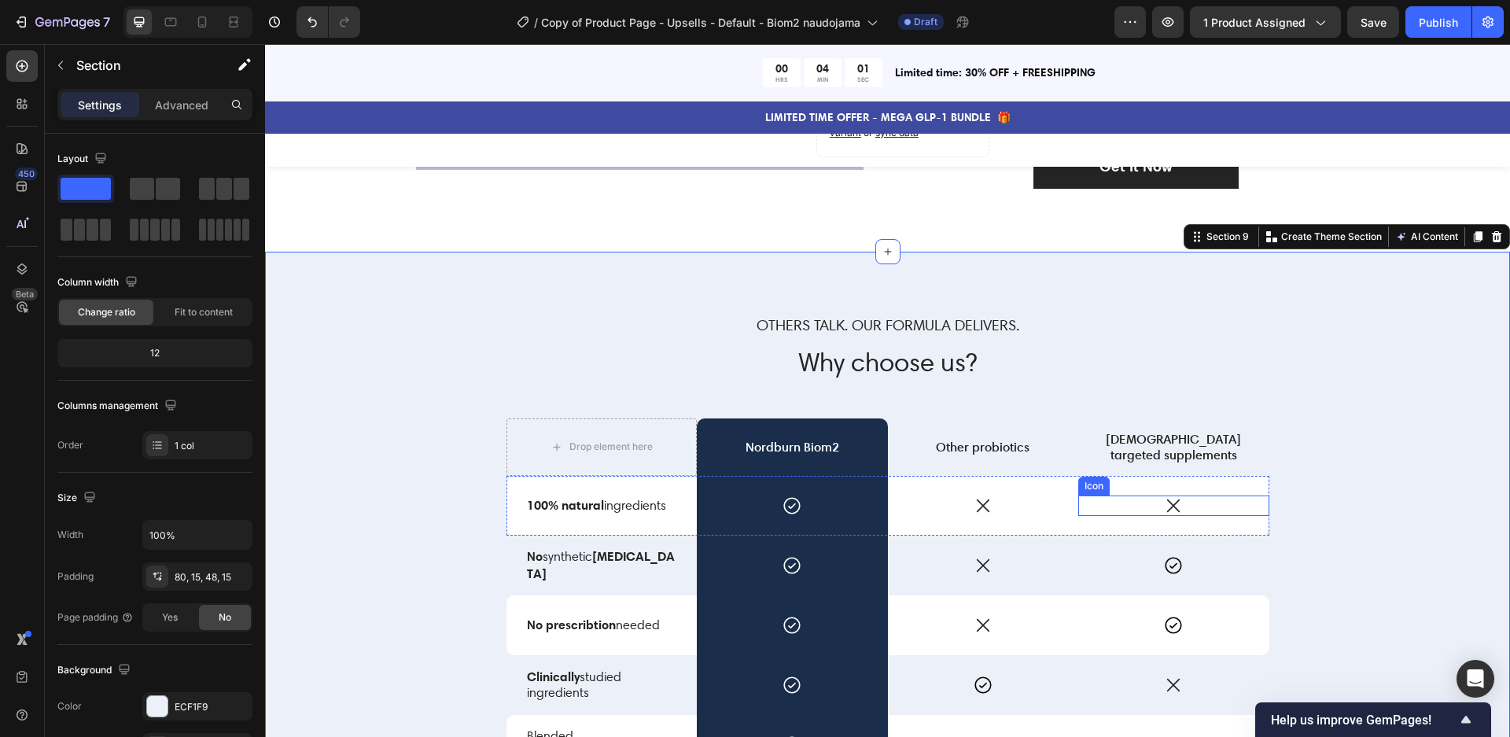
click at [1215, 497] on div "Icon" at bounding box center [1173, 505] width 191 height 20
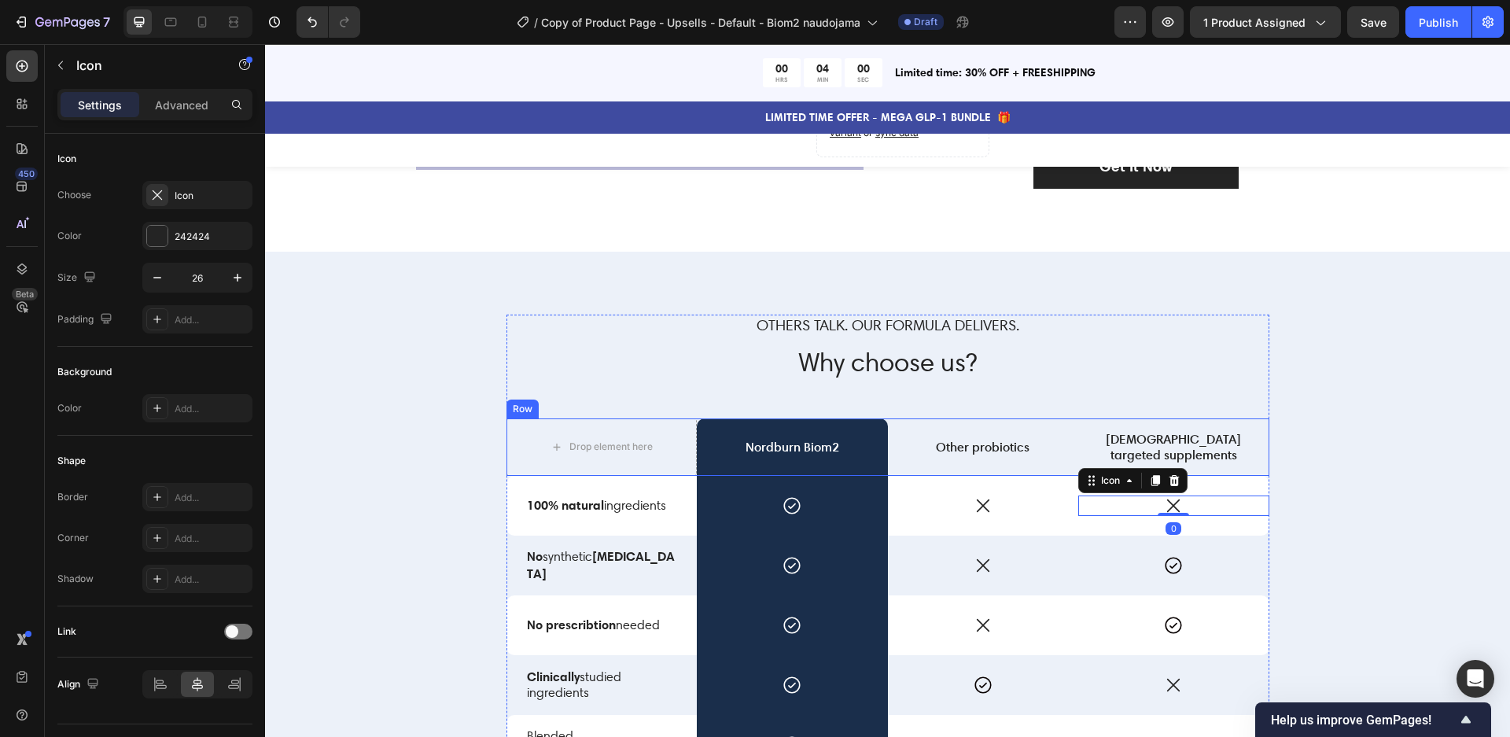
click at [1227, 467] on div "[DEMOGRAPHIC_DATA] targeted supplements Text Block" at bounding box center [1173, 446] width 191 height 57
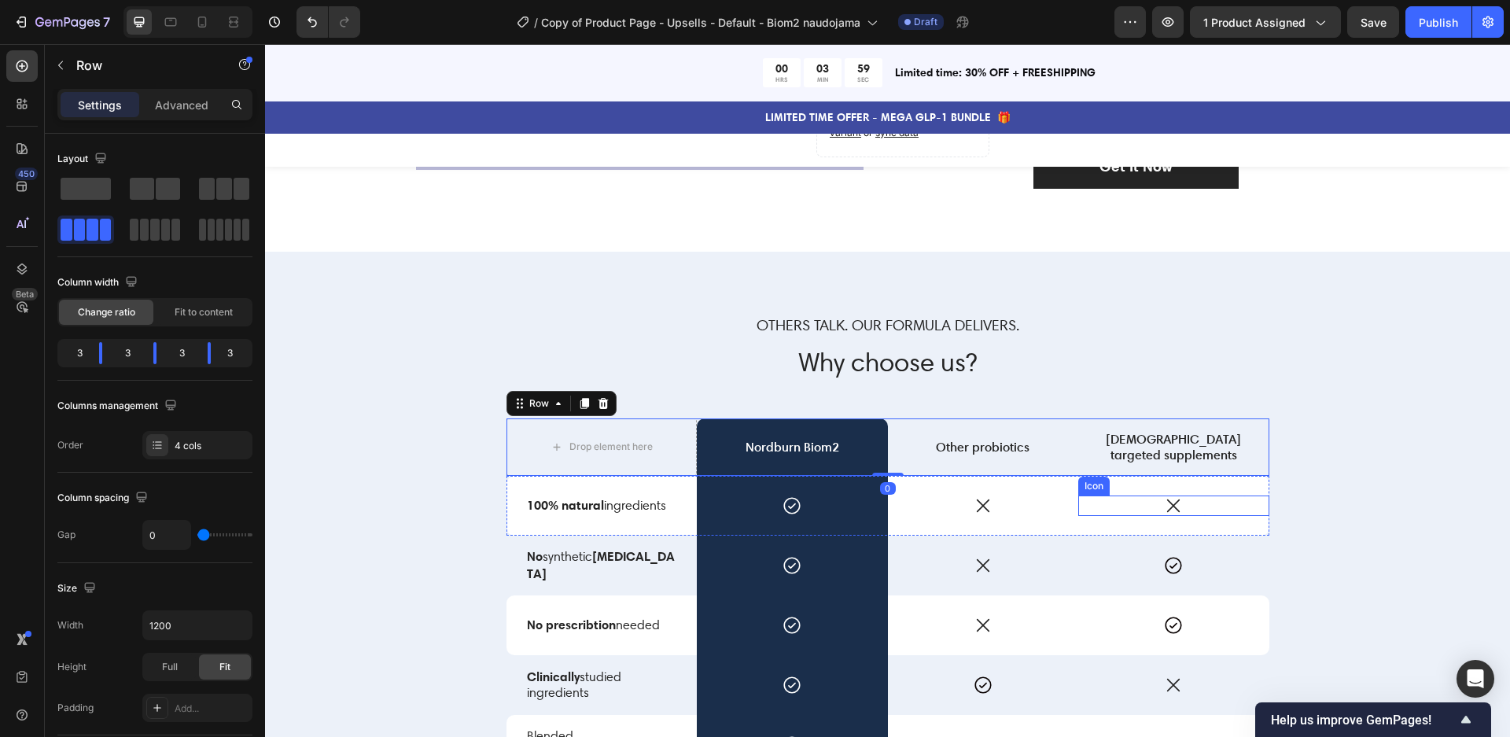
click at [1209, 495] on div "Icon" at bounding box center [1173, 505] width 191 height 20
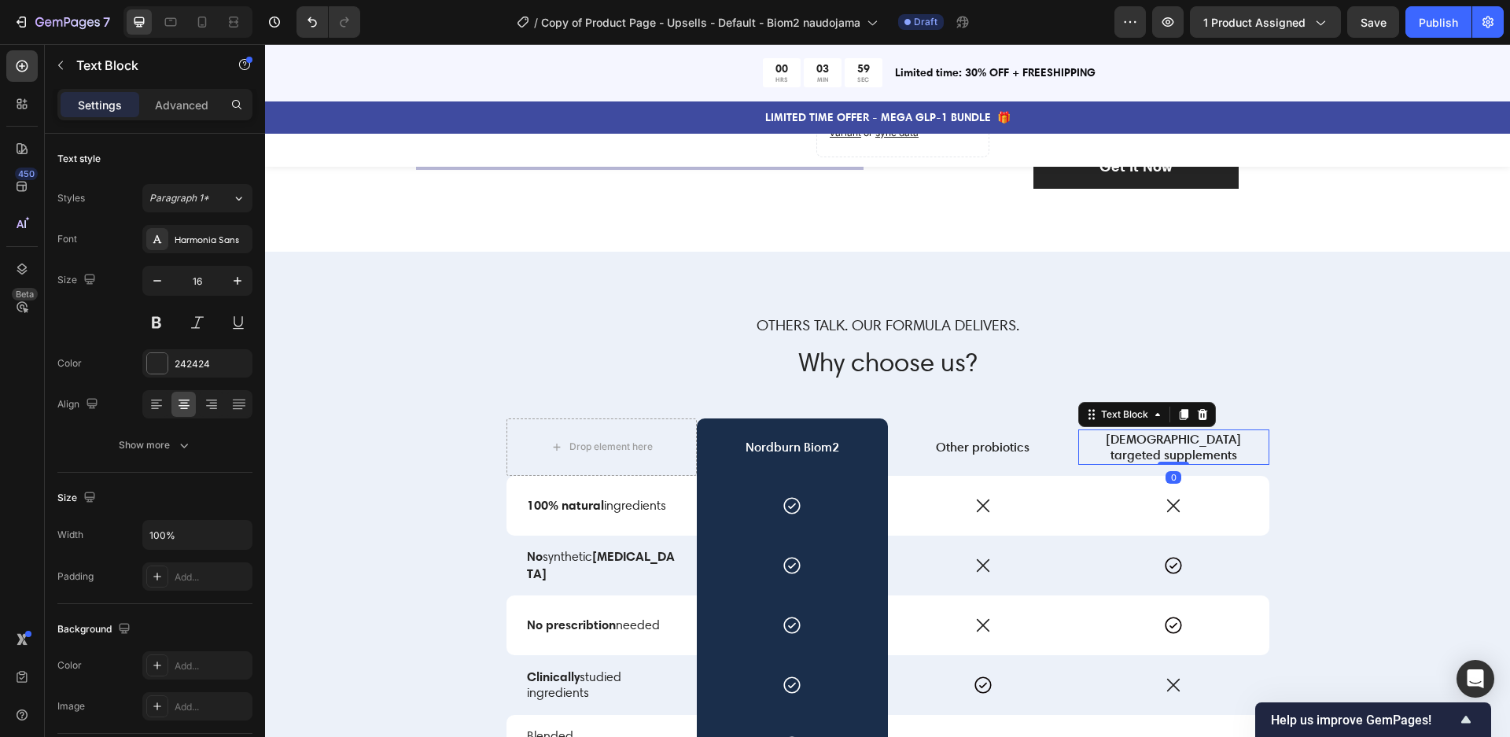
click at [1203, 438] on p "[DEMOGRAPHIC_DATA] targeted supplements" at bounding box center [1174, 447] width 188 height 33
click at [1199, 363] on h2 "Why choose us?" at bounding box center [887, 362] width 763 height 37
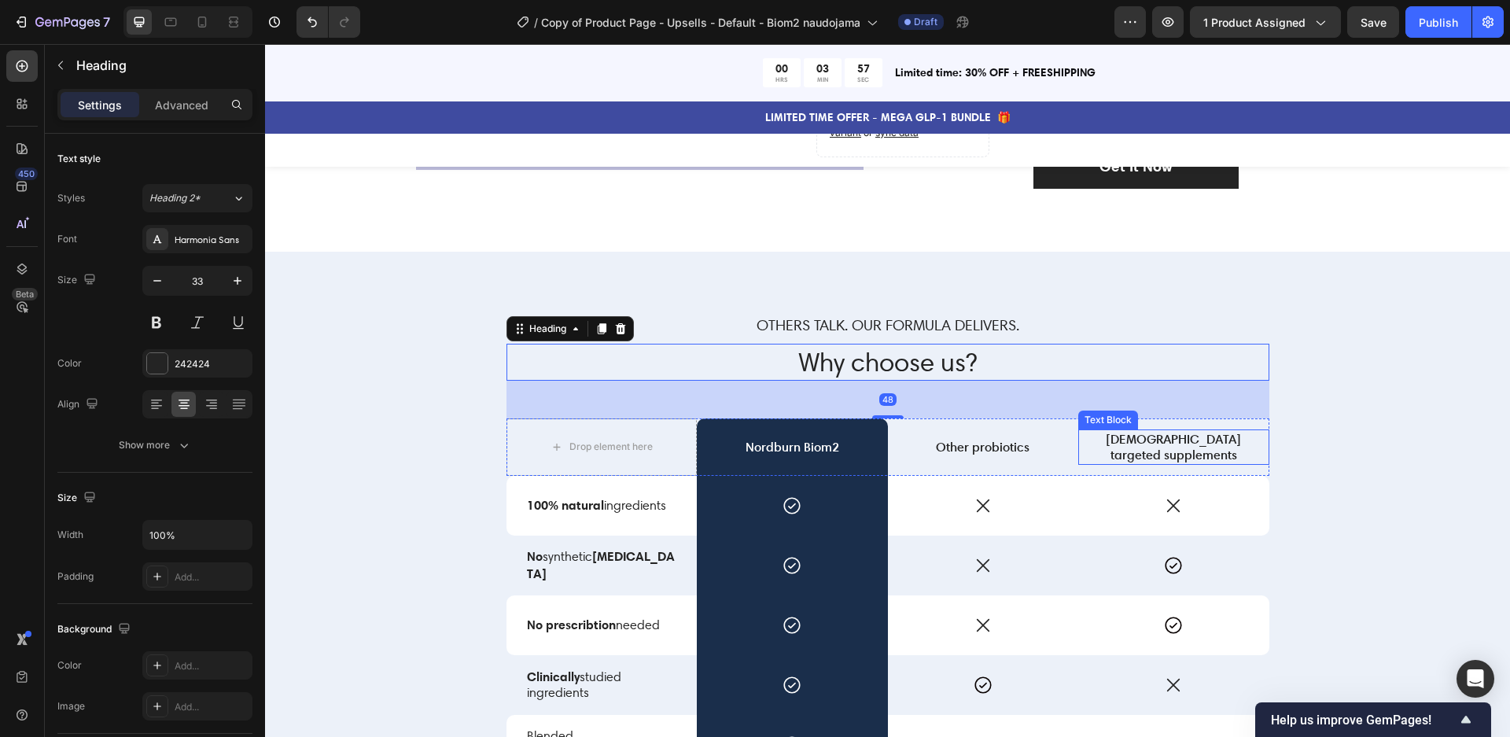
click at [1178, 443] on p "[DEMOGRAPHIC_DATA] targeted supplements" at bounding box center [1174, 447] width 188 height 33
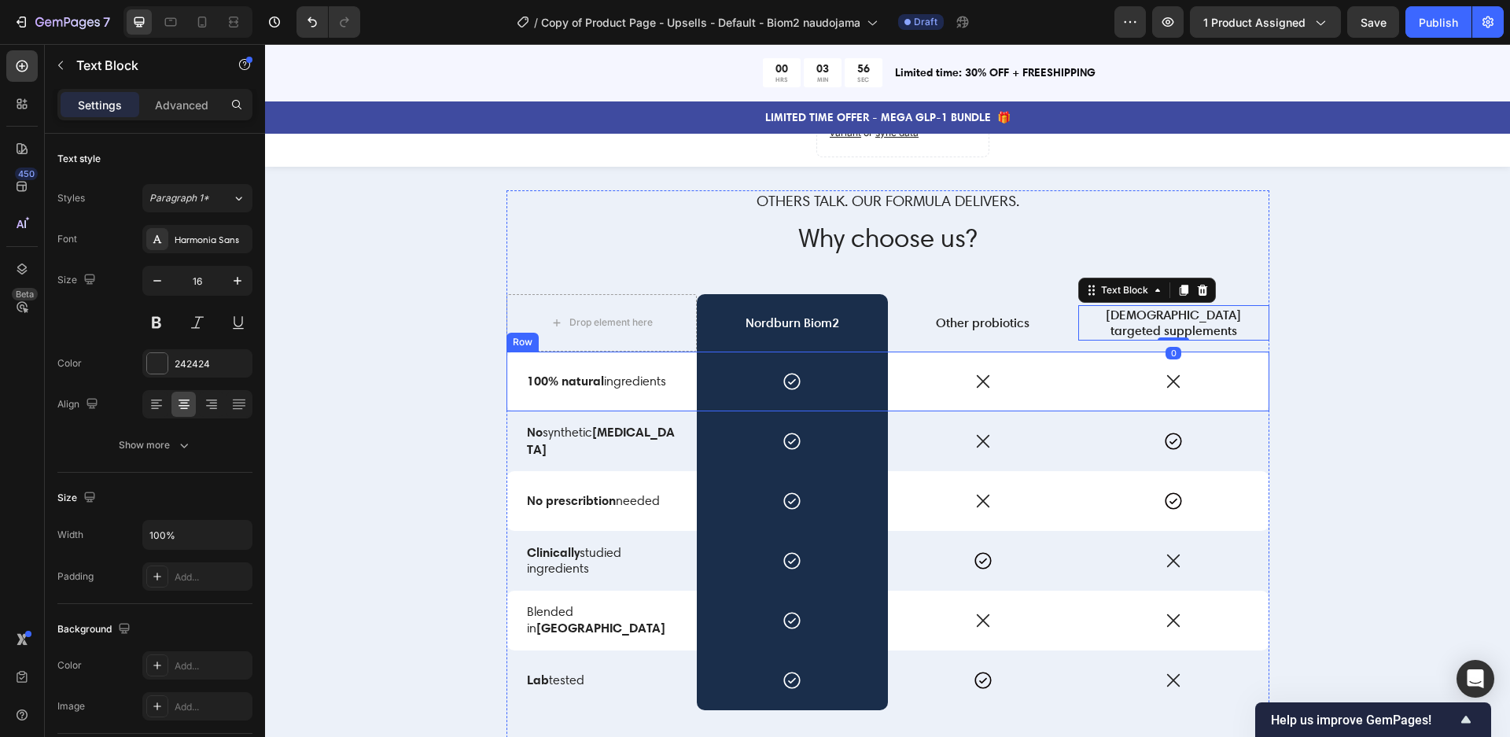
scroll to position [3244, 0]
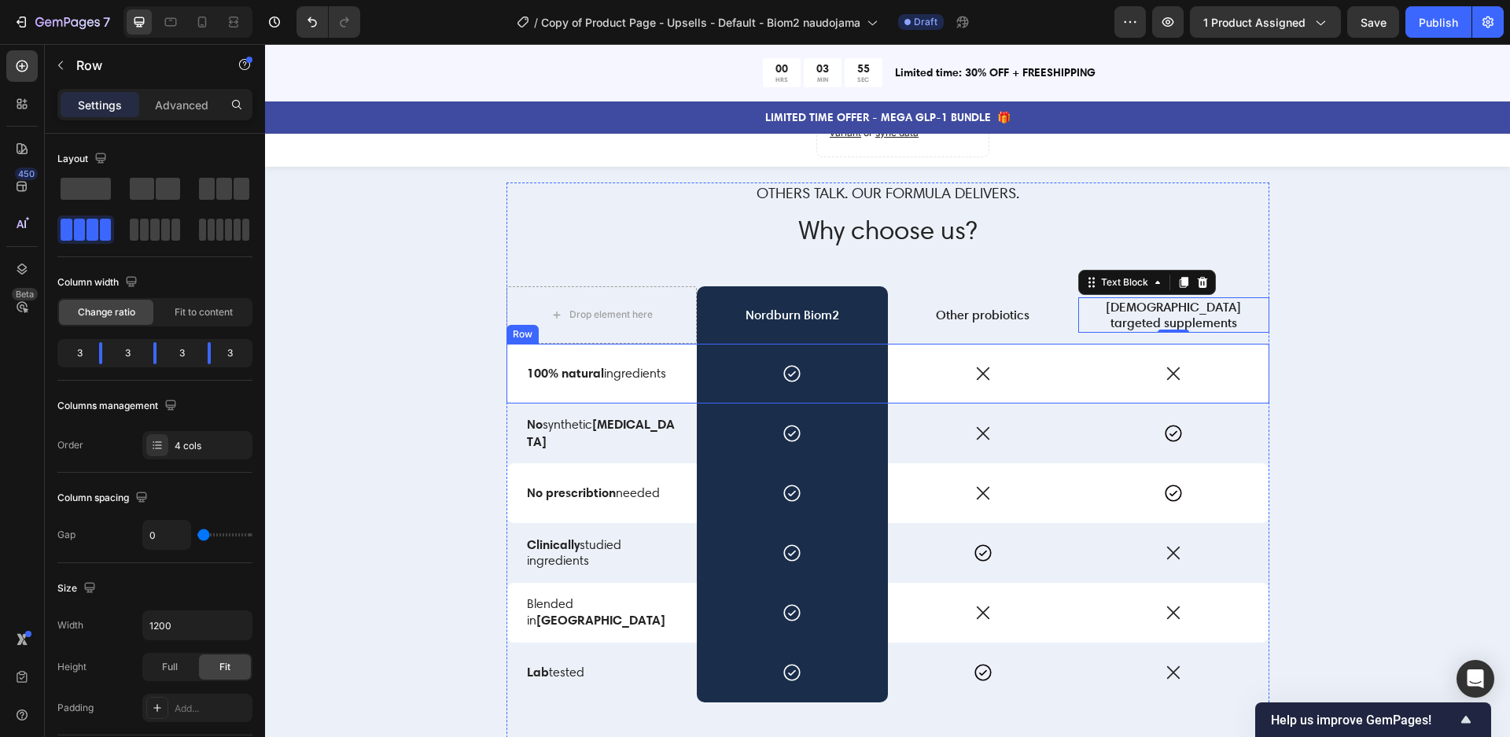
click at [1224, 359] on div "Icon" at bounding box center [1173, 374] width 191 height 60
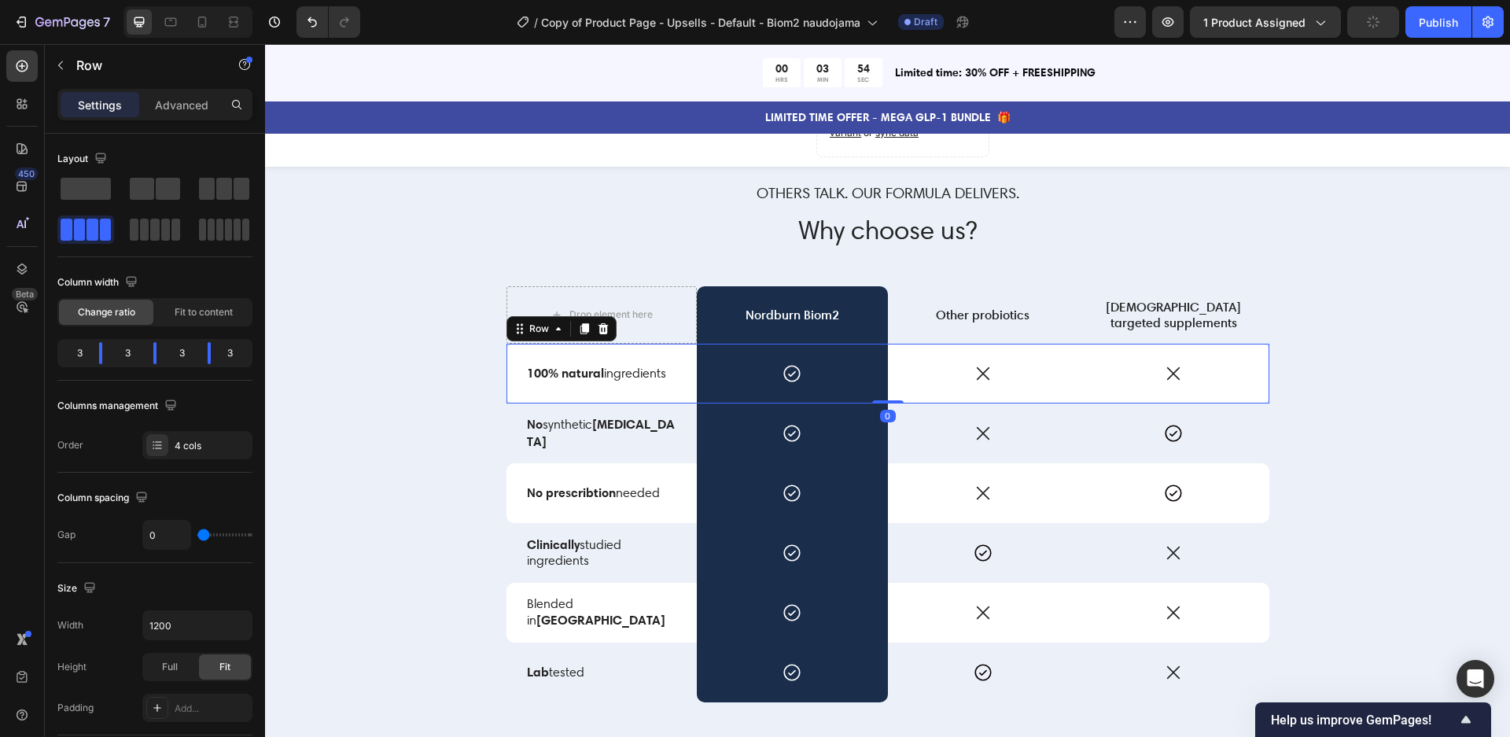
click at [1224, 359] on div "Icon" at bounding box center [1173, 374] width 191 height 60
click at [1139, 350] on div "Icon" at bounding box center [1173, 374] width 191 height 60
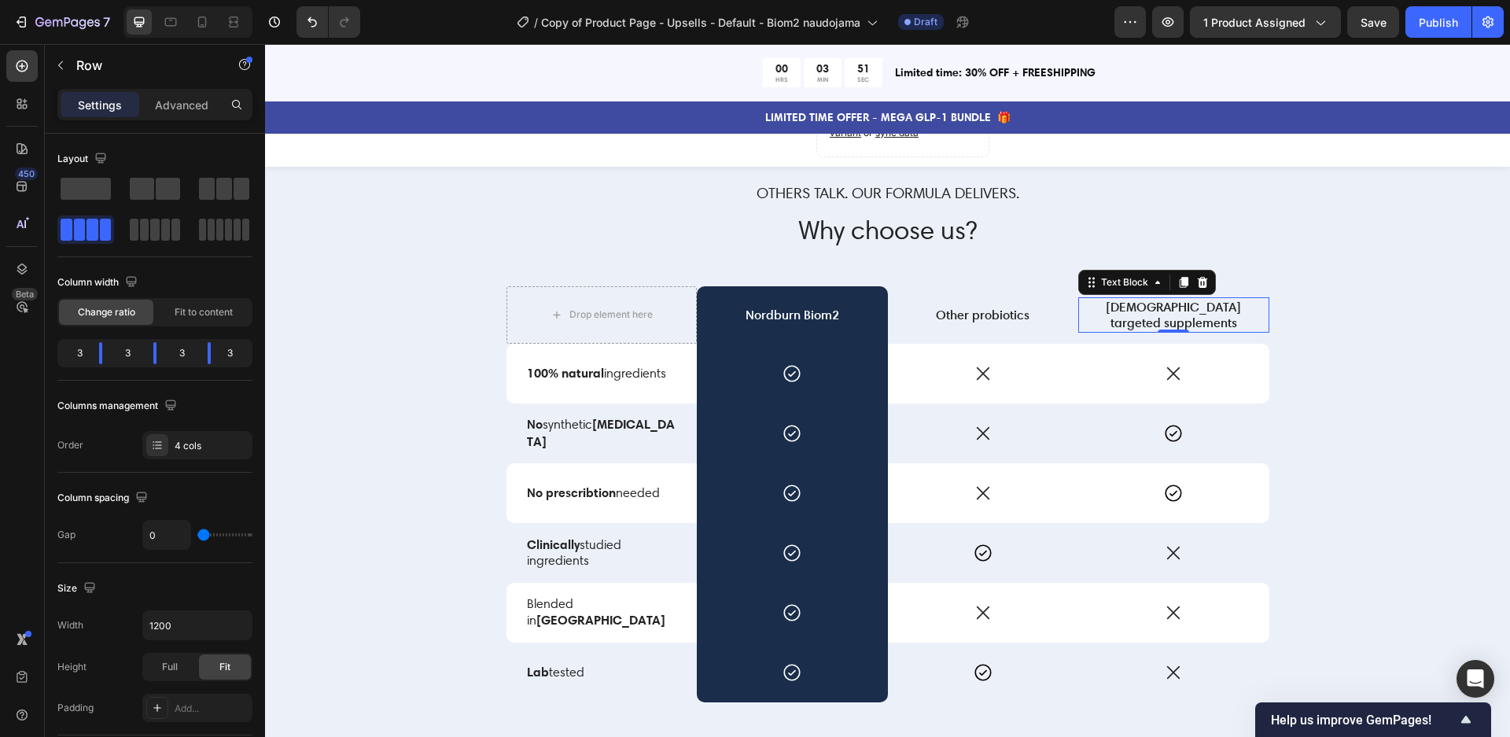
click at [1150, 320] on p "[DEMOGRAPHIC_DATA] targeted supplements" at bounding box center [1174, 315] width 188 height 33
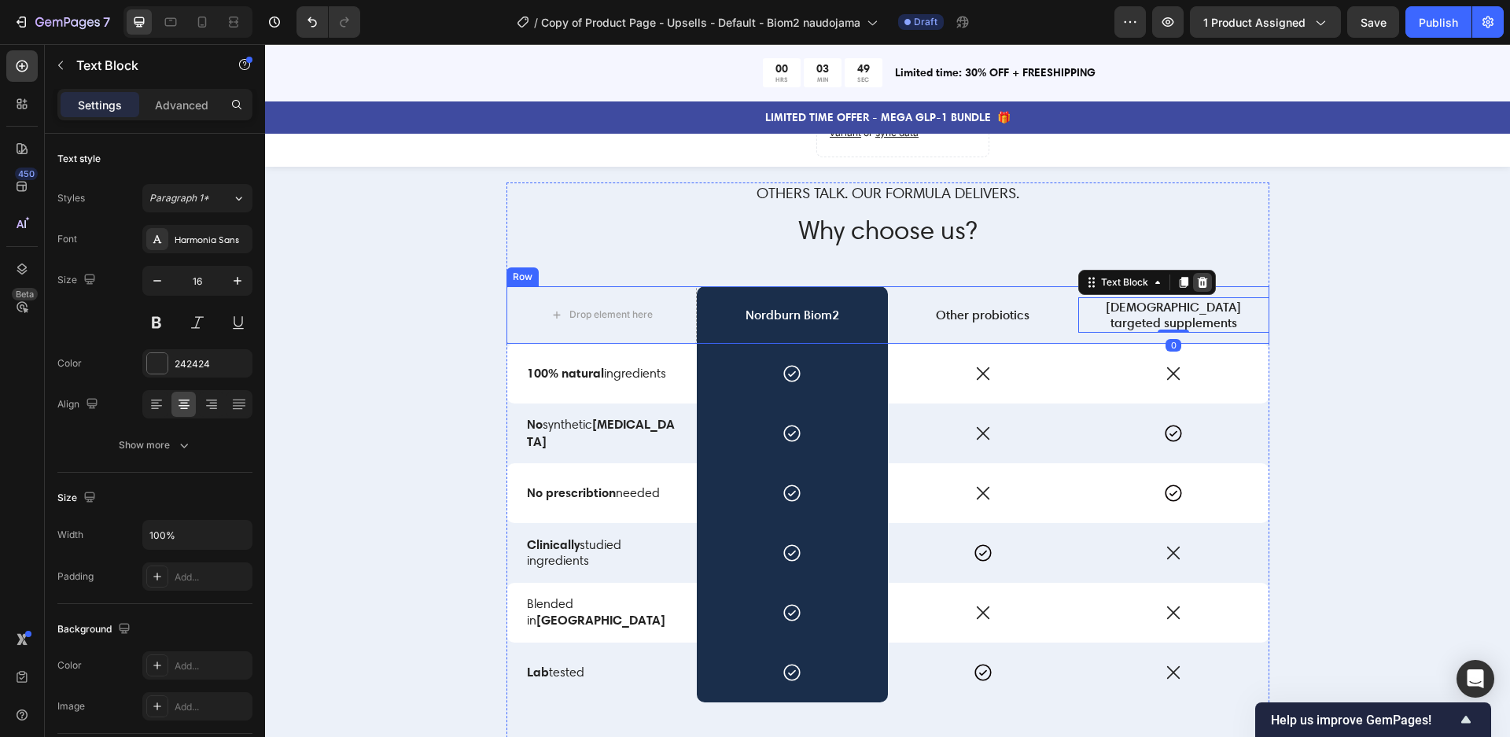
click at [1205, 288] on icon at bounding box center [1203, 282] width 10 height 11
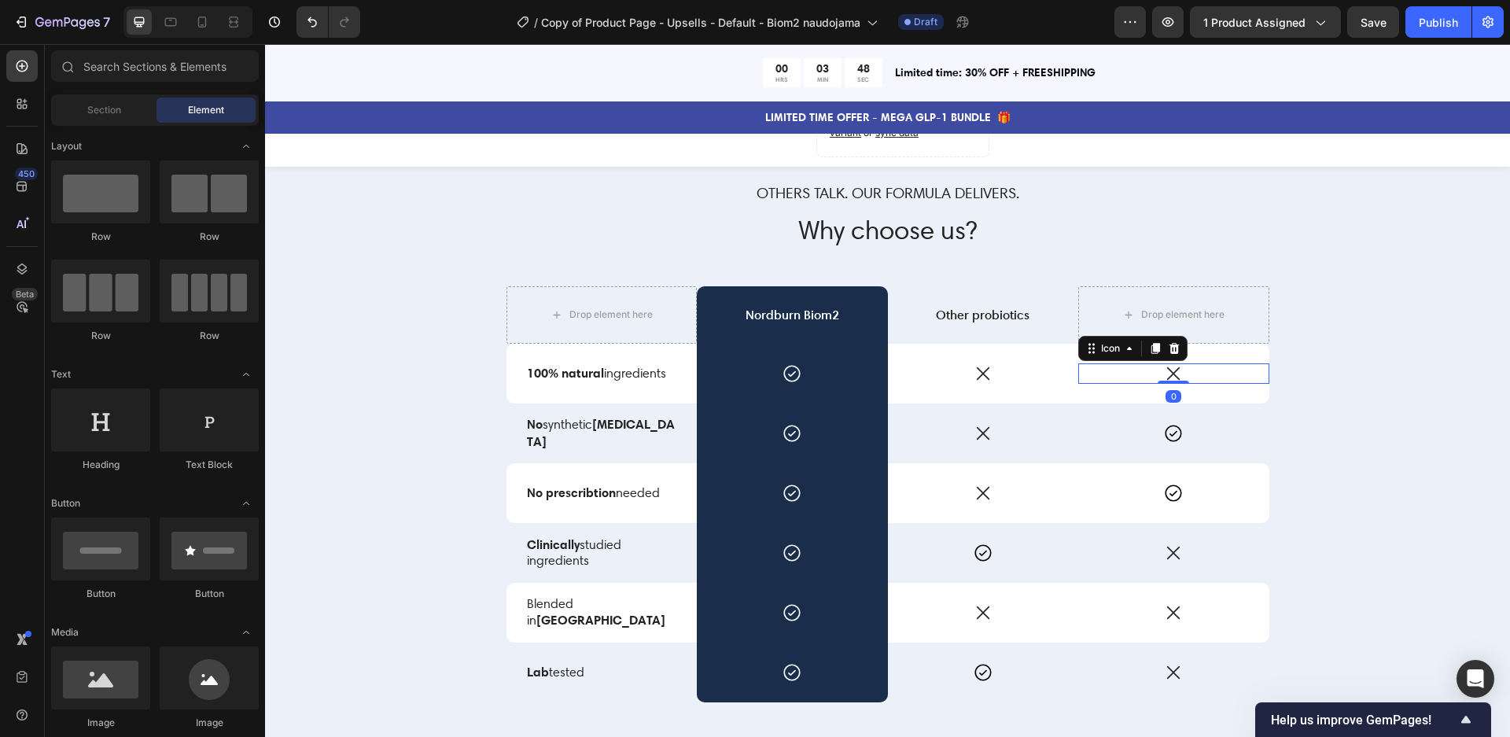
click at [1176, 368] on icon at bounding box center [1173, 373] width 13 height 13
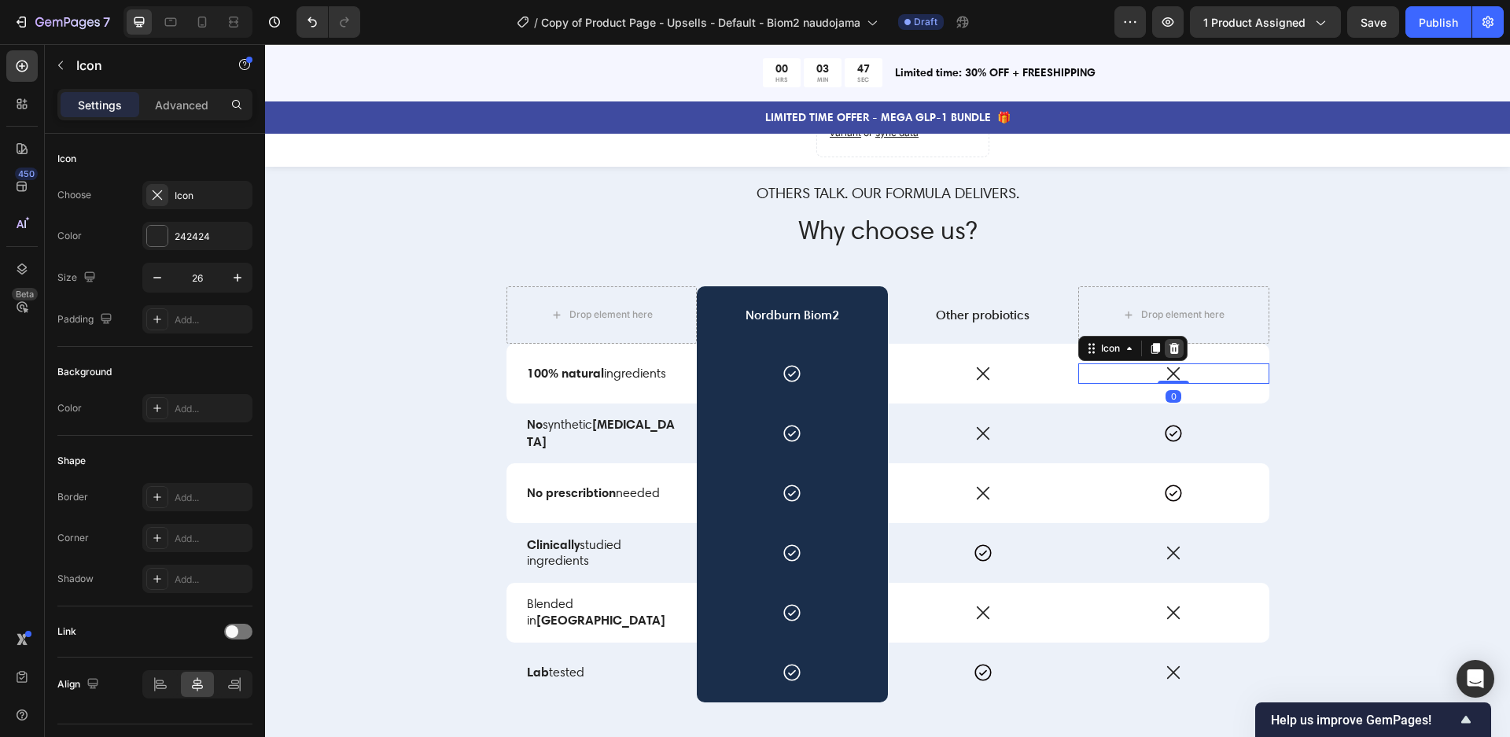
click at [1179, 342] on icon at bounding box center [1174, 348] width 13 height 13
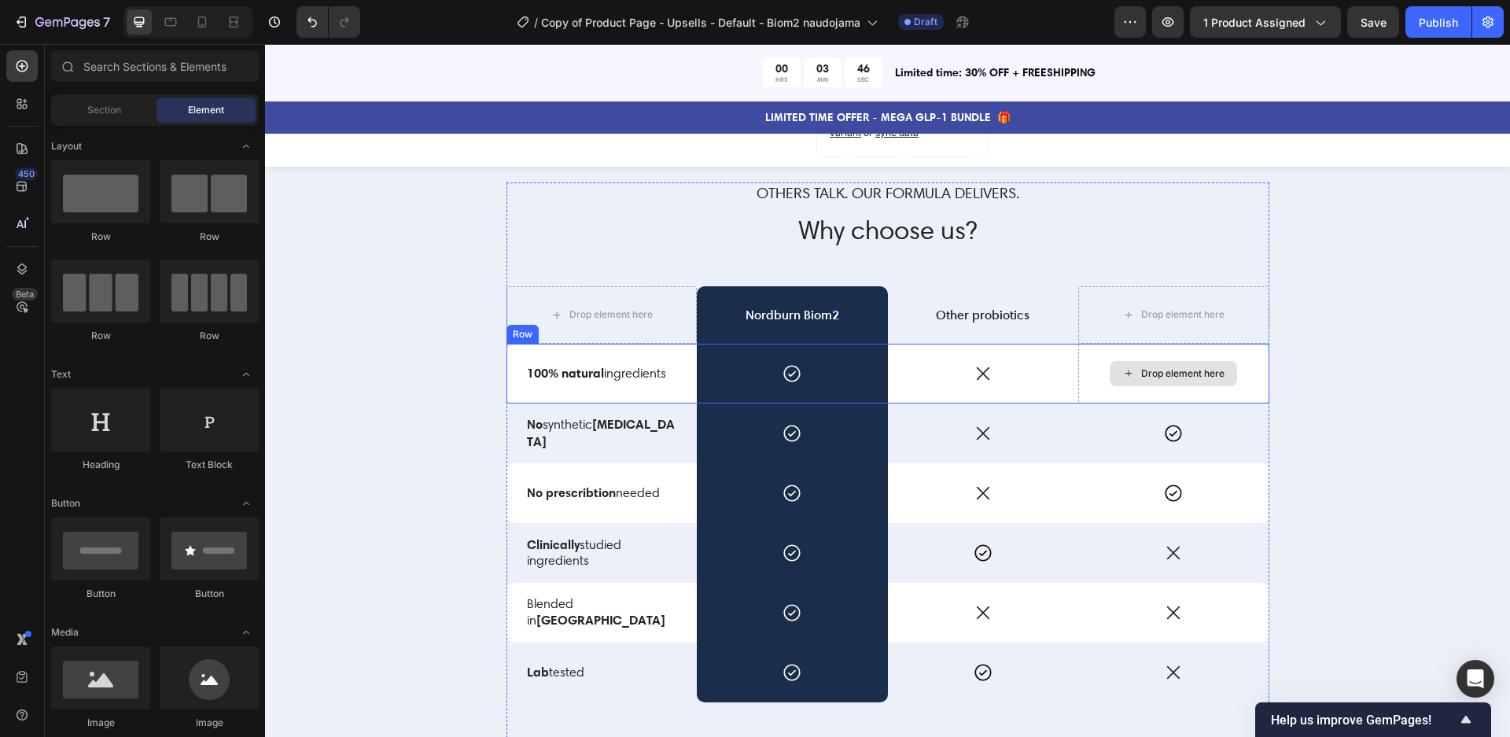
click at [1271, 357] on div "Others talk. Our formula delivers. Text Block Why choose us? Heading Drop eleme…" at bounding box center [887, 489] width 1221 height 614
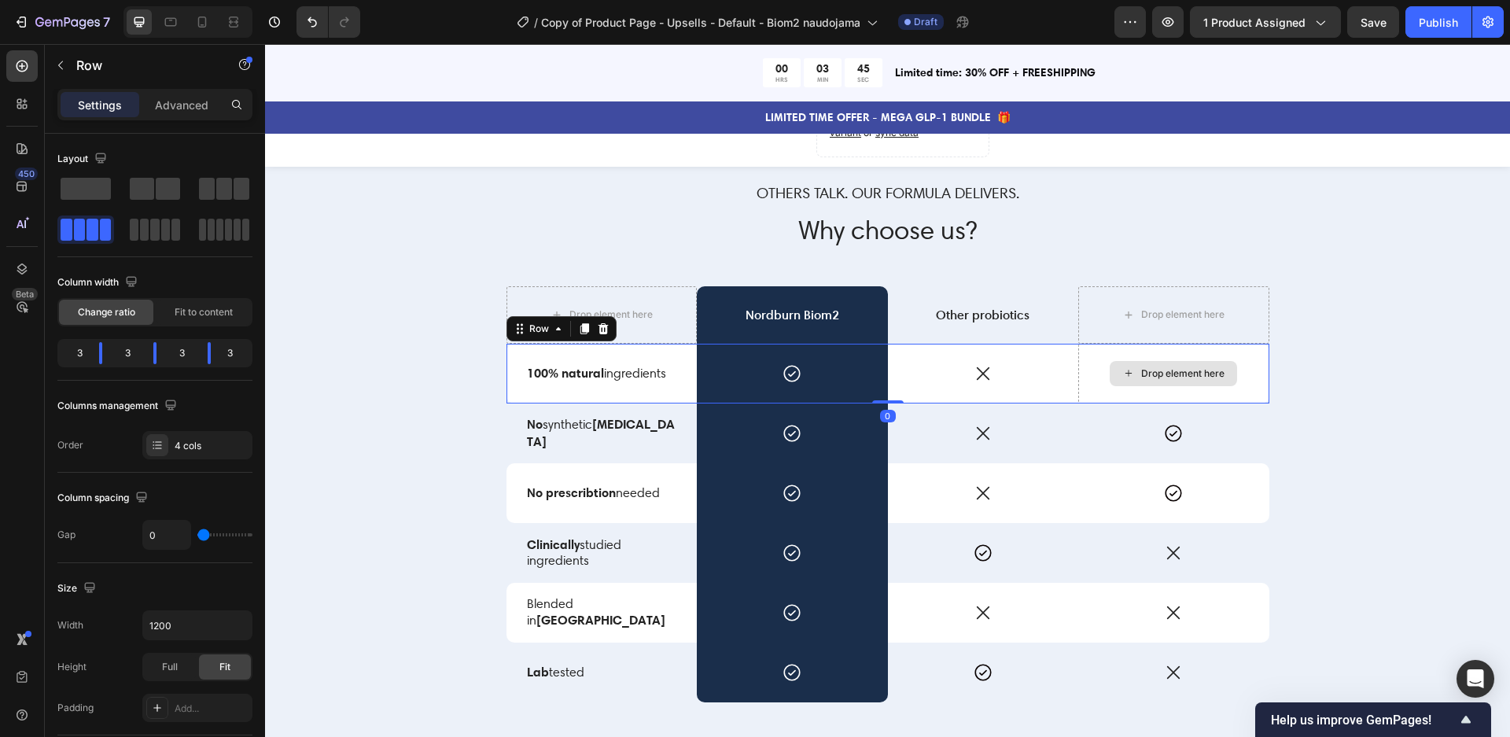
click at [1257, 358] on div "Drop element here" at bounding box center [1173, 374] width 191 height 60
click at [1249, 359] on div "Drop element here" at bounding box center [1173, 374] width 191 height 60
click at [1242, 377] on div "Drop element here" at bounding box center [1173, 374] width 191 height 60
click at [1259, 380] on div "Drop element here" at bounding box center [1173, 374] width 191 height 60
click at [1260, 380] on div "Drop element here" at bounding box center [1173, 374] width 191 height 60
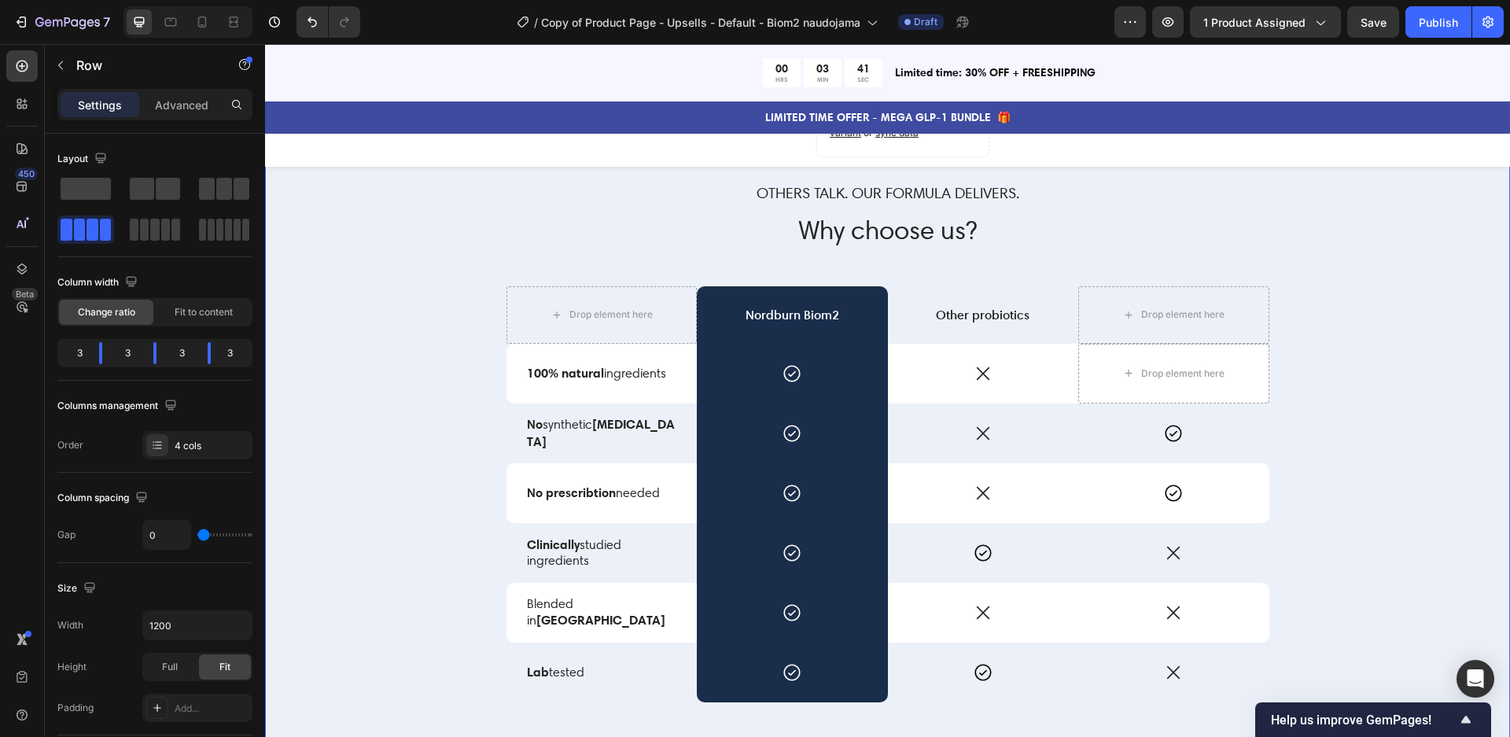
click at [1359, 372] on div "Others talk. Our formula delivers. Text Block Why choose us? Heading Drop eleme…" at bounding box center [887, 489] width 1221 height 614
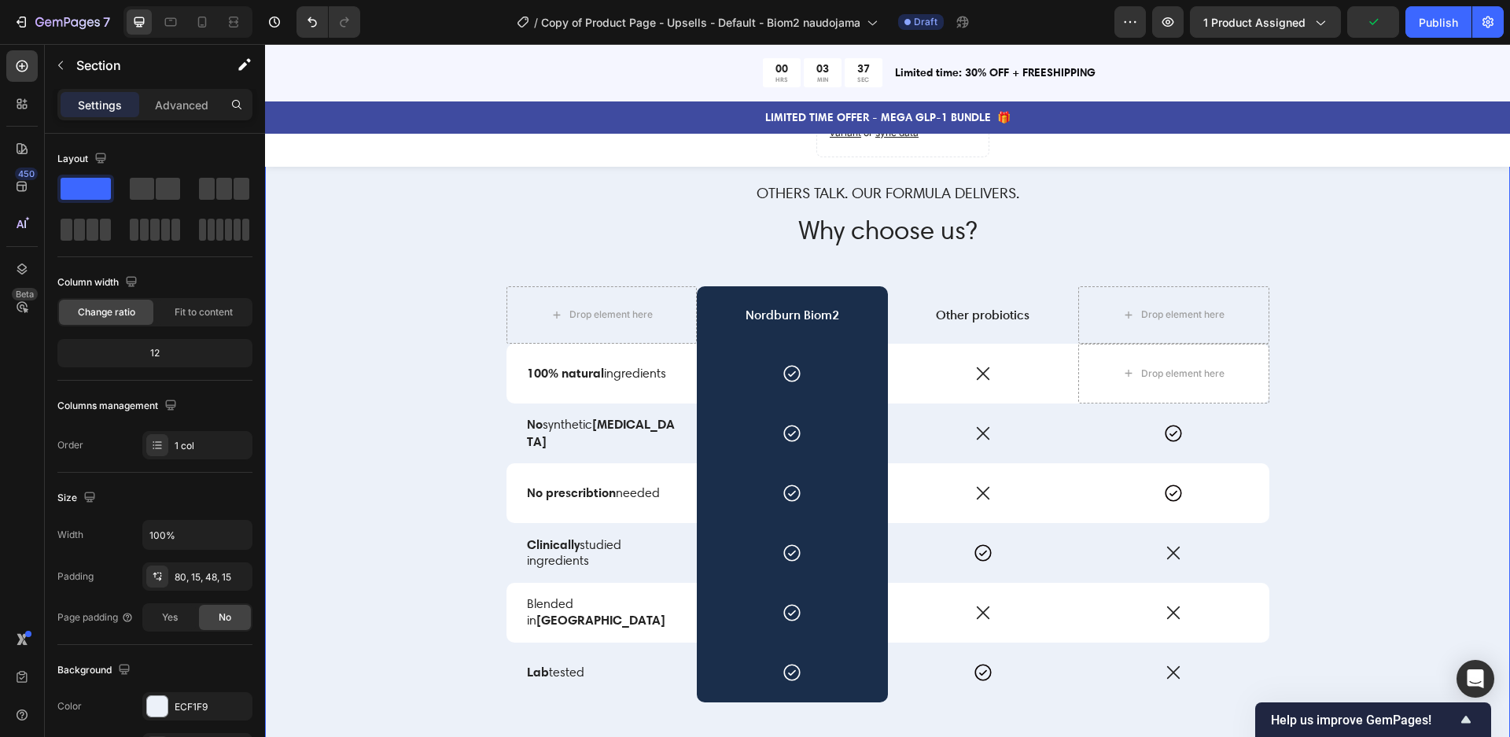
click at [1384, 436] on div "Others talk. Our formula delivers. Text Block Why choose us? Heading Drop eleme…" at bounding box center [887, 489] width 1221 height 614
click at [1380, 404] on div "Others talk. Our formula delivers. Text Block Why choose us? Heading Drop eleme…" at bounding box center [887, 489] width 1221 height 614
click at [1176, 431] on icon at bounding box center [1173, 433] width 20 height 20
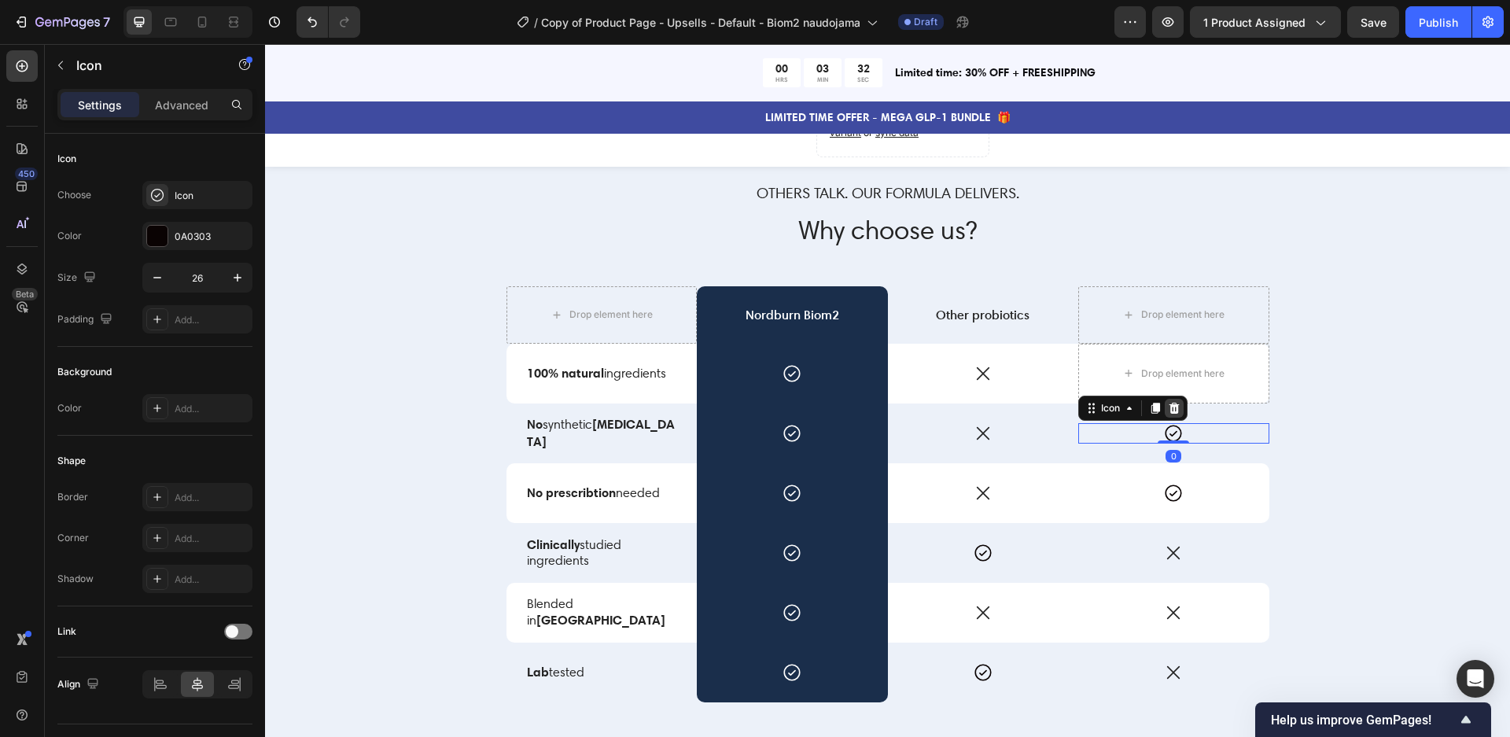
click at [1172, 405] on icon at bounding box center [1174, 408] width 13 height 13
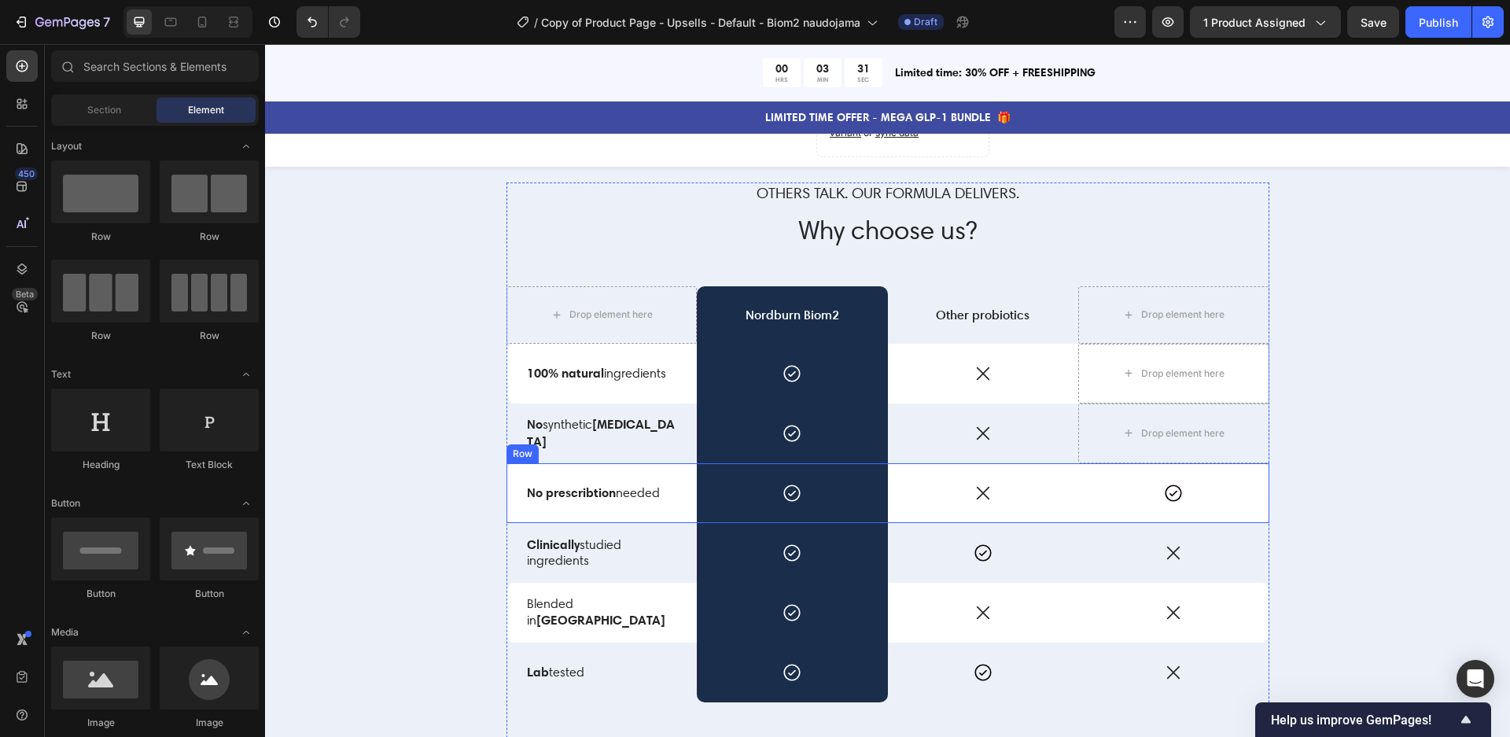
click at [1169, 484] on icon at bounding box center [1173, 493] width 20 height 20
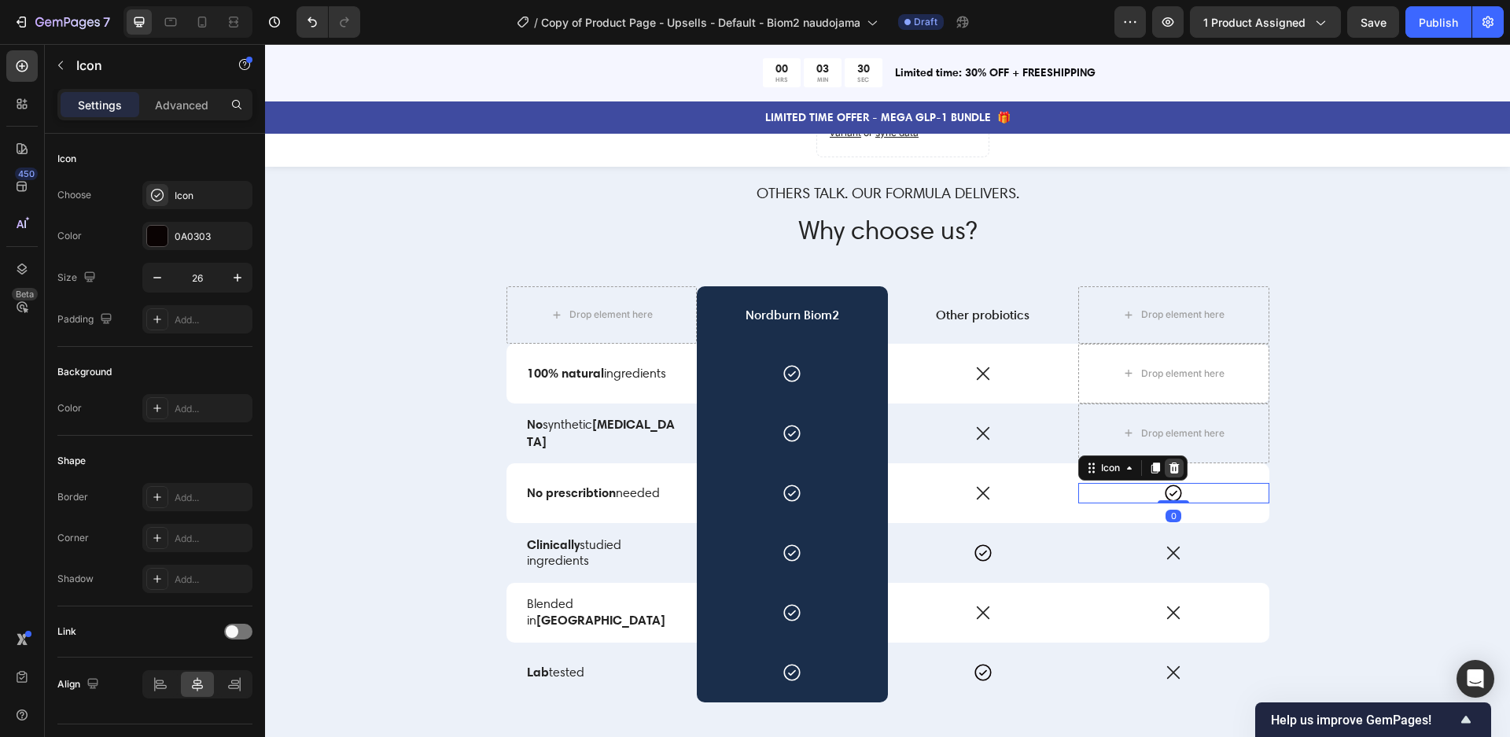
click at [1171, 468] on icon at bounding box center [1174, 467] width 10 height 11
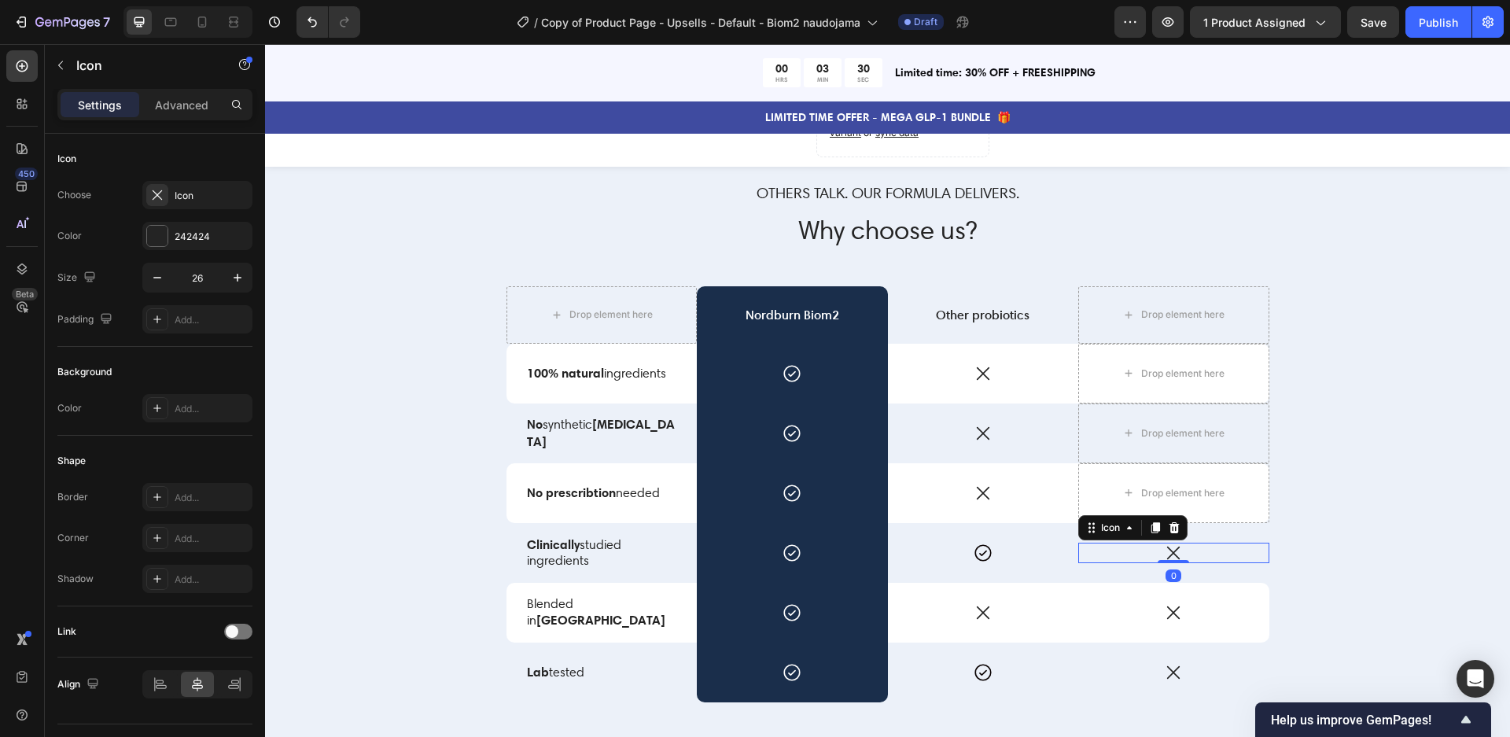
click at [1172, 550] on icon at bounding box center [1173, 552] width 13 height 13
click at [1181, 524] on div at bounding box center [1173, 527] width 19 height 19
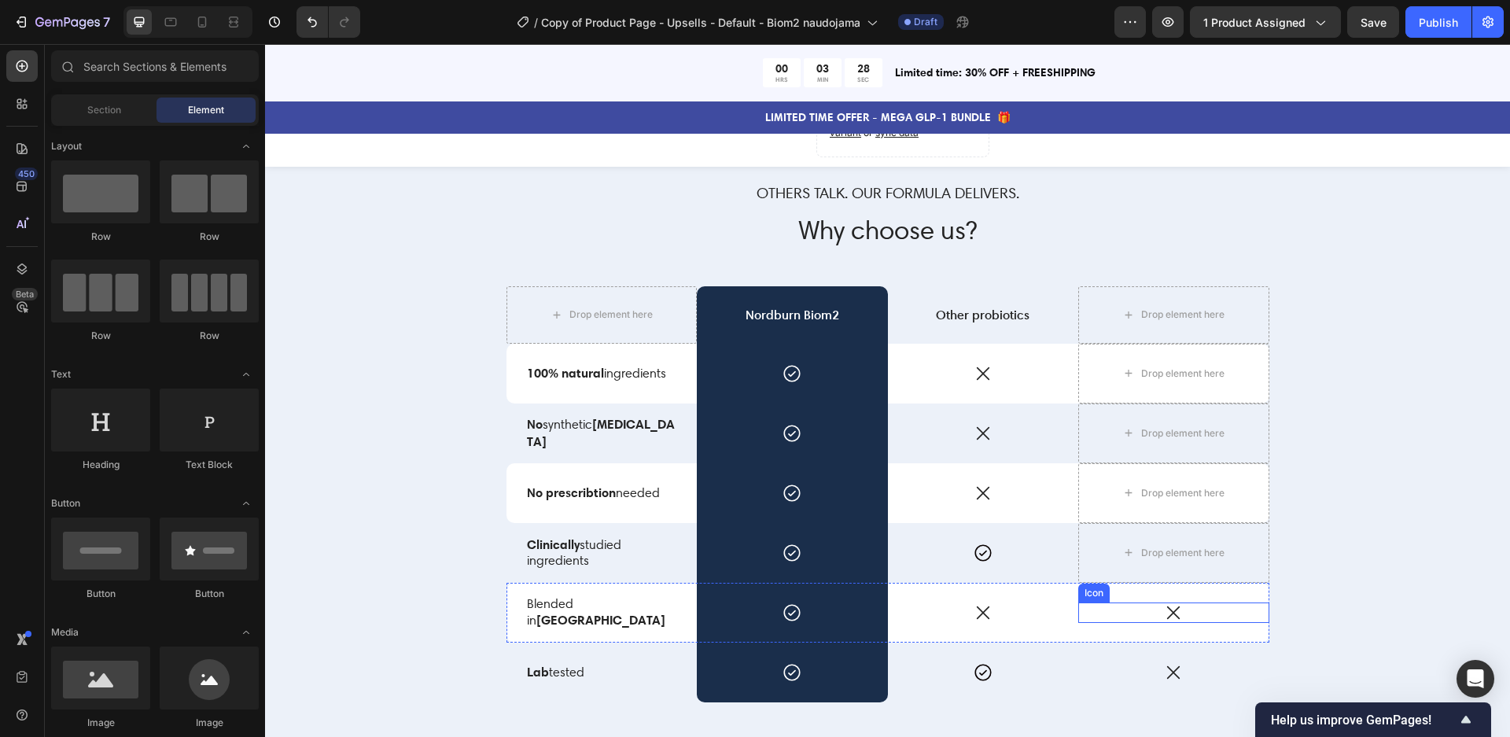
click at [1167, 606] on icon at bounding box center [1173, 612] width 20 height 20
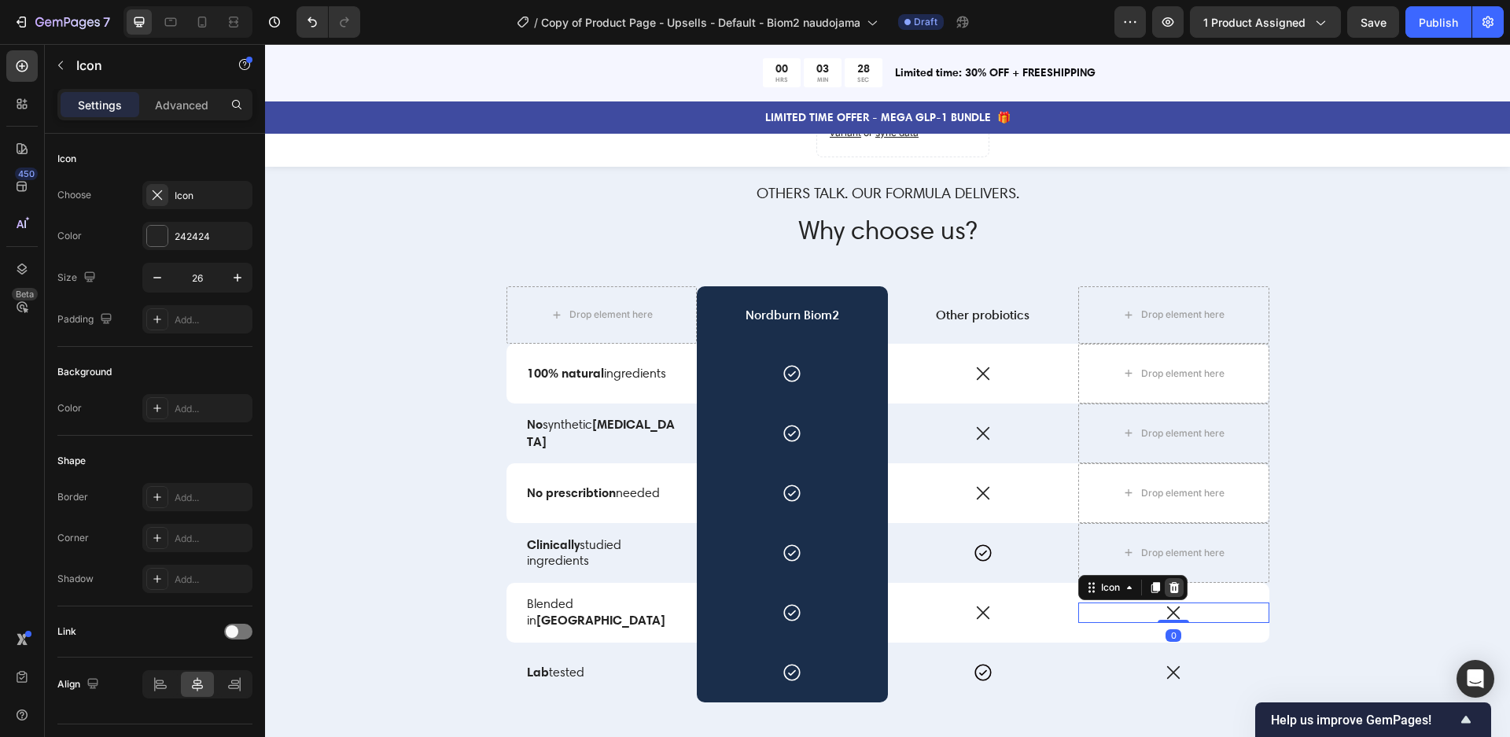
click at [1173, 588] on icon at bounding box center [1174, 587] width 10 height 11
click at [1171, 665] on icon at bounding box center [1173, 672] width 20 height 20
click at [1179, 642] on icon at bounding box center [1174, 647] width 13 height 13
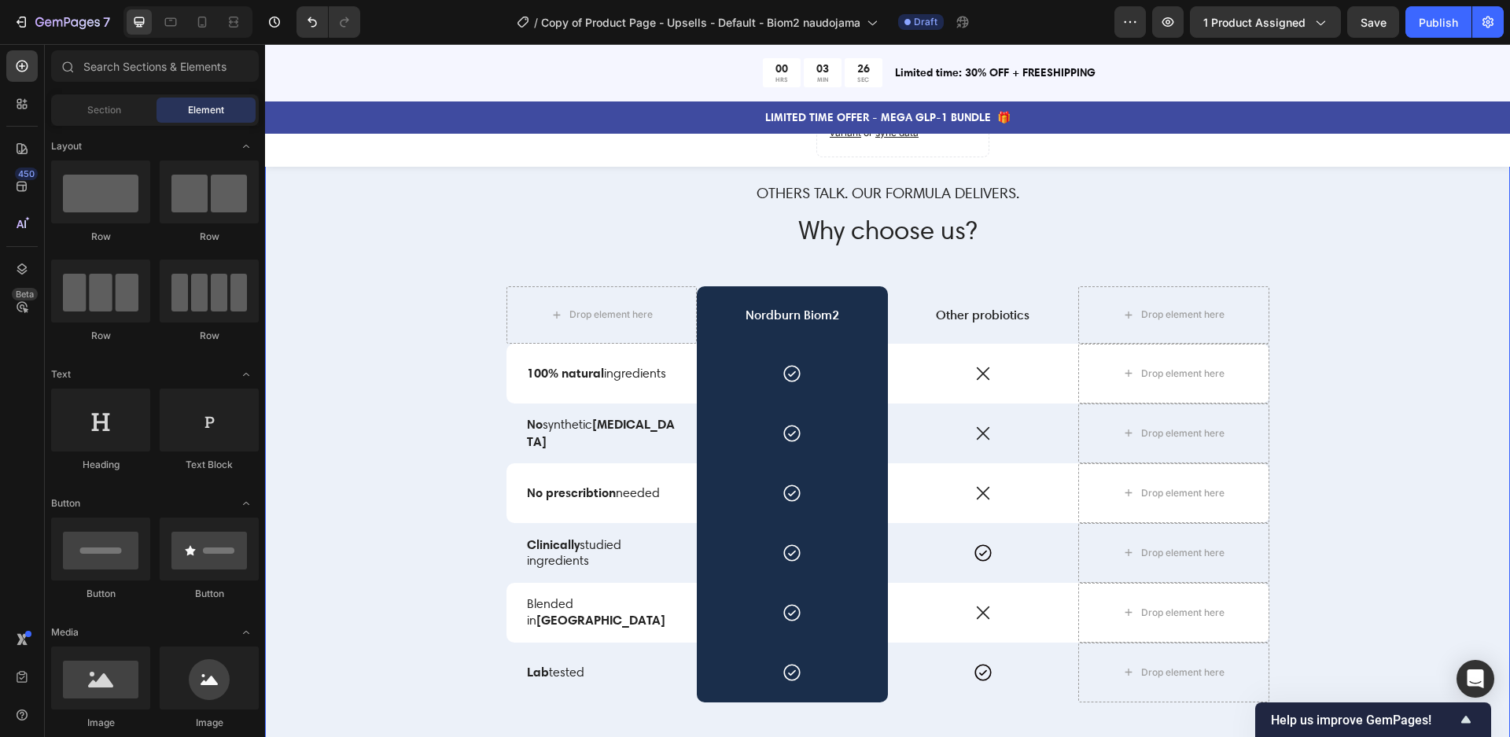
click at [1325, 583] on div "Others talk. Our formula delivers. Text Block Why choose us? Heading Drop eleme…" at bounding box center [887, 489] width 1221 height 614
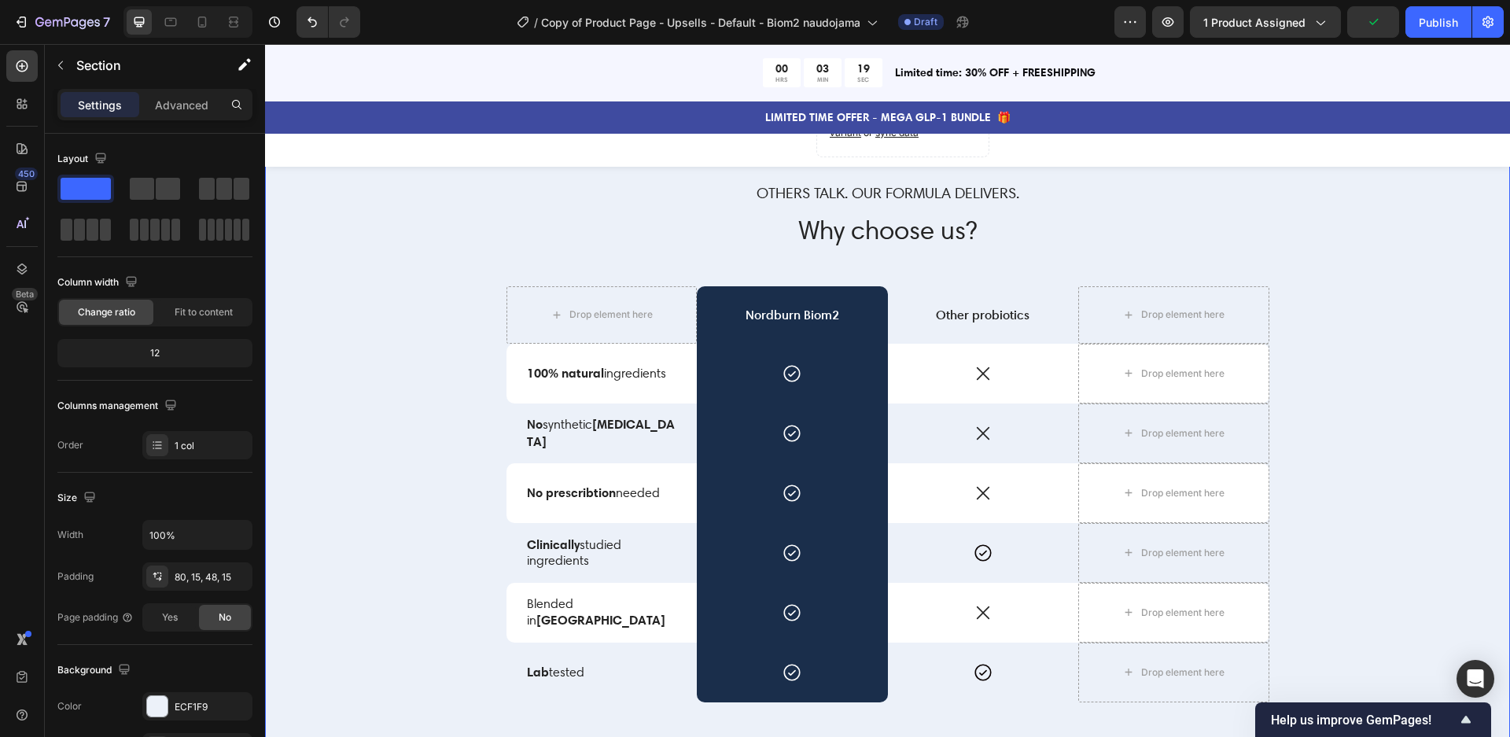
click at [1325, 373] on div "Others talk. Our formula delivers. Text Block Why choose us? Heading Drop eleme…" at bounding box center [887, 489] width 1221 height 614
click at [603, 370] on p "100% natural ingredients" at bounding box center [602, 373] width 150 height 17
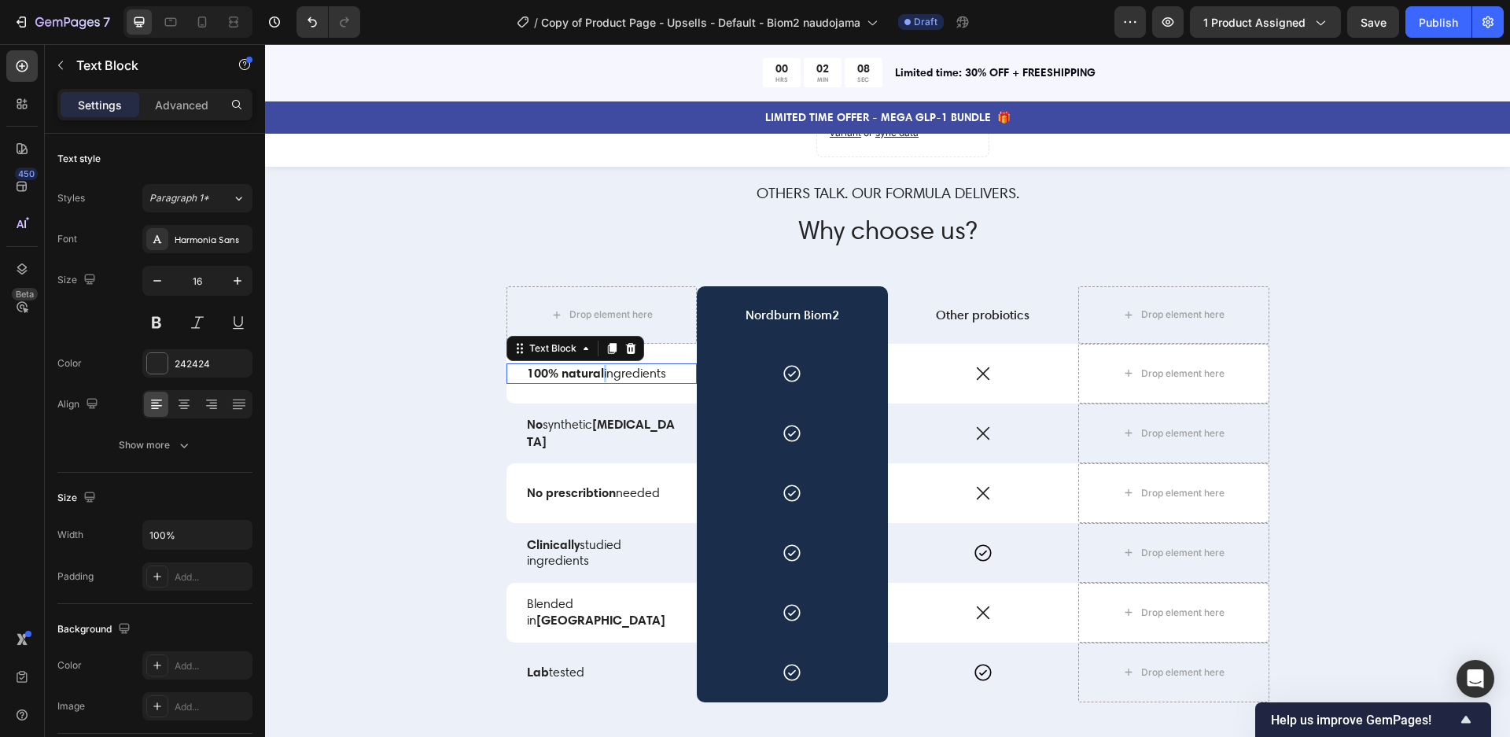
click at [603, 370] on p "100% natural ingredients" at bounding box center [602, 373] width 150 height 17
click at [584, 551] on p "Clinically studied ingredients" at bounding box center [602, 553] width 150 height 34
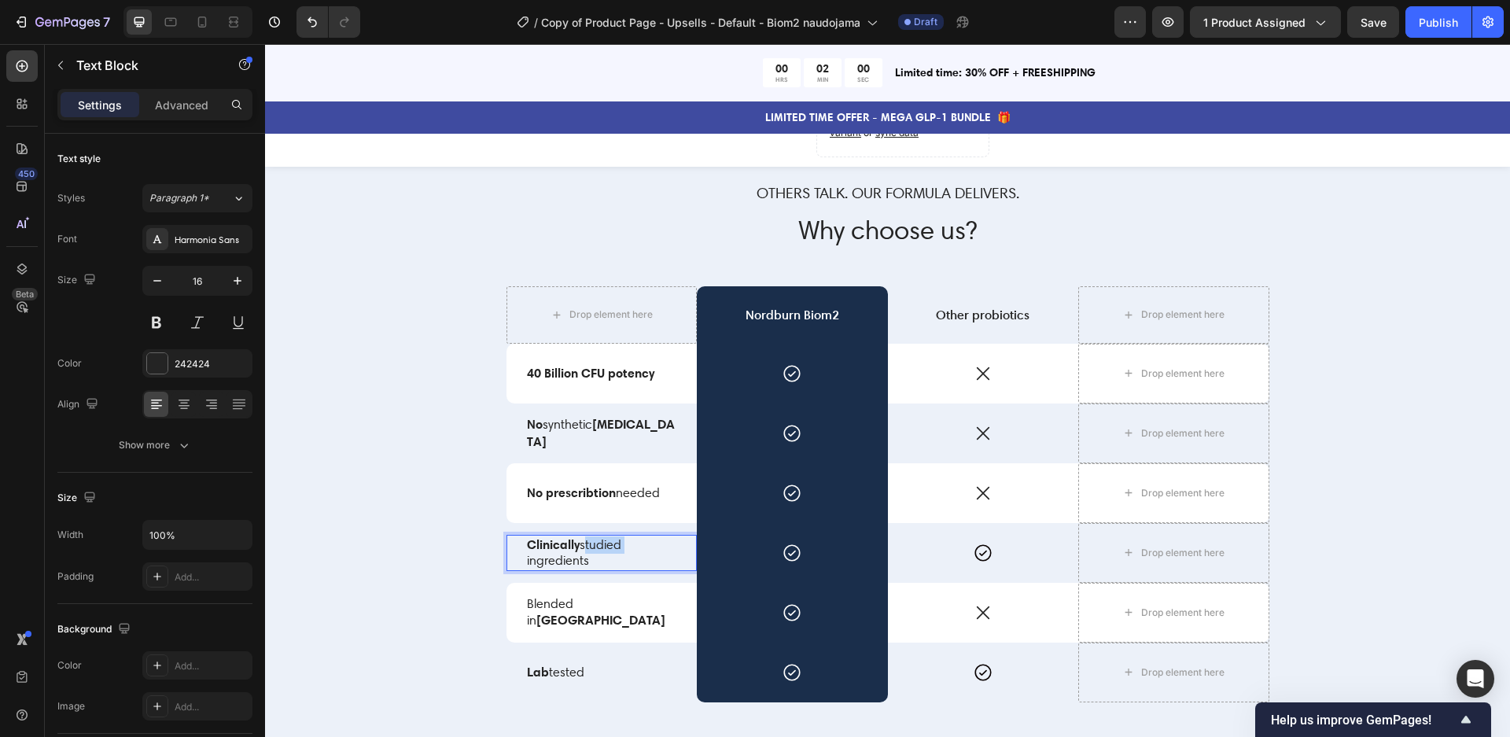
click at [584, 550] on p "Clinically studied ingredients" at bounding box center [602, 553] width 150 height 34
click at [598, 547] on strong "Advanced delivery (MAKTREK® Bi-Pass)" at bounding box center [585, 551] width 116 height 33
click at [599, 546] on strong "Advanced delivery (MAKTREK® Bi-Pass)" at bounding box center [585, 551] width 116 height 33
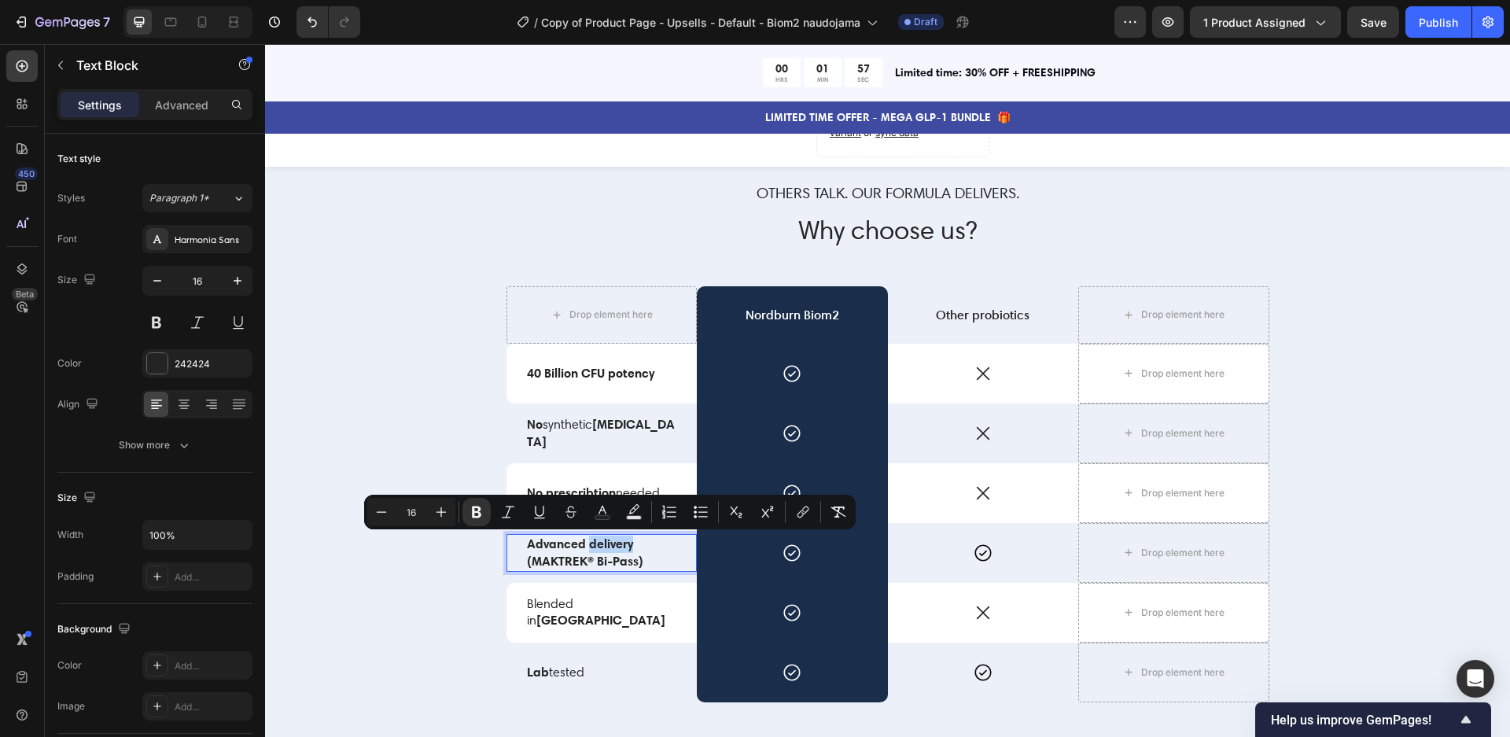
click at [618, 543] on strong "Advanced delivery (MAKTREK® Bi-Pass)" at bounding box center [585, 551] width 116 height 33
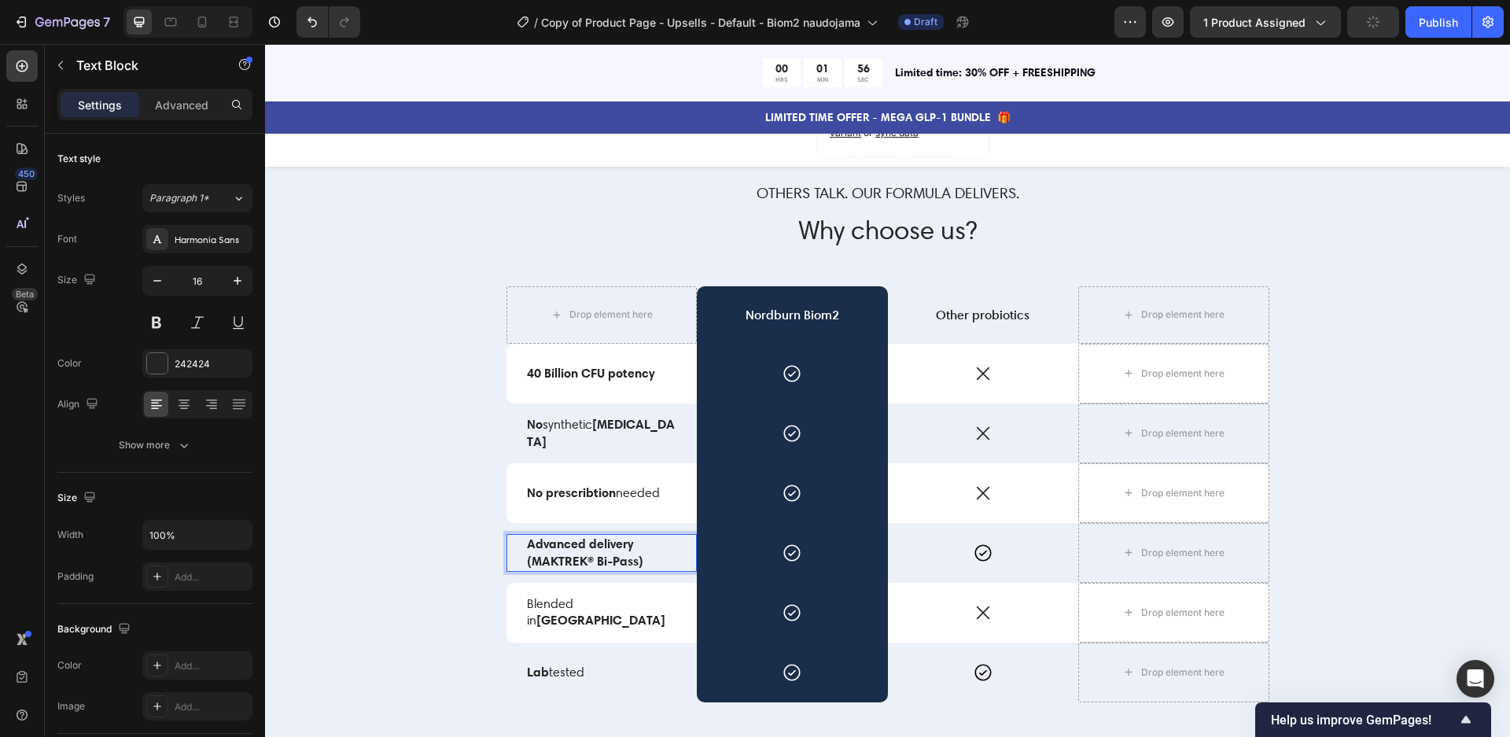
click at [639, 543] on p "Advanced delivery (MAKTREK® Bi-Pass)" at bounding box center [602, 552] width 150 height 35
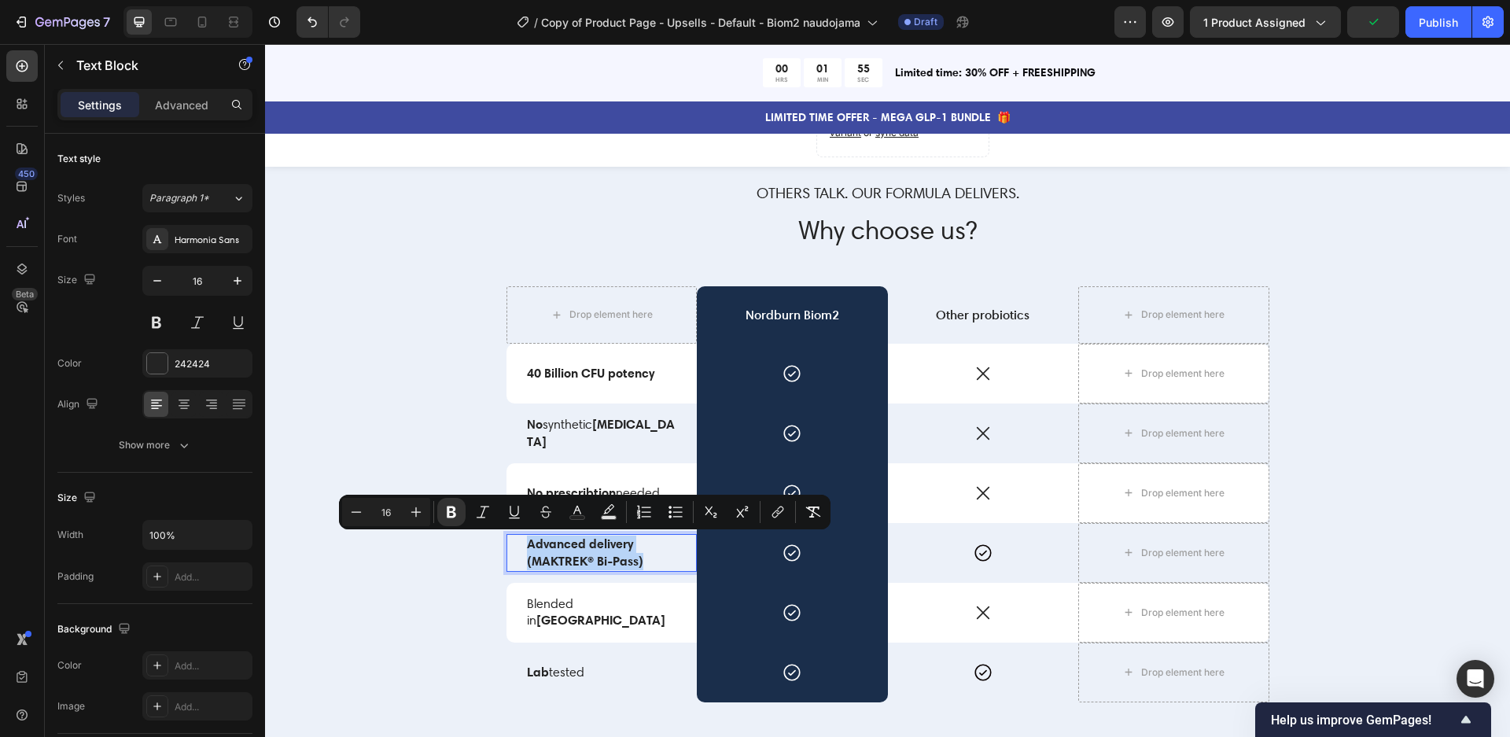
click at [627, 562] on strong "Advanced delivery (MAKTREK® Bi-Pass)" at bounding box center [585, 551] width 116 height 33
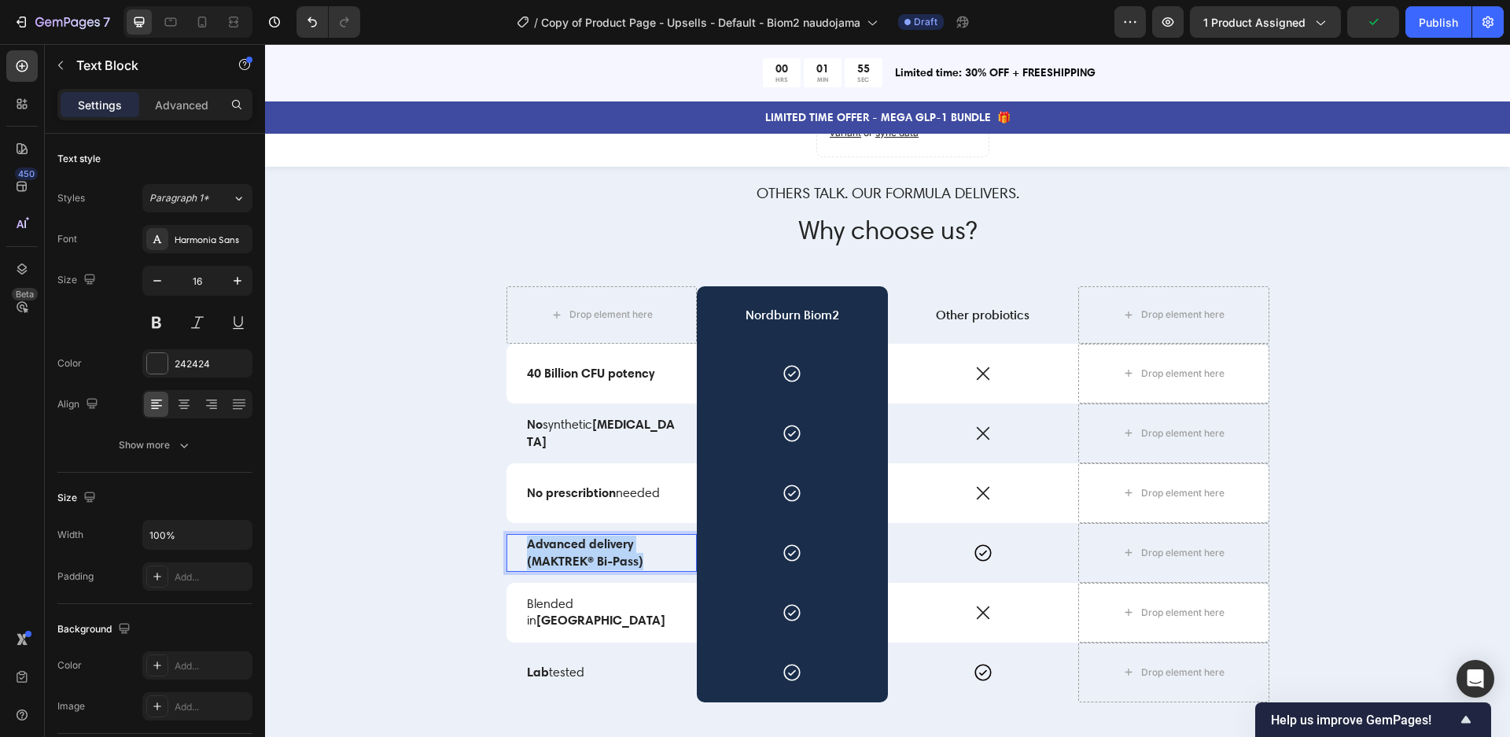
click at [627, 562] on strong "Advanced delivery (MAKTREK® Bi-Pass)" at bounding box center [585, 551] width 116 height 33
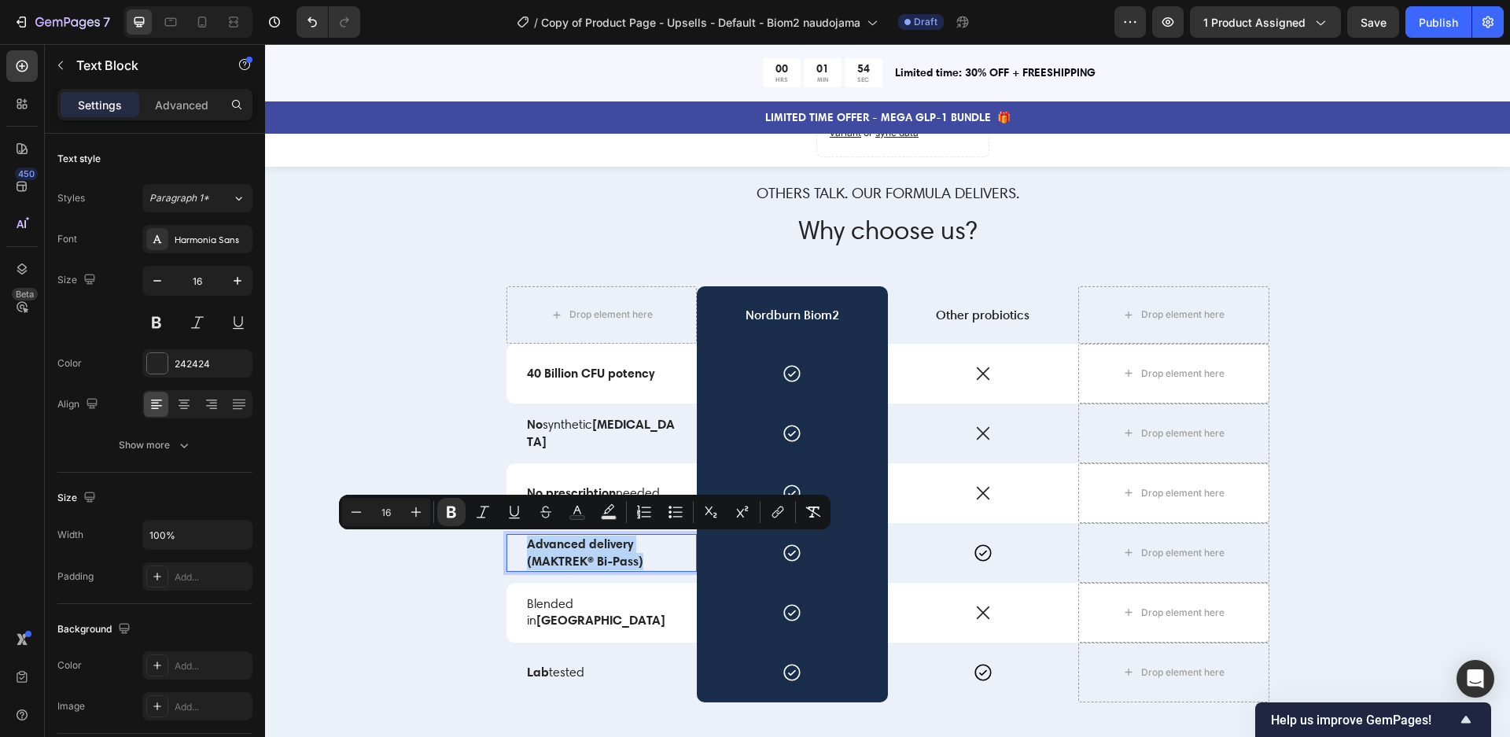
click at [638, 558] on strong "Advanced delivery (MAKTREK® Bi-Pass)" at bounding box center [585, 551] width 116 height 33
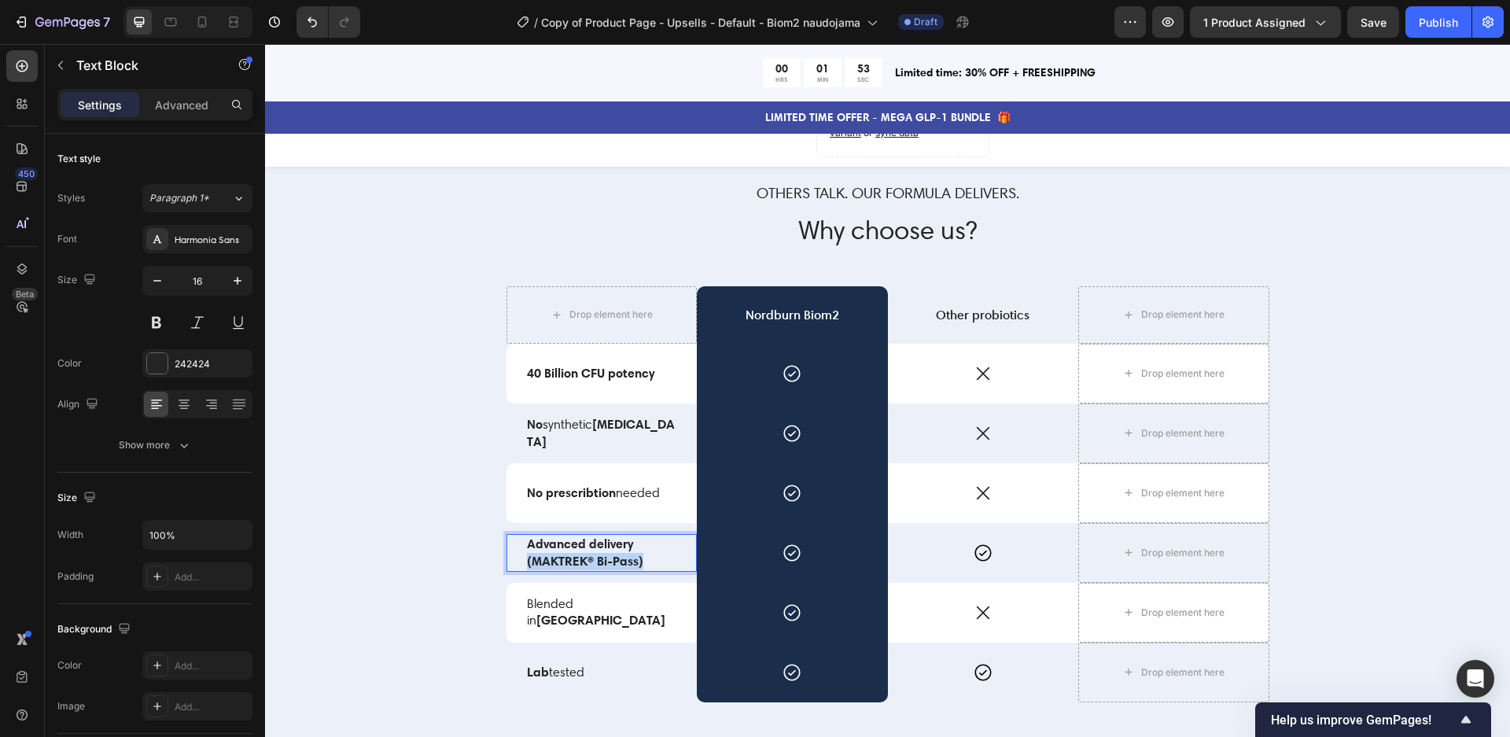
drag, startPoint x: 648, startPoint y: 558, endPoint x: 525, endPoint y: 558, distance: 122.7
click at [525, 558] on div "Advanced delivery (MAKTREK® Bi-Pass)" at bounding box center [601, 553] width 153 height 38
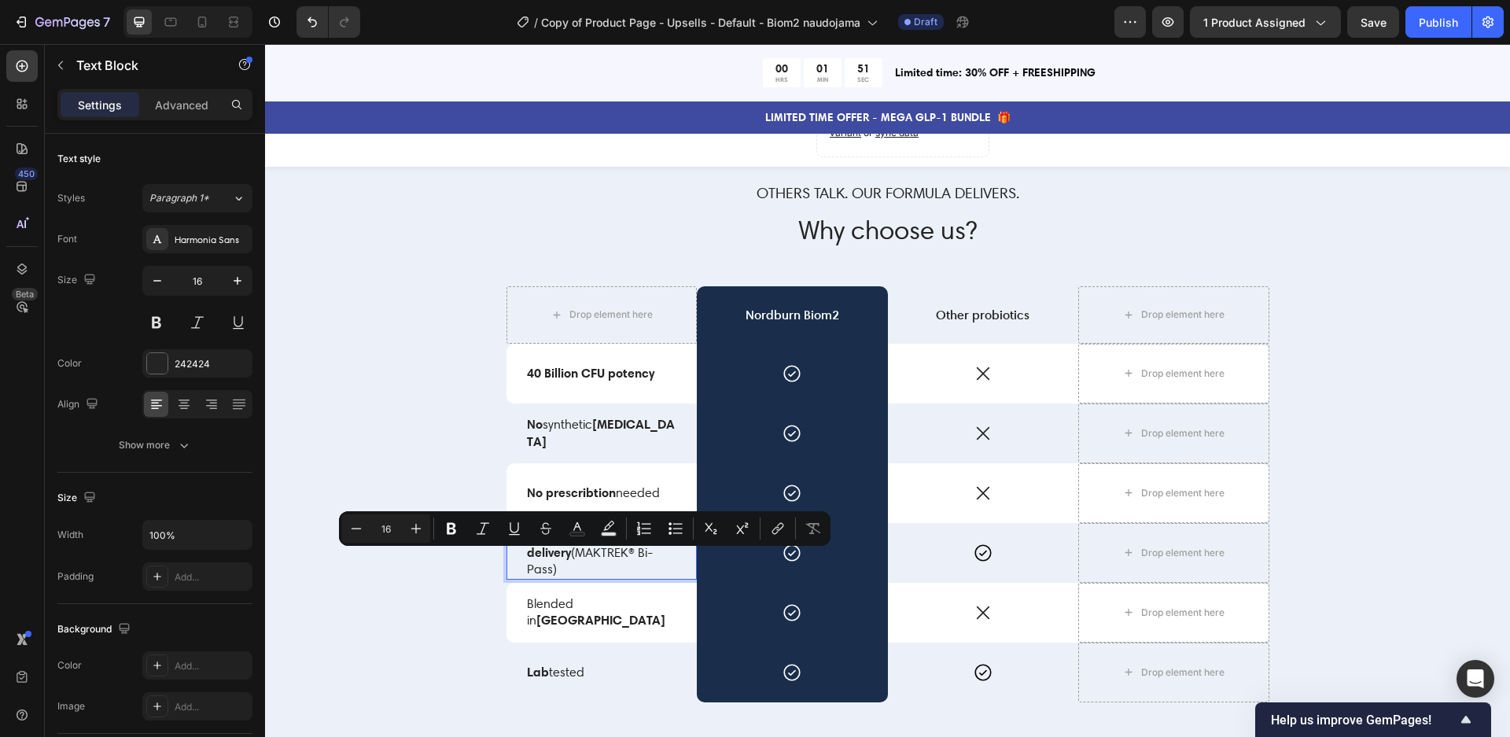
click at [663, 574] on div "Advanced delivery (MAKTREK® Bi-Pass) Text Block 0" at bounding box center [601, 553] width 191 height 60
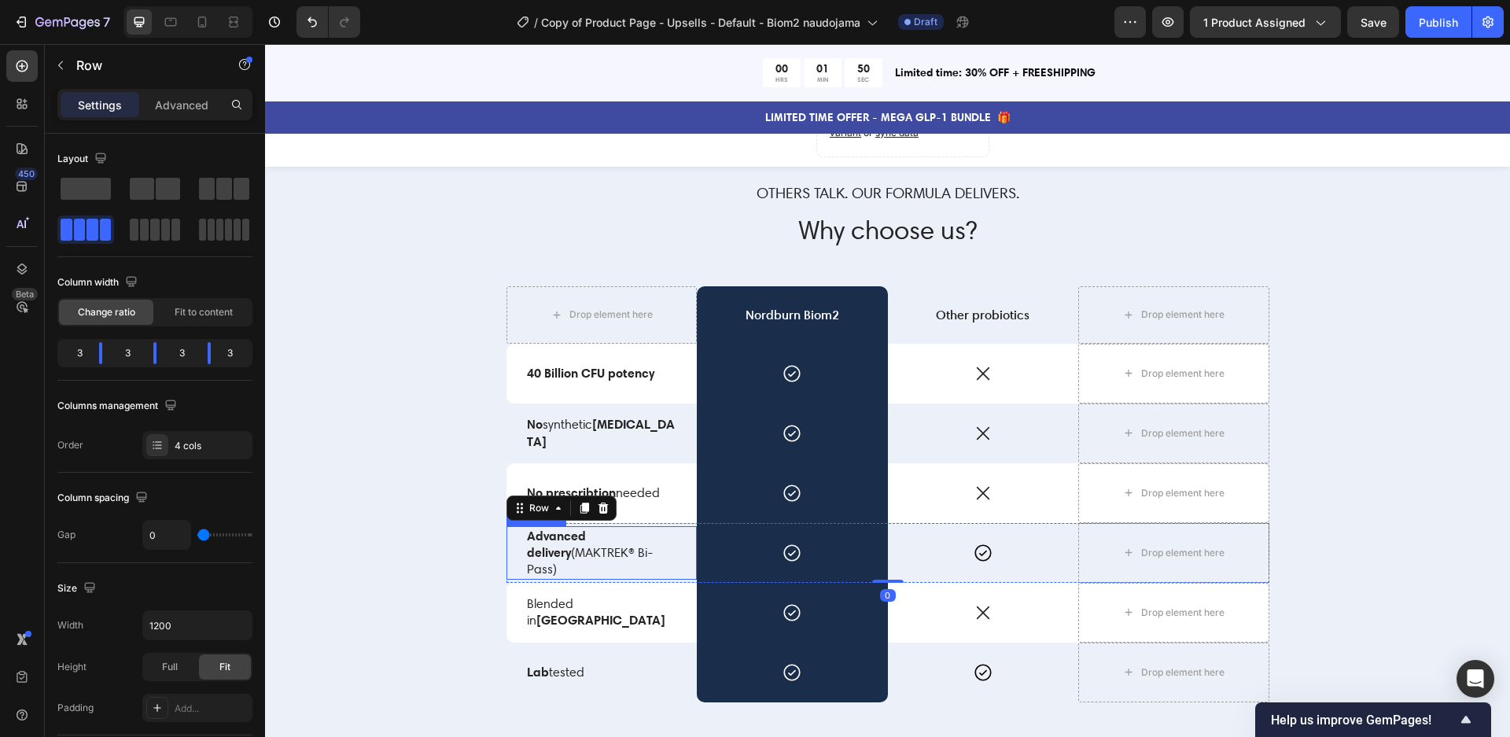
click at [648, 550] on p "Advanced delivery (MAKTREK® Bi-Pass)" at bounding box center [602, 553] width 150 height 50
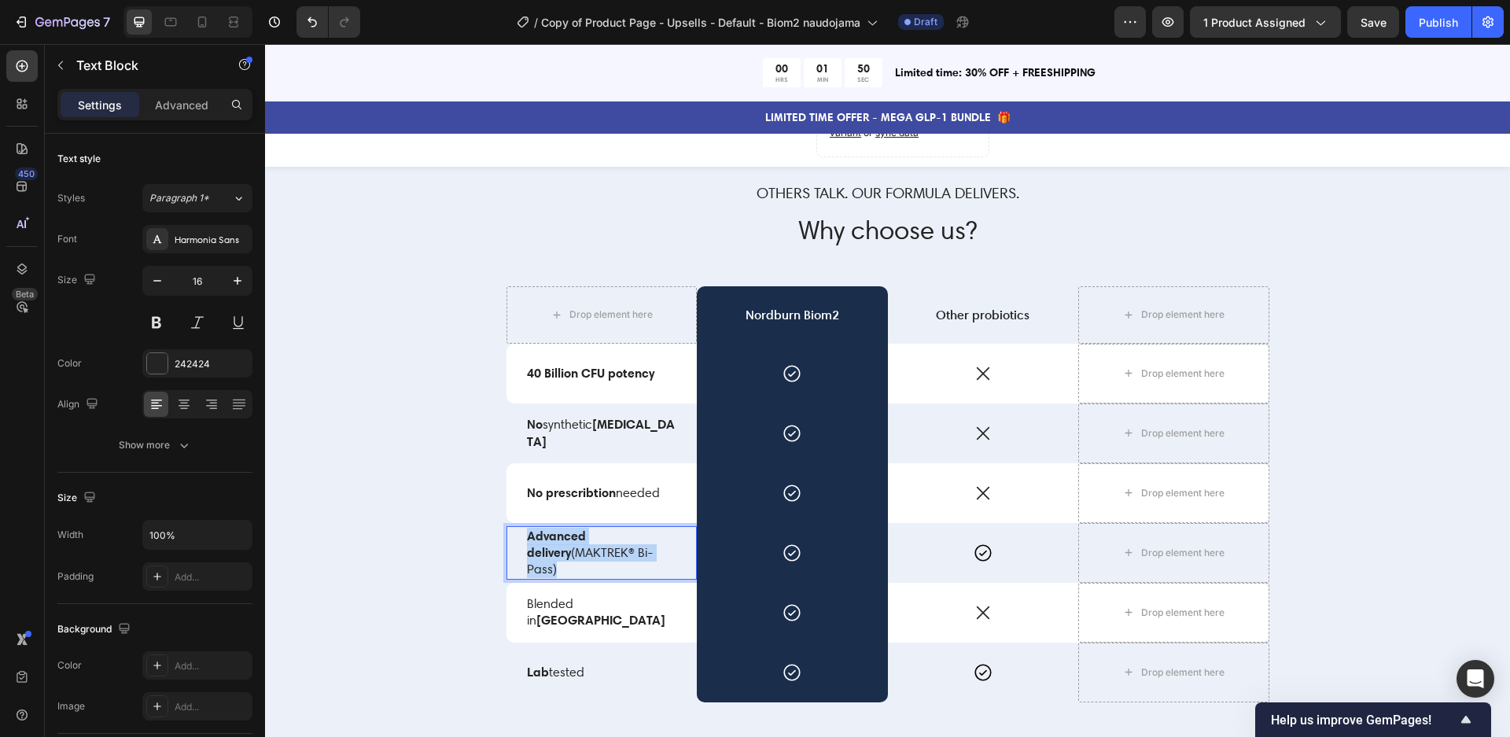
click at [648, 550] on p "Advanced delivery (MAKTREK® Bi-Pass)" at bounding box center [602, 553] width 150 height 50
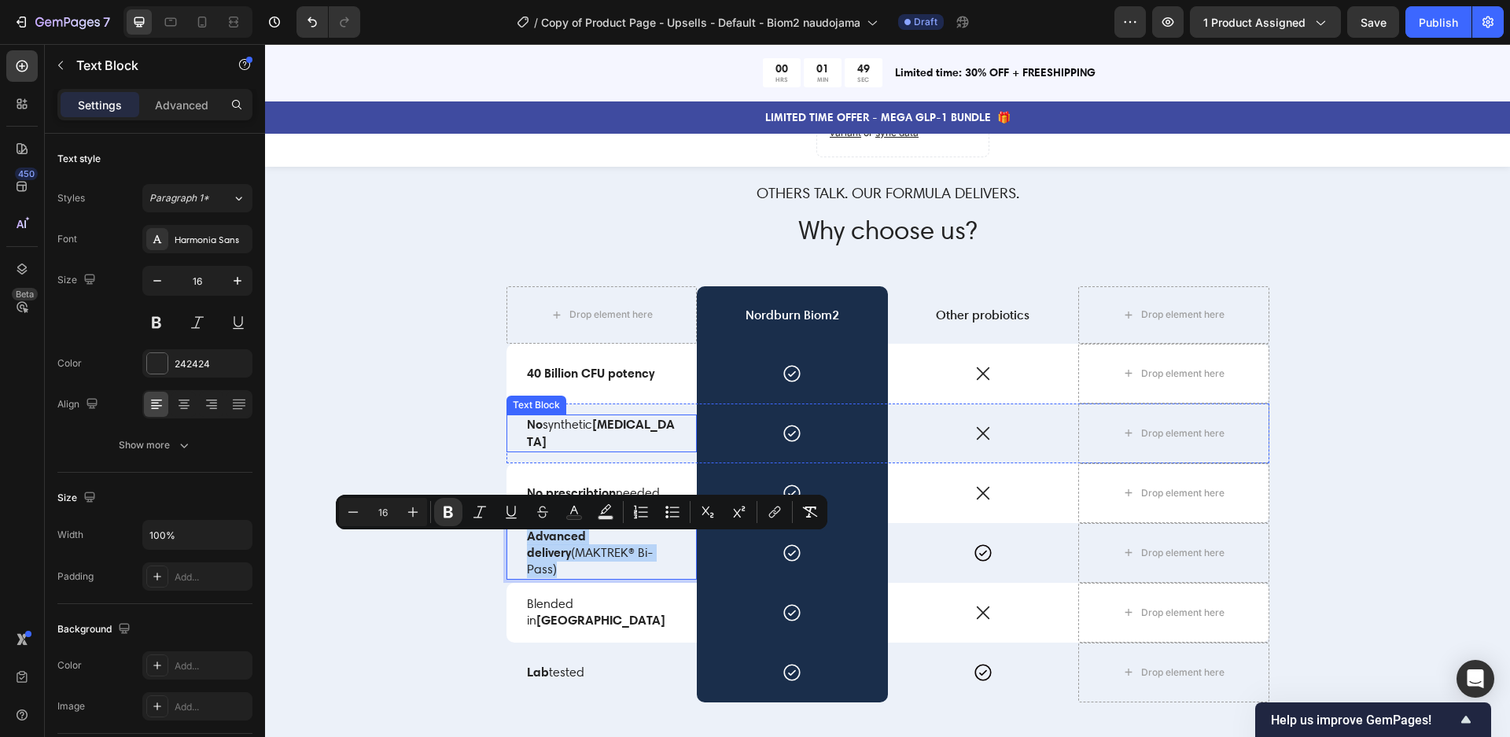
click at [614, 436] on strong "[MEDICAL_DATA]" at bounding box center [601, 432] width 148 height 33
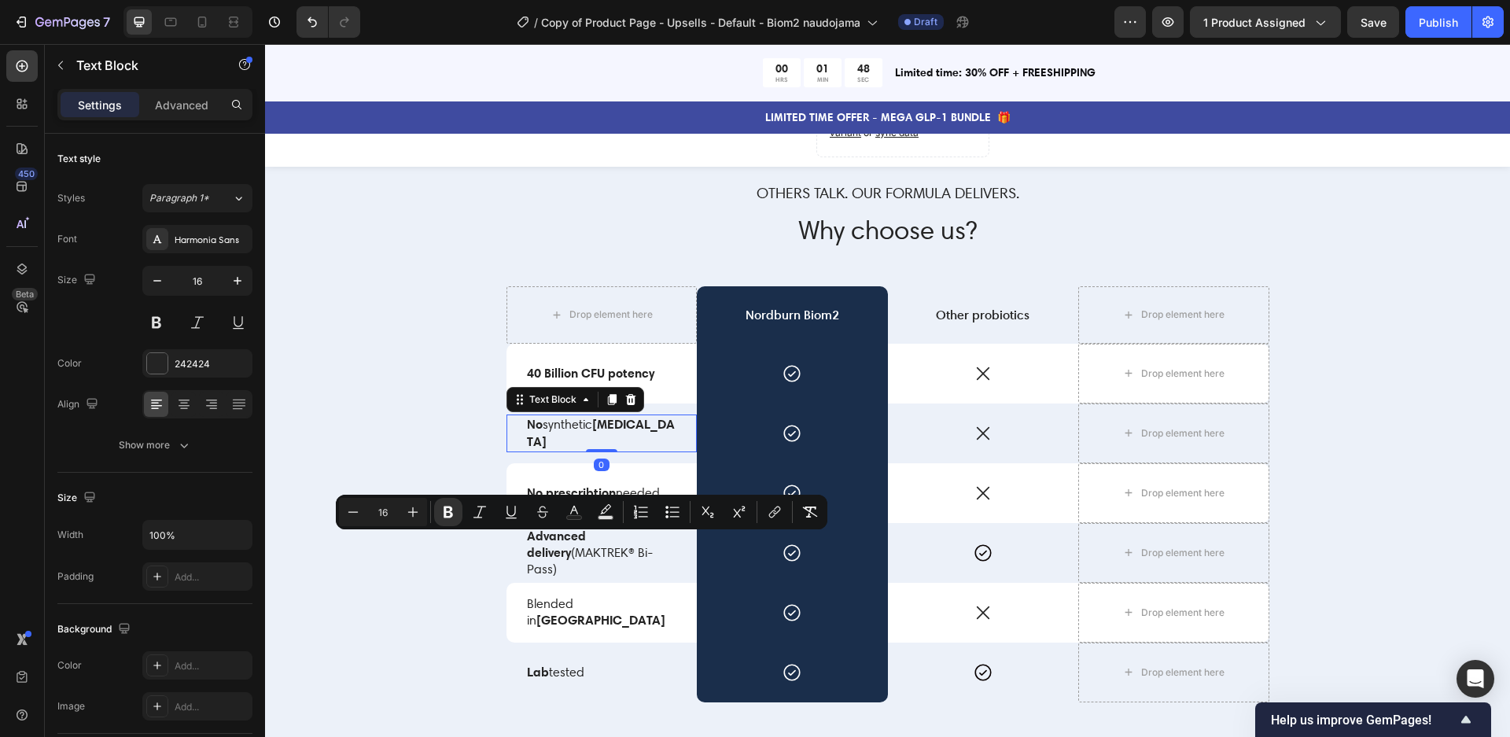
click at [613, 437] on strong "[MEDICAL_DATA]" at bounding box center [601, 432] width 148 height 33
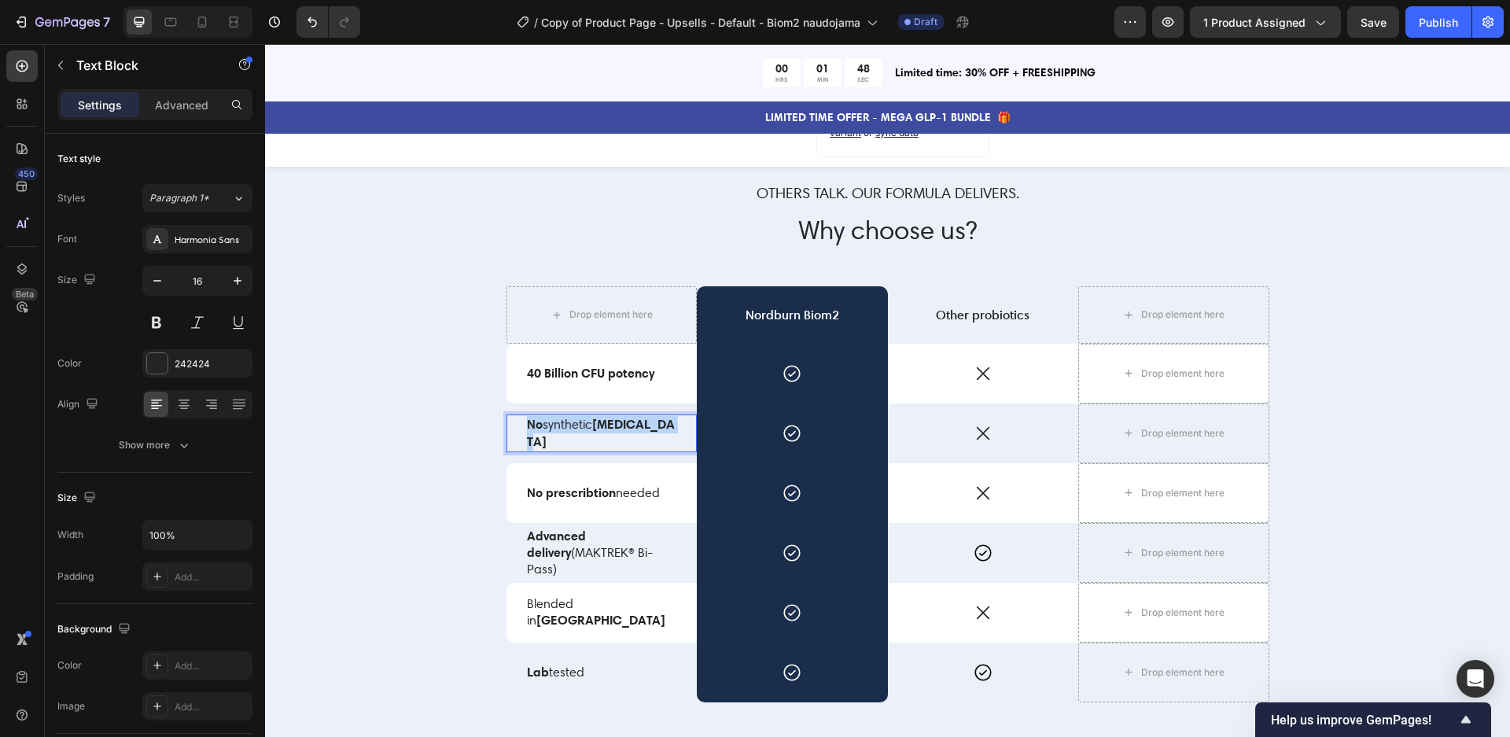
click at [613, 437] on strong "[MEDICAL_DATA]" at bounding box center [601, 432] width 148 height 33
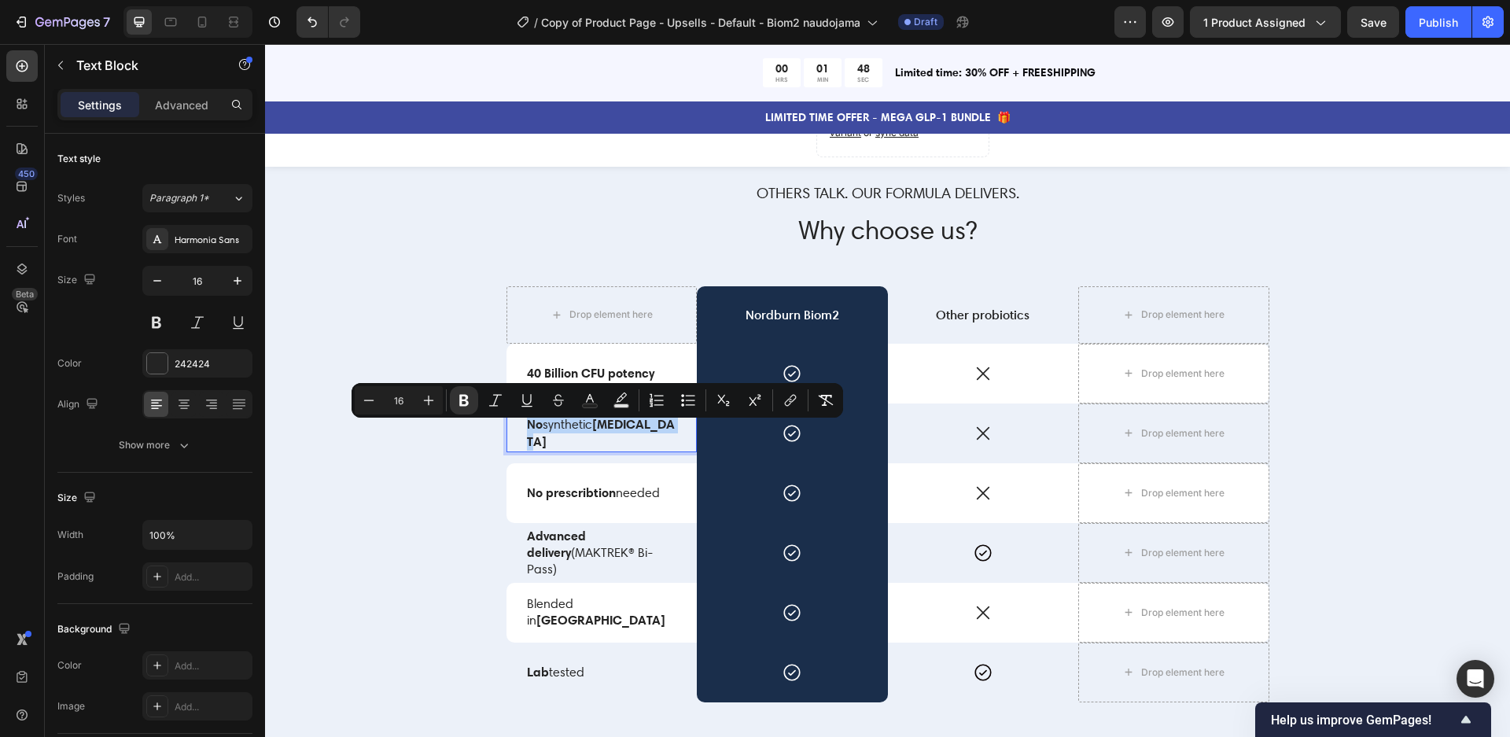
scroll to position [3236, 0]
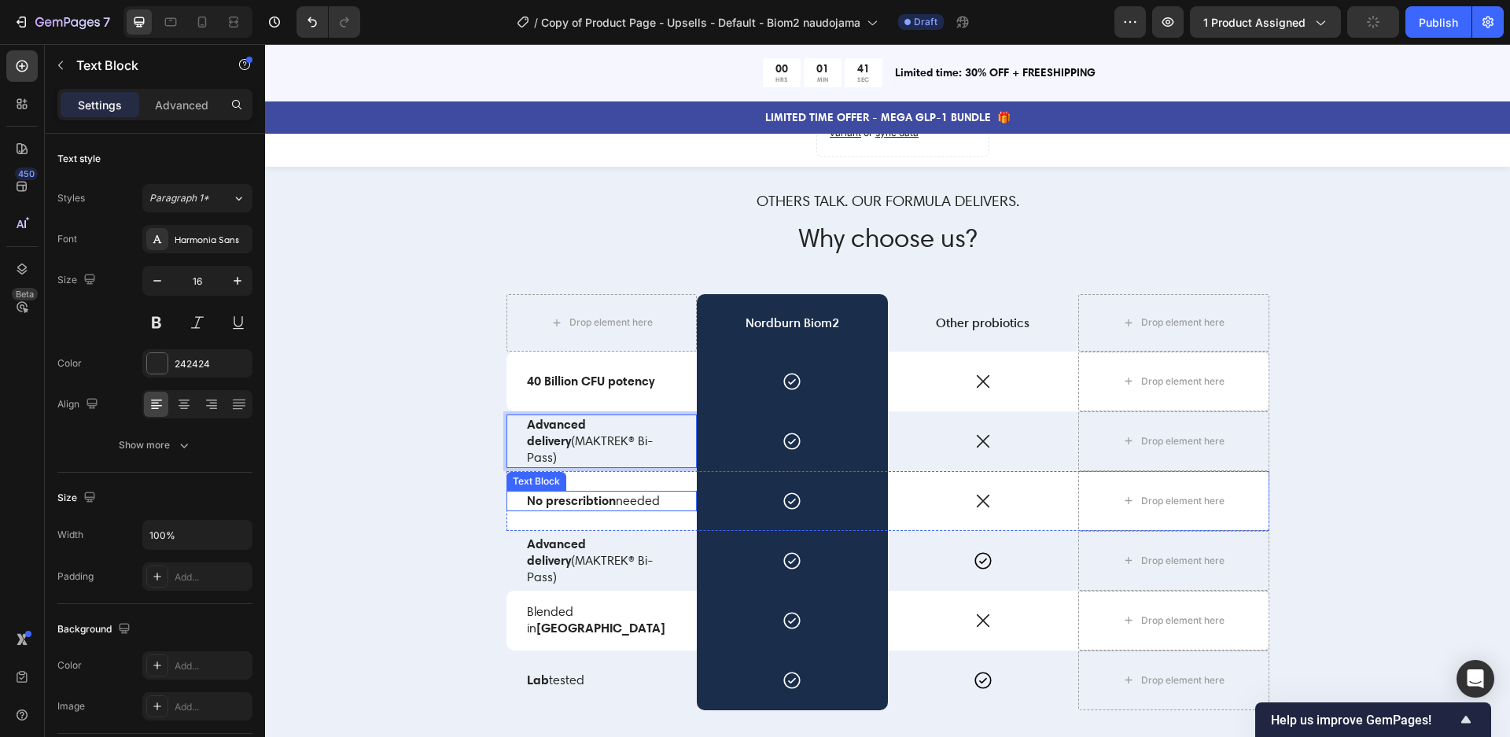
click at [604, 504] on strong "No prescribtion" at bounding box center [571, 500] width 89 height 16
click at [603, 504] on strong "No prescribtion" at bounding box center [571, 500] width 89 height 16
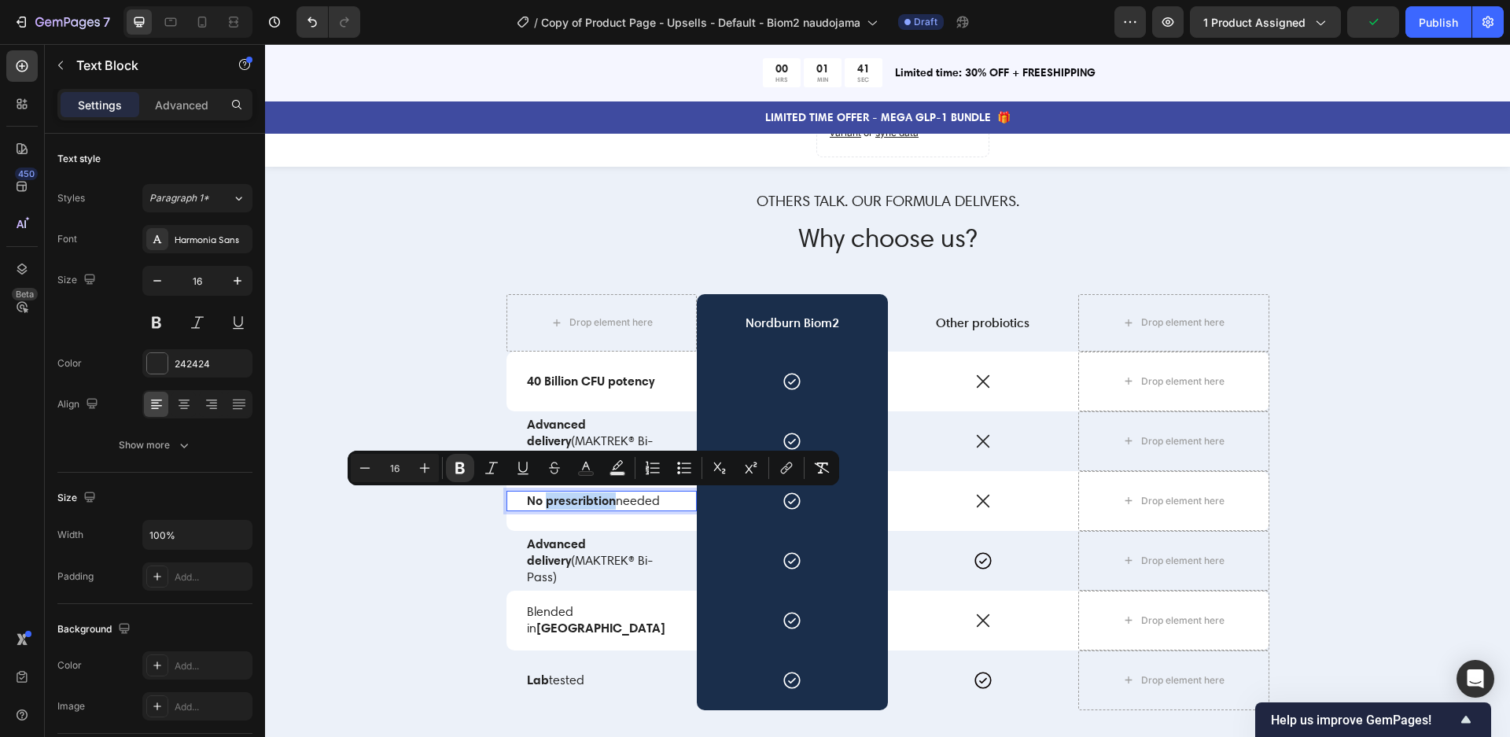
scroll to position [3228, 0]
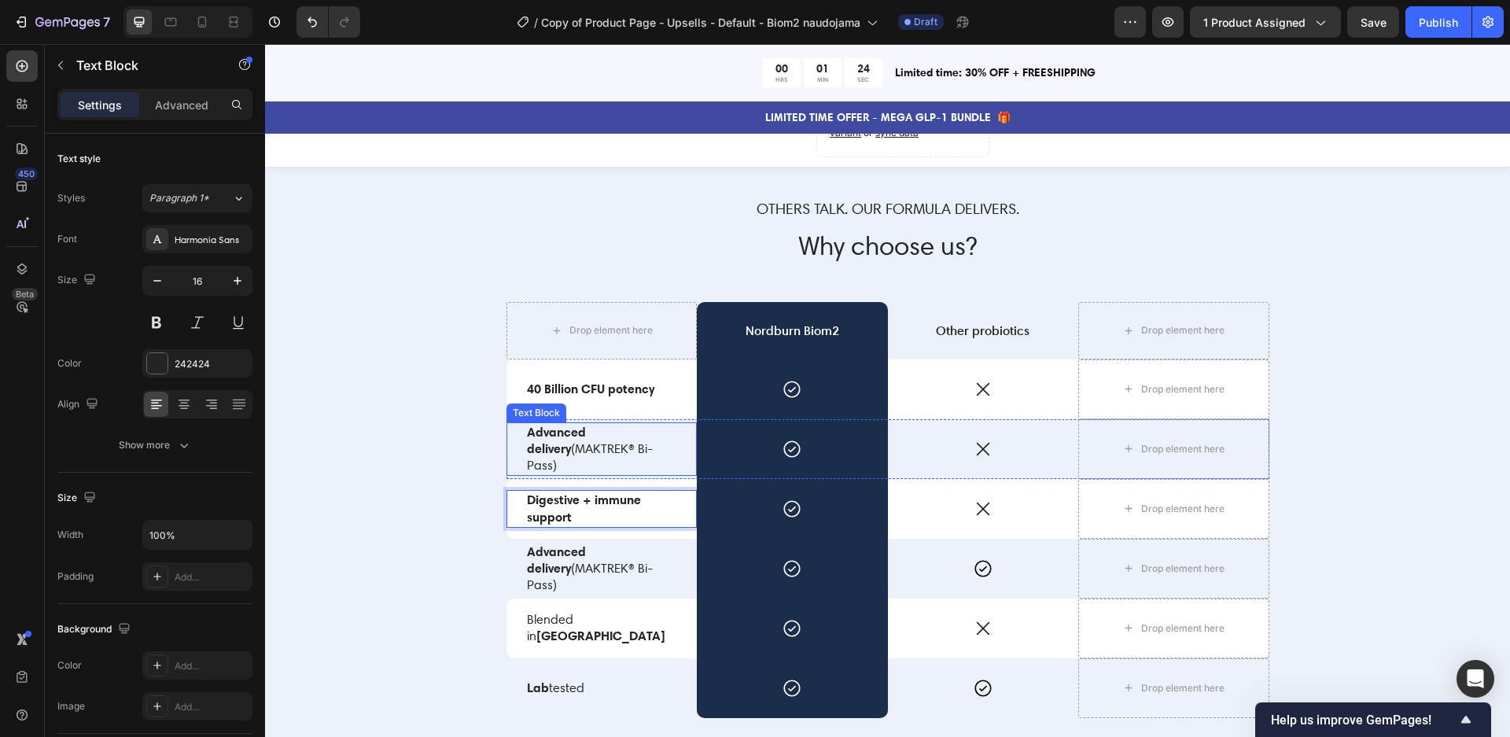
click at [587, 458] on p "Advanced delivery (MAKTREK® Bi-Pass)" at bounding box center [602, 449] width 150 height 50
click at [587, 581] on p "Advanced delivery (MAKTREK® Bi-Pass)" at bounding box center [602, 568] width 150 height 50
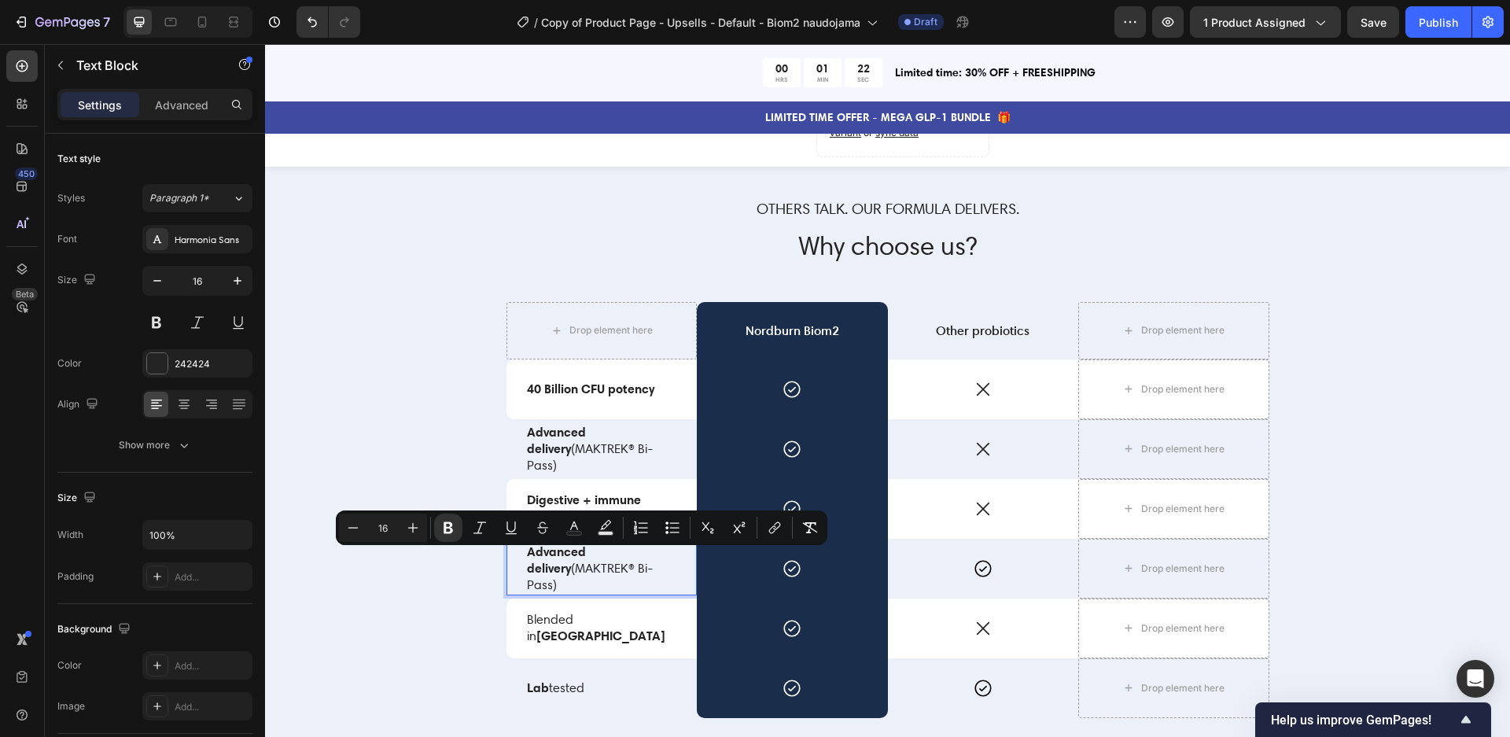
scroll to position [3236, 0]
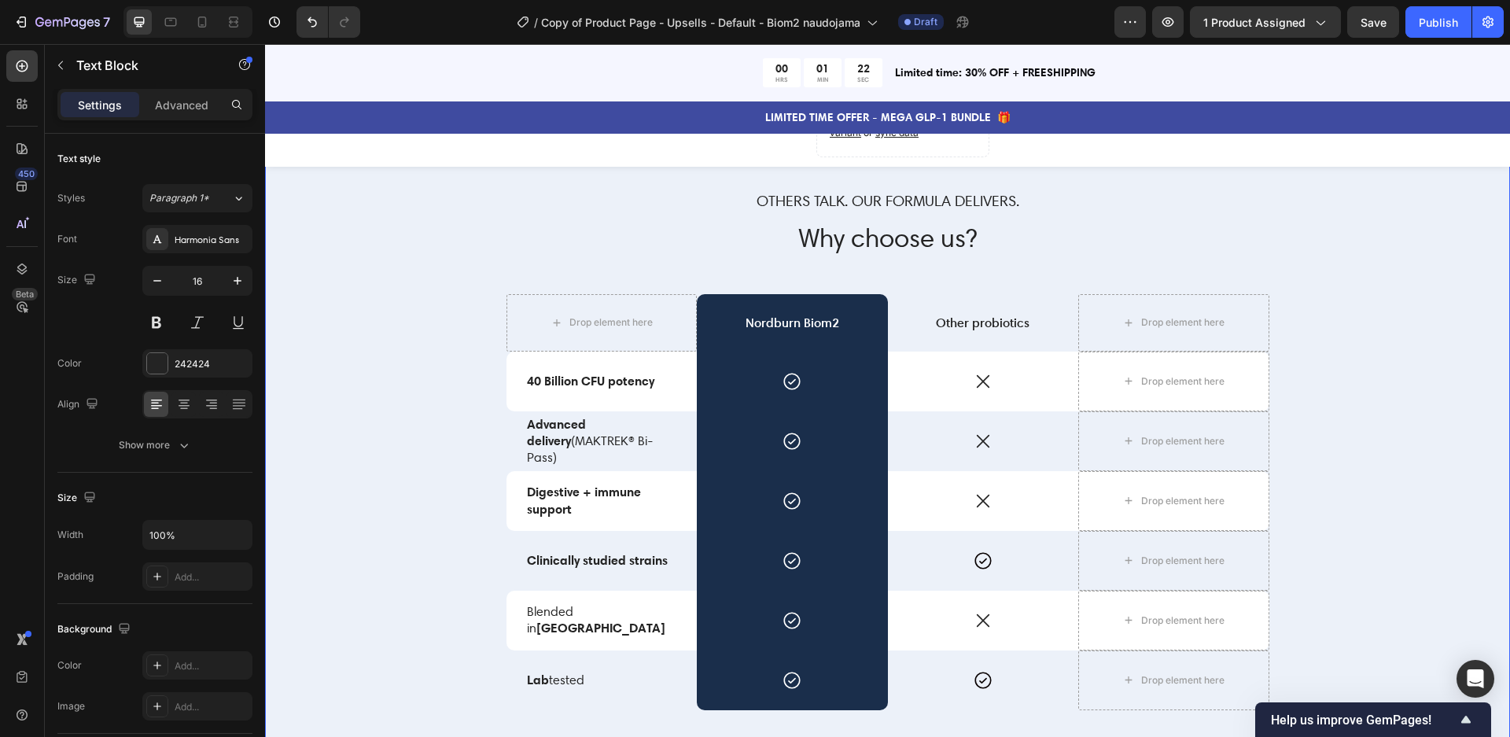
click at [390, 567] on div "Others talk. Our formula delivers. Text Block Why choose us? Heading Drop eleme…" at bounding box center [887, 497] width 1221 height 614
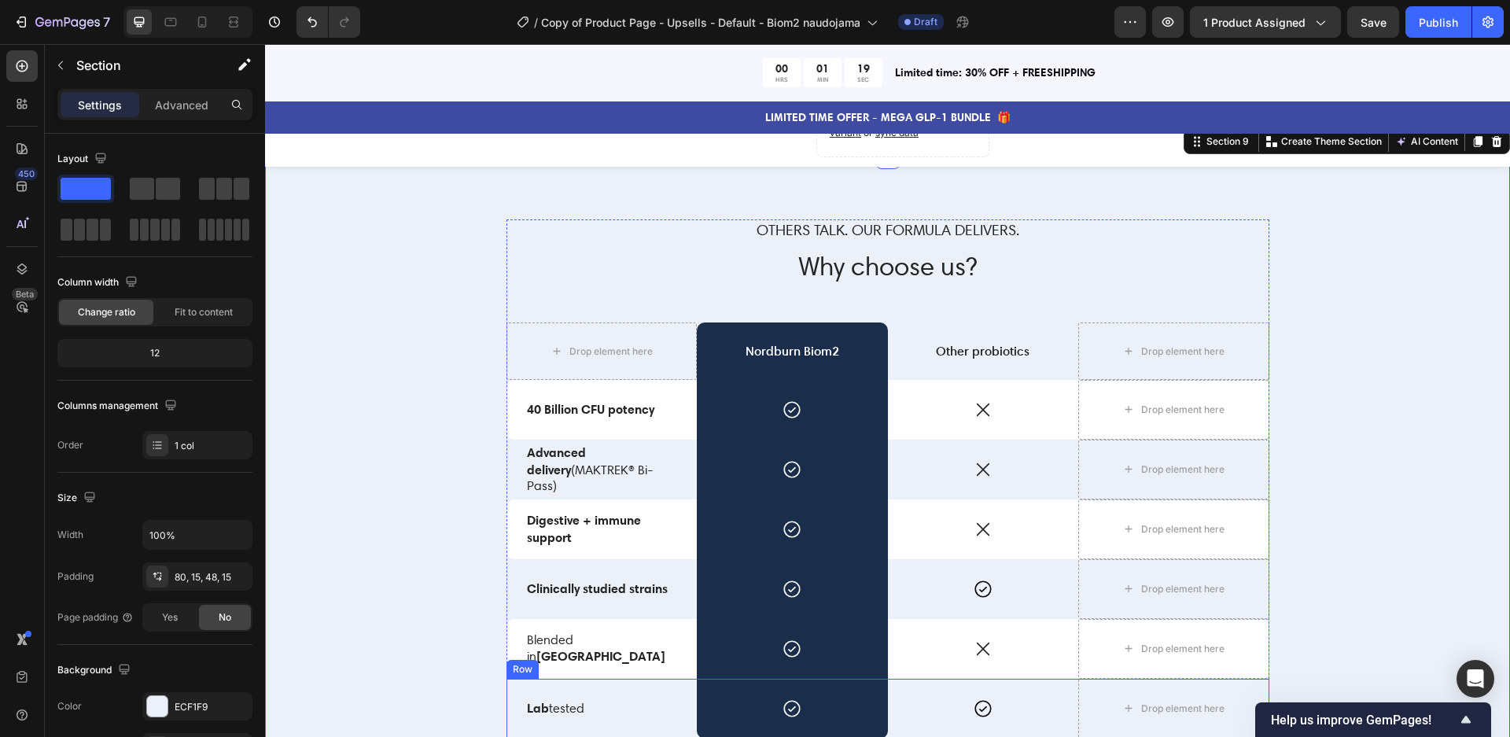
scroll to position [3210, 0]
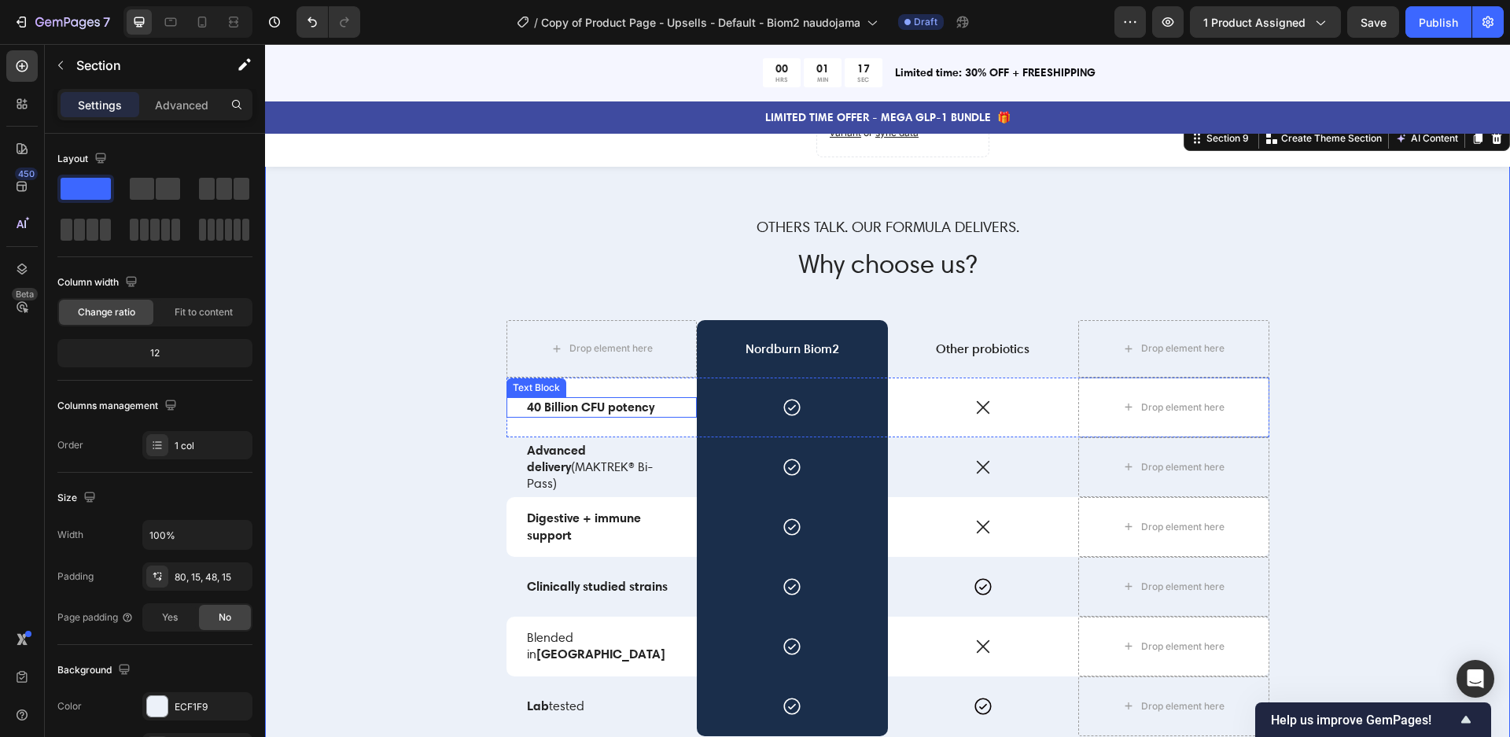
click at [590, 406] on strong "40 Billion CFU potency" at bounding box center [590, 407] width 127 height 16
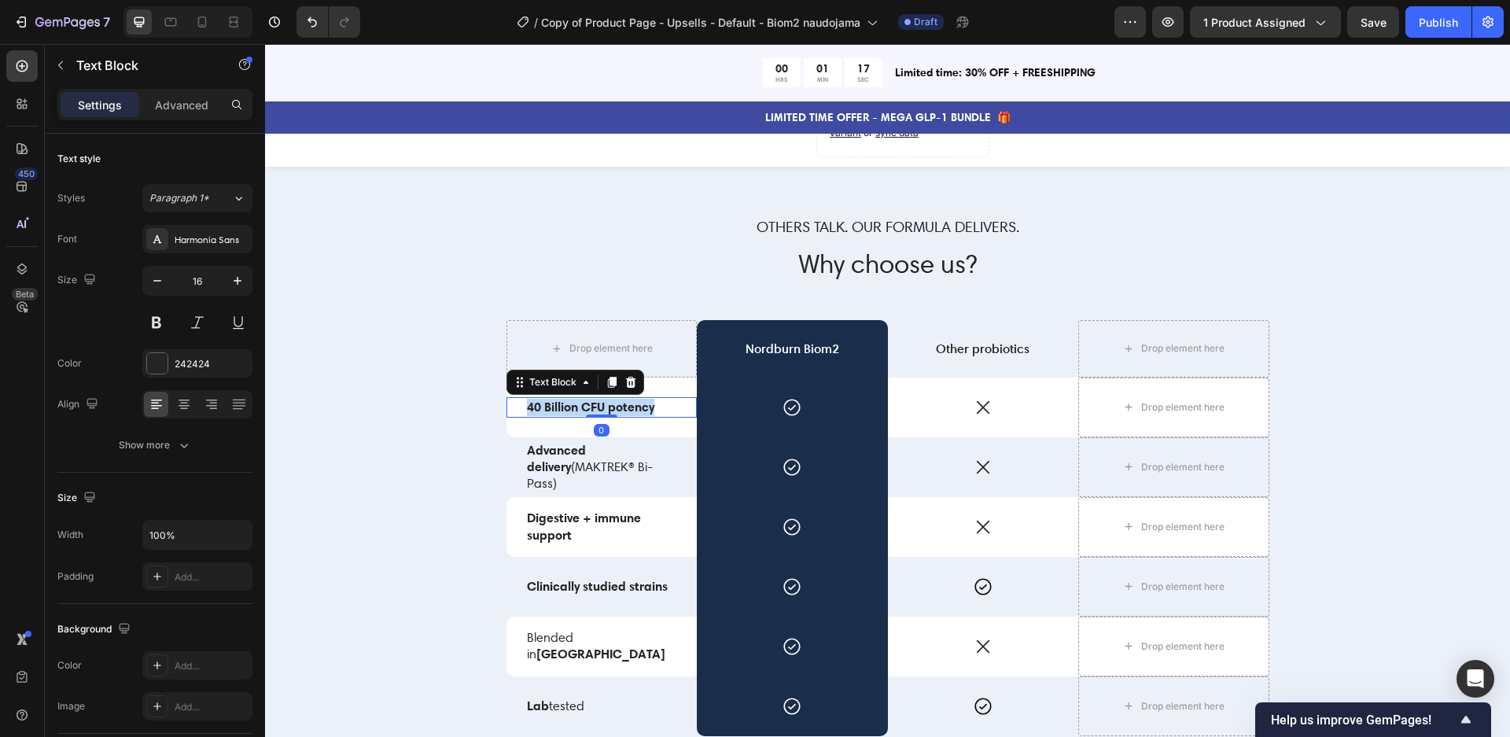
click at [590, 406] on strong "40 Billion CFU potency" at bounding box center [590, 407] width 127 height 16
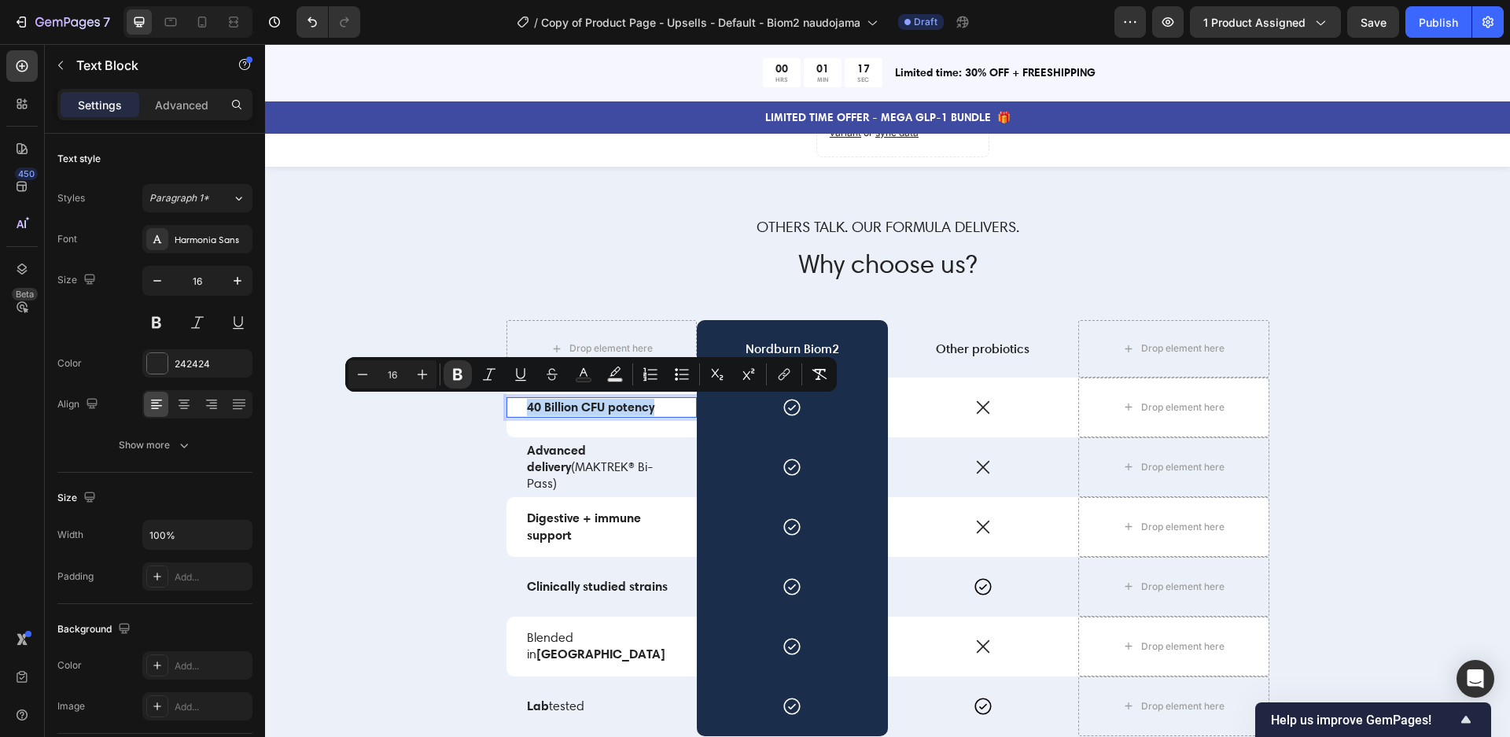
click at [622, 403] on strong "40 Billion CFU potency" at bounding box center [590, 407] width 127 height 16
drag, startPoint x: 662, startPoint y: 409, endPoint x: 582, endPoint y: 408, distance: 80.2
click at [582, 408] on p "40 Billion CFU potency" at bounding box center [602, 407] width 150 height 17
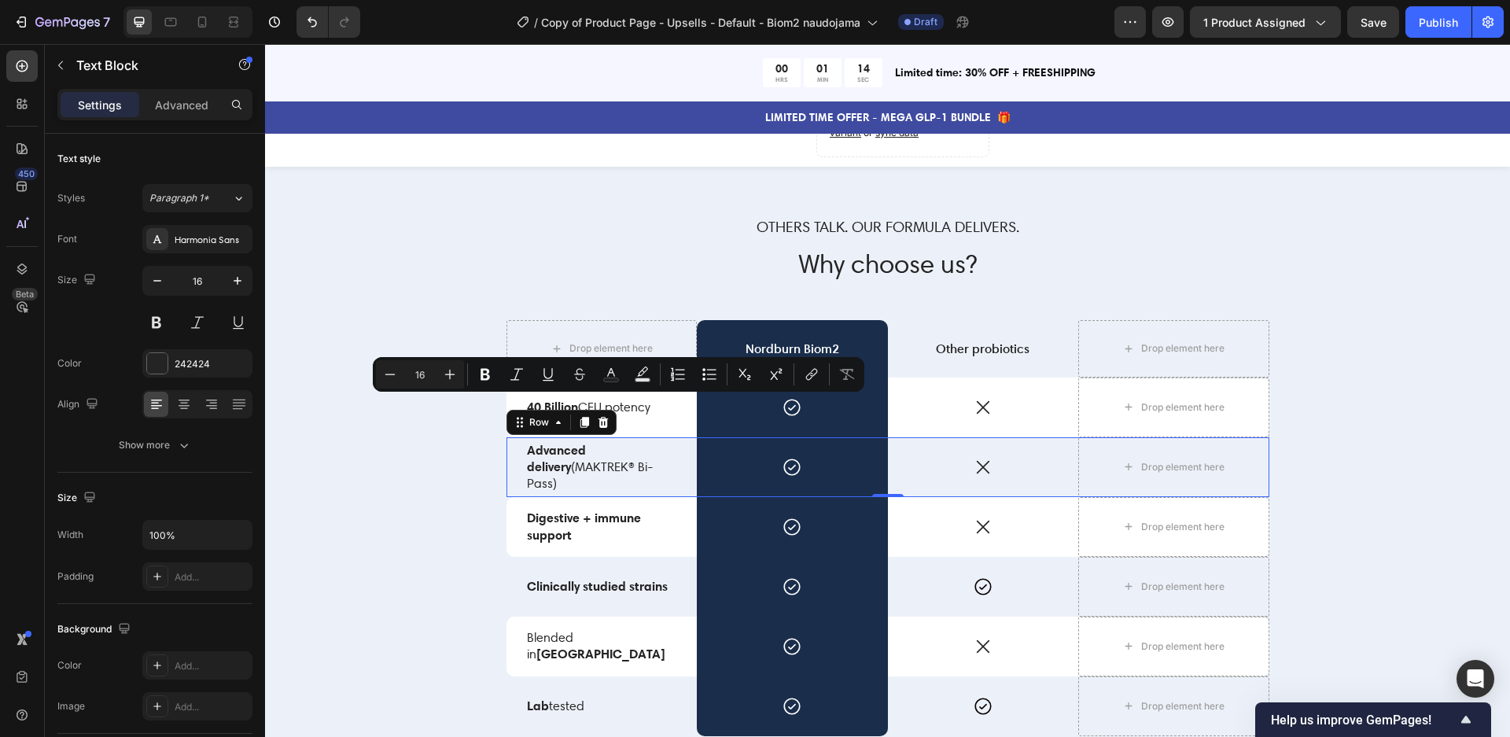
click at [606, 491] on div "Advanced delivery (MAKTREK® Bi-Pass) Text Block" at bounding box center [601, 467] width 191 height 60
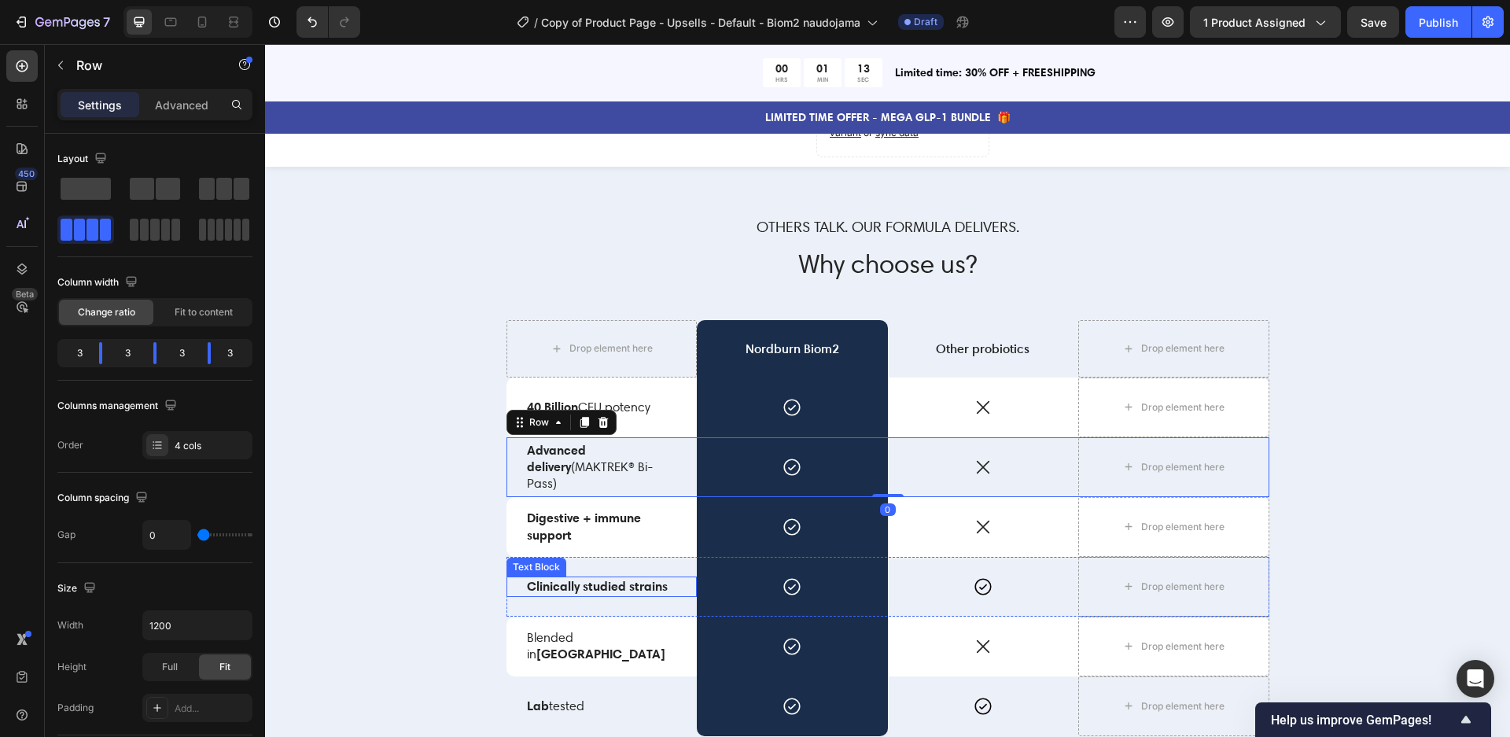
click at [614, 587] on strong "Clinically studied strains" at bounding box center [597, 586] width 141 height 16
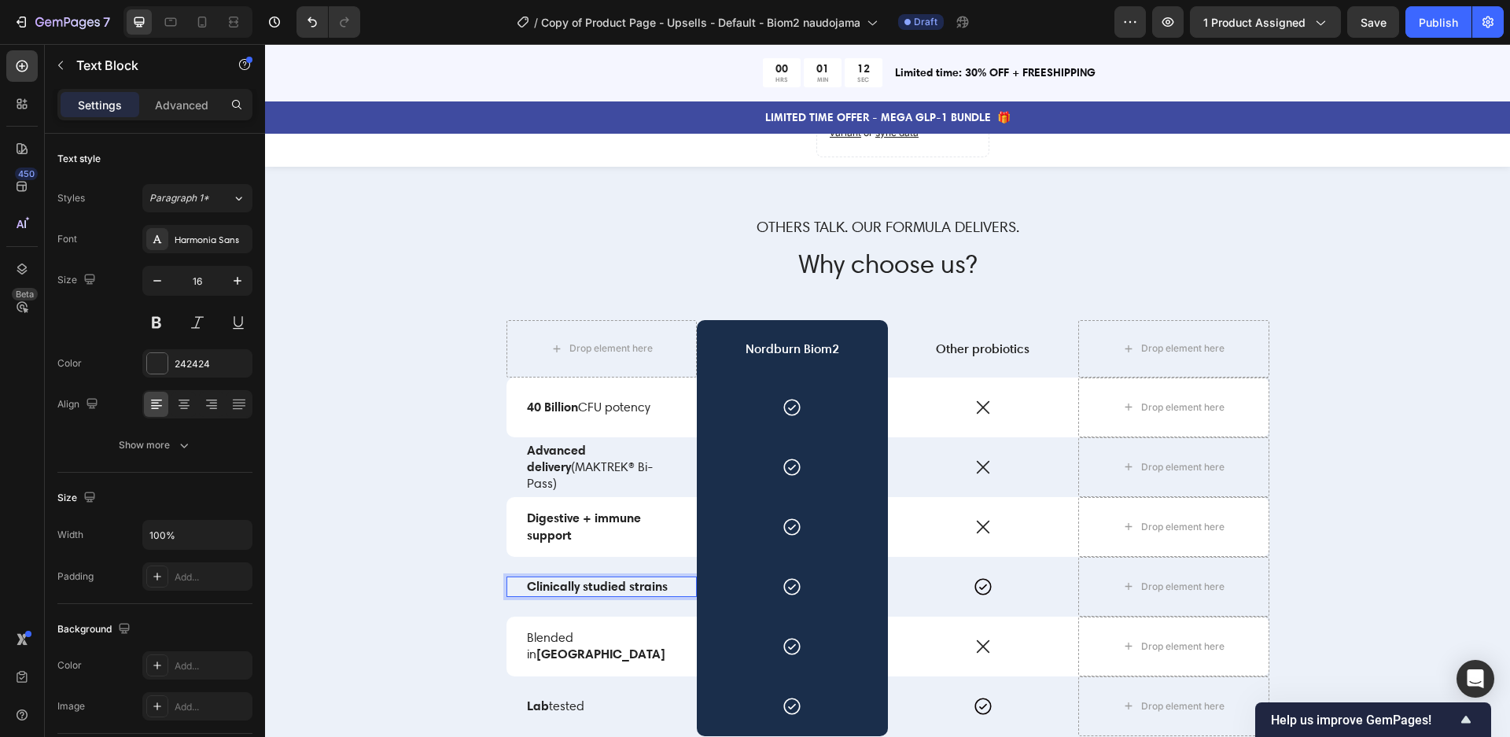
click at [639, 587] on strong "Clinically studied strains" at bounding box center [597, 586] width 141 height 16
click at [639, 586] on strong "Clinically studied strains" at bounding box center [597, 586] width 141 height 16
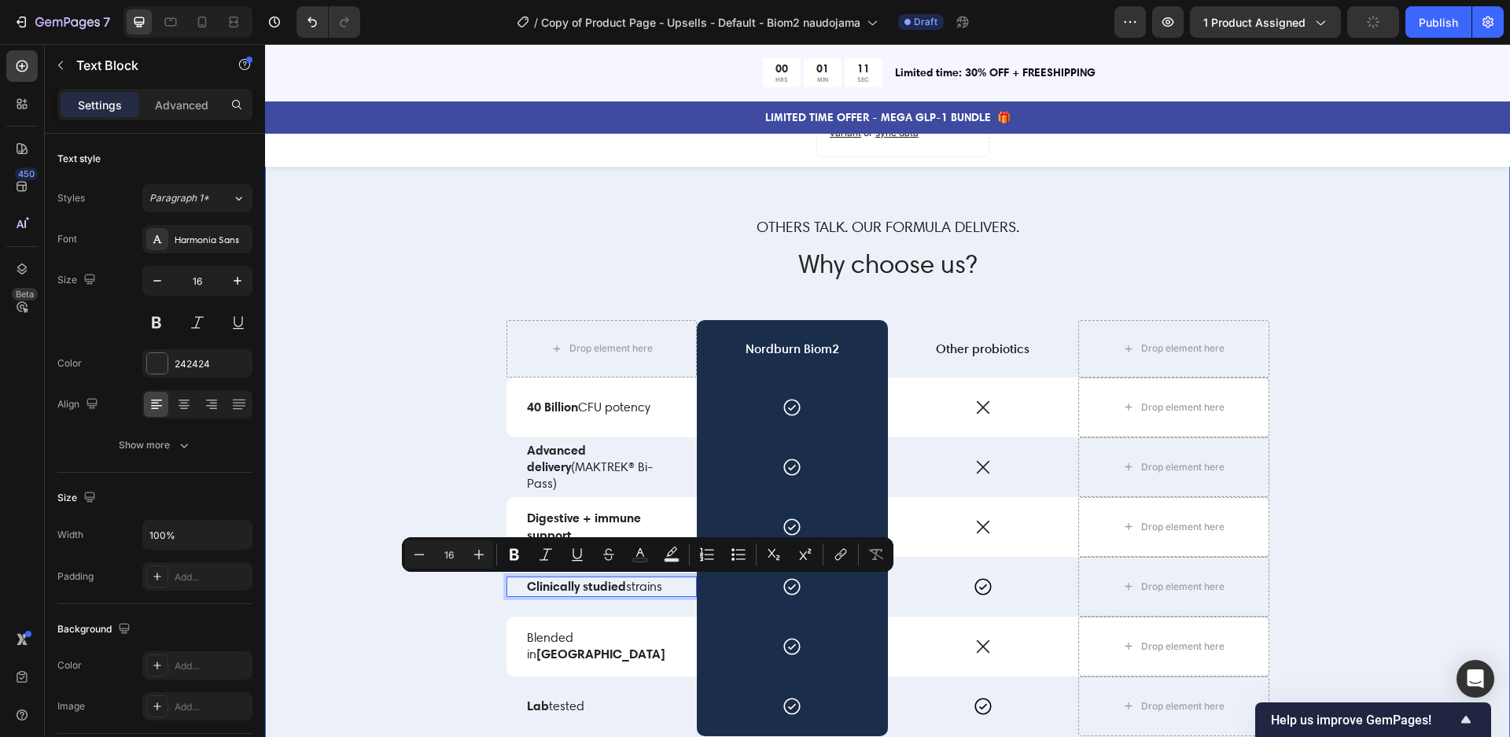
click at [401, 615] on div "Others talk. Our formula delivers. Text Block Why choose us? Heading Drop eleme…" at bounding box center [887, 523] width 1221 height 614
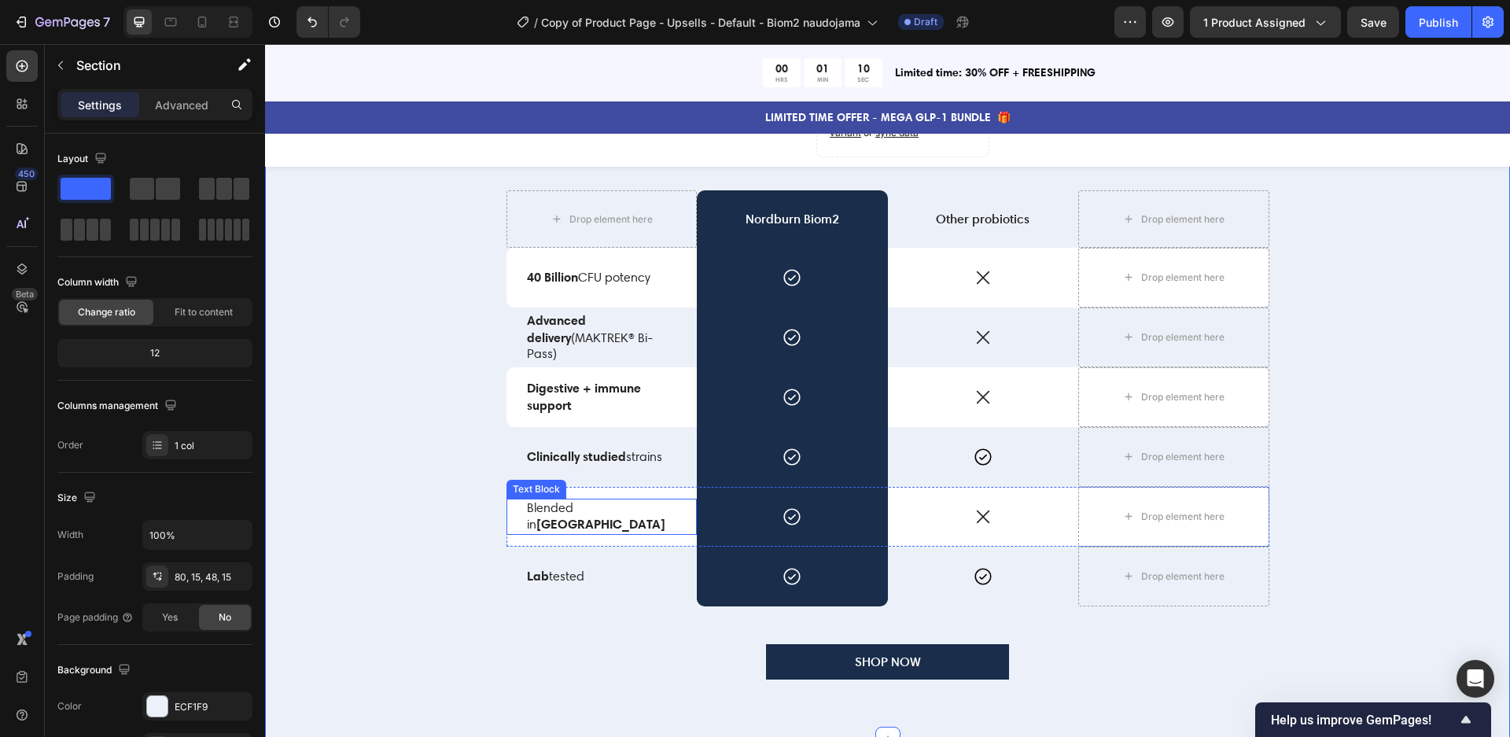
scroll to position [3342, 0]
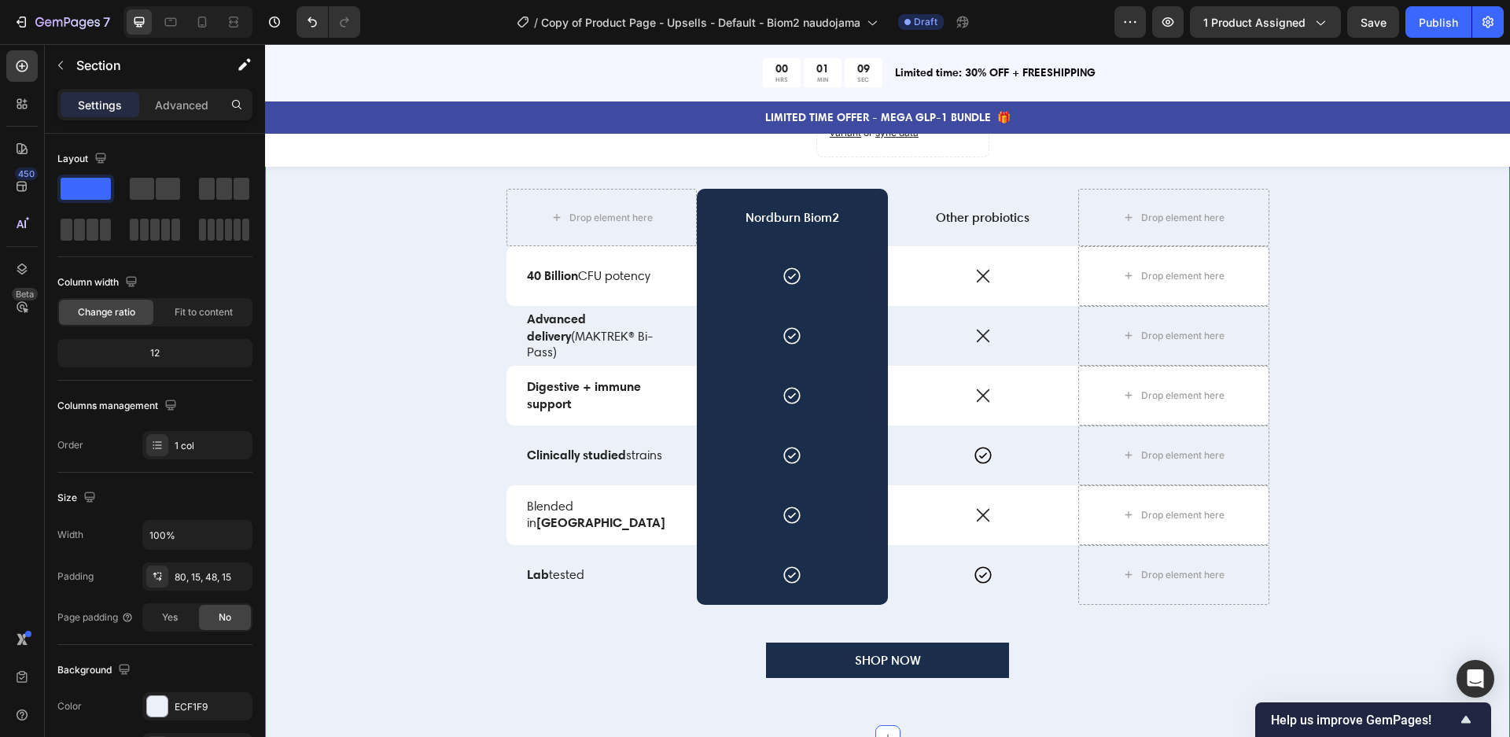
click at [424, 539] on div "Others talk. Our formula delivers. Text Block Why choose us? Heading Drop eleme…" at bounding box center [887, 393] width 1221 height 614
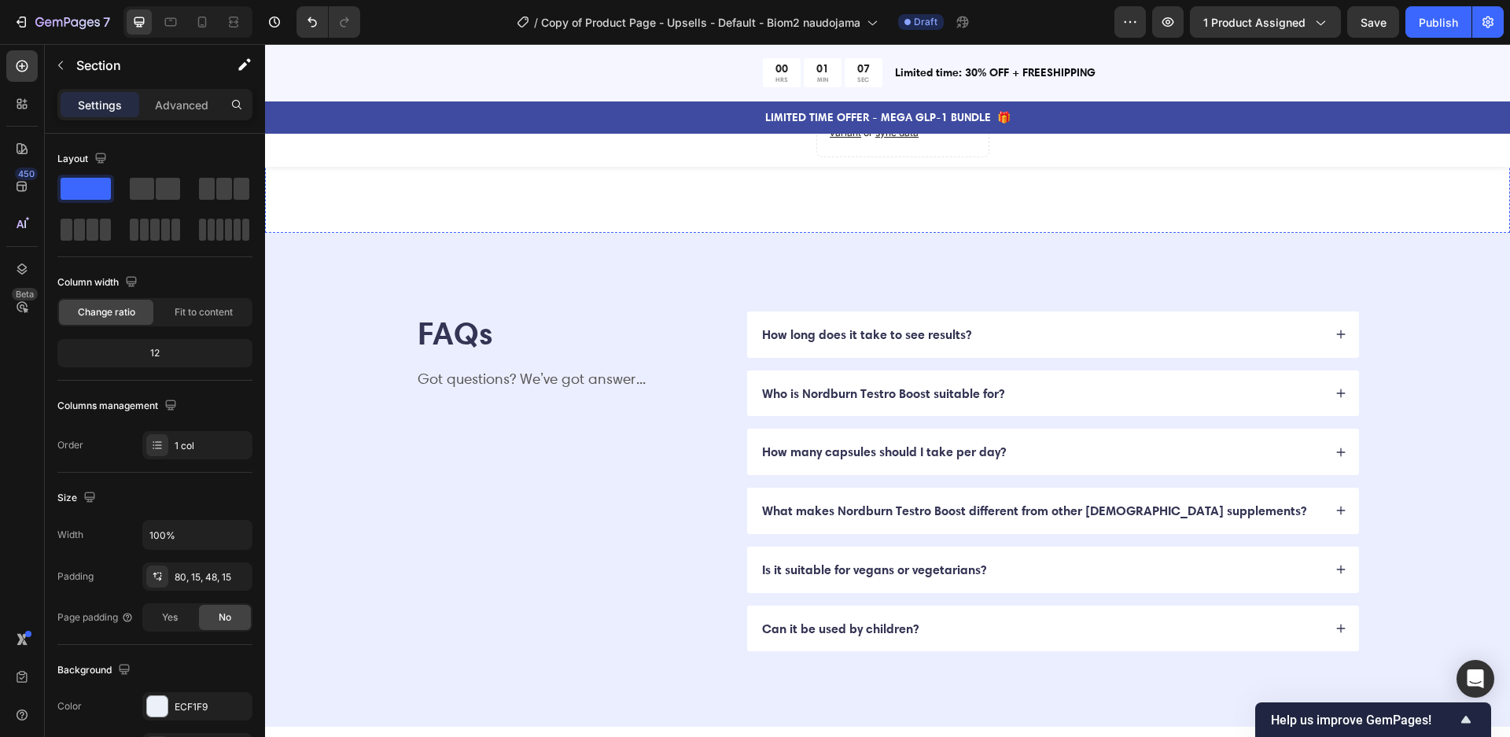
scroll to position [4064, 0]
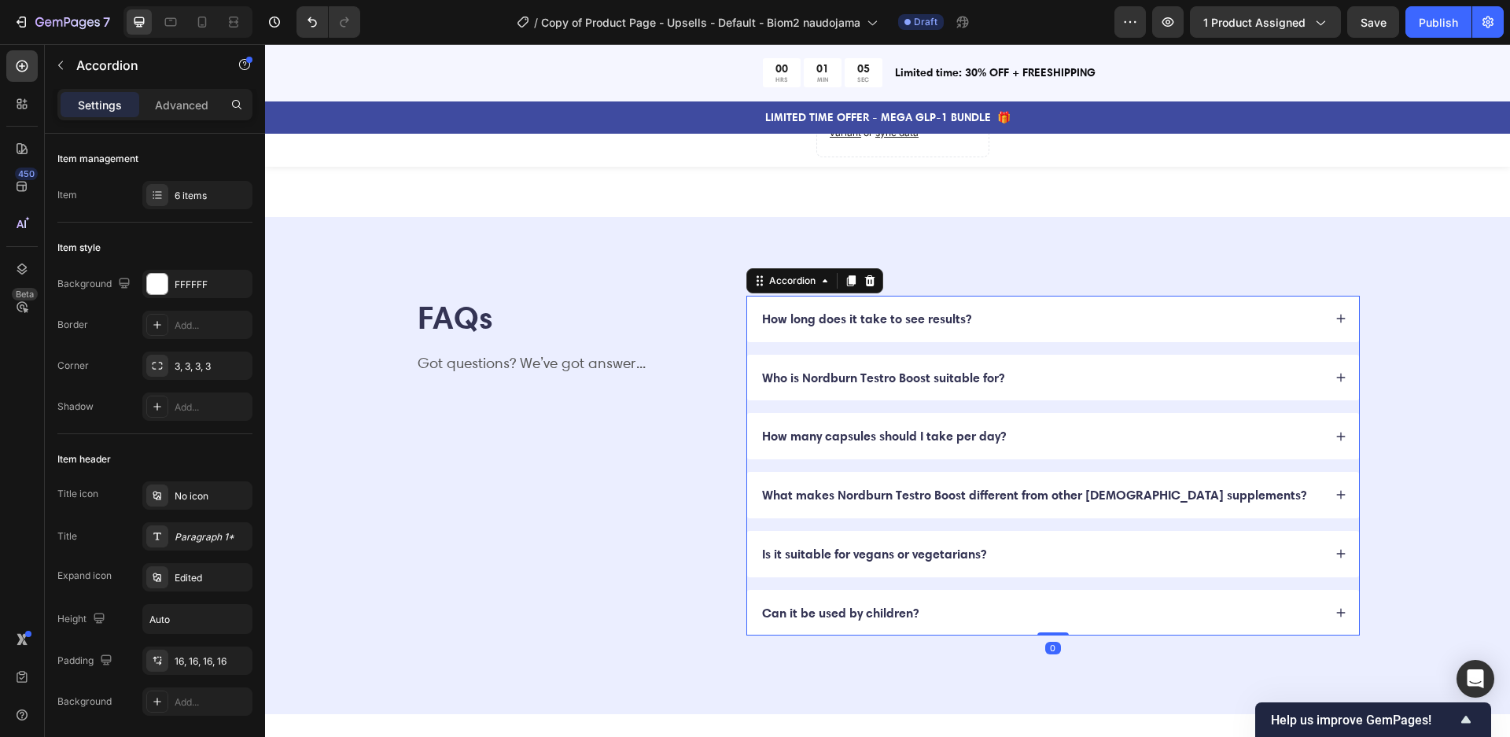
click at [833, 311] on p "How long does it take to see results?" at bounding box center [866, 319] width 209 height 17
click at [1337, 318] on icon at bounding box center [1340, 318] width 11 height 11
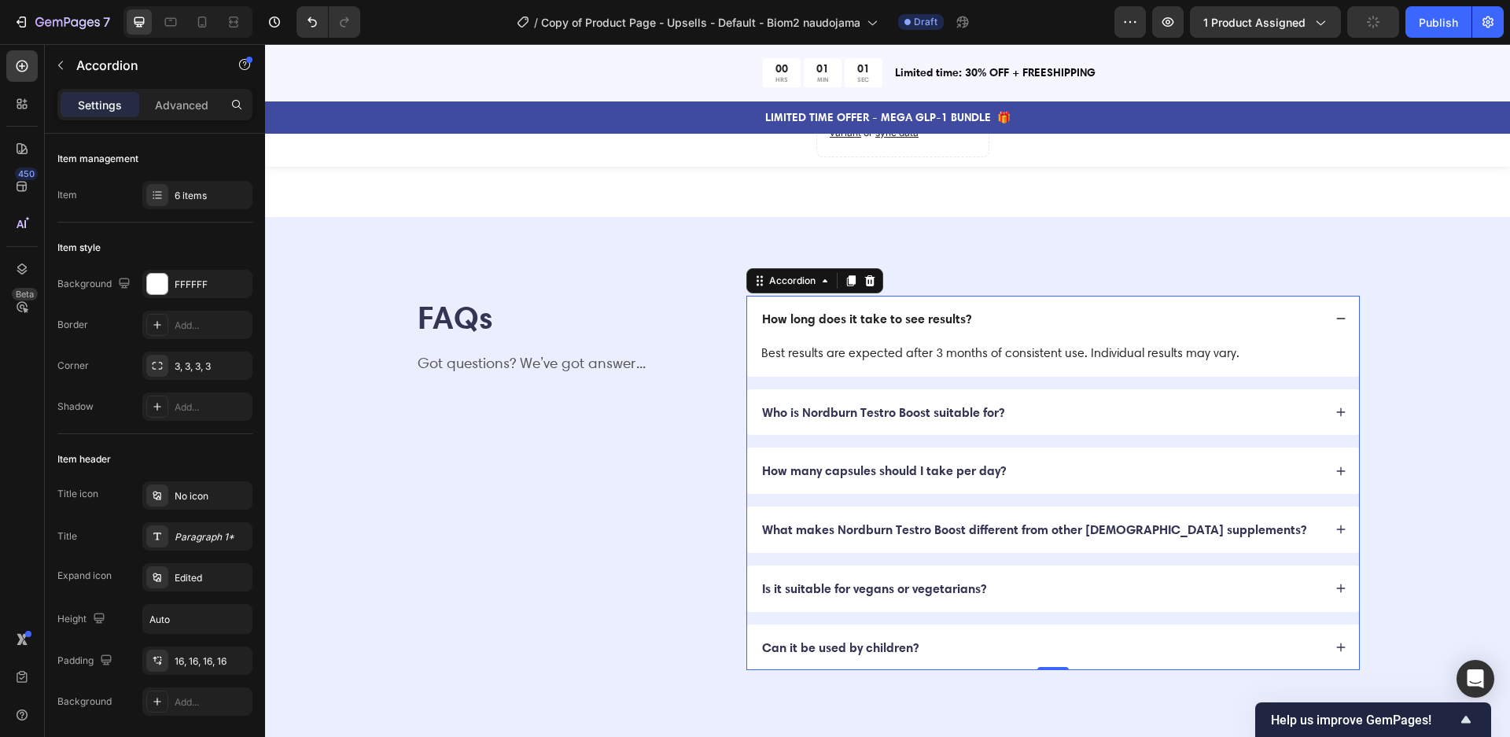
click at [1341, 403] on div "Who is Nordburn Testro Boost suitable for?" at bounding box center [1053, 412] width 612 height 46
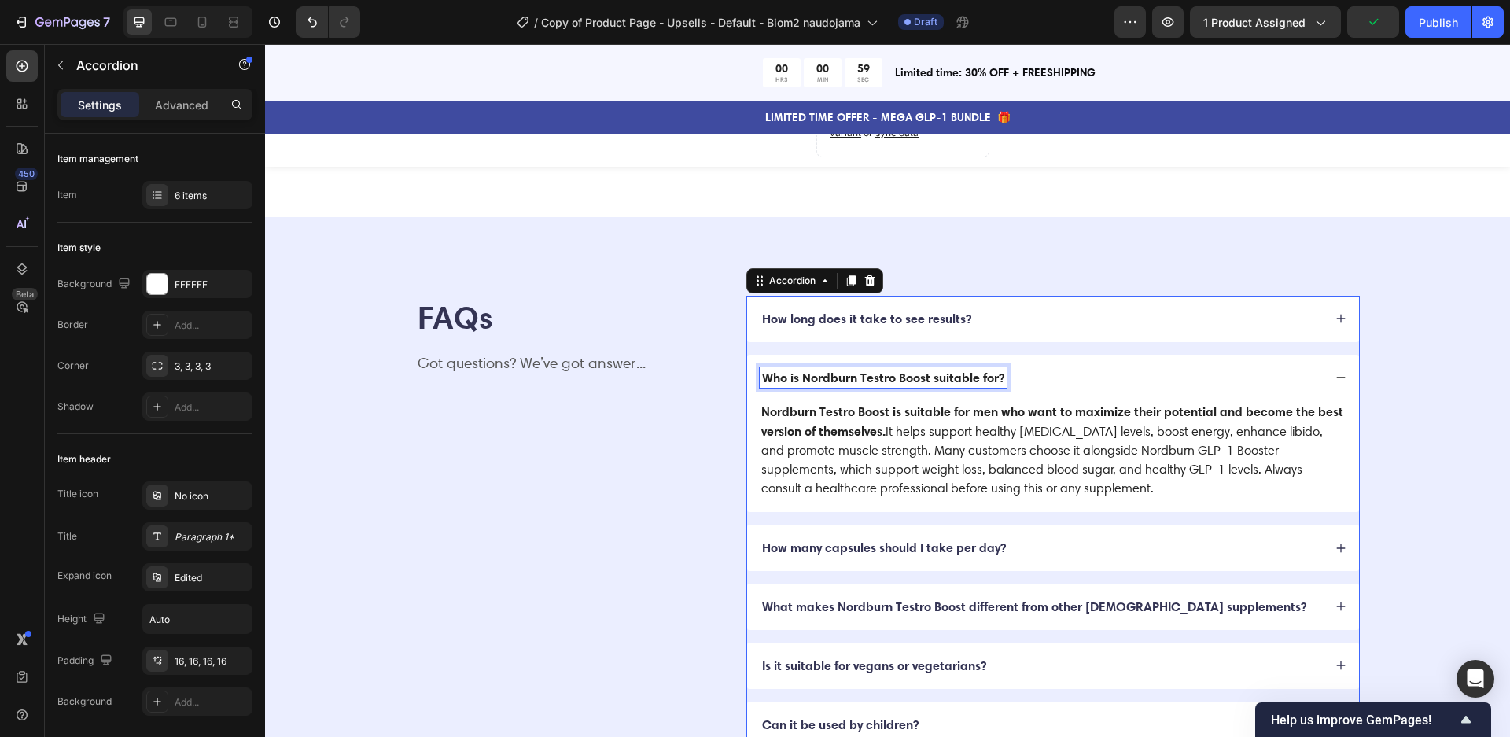
click at [883, 370] on p "Who is Nordburn Testro Boost suitable for?" at bounding box center [883, 378] width 242 height 17
click at [884, 370] on p "Who is Nordburn Testro Boost suitable for?" at bounding box center [883, 378] width 242 height 17
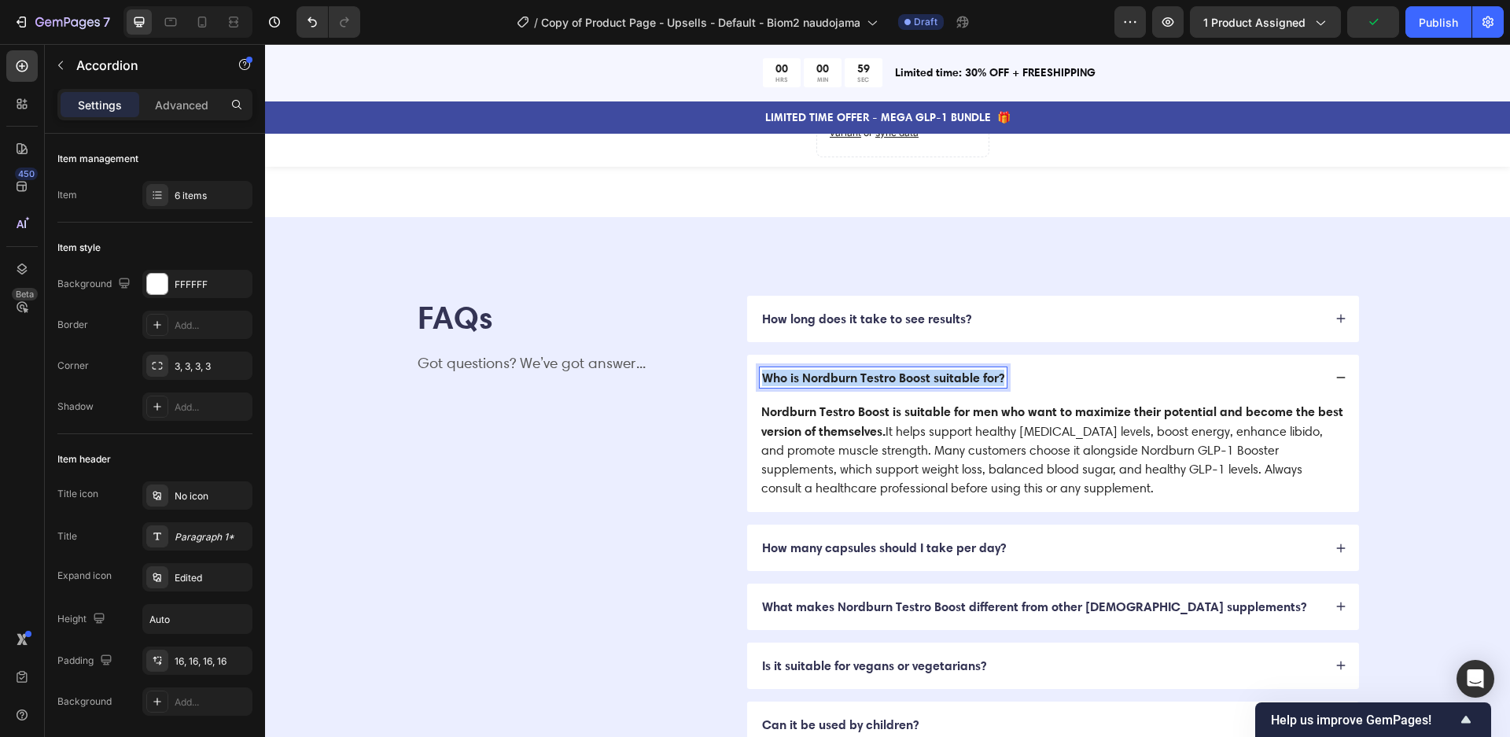
click at [884, 370] on p "Who is Nordburn Testro Boost suitable for?" at bounding box center [883, 378] width 242 height 17
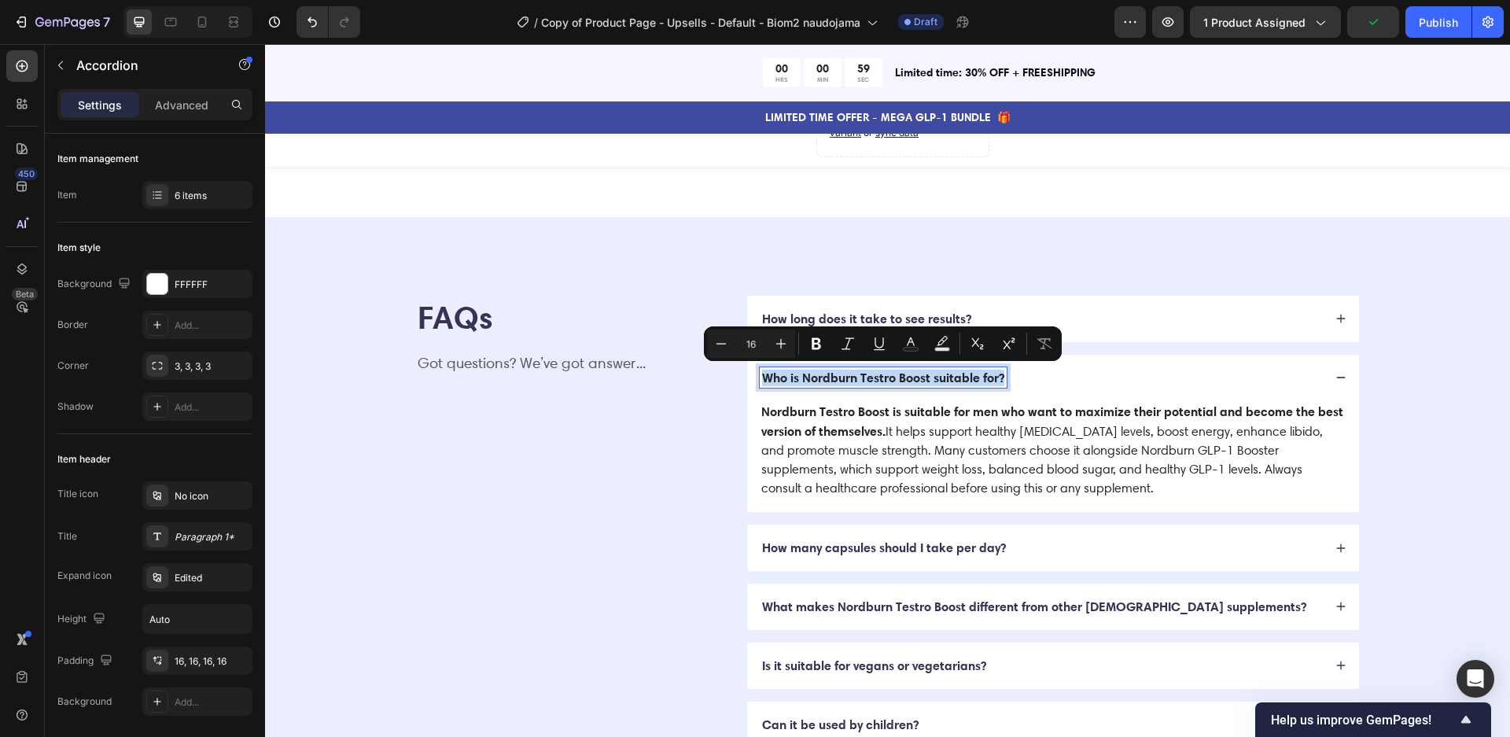
click at [886, 371] on p "Who is Nordburn Testro Boost suitable for?" at bounding box center [883, 378] width 242 height 17
click at [933, 372] on p "Who is Nordburn Testro Boost suitable for?" at bounding box center [883, 378] width 242 height 17
drag, startPoint x: 932, startPoint y: 374, endPoint x: 860, endPoint y: 374, distance: 71.6
click at [860, 374] on p "Who is Nordburn Testro Boost suitable for?" at bounding box center [883, 378] width 242 height 17
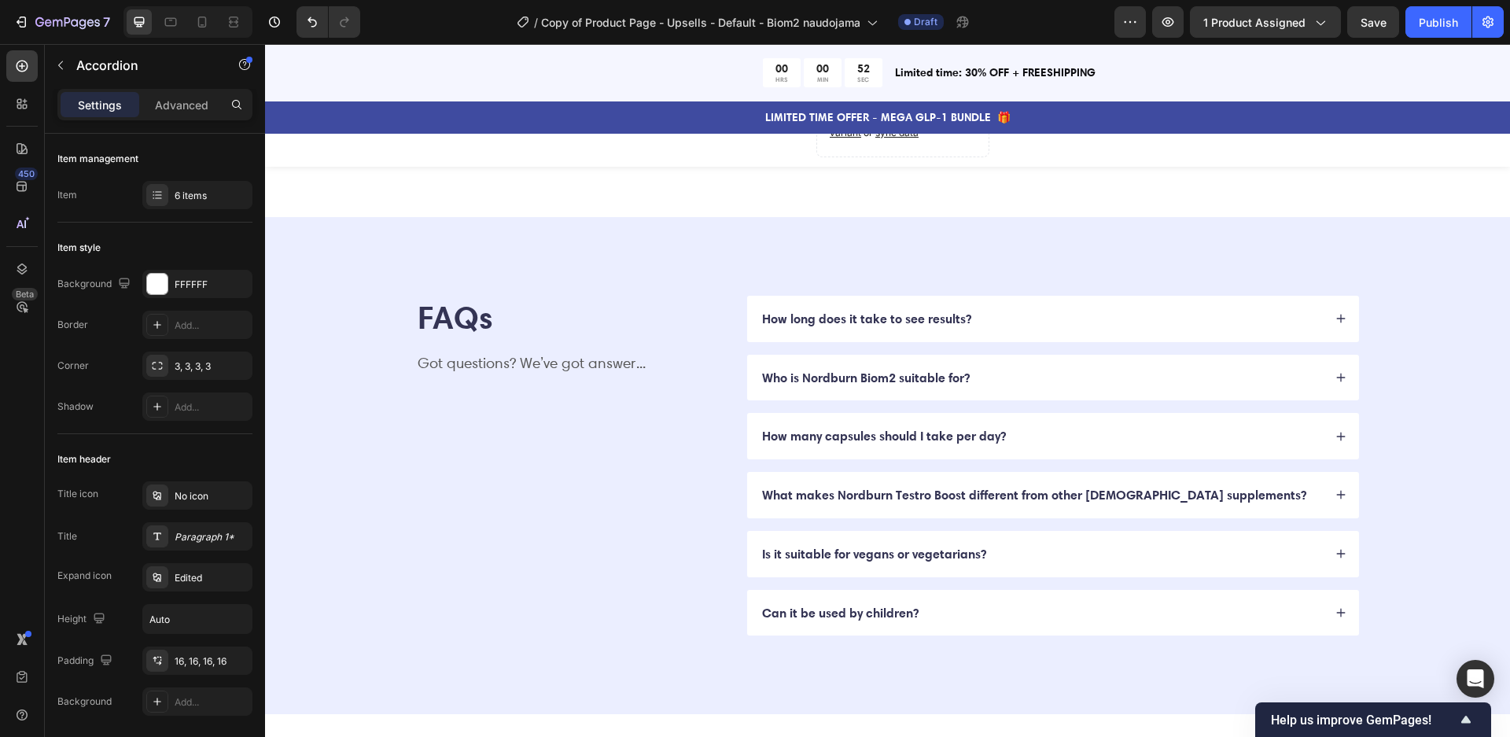
click at [1025, 371] on div "Who is Nordburn Biom2 suitable for?" at bounding box center [1041, 377] width 563 height 21
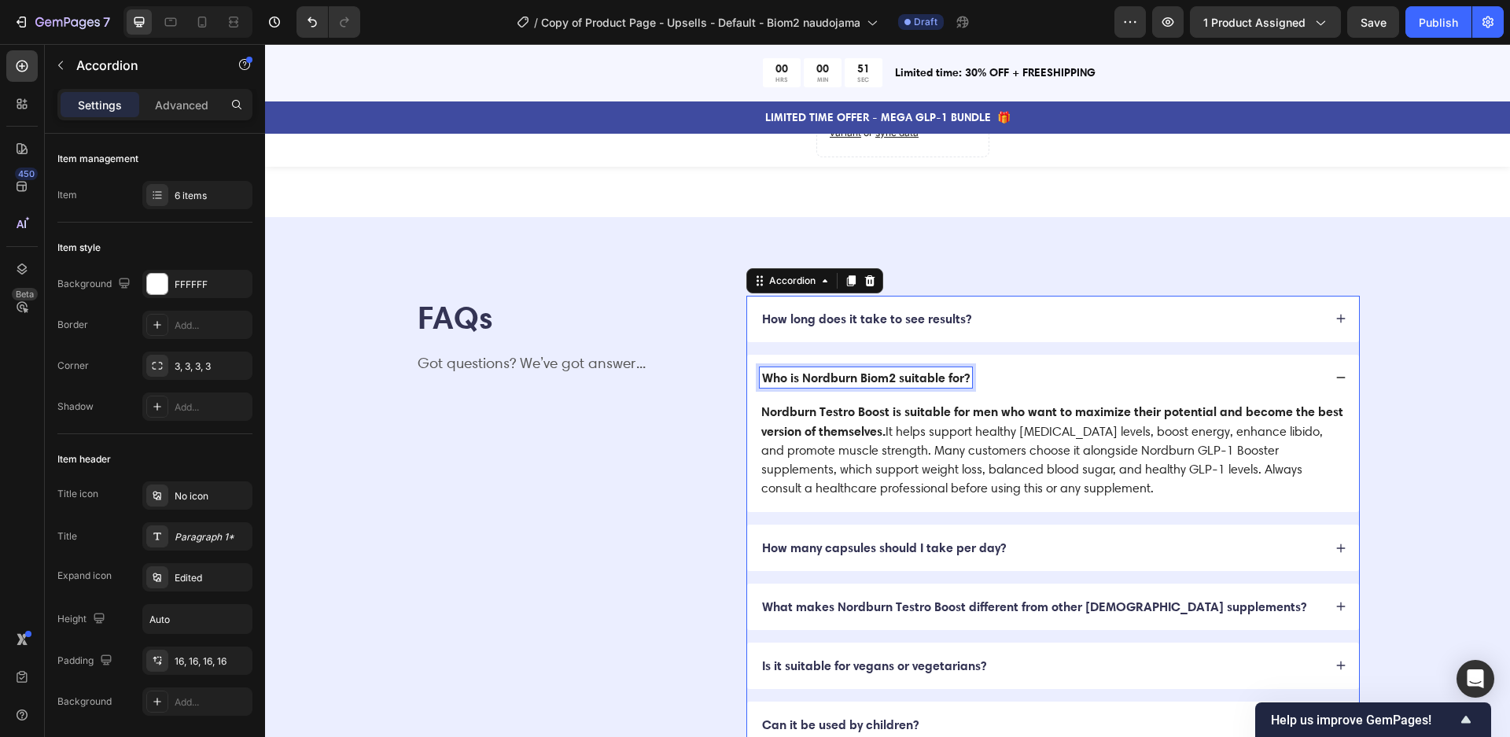
click at [924, 370] on p "Who is Nordburn Biom2 suitable for?" at bounding box center [866, 378] width 208 height 17
click at [923, 370] on p "Who is Nordburn Biom2 suitable for?" at bounding box center [866, 378] width 208 height 17
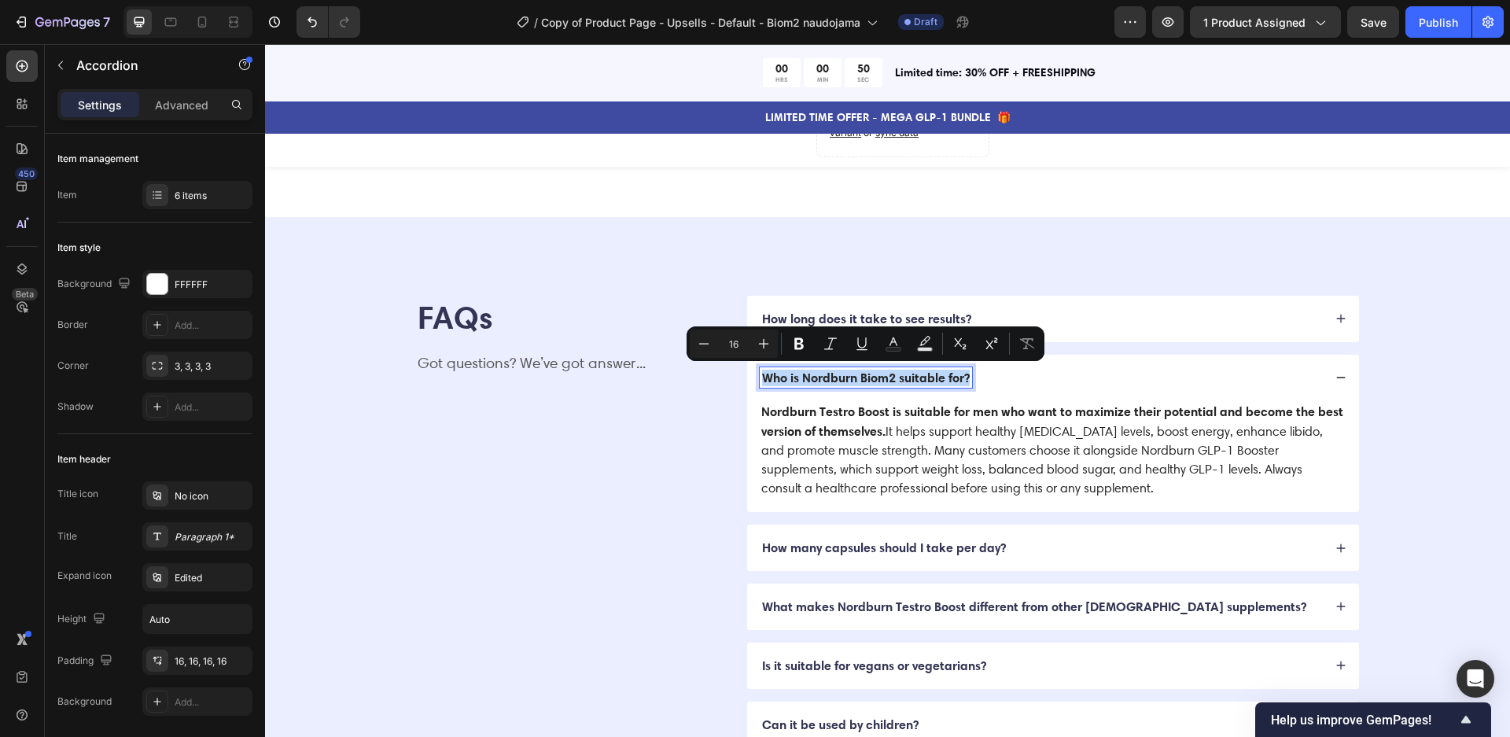
copy p "Who is Nordburn Biom2 suitable for?"
click at [1084, 500] on div "Nordburn Testro Boost is suitable for men who want to maximize their potential …" at bounding box center [1053, 456] width 612 height 112
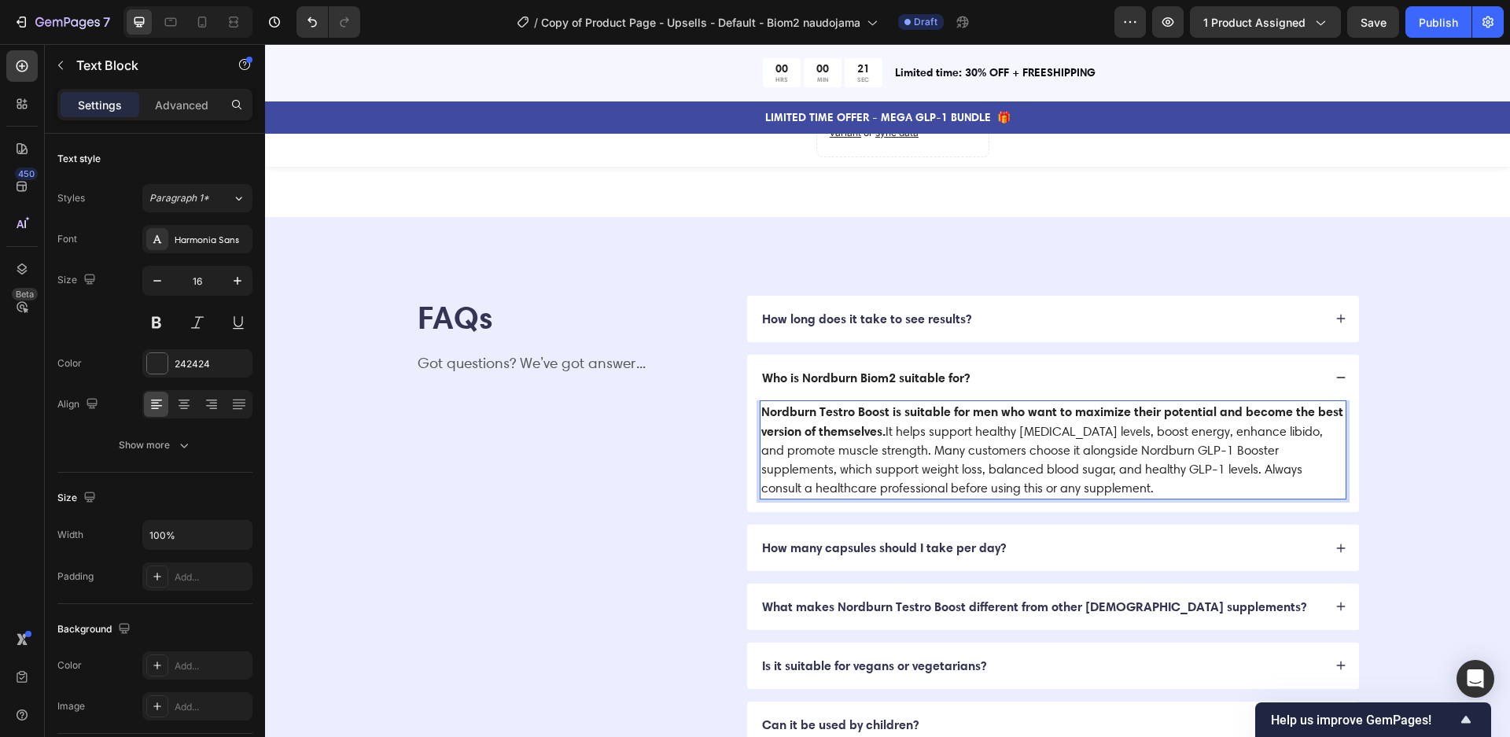
click at [927, 450] on p "Nordburn Testro Boost is suitable for men who want to maximize their potential …" at bounding box center [1052, 450] width 583 height 96
drag, startPoint x: 904, startPoint y: 444, endPoint x: 902, endPoint y: 432, distance: 12.0
click at [901, 432] on p "Nordburn Testro Boost is suitable for men who want to maximize their potential …" at bounding box center [1052, 450] width 583 height 96
click at [902, 447] on p "Nordburn Testro Boost is suitable for men who want to maximize their potential …" at bounding box center [1052, 450] width 583 height 96
click at [902, 448] on p "Nordburn Testro Boost is suitable for men who want to maximize their potential …" at bounding box center [1052, 450] width 583 height 96
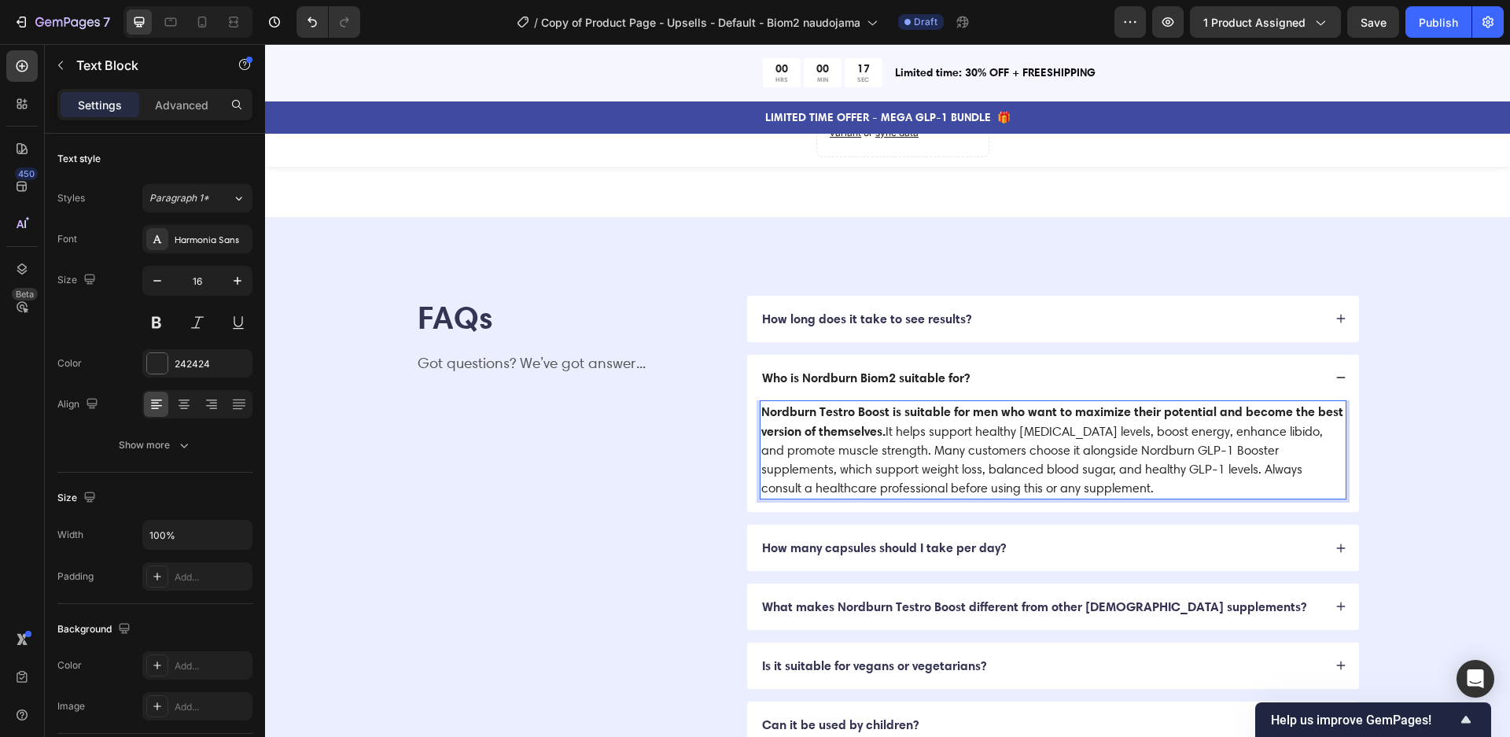
click at [902, 448] on p "Nordburn Testro Boost is suitable for men who want to maximize their potential …" at bounding box center [1052, 450] width 583 height 96
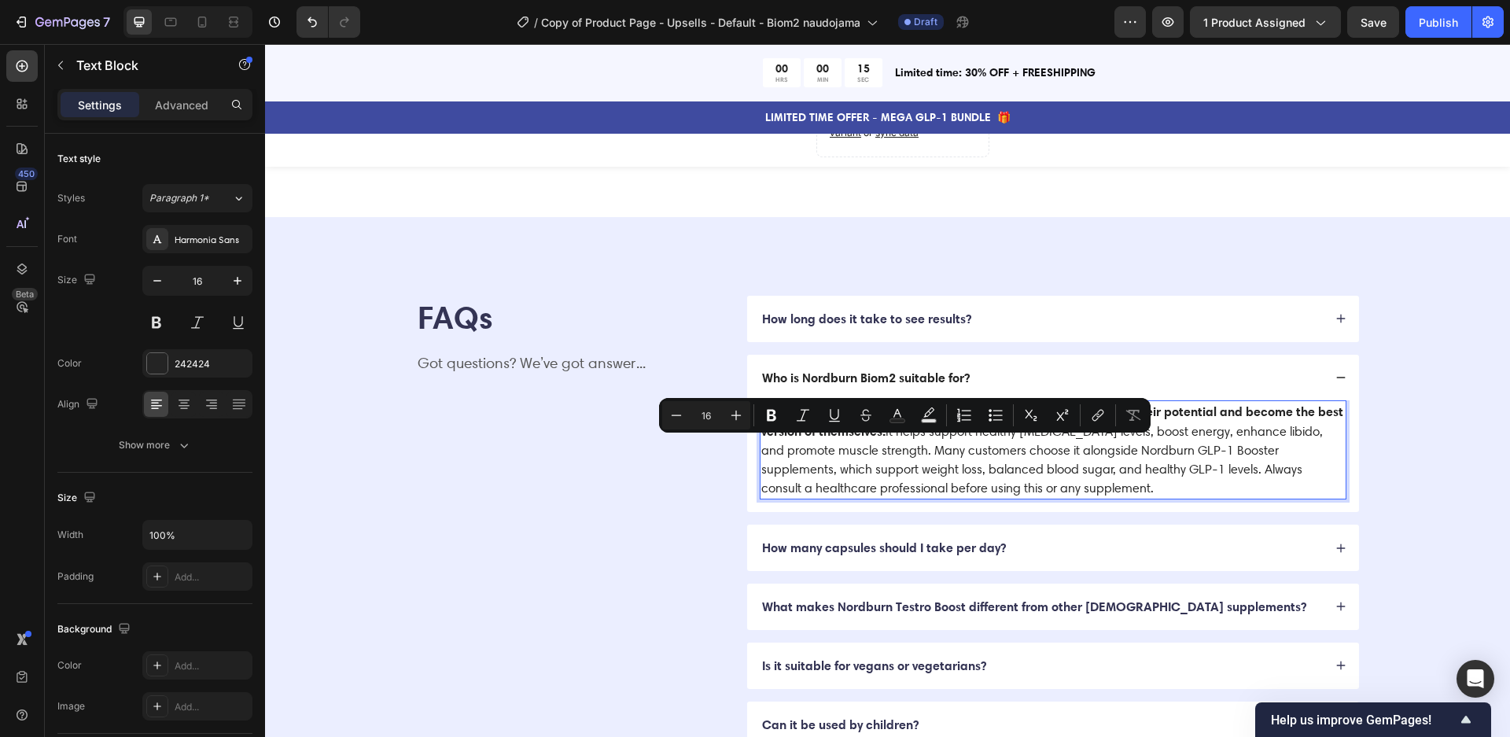
click at [893, 450] on p "Nordburn Testro Boost is suitable for men who want to maximize their potential …" at bounding box center [1052, 450] width 583 height 96
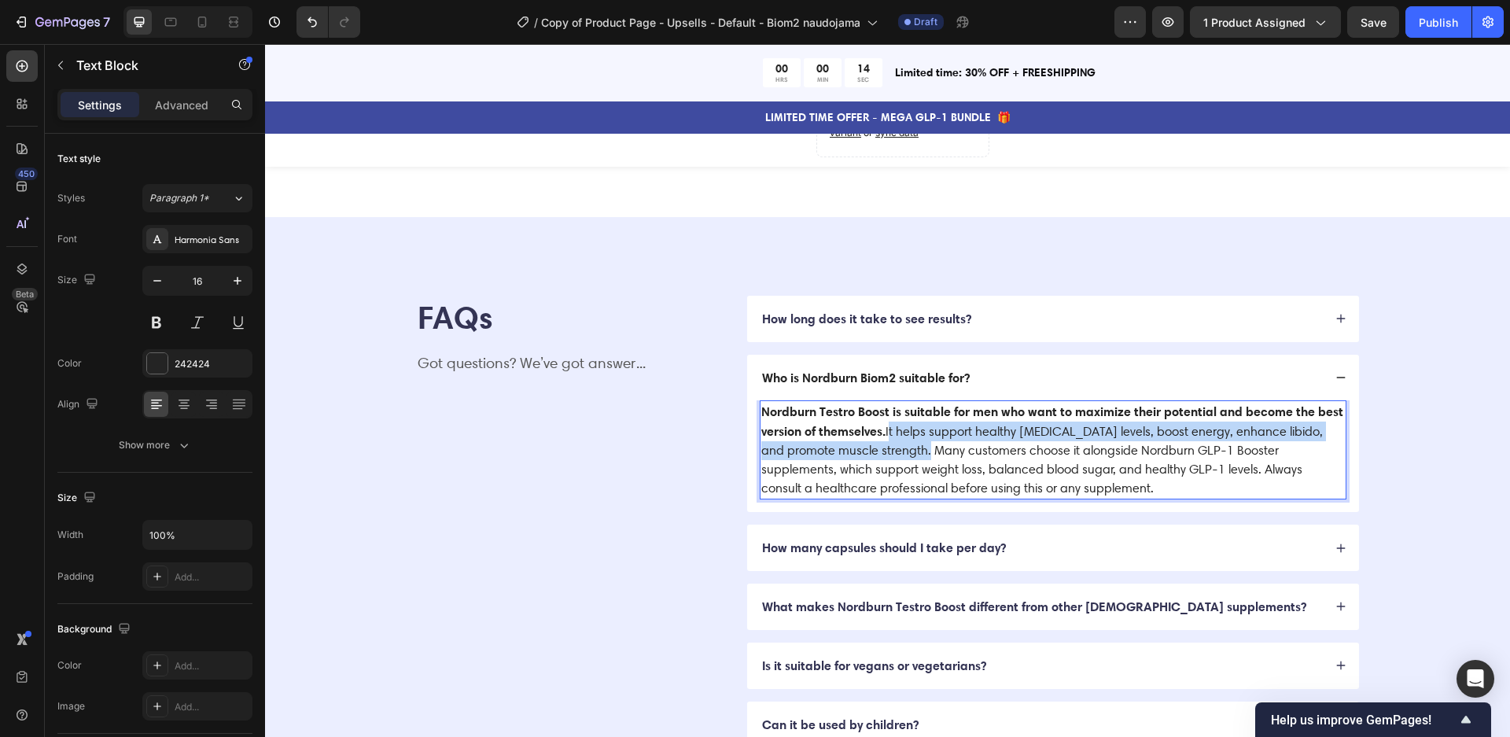
drag, startPoint x: 911, startPoint y: 443, endPoint x: 889, endPoint y: 420, distance: 31.7
click at [889, 420] on p "Nordburn Testro Boost is suitable for men who want to maximize their potential …" at bounding box center [1052, 450] width 583 height 96
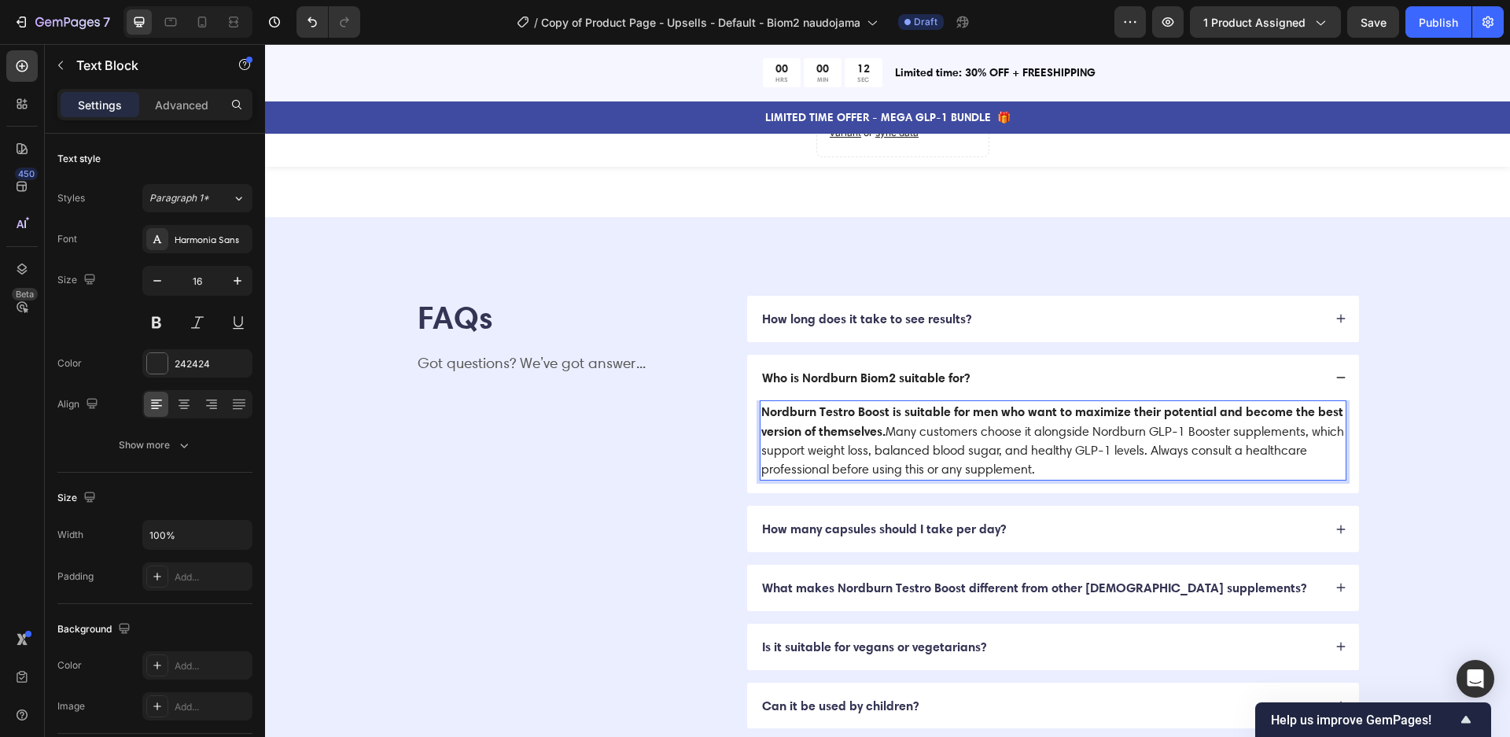
click at [1086, 462] on p "Nordburn Testro Boost is suitable for men who want to maximize their potential …" at bounding box center [1052, 440] width 583 height 77
click at [1182, 448] on p "Nordburn Testro Boost is suitable for men who want to maximize their potential …" at bounding box center [1052, 440] width 583 height 77
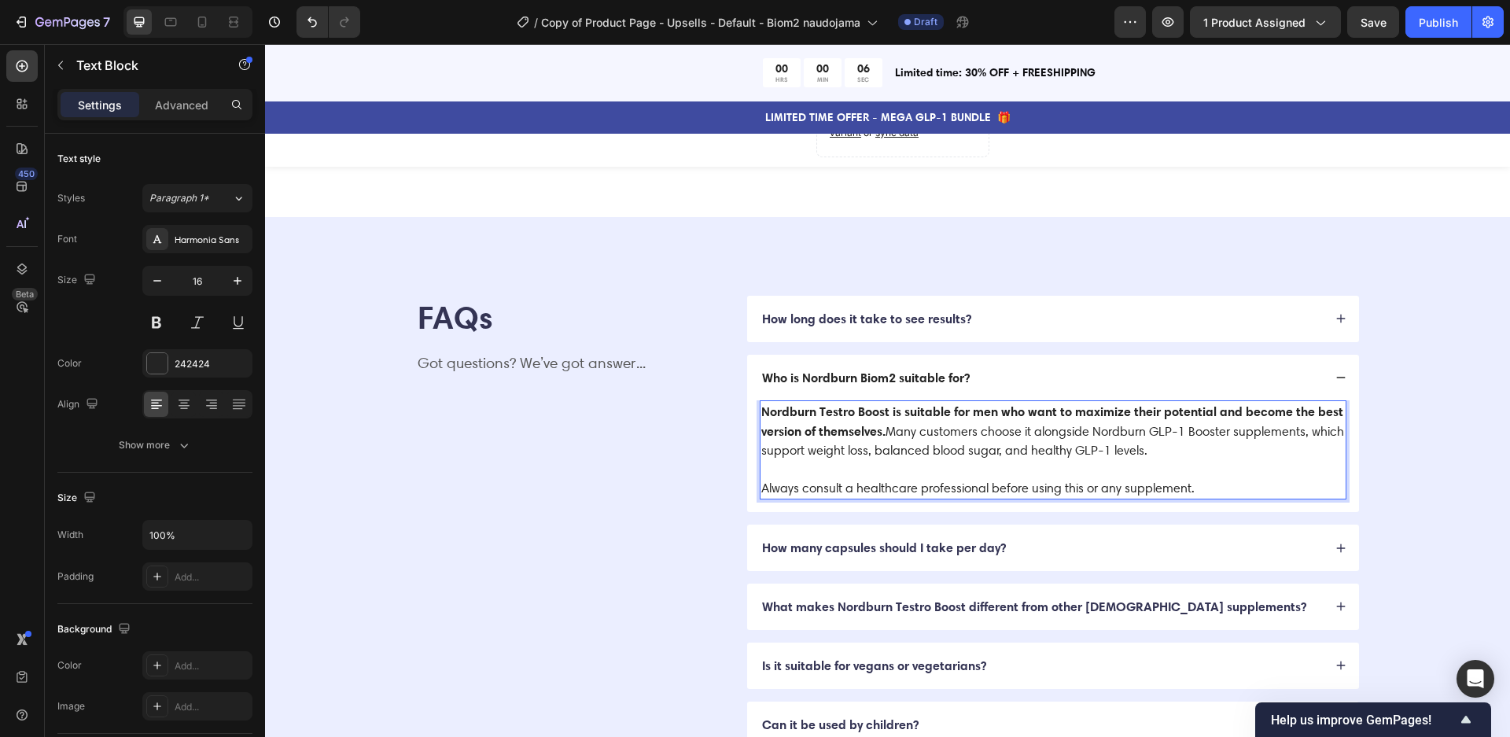
click at [1109, 460] on p "Rich Text Editor. Editing area: main" at bounding box center [1052, 469] width 583 height 19
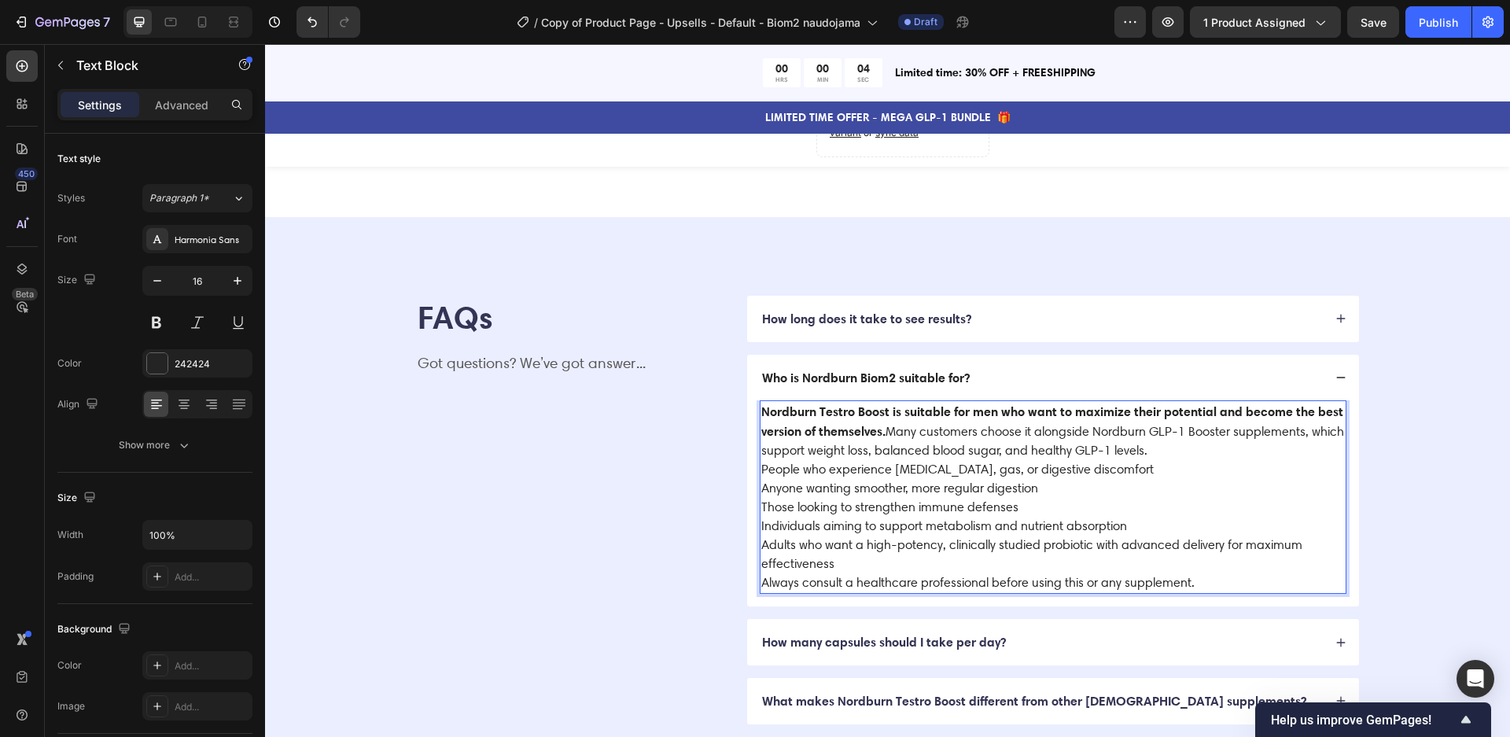
click at [760, 460] on div "Nordburn Testro Boost is suitable for men who want to maximize their potential …" at bounding box center [1053, 496] width 587 height 193
click at [762, 479] on p "Anyone wanting smoother, more regular digestion" at bounding box center [1052, 488] width 583 height 19
click at [760, 502] on div "Nordburn Testro Boost is suitable for men who want to maximize their potential …" at bounding box center [1053, 496] width 587 height 193
click at [760, 520] on div "Nordburn Testro Boost is suitable for men who want to maximize their potential …" at bounding box center [1053, 496] width 587 height 193
click at [765, 539] on p "Adults who want a high-potency, clinically studied probiotic with advanced deli…" at bounding box center [1052, 554] width 583 height 38
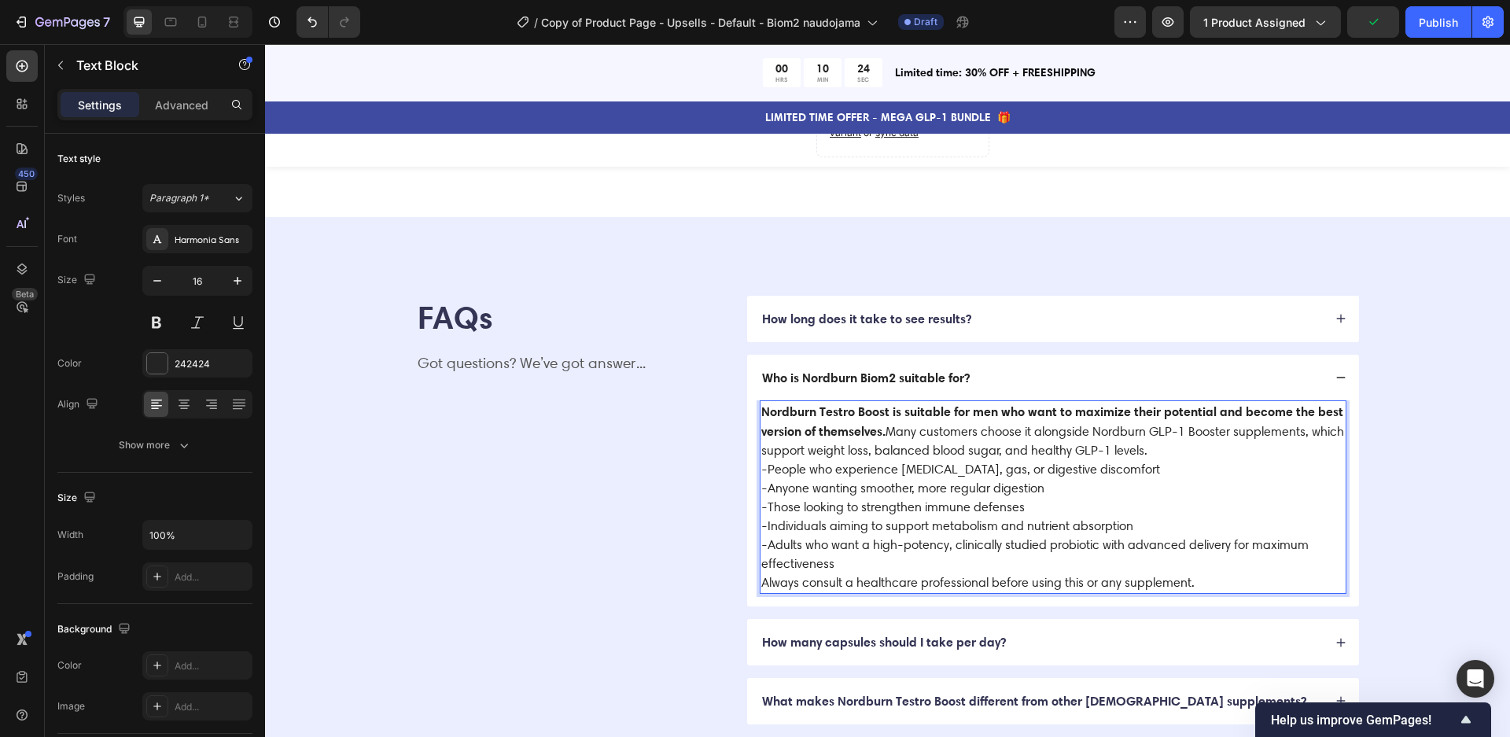
click at [1198, 447] on p "Nordburn Testro Boost is suitable for men who want to maximize their potential …" at bounding box center [1052, 431] width 583 height 58
drag, startPoint x: 888, startPoint y: 408, endPoint x: 819, endPoint y: 405, distance: 69.3
click at [819, 405] on strong "Nordburn Testro Boost is suitable for men who want to maximize their potential …" at bounding box center [1052, 420] width 582 height 35
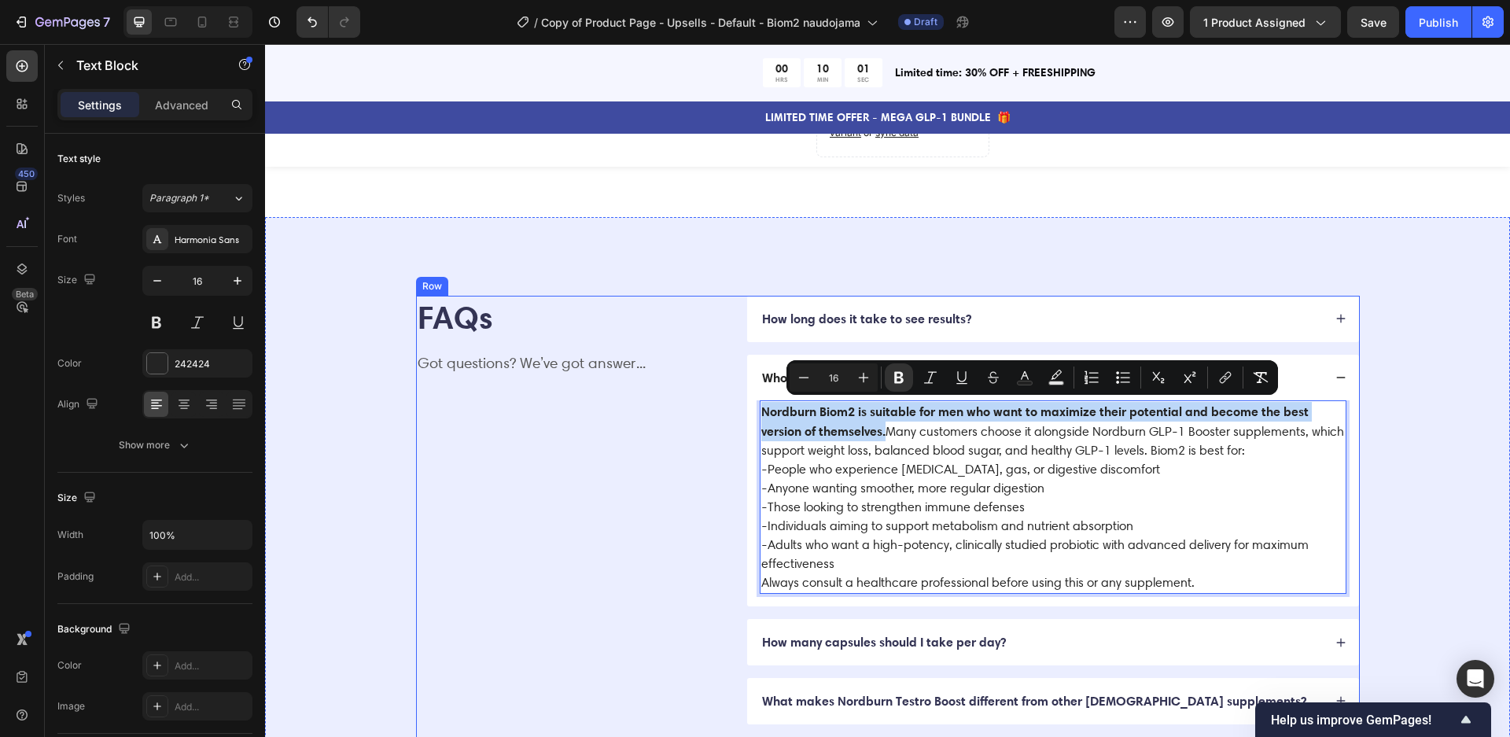
drag, startPoint x: 887, startPoint y: 427, endPoint x: 740, endPoint y: 401, distance: 149.3
click at [740, 401] on div "FAQs Heading Got questions? We’ve got answer... Text Block How long does it tak…" at bounding box center [888, 569] width 944 height 546
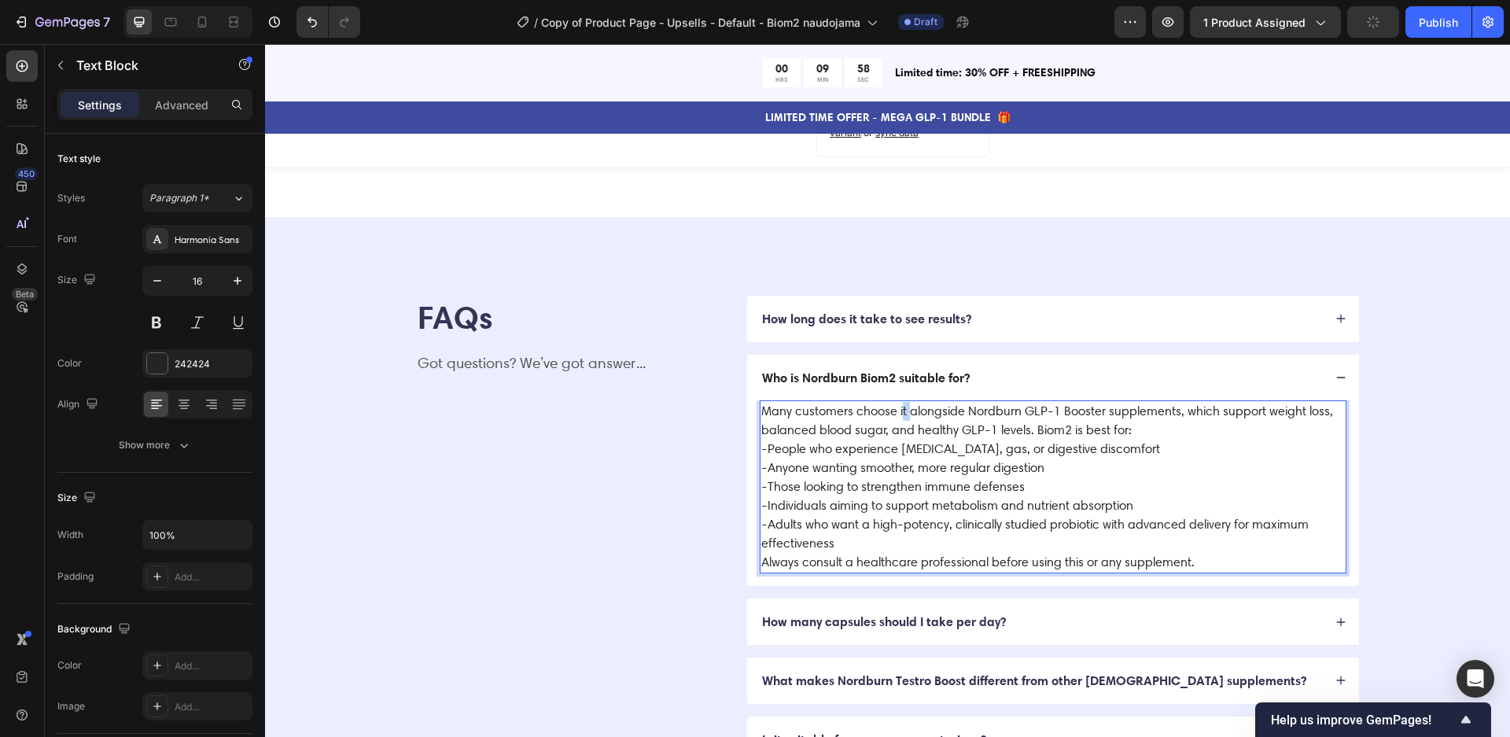
click at [901, 407] on p "Many customers choose it alongside Nordburn GLP-1 Booster supplements, which su…" at bounding box center [1052, 421] width 583 height 38
click at [1058, 428] on p "Many customers choose Biom2 alongside Nordburn GLP-1 Booster supplements, which…" at bounding box center [1052, 421] width 583 height 38
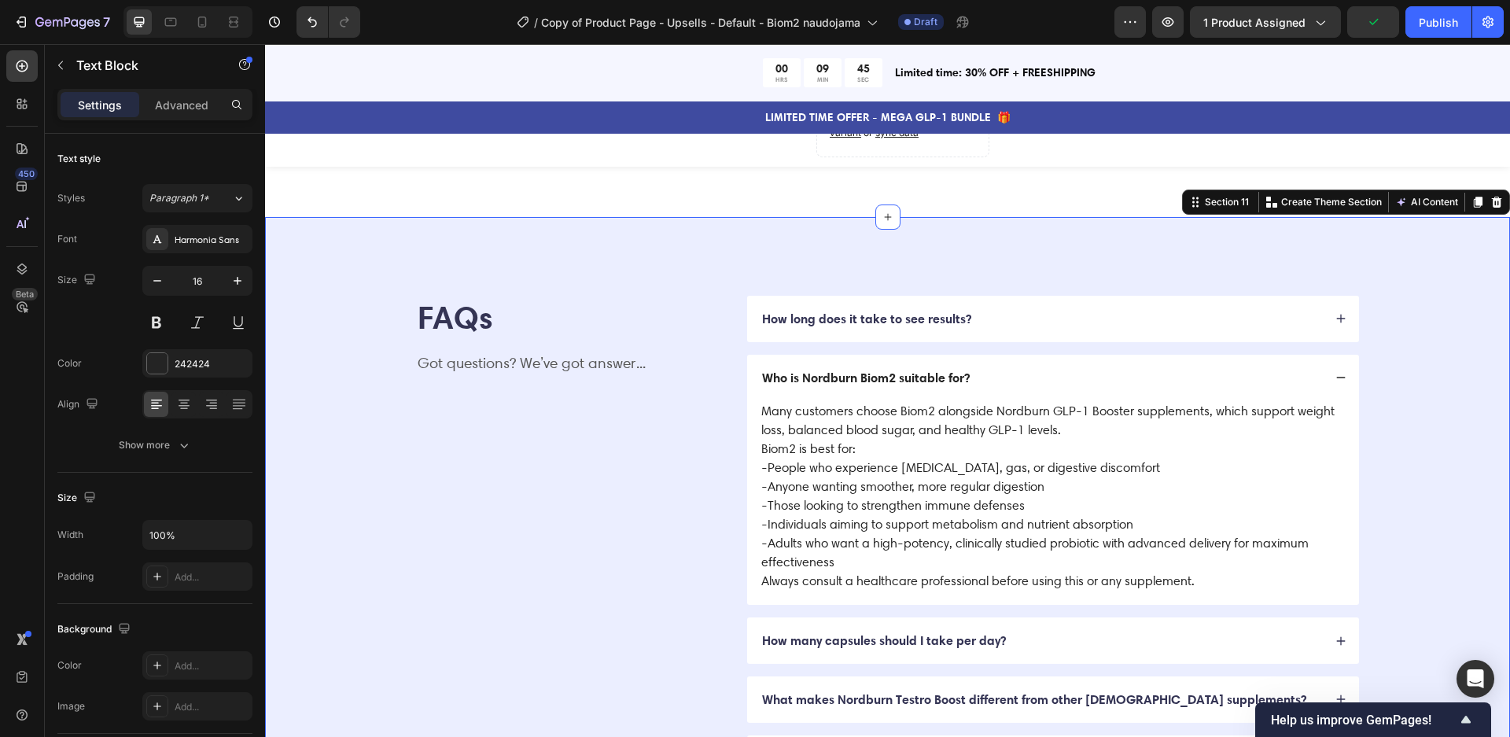
click at [1415, 449] on div "FAQs Heading Got questions? We’ve got answer... Text Block How long does it tak…" at bounding box center [887, 568] width 1119 height 545
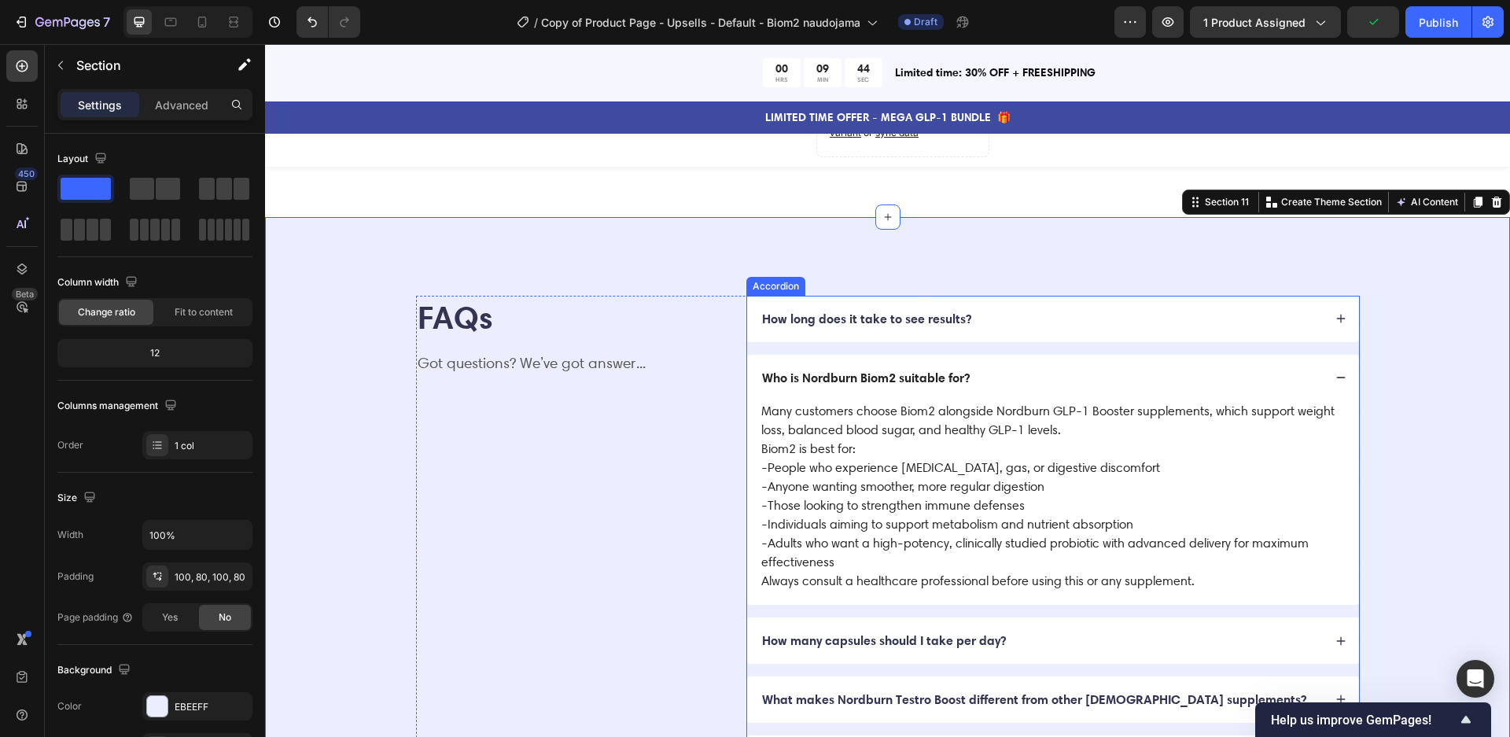
scroll to position [4170, 0]
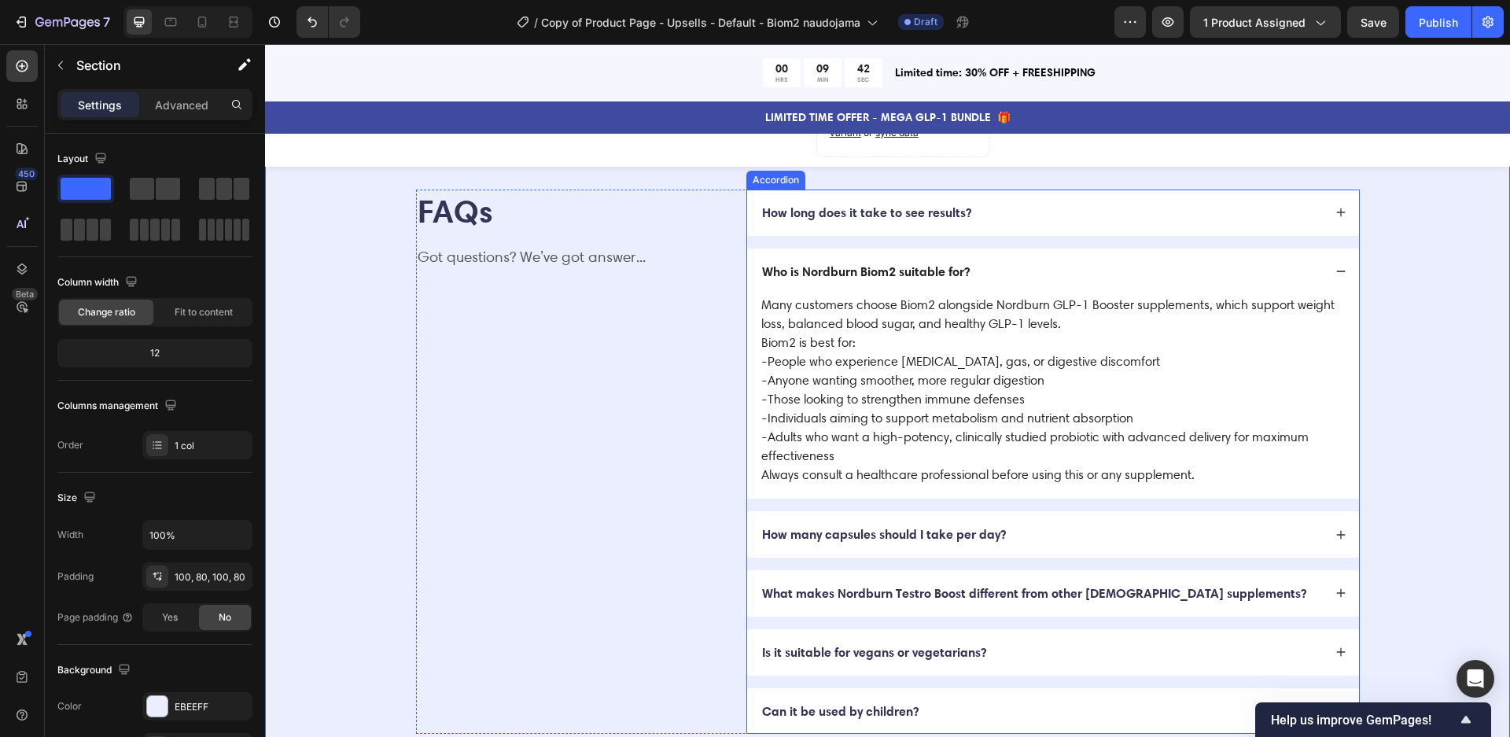
click at [1337, 535] on icon at bounding box center [1340, 534] width 11 height 11
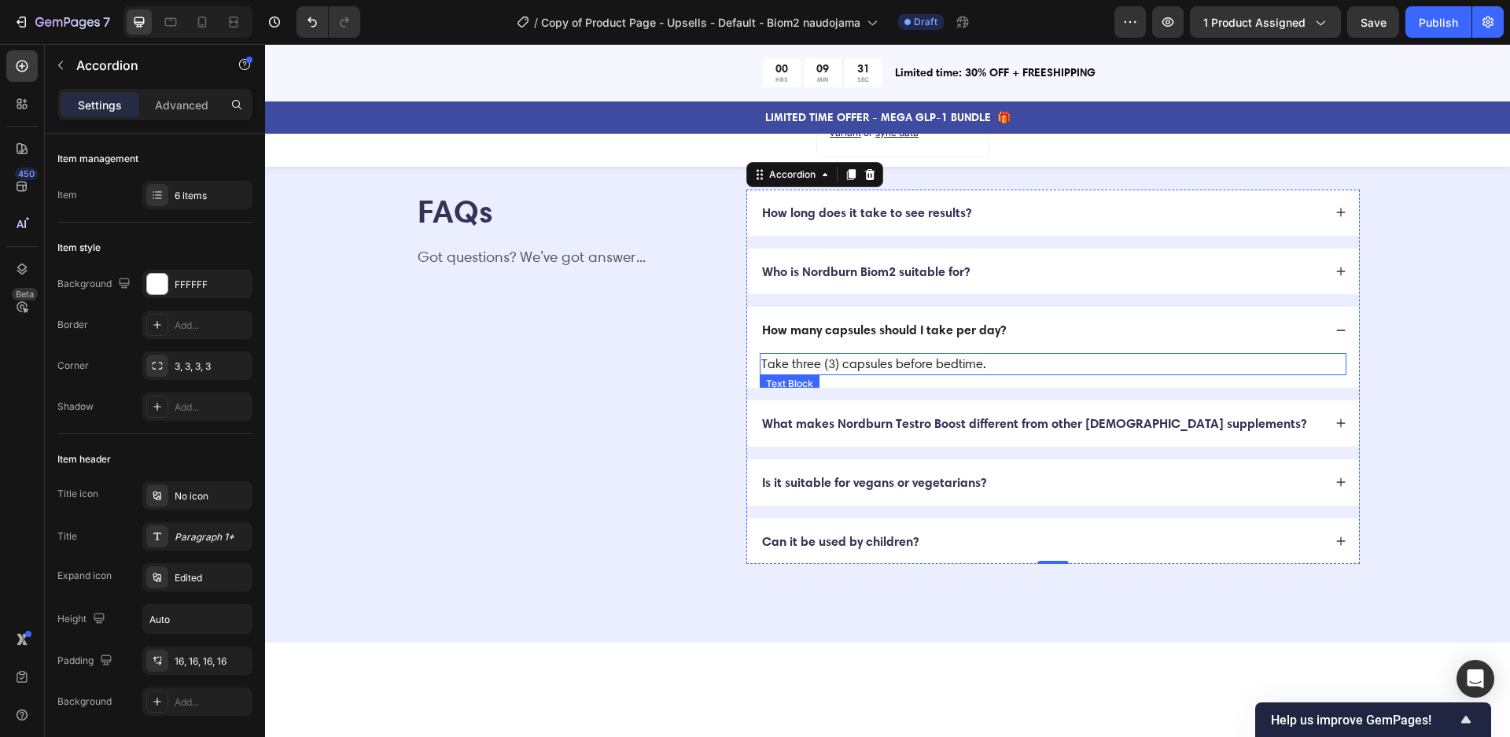
click at [834, 360] on span "Take three (3) capsules before bedtime." at bounding box center [873, 363] width 225 height 15
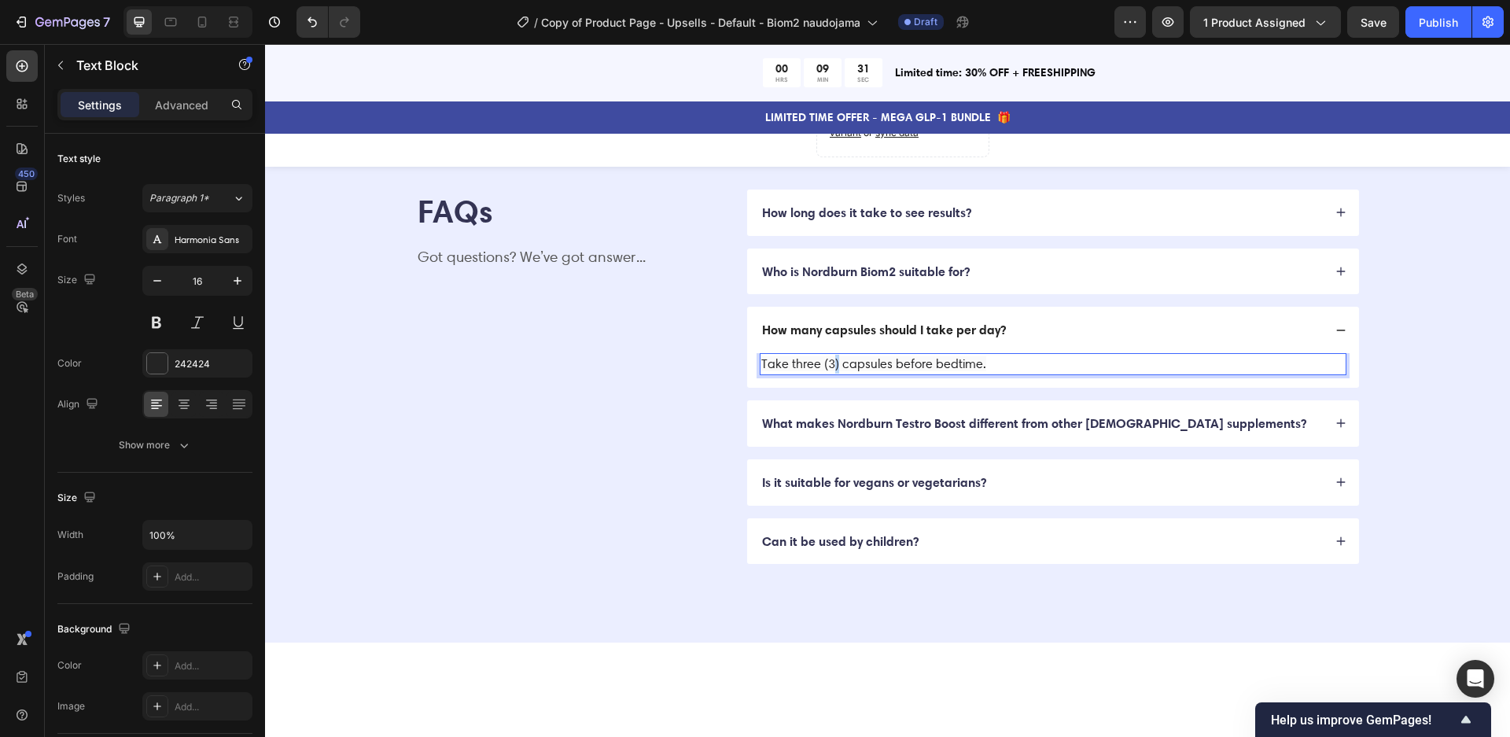
click at [834, 360] on span "Take three (3) capsules before bedtime." at bounding box center [873, 363] width 225 height 15
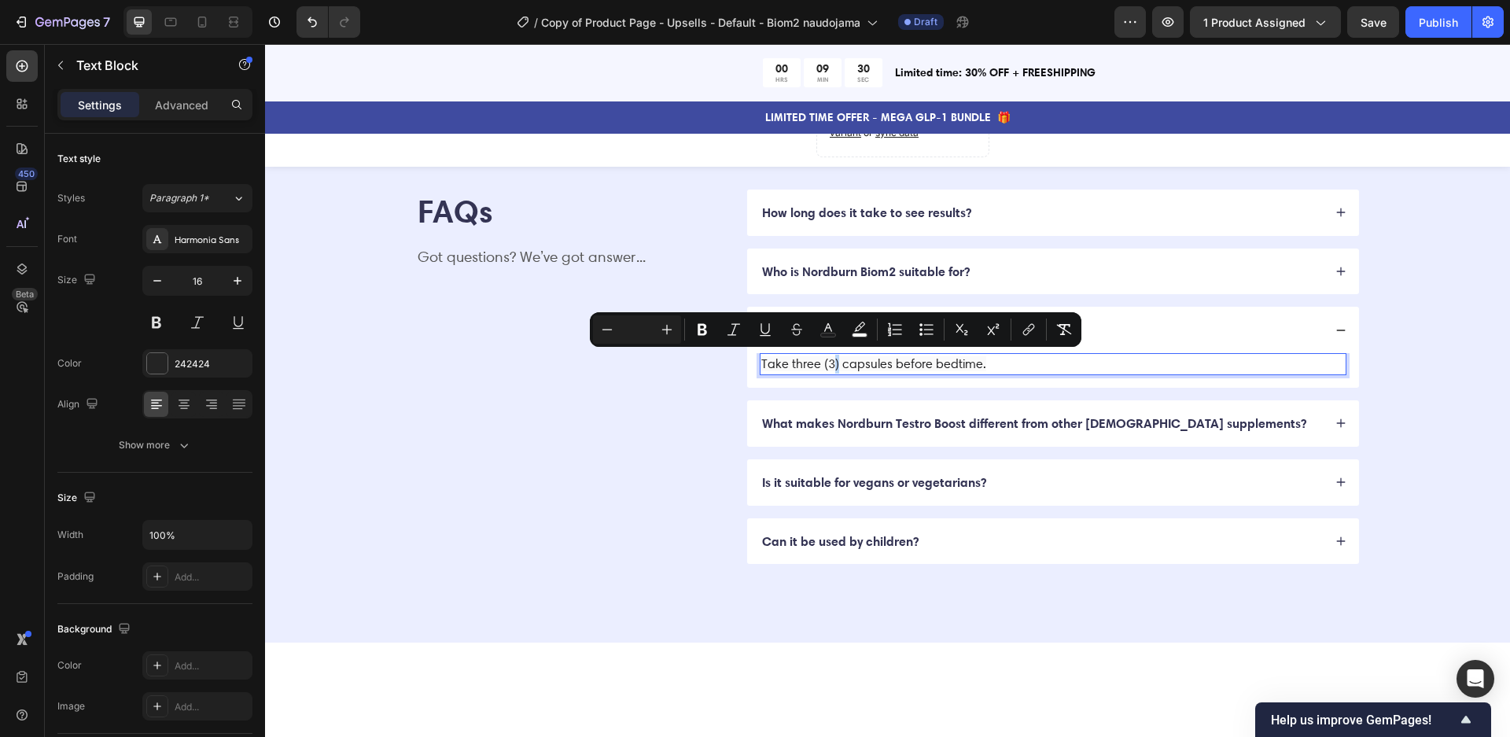
click at [830, 363] on span "Take three (3) capsules before bedtime." at bounding box center [873, 363] width 225 height 15
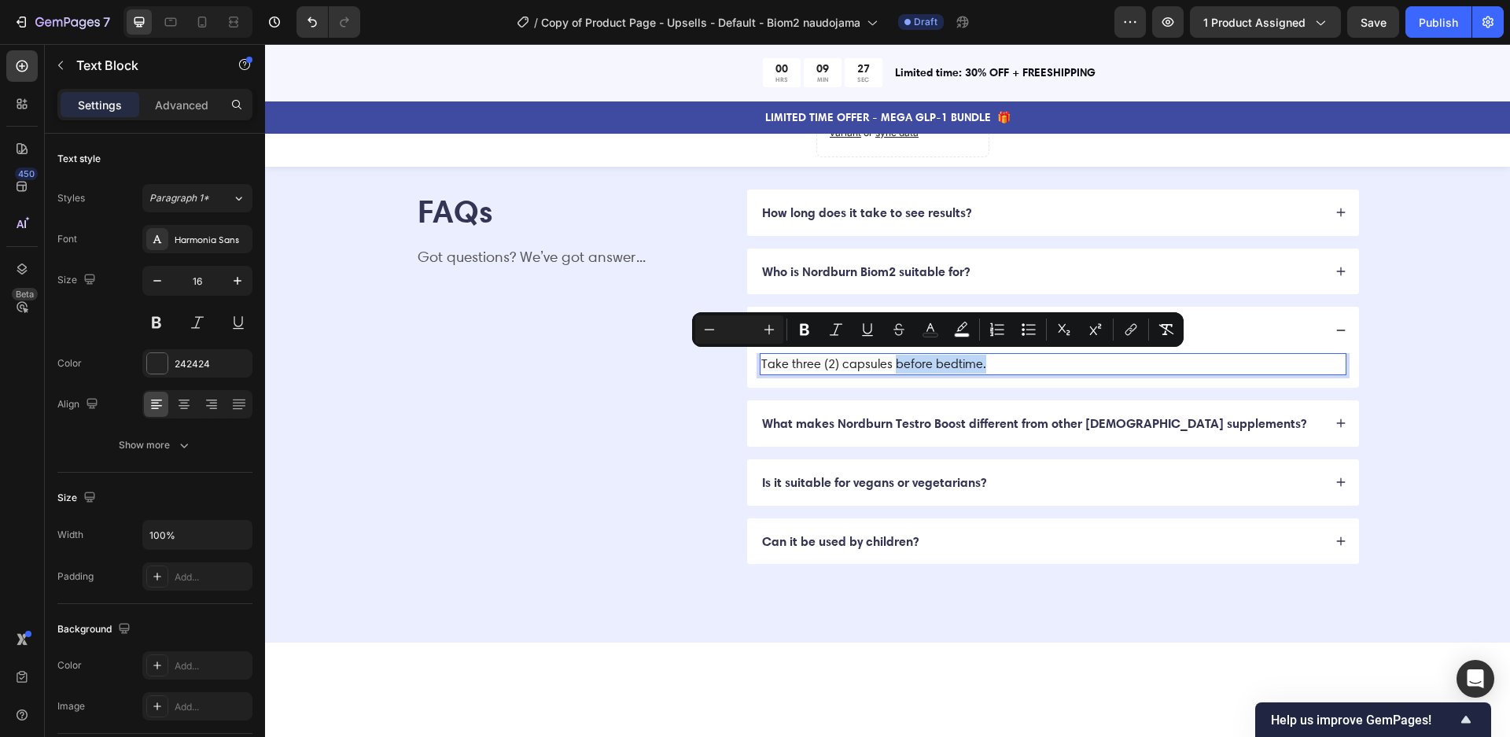
drag, startPoint x: 989, startPoint y: 359, endPoint x: 896, endPoint y: 362, distance: 93.7
click at [896, 362] on p "Take three (2) capsules before bedtime." at bounding box center [1052, 364] width 583 height 19
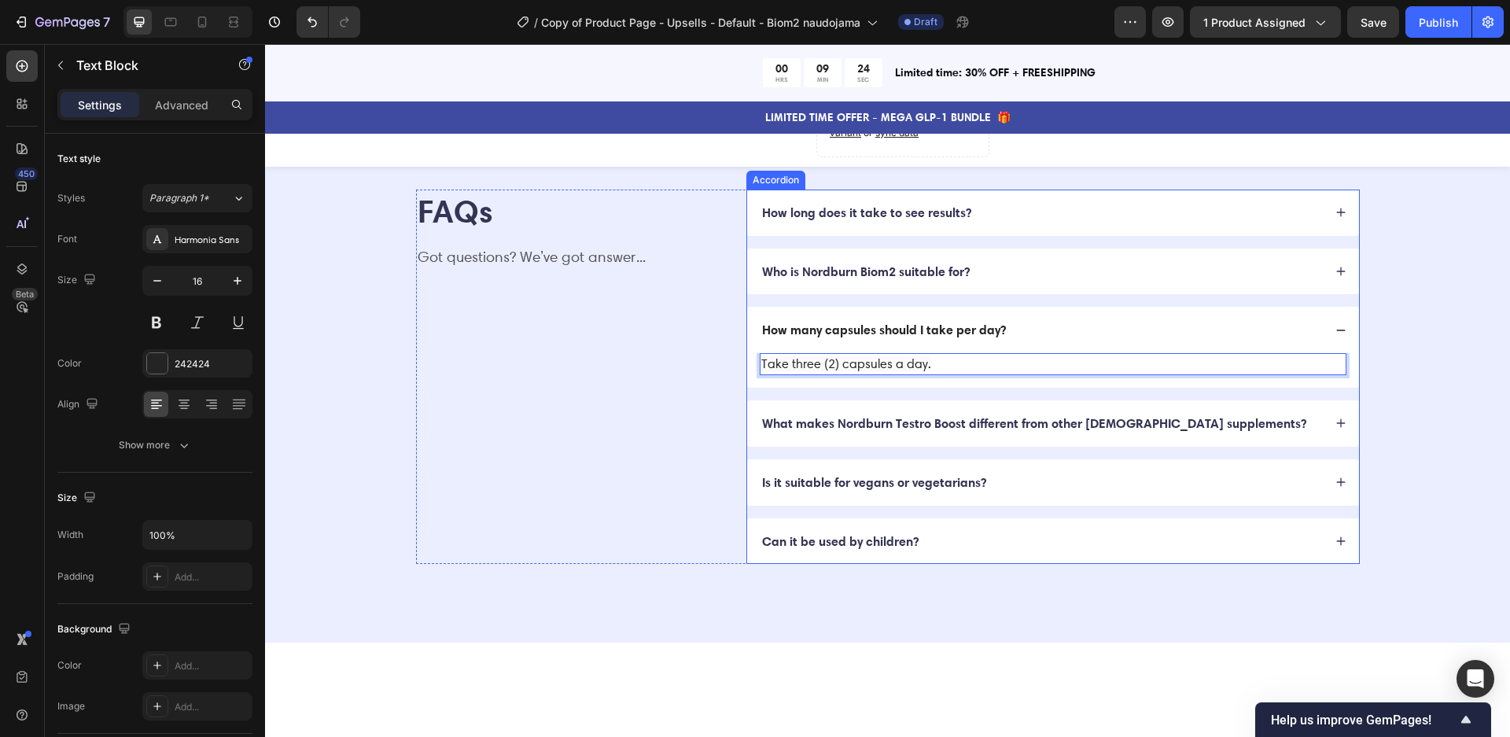
click at [925, 419] on p "What makes Nordburn Testro Boost different from other [DEMOGRAPHIC_DATA] supple…" at bounding box center [1034, 423] width 544 height 17
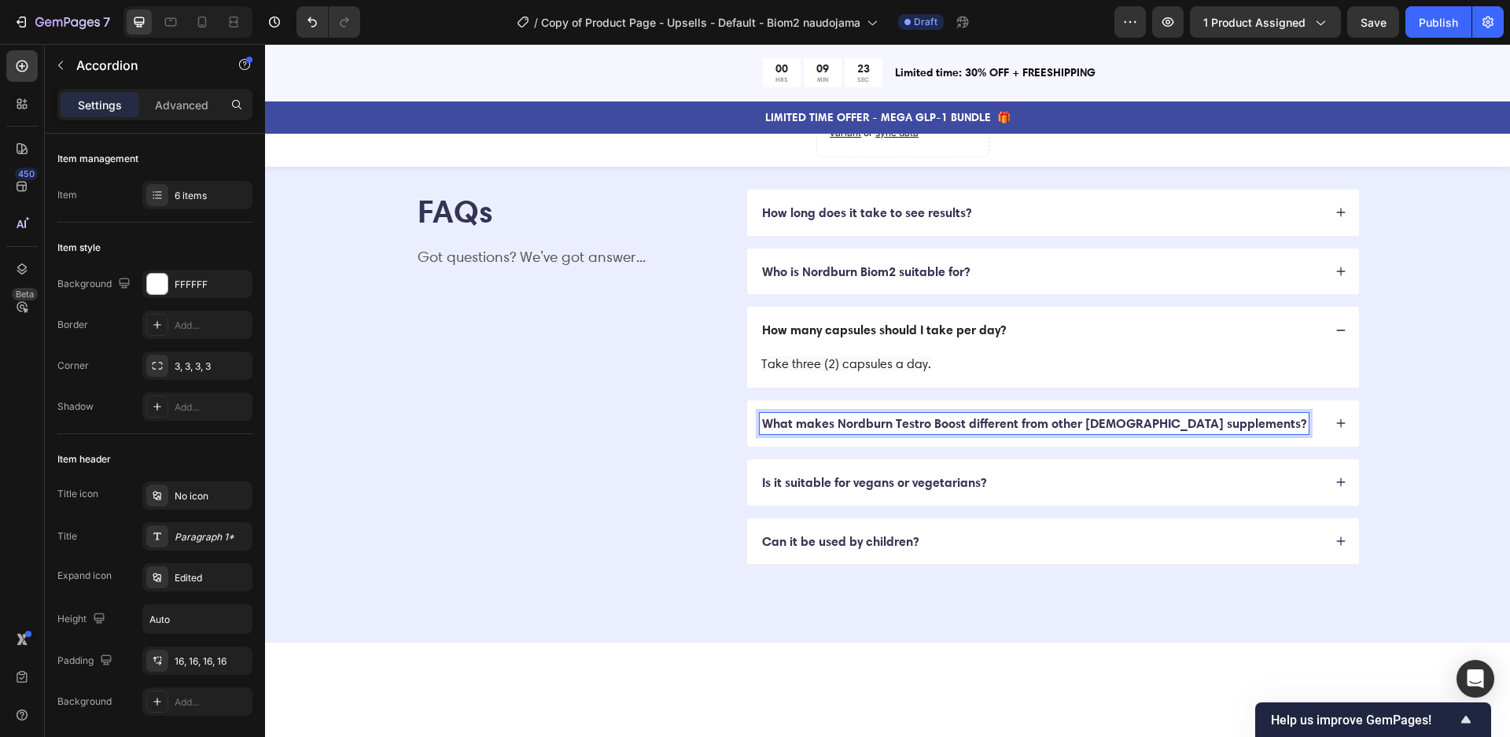
click at [933, 420] on p "What makes Nordburn Testro Boost different from other [DEMOGRAPHIC_DATA] supple…" at bounding box center [1034, 423] width 544 height 17
click at [901, 423] on p "What makes Nordburn Testro Boost different from other [DEMOGRAPHIC_DATA] supple…" at bounding box center [1034, 423] width 544 height 17
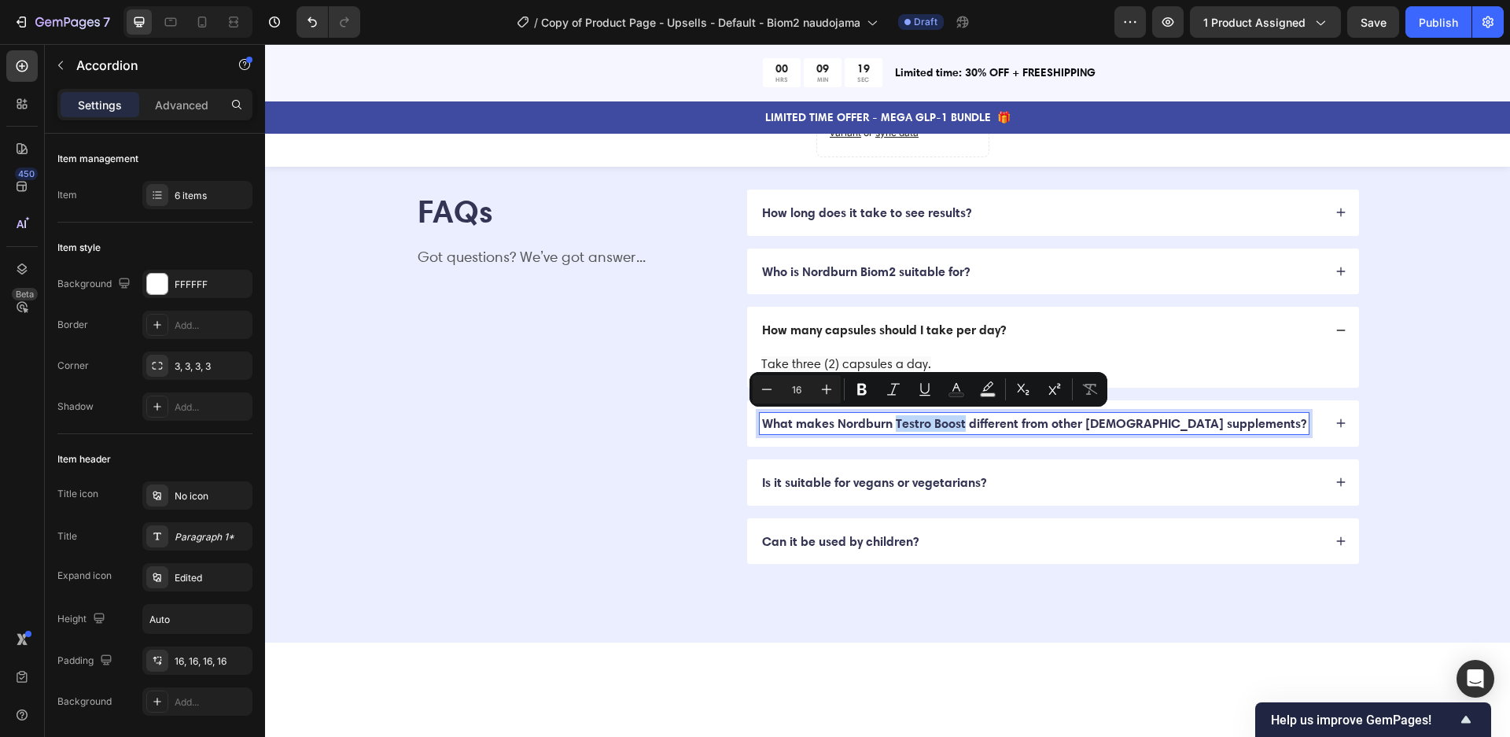
drag, startPoint x: 895, startPoint y: 422, endPoint x: 963, endPoint y: 425, distance: 68.4
click at [963, 425] on p "What makes Nordburn Testro Boost different from other [DEMOGRAPHIC_DATA] supple…" at bounding box center [1034, 423] width 544 height 17
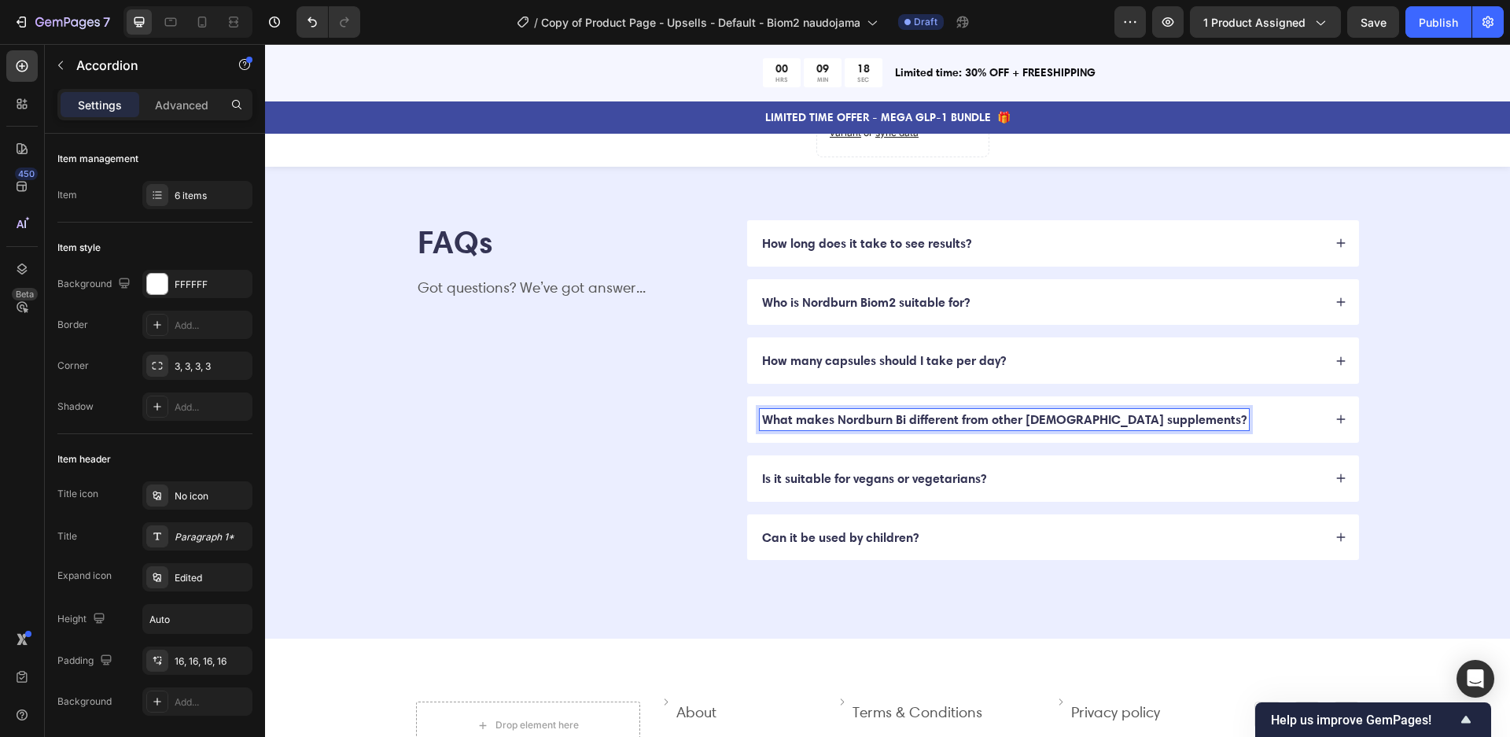
scroll to position [4135, 0]
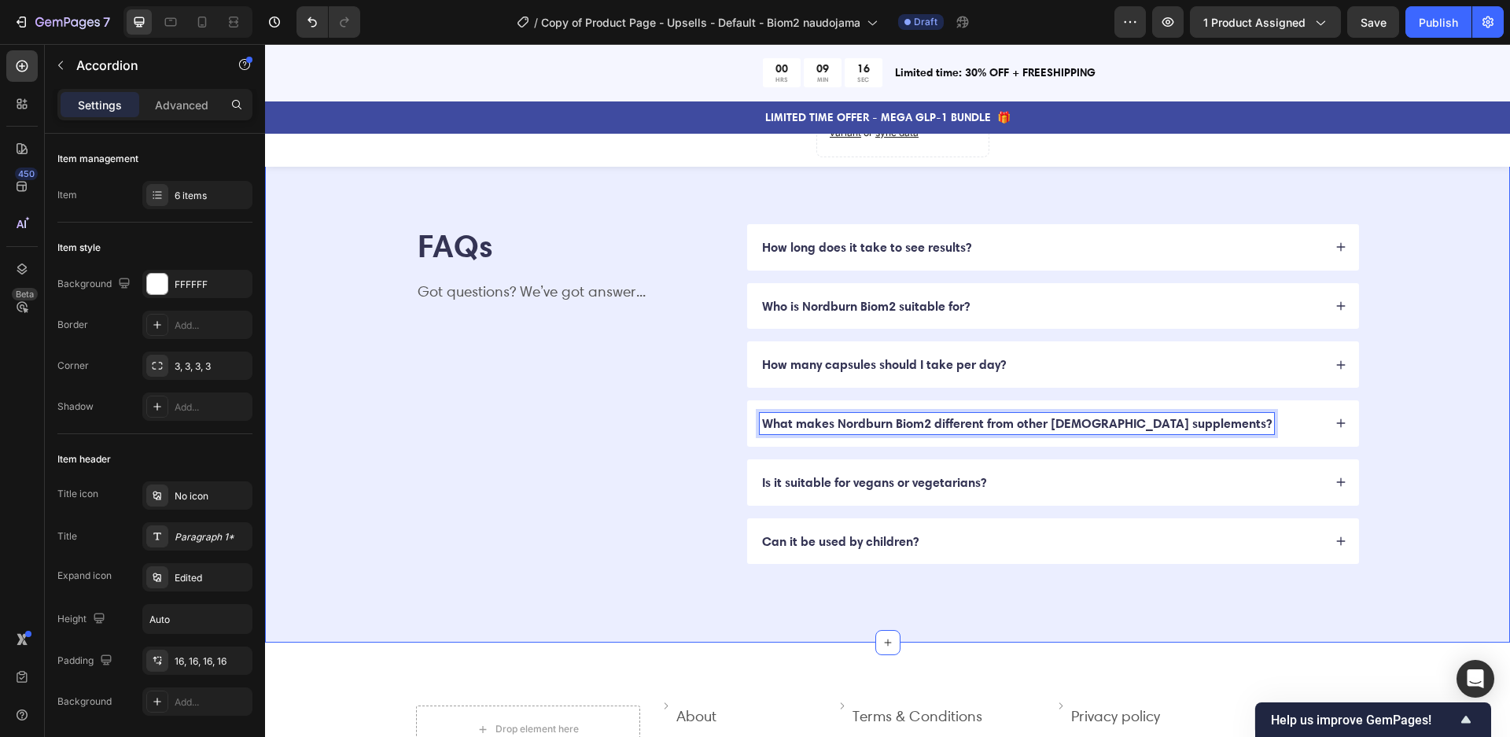
click at [1415, 408] on div "FAQs Heading Got questions? We’ve got answer... Text Block How long does it tak…" at bounding box center [887, 394] width 1119 height 340
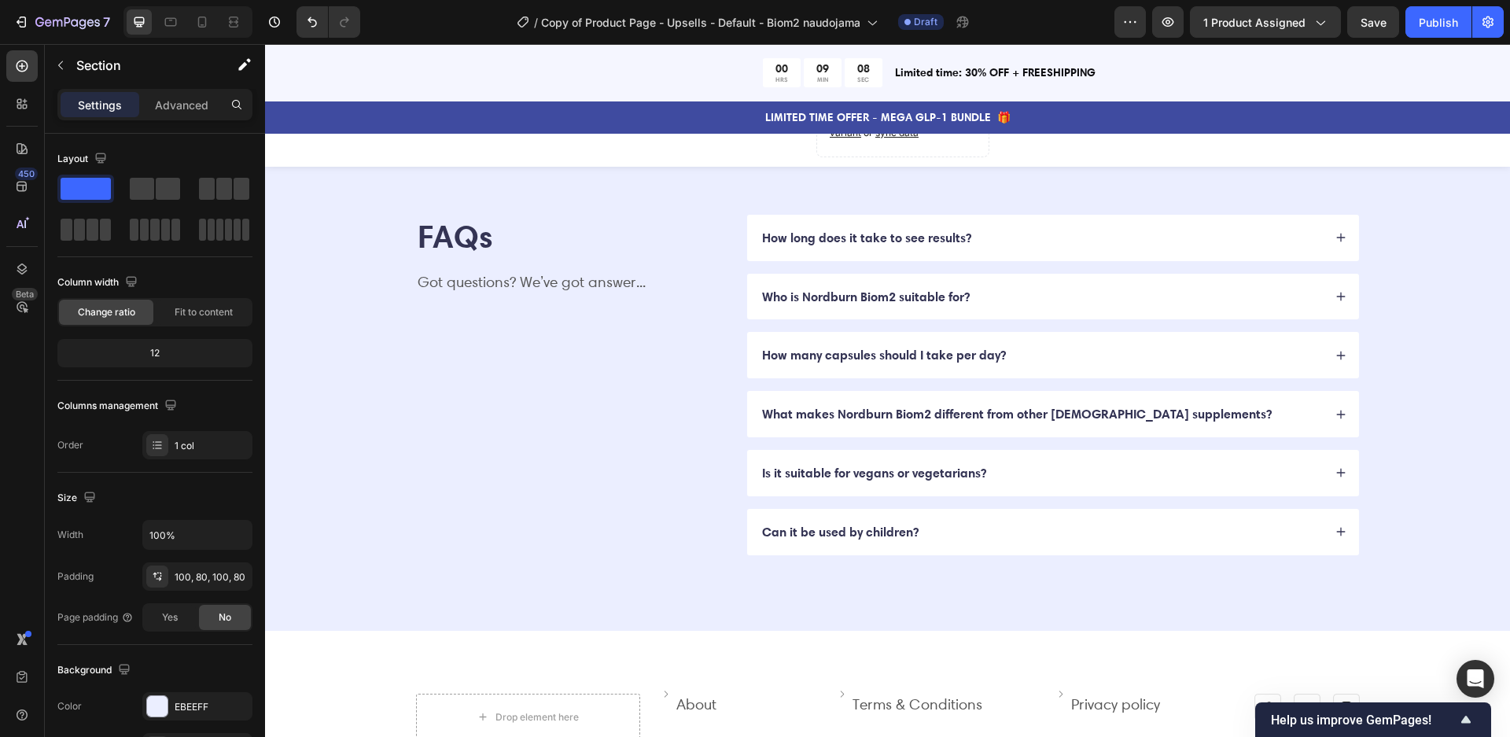
scroll to position [4161, 0]
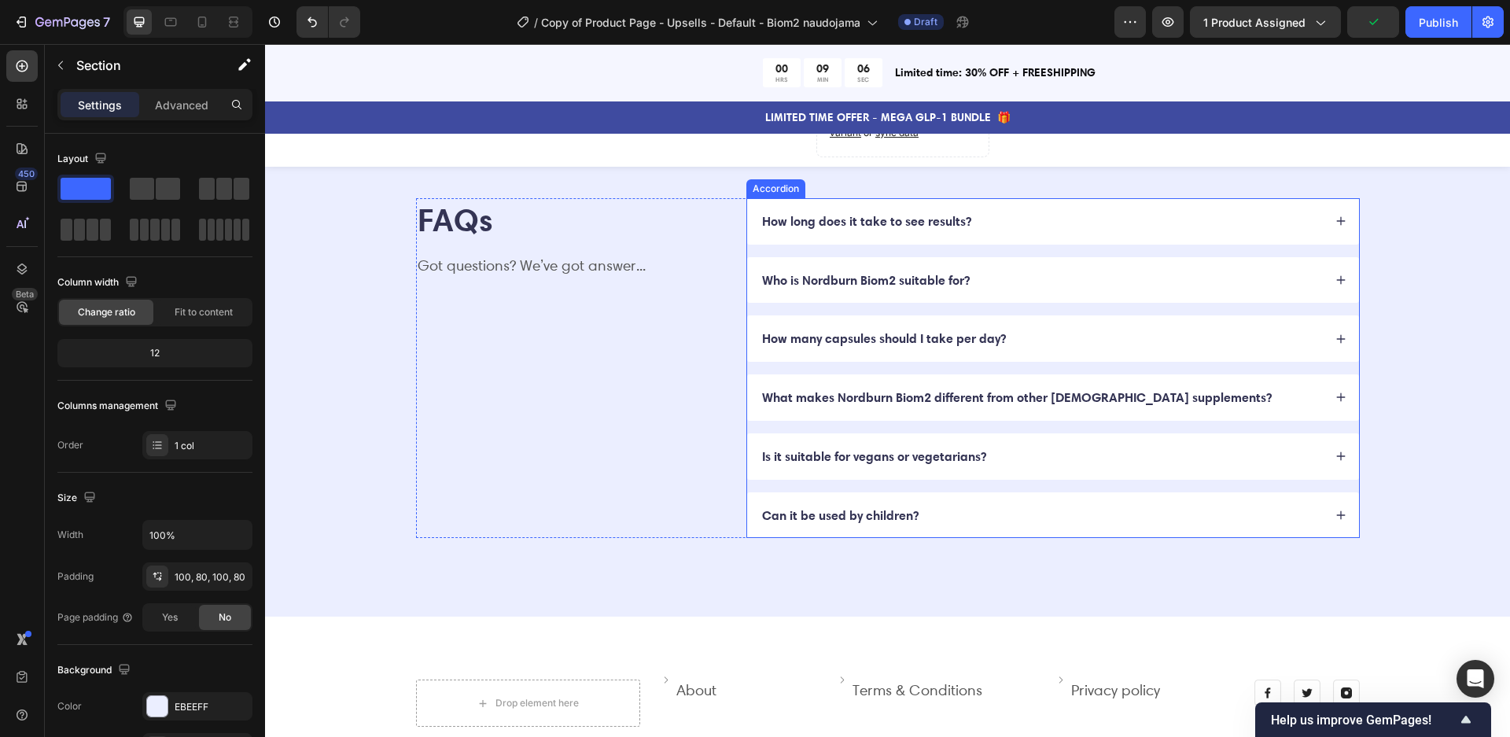
click at [1102, 392] on p "What makes Nordburn Biom2 different from other [DEMOGRAPHIC_DATA] supplements?" at bounding box center [1017, 397] width 510 height 17
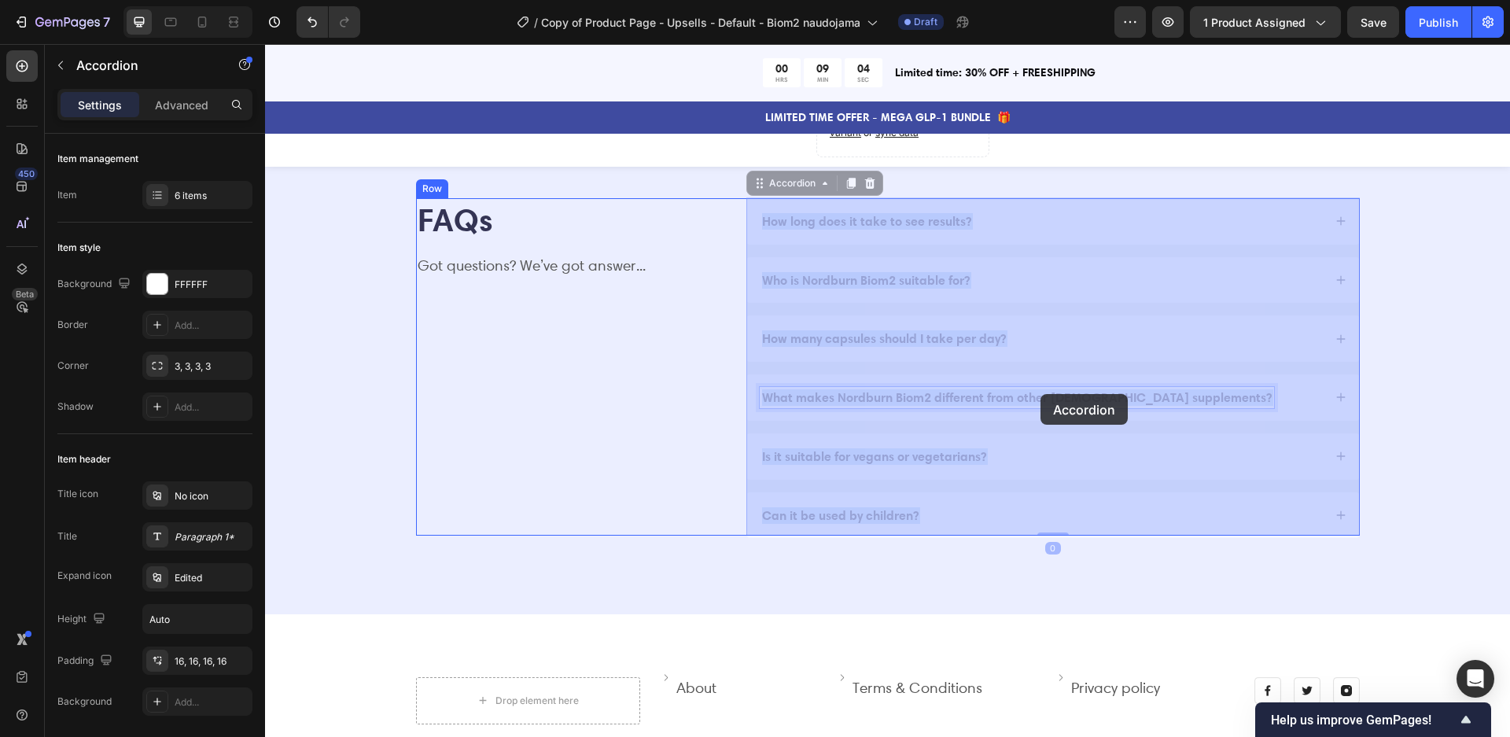
drag, startPoint x: 1154, startPoint y: 394, endPoint x: 1041, endPoint y: 394, distance: 113.2
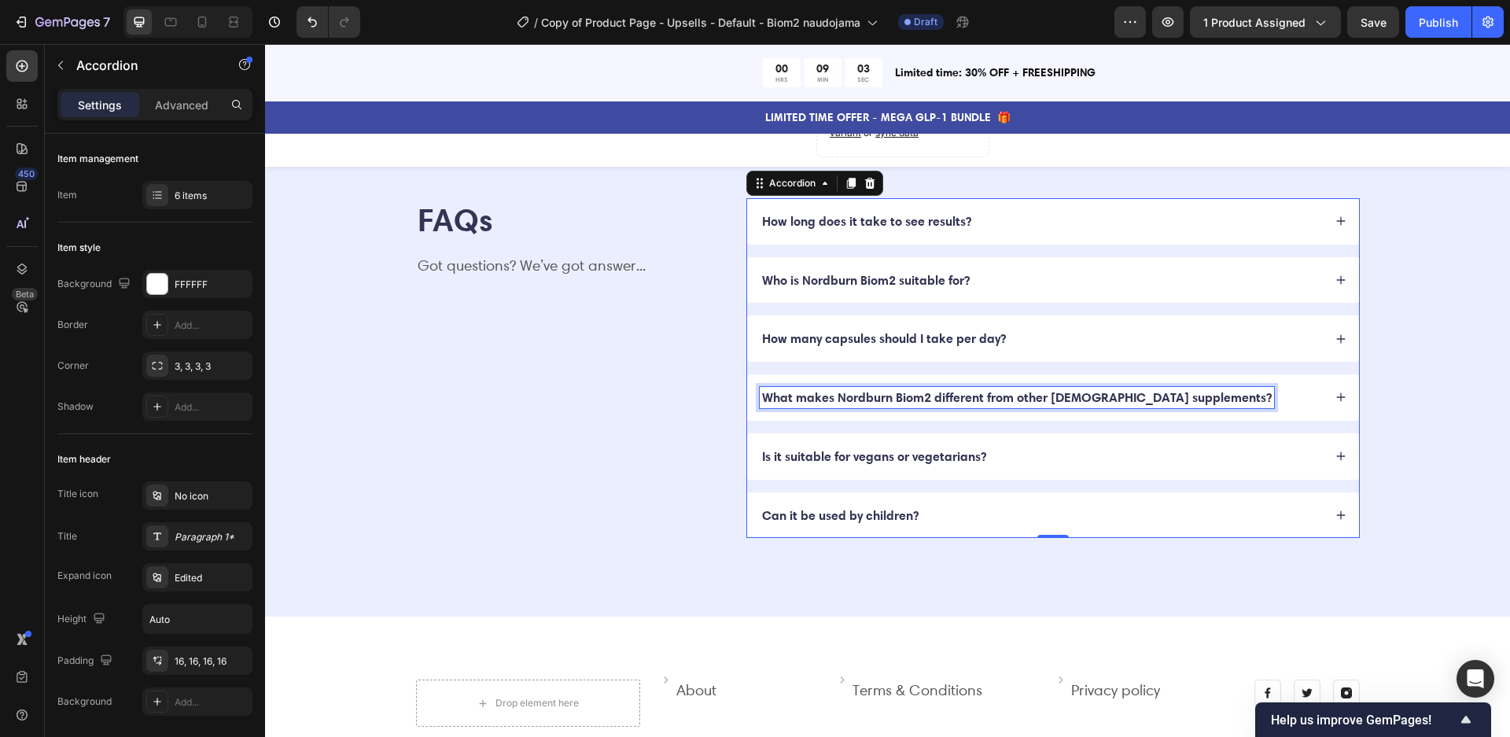
click at [1056, 399] on p "What makes Nordburn Biom2 different from other [DEMOGRAPHIC_DATA] supplements?" at bounding box center [1017, 397] width 510 height 17
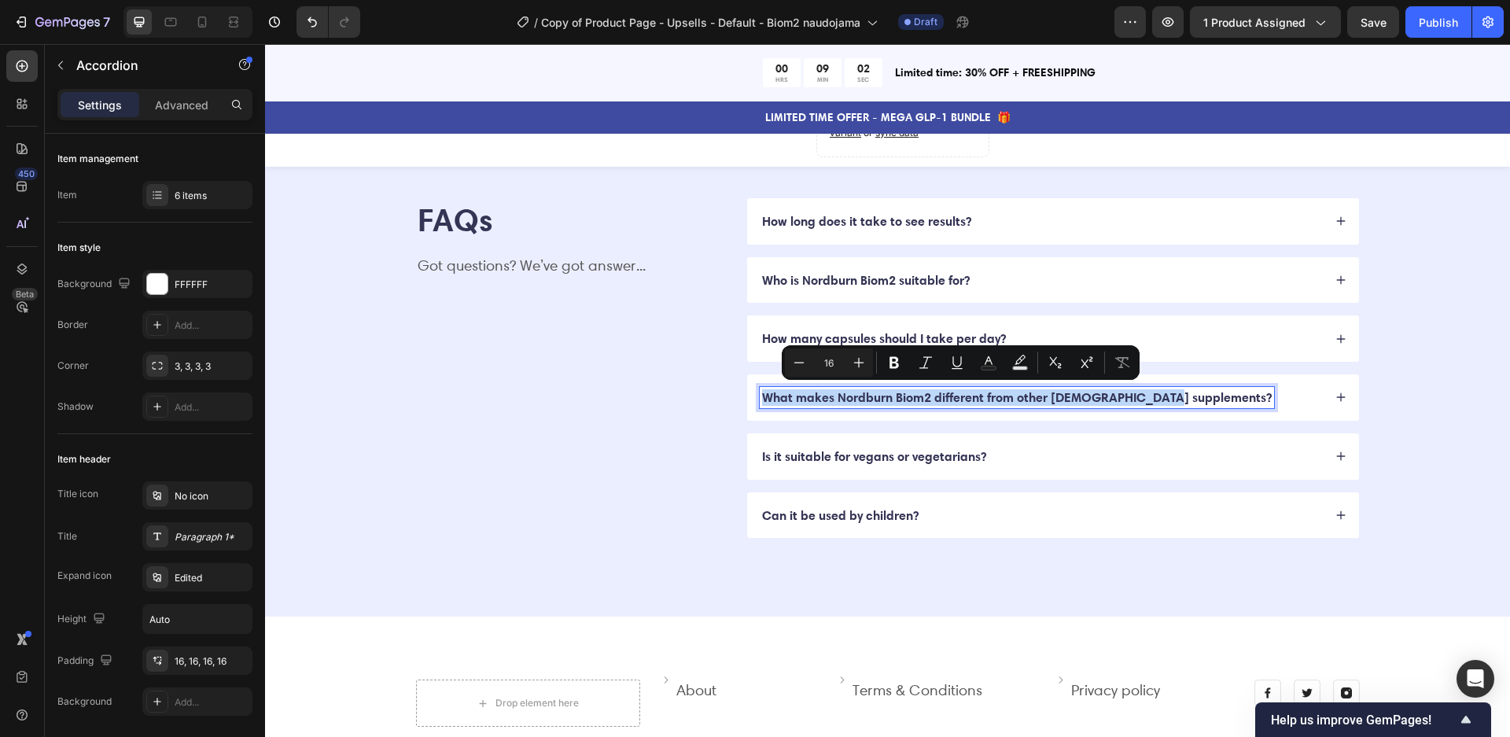
click at [1056, 399] on p "What makes Nordburn Biom2 different from other [DEMOGRAPHIC_DATA] supplements?" at bounding box center [1017, 397] width 510 height 17
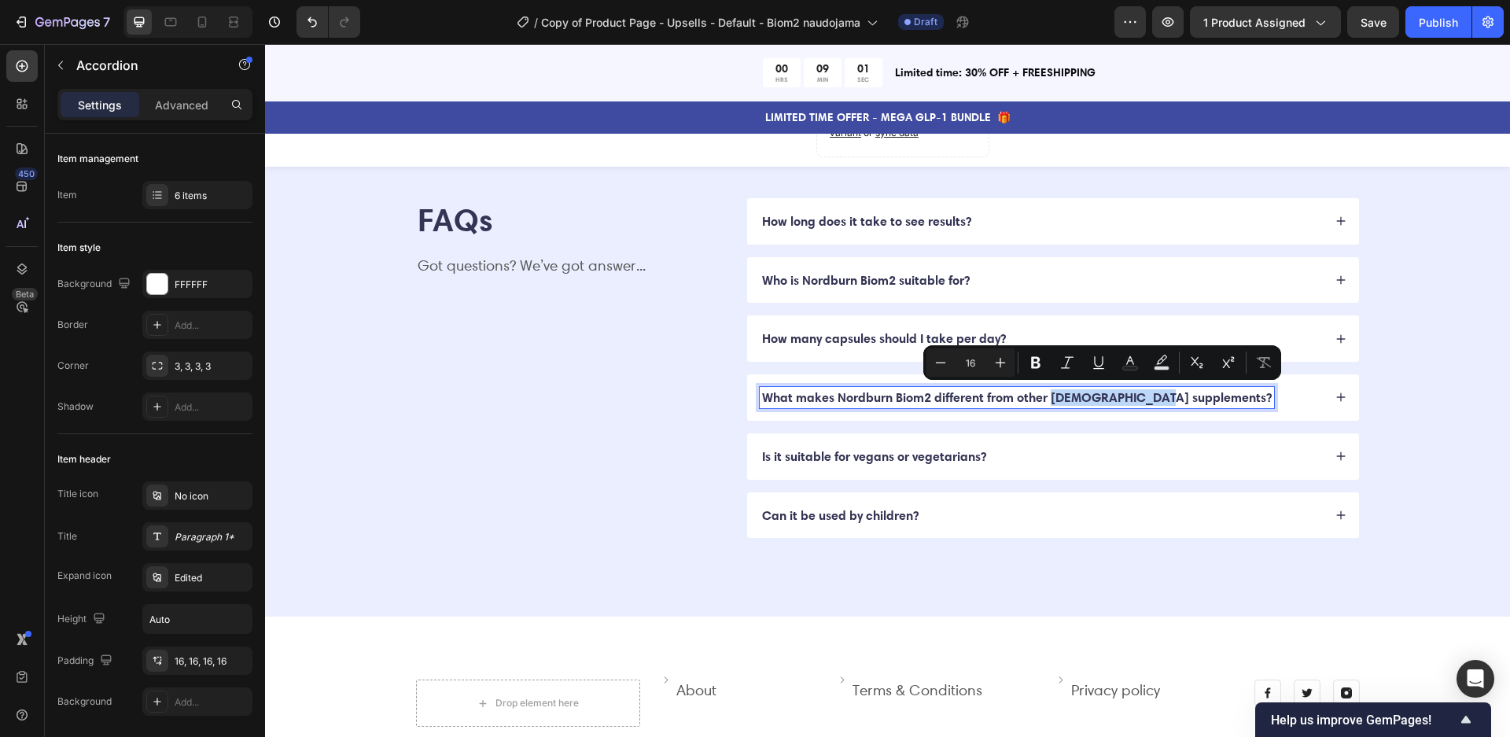
drag, startPoint x: 1048, startPoint y: 394, endPoint x: 1153, endPoint y: 397, distance: 105.4
click at [1153, 397] on p "What makes Nordburn Biom2 different from other [DEMOGRAPHIC_DATA] supplements?" at bounding box center [1017, 397] width 510 height 17
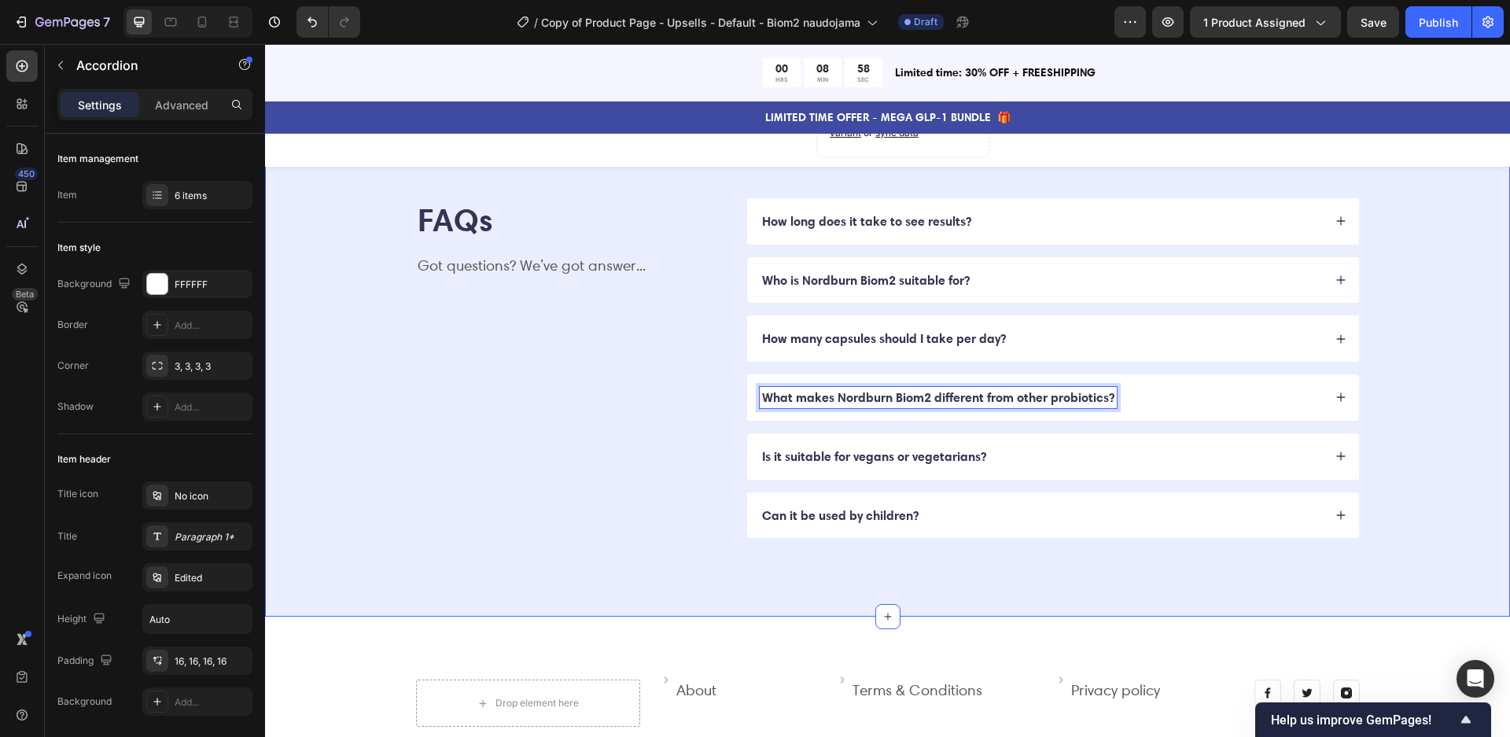
click at [1415, 410] on div "FAQs Heading Got questions? We’ve got answer... Text Block How long does it tak…" at bounding box center [887, 369] width 1245 height 498
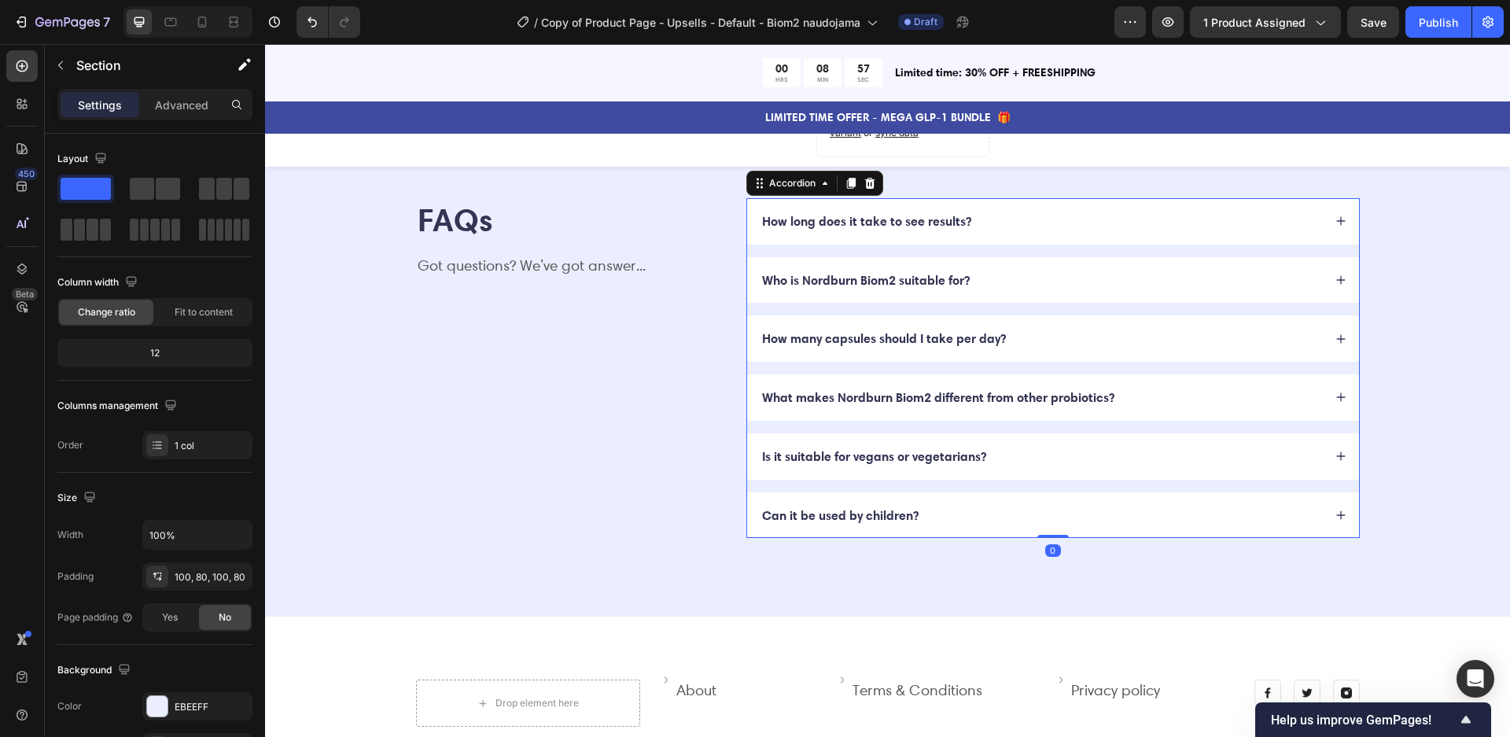
click at [1336, 392] on icon at bounding box center [1340, 397] width 11 height 11
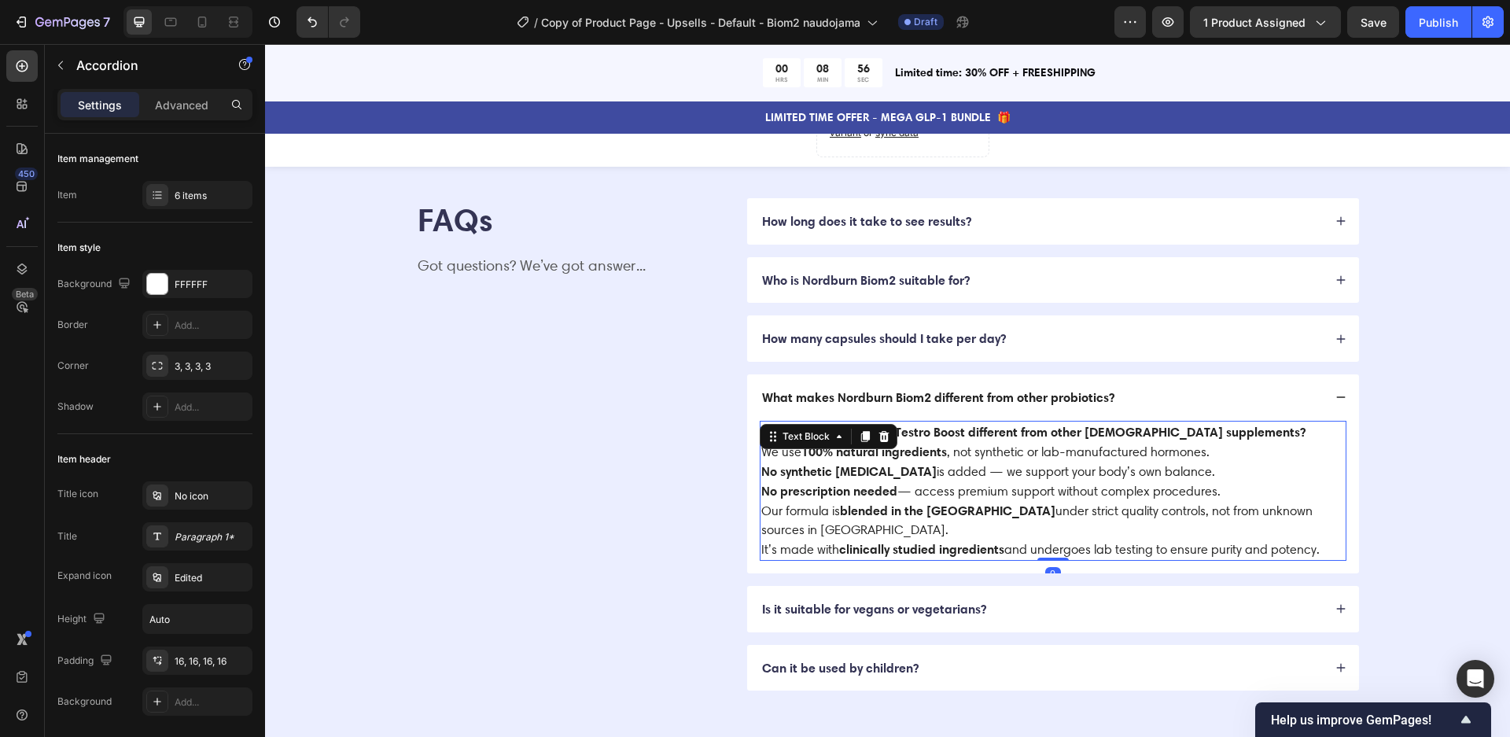
click at [1093, 501] on p "Our formula is blended in the [GEOGRAPHIC_DATA] under strict quality controls, …" at bounding box center [1052, 520] width 583 height 39
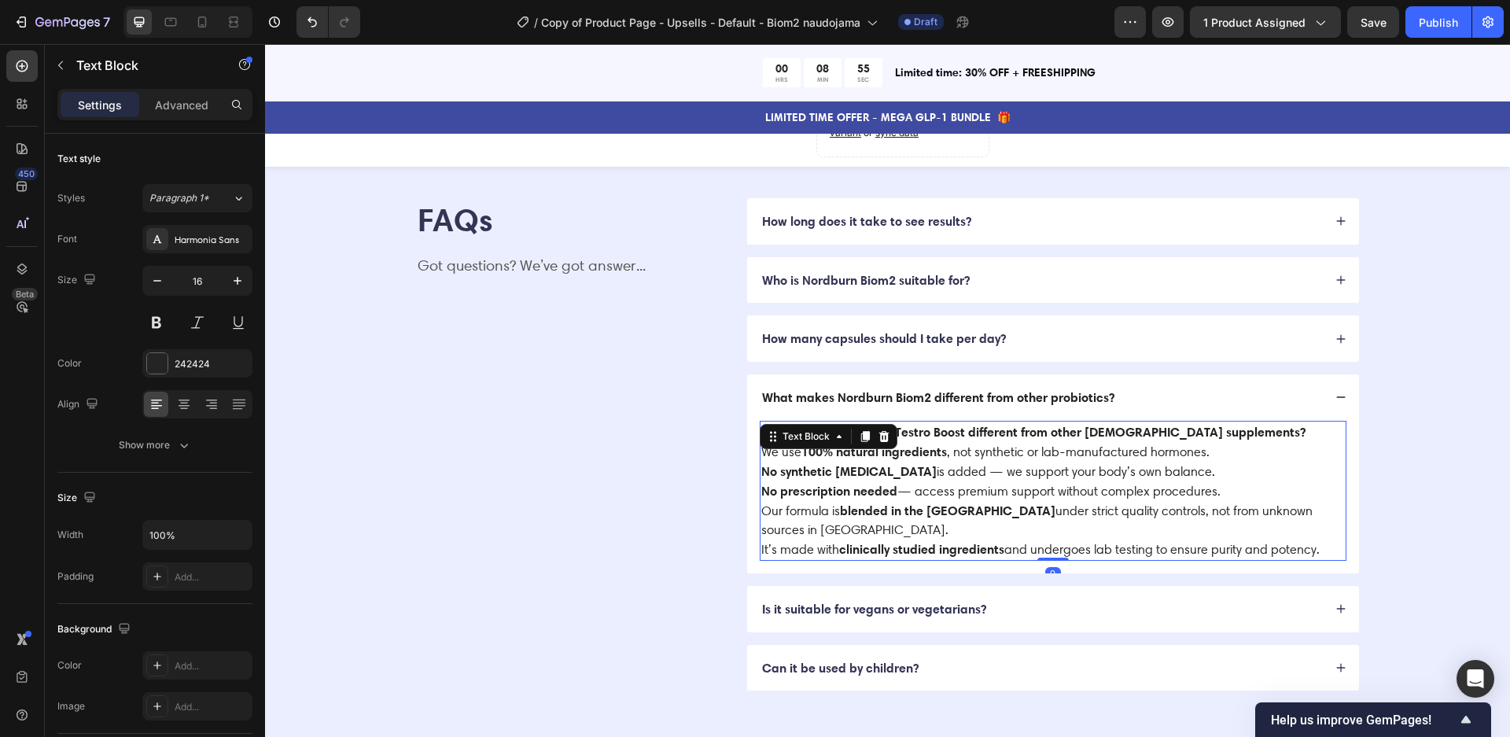
click at [1146, 484] on p "No prescription needed — access premium support without complex procedures." at bounding box center [1052, 491] width 583 height 20
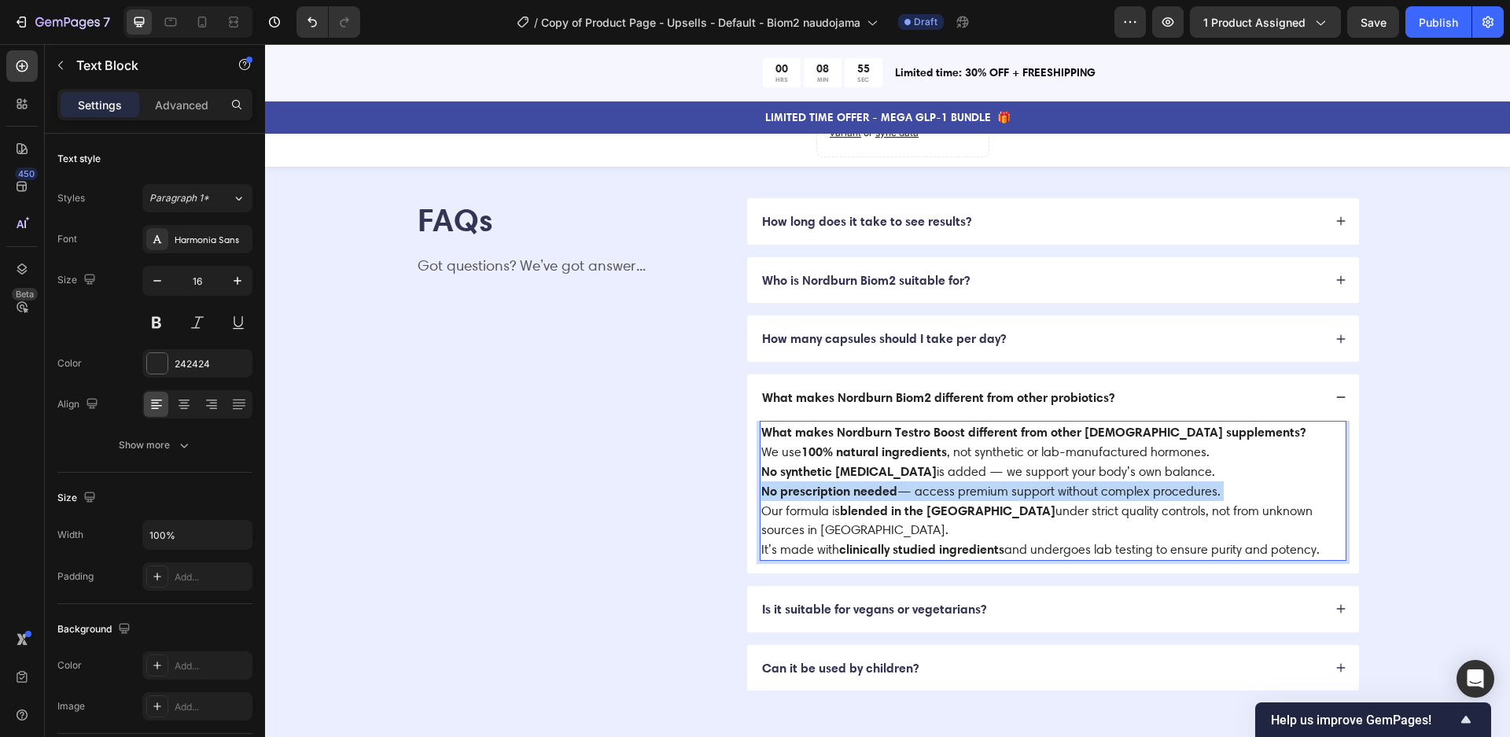
click at [1146, 484] on p "No prescription needed — access premium support without complex procedures." at bounding box center [1052, 491] width 583 height 20
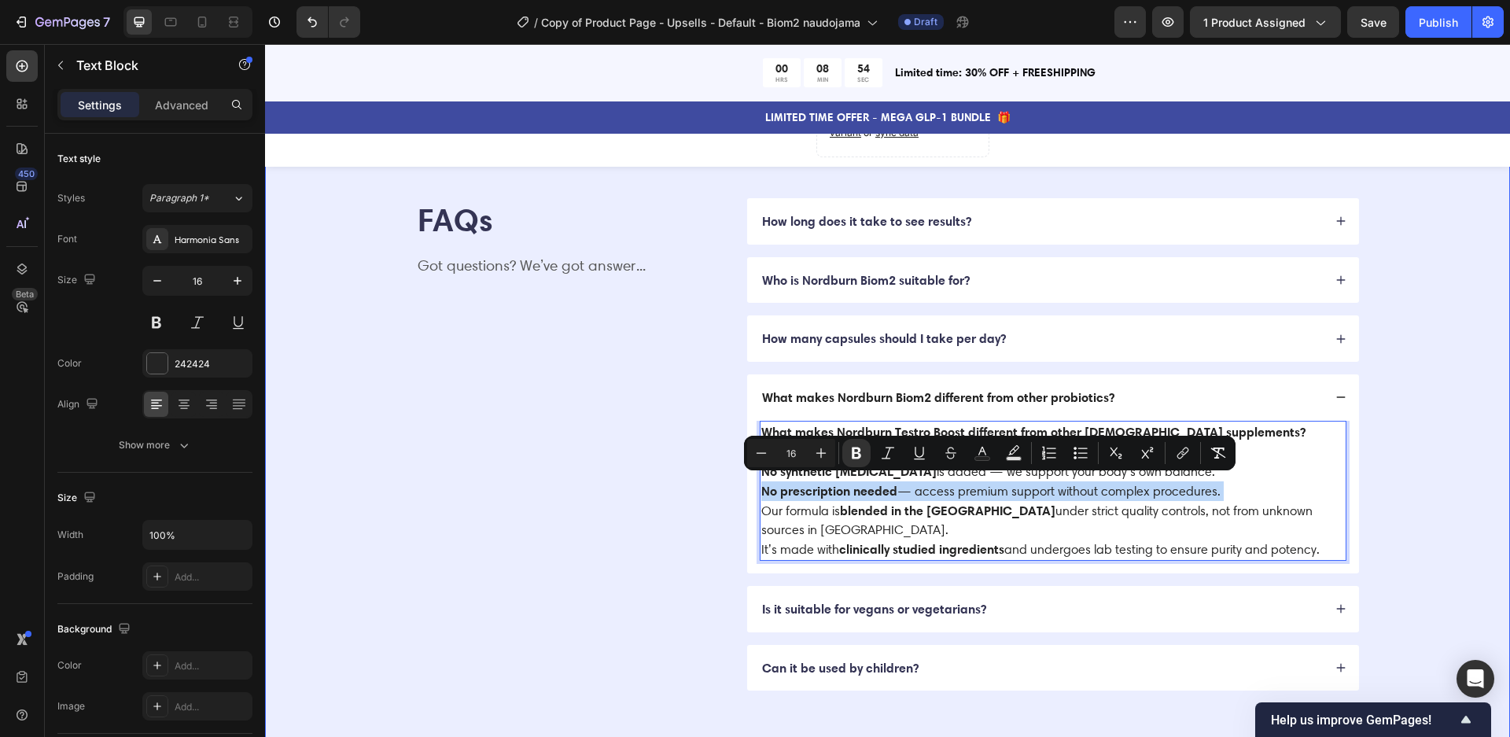
click at [1415, 452] on div "FAQs Heading Got questions? We’ve got answer... Text Block How long does it tak…" at bounding box center [887, 444] width 1119 height 493
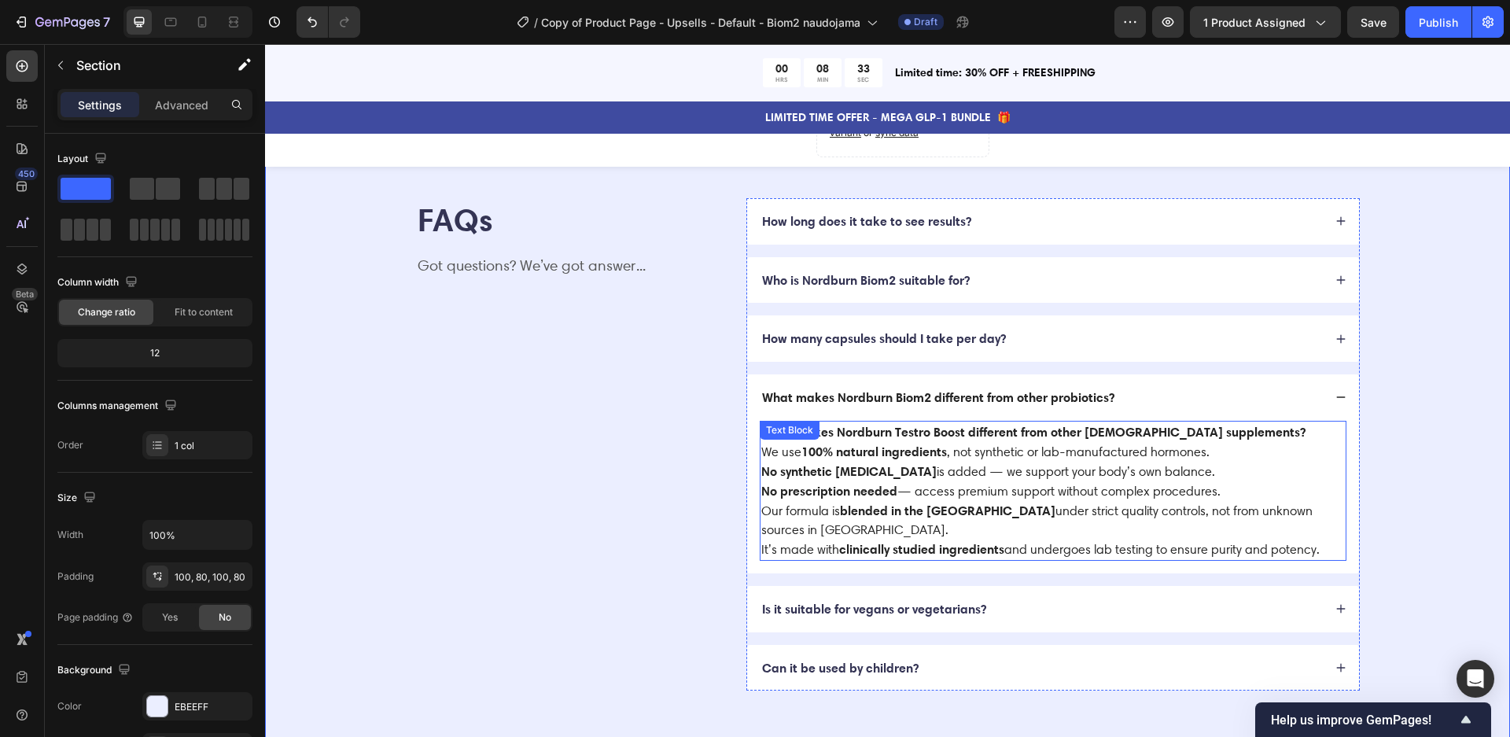
click at [913, 481] on p "No prescription needed — access premium support without complex procedures." at bounding box center [1052, 491] width 583 height 20
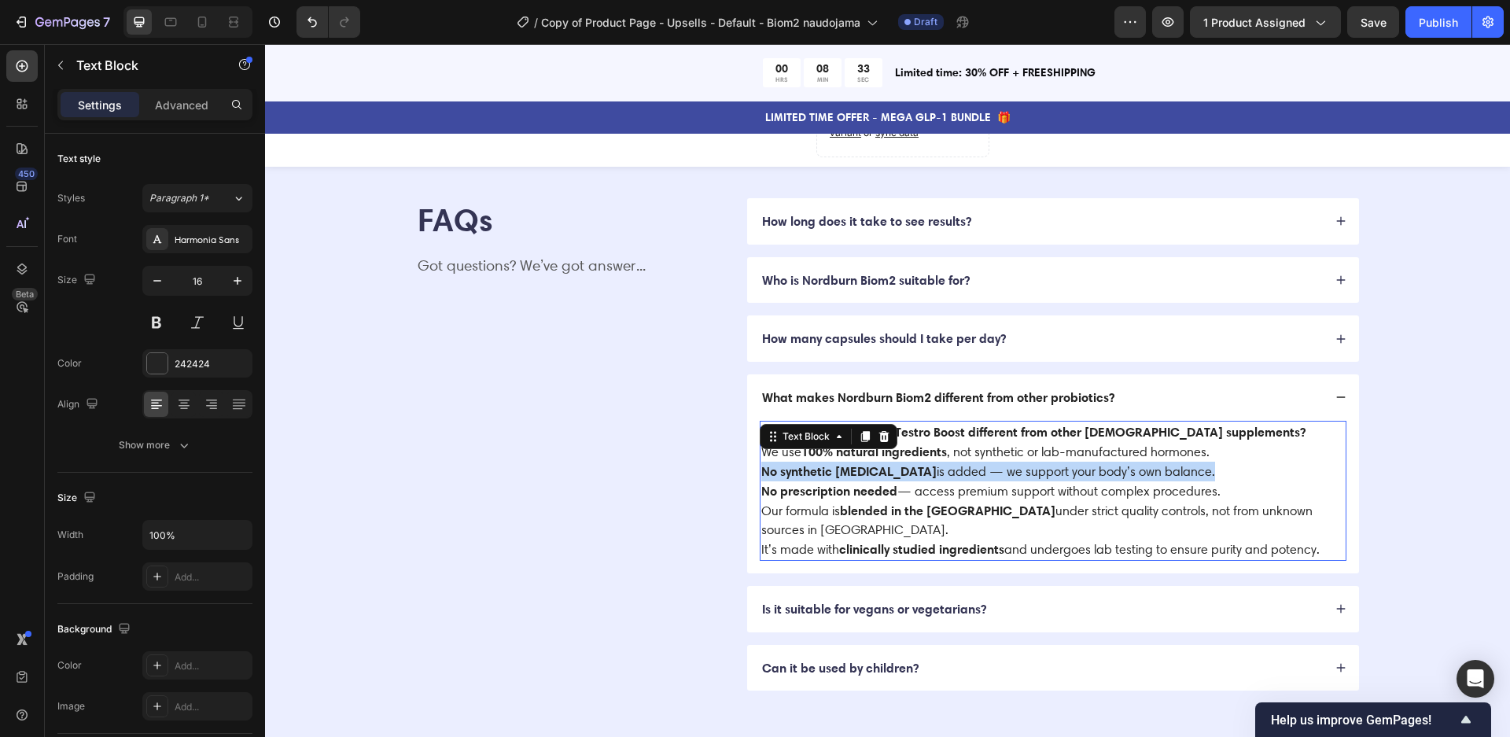
click at [912, 474] on p "No synthetic [MEDICAL_DATA] is added — we support your body’s own balance." at bounding box center [1052, 472] width 583 height 20
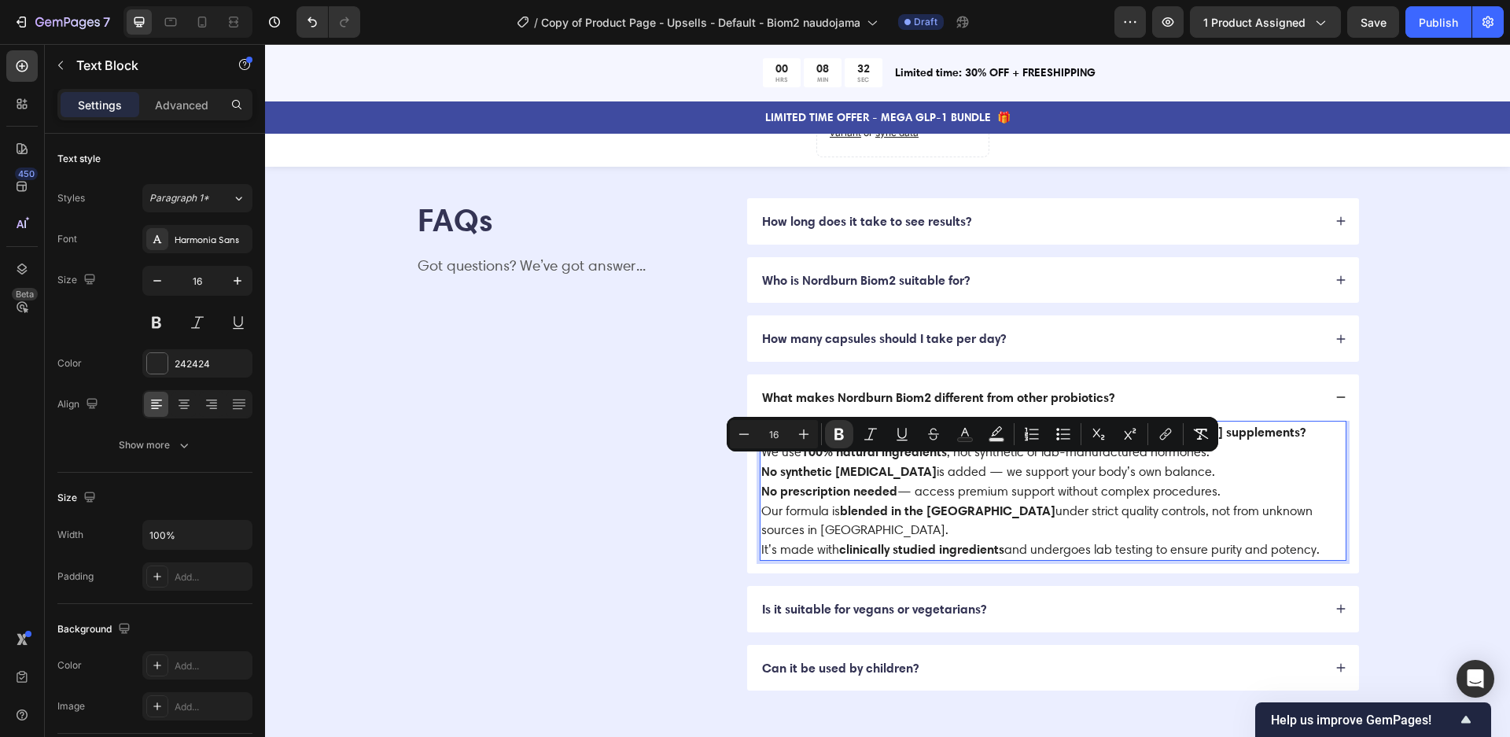
click at [1113, 502] on p "Our formula is blended in the [GEOGRAPHIC_DATA] under strict quality controls, …" at bounding box center [1052, 520] width 583 height 39
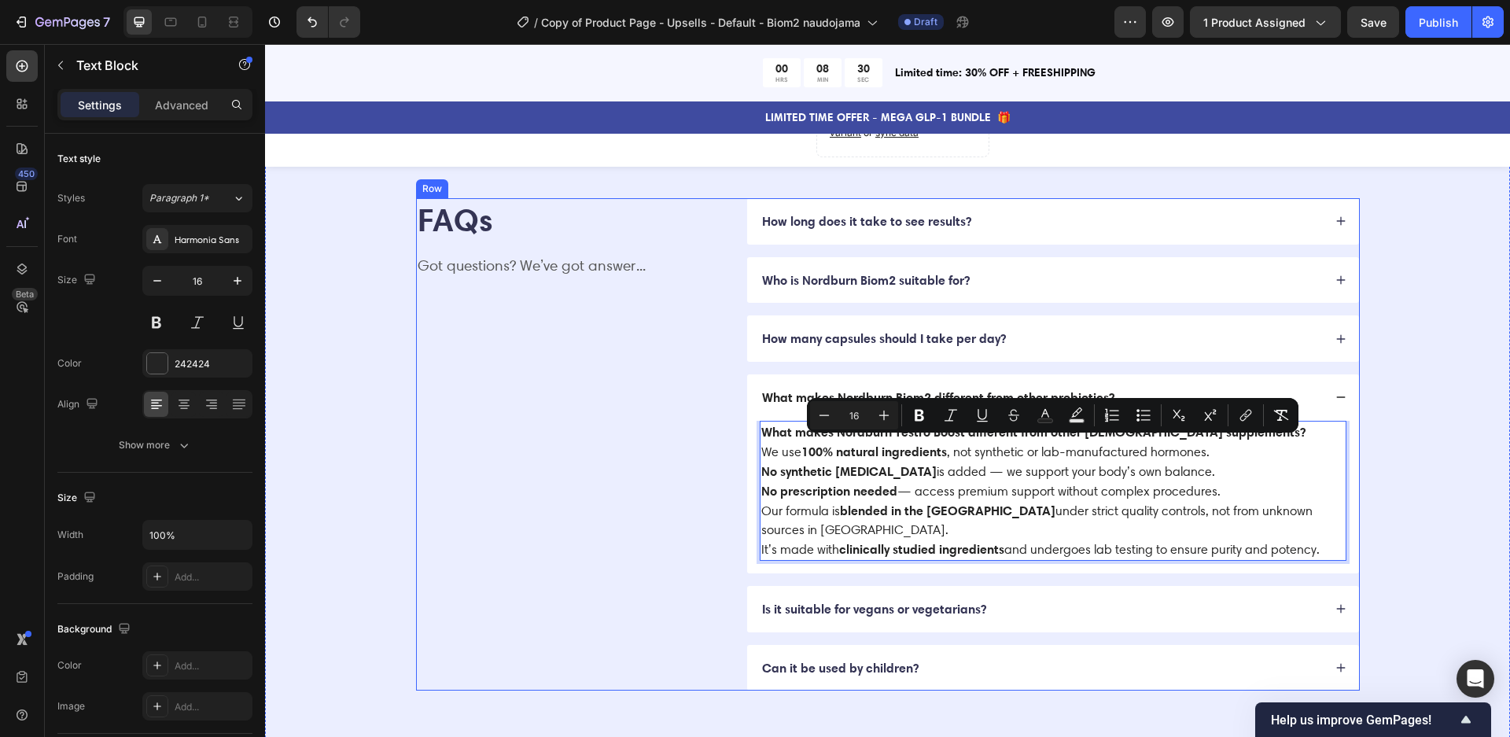
drag, startPoint x: 1326, startPoint y: 522, endPoint x: 740, endPoint y: 444, distance: 591.7
click at [740, 444] on div "FAQs Heading Got questions? We’ve got answer... Text Block How long does it tak…" at bounding box center [888, 444] width 944 height 493
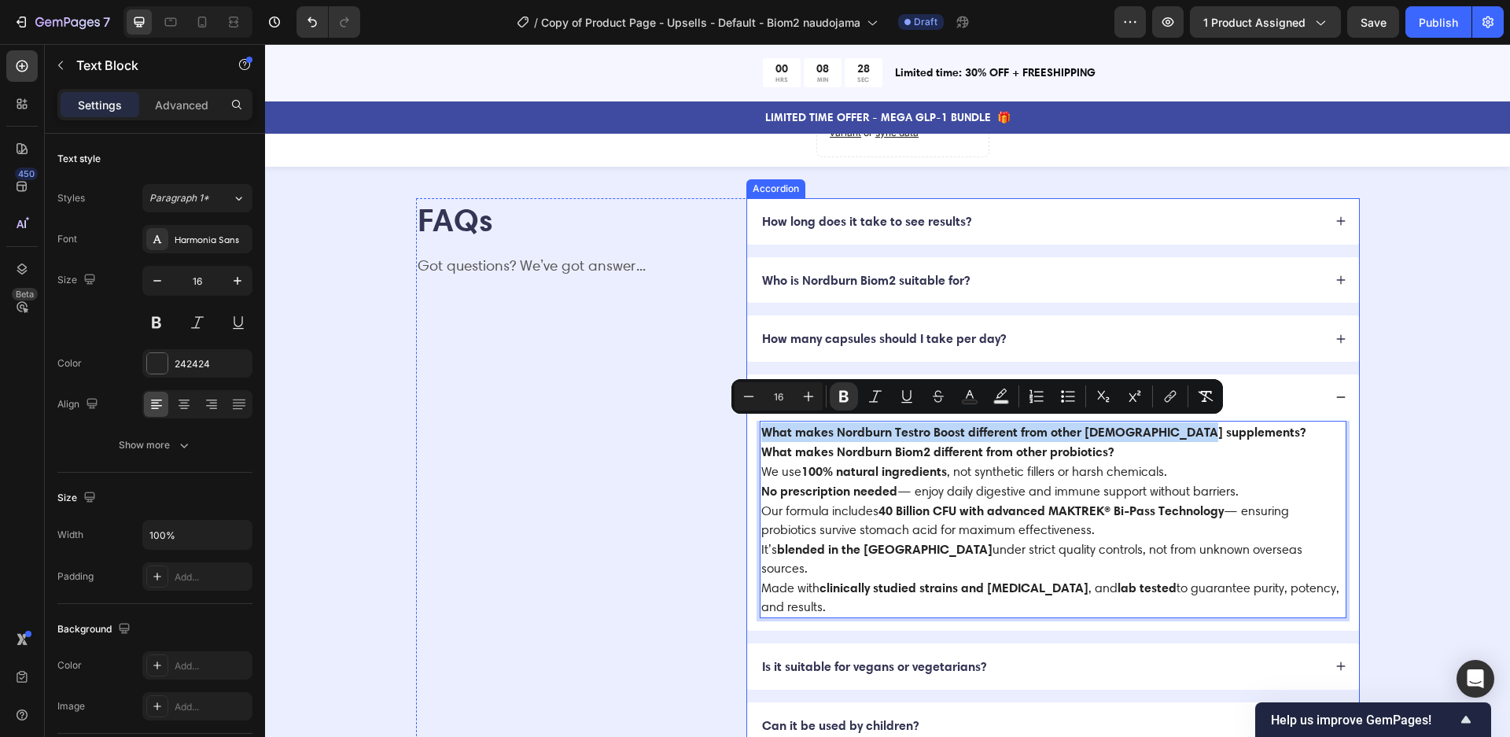
drag, startPoint x: 1222, startPoint y: 423, endPoint x: 751, endPoint y: 419, distance: 471.0
click at [751, 421] on div "What makes Nordburn Testro Boost different from other [DEMOGRAPHIC_DATA] supple…" at bounding box center [1053, 526] width 612 height 210
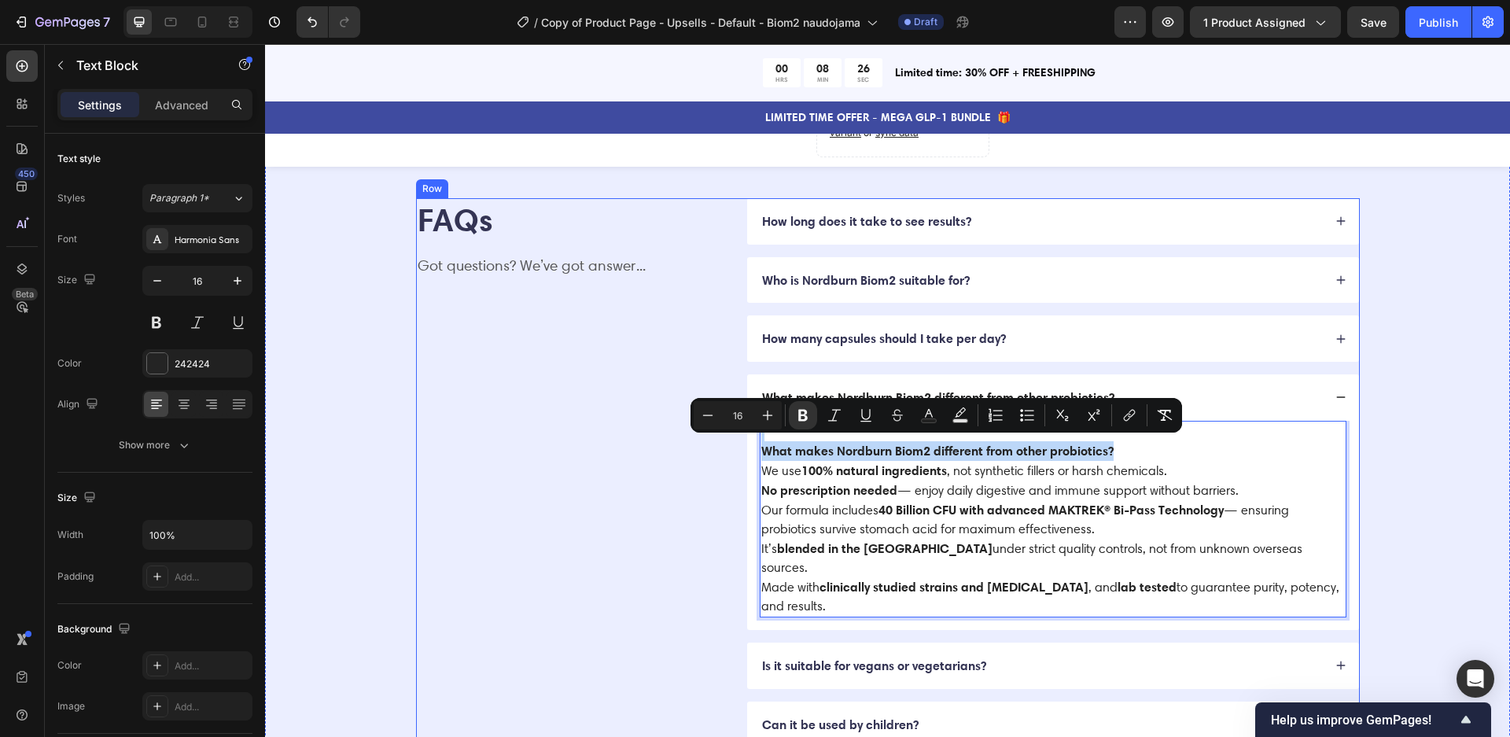
drag, startPoint x: 1128, startPoint y: 445, endPoint x: 665, endPoint y: 425, distance: 463.6
click at [665, 425] on div "FAQs Heading Got questions? We’ve got answer... Text Block How long does it tak…" at bounding box center [888, 473] width 944 height 550
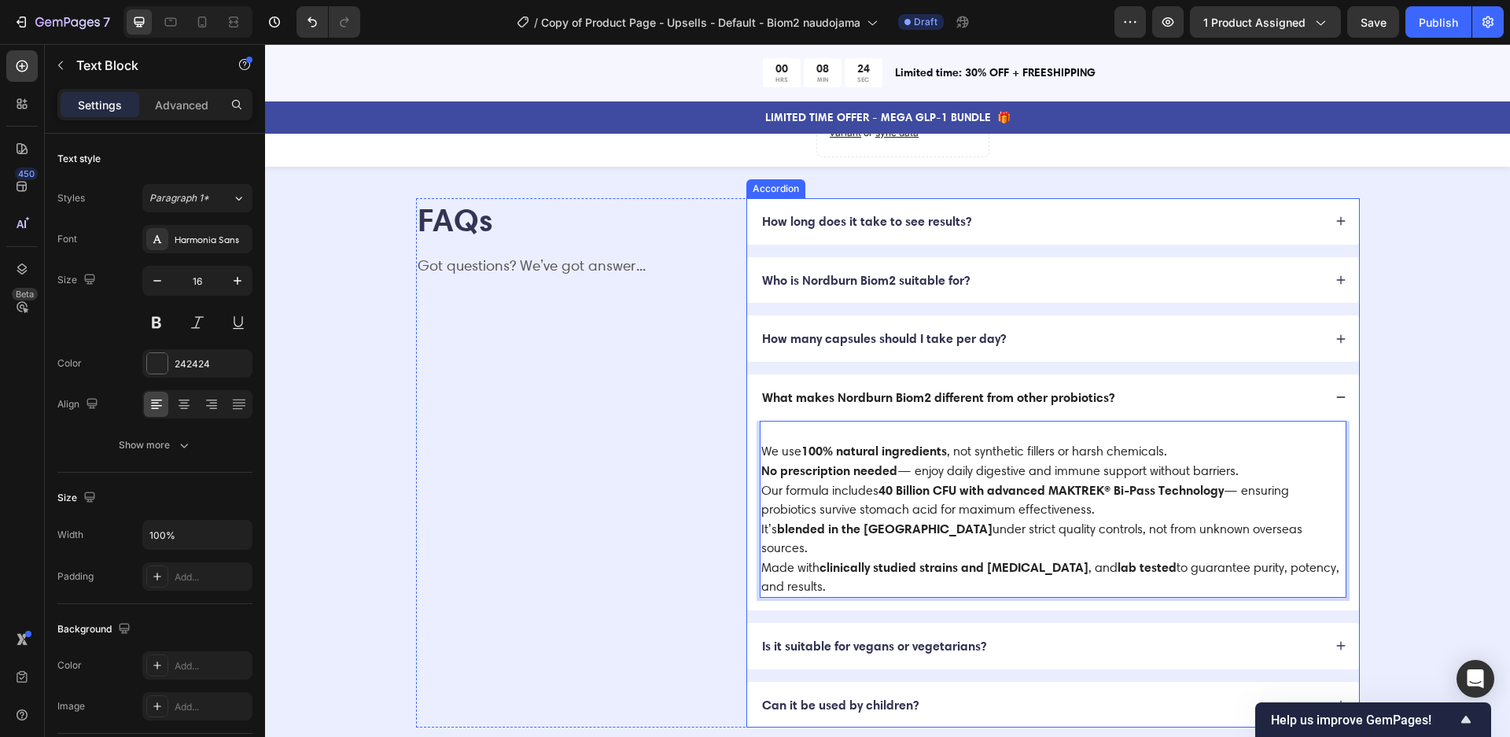
click at [1337, 640] on icon at bounding box center [1340, 645] width 11 height 11
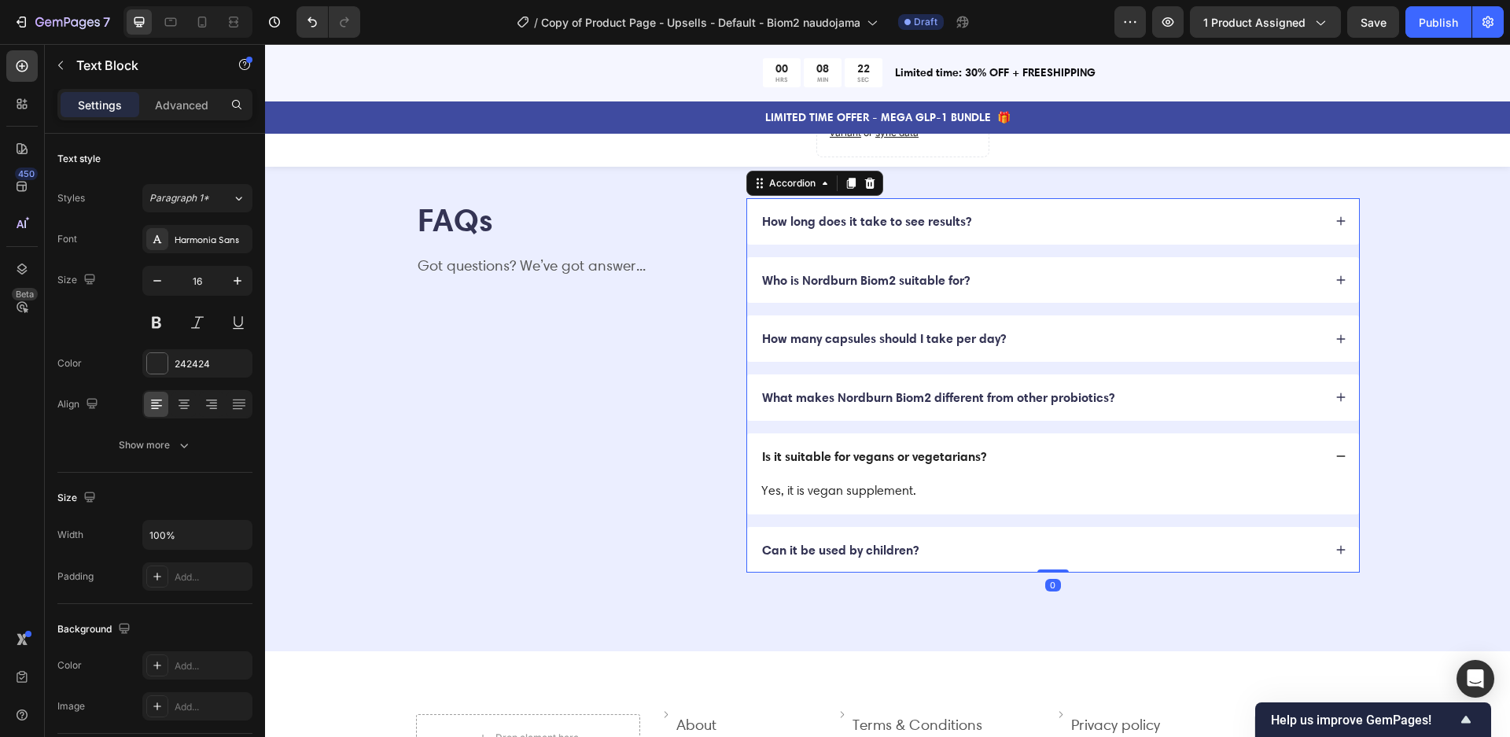
click at [881, 484] on p "Yes, it is vegan supplement." at bounding box center [1052, 490] width 583 height 19
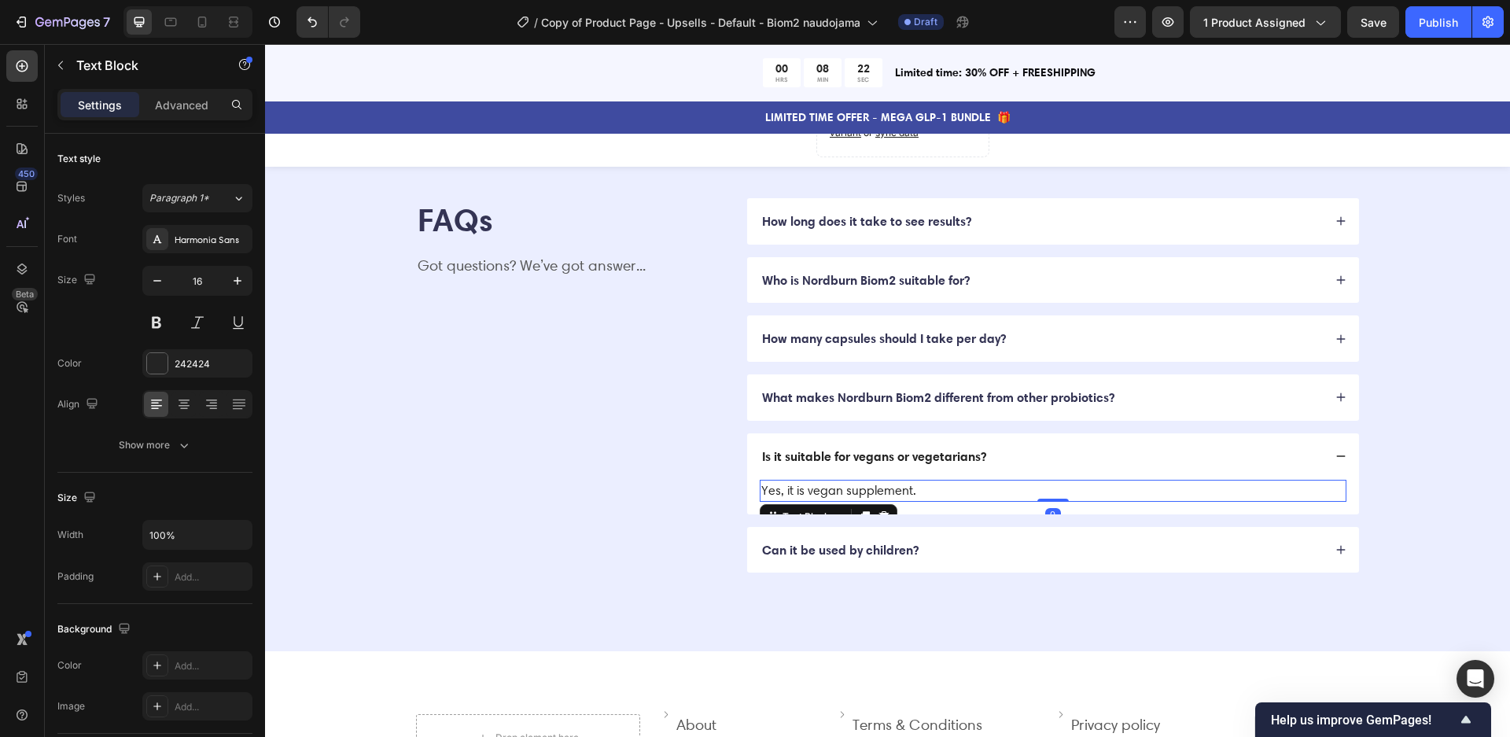
click at [881, 484] on p "Yes, it is vegan supplement." at bounding box center [1052, 490] width 583 height 19
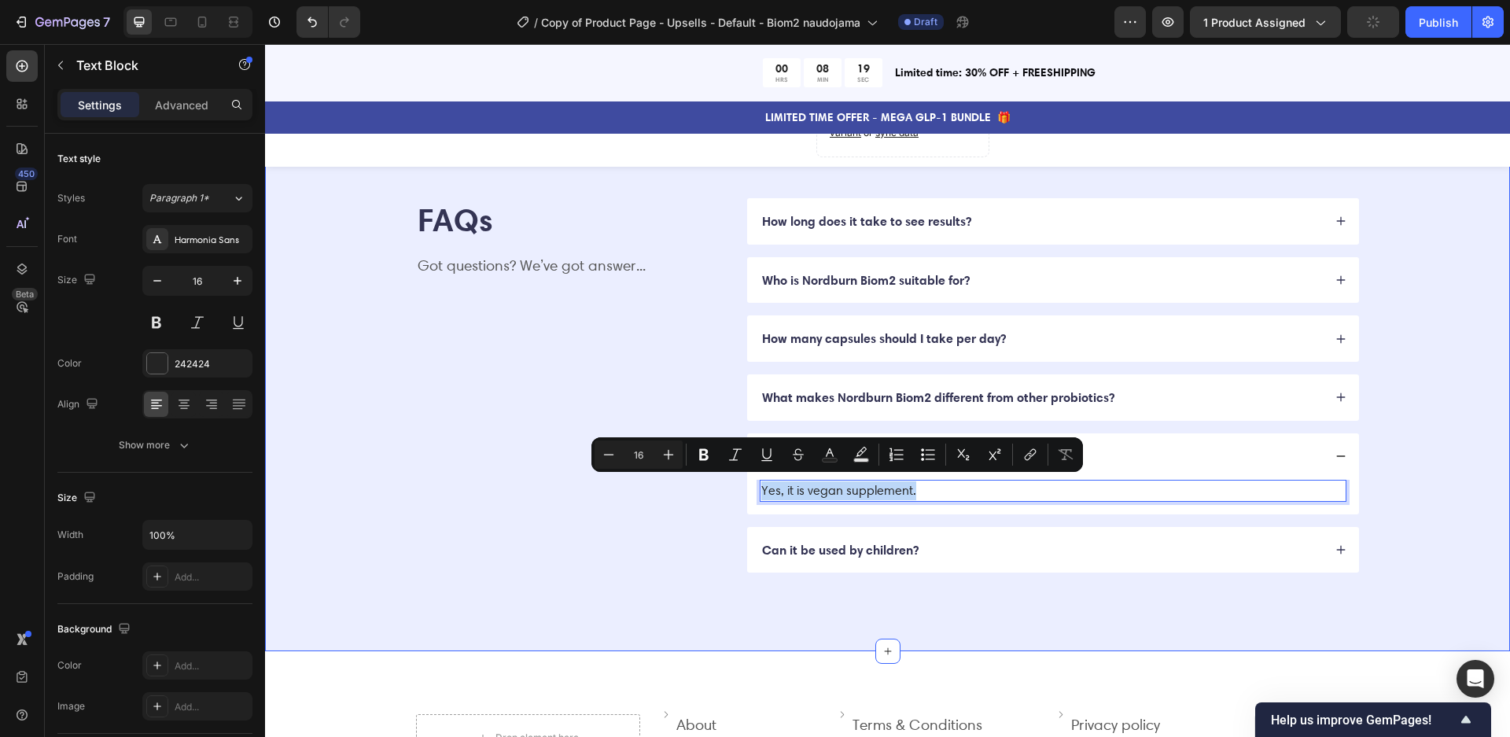
click at [1414, 462] on div "FAQs Heading Got questions? We’ve got answer... Text Block How long does it tak…" at bounding box center [887, 385] width 1119 height 375
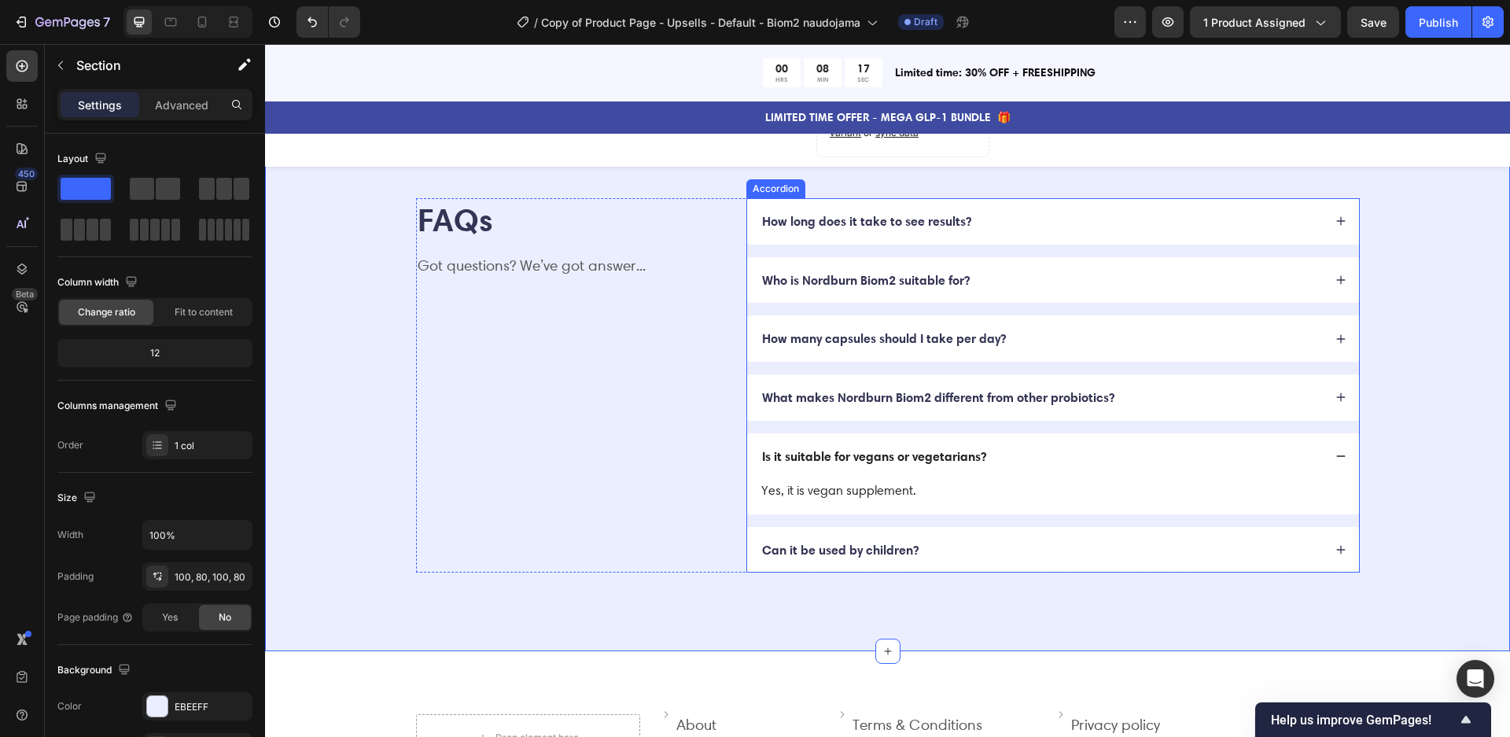
click at [936, 451] on p "Is it suitable for vegans or vegetarians?" at bounding box center [874, 456] width 224 height 17
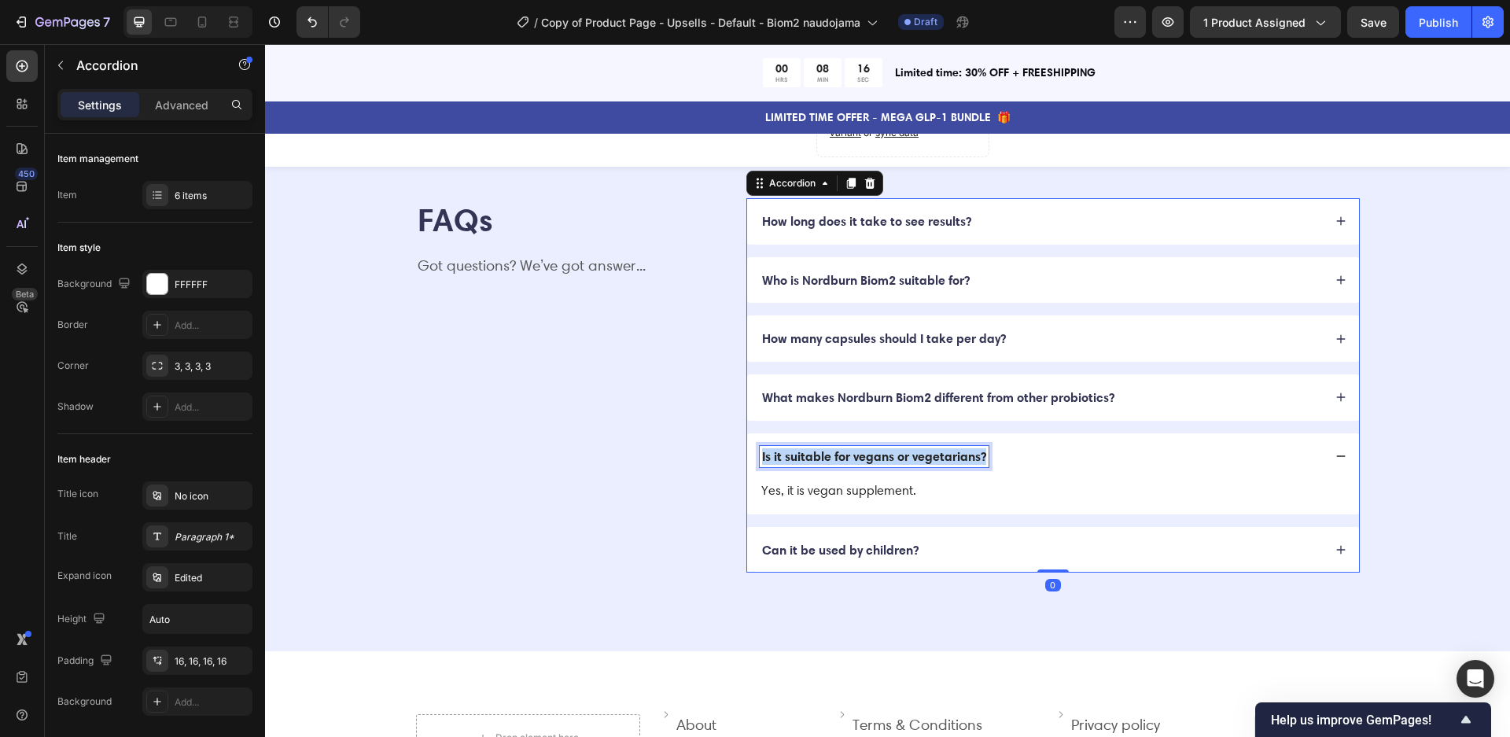
click at [936, 451] on p "Is it suitable for vegans or vegetarians?" at bounding box center [874, 456] width 224 height 17
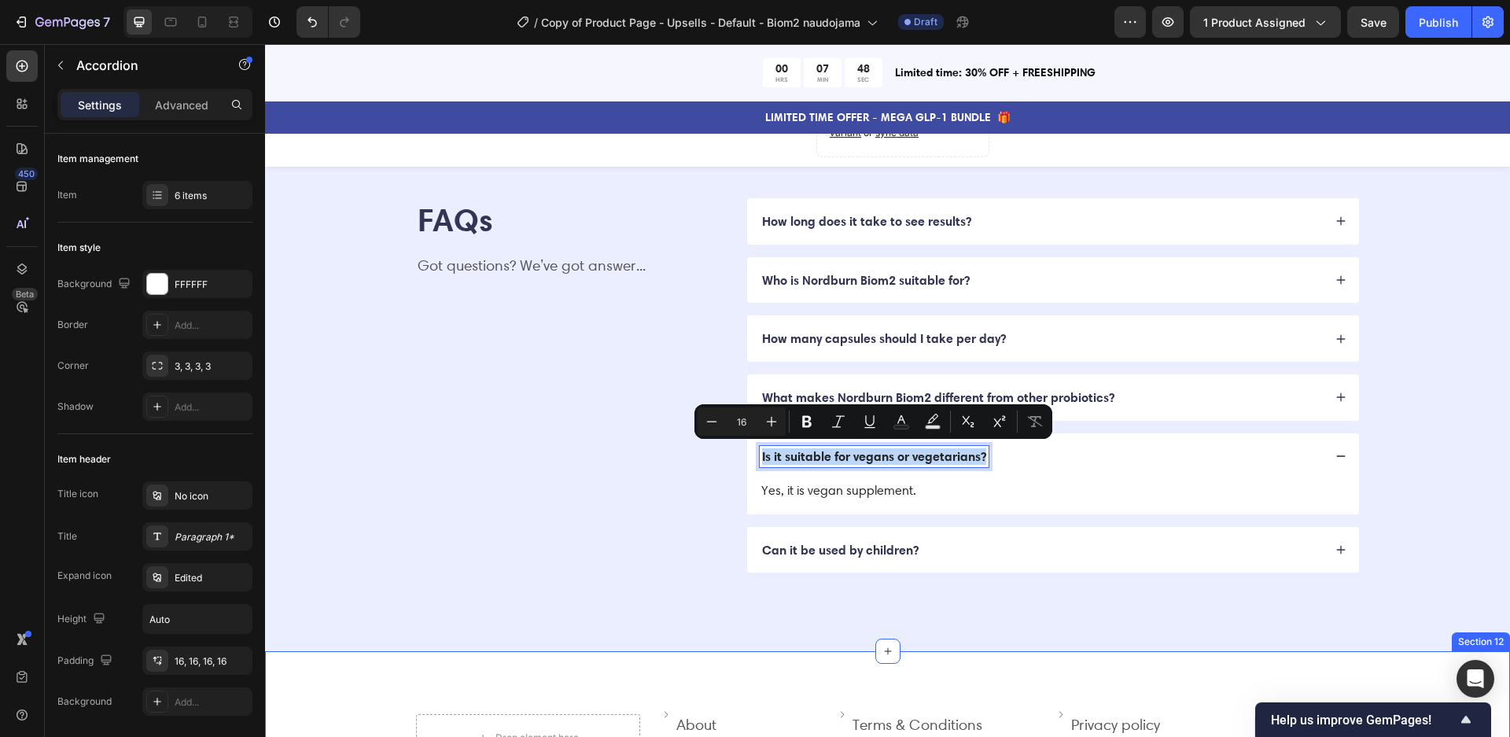
click at [1251, 619] on div "FAQs Heading Got questions? We’ve got answer... Text Block How long does it tak…" at bounding box center [887, 386] width 1245 height 532
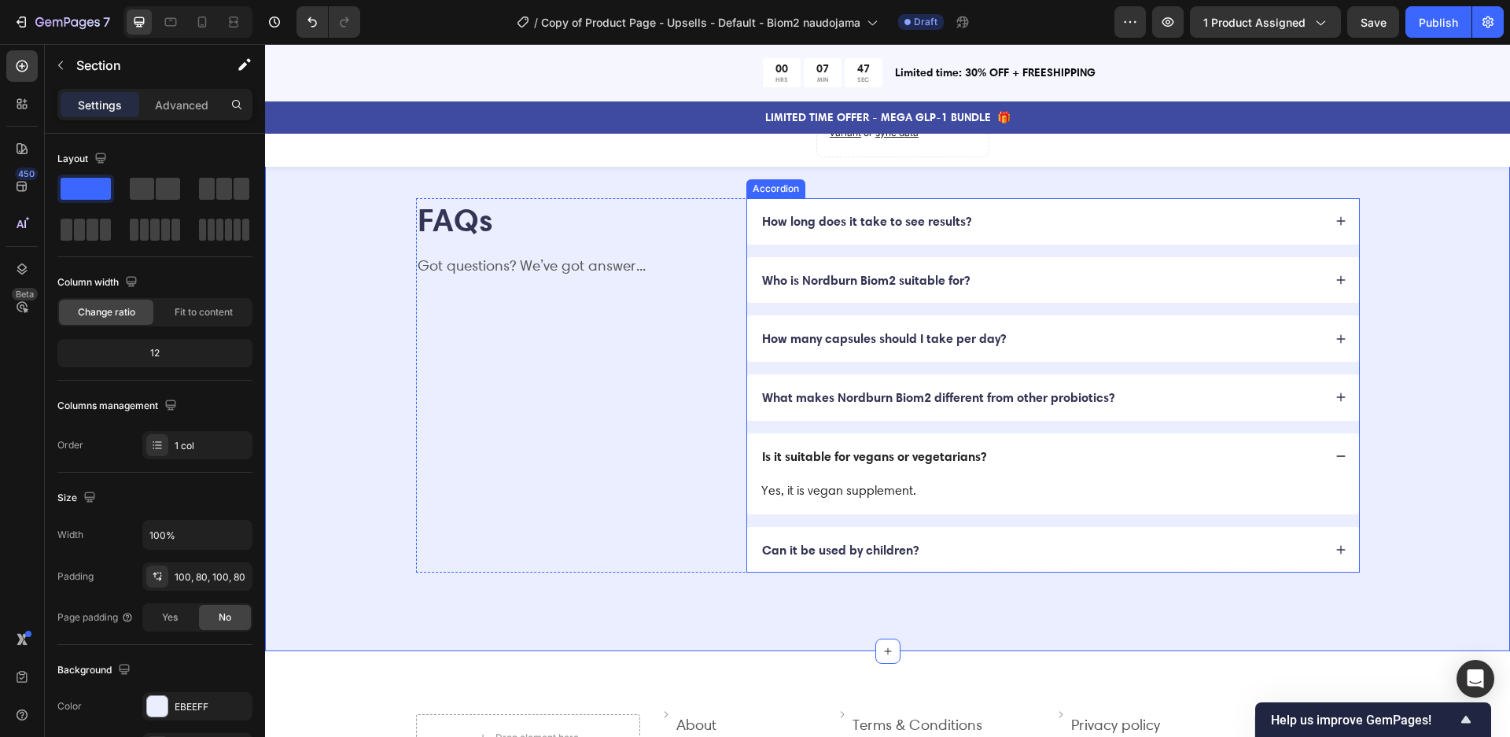
click at [1243, 403] on div "What makes Nordburn Biom2 different from other probiotics?" at bounding box center [1041, 397] width 563 height 21
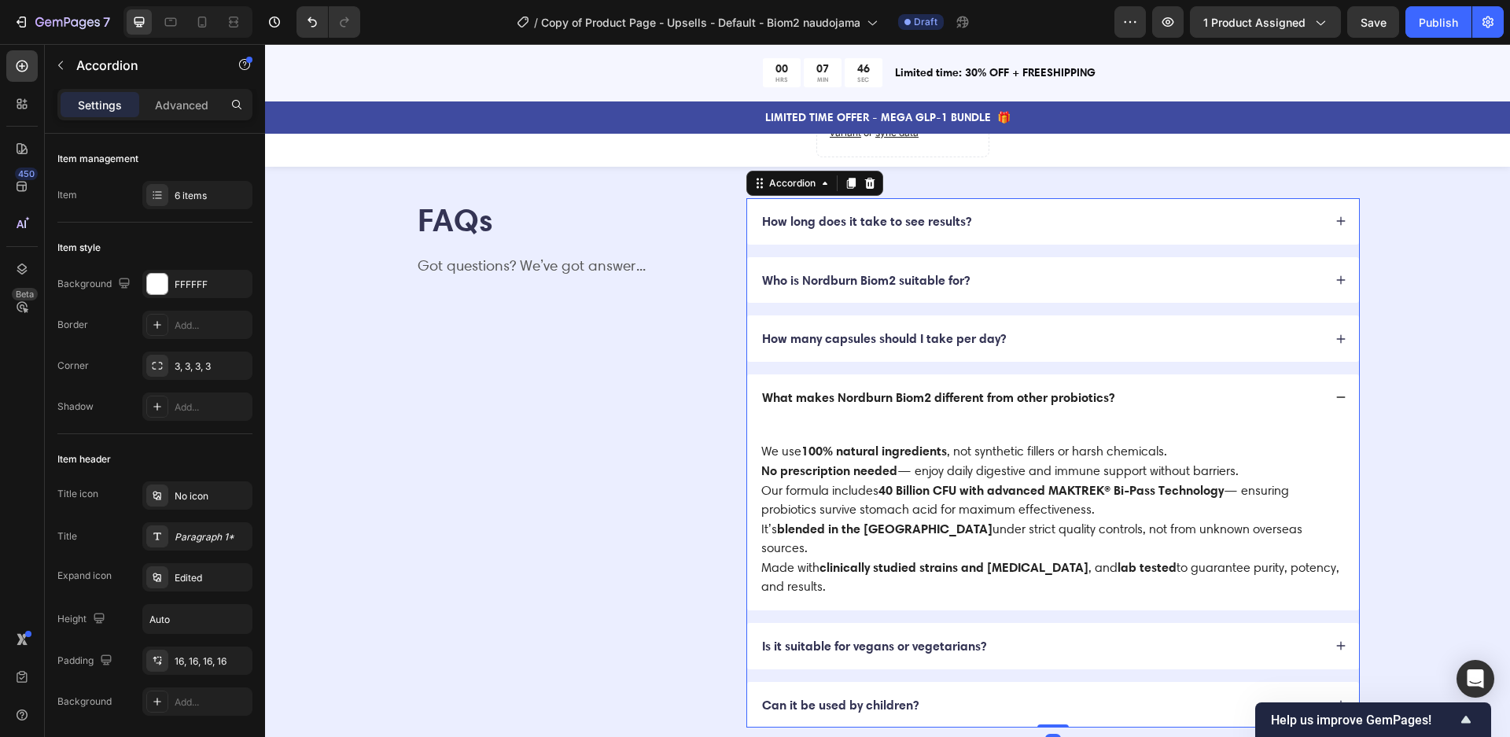
click at [1214, 635] on div "Is it suitable for vegans or vegetarians?" at bounding box center [1041, 645] width 563 height 21
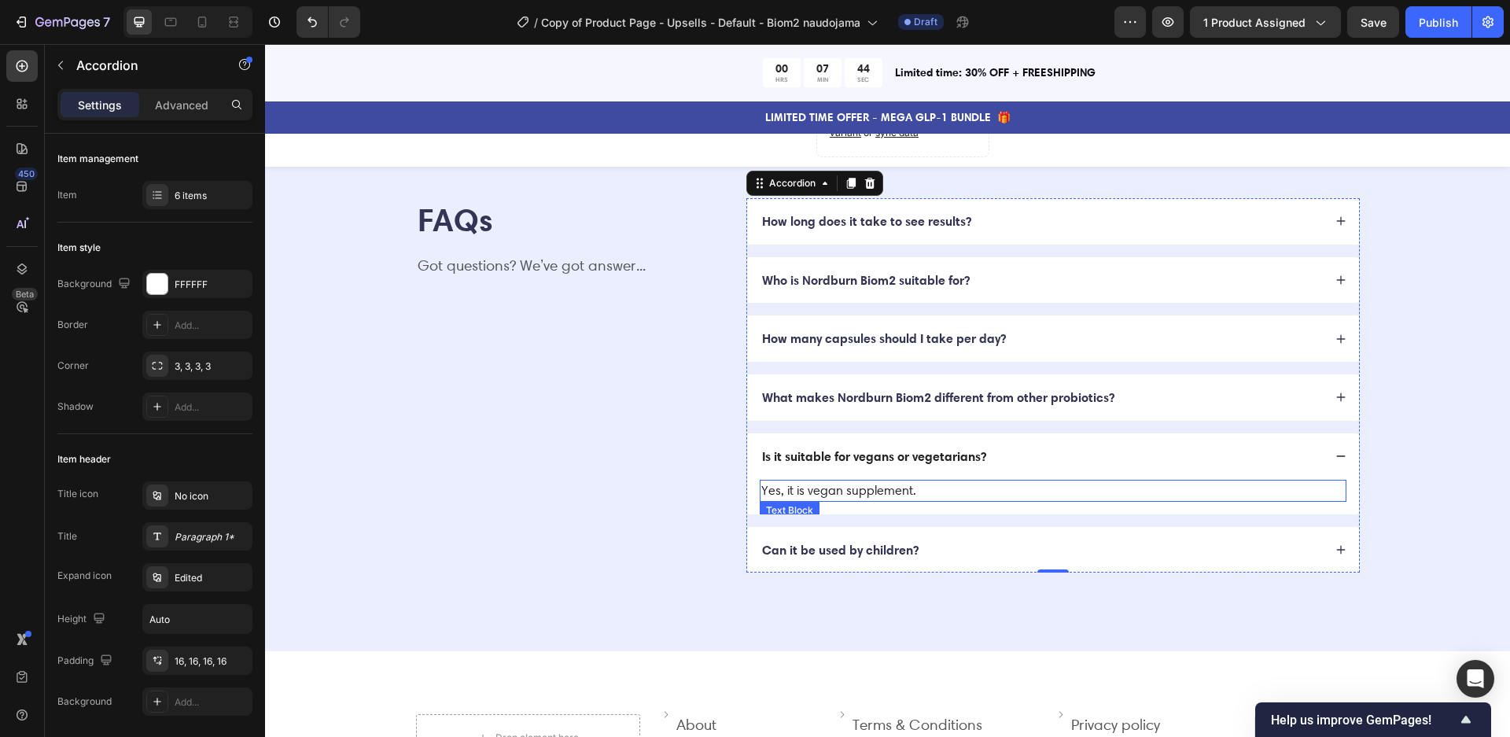
click at [894, 484] on p "Yes, it is vegan supplement." at bounding box center [1052, 490] width 583 height 19
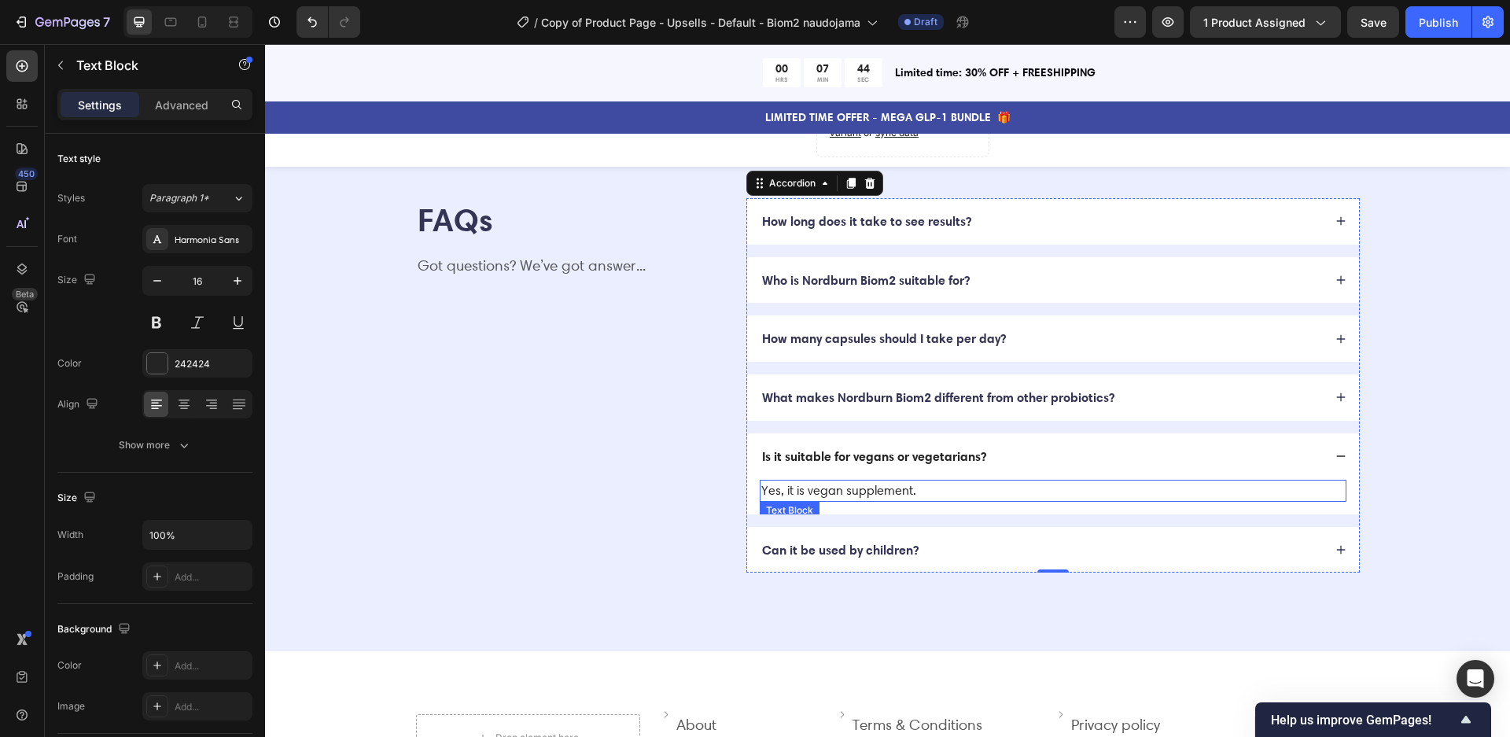
click at [894, 484] on p "Yes, it is vegan supplement." at bounding box center [1052, 490] width 583 height 19
click at [1403, 431] on div "FAQs Heading Got questions? We’ve got answer... Text Block How long does it tak…" at bounding box center [887, 385] width 1119 height 375
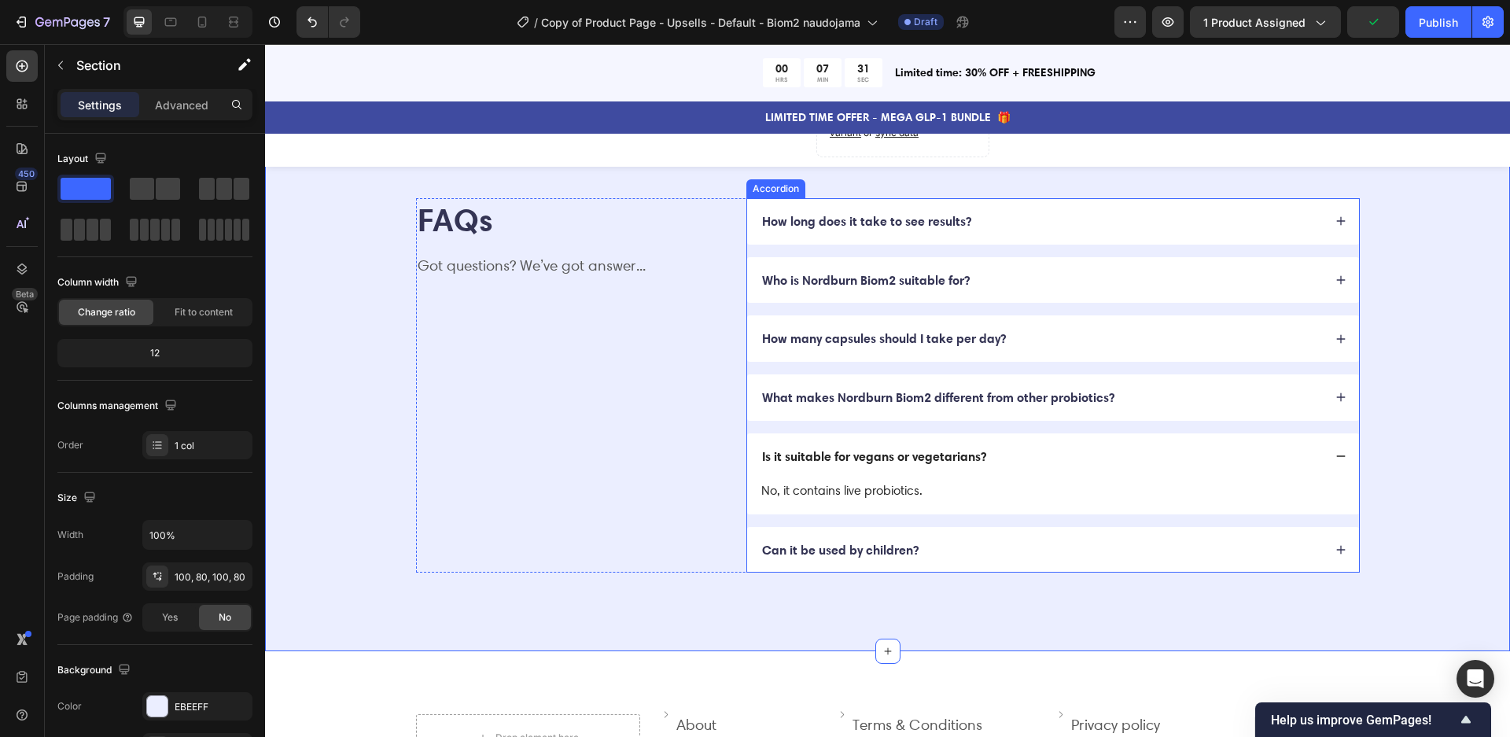
click at [1345, 550] on icon at bounding box center [1340, 549] width 11 height 11
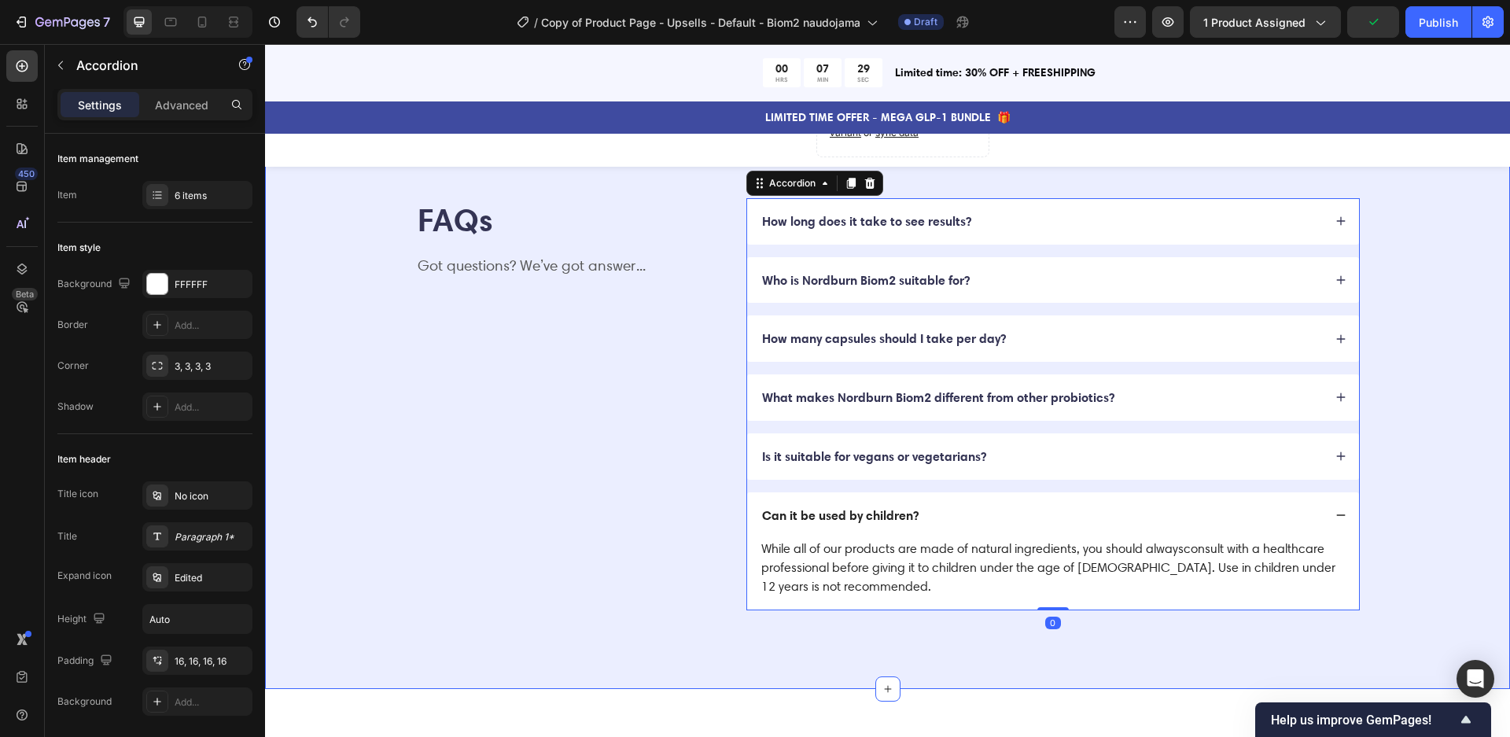
click at [1385, 568] on div "FAQs Heading Got questions? We’ve got answer... Text Block How long does it tak…" at bounding box center [887, 404] width 1119 height 413
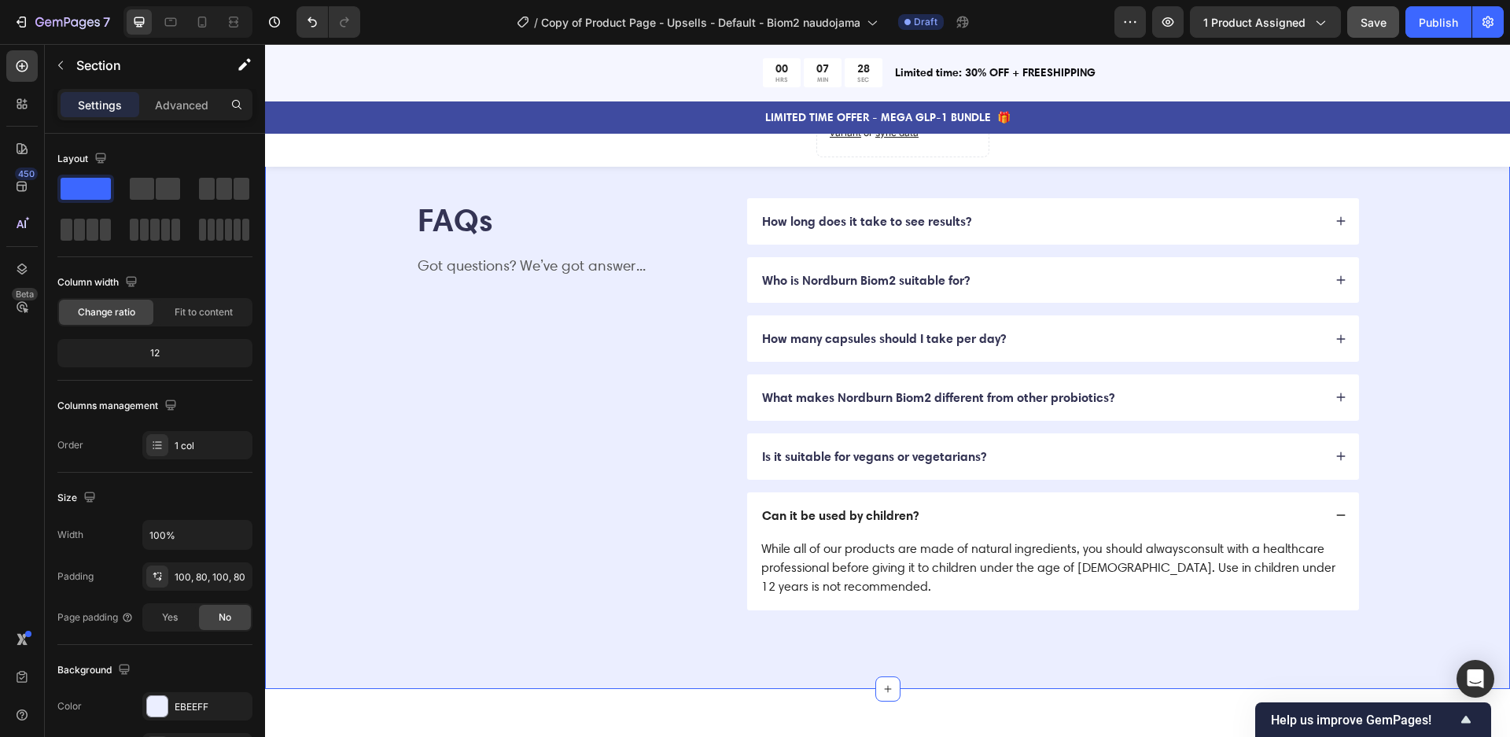
click at [1374, 24] on span "Save" at bounding box center [1373, 22] width 26 height 13
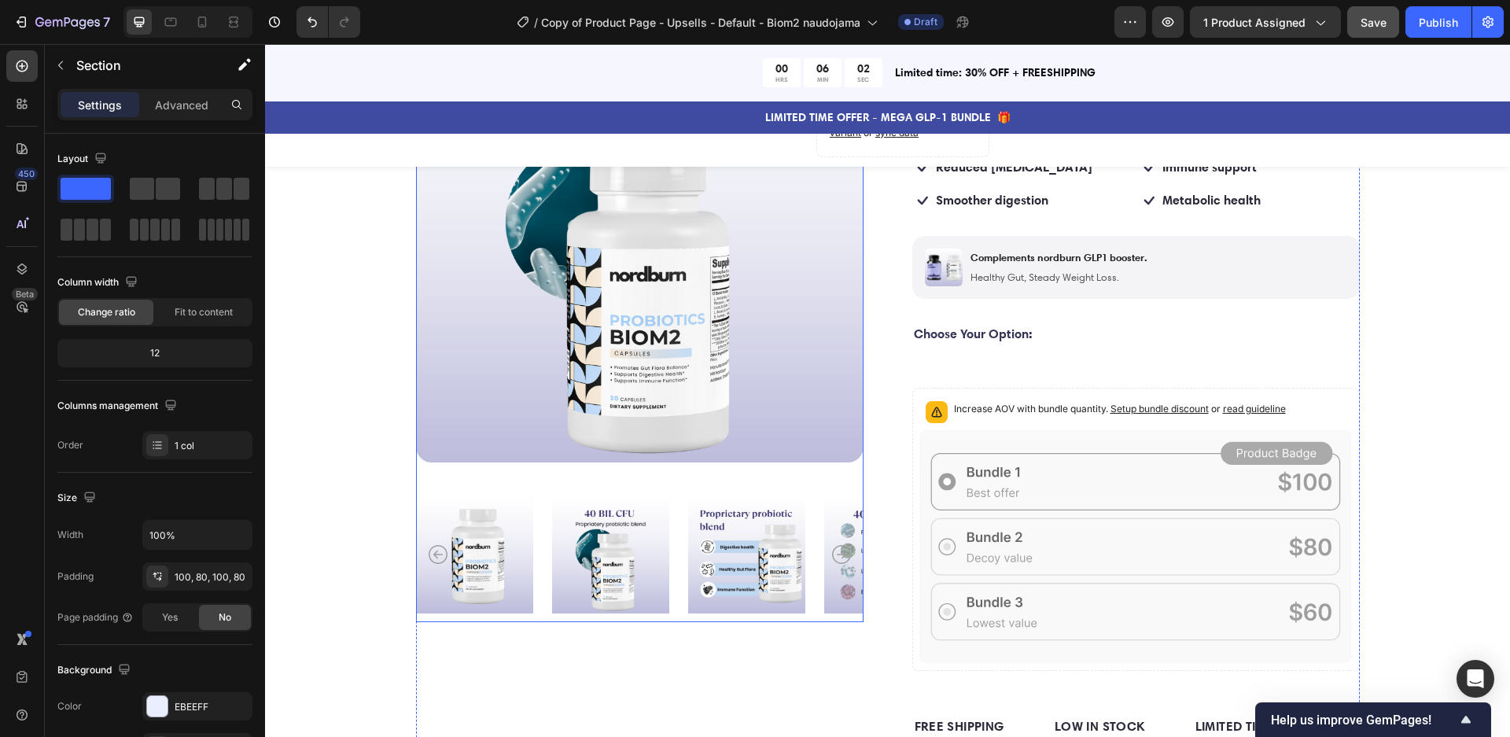
scroll to position [336, 0]
click at [766, 553] on img at bounding box center [746, 555] width 117 height 134
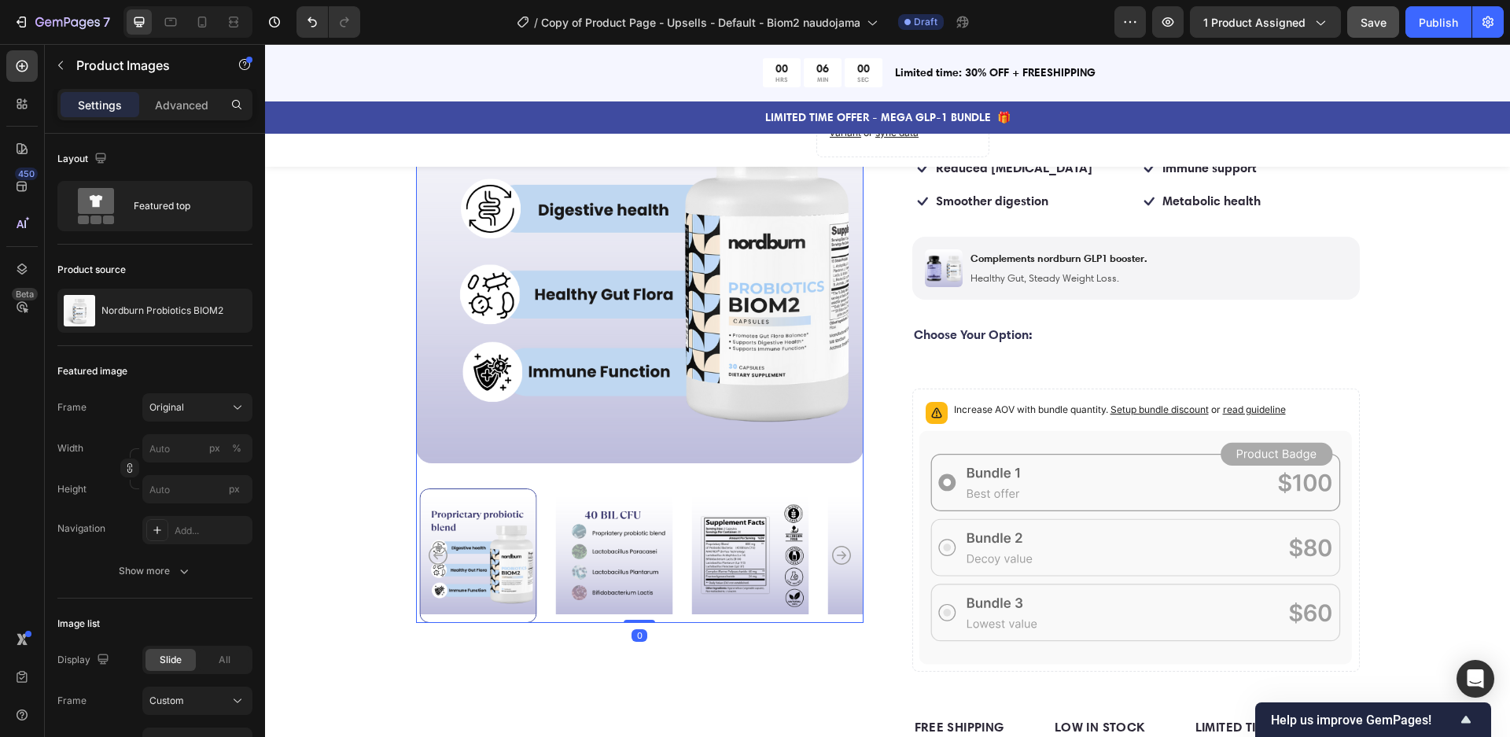
click at [837, 568] on img at bounding box center [885, 555] width 117 height 134
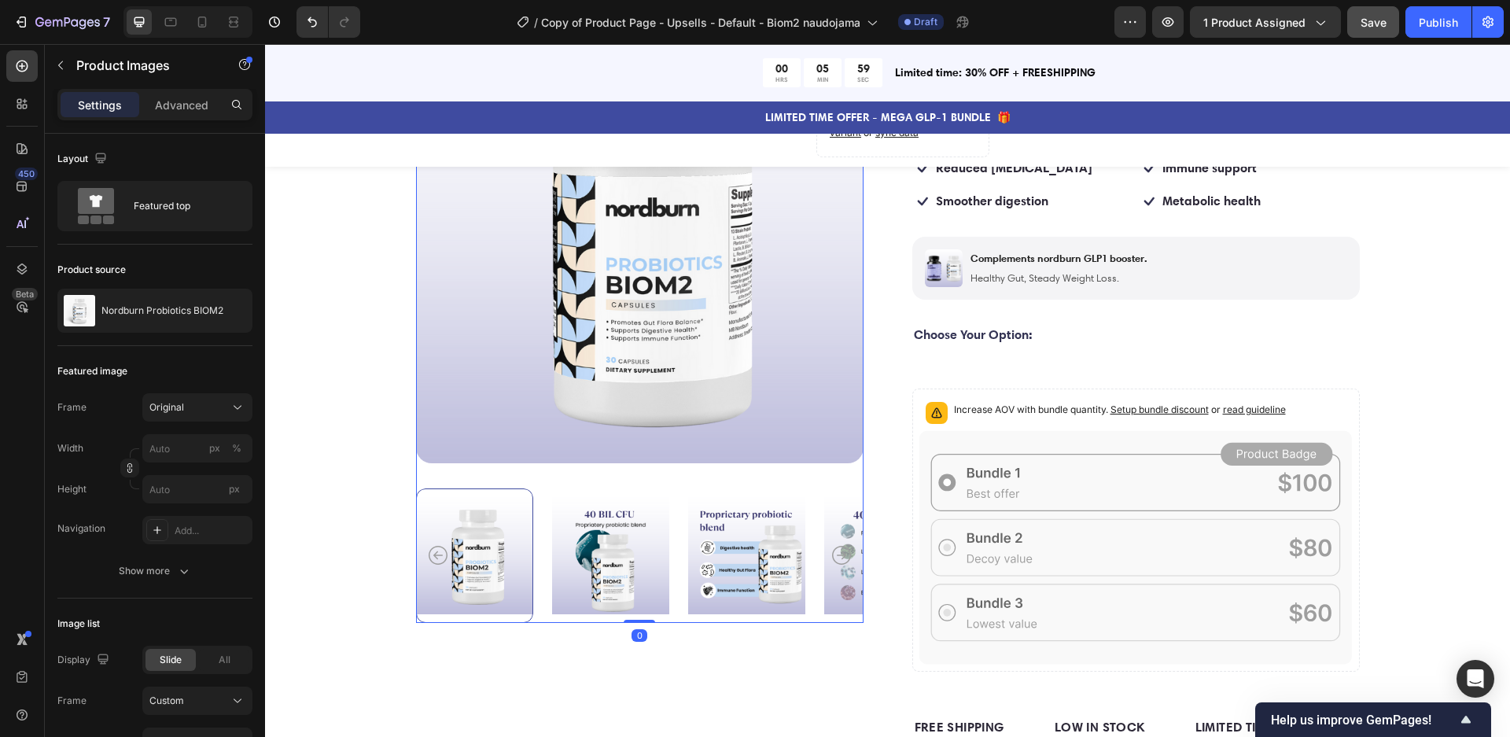
click at [633, 564] on img at bounding box center [610, 555] width 117 height 134
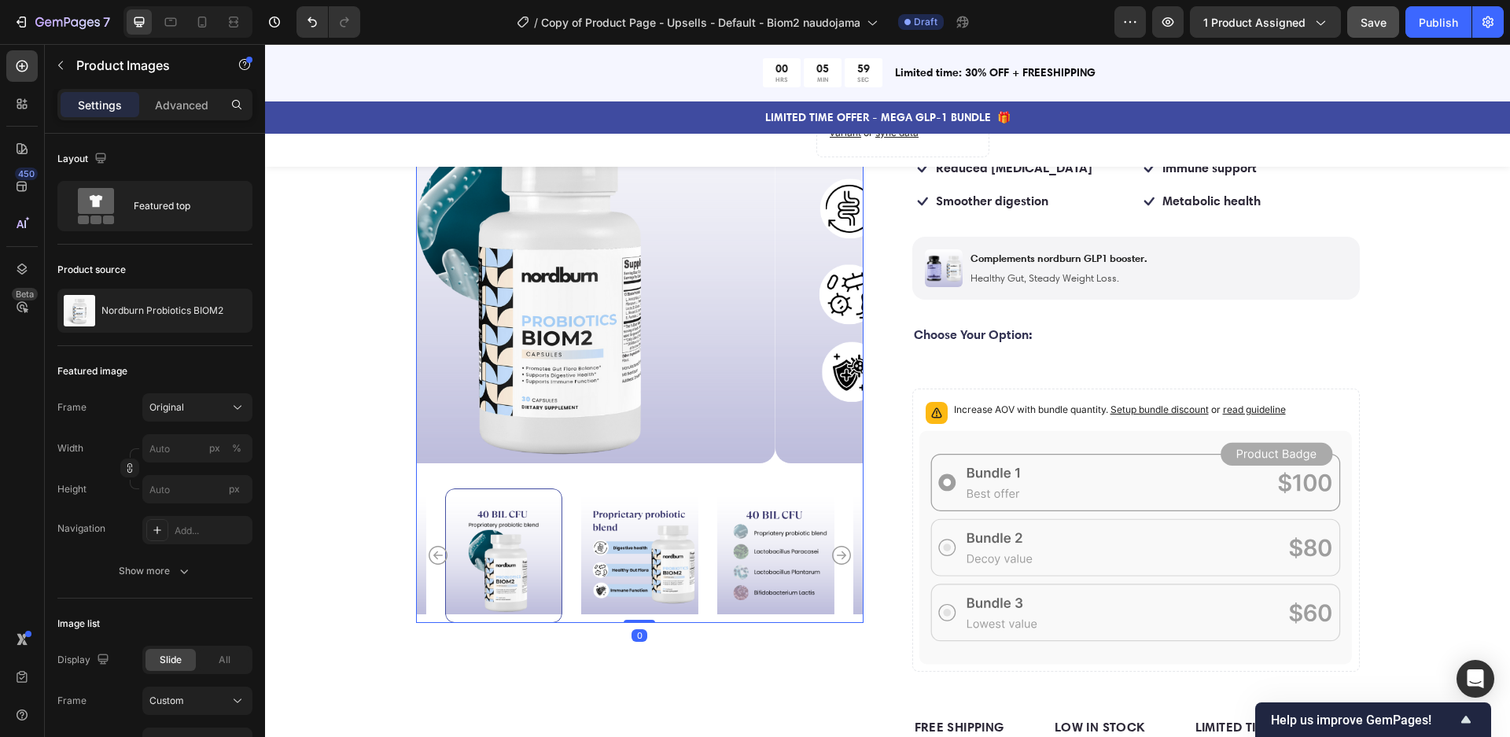
click at [716, 562] on img at bounding box center [774, 555] width 117 height 134
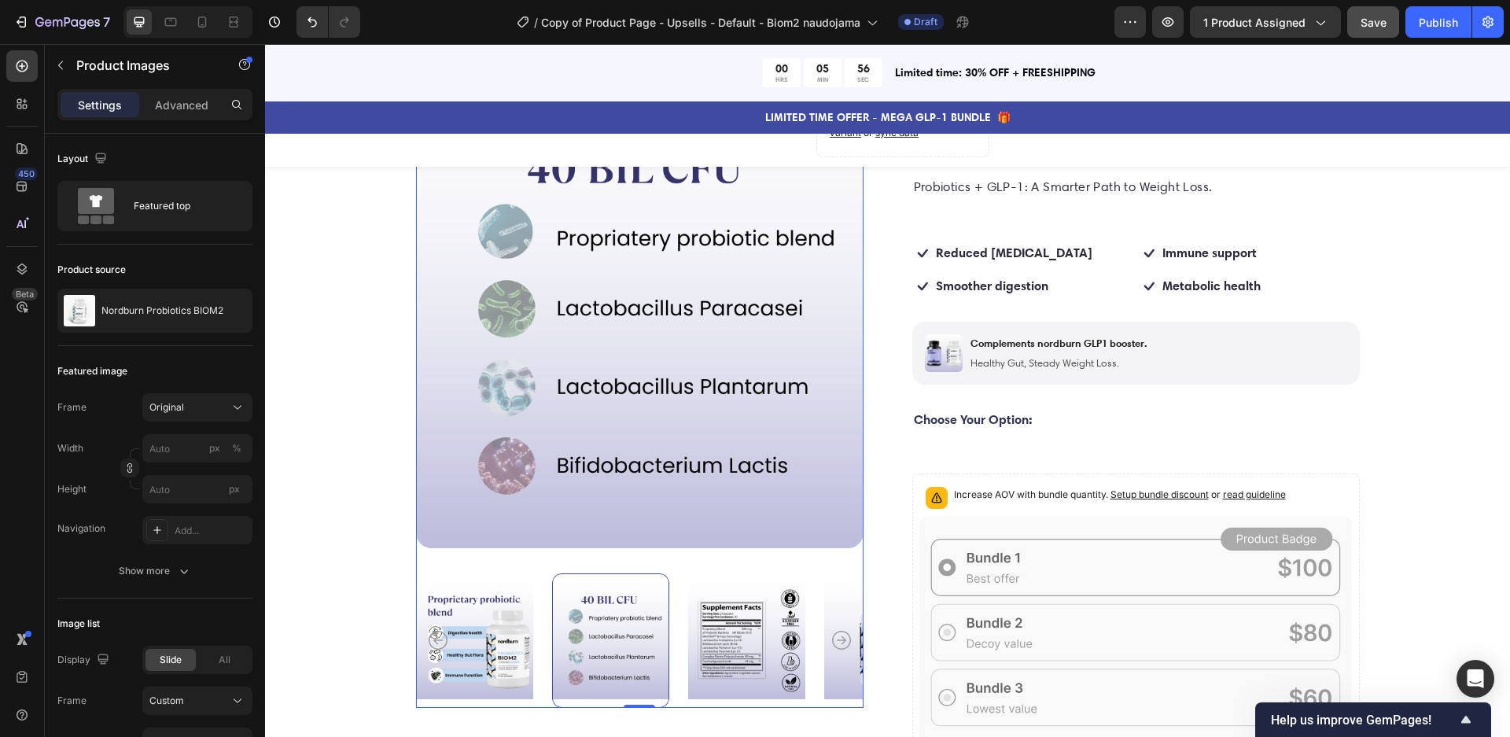
scroll to position [266, 0]
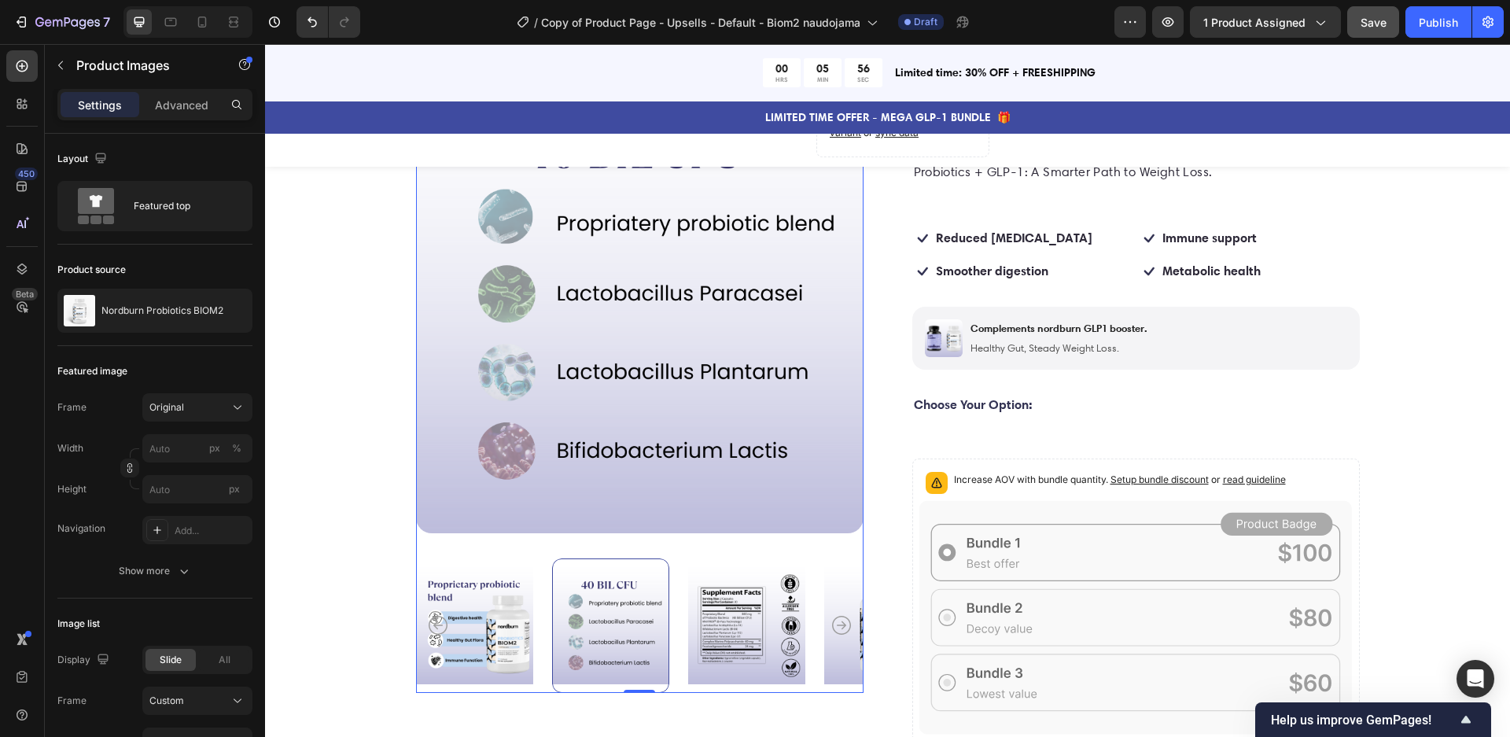
click at [718, 620] on img at bounding box center [746, 625] width 117 height 134
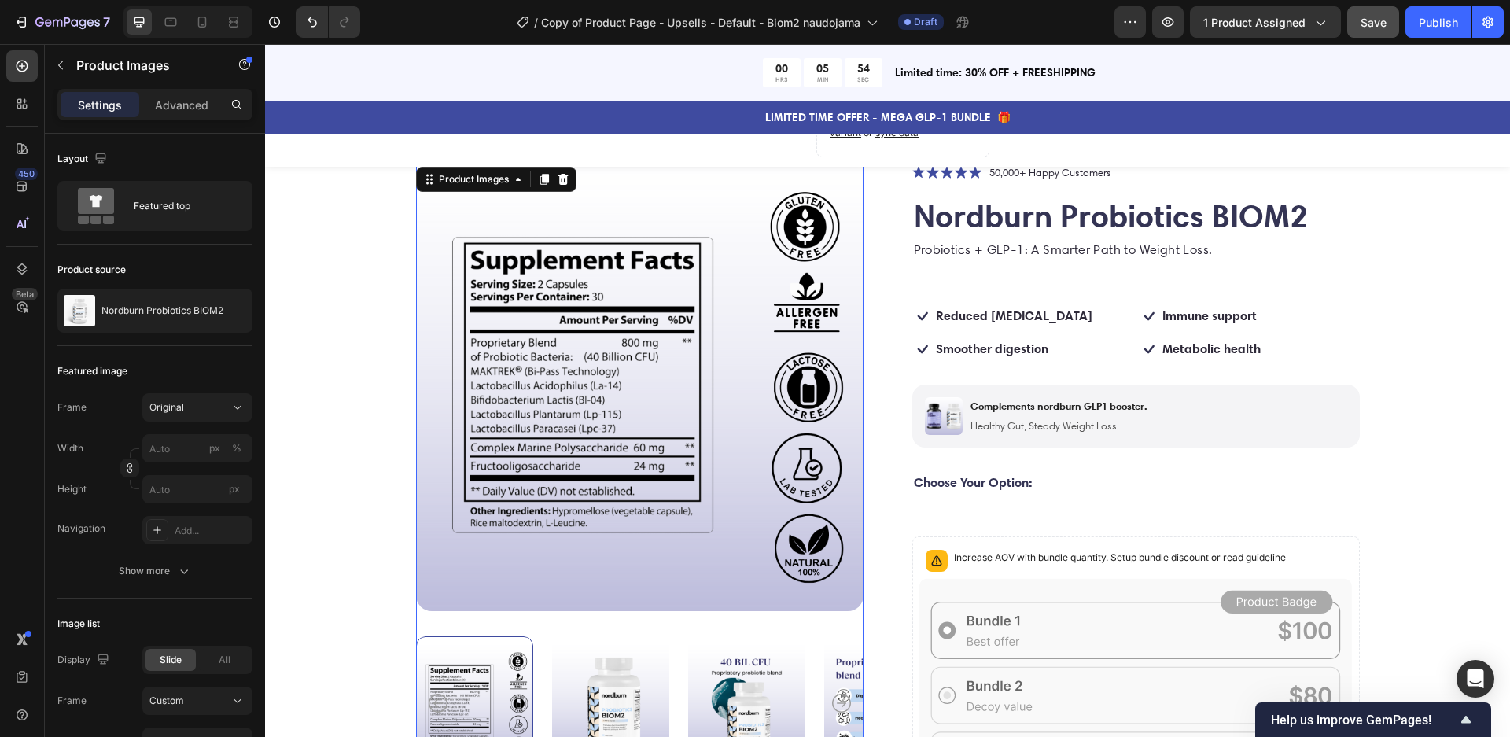
scroll to position [187, 0]
click at [732, 690] on img at bounding box center [746, 704] width 117 height 134
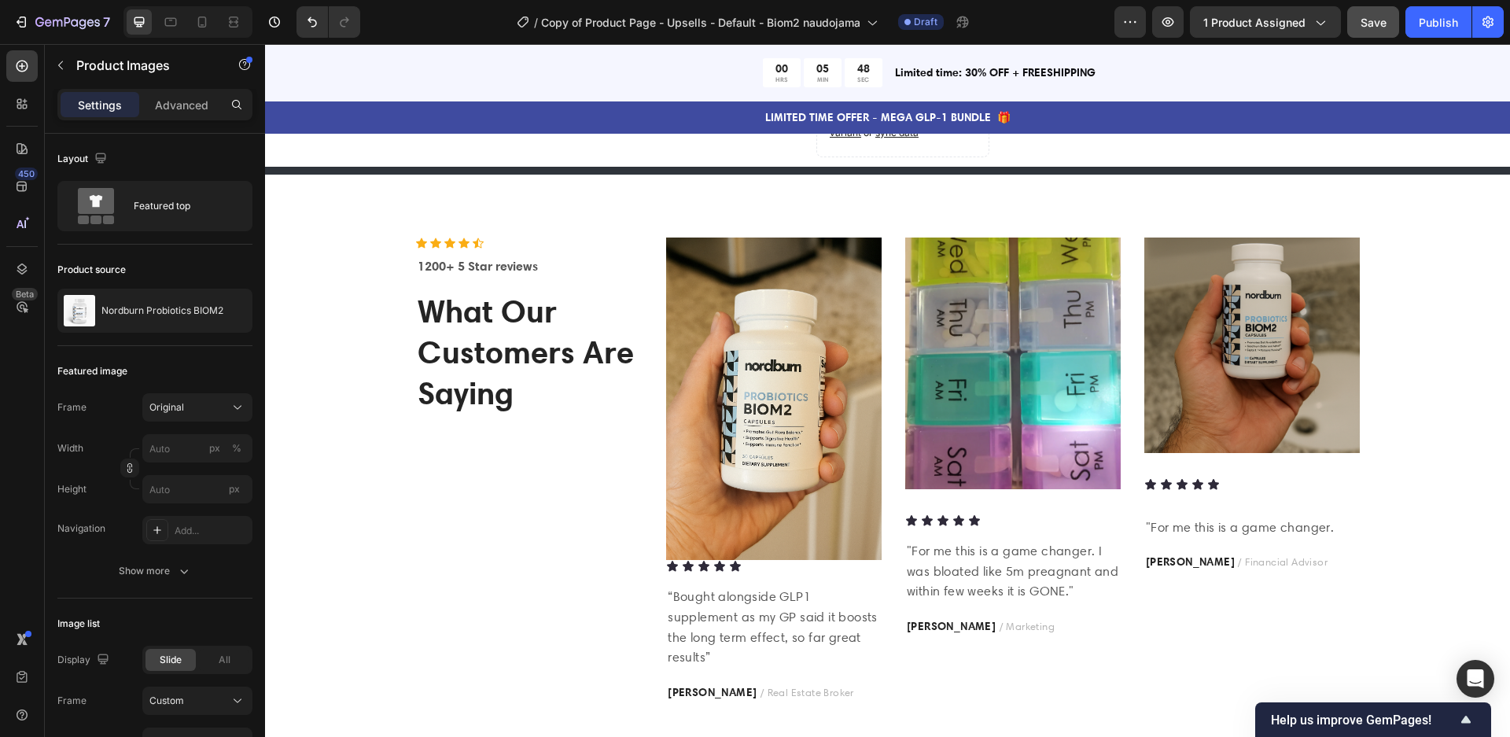
scroll to position [1927, 0]
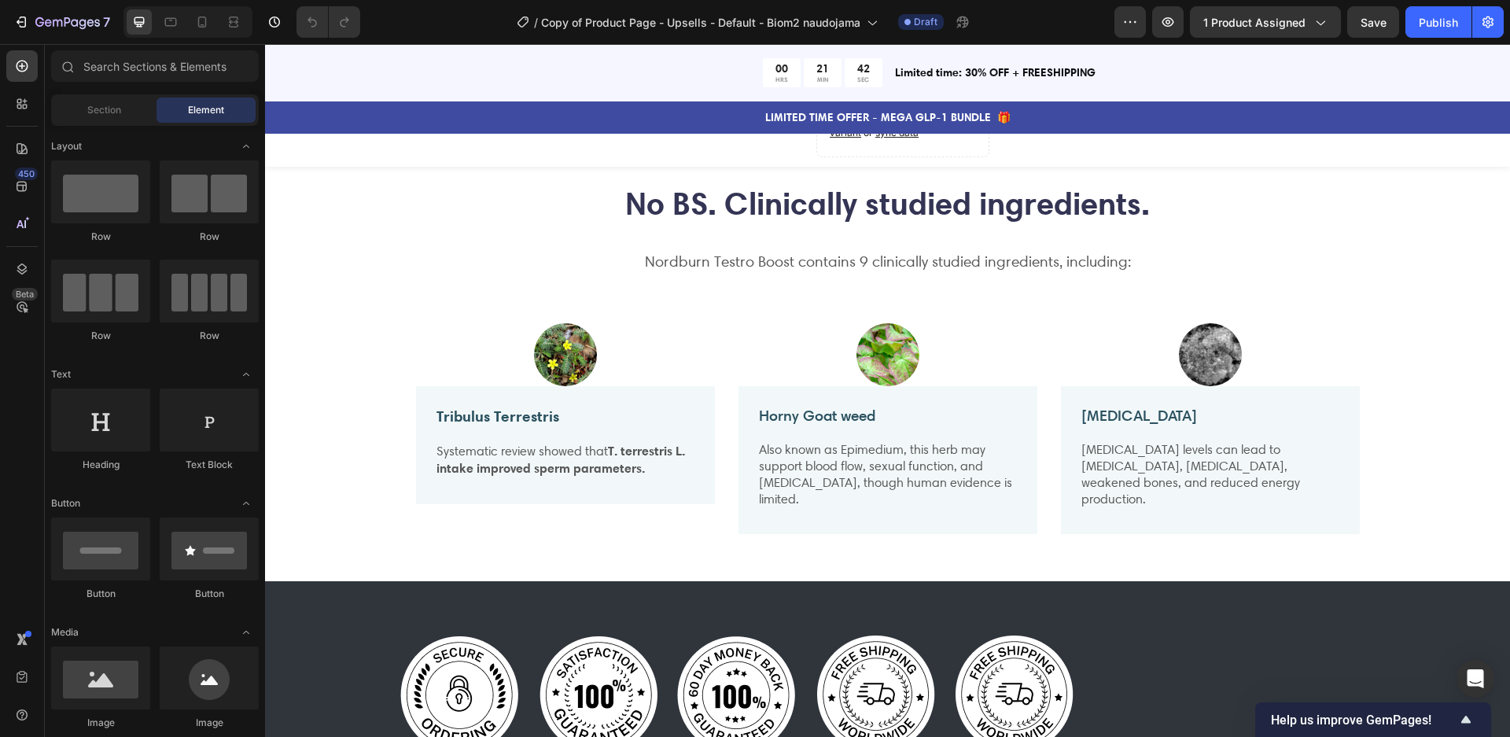
scroll to position [1219, 0]
